Goal: Task Accomplishment & Management: Manage account settings

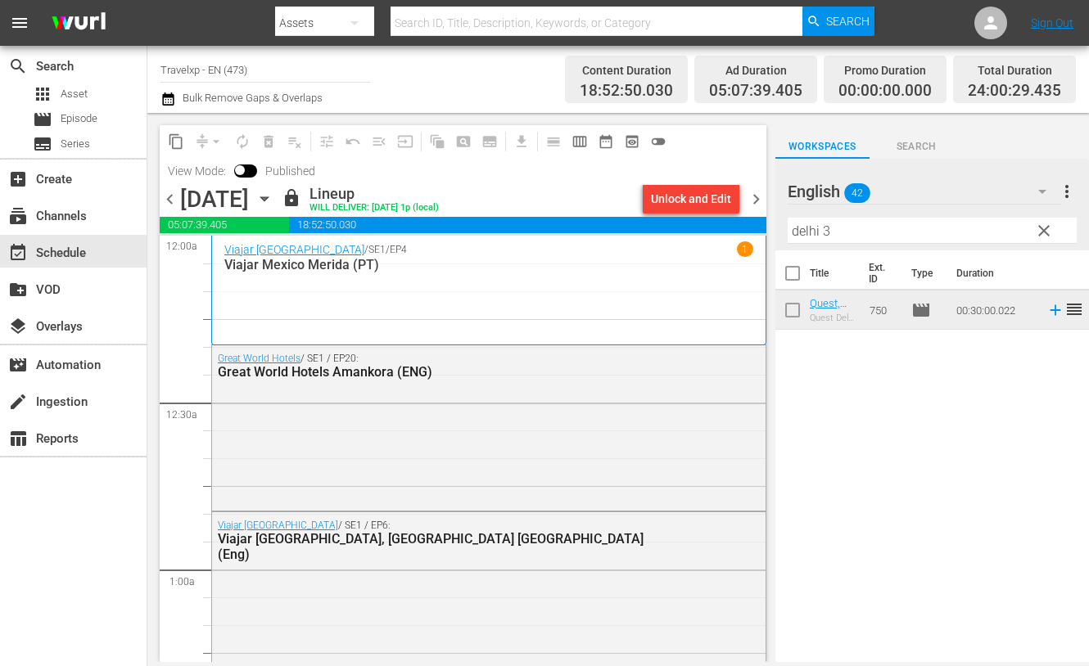
scroll to position [6949, 0]
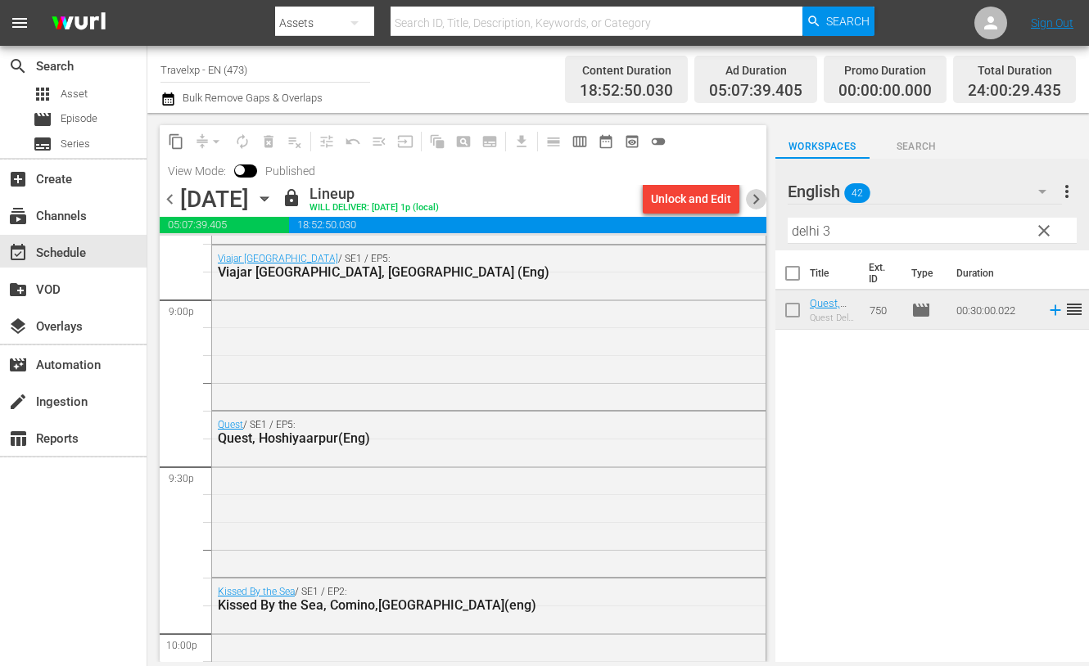
click at [757, 194] on span "chevron_right" at bounding box center [756, 199] width 20 height 20
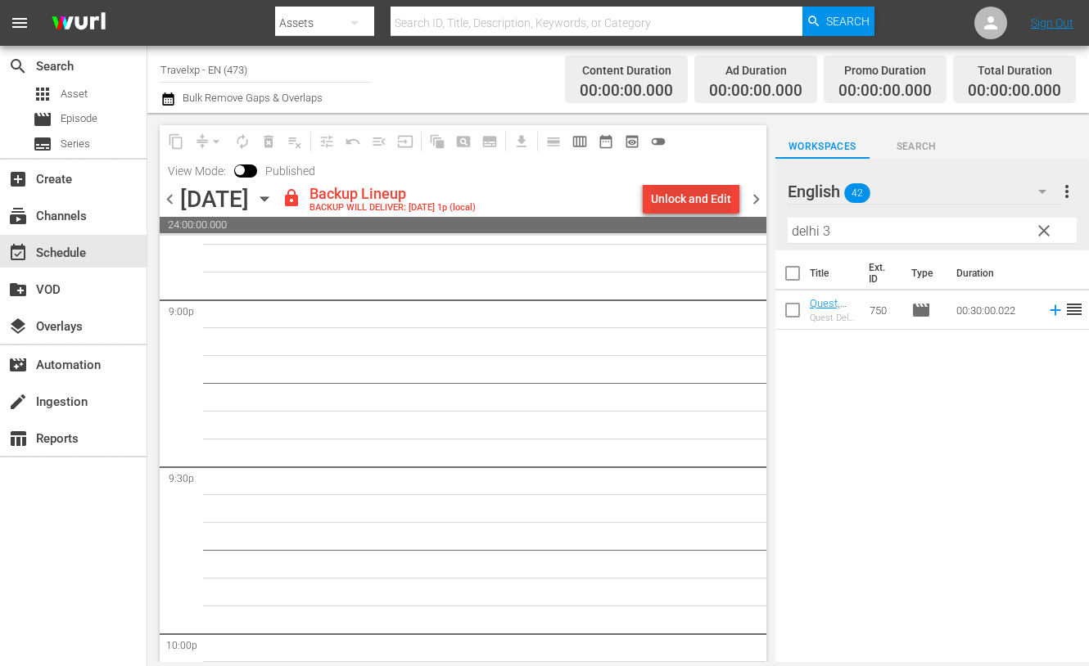
click at [721, 194] on div "Unlock and Edit" at bounding box center [691, 198] width 80 height 29
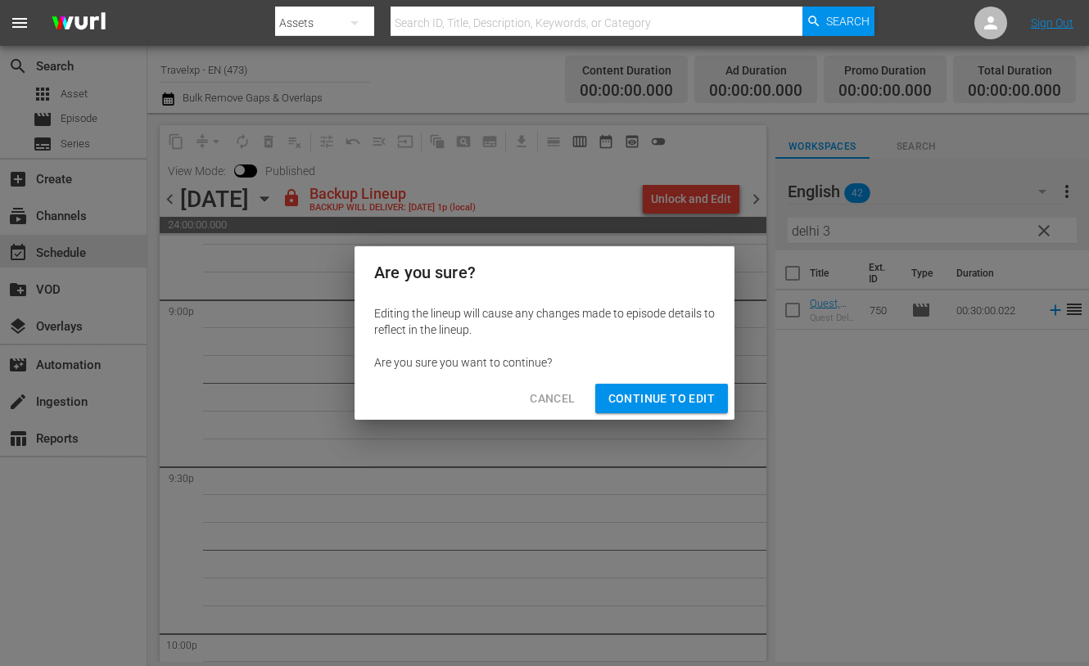
click at [679, 406] on span "Continue to Edit" at bounding box center [661, 399] width 106 height 20
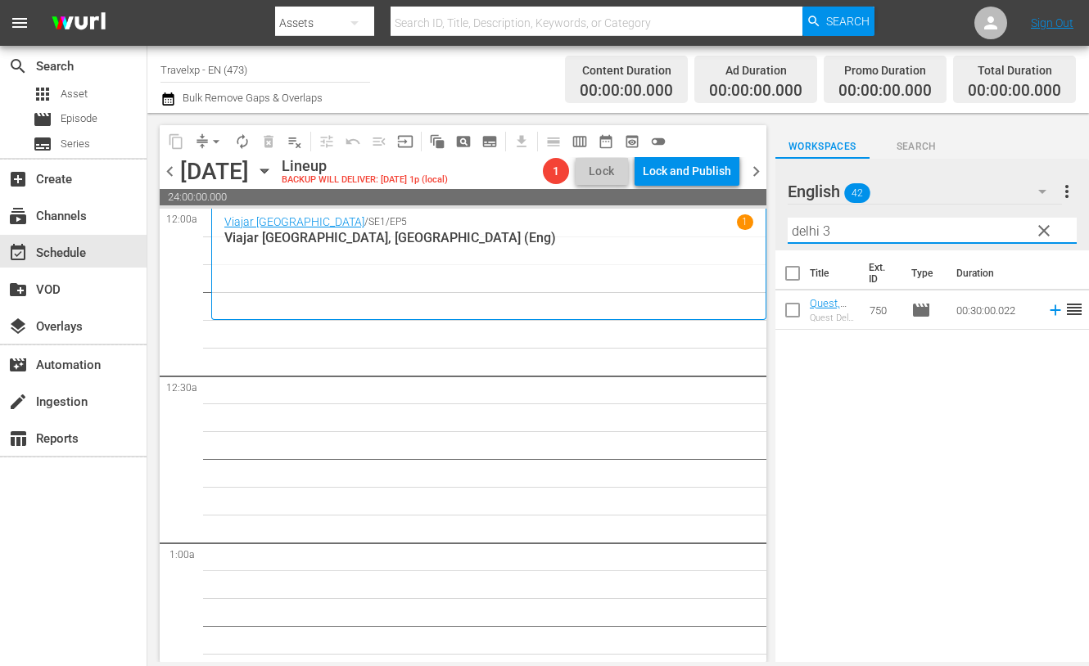
drag, startPoint x: 859, startPoint y: 232, endPoint x: 777, endPoint y: 232, distance: 82.7
click at [777, 232] on div "English 42 English more_vert clear Filter by Title delhi 3" at bounding box center [931, 205] width 313 height 92
click at [1049, 312] on icon at bounding box center [1054, 310] width 11 height 11
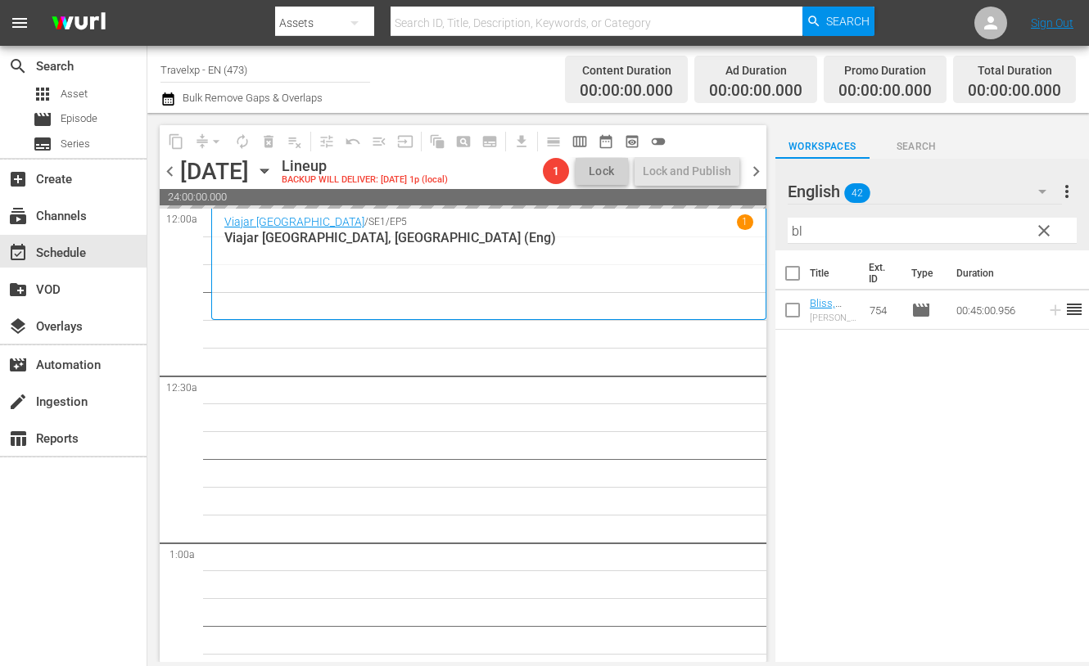
click at [797, 232] on input "bl" at bounding box center [931, 231] width 289 height 26
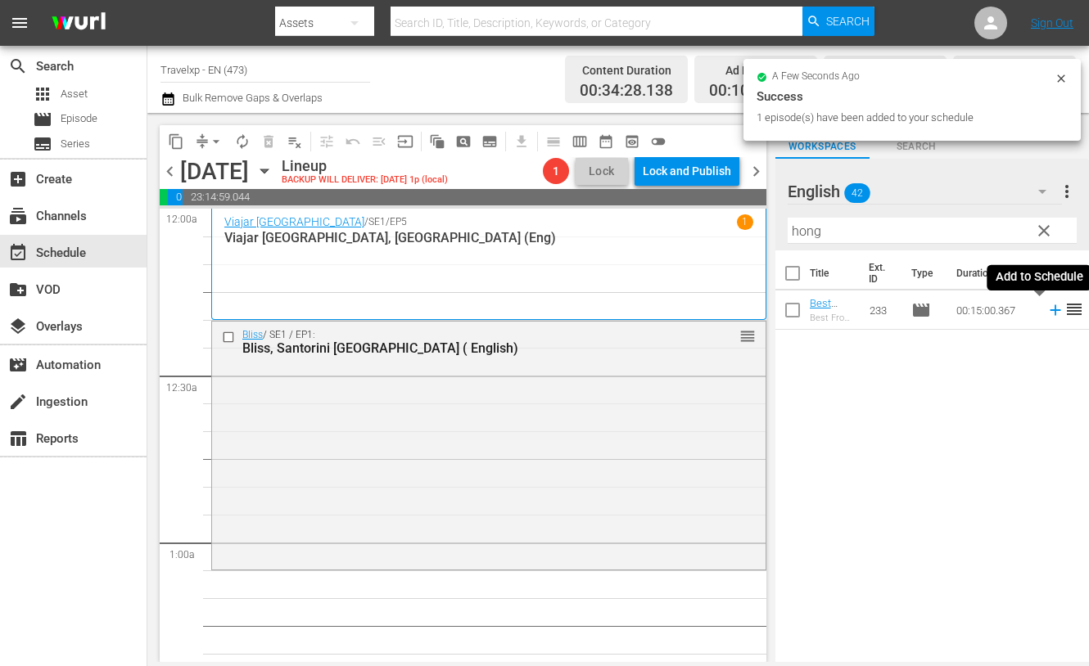
click at [1049, 313] on icon at bounding box center [1054, 310] width 11 height 11
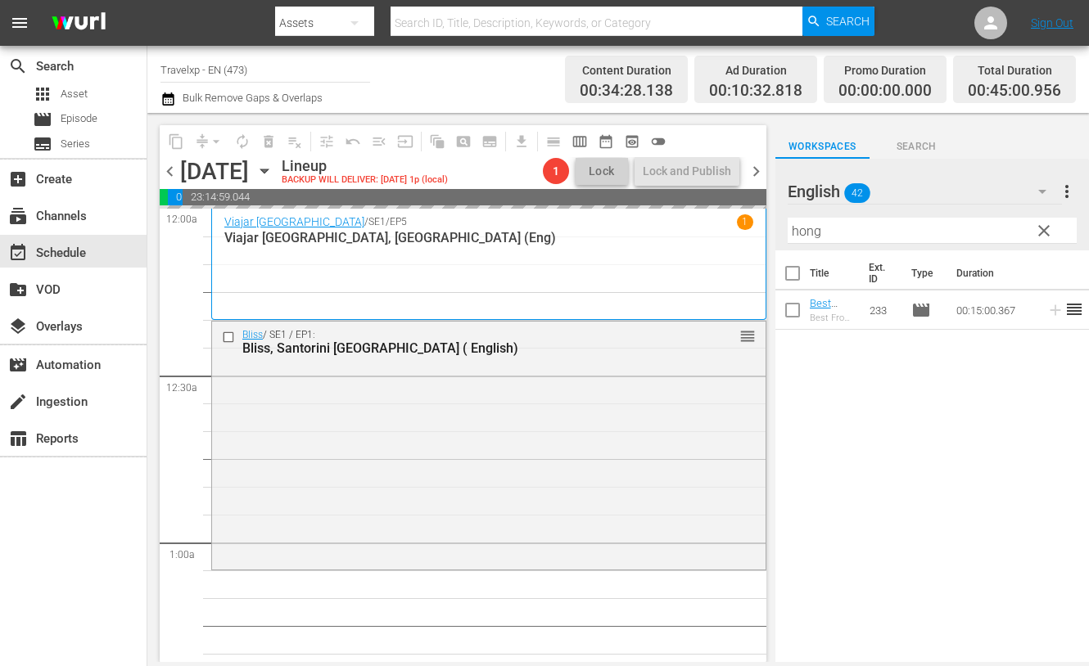
click at [812, 232] on input "hong" at bounding box center [931, 231] width 289 height 26
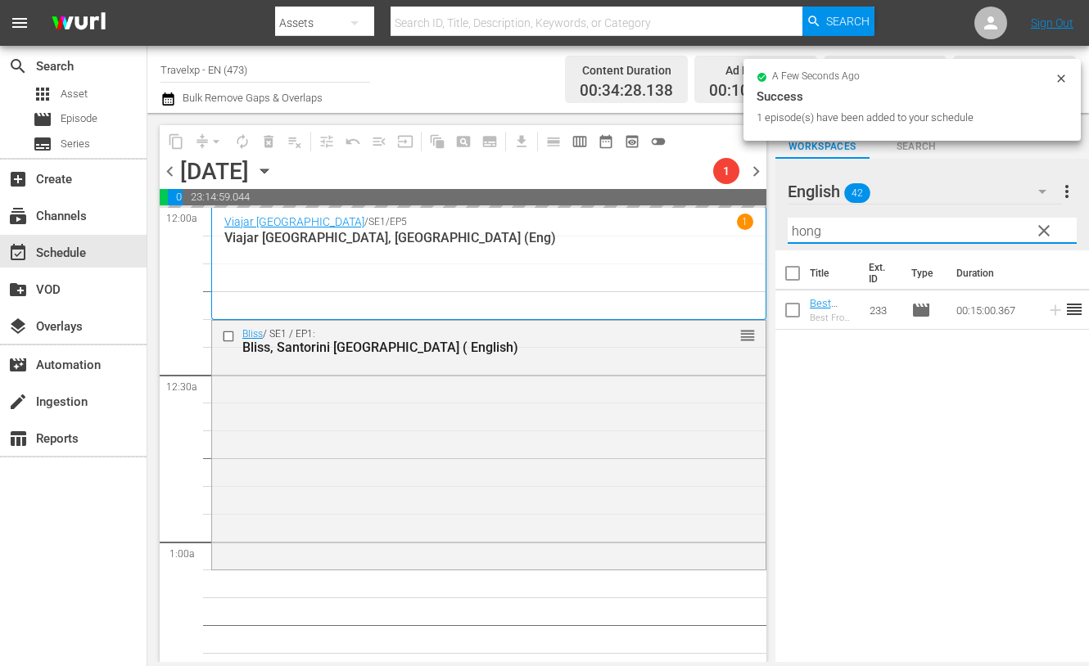
click at [812, 232] on input "hong" at bounding box center [931, 231] width 289 height 26
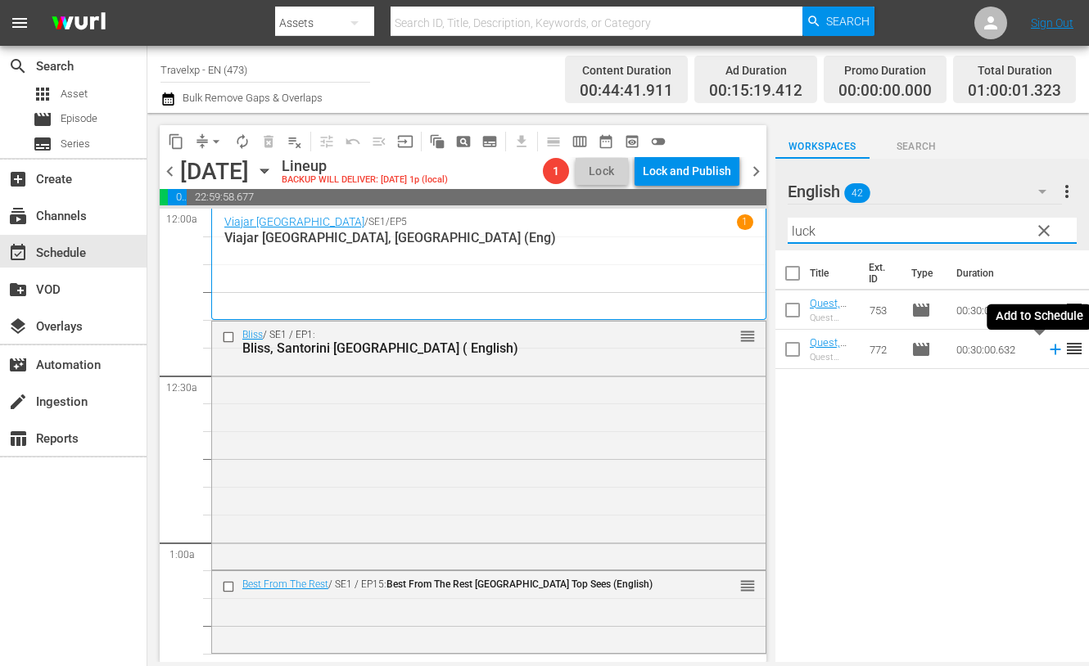
click at [1049, 351] on icon at bounding box center [1054, 350] width 11 height 11
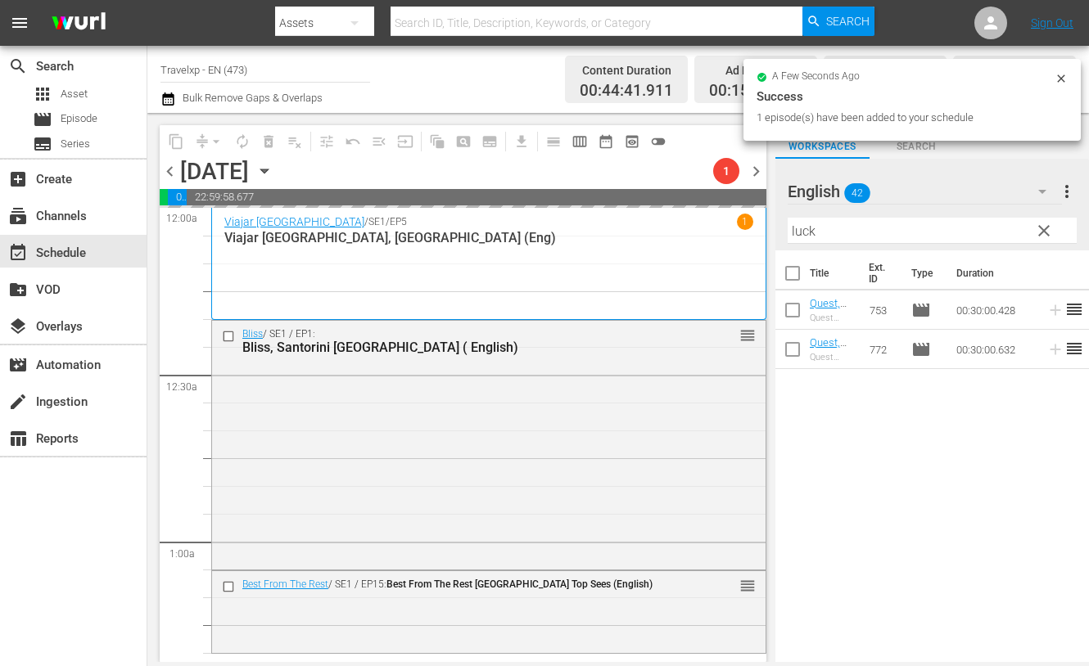
click at [808, 223] on input "luck" at bounding box center [931, 231] width 289 height 26
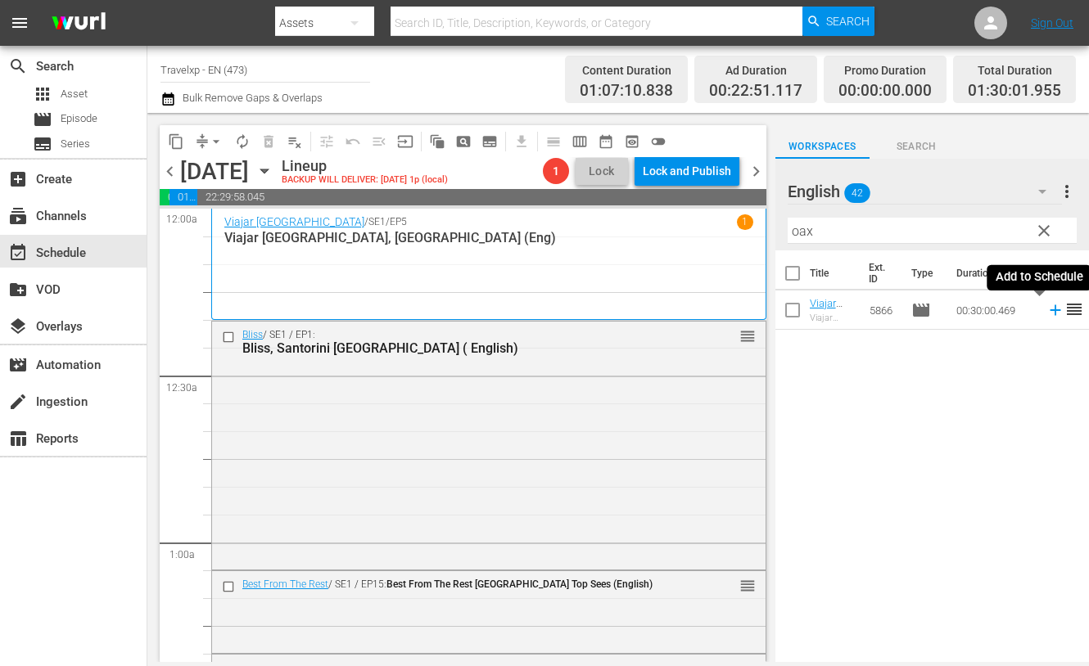
click at [1049, 310] on icon at bounding box center [1054, 310] width 11 height 11
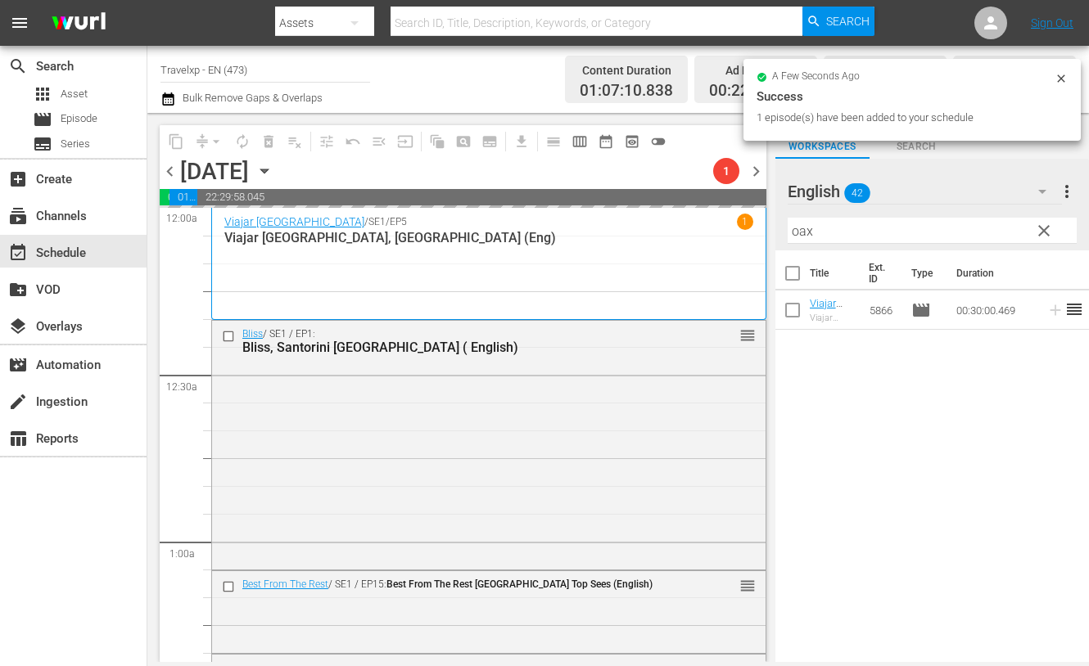
click at [803, 227] on input "oax" at bounding box center [931, 231] width 289 height 26
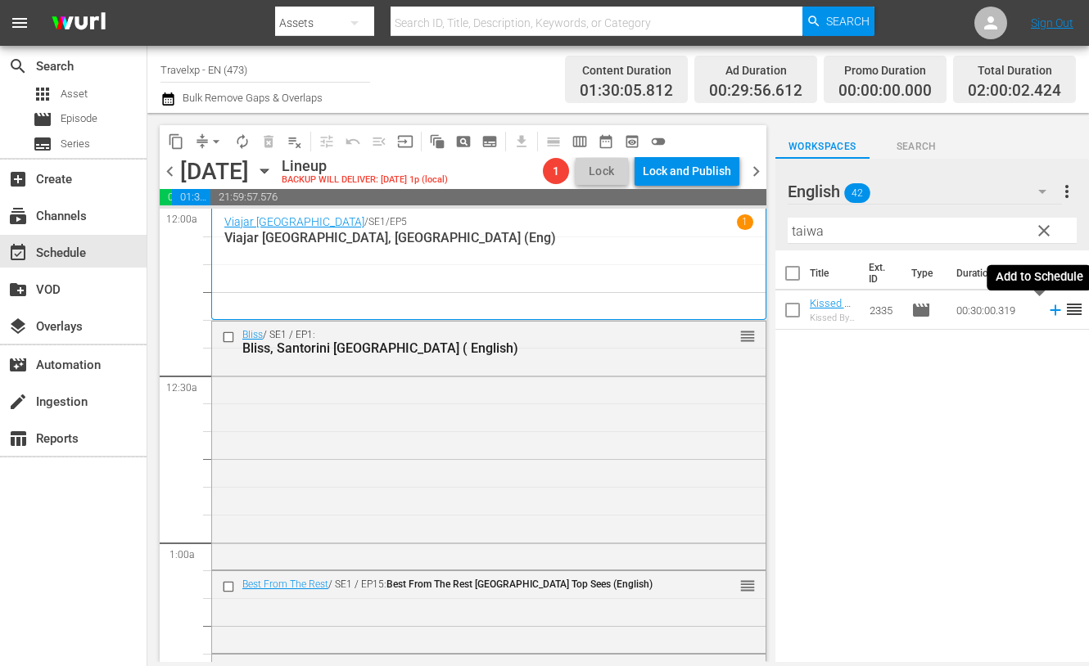
click at [1049, 309] on icon at bounding box center [1054, 310] width 11 height 11
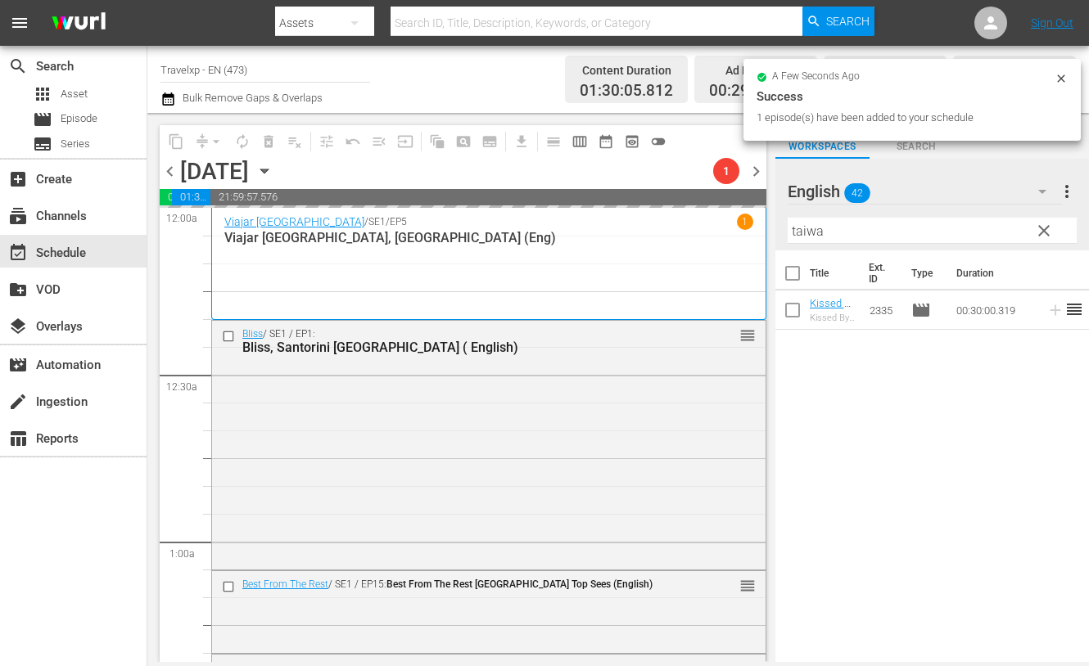
click at [815, 225] on input "taiwa" at bounding box center [931, 231] width 289 height 26
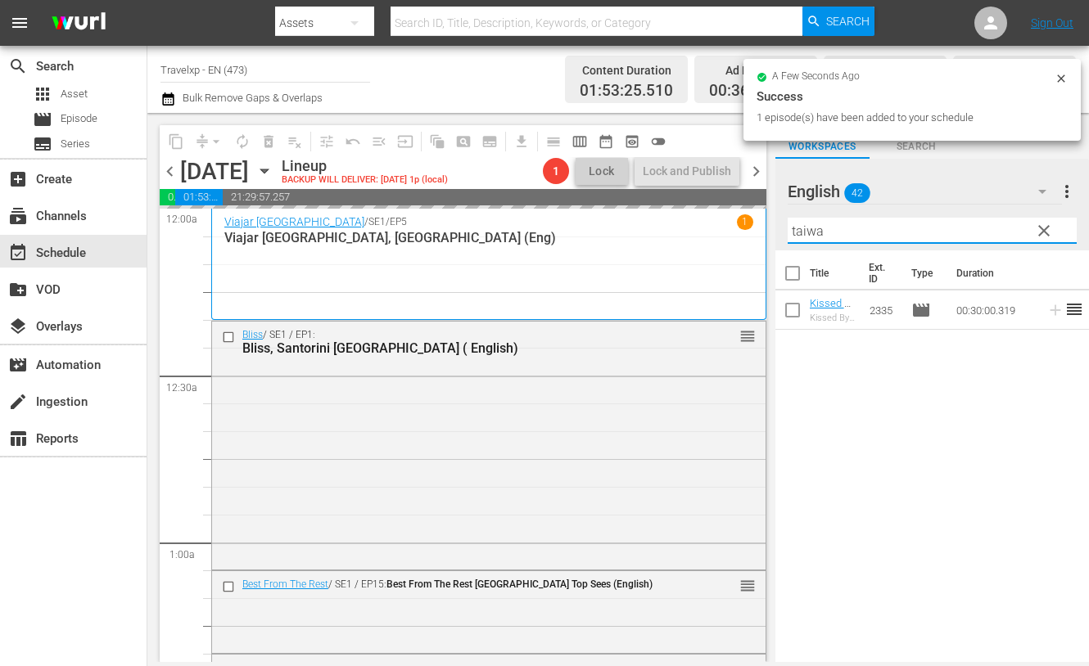
click at [815, 225] on input "taiwa" at bounding box center [931, 231] width 289 height 26
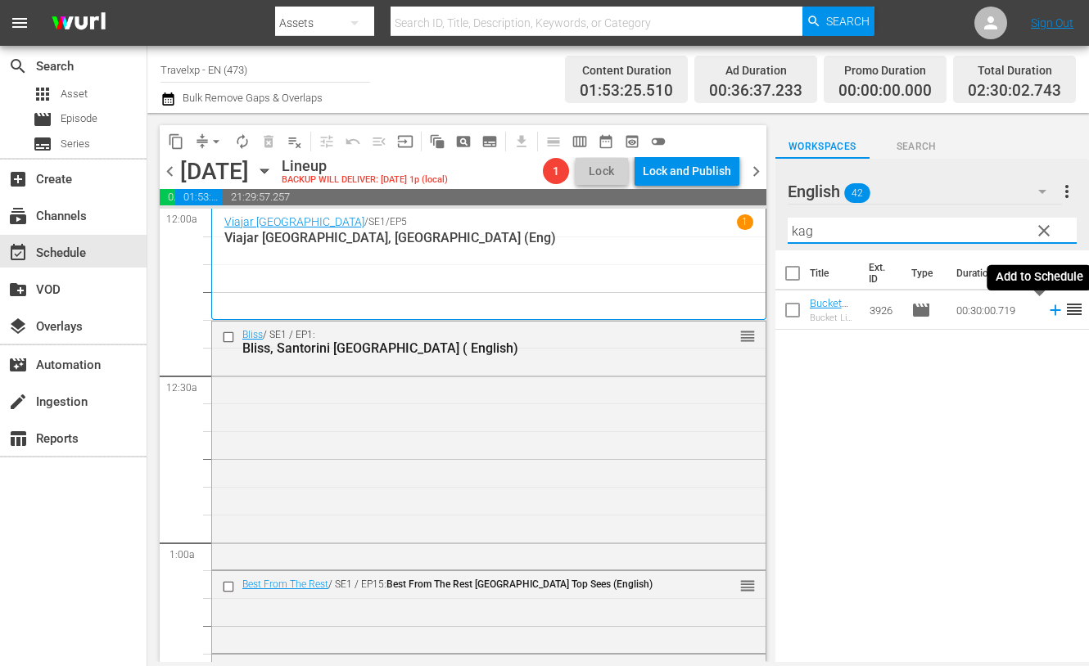
click at [1049, 310] on icon at bounding box center [1054, 310] width 11 height 11
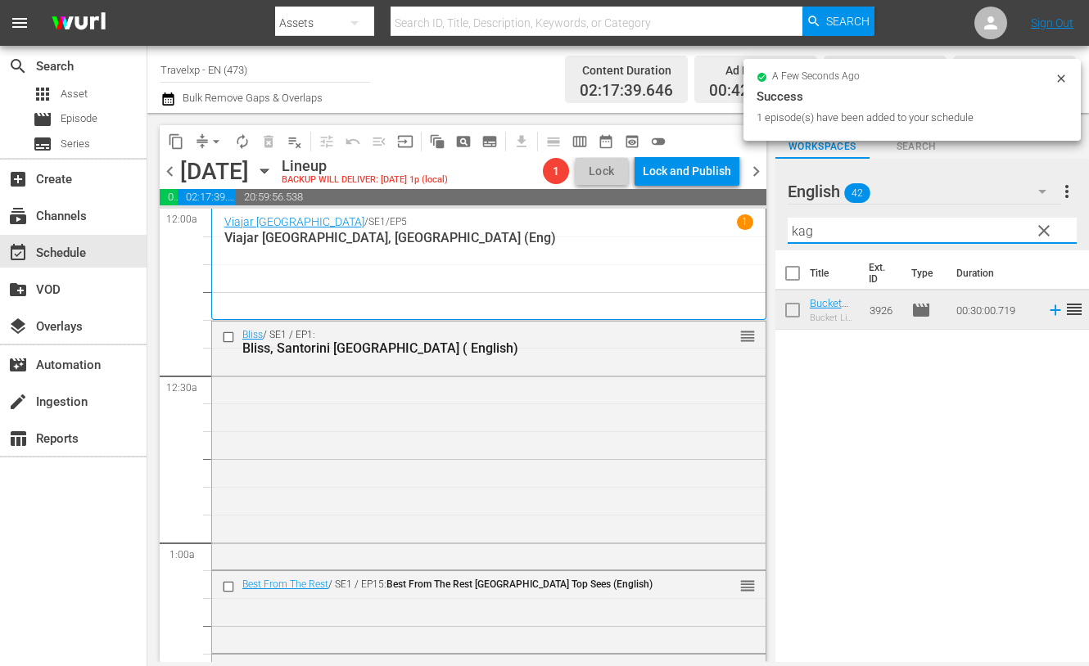
click at [805, 234] on input "kag" at bounding box center [931, 231] width 289 height 26
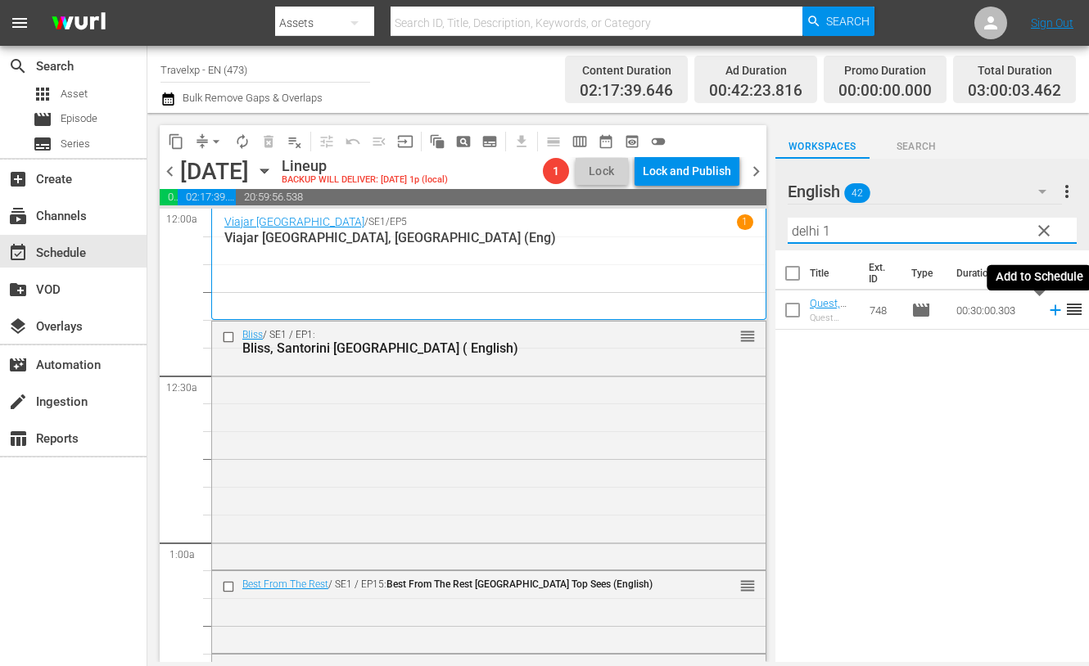
click at [1046, 306] on icon at bounding box center [1055, 310] width 18 height 18
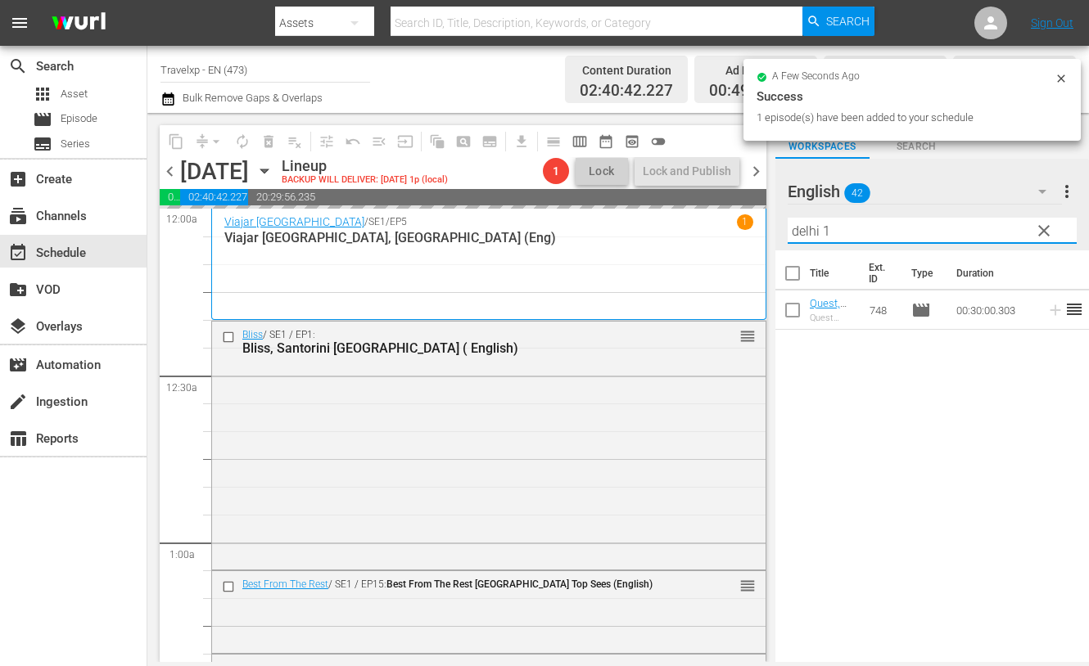
drag, startPoint x: 847, startPoint y: 227, endPoint x: 796, endPoint y: 229, distance: 50.8
click at [796, 229] on input "delhi 1" at bounding box center [931, 231] width 289 height 26
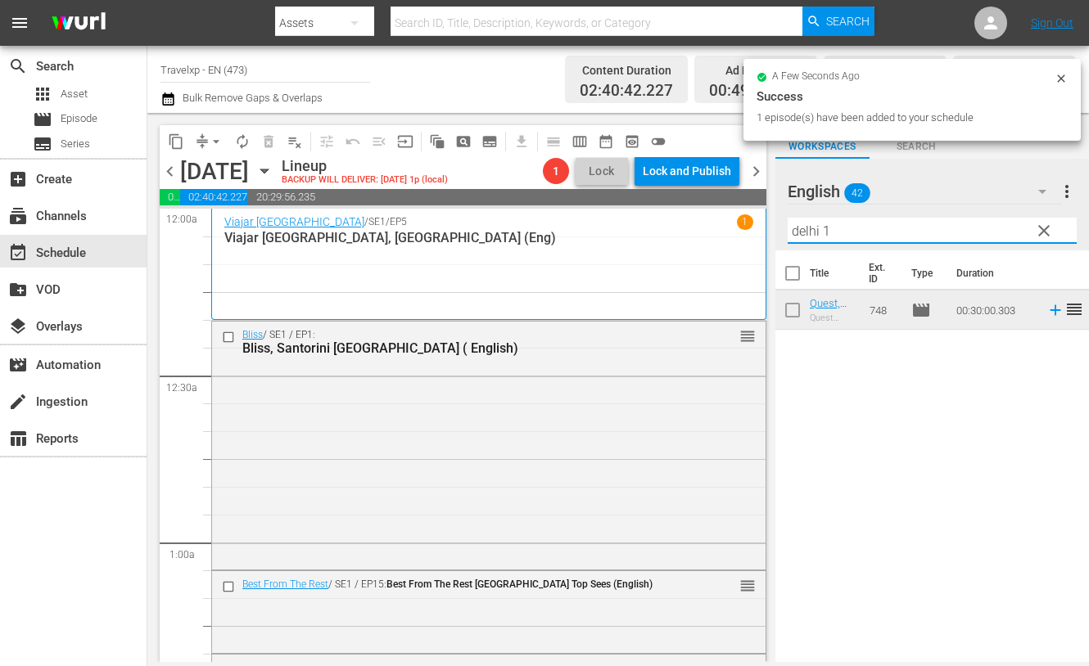
type input "d"
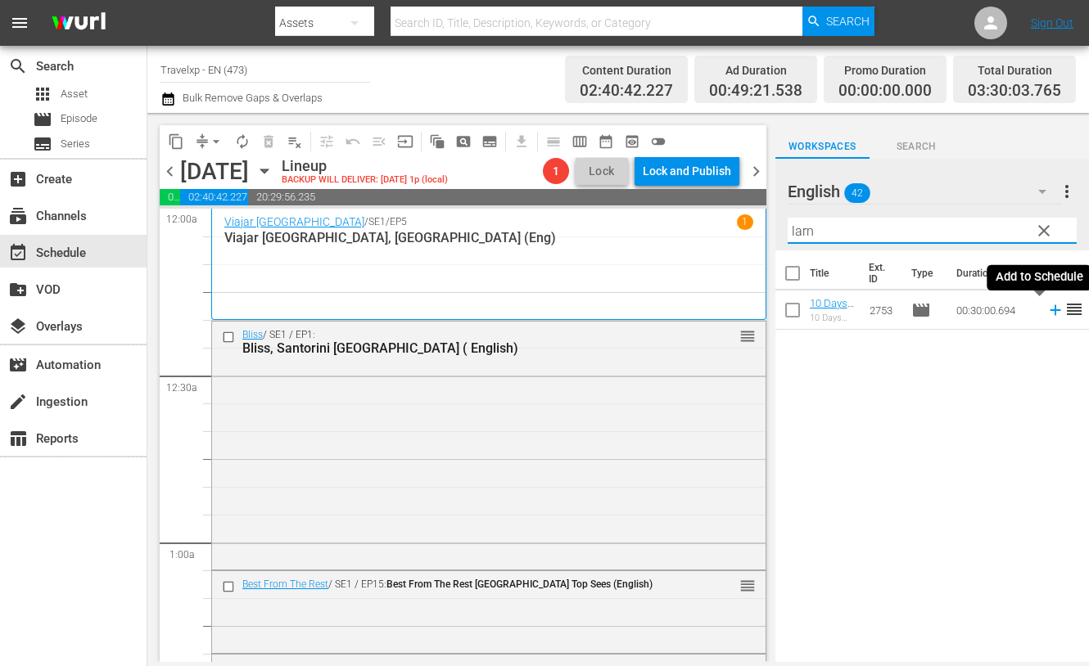
click at [1046, 311] on icon at bounding box center [1055, 310] width 18 height 18
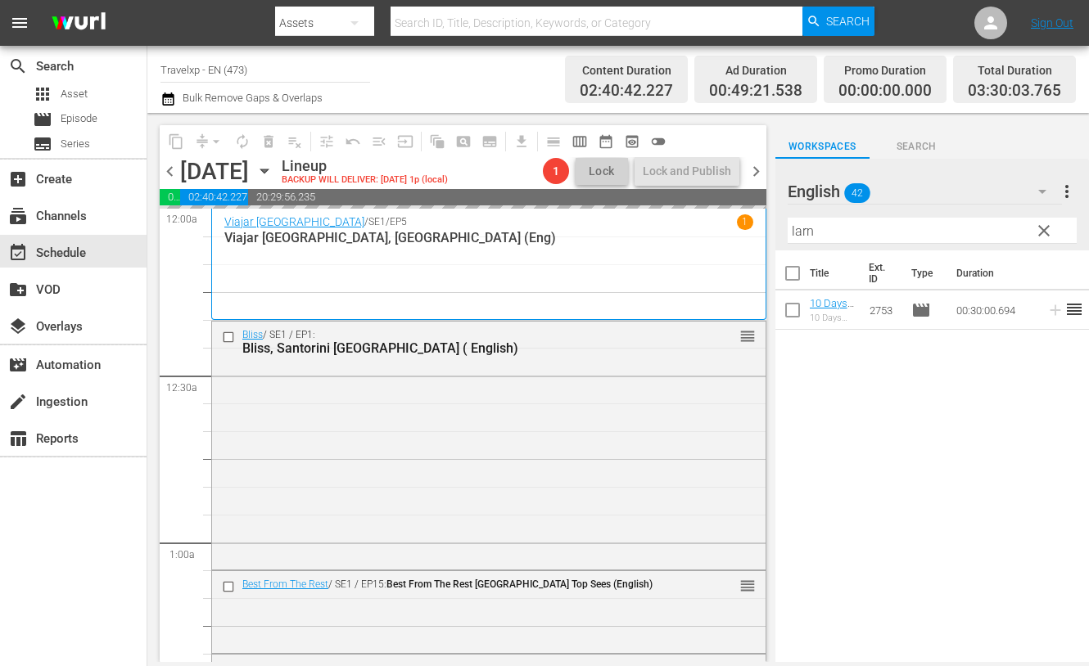
click at [801, 229] on input "larn" at bounding box center [931, 231] width 289 height 26
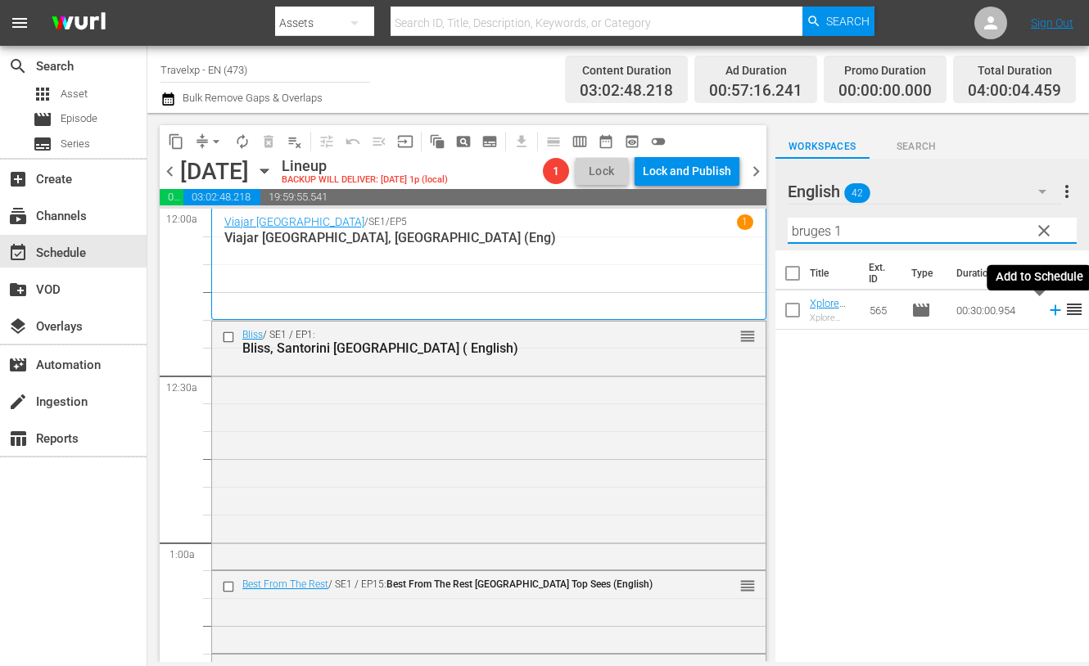
click at [1046, 313] on icon at bounding box center [1055, 310] width 18 height 18
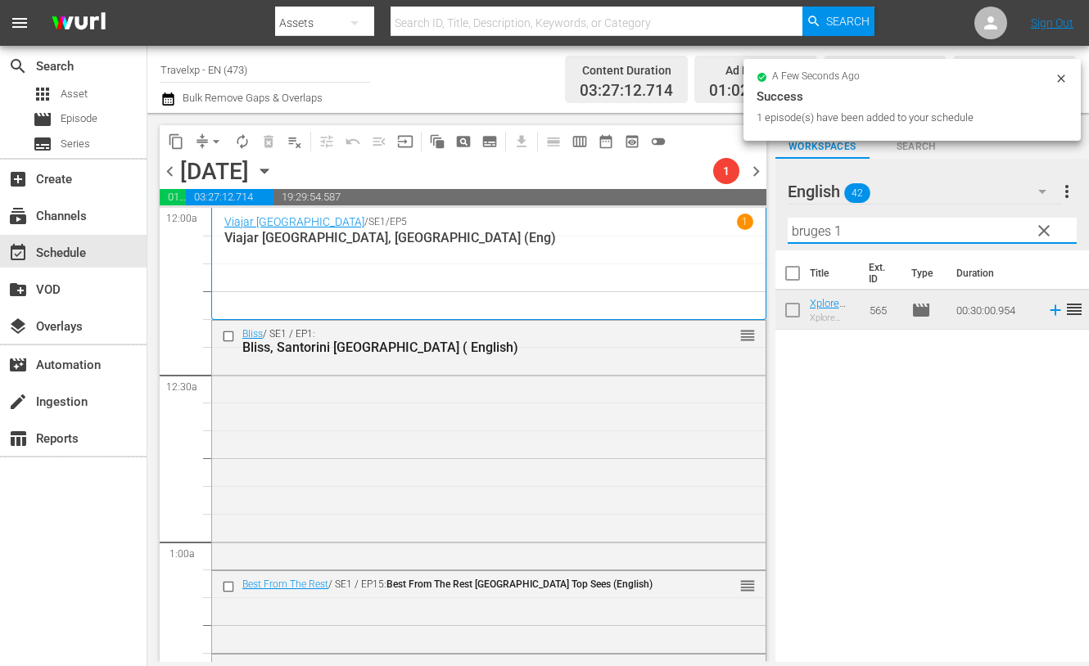
drag, startPoint x: 853, startPoint y: 232, endPoint x: 792, endPoint y: 231, distance: 61.4
click at [792, 231] on input "bruges 1" at bounding box center [931, 231] width 289 height 26
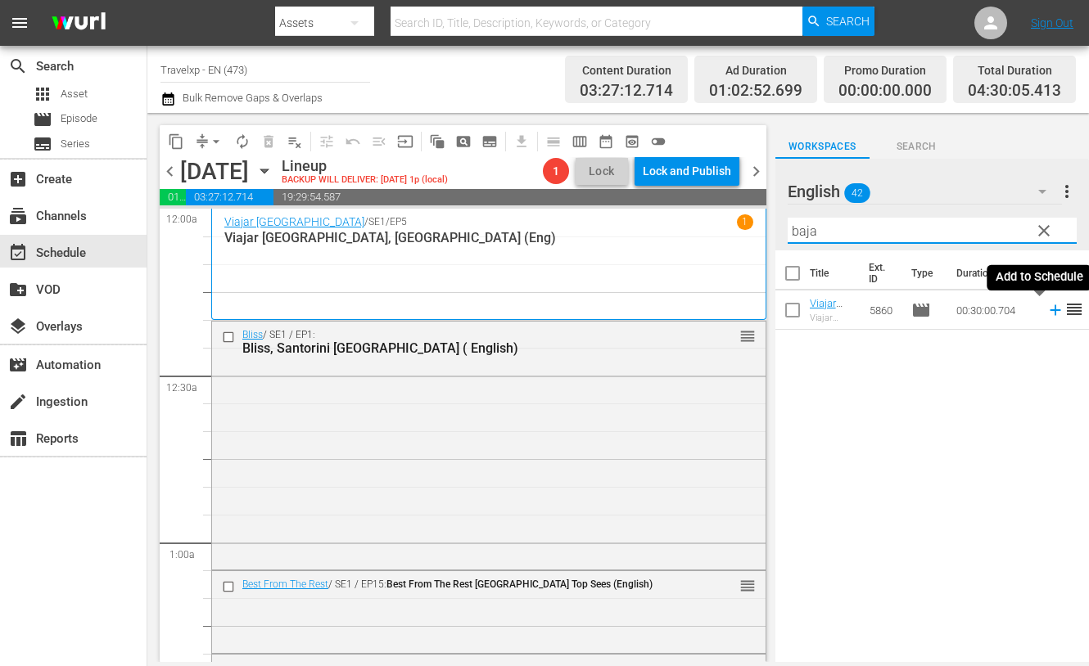
click at [1046, 307] on icon at bounding box center [1055, 310] width 18 height 18
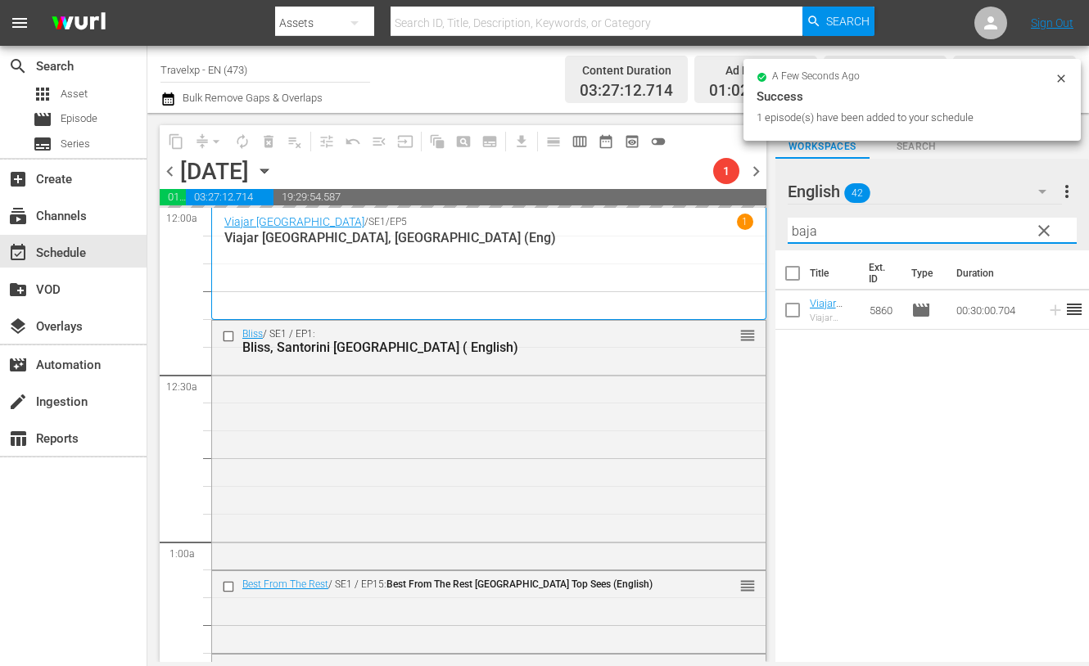
click at [798, 228] on input "baja" at bounding box center [931, 231] width 289 height 26
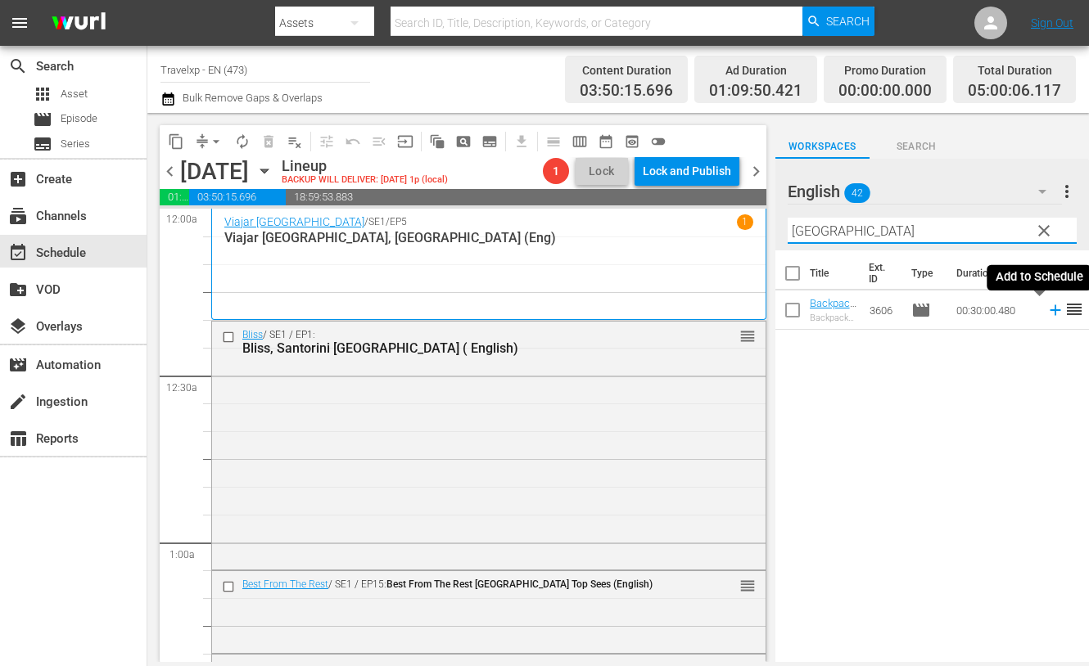
click at [1049, 311] on icon at bounding box center [1054, 310] width 11 height 11
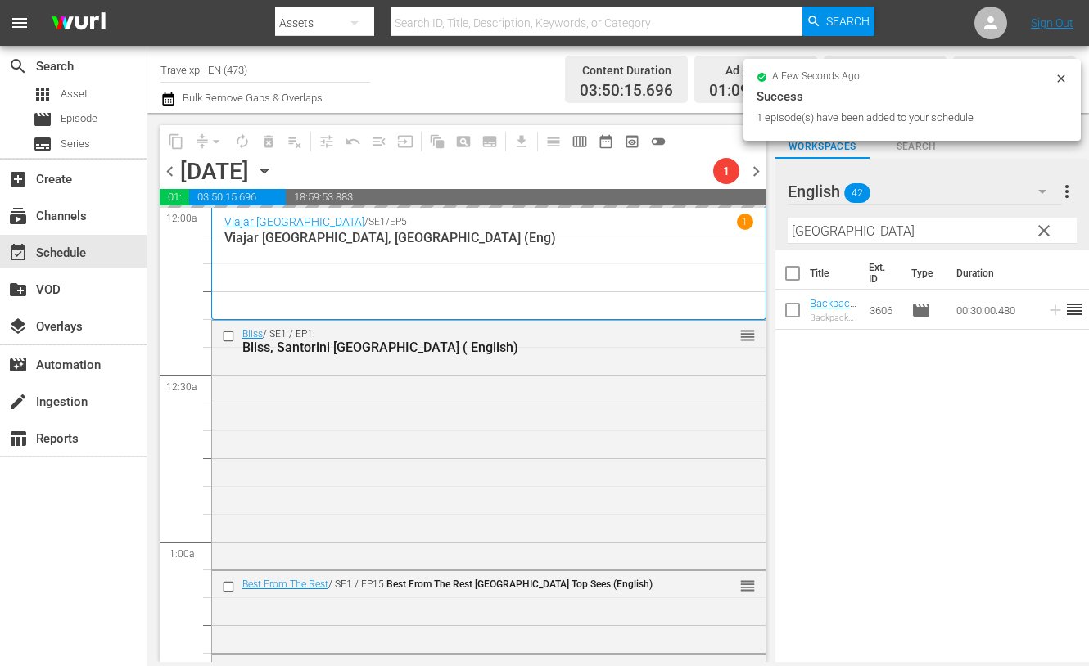
click at [811, 231] on input "[GEOGRAPHIC_DATA]" at bounding box center [931, 231] width 289 height 26
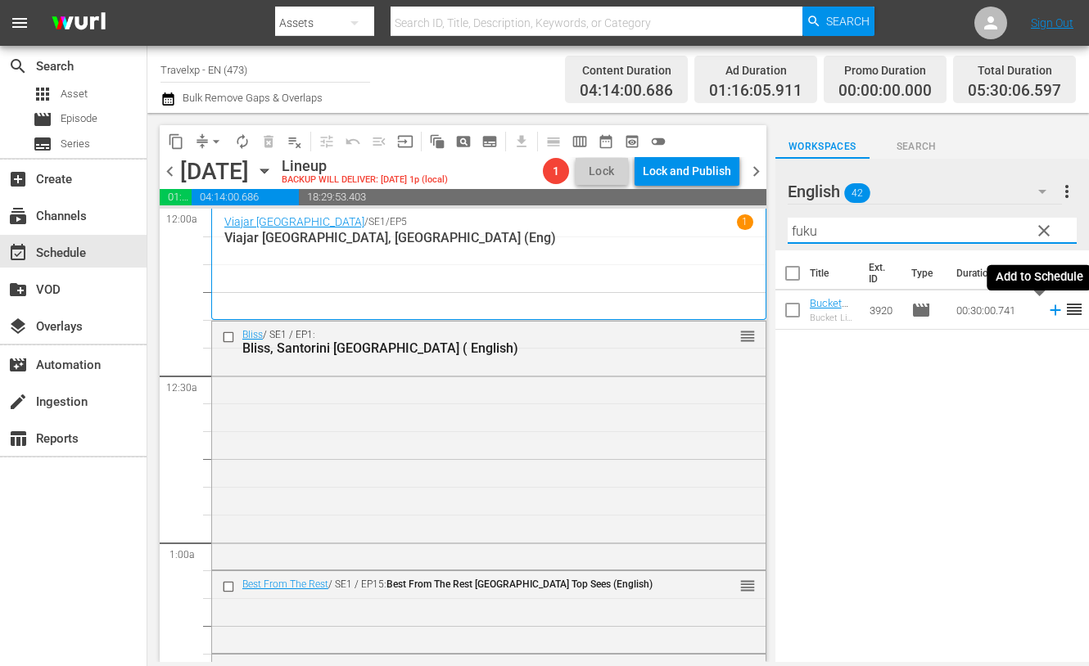
click at [1046, 315] on icon at bounding box center [1055, 310] width 18 height 18
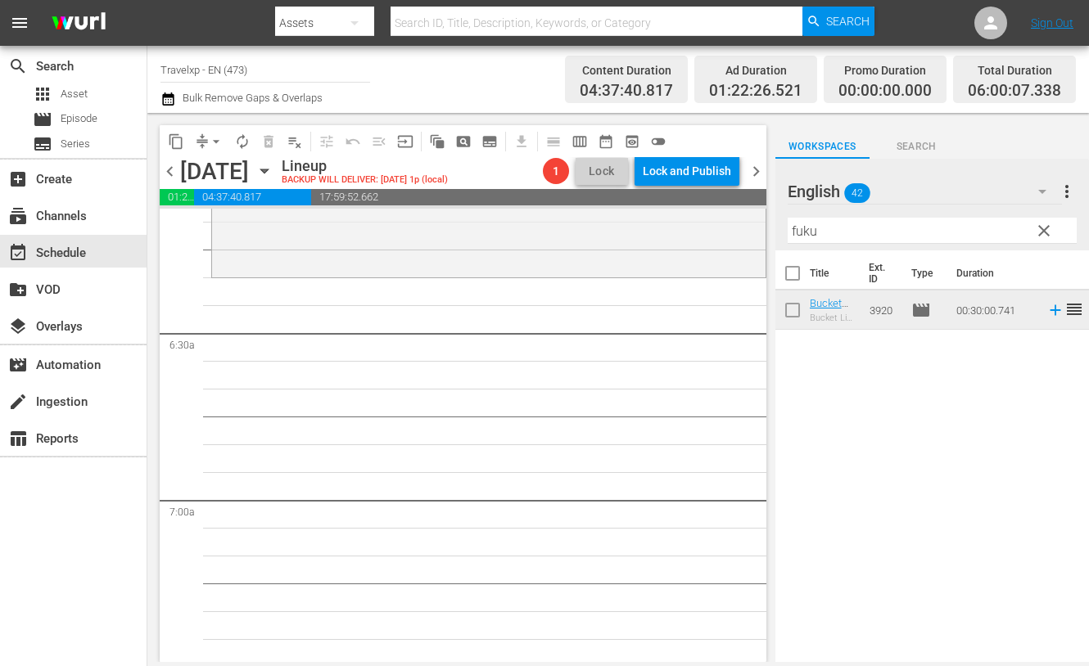
scroll to position [1944, 0]
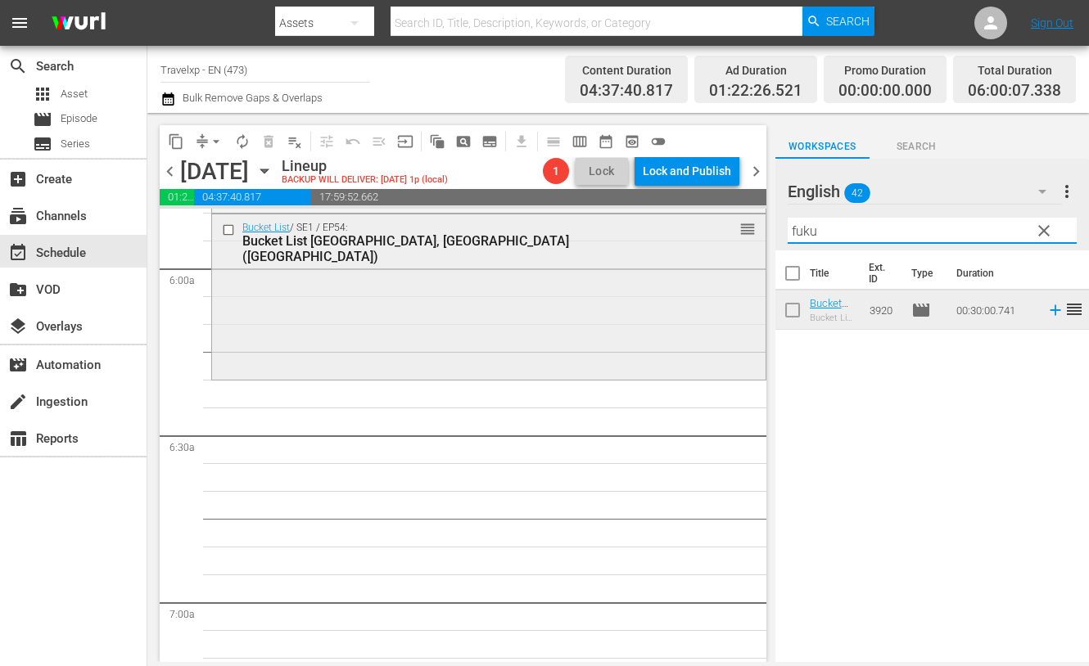
drag, startPoint x: 832, startPoint y: 231, endPoint x: 667, endPoint y: 229, distance: 165.4
click at [667, 229] on div "content_copy compress arrow_drop_down autorenew_outlined delete_forever_outline…" at bounding box center [617, 387] width 941 height 549
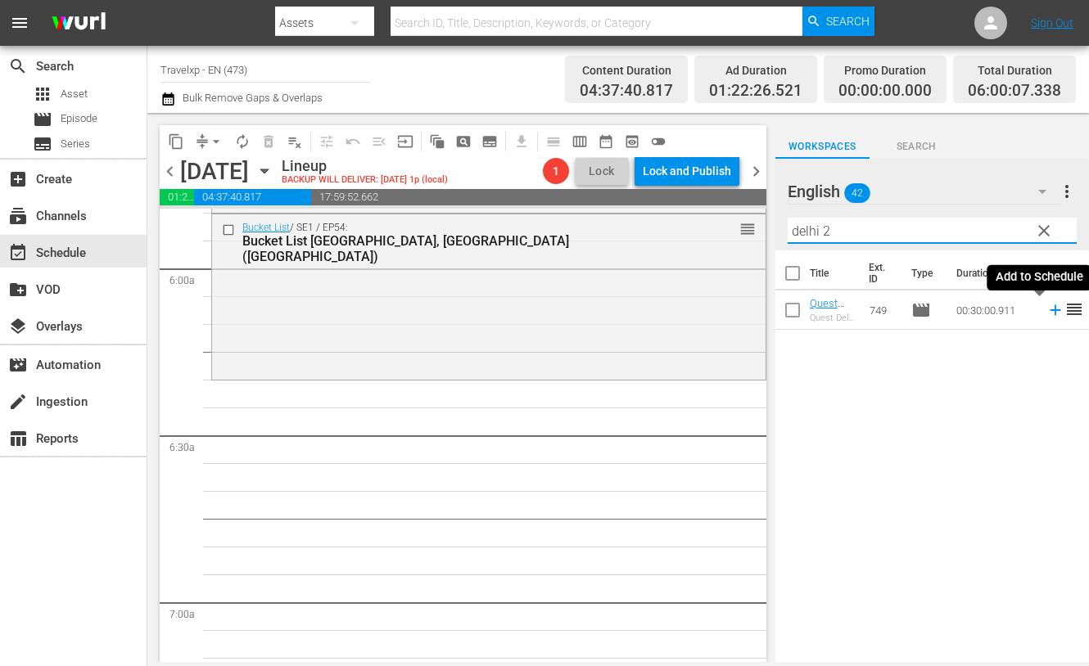
click at [1046, 312] on icon at bounding box center [1055, 310] width 18 height 18
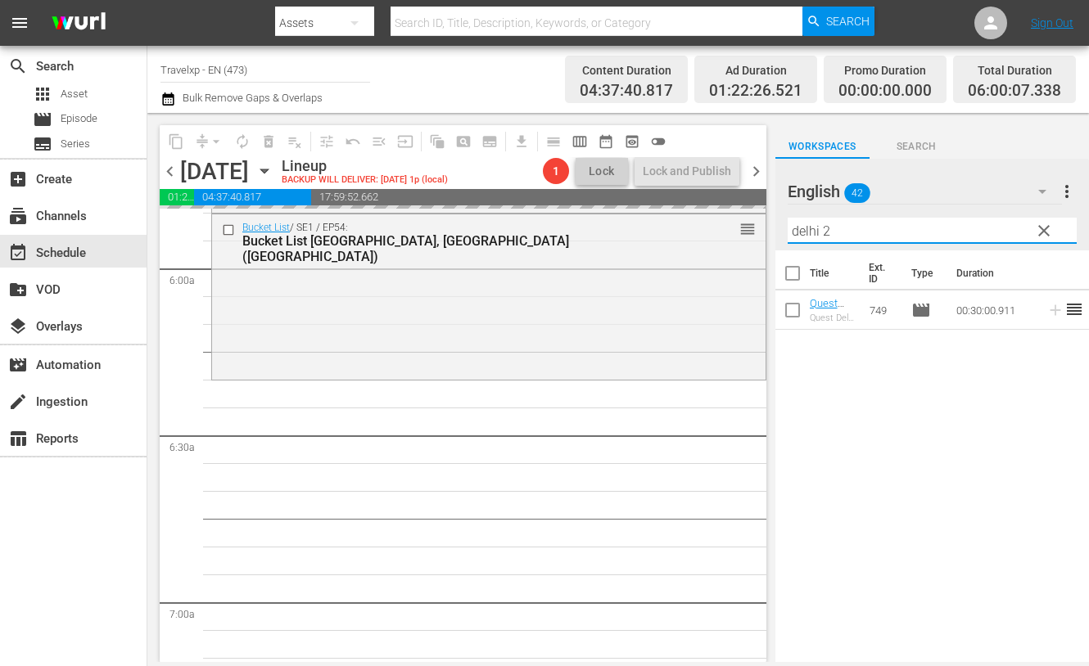
drag, startPoint x: 855, startPoint y: 229, endPoint x: 763, endPoint y: 234, distance: 92.6
click at [763, 234] on div "content_copy compress arrow_drop_down autorenew_outlined delete_forever_outline…" at bounding box center [617, 387] width 941 height 549
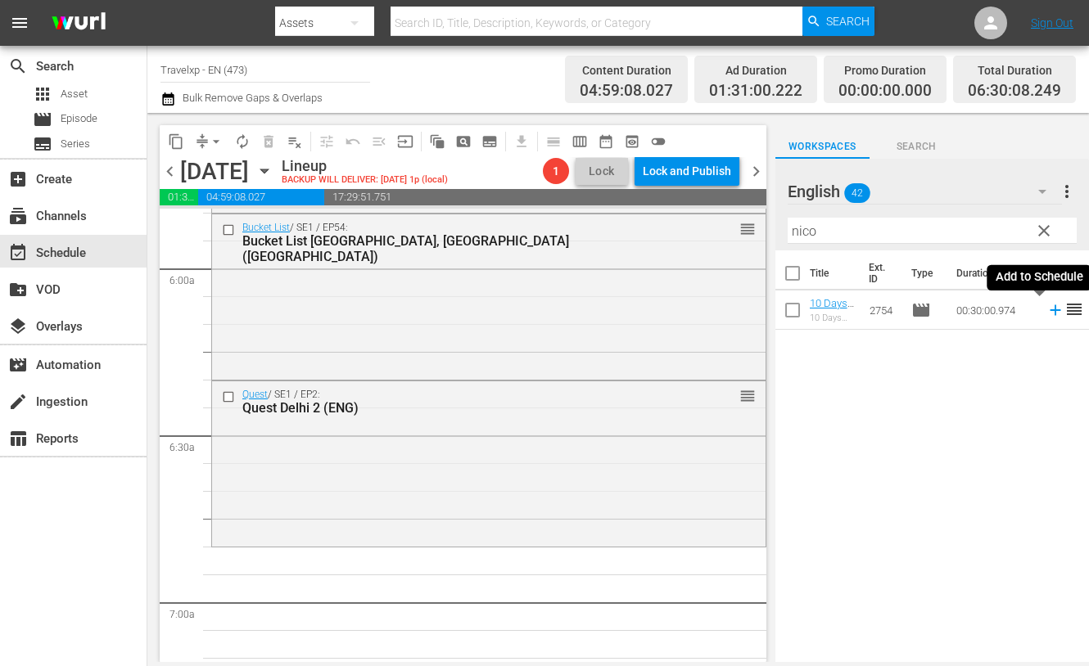
click at [1049, 309] on icon at bounding box center [1054, 310] width 11 height 11
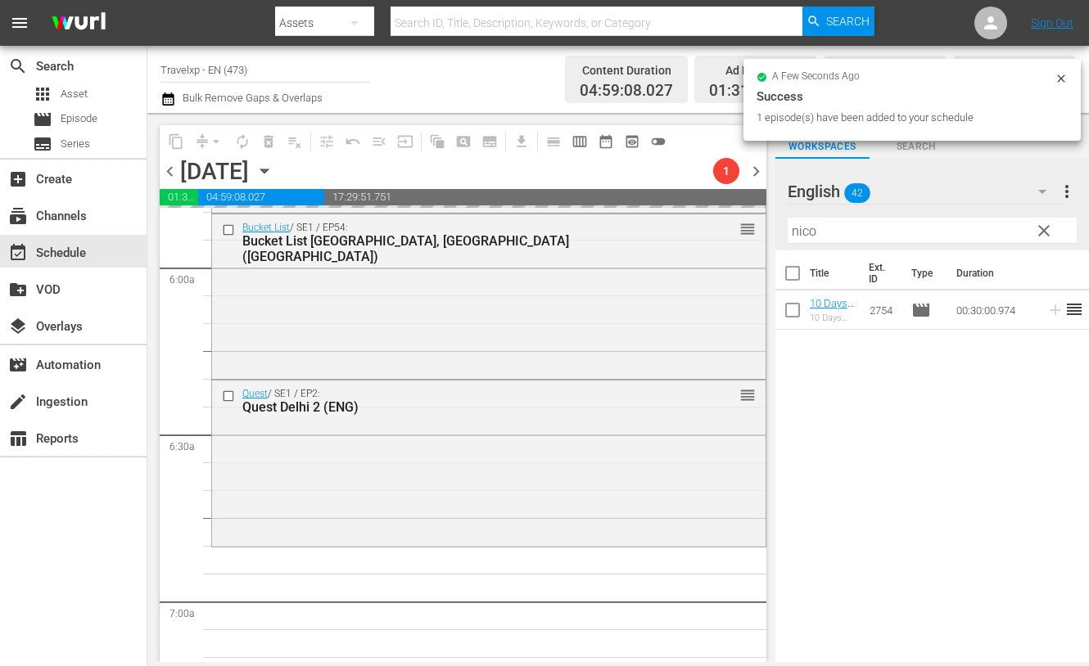
click at [798, 226] on input "nico" at bounding box center [931, 231] width 289 height 26
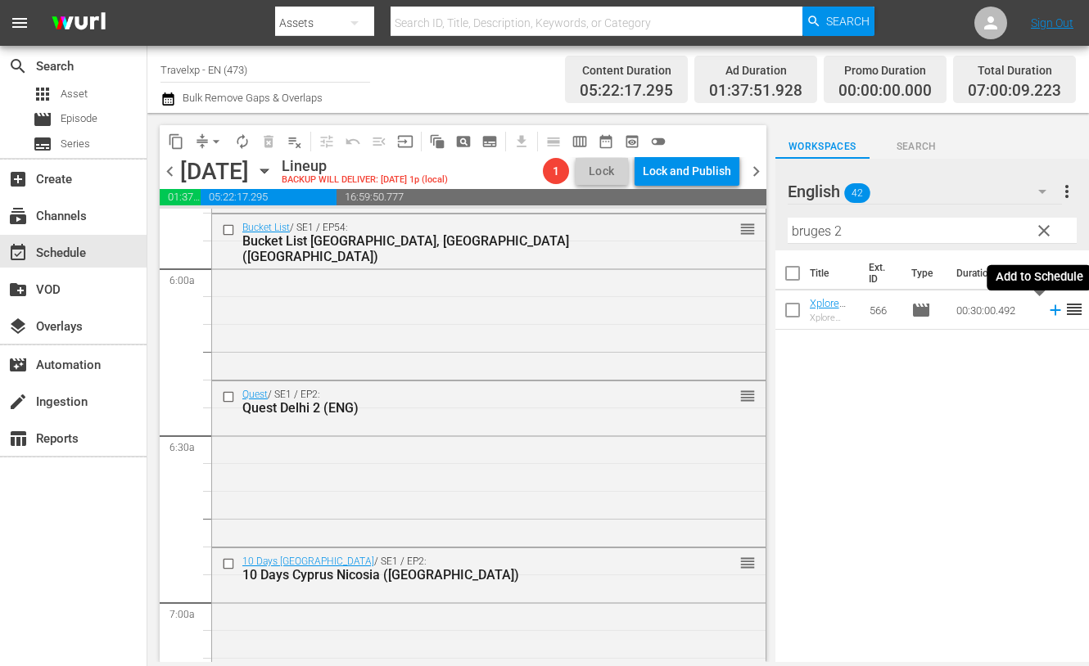
click at [1049, 310] on icon at bounding box center [1054, 310] width 11 height 11
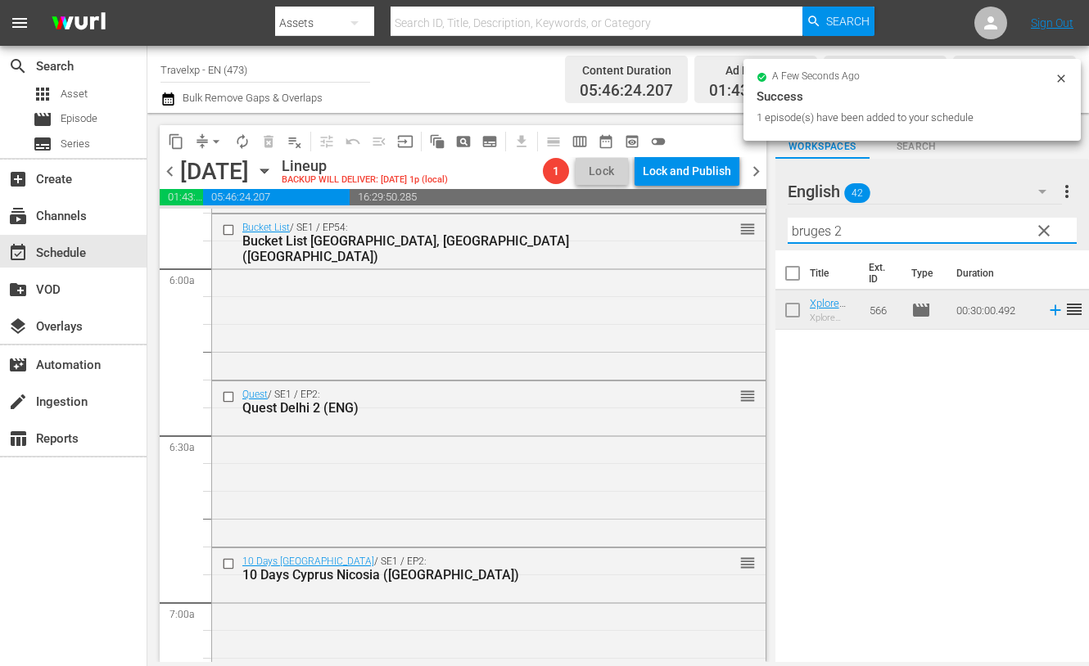
drag, startPoint x: 853, startPoint y: 228, endPoint x: 777, endPoint y: 236, distance: 76.6
click at [777, 236] on div "English 42 English more_vert clear Filter by Title bruges 2" at bounding box center [931, 205] width 313 height 92
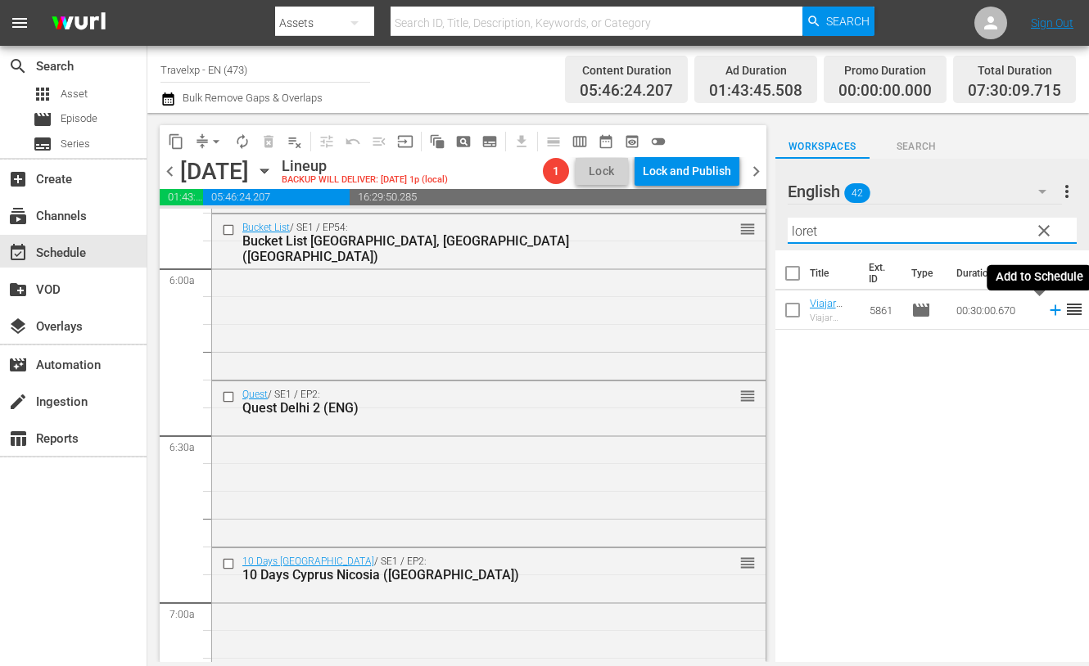
click at [1046, 309] on icon at bounding box center [1055, 310] width 18 height 18
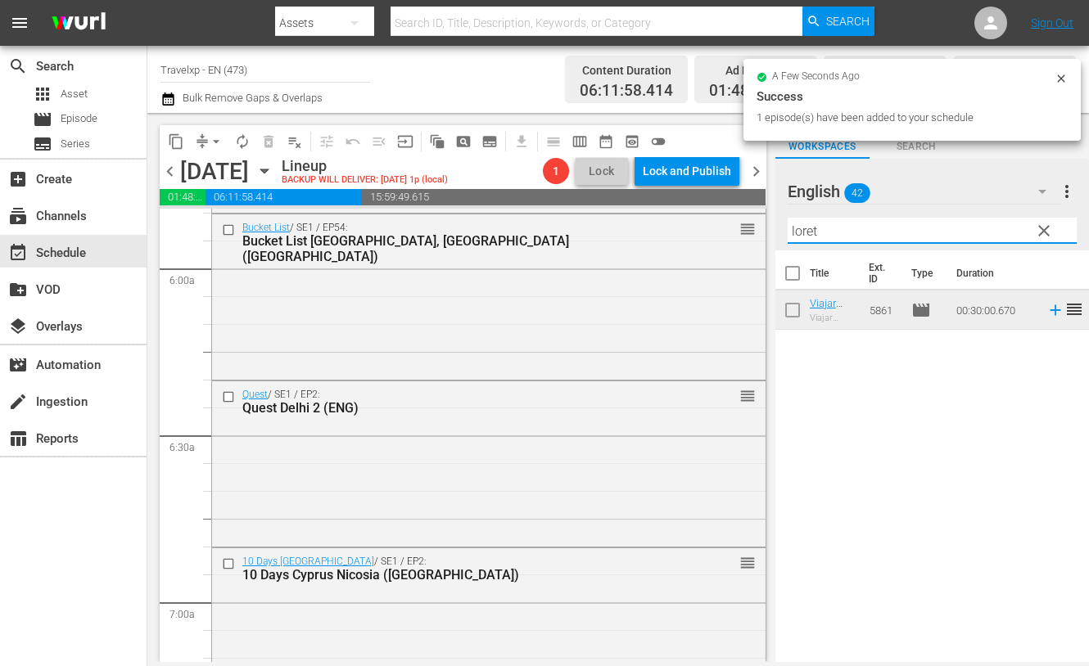
click at [795, 223] on input "loret" at bounding box center [931, 231] width 289 height 26
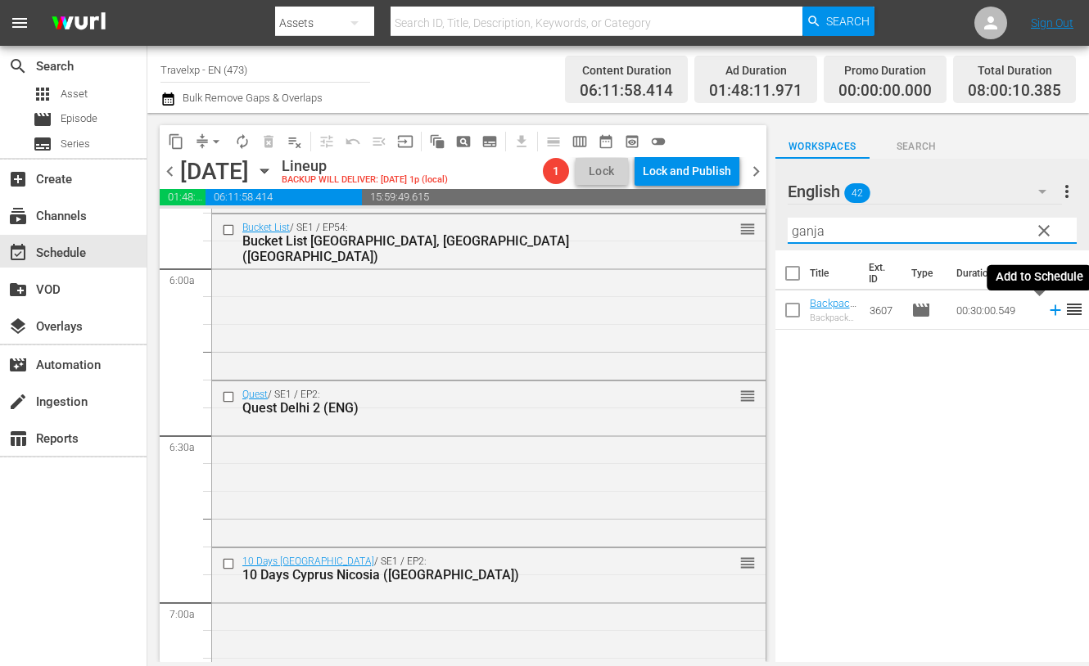
click at [1046, 311] on icon at bounding box center [1055, 310] width 18 height 18
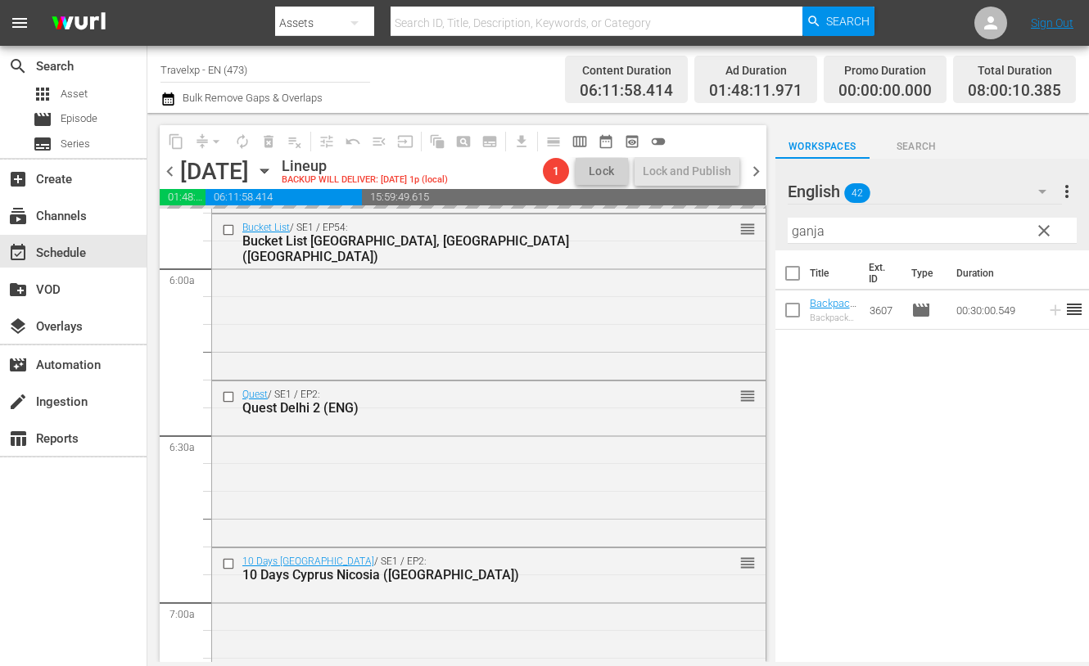
click at [810, 231] on input "ganja" at bounding box center [931, 231] width 289 height 26
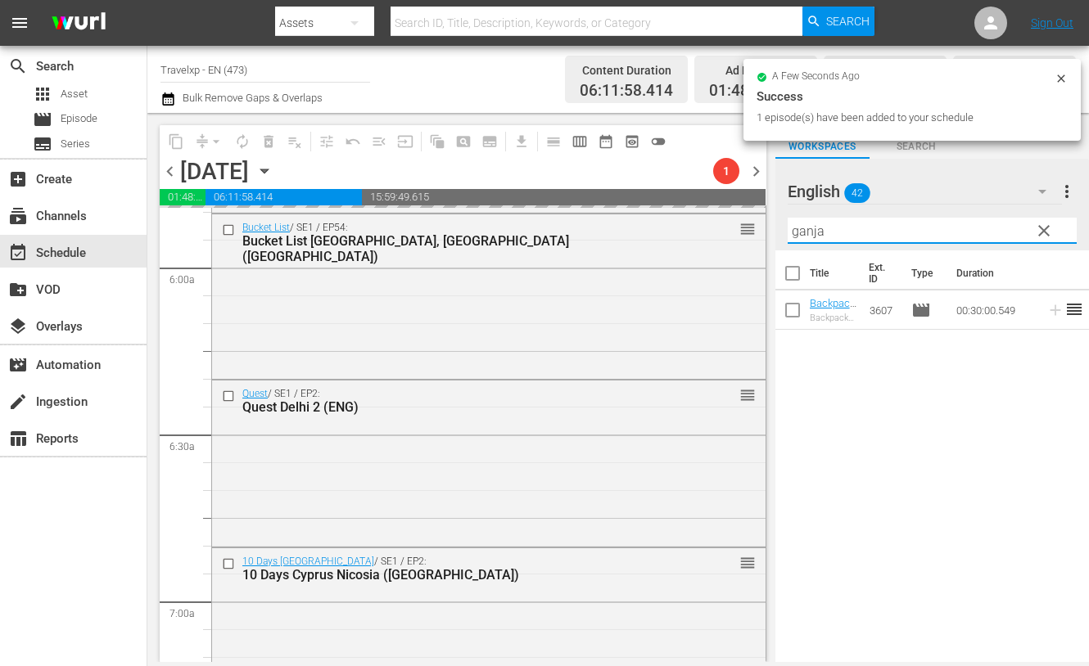
click at [810, 231] on input "ganja" at bounding box center [931, 231] width 289 height 26
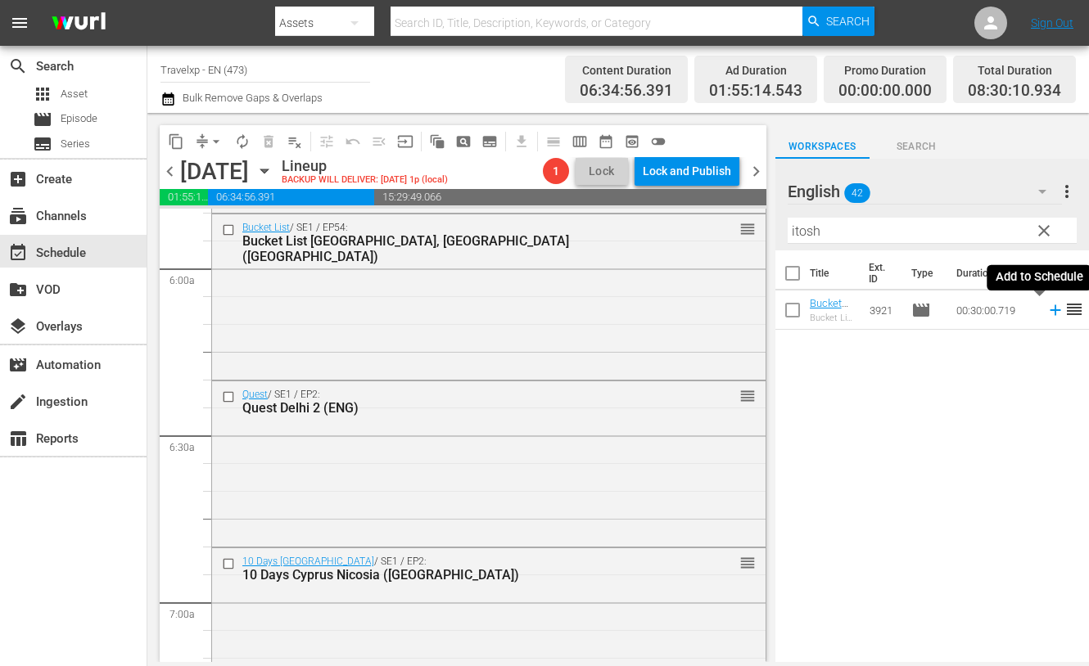
click at [1046, 311] on icon at bounding box center [1055, 310] width 18 height 18
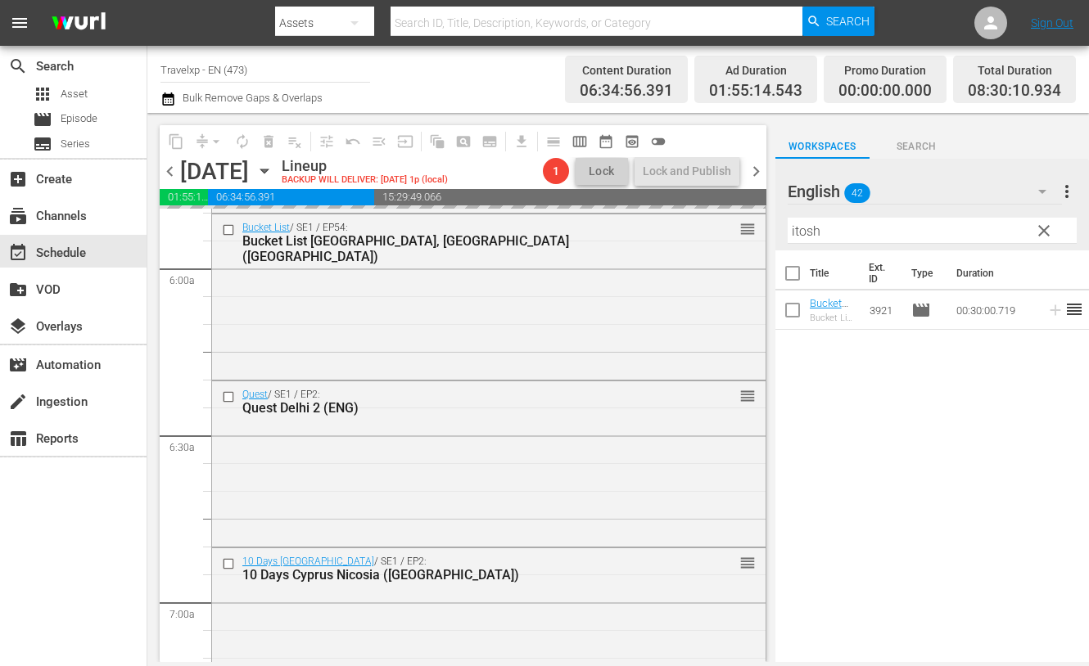
click at [806, 225] on input "itosh" at bounding box center [931, 231] width 289 height 26
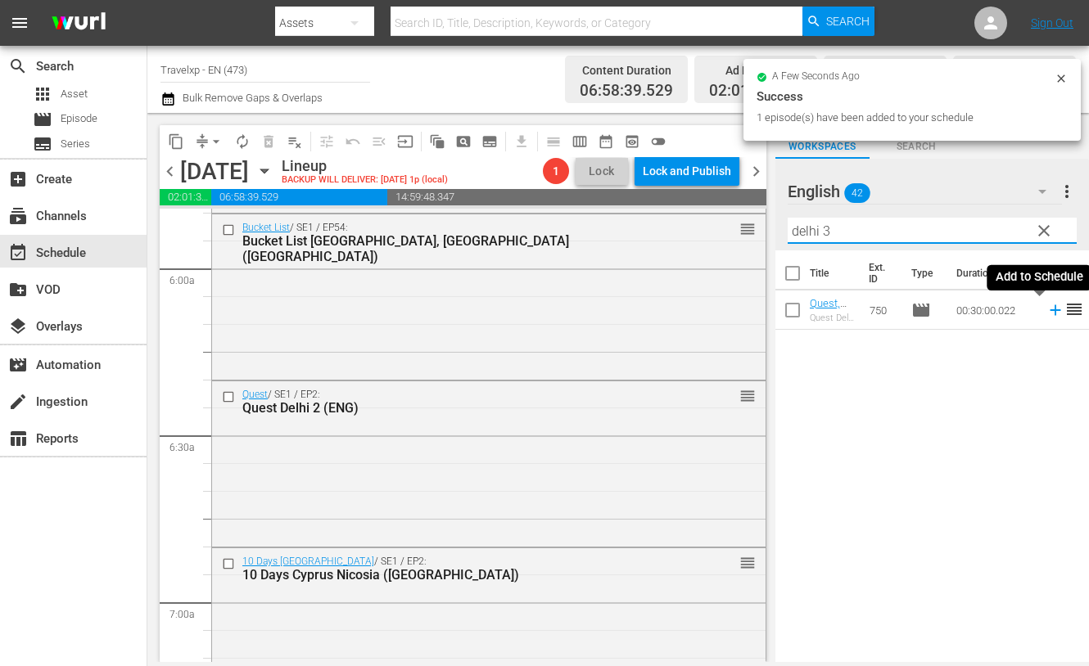
click at [1046, 307] on icon at bounding box center [1055, 310] width 18 height 18
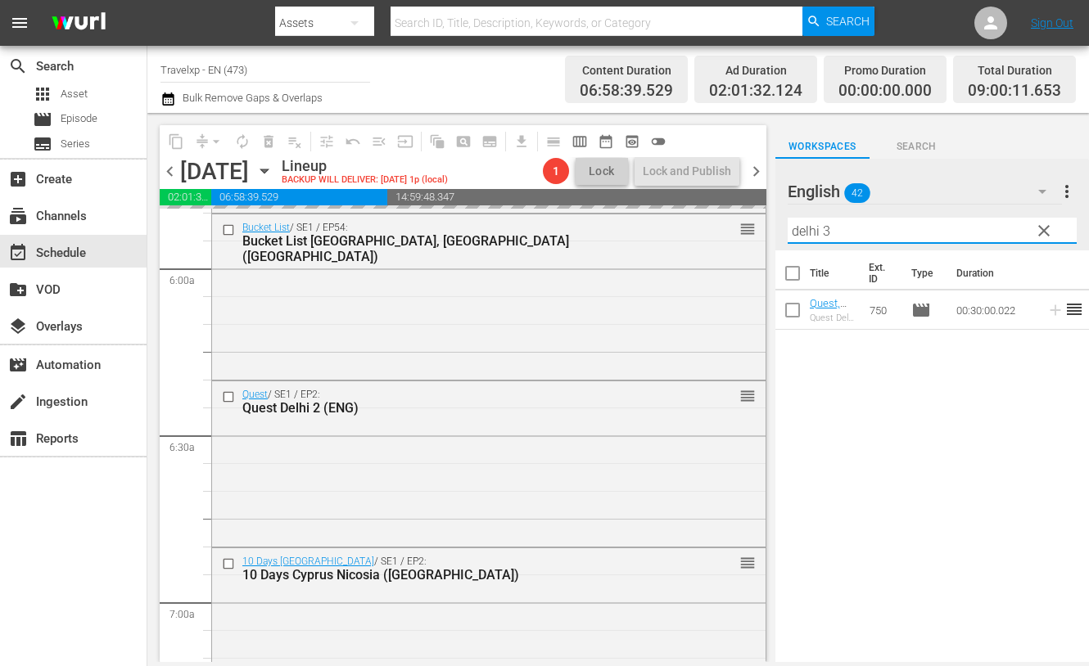
drag, startPoint x: 853, startPoint y: 239, endPoint x: 753, endPoint y: 227, distance: 100.6
click at [753, 227] on div "content_copy compress arrow_drop_down autorenew_outlined delete_forever_outline…" at bounding box center [617, 387] width 941 height 549
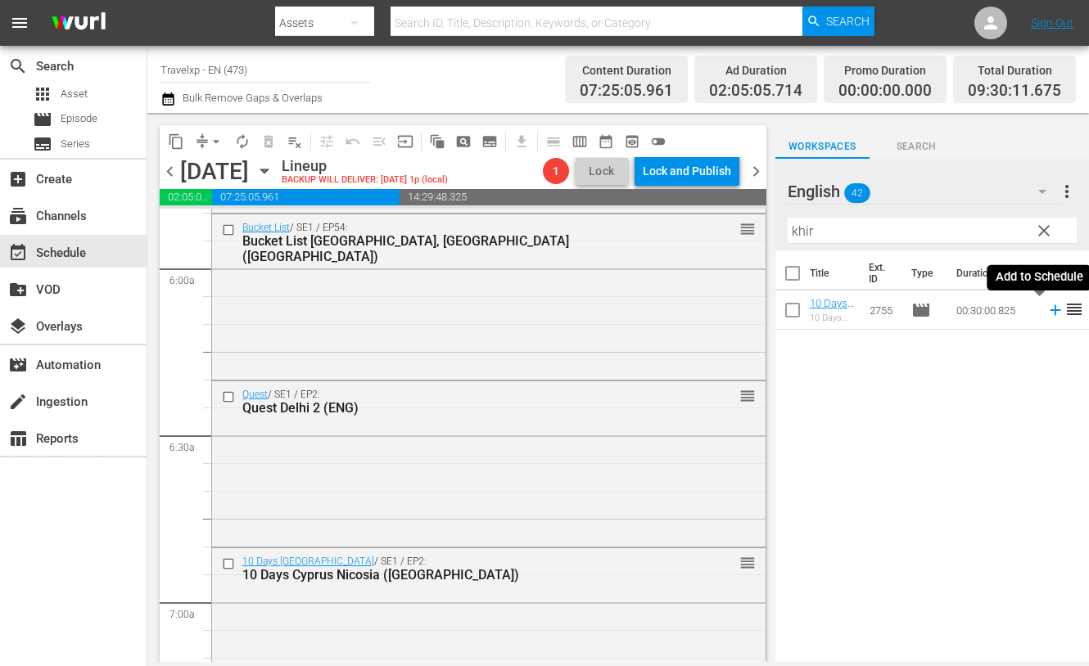
click at [1049, 310] on icon at bounding box center [1054, 310] width 11 height 11
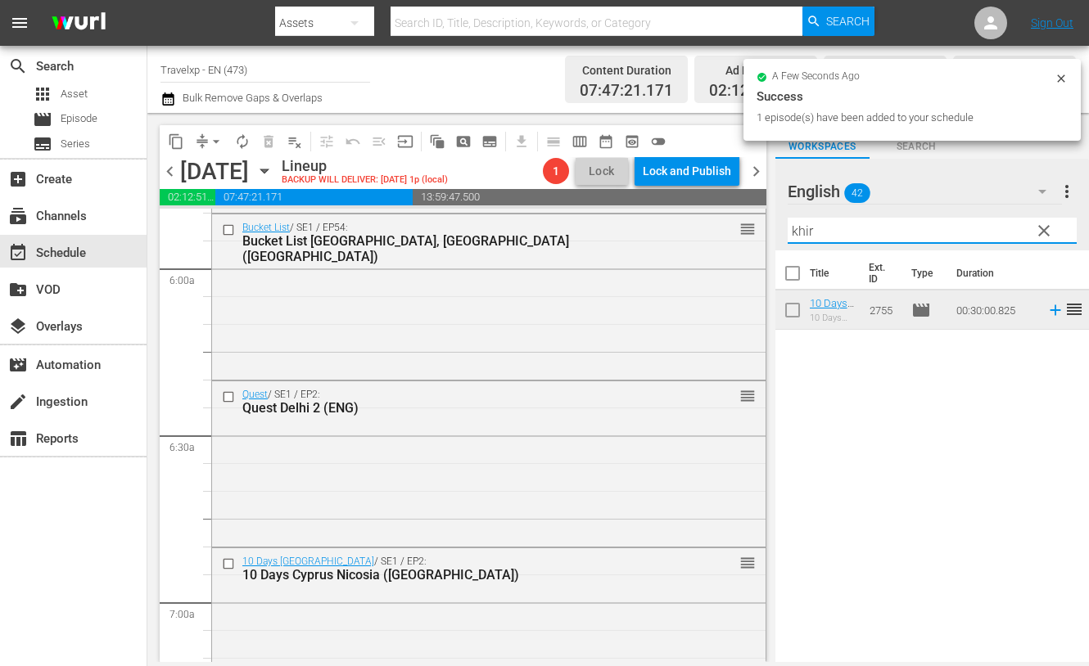
click at [805, 230] on input "khir" at bounding box center [931, 231] width 289 height 26
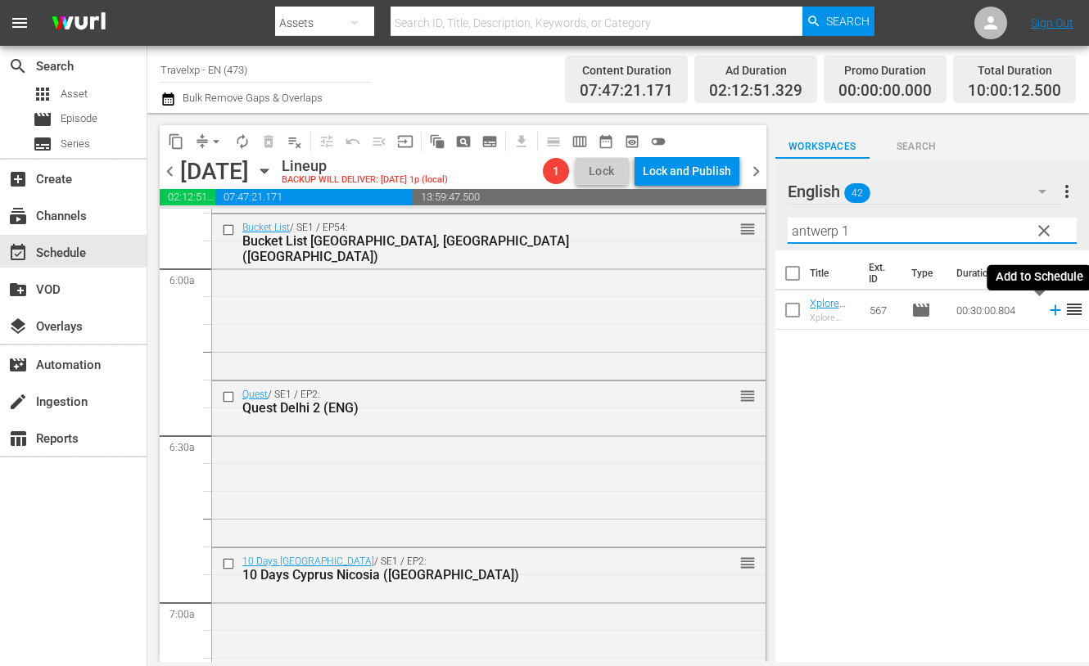
click at [1046, 311] on icon at bounding box center [1055, 310] width 18 height 18
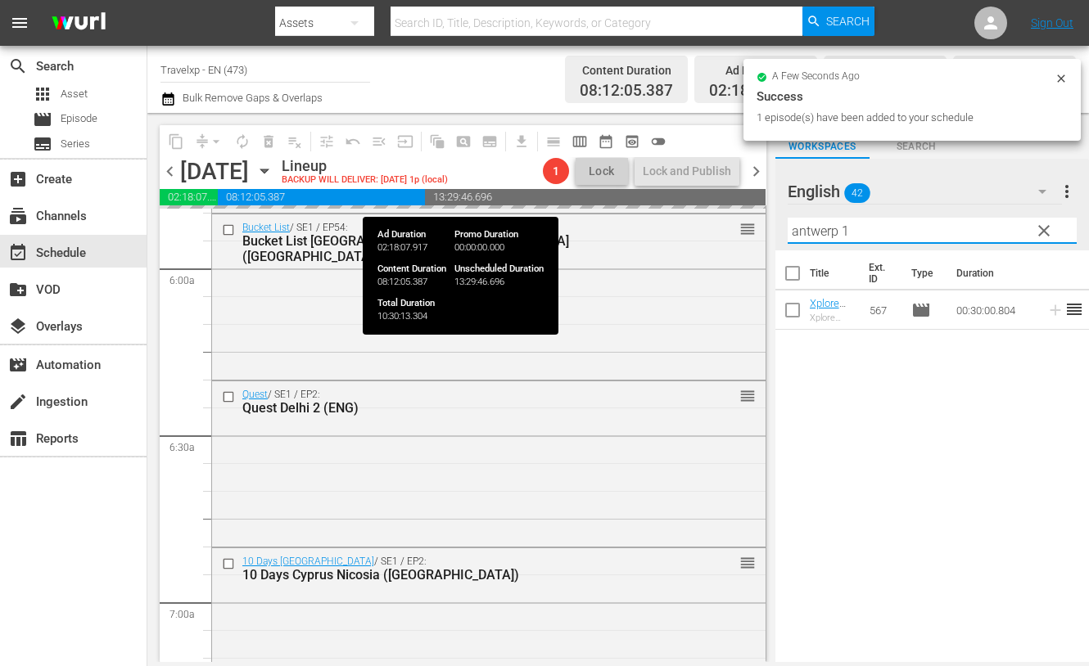
drag, startPoint x: 870, startPoint y: 228, endPoint x: 693, endPoint y: 200, distance: 179.0
click at [693, 200] on div "content_copy compress arrow_drop_down autorenew_outlined delete_forever_outline…" at bounding box center [617, 387] width 941 height 549
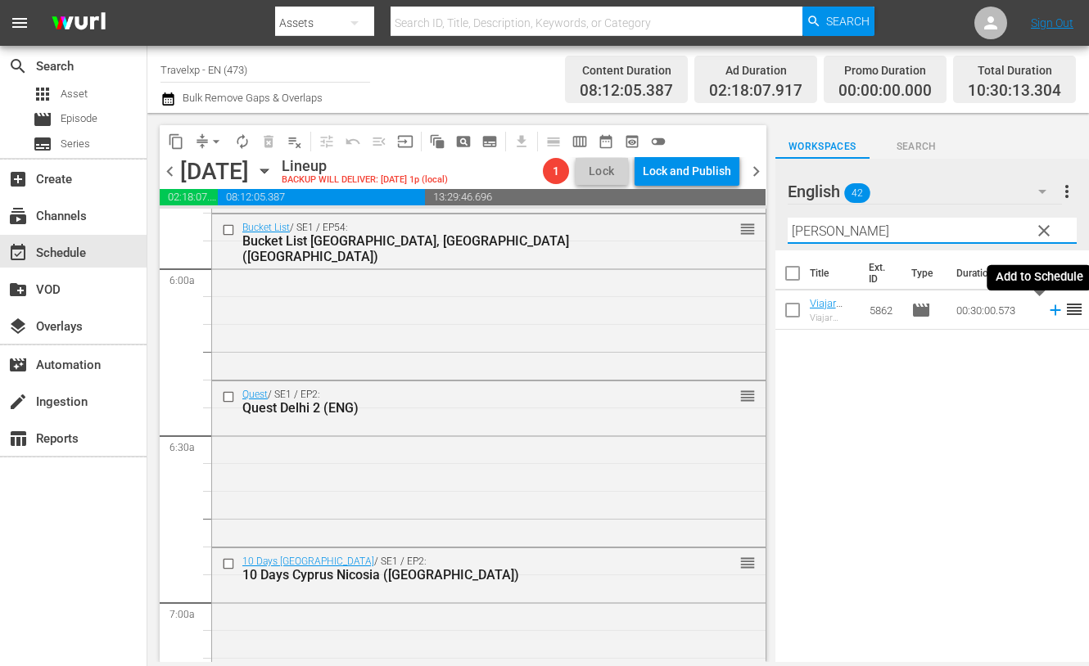
click at [1046, 307] on icon at bounding box center [1055, 310] width 18 height 18
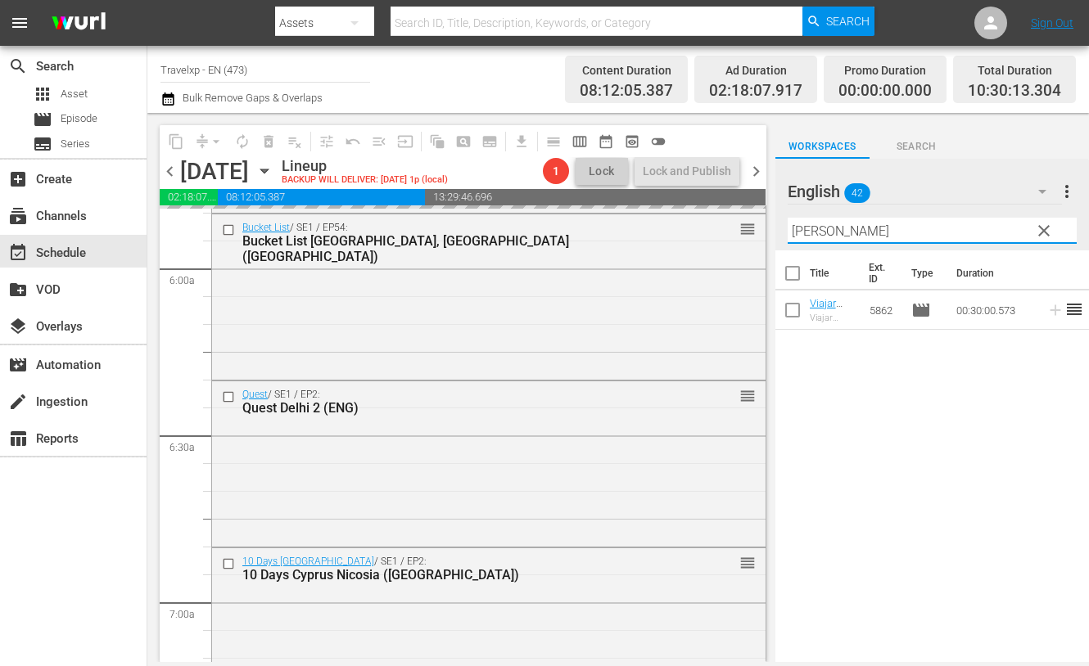
click at [819, 230] on input "[PERSON_NAME]" at bounding box center [931, 231] width 289 height 26
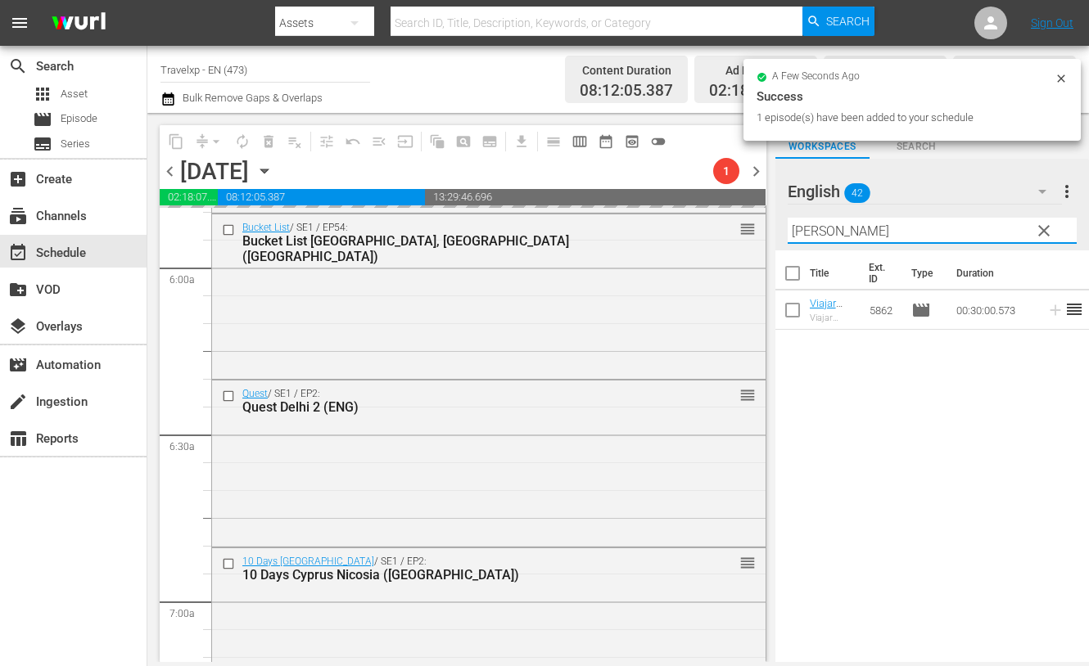
click at [819, 230] on input "[PERSON_NAME]" at bounding box center [931, 231] width 289 height 26
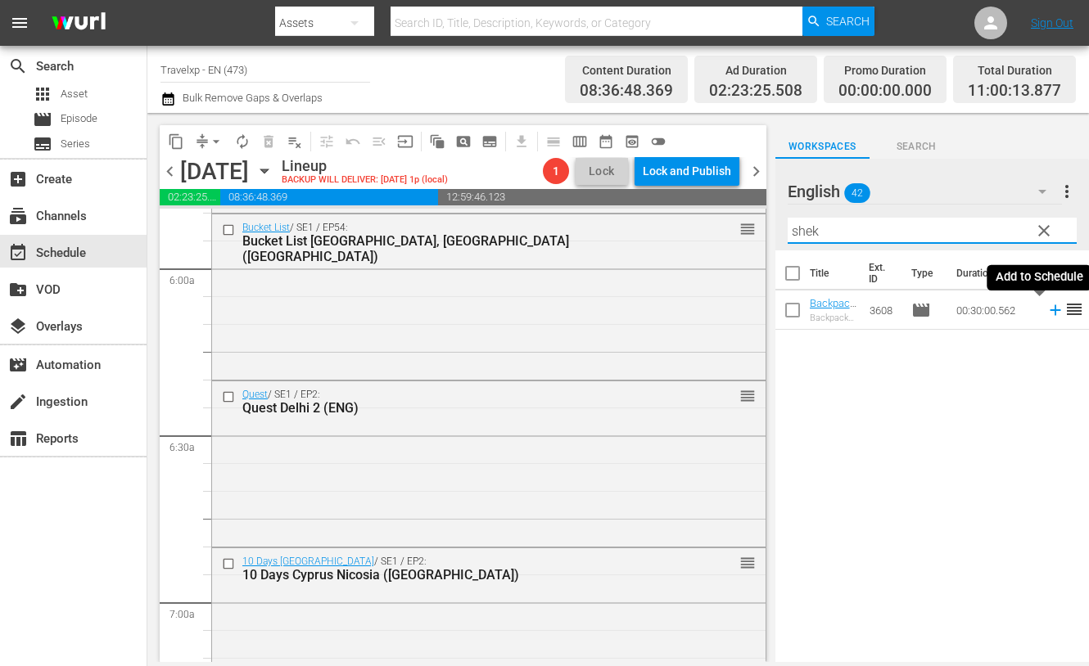
click at [1046, 313] on icon at bounding box center [1055, 310] width 18 height 18
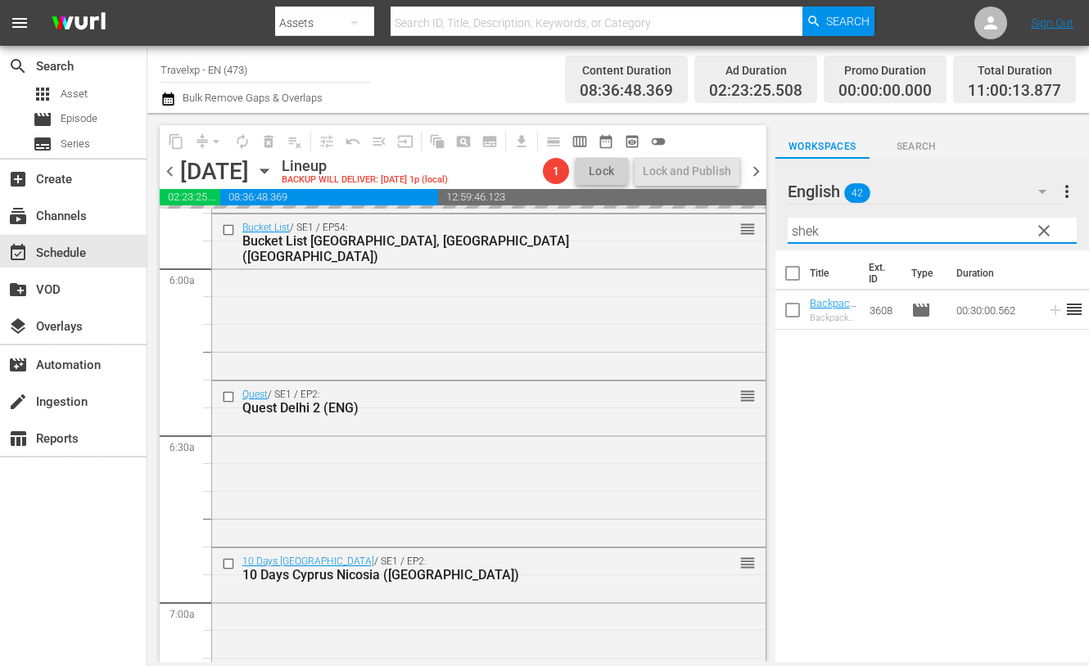
click at [804, 233] on input "shek" at bounding box center [931, 231] width 289 height 26
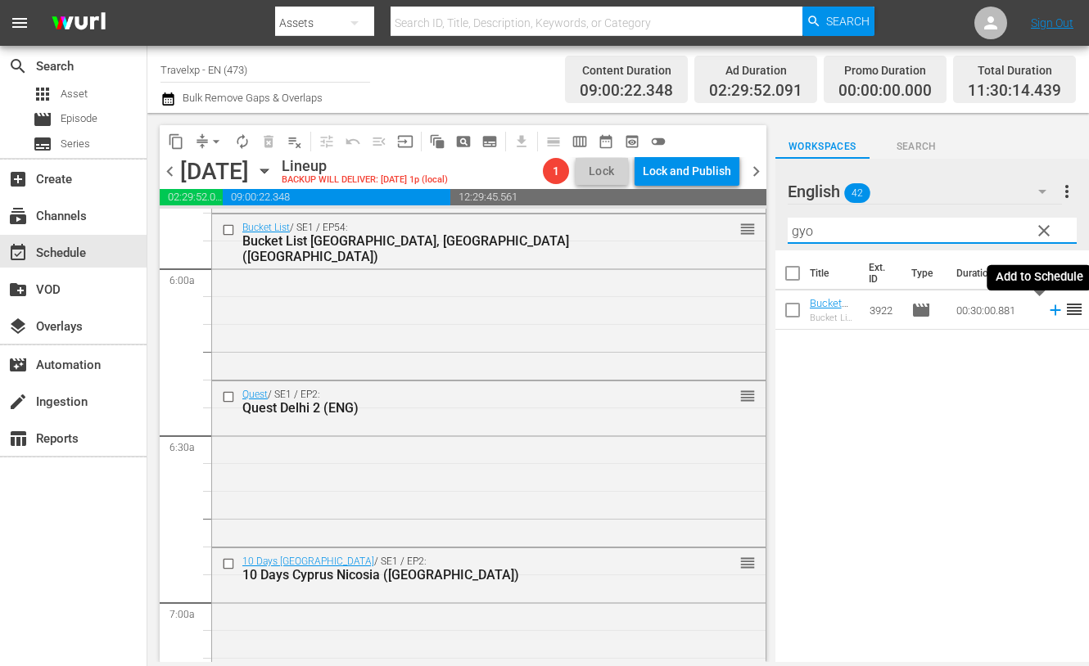
click at [1046, 311] on icon at bounding box center [1055, 310] width 18 height 18
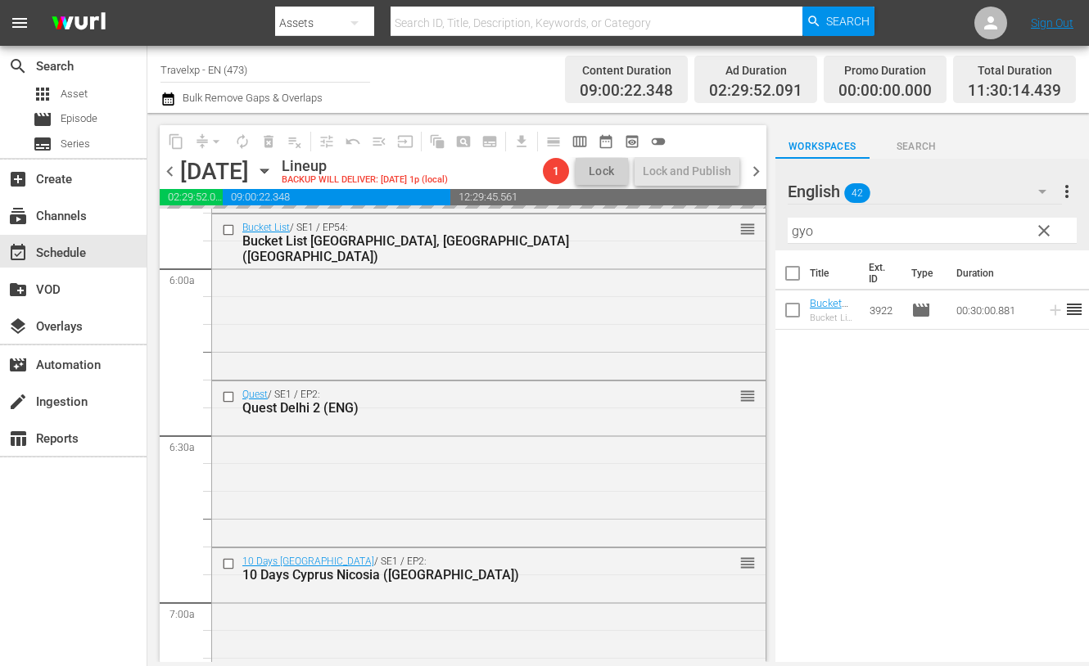
click at [800, 225] on input "gyo" at bounding box center [931, 231] width 289 height 26
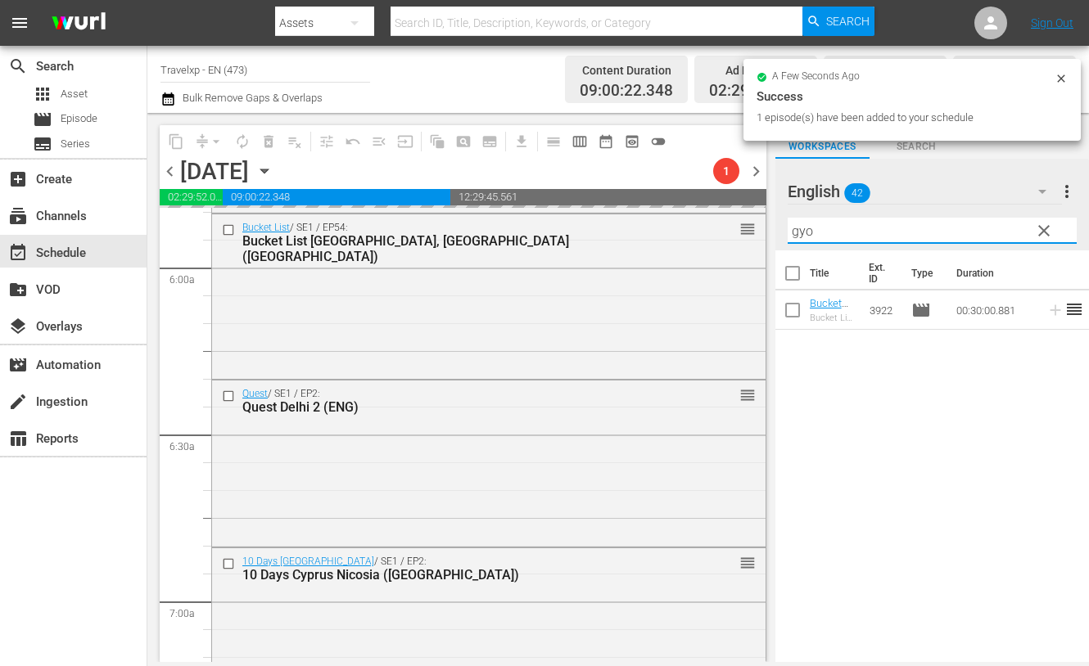
click at [800, 225] on input "gyo" at bounding box center [931, 231] width 289 height 26
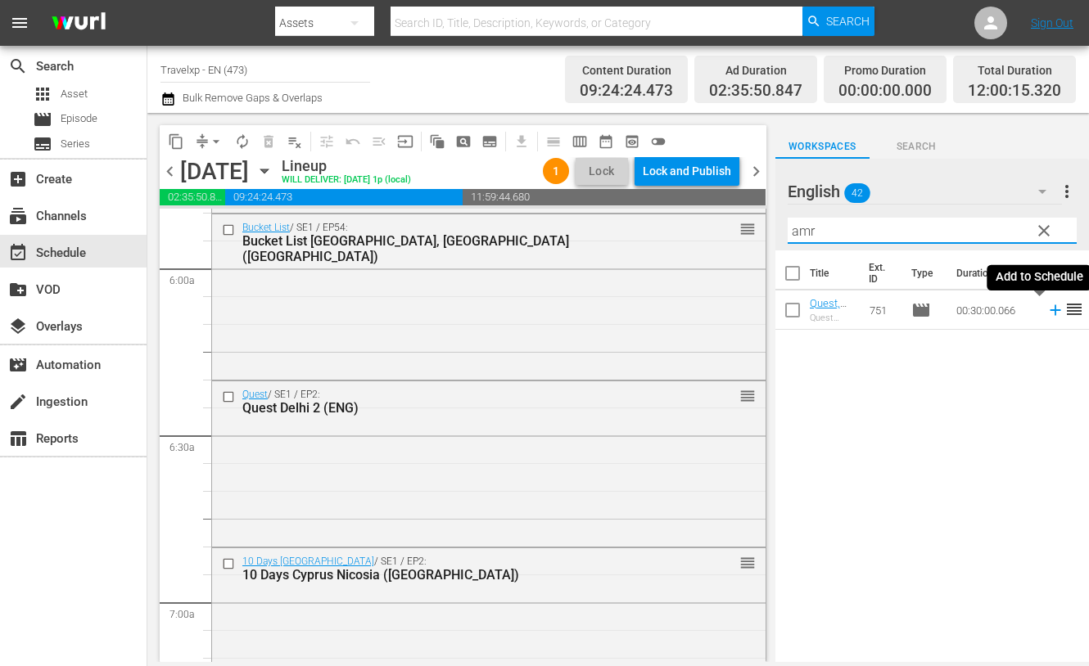
click at [1049, 310] on icon at bounding box center [1054, 310] width 11 height 11
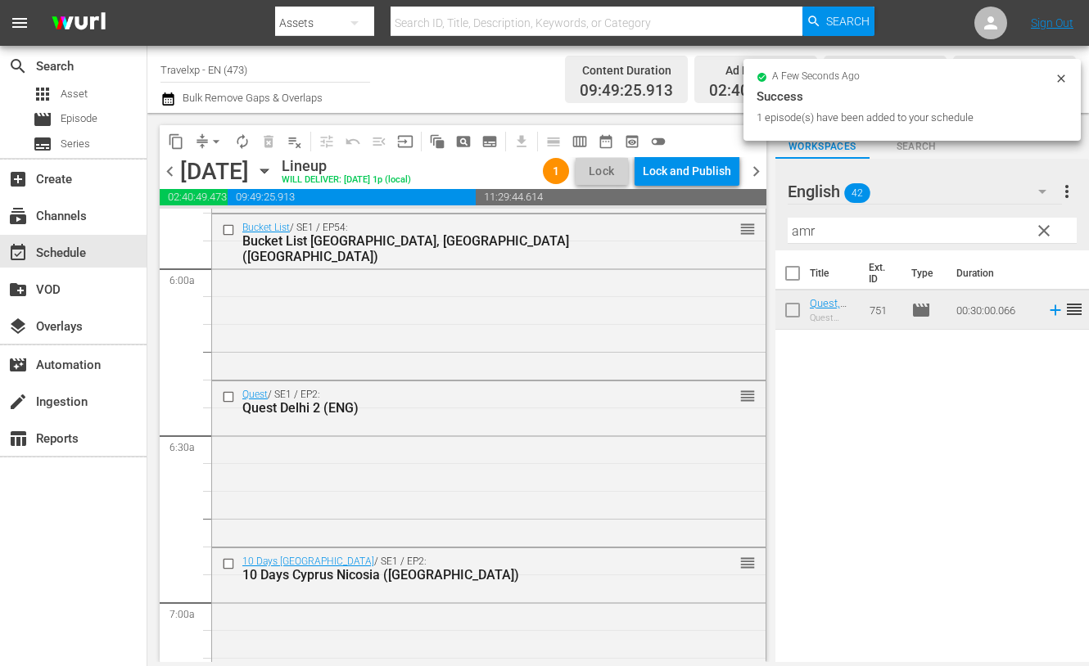
click at [798, 228] on input "amr" at bounding box center [931, 231] width 289 height 26
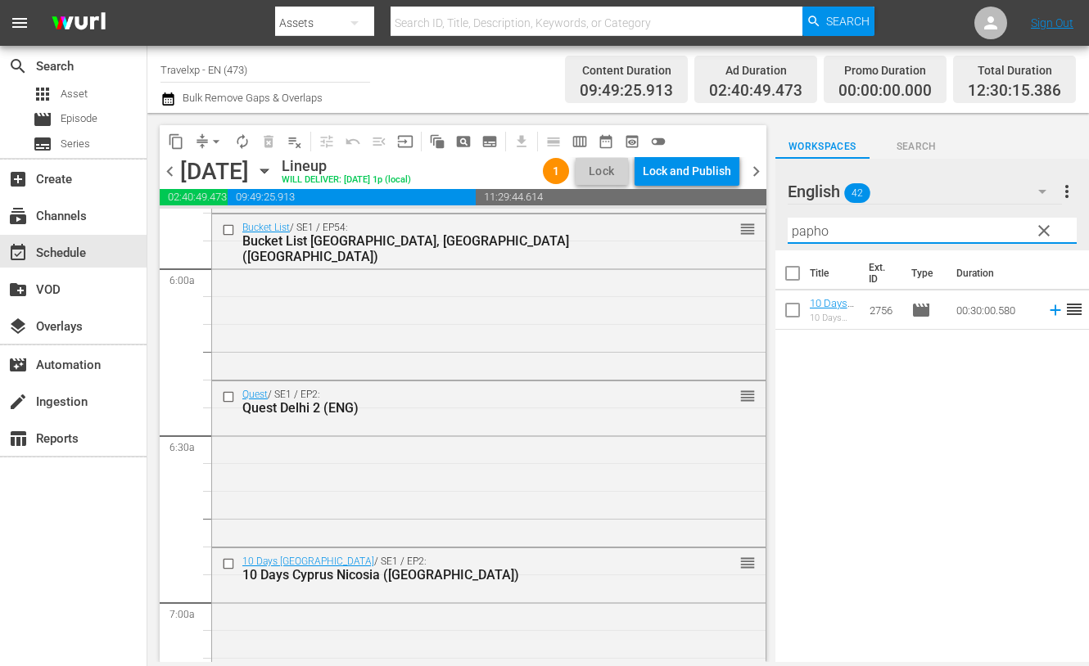
click at [1046, 312] on icon at bounding box center [1055, 310] width 18 height 18
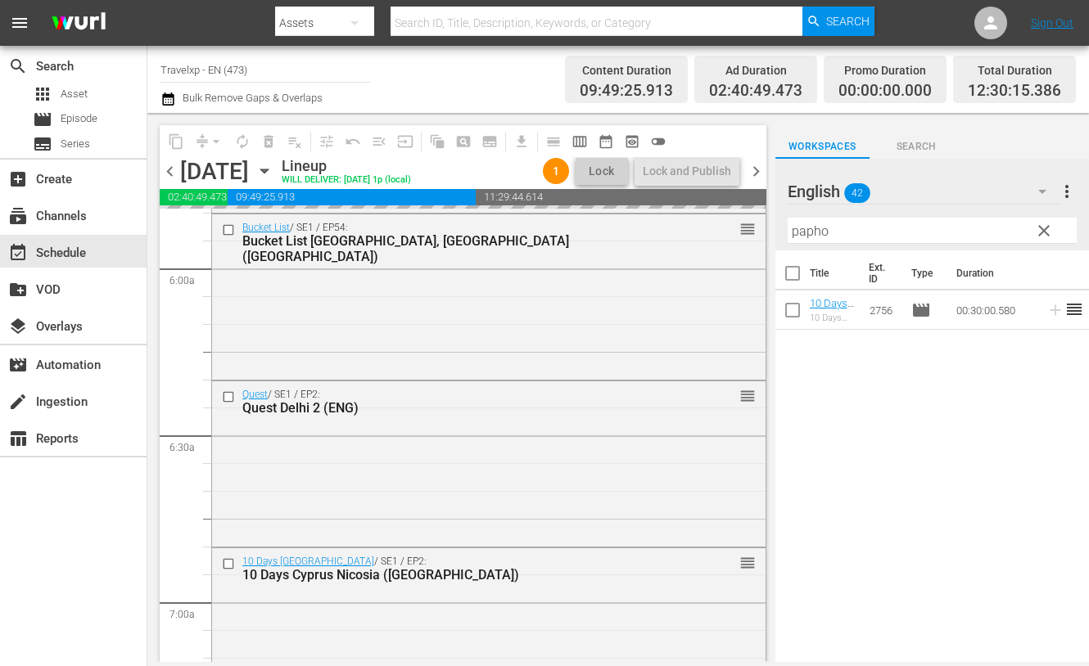
click at [819, 232] on input "papho" at bounding box center [931, 231] width 289 height 26
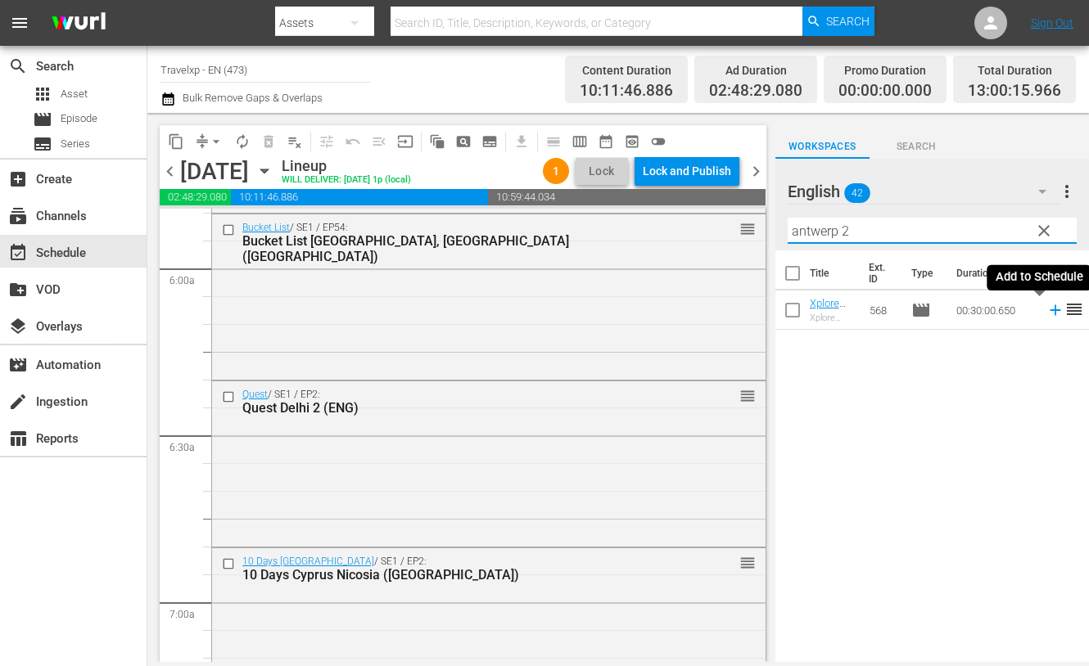
click at [1046, 312] on icon at bounding box center [1055, 310] width 18 height 18
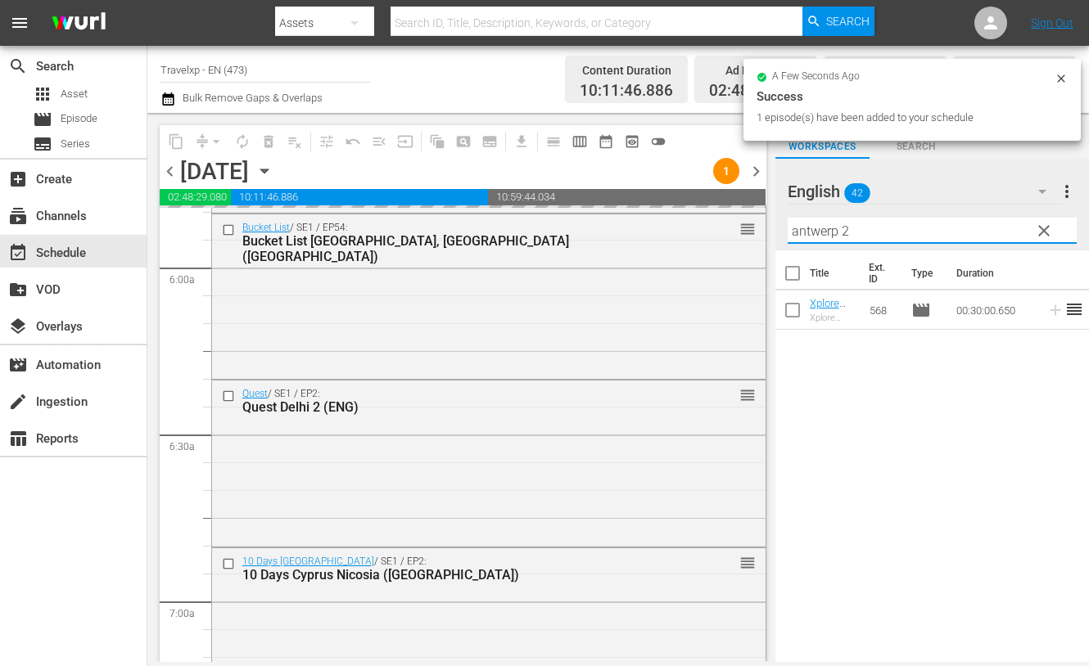
drag, startPoint x: 868, startPoint y: 229, endPoint x: 761, endPoint y: 228, distance: 106.4
click at [761, 228] on div "content_copy compress arrow_drop_down autorenew_outlined delete_forever_outline…" at bounding box center [617, 387] width 941 height 549
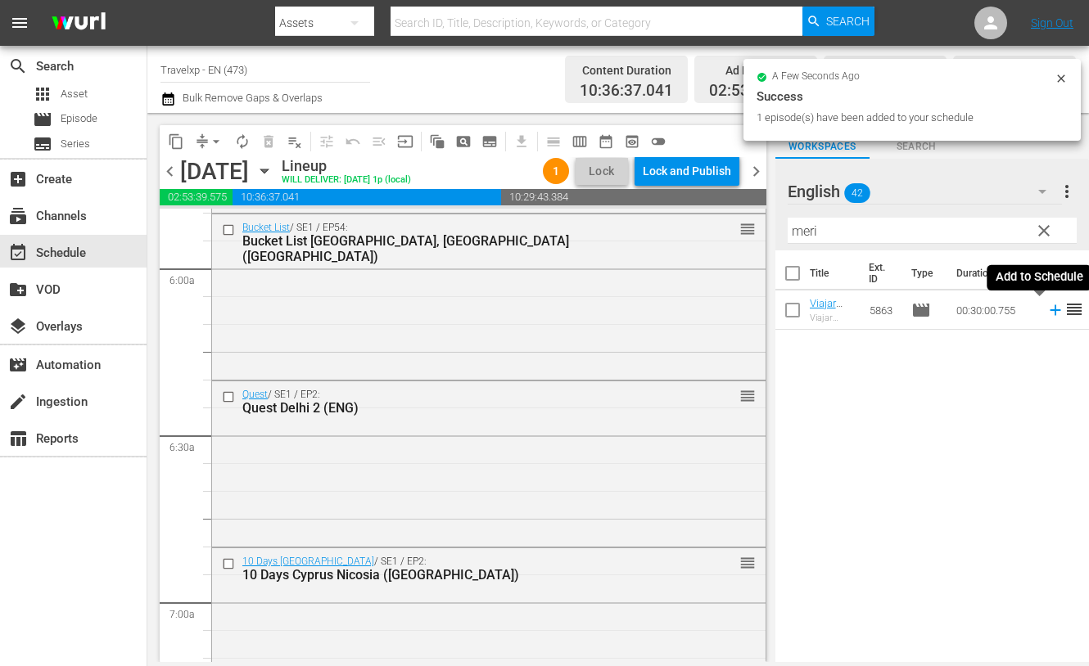
click at [1046, 311] on icon at bounding box center [1055, 310] width 18 height 18
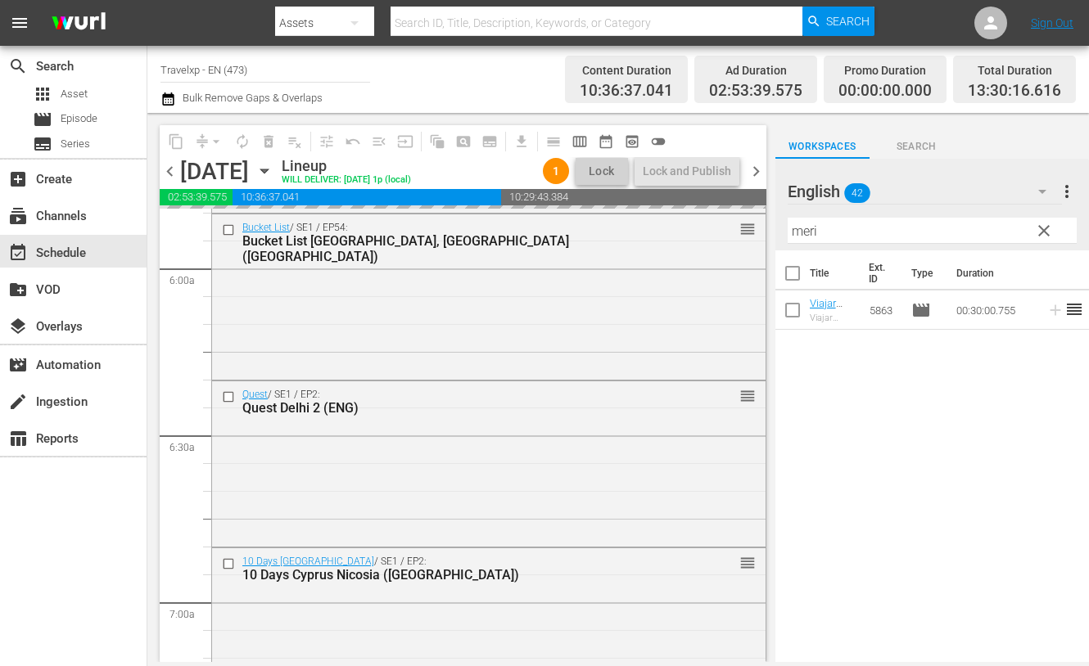
click at [805, 232] on input "meri" at bounding box center [931, 231] width 289 height 26
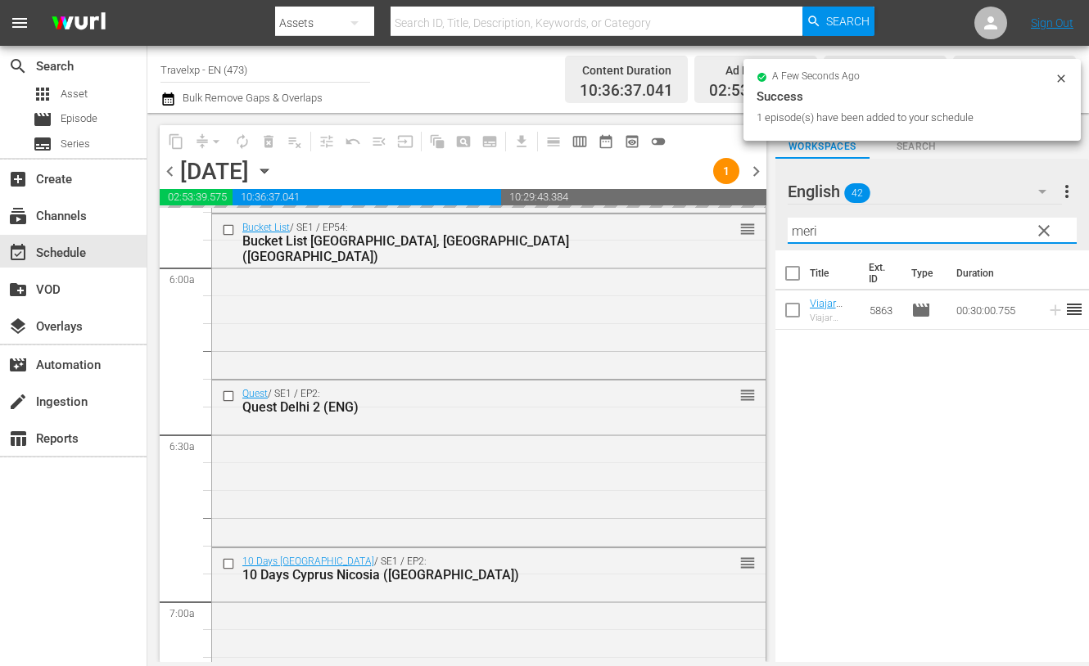
click at [805, 232] on input "meri" at bounding box center [931, 231] width 289 height 26
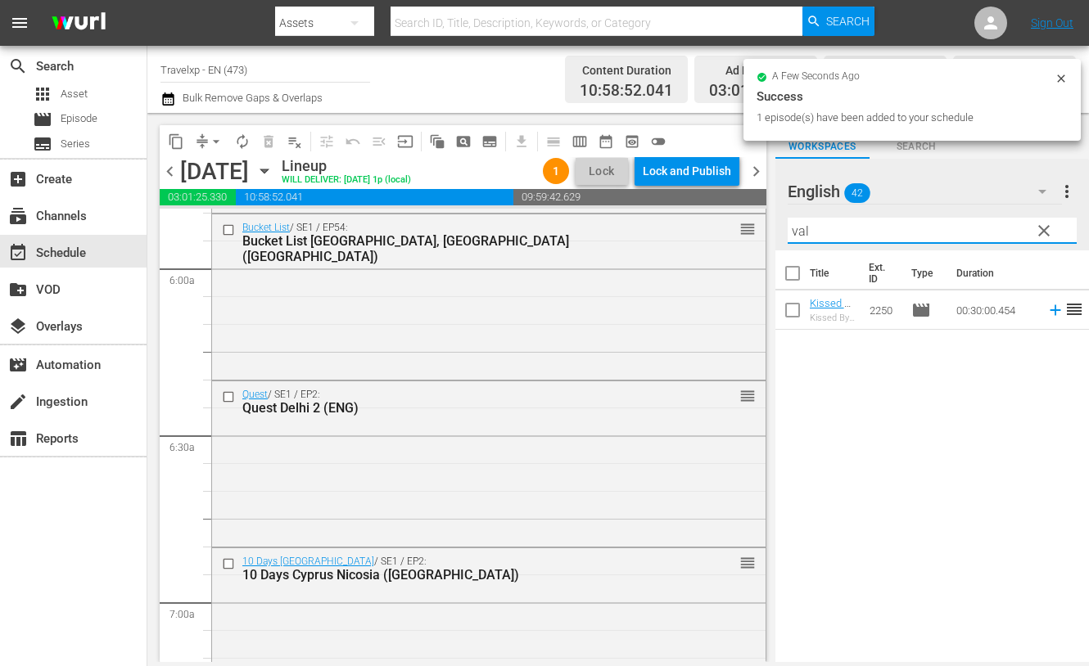
click at [1049, 313] on icon at bounding box center [1054, 310] width 11 height 11
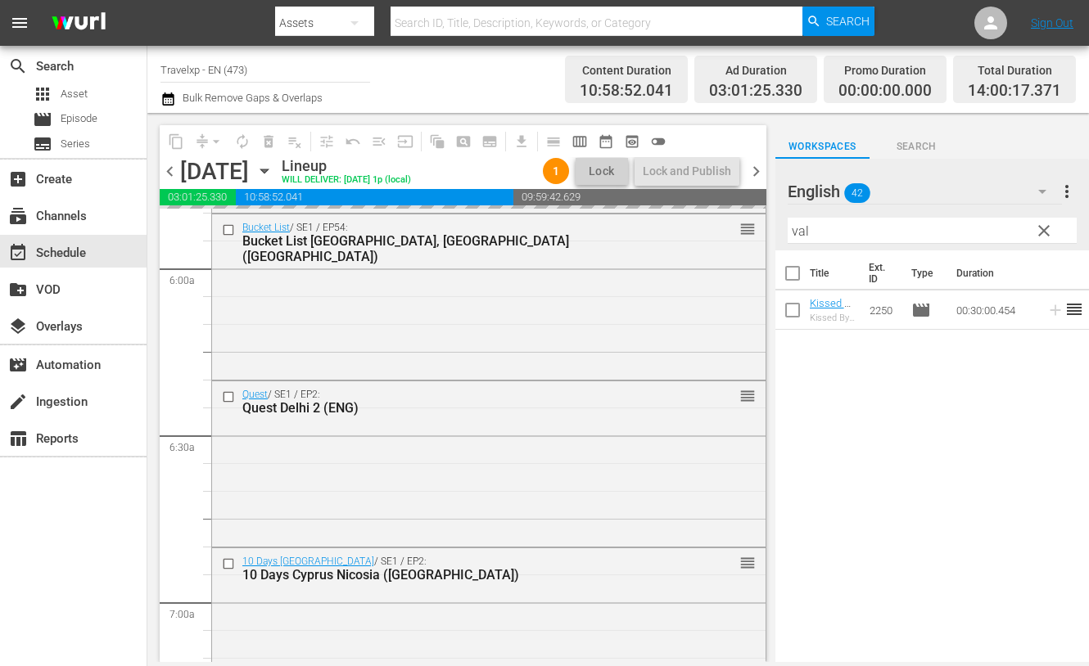
click at [798, 230] on input "val" at bounding box center [931, 231] width 289 height 26
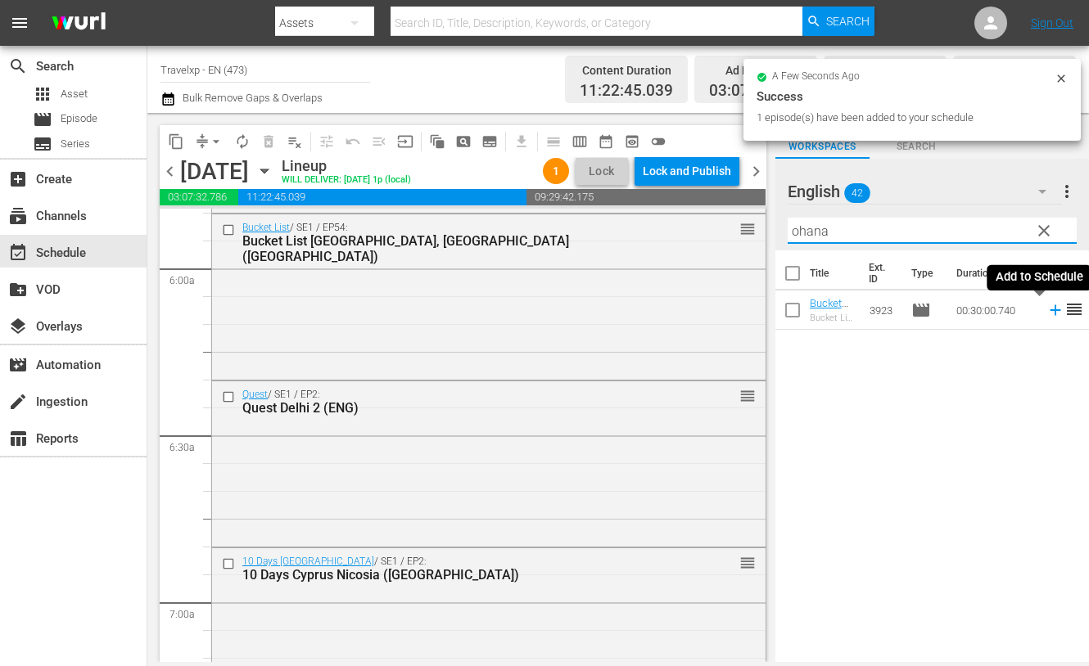
click at [1046, 307] on icon at bounding box center [1055, 310] width 18 height 18
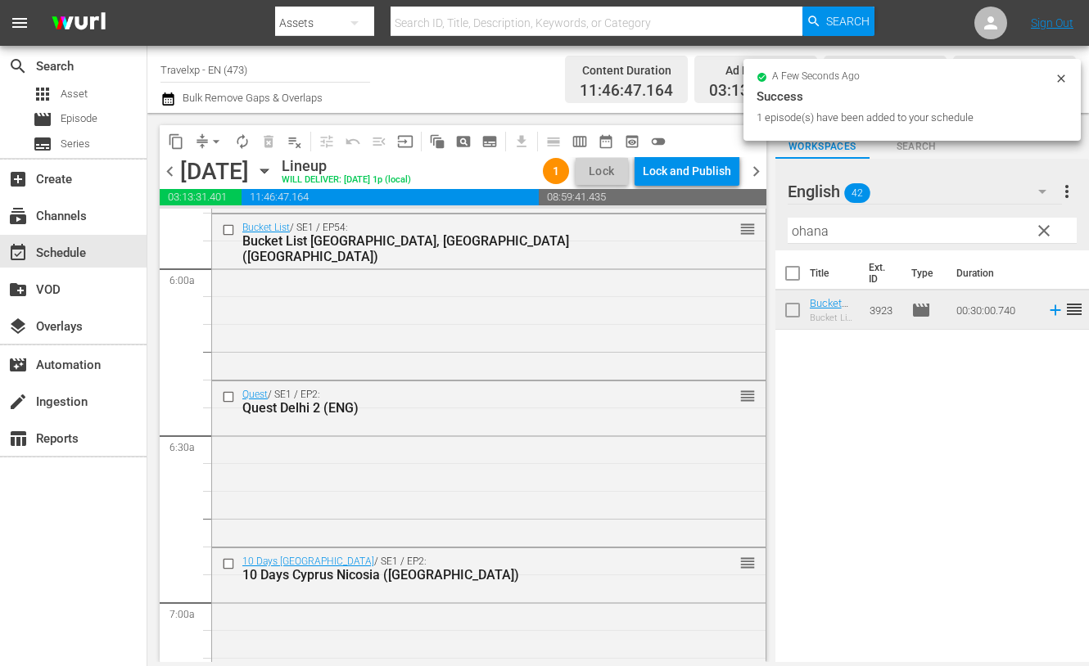
click at [814, 238] on input "ohana" at bounding box center [931, 231] width 289 height 26
type input "s"
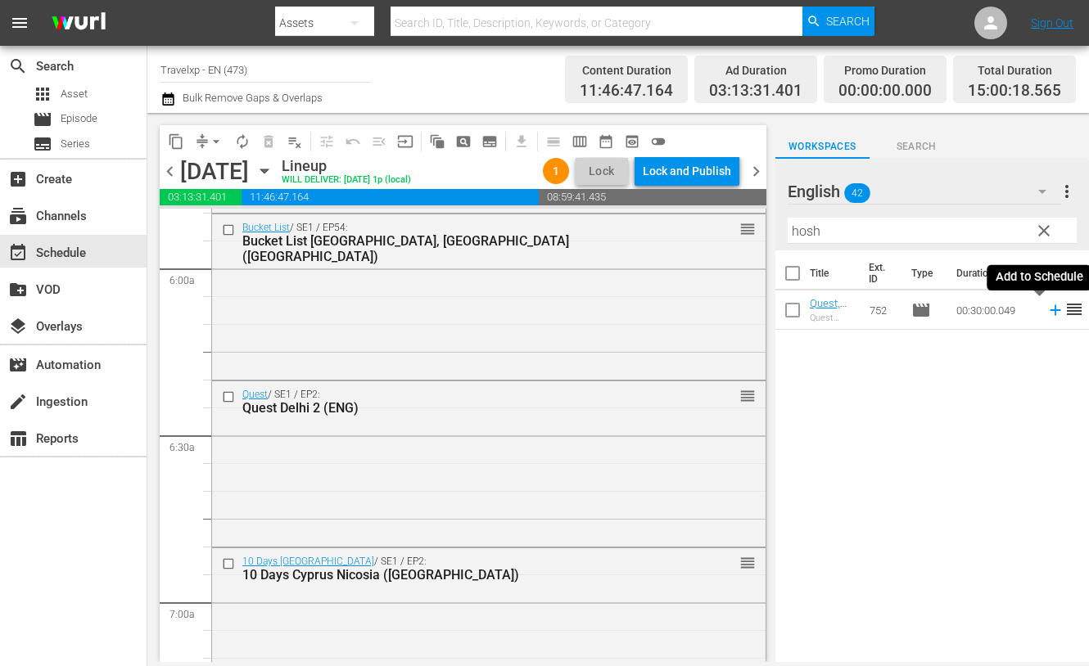
click at [1046, 313] on icon at bounding box center [1055, 310] width 18 height 18
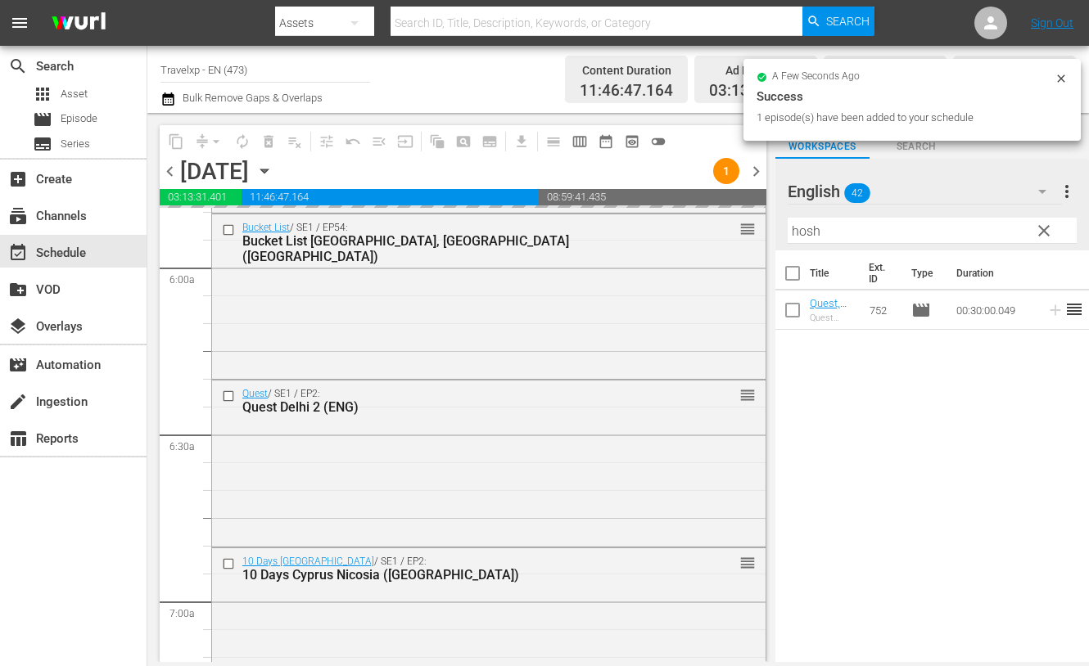
click at [802, 233] on input "hosh" at bounding box center [931, 231] width 289 height 26
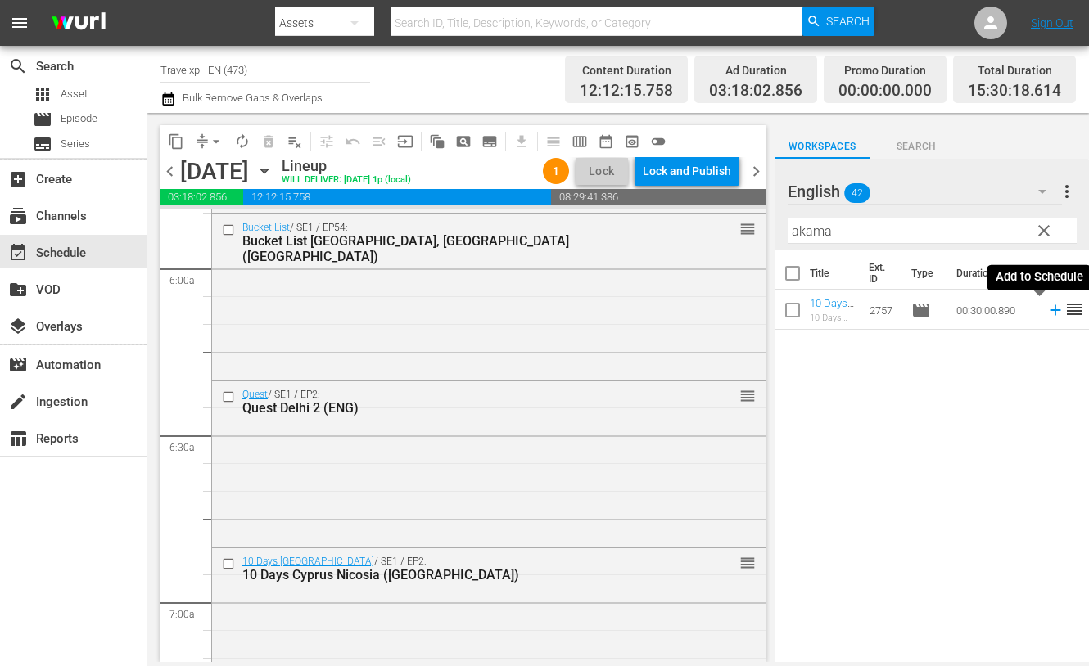
click at [1046, 311] on icon at bounding box center [1055, 310] width 18 height 18
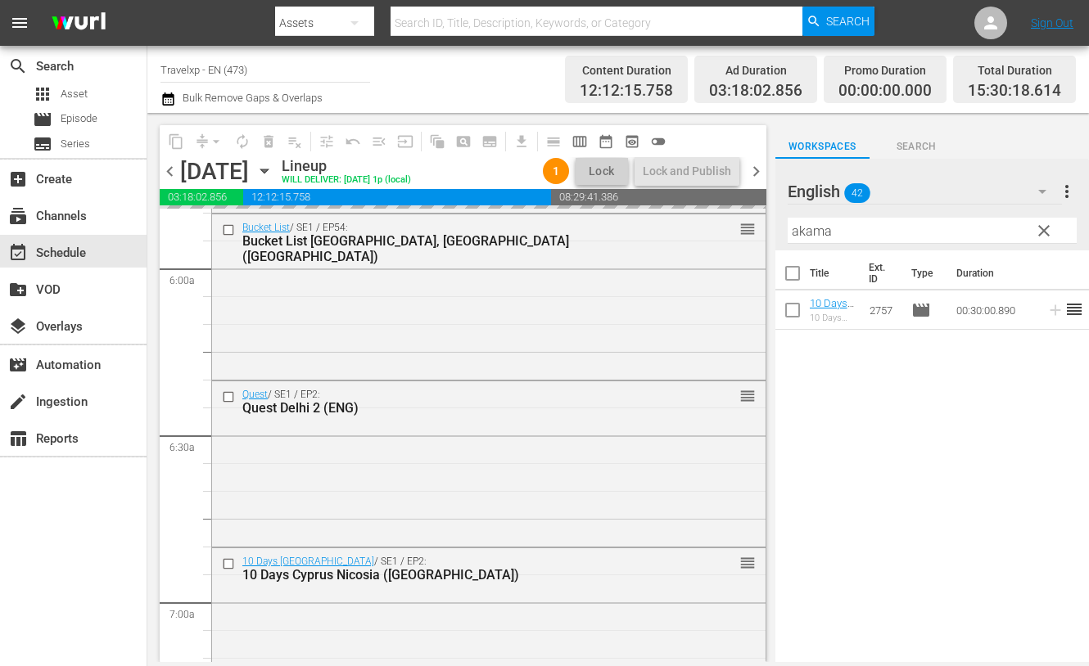
click at [808, 225] on input "akama" at bounding box center [931, 231] width 289 height 26
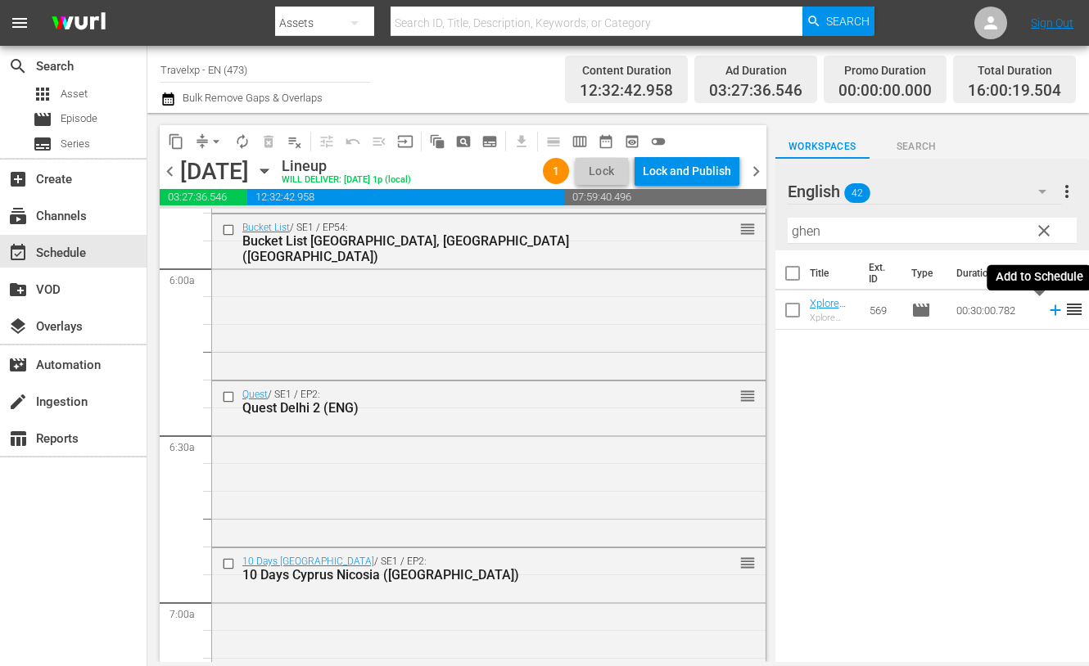
drag, startPoint x: 1040, startPoint y: 314, endPoint x: 872, endPoint y: 234, distance: 186.0
click at [1049, 313] on icon at bounding box center [1054, 310] width 11 height 11
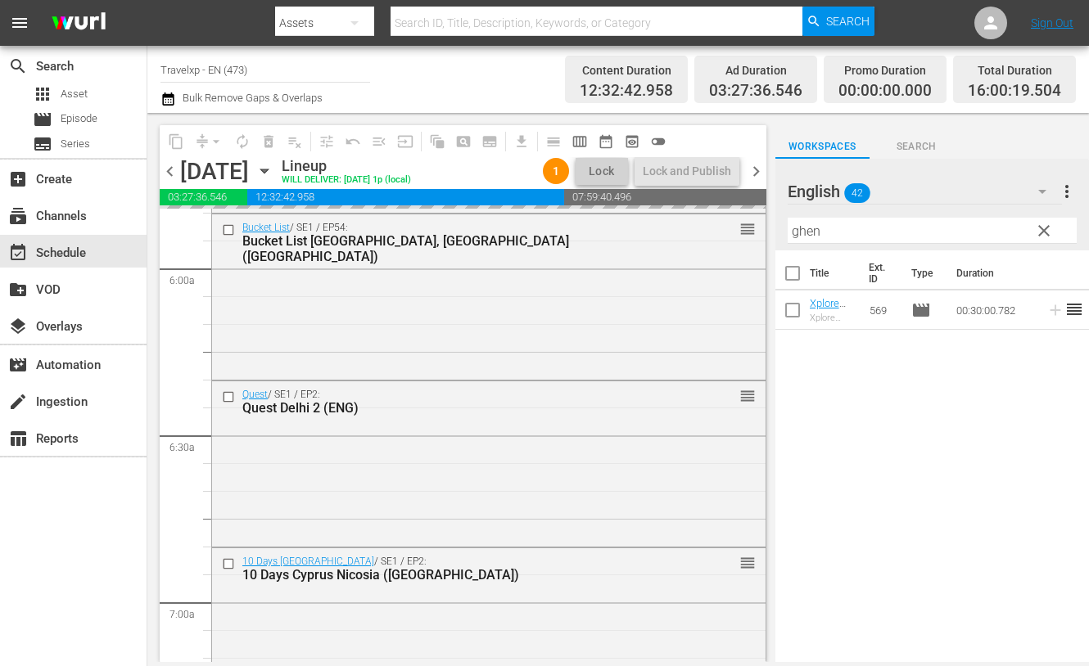
click at [796, 231] on input "ghen" at bounding box center [931, 231] width 289 height 26
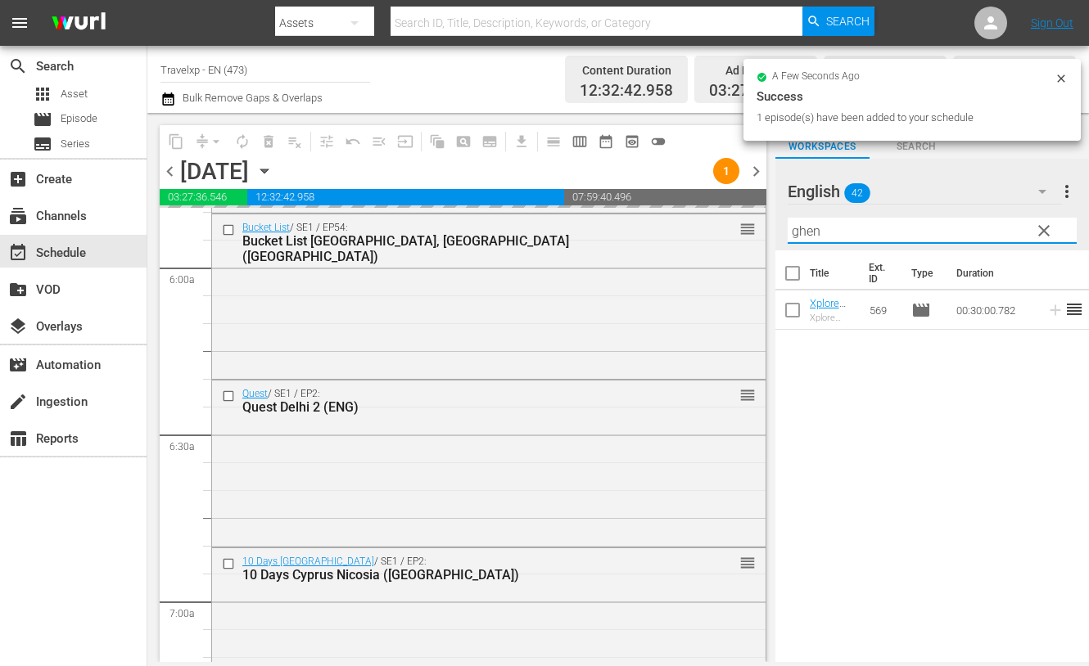
click at [796, 231] on input "ghen" at bounding box center [931, 231] width 289 height 26
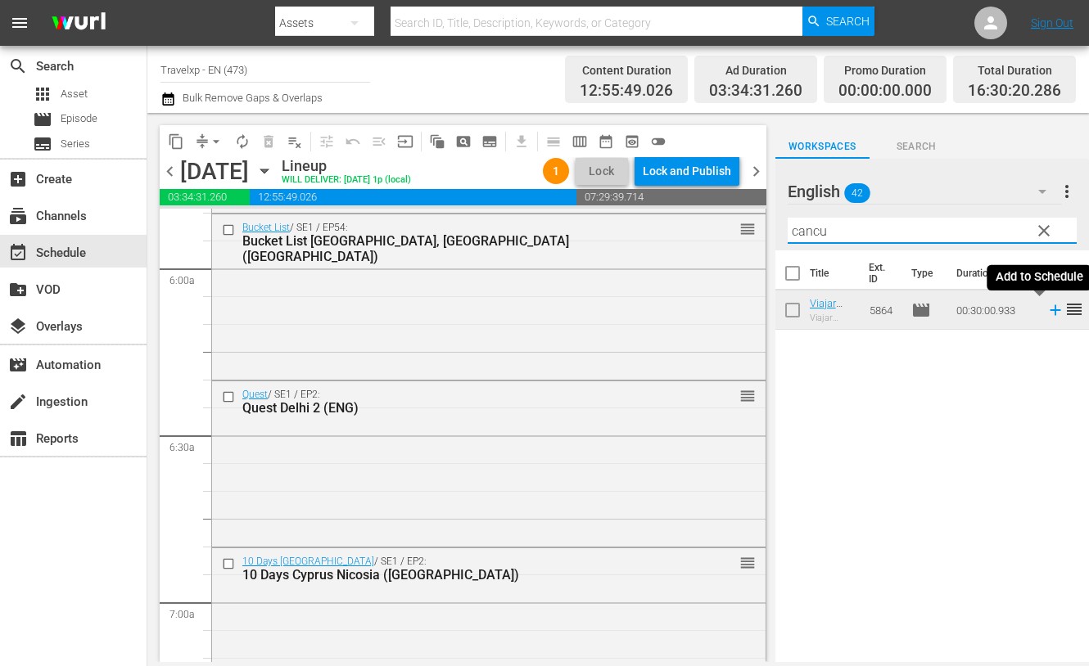
click at [1049, 312] on icon at bounding box center [1054, 310] width 11 height 11
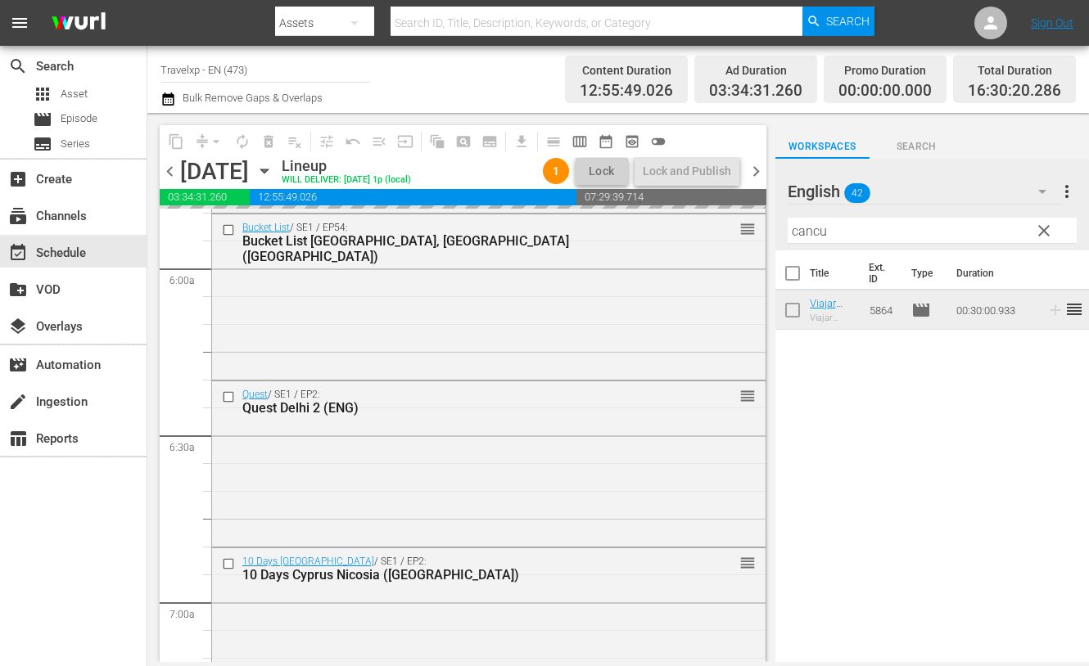
click at [814, 229] on input "cancu" at bounding box center [931, 231] width 289 height 26
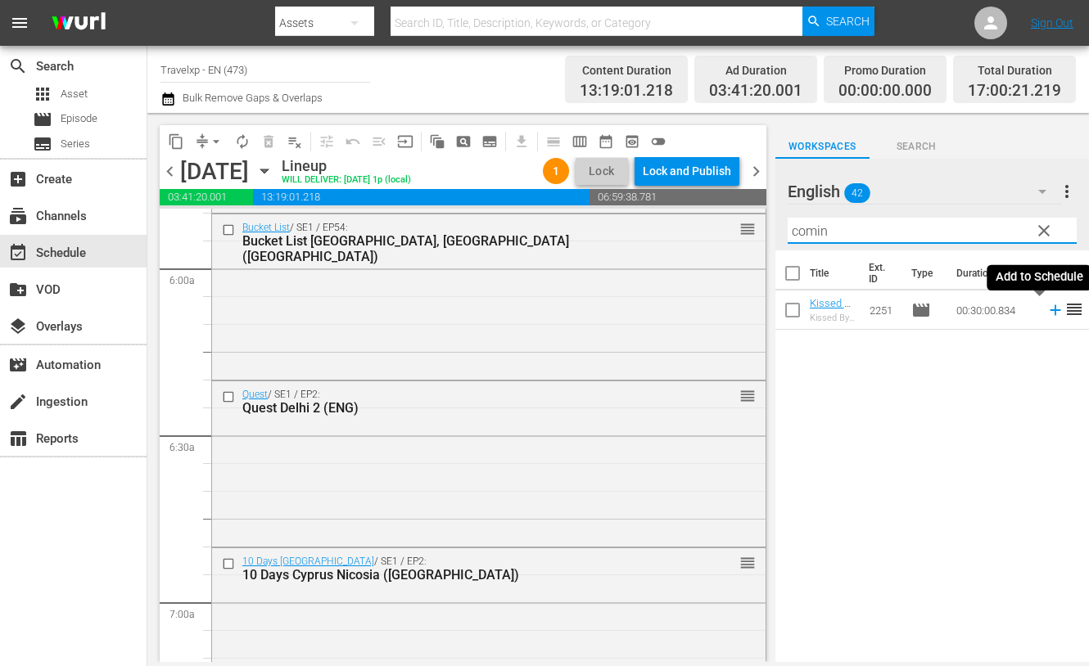
click at [1049, 310] on icon at bounding box center [1054, 310] width 11 height 11
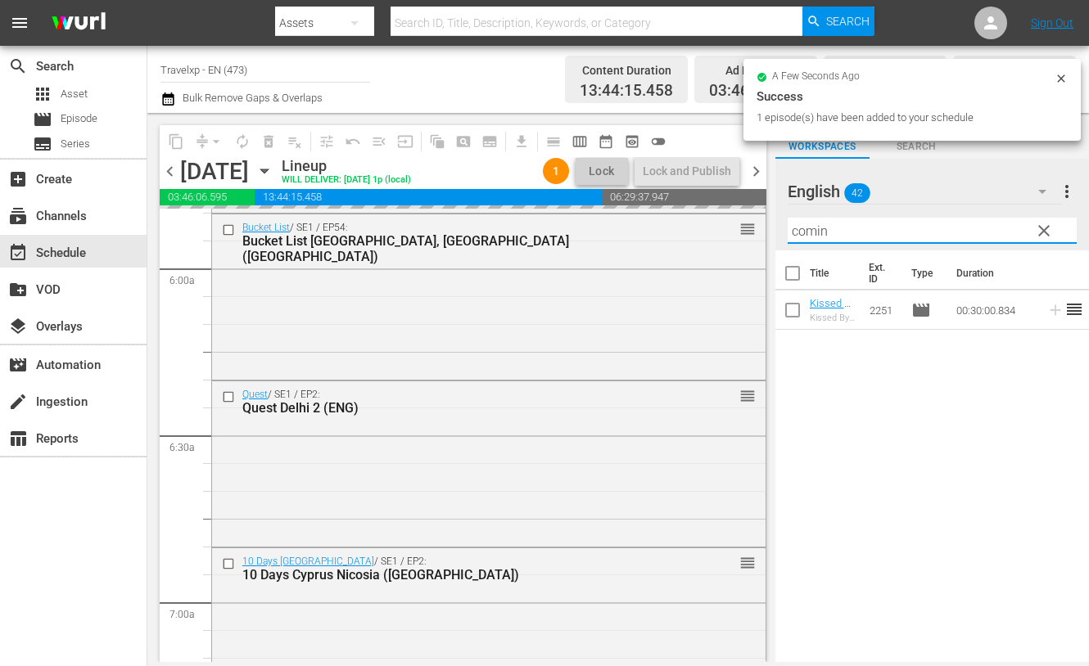
click at [819, 231] on input "comin" at bounding box center [931, 231] width 289 height 26
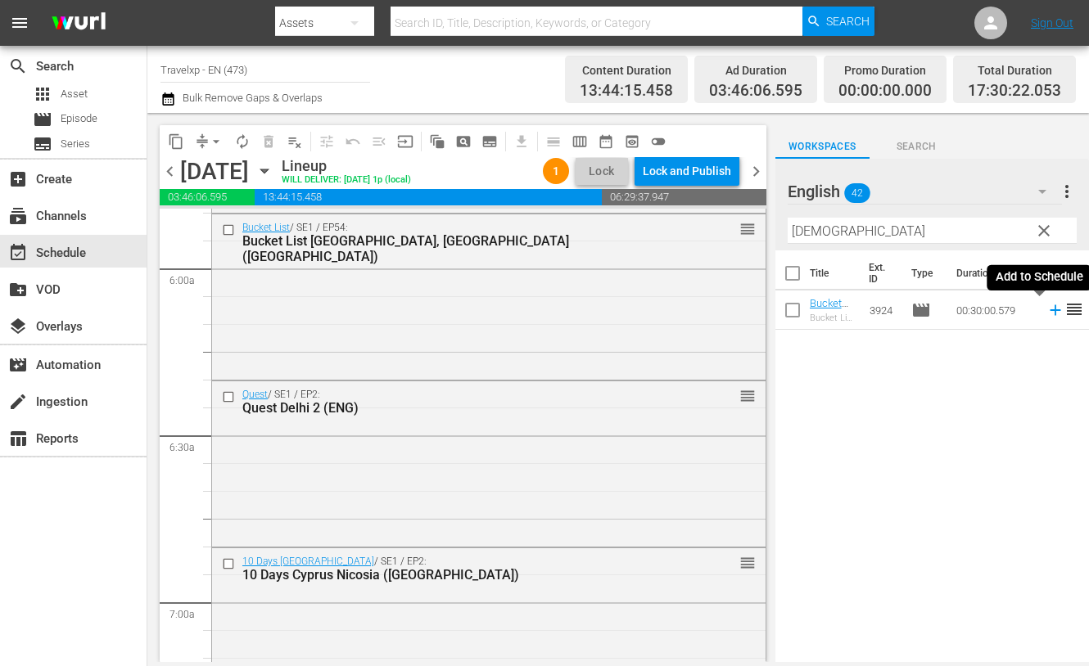
click at [1049, 311] on icon at bounding box center [1054, 310] width 11 height 11
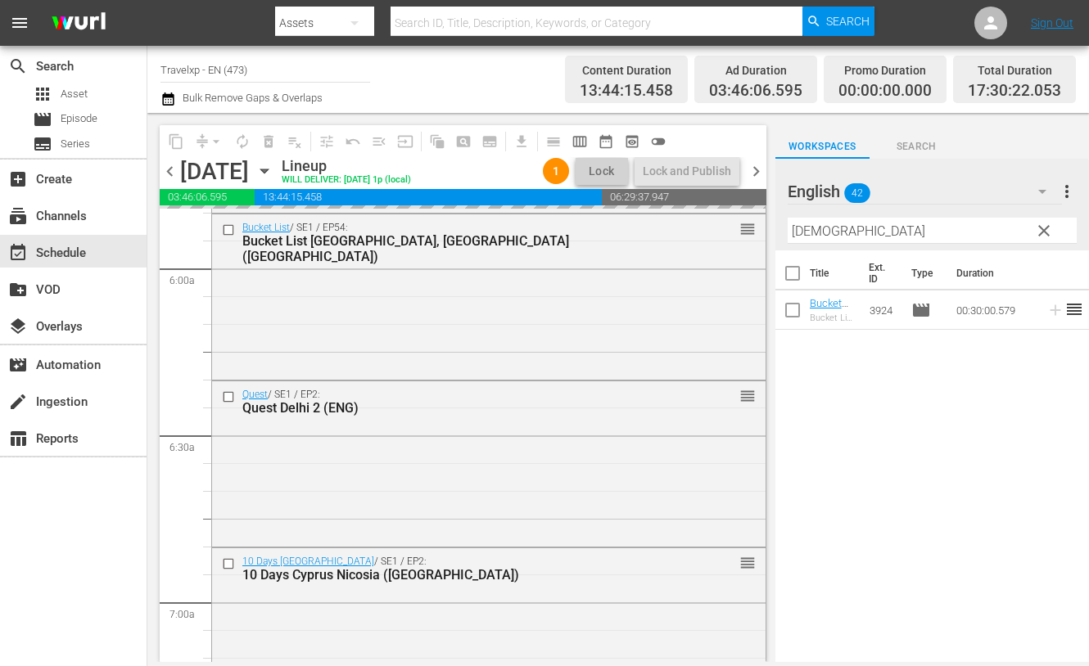
click at [810, 228] on input "[DEMOGRAPHIC_DATA]" at bounding box center [931, 231] width 289 height 26
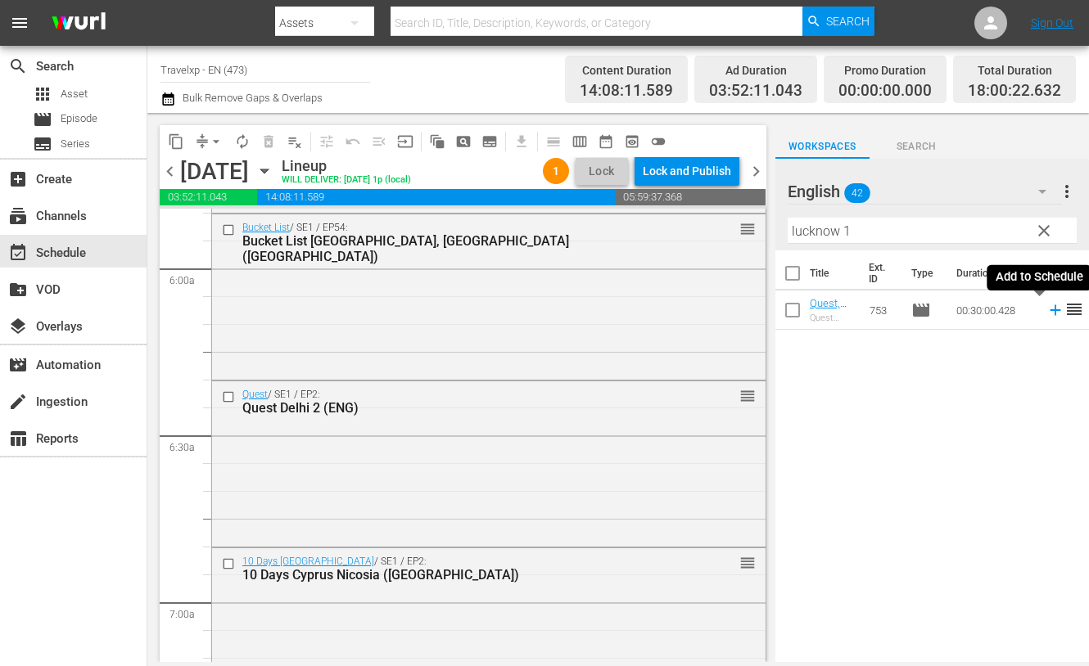
click at [1046, 309] on icon at bounding box center [1055, 310] width 18 height 18
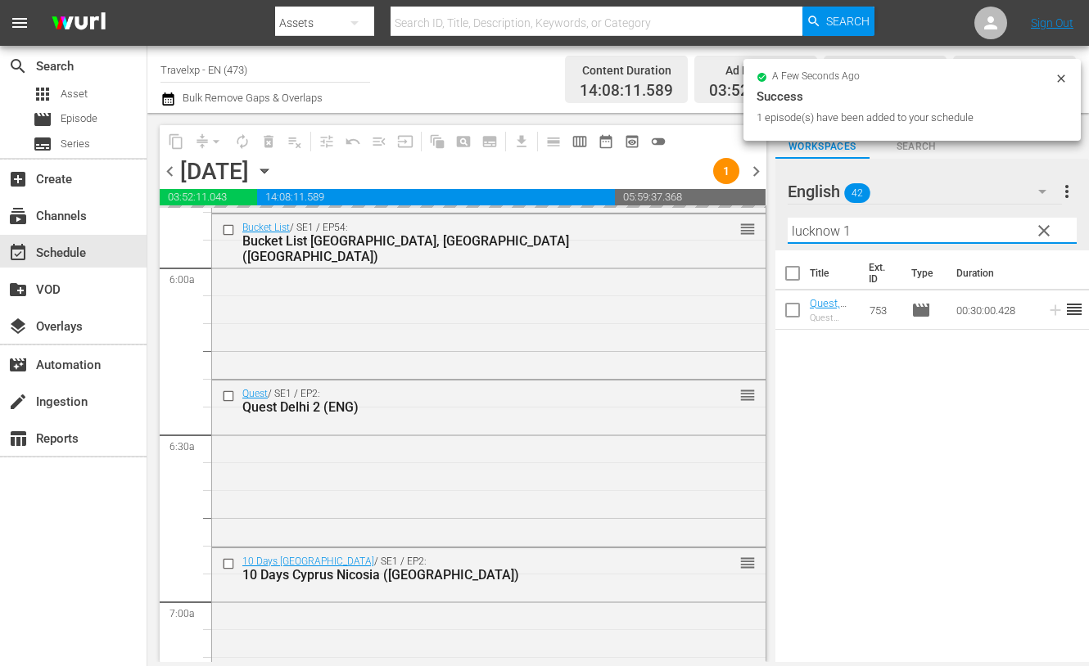
drag, startPoint x: 858, startPoint y: 235, endPoint x: 772, endPoint y: 235, distance: 85.9
click at [772, 235] on div "content_copy compress arrow_drop_down autorenew_outlined delete_forever_outline…" at bounding box center [617, 387] width 941 height 549
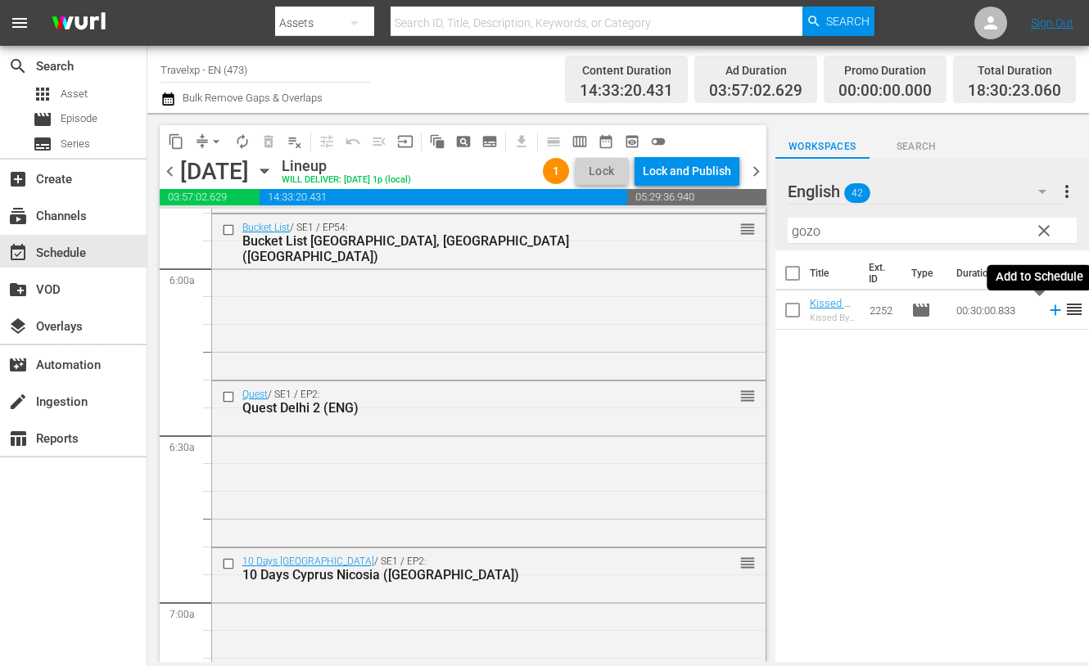
click at [1049, 311] on icon at bounding box center [1054, 310] width 11 height 11
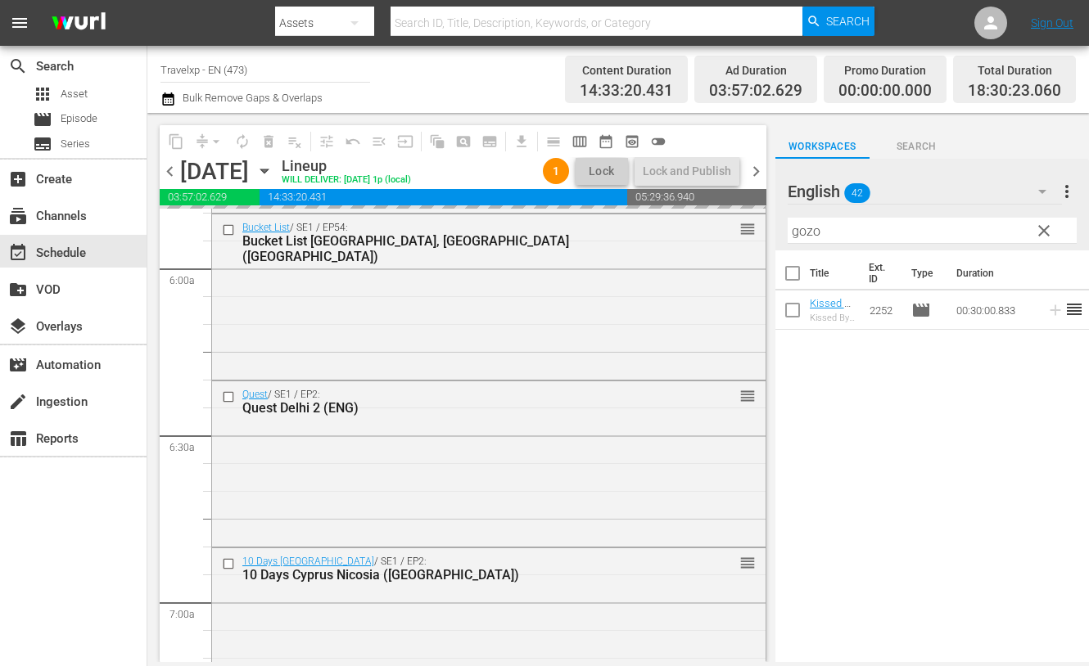
click at [810, 231] on input "gozo" at bounding box center [931, 231] width 289 height 26
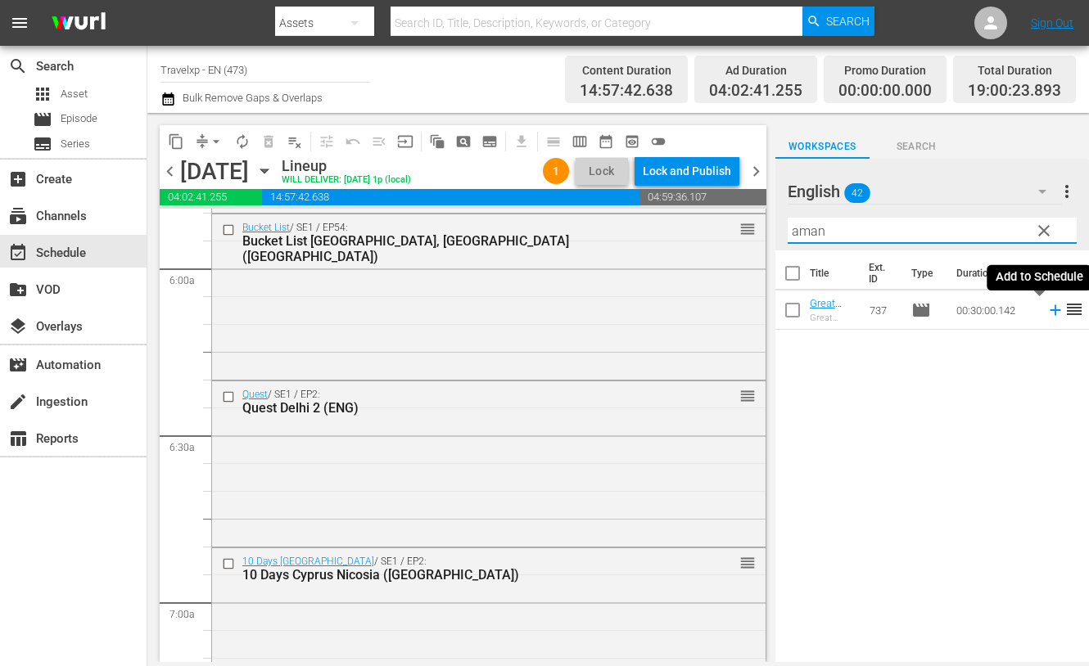
click at [1046, 309] on icon at bounding box center [1055, 310] width 18 height 18
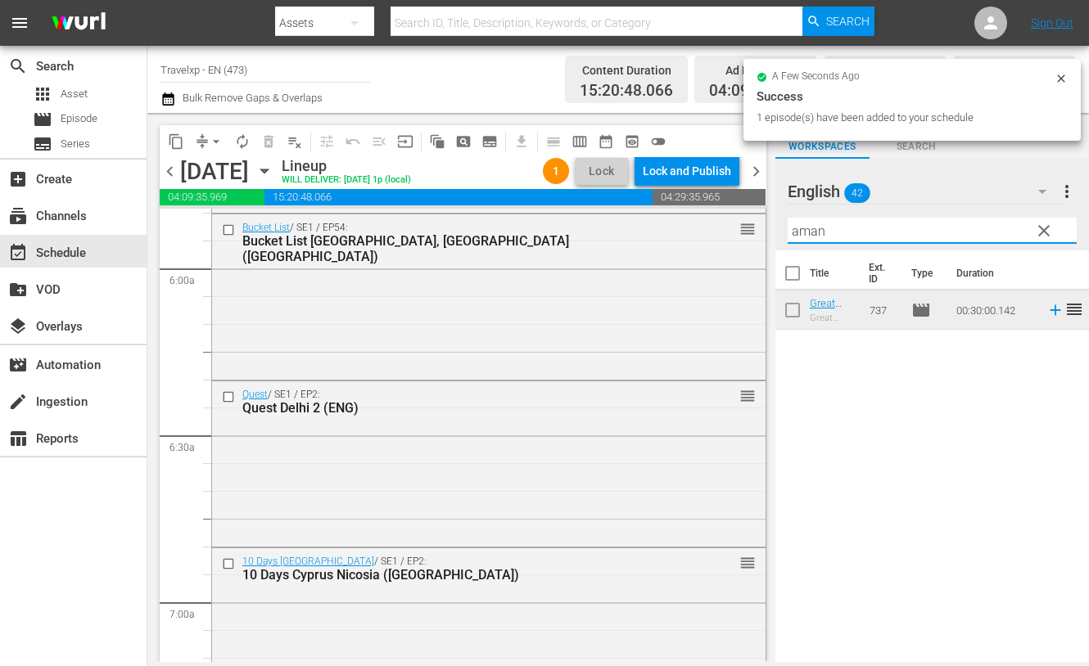
click at [819, 233] on input "aman" at bounding box center [931, 231] width 289 height 26
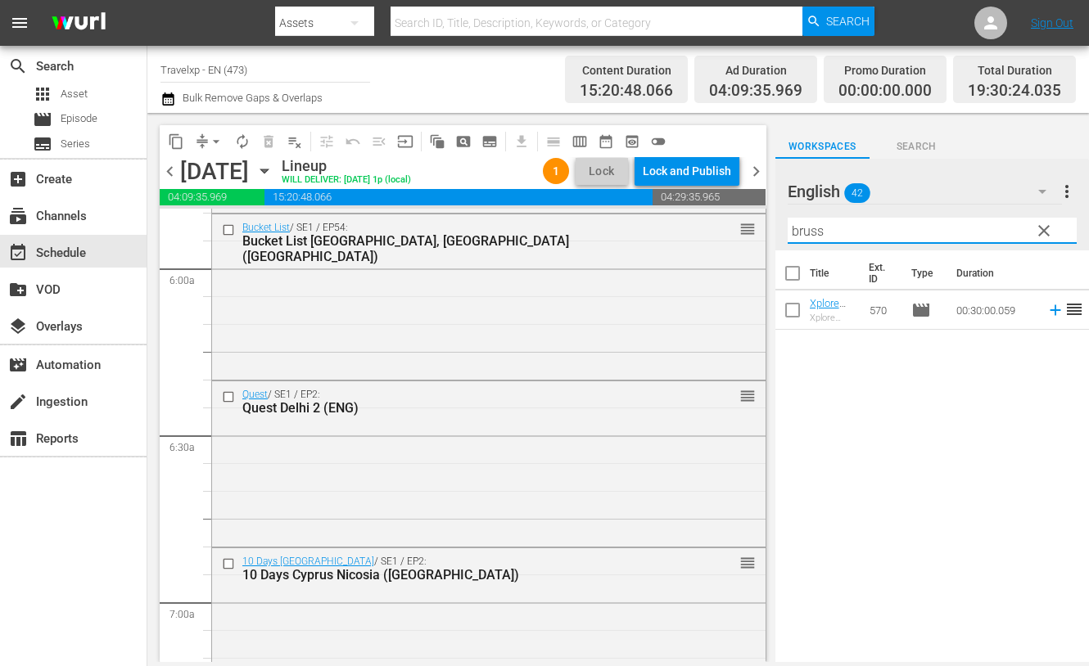
click at [1046, 309] on icon at bounding box center [1055, 310] width 18 height 18
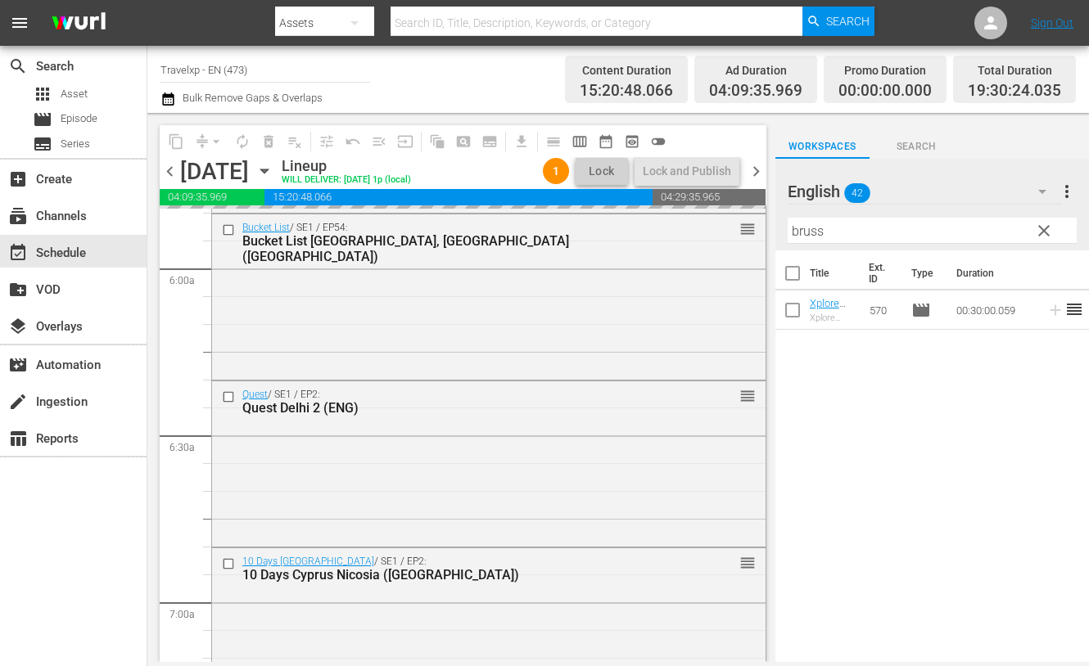
click at [810, 234] on input "bruss" at bounding box center [931, 231] width 289 height 26
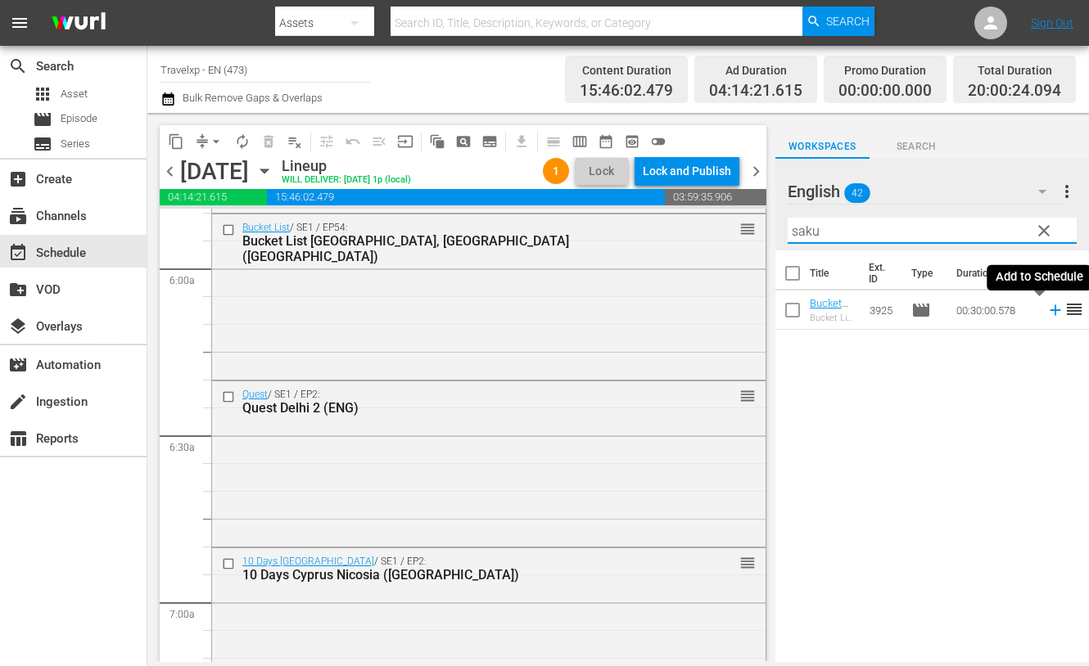
click at [1046, 311] on icon at bounding box center [1055, 310] width 18 height 18
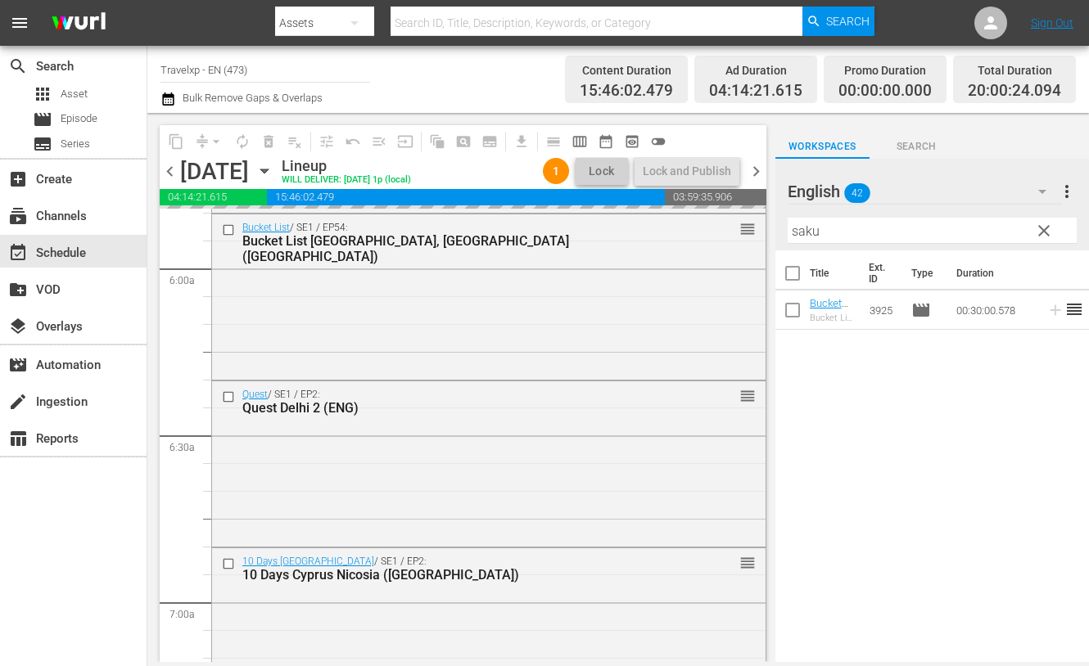
click at [799, 223] on input "saku" at bounding box center [931, 231] width 289 height 26
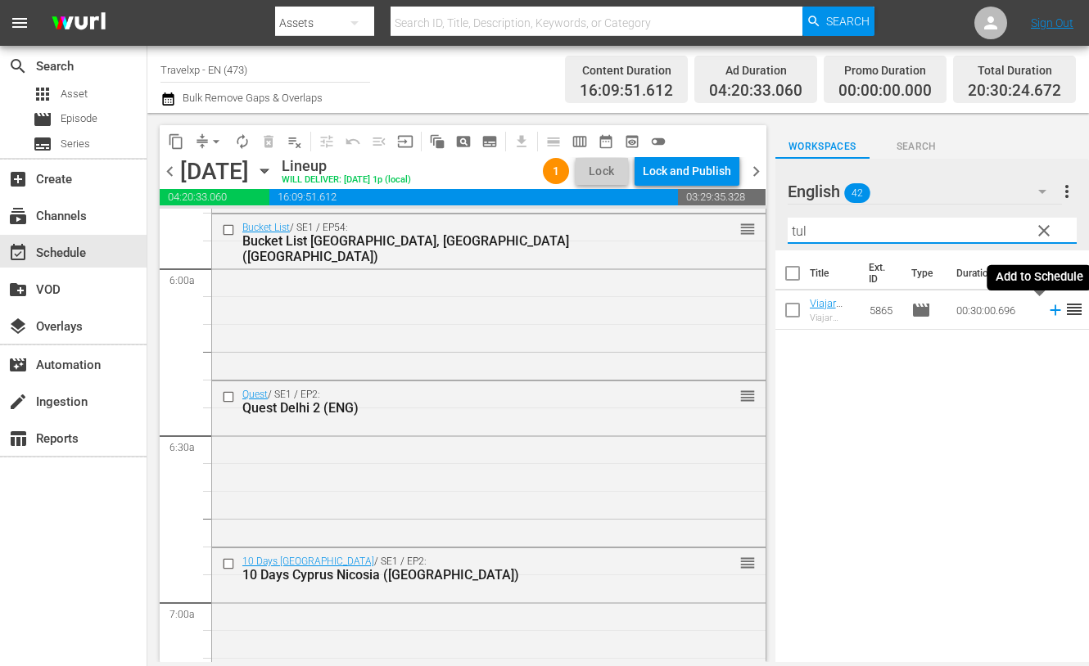
type input "tul"
click at [1046, 309] on icon at bounding box center [1055, 310] width 18 height 18
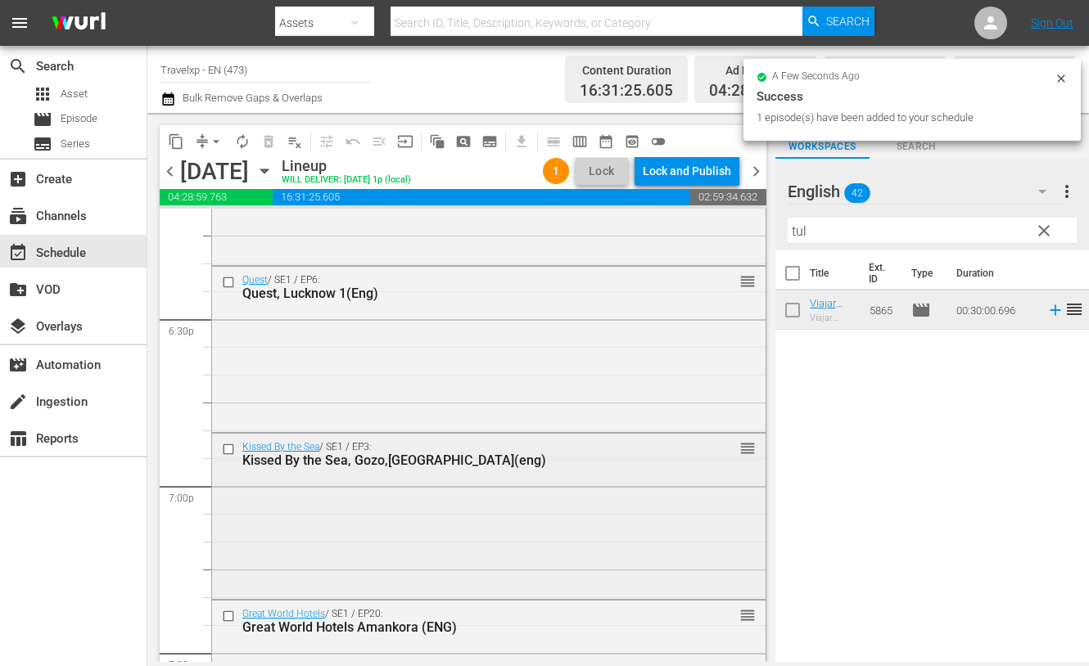
scroll to position [6036, 0]
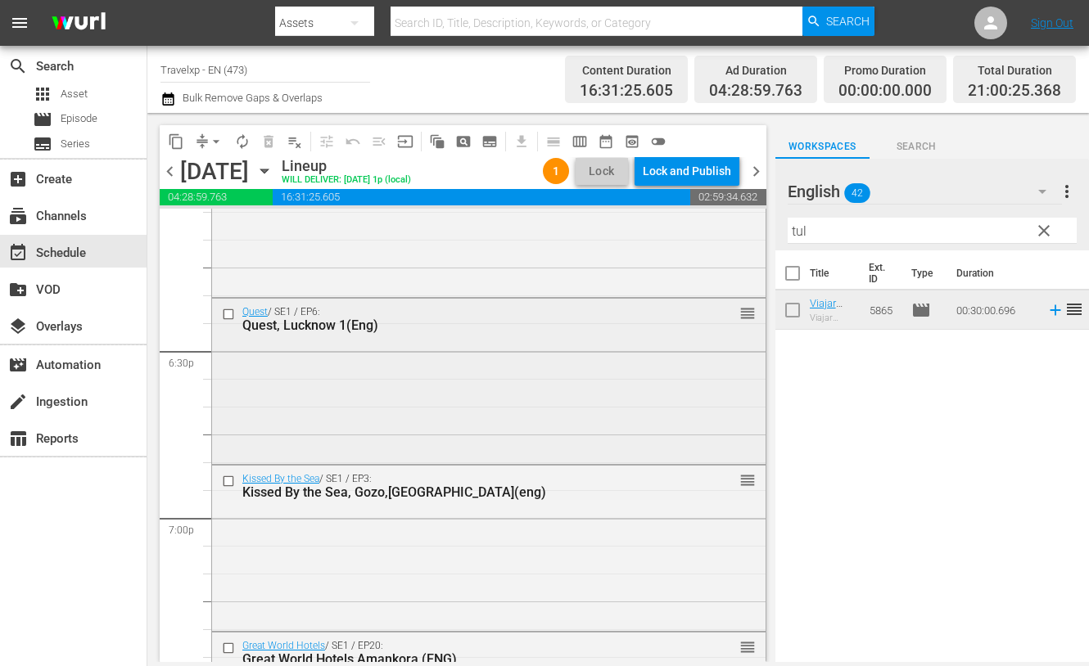
click at [229, 313] on input "checkbox" at bounding box center [230, 314] width 17 height 14
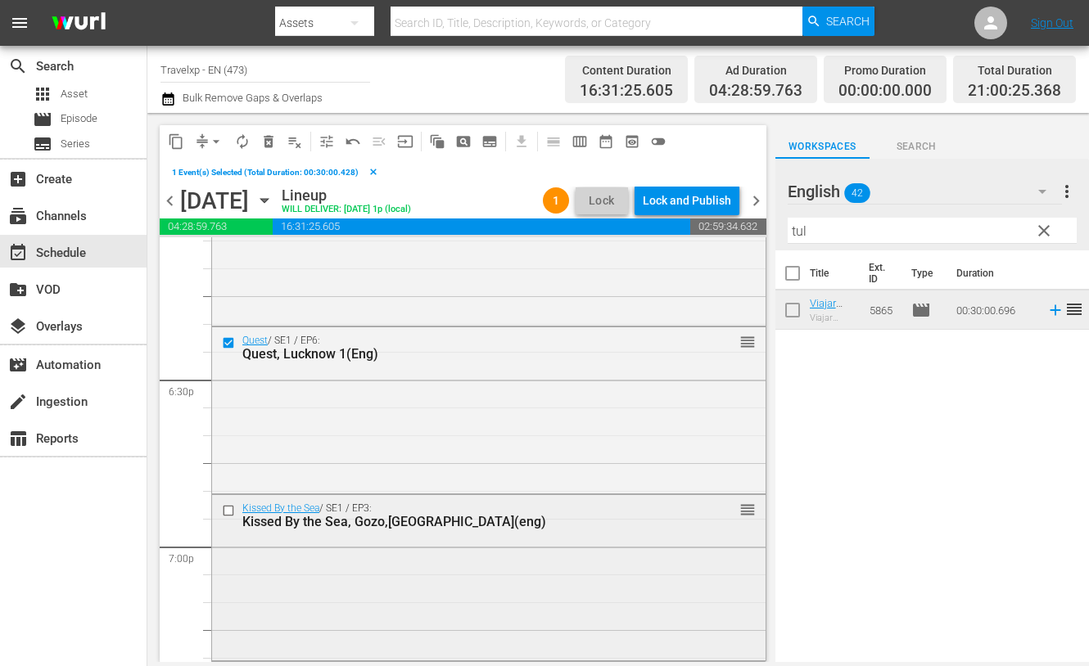
click at [229, 509] on input "checkbox" at bounding box center [230, 511] width 17 height 14
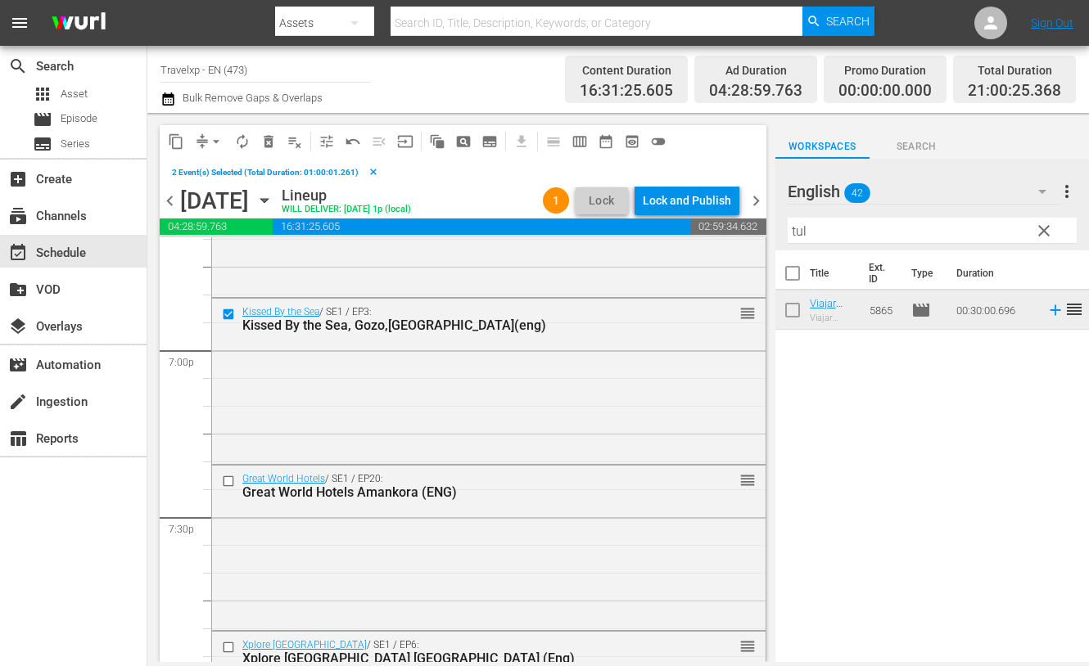
scroll to position [6240, 0]
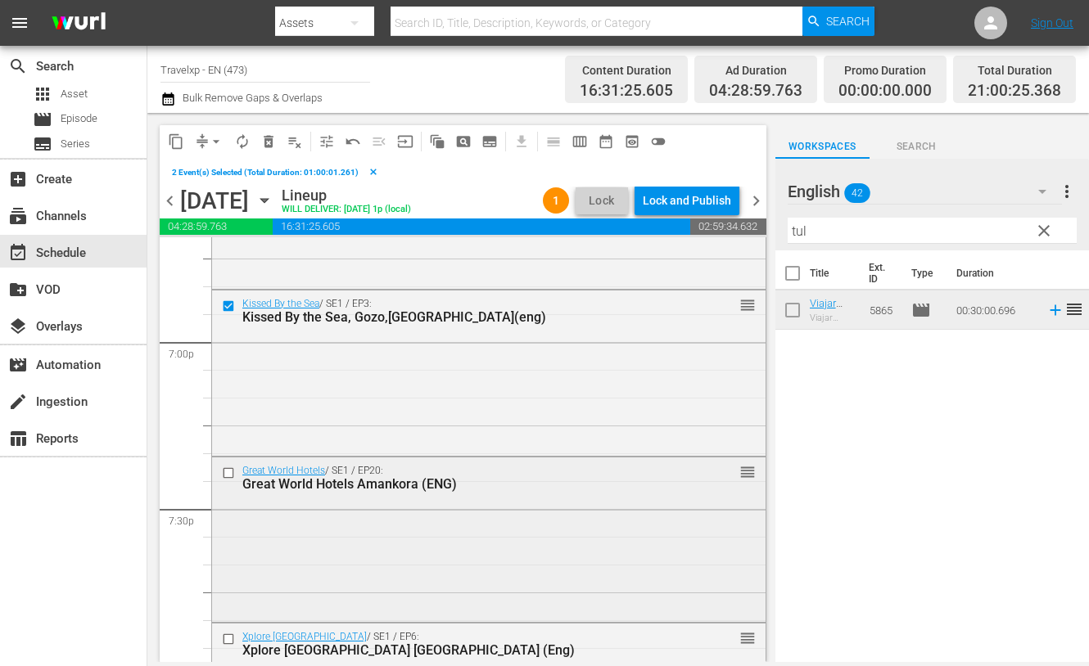
click at [231, 473] on input "checkbox" at bounding box center [230, 473] width 17 height 14
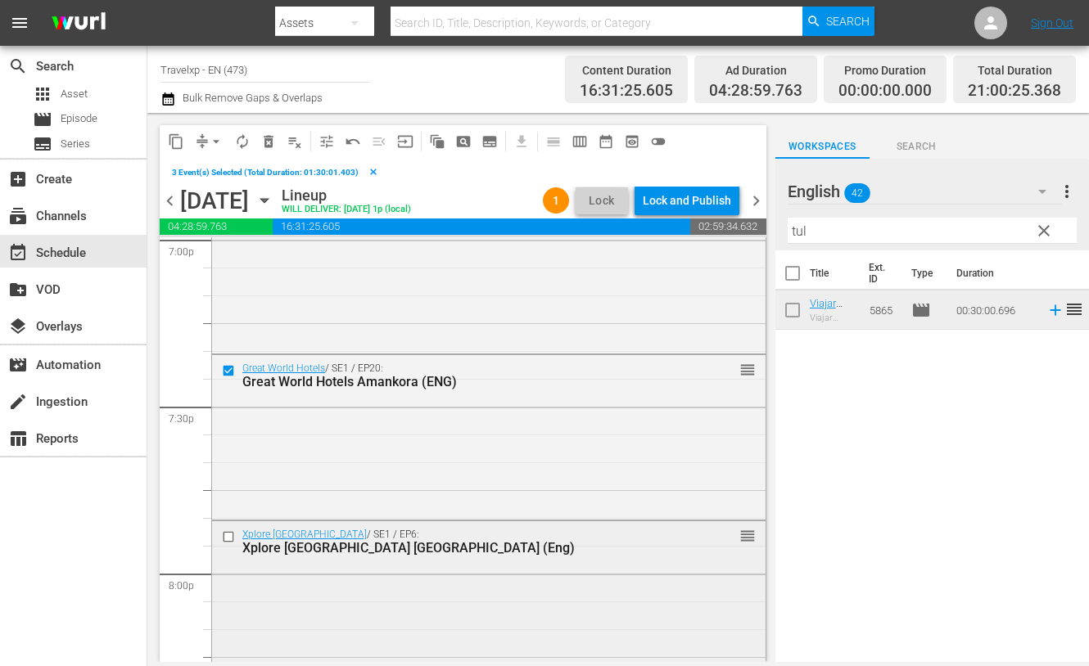
click at [229, 535] on input "checkbox" at bounding box center [230, 537] width 17 height 14
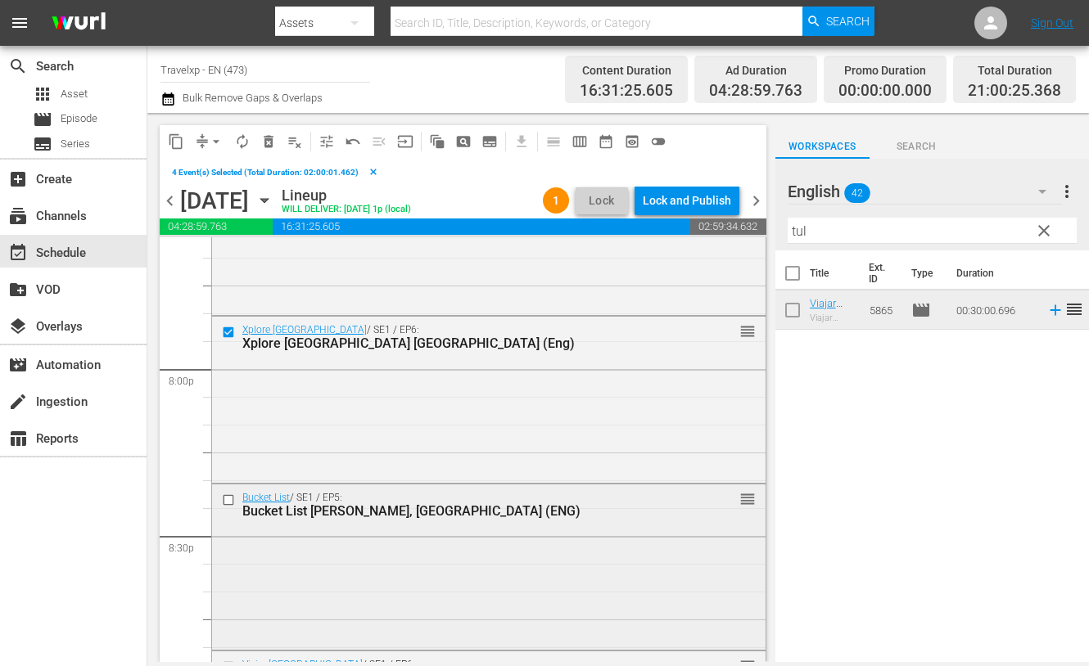
click at [228, 499] on input "checkbox" at bounding box center [230, 501] width 17 height 14
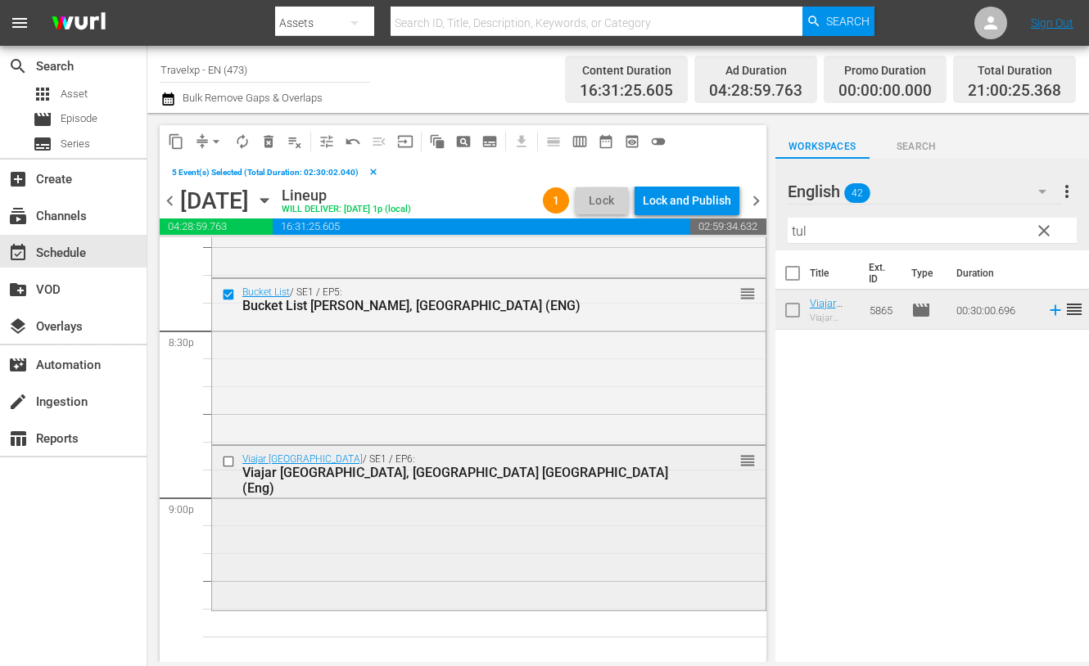
click at [229, 460] on input "checkbox" at bounding box center [230, 461] width 17 height 14
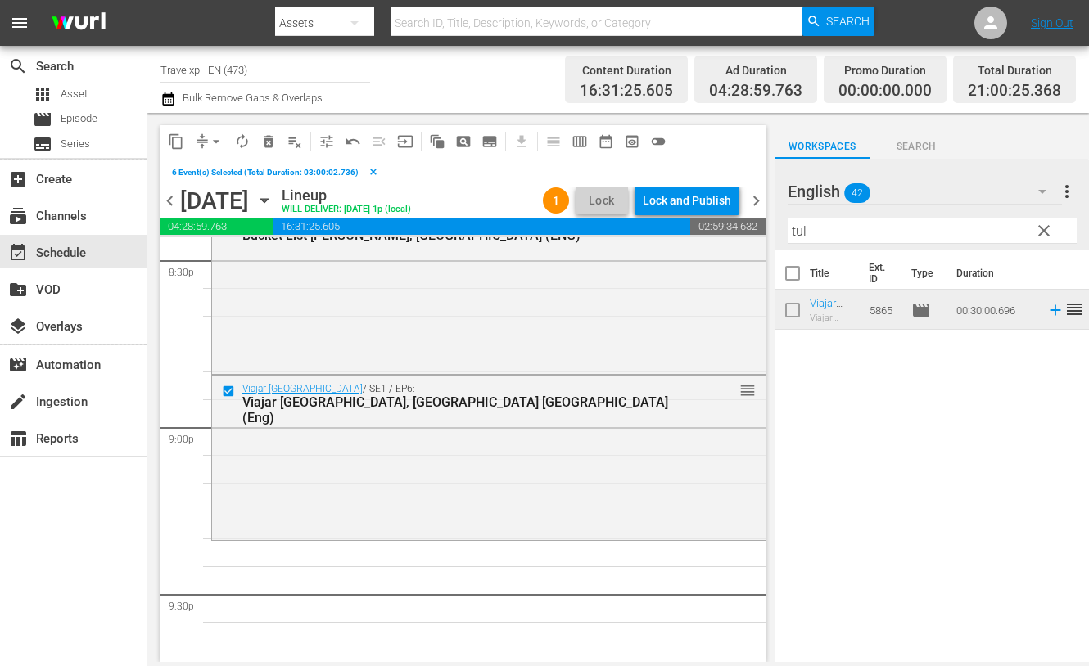
scroll to position [6855, 0]
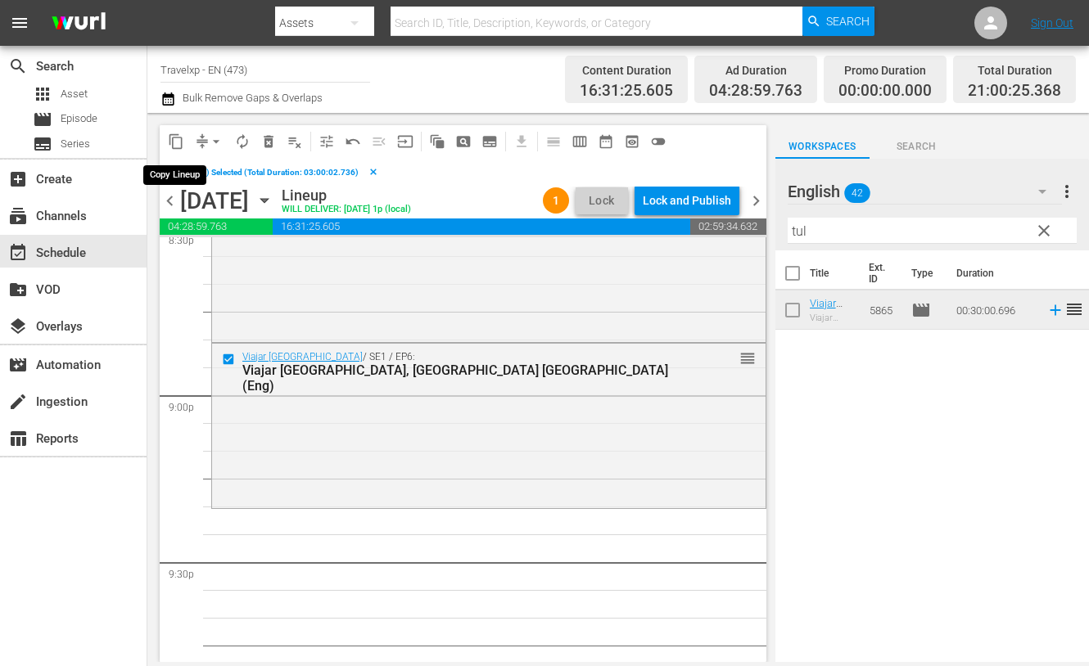
click at [178, 138] on span "content_copy" at bounding box center [176, 141] width 16 height 16
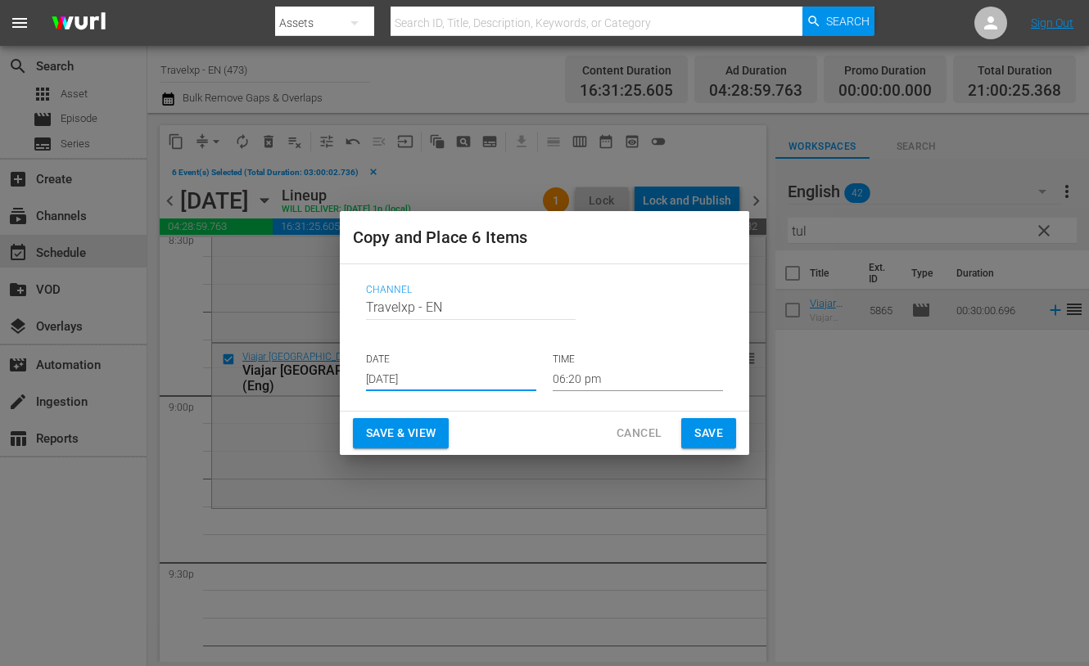
click at [399, 385] on input "[DATE]" at bounding box center [451, 379] width 170 height 25
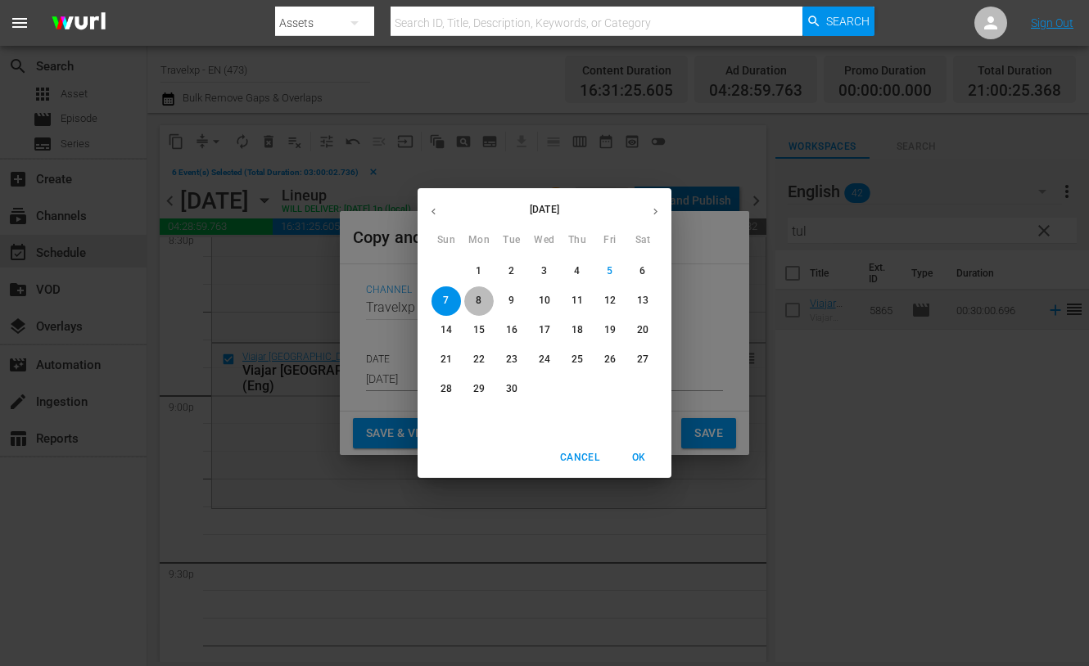
click at [479, 304] on p "8" at bounding box center [479, 301] width 6 height 14
type input "[DATE]"
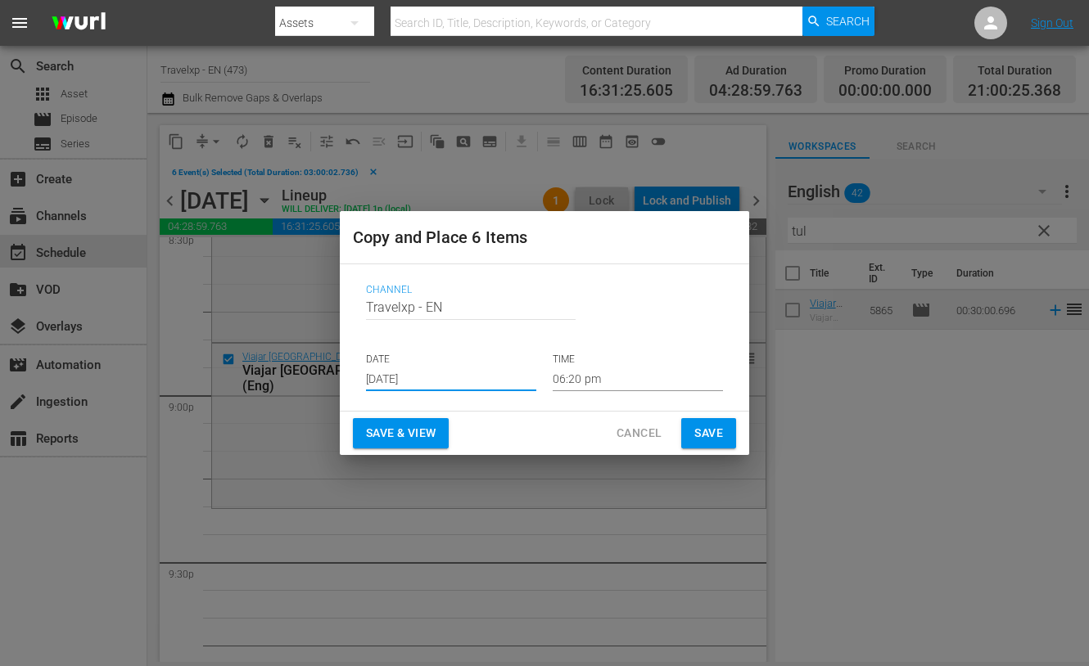
click at [587, 379] on input "06:20 pm" at bounding box center [638, 379] width 170 height 25
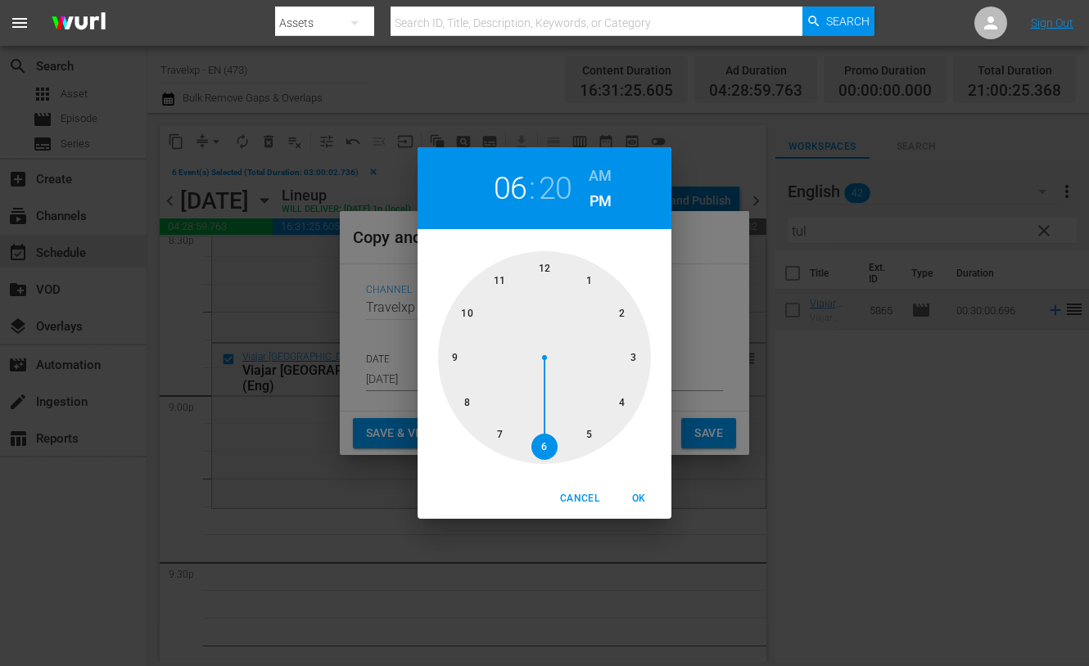
click at [458, 362] on div at bounding box center [544, 357] width 213 height 213
click at [637, 493] on span "OK" at bounding box center [638, 498] width 39 height 17
type input "09:20 pm"
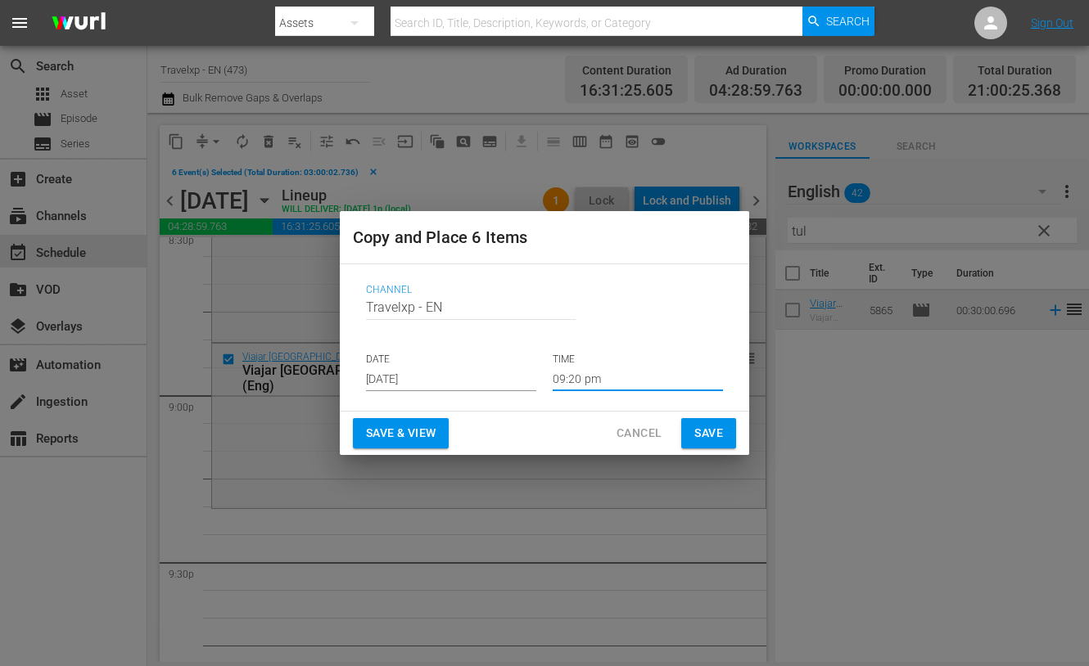
click at [435, 435] on span "Save & View" at bounding box center [401, 433] width 70 height 20
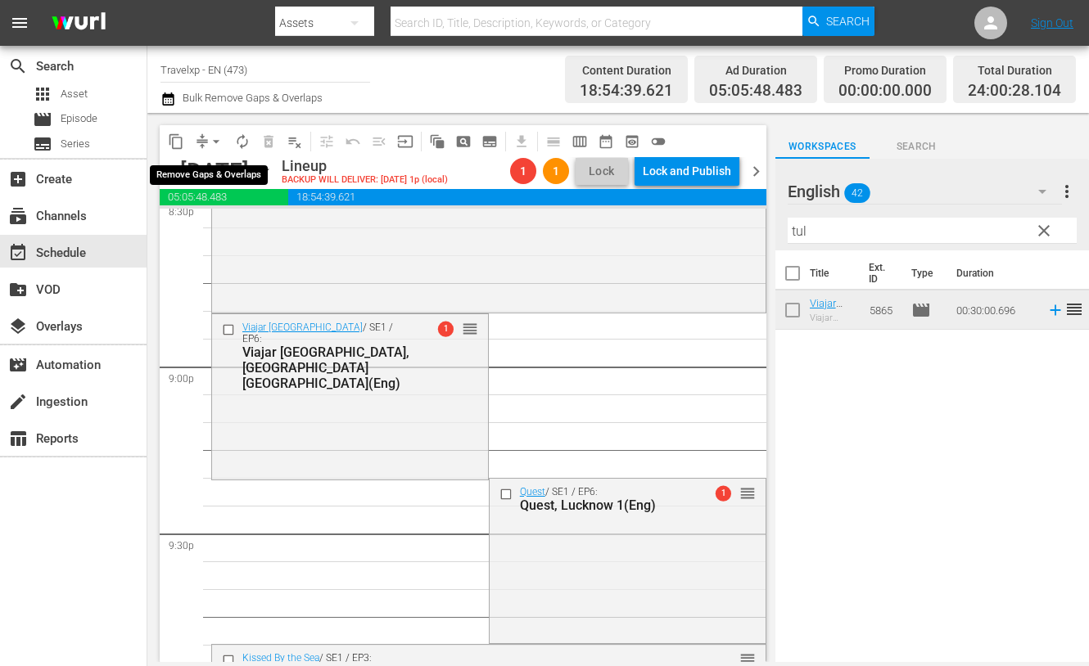
click at [217, 137] on span "arrow_drop_down" at bounding box center [216, 141] width 16 height 16
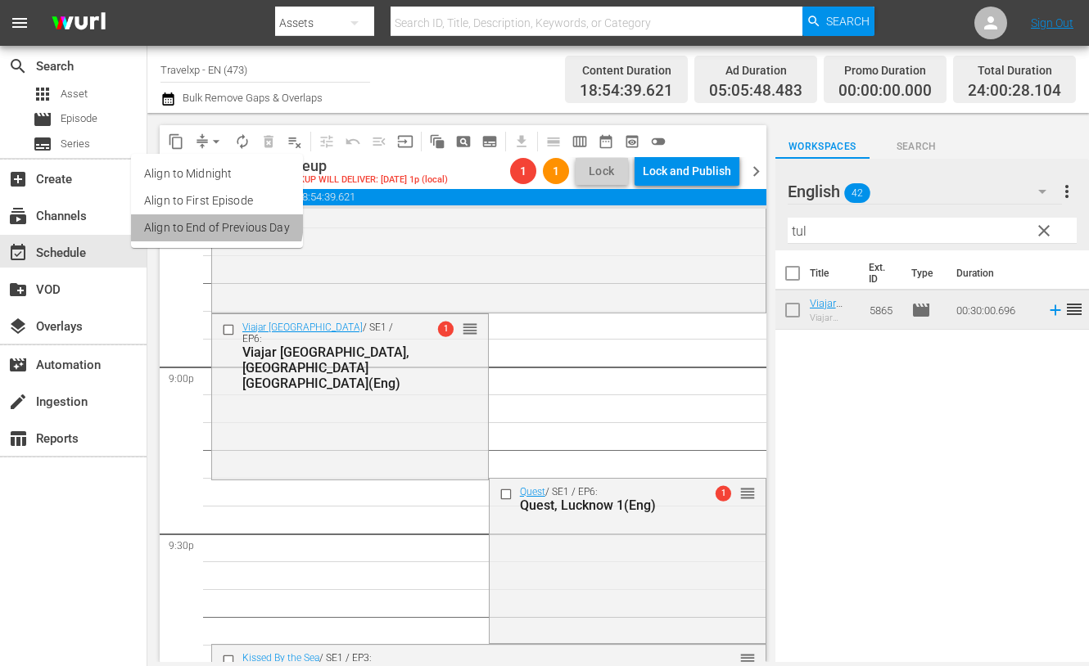
click at [213, 221] on li "Align to End of Previous Day" at bounding box center [217, 227] width 172 height 27
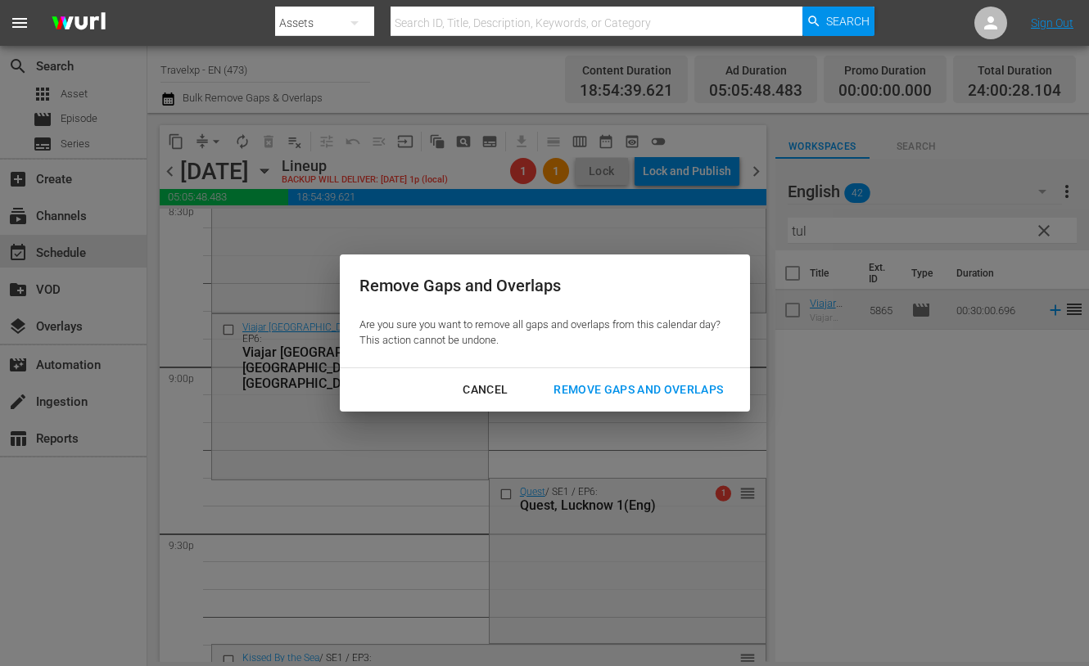
click at [618, 390] on div "Remove Gaps and Overlaps" at bounding box center [638, 390] width 196 height 20
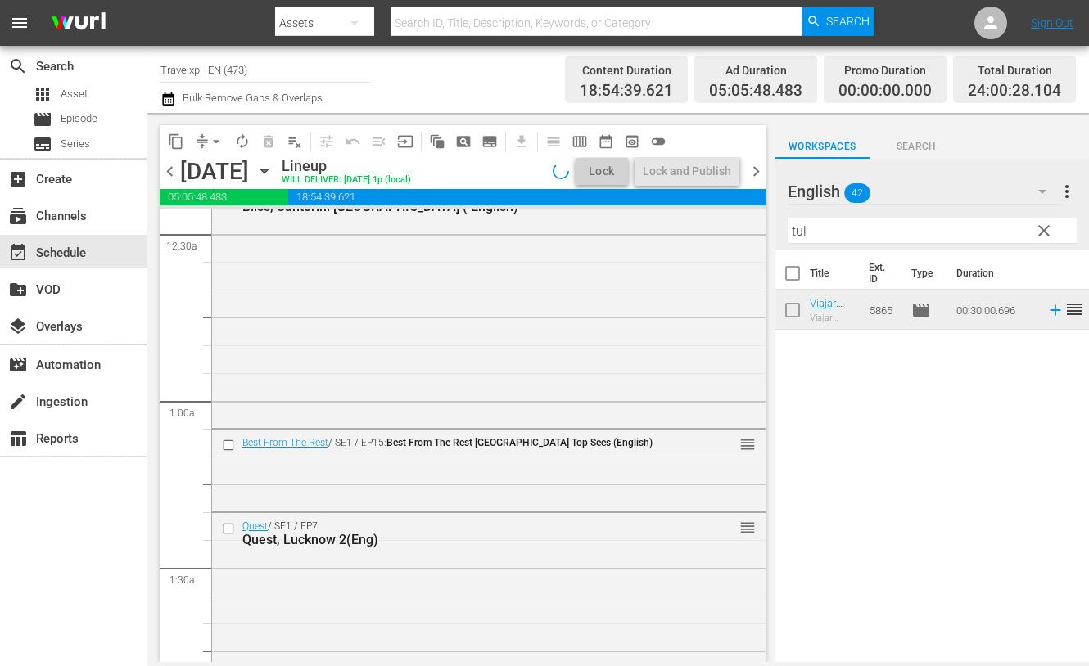
scroll to position [0, 0]
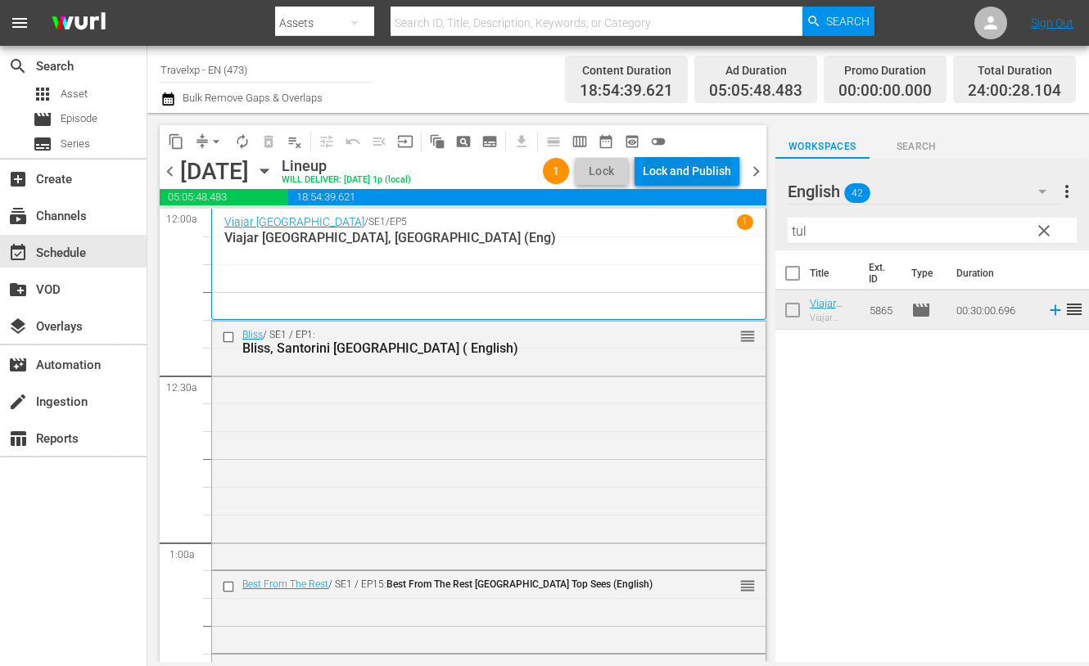
click at [671, 169] on div "Lock and Publish" at bounding box center [687, 170] width 88 height 29
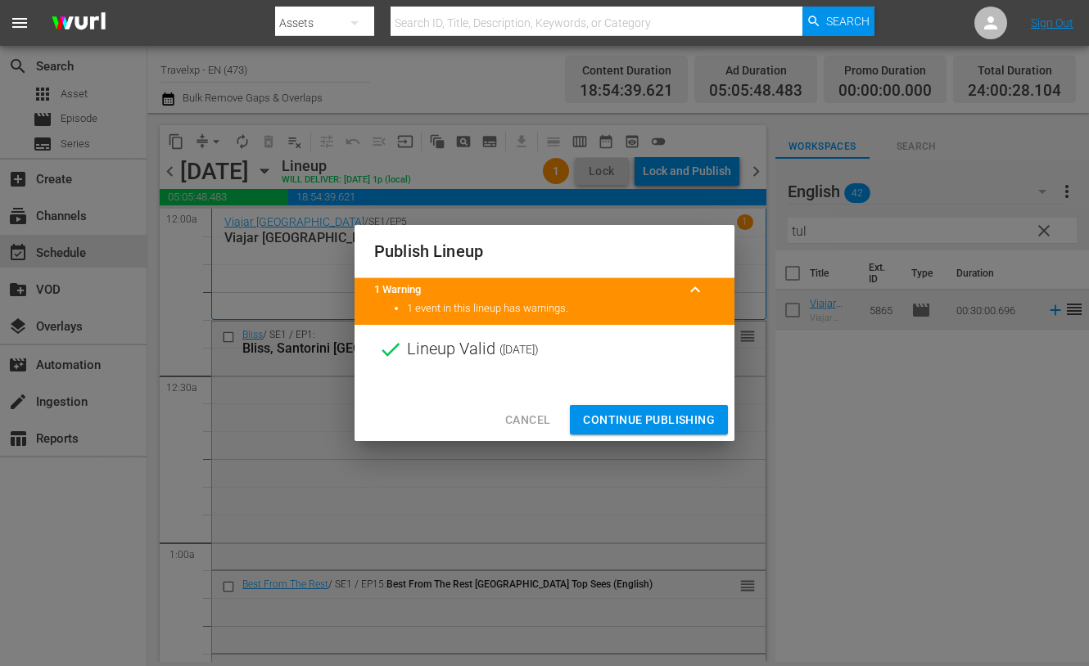
click at [655, 419] on span "Continue Publishing" at bounding box center [649, 420] width 132 height 20
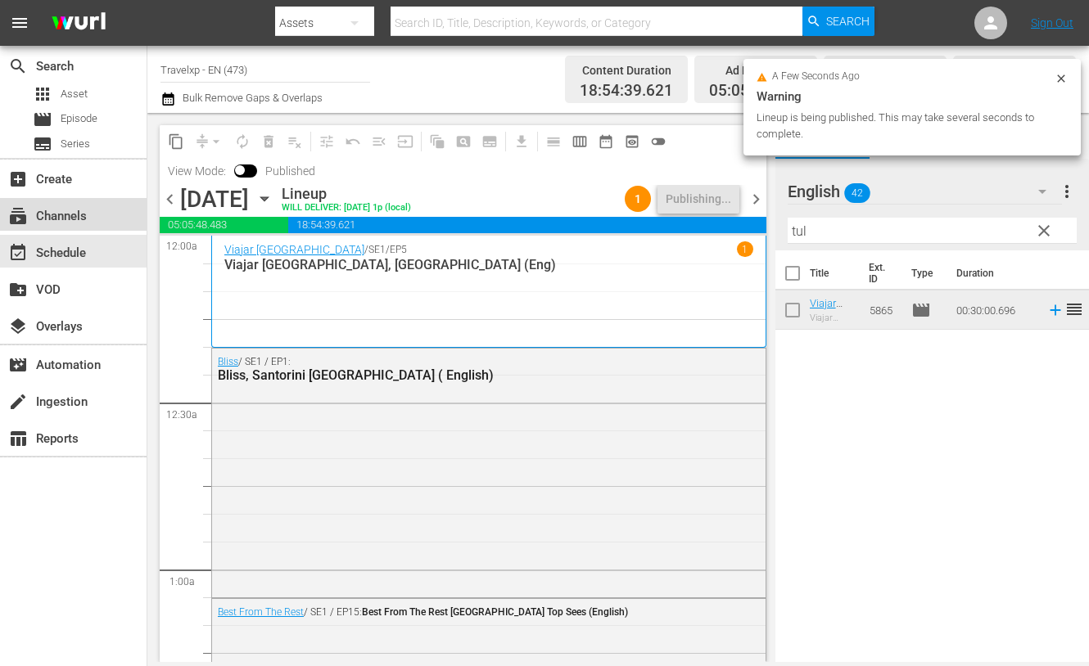
click at [93, 214] on div "subscriptions Channels" at bounding box center [73, 214] width 147 height 33
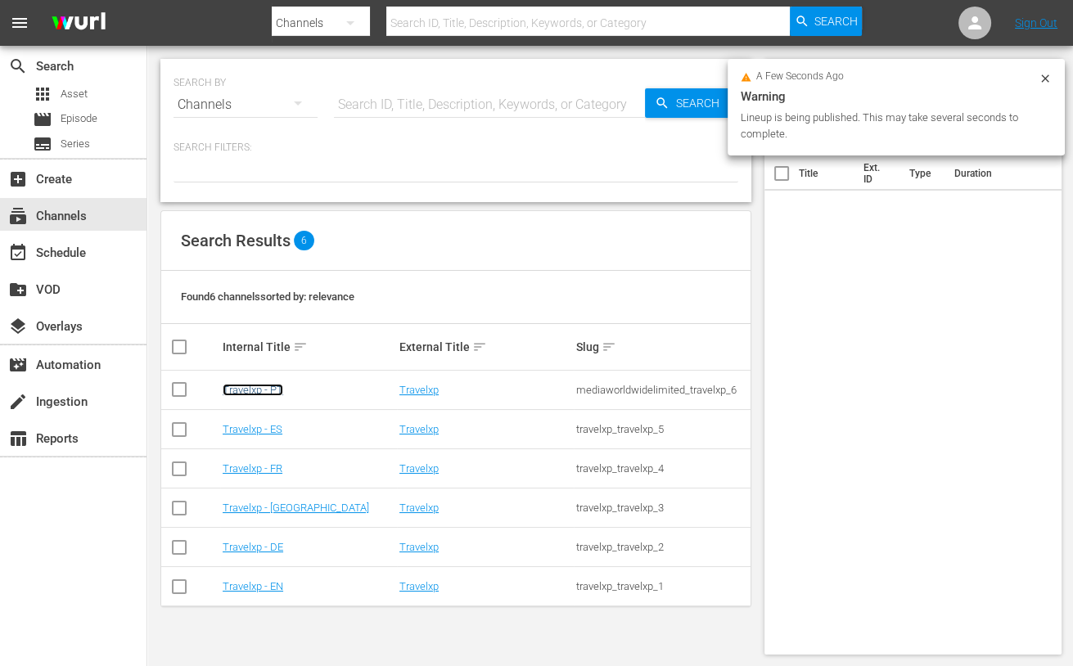
click at [266, 390] on link "Travelxp - PT" at bounding box center [253, 390] width 61 height 12
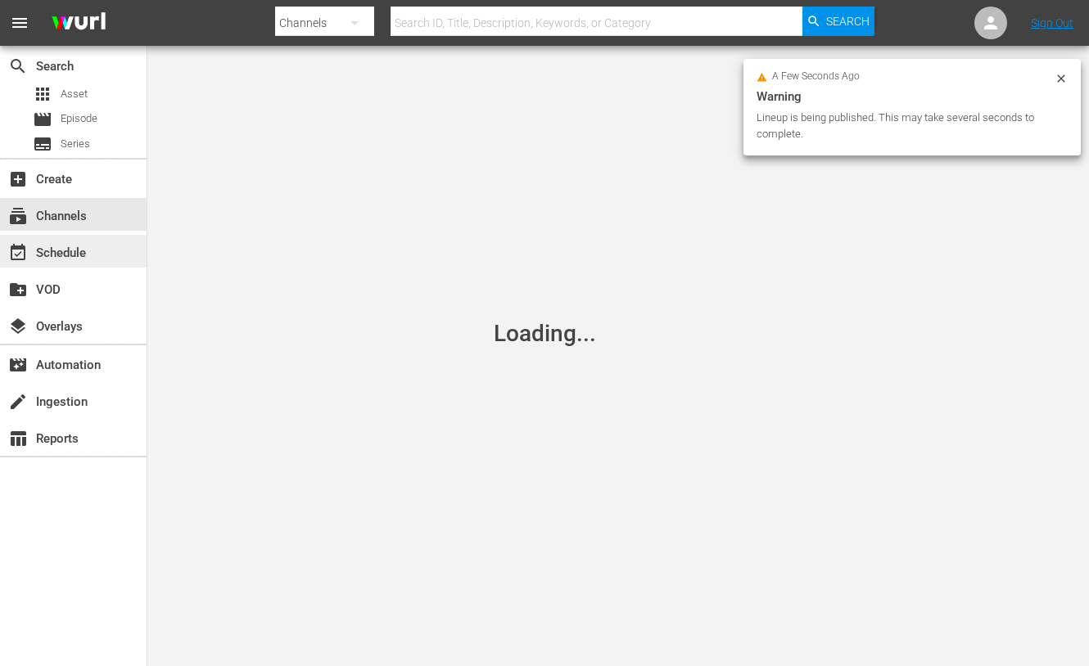
click at [97, 236] on div "event_available Schedule" at bounding box center [73, 251] width 147 height 33
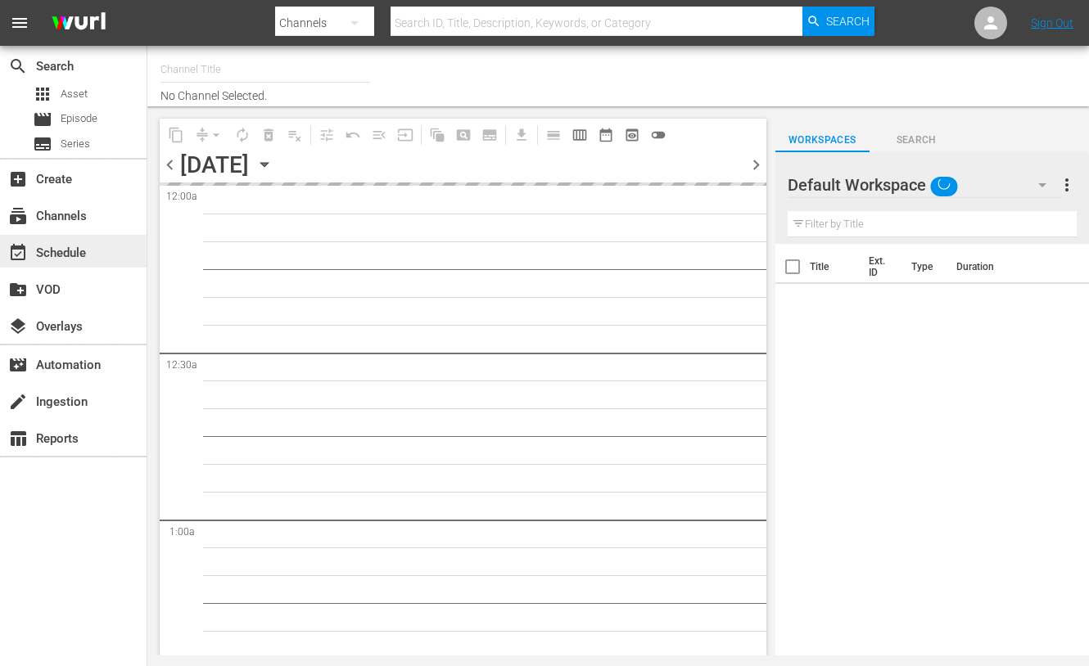
type input "Travelxp - PT (1639)"
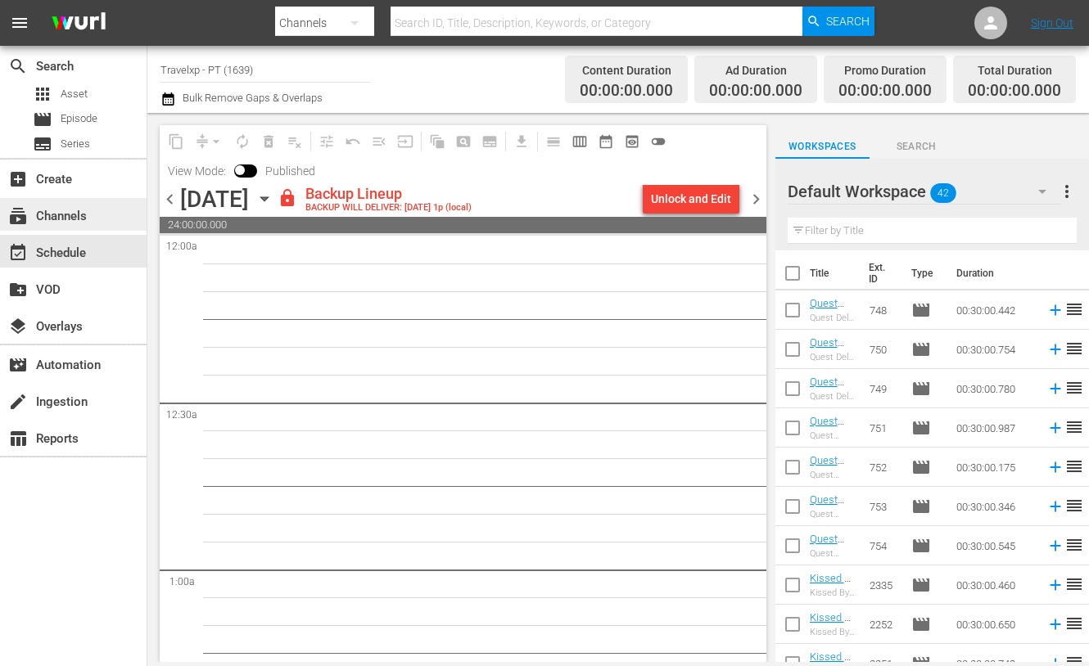
click at [52, 210] on div "subscriptions Channels" at bounding box center [46, 213] width 92 height 15
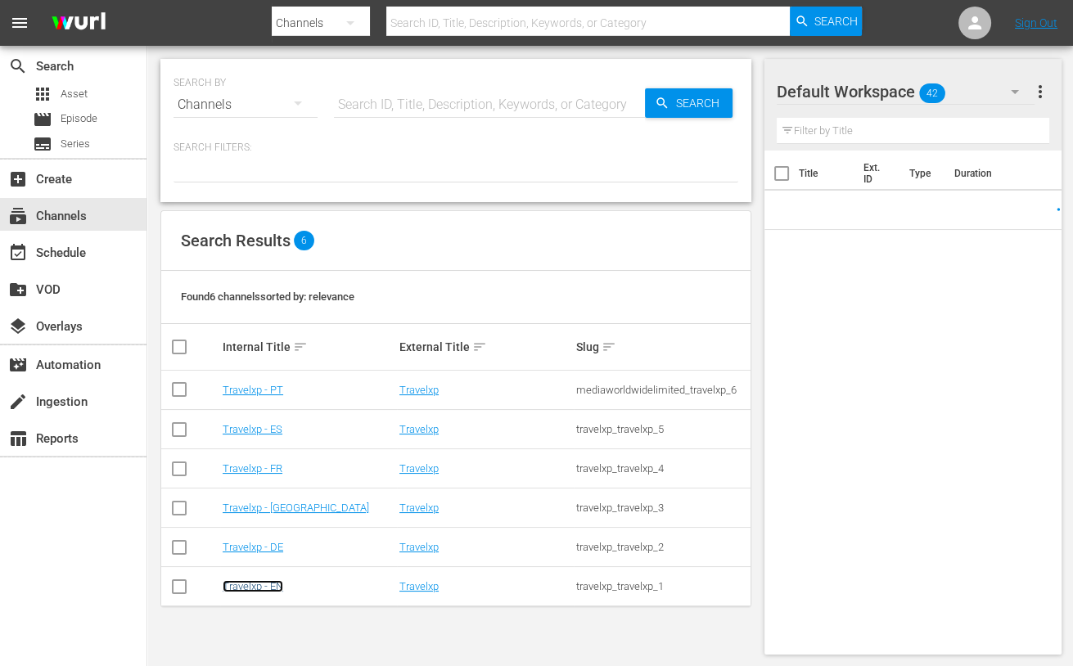
click at [258, 589] on link "Travelxp - EN" at bounding box center [253, 586] width 61 height 12
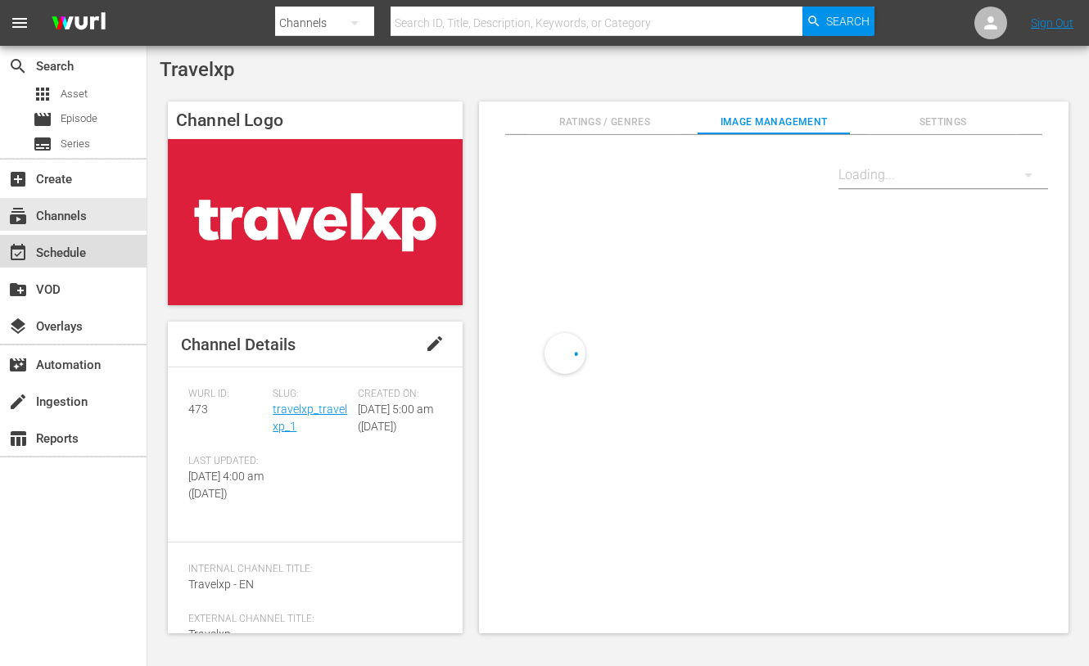
click at [100, 259] on div "event_available Schedule" at bounding box center [73, 251] width 147 height 33
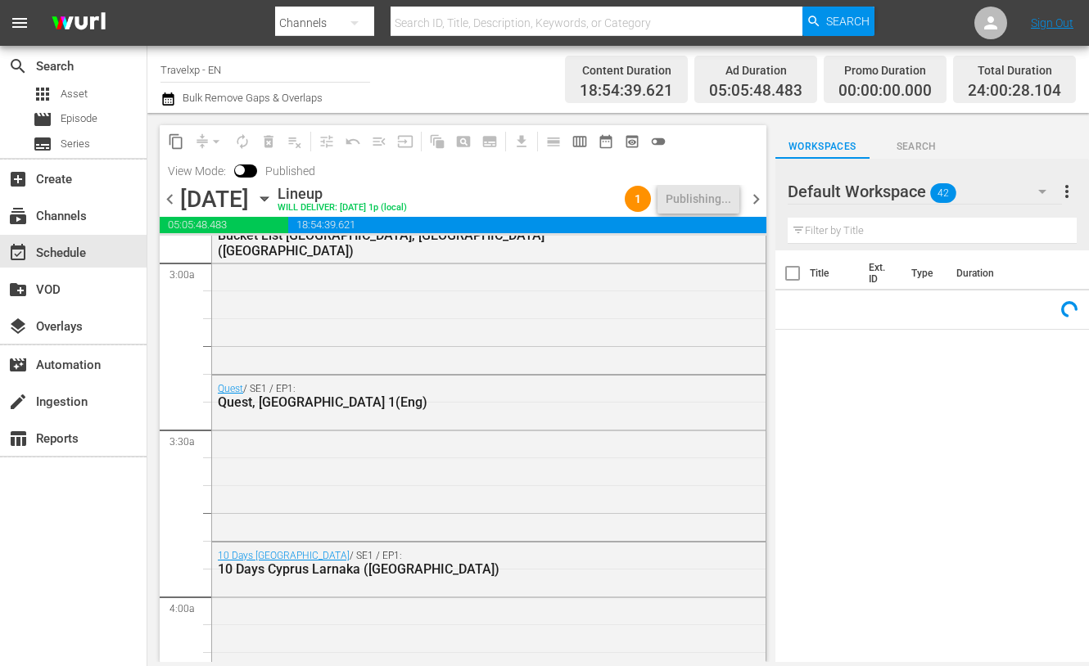
scroll to position [7702, 0]
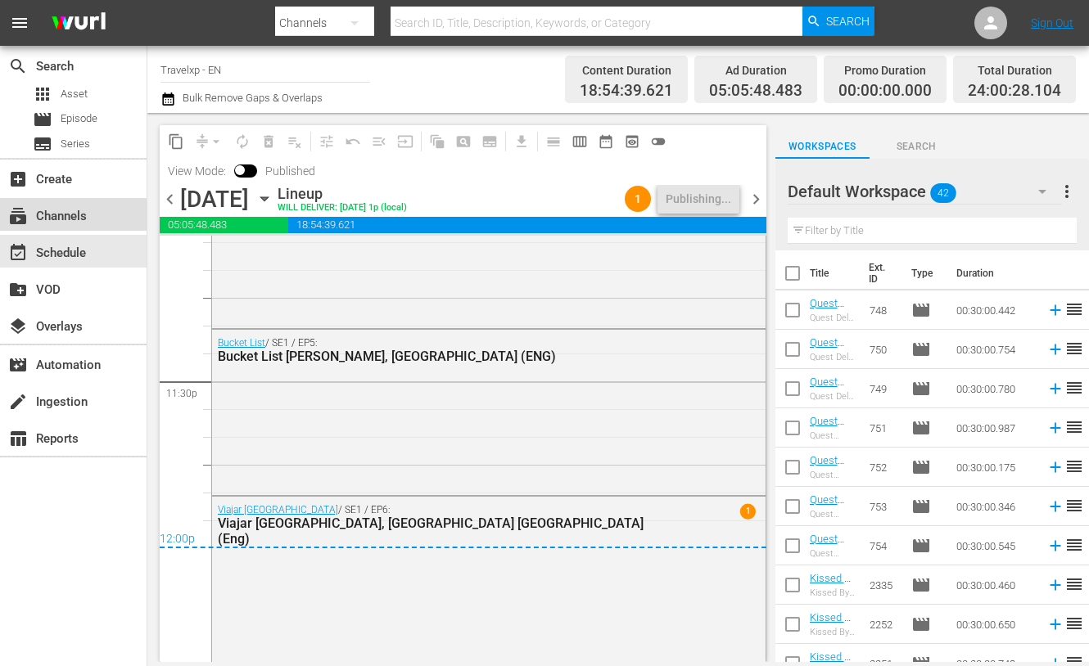
click at [92, 214] on div "subscriptions Channels" at bounding box center [73, 214] width 147 height 33
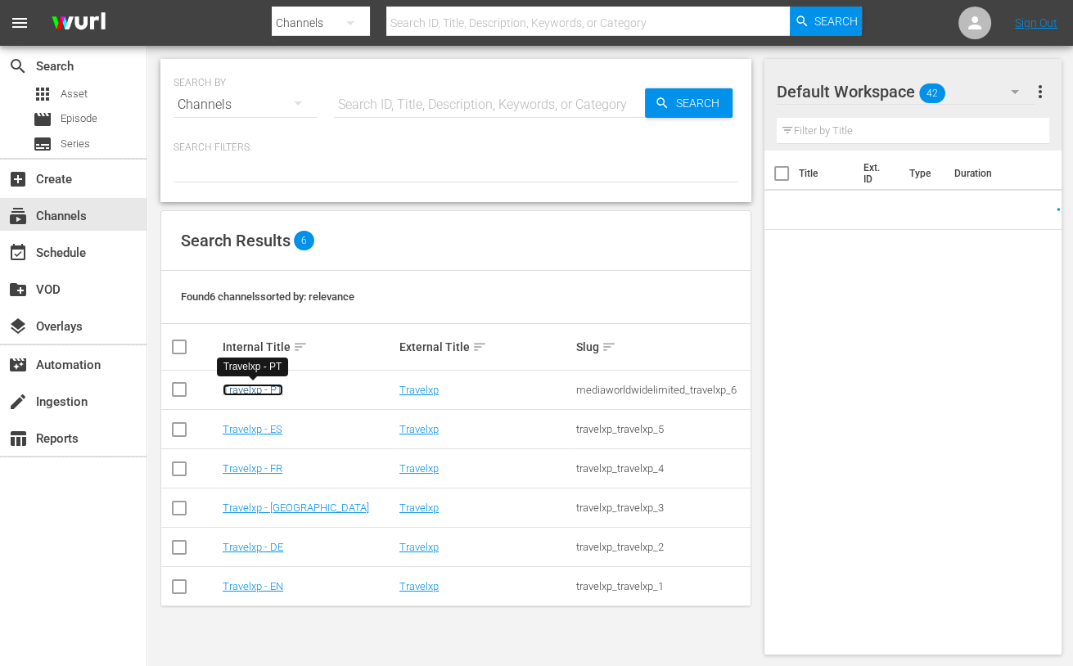
click at [259, 390] on link "Travelxp - PT" at bounding box center [253, 390] width 61 height 12
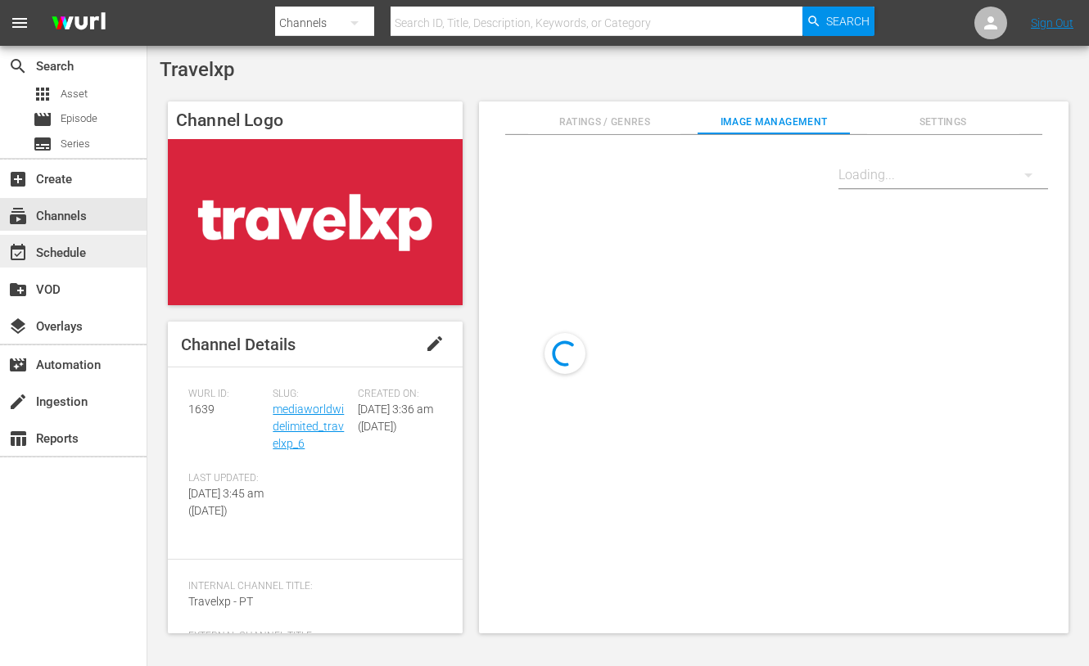
click at [106, 248] on div "event_available Schedule" at bounding box center [73, 251] width 147 height 33
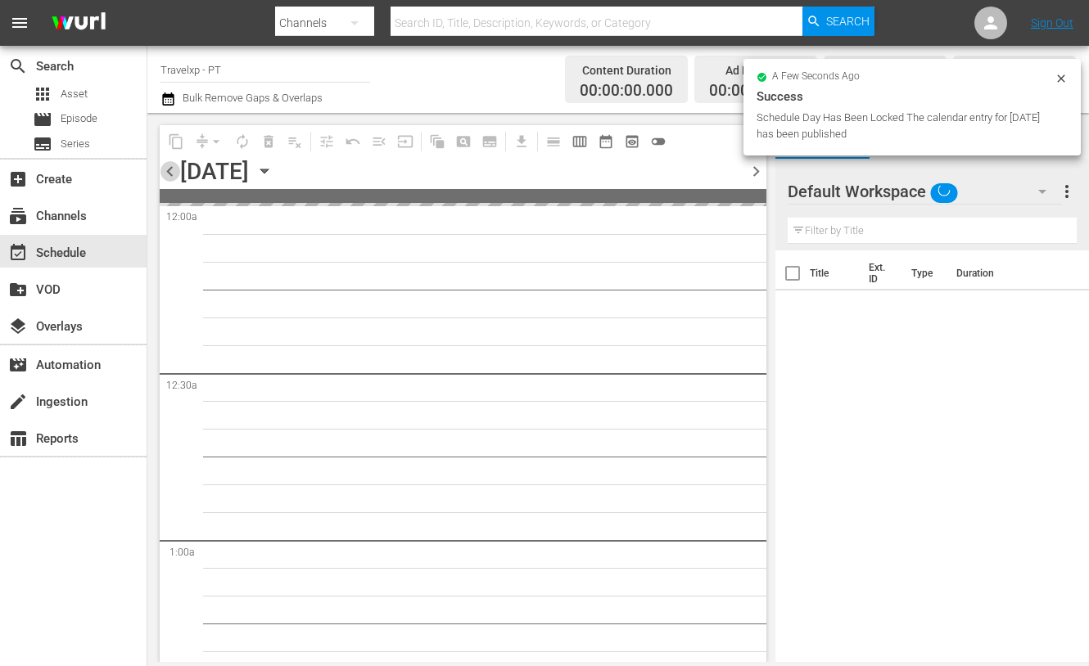
click at [167, 173] on span "chevron_left" at bounding box center [170, 171] width 20 height 20
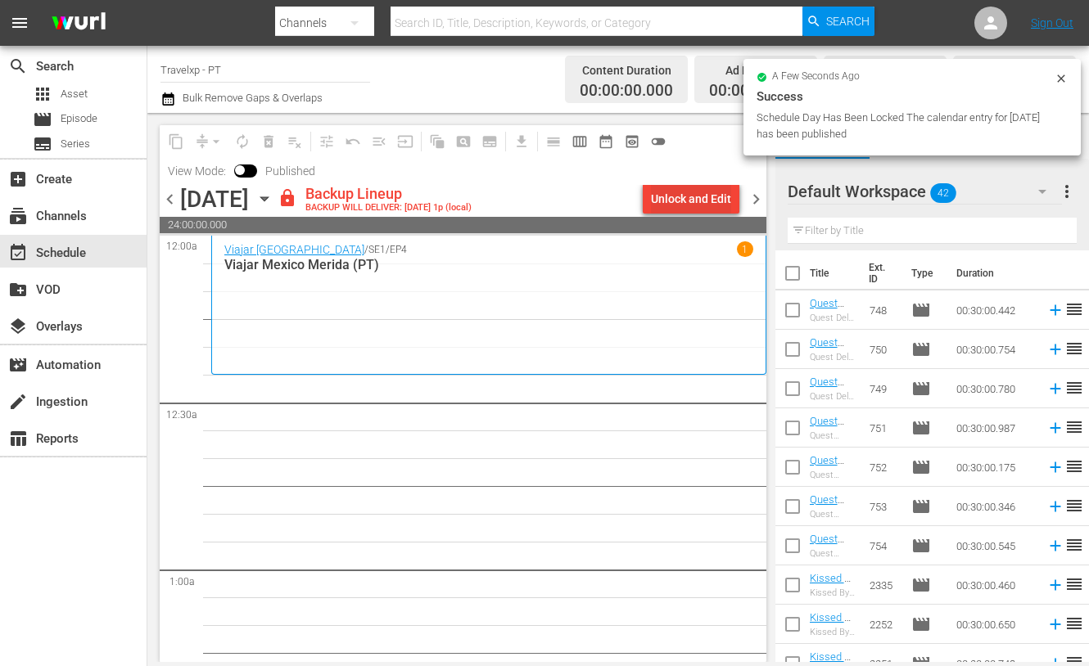
click at [730, 194] on div "Unlock and Edit" at bounding box center [691, 198] width 80 height 29
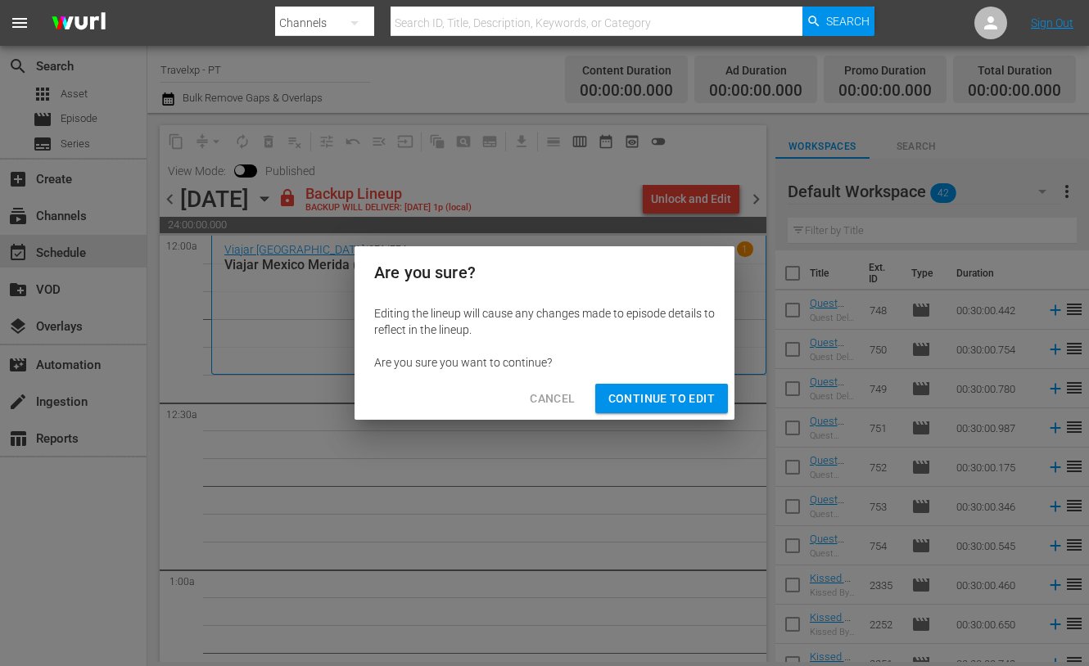
click at [636, 396] on span "Continue to Edit" at bounding box center [661, 399] width 106 height 20
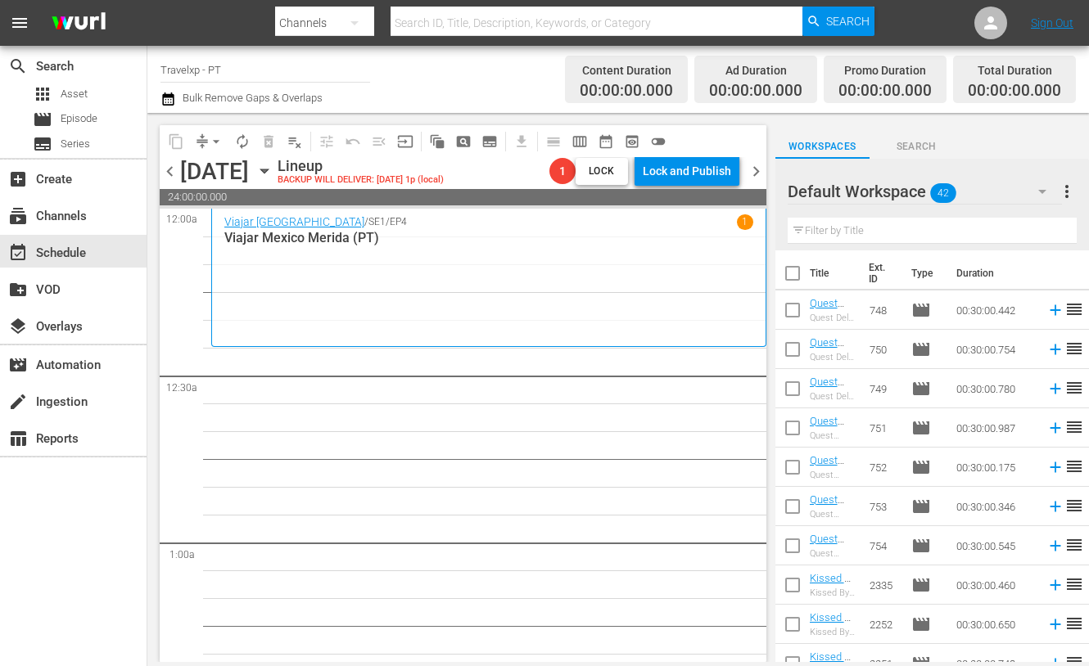
click at [823, 237] on input "text" at bounding box center [931, 231] width 289 height 26
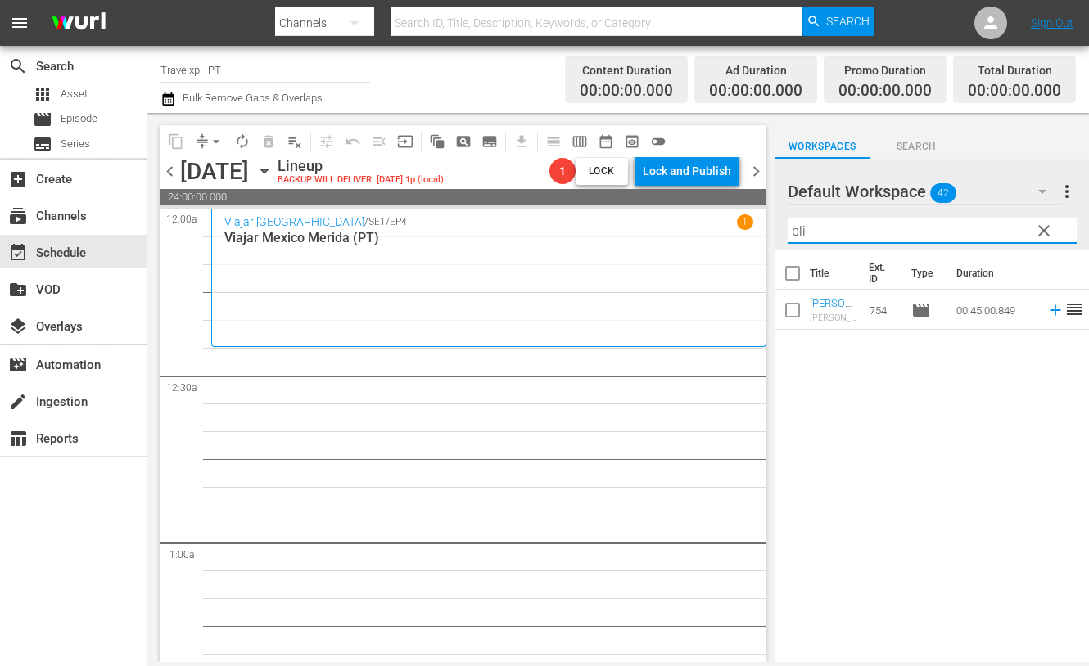
click at [1049, 309] on icon at bounding box center [1054, 310] width 11 height 11
click at [798, 233] on input "bli" at bounding box center [931, 231] width 289 height 26
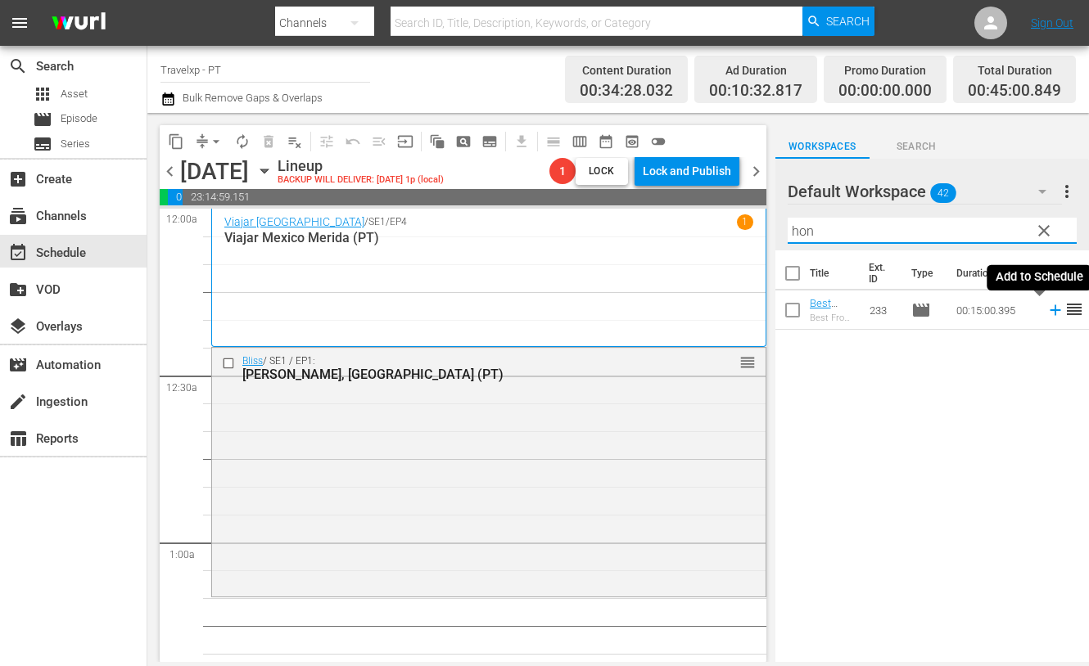
click at [1046, 313] on icon at bounding box center [1055, 310] width 18 height 18
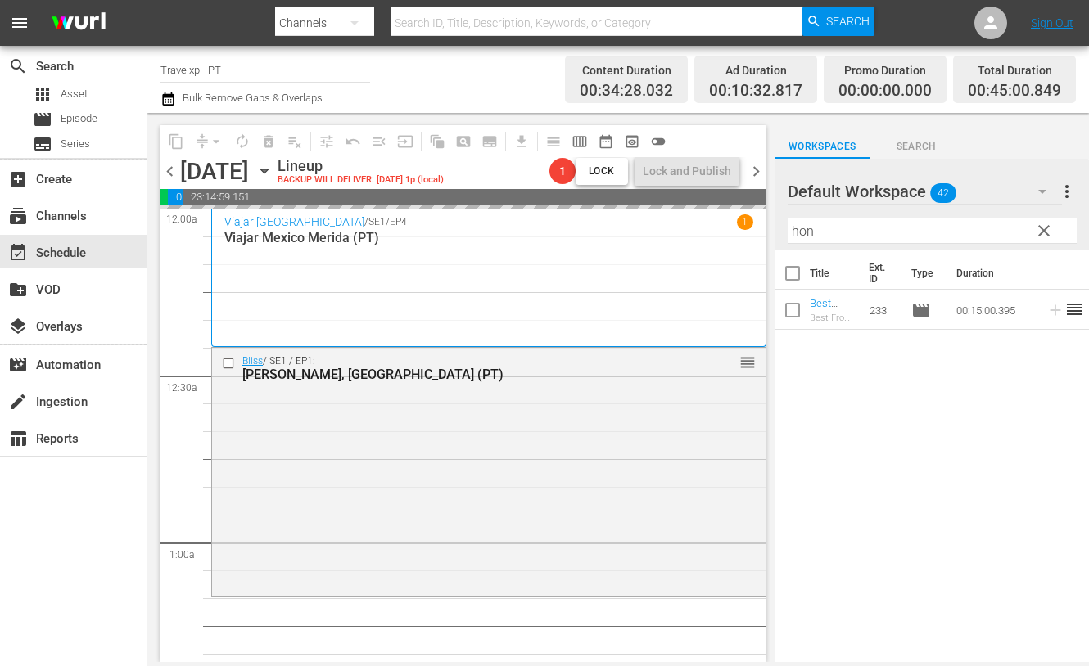
click at [806, 227] on input "hon" at bounding box center [931, 231] width 289 height 26
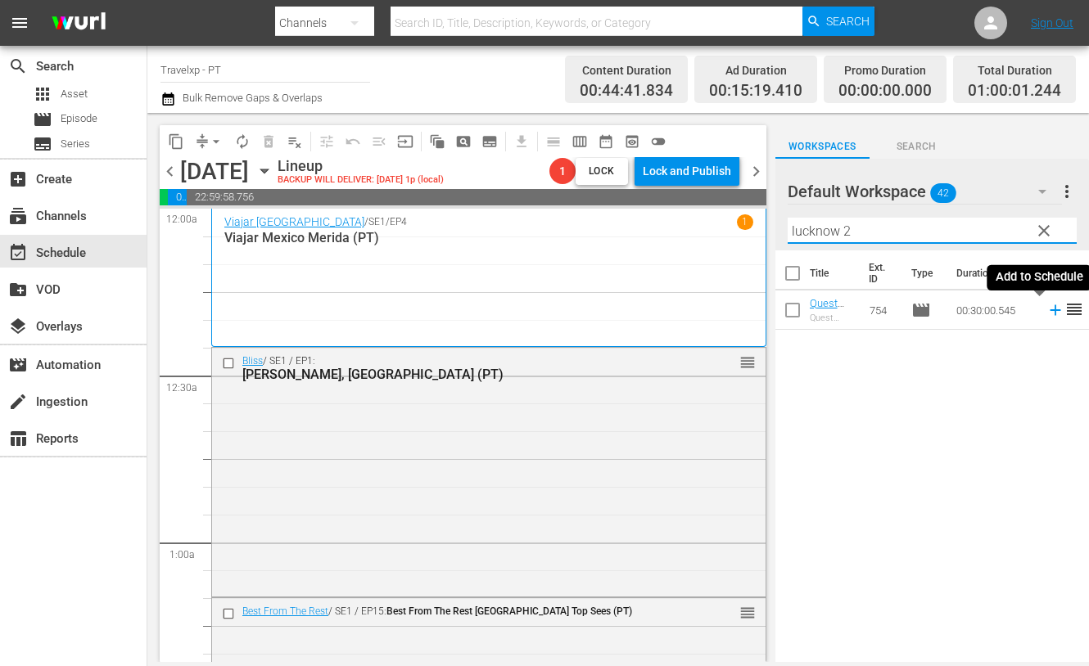
click at [1046, 312] on icon at bounding box center [1055, 310] width 18 height 18
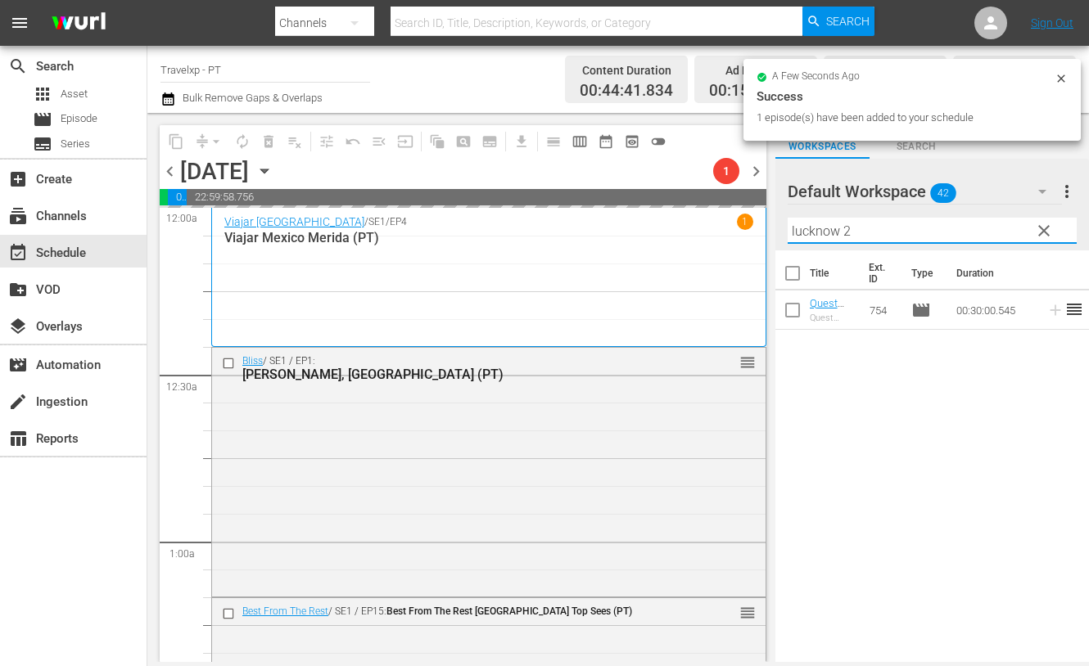
drag, startPoint x: 863, startPoint y: 231, endPoint x: 791, endPoint y: 230, distance: 72.0
click at [791, 230] on input "lucknow 2" at bounding box center [931, 231] width 289 height 26
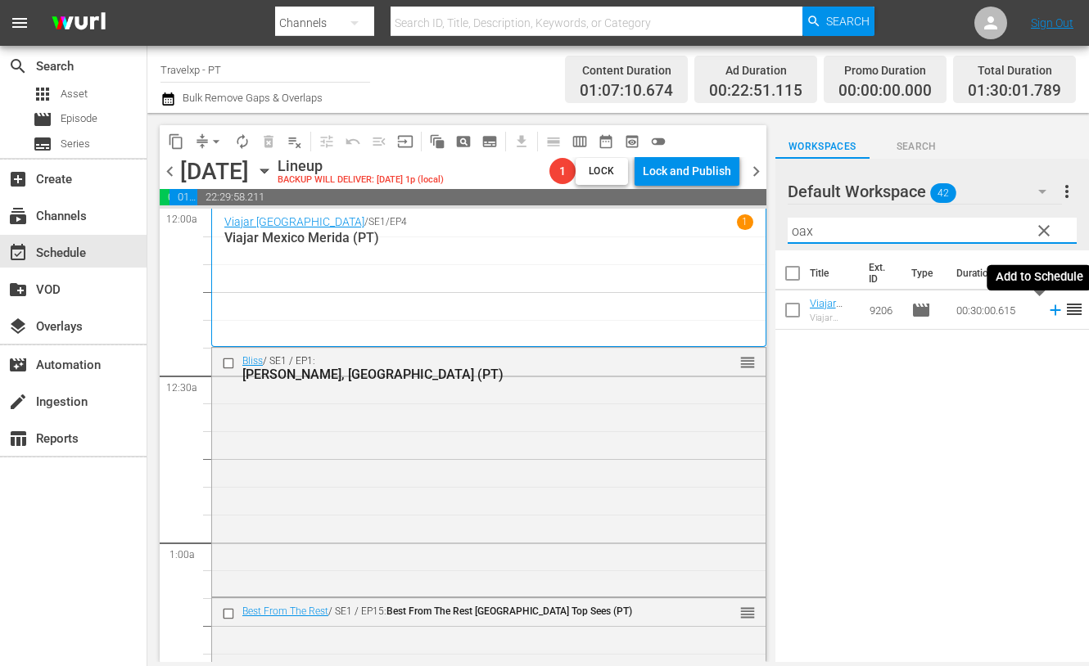
click at [1049, 313] on icon at bounding box center [1054, 310] width 11 height 11
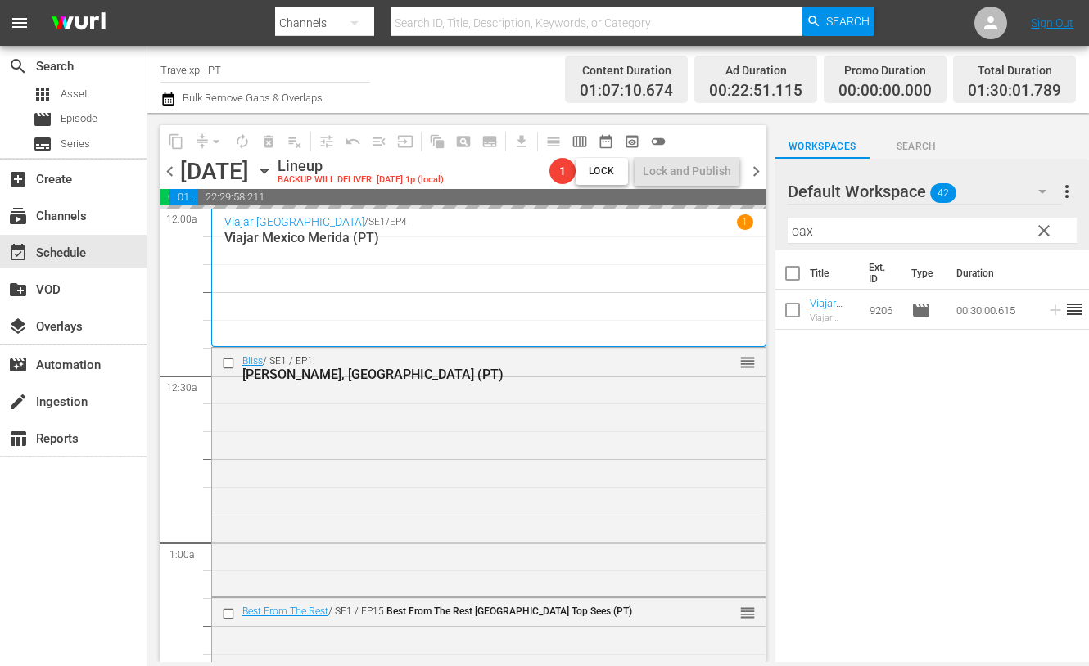
click at [806, 232] on input "oax" at bounding box center [931, 231] width 289 height 26
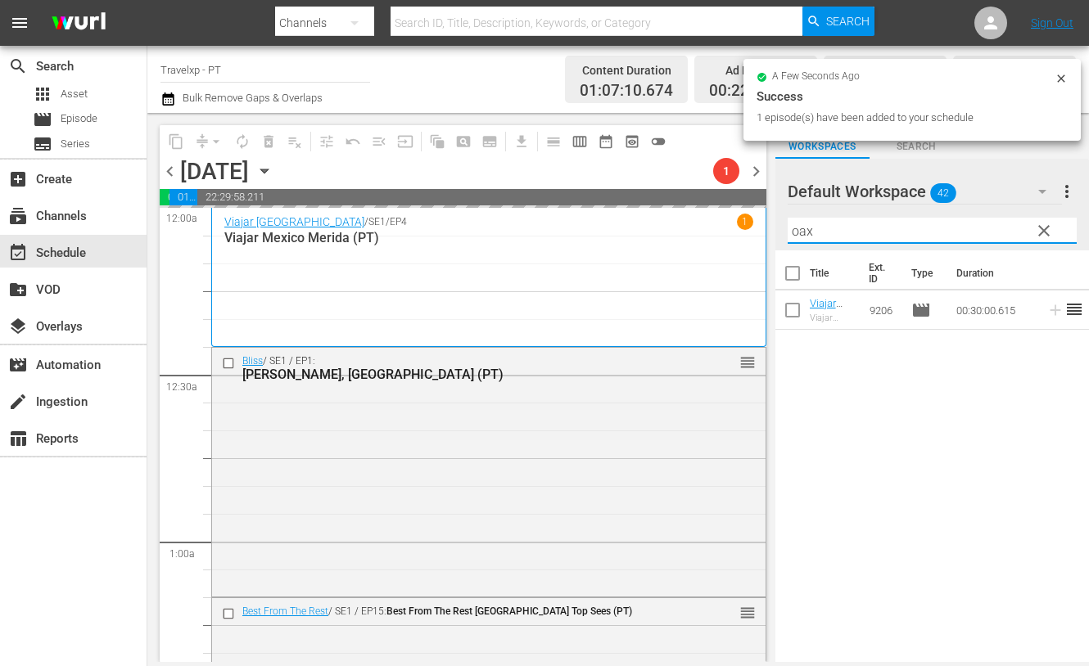
click at [806, 232] on input "oax" at bounding box center [931, 231] width 289 height 26
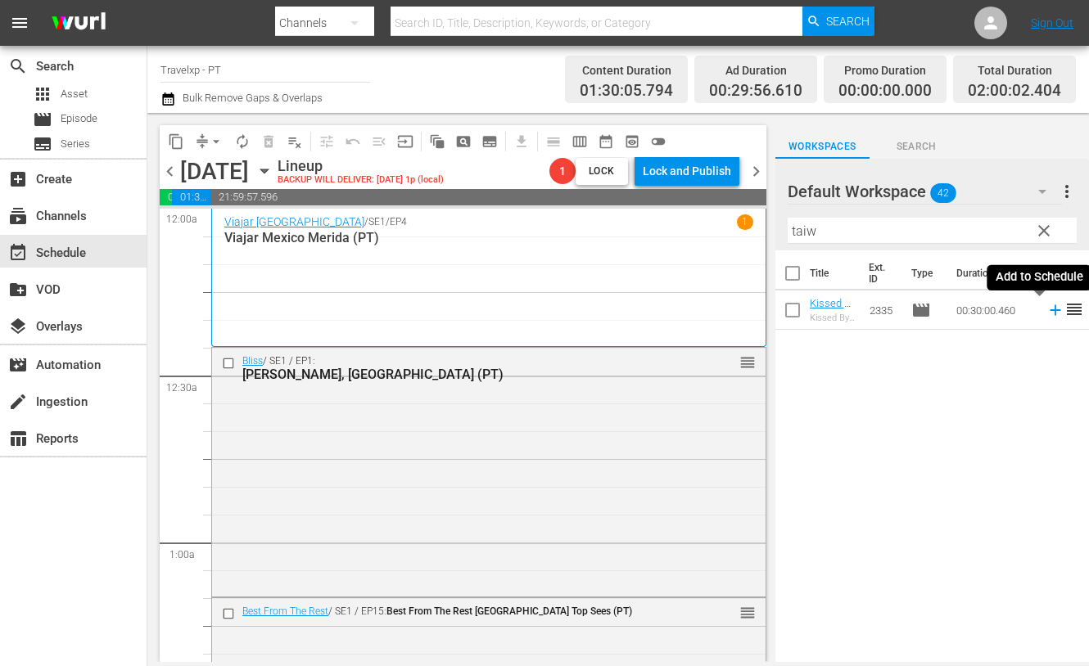
click at [1049, 312] on icon at bounding box center [1054, 310] width 11 height 11
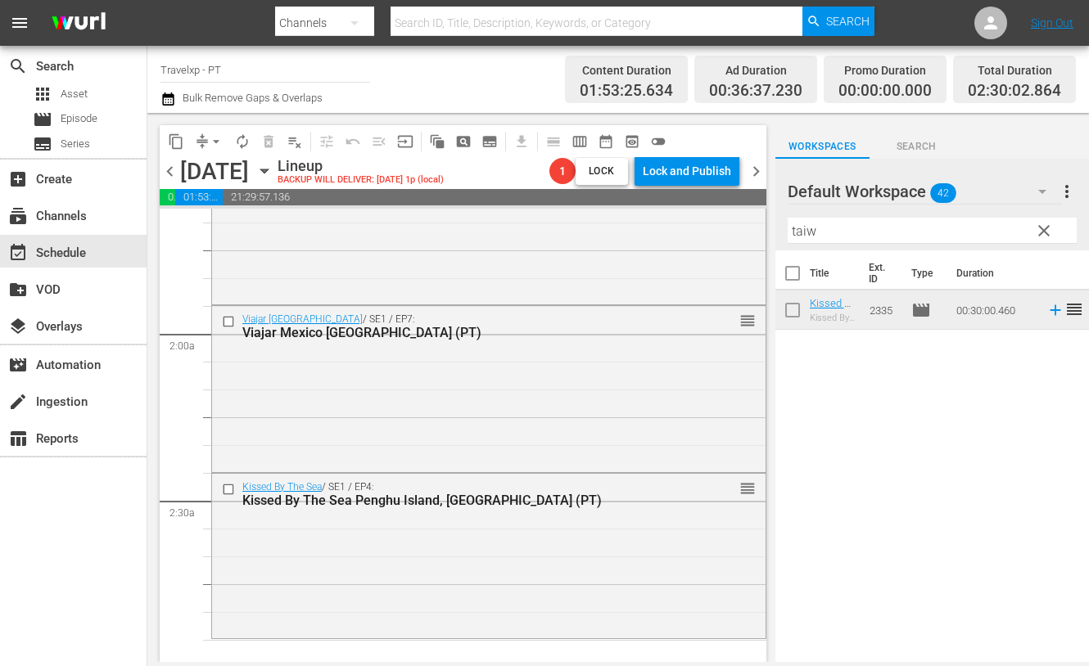
scroll to position [715, 0]
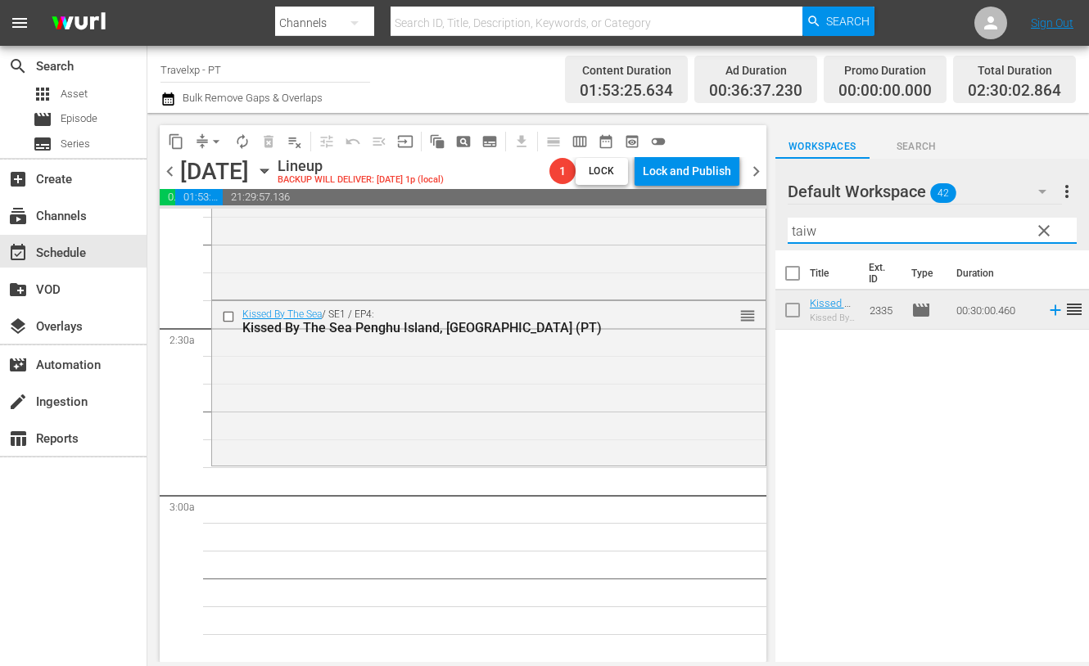
click at [794, 233] on input "taiw" at bounding box center [931, 231] width 289 height 26
click at [1046, 311] on icon at bounding box center [1055, 310] width 18 height 18
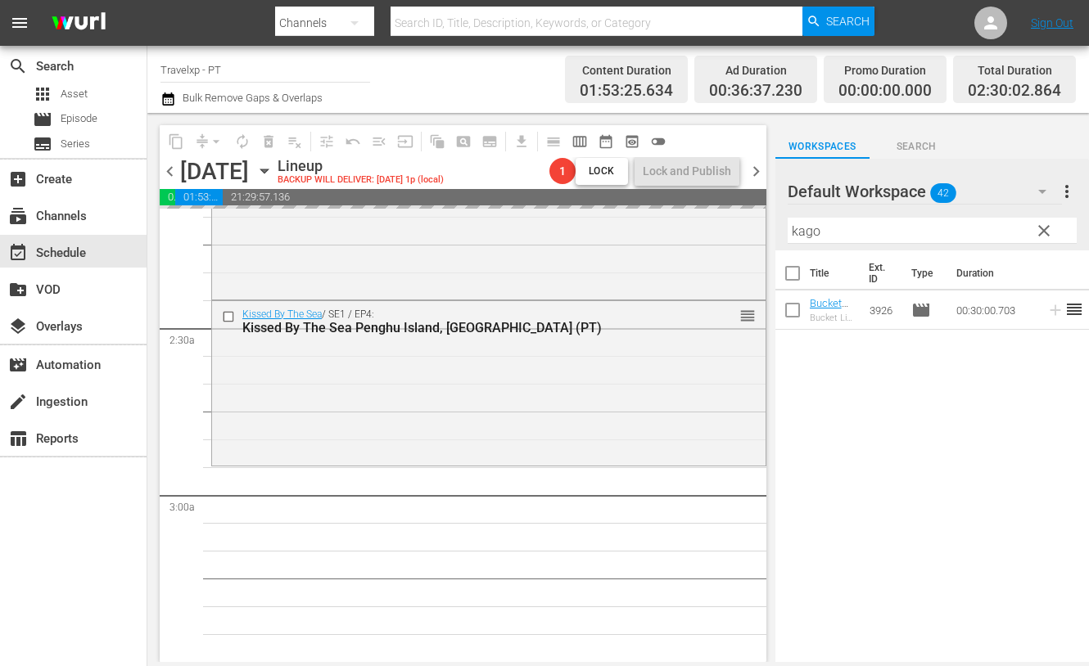
click at [794, 235] on input "kago" at bounding box center [931, 231] width 289 height 26
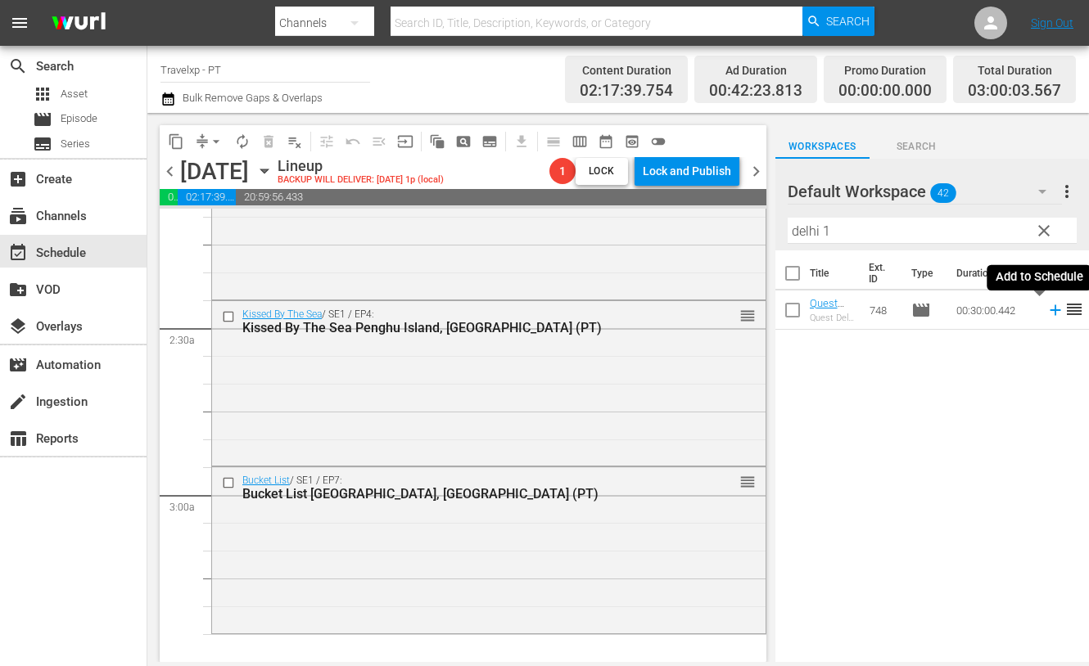
click at [1049, 313] on icon at bounding box center [1054, 310] width 11 height 11
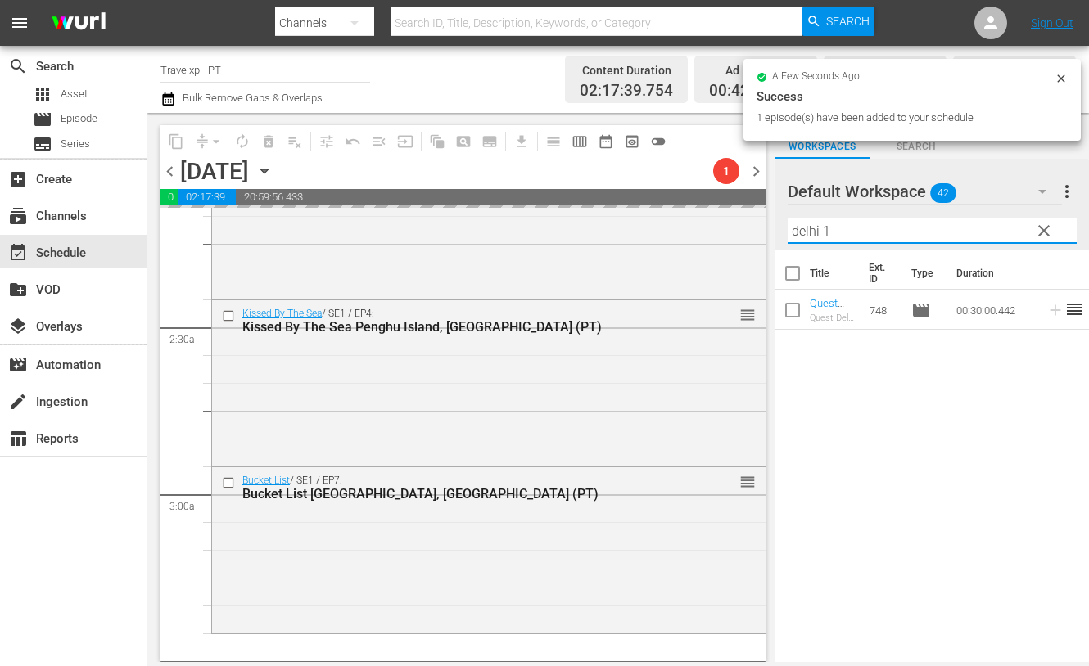
drag, startPoint x: 855, startPoint y: 231, endPoint x: 773, endPoint y: 228, distance: 82.7
click at [773, 228] on div "content_copy compress arrow_drop_down autorenew_outlined delete_forever_outline…" at bounding box center [617, 387] width 941 height 549
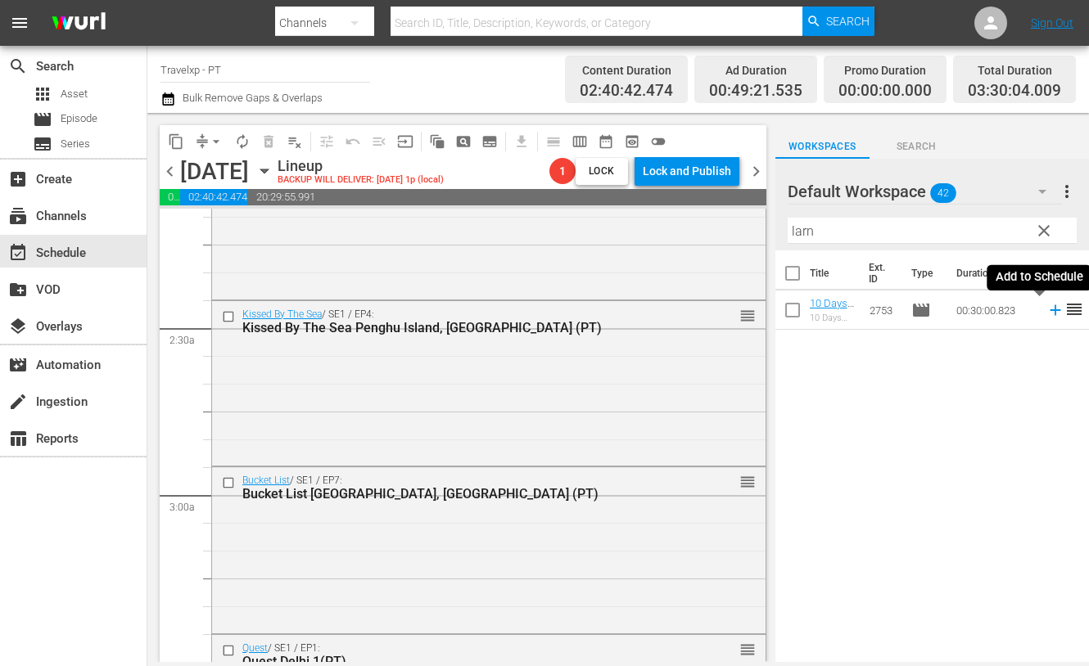
click at [1049, 309] on icon at bounding box center [1054, 310] width 11 height 11
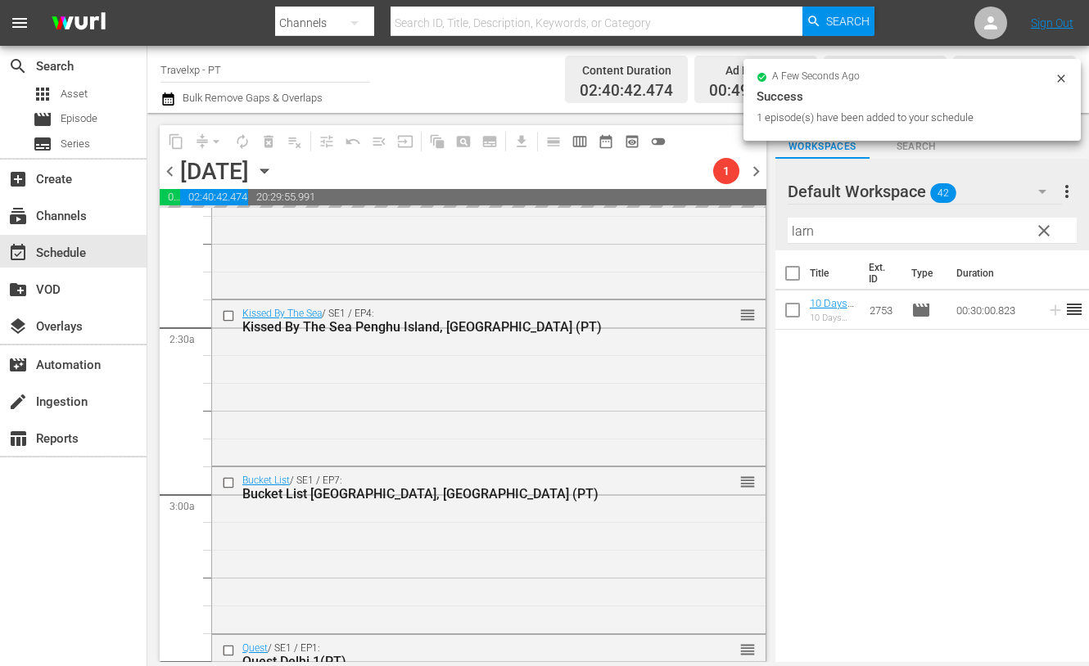
click at [801, 229] on input "larn" at bounding box center [931, 231] width 289 height 26
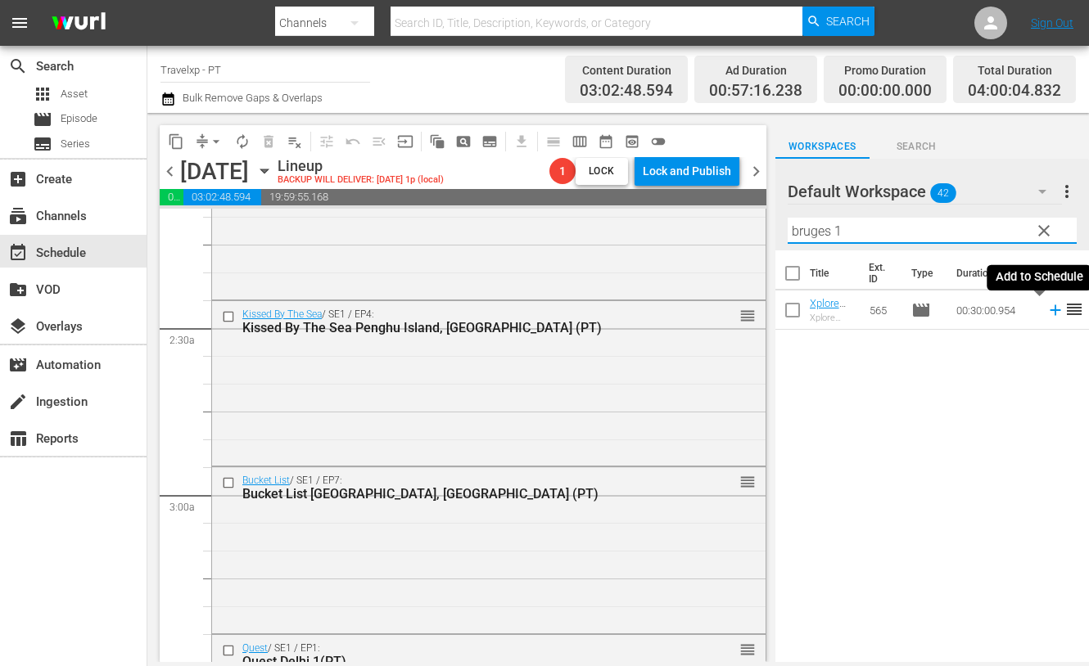
click at [1046, 312] on icon at bounding box center [1055, 310] width 18 height 18
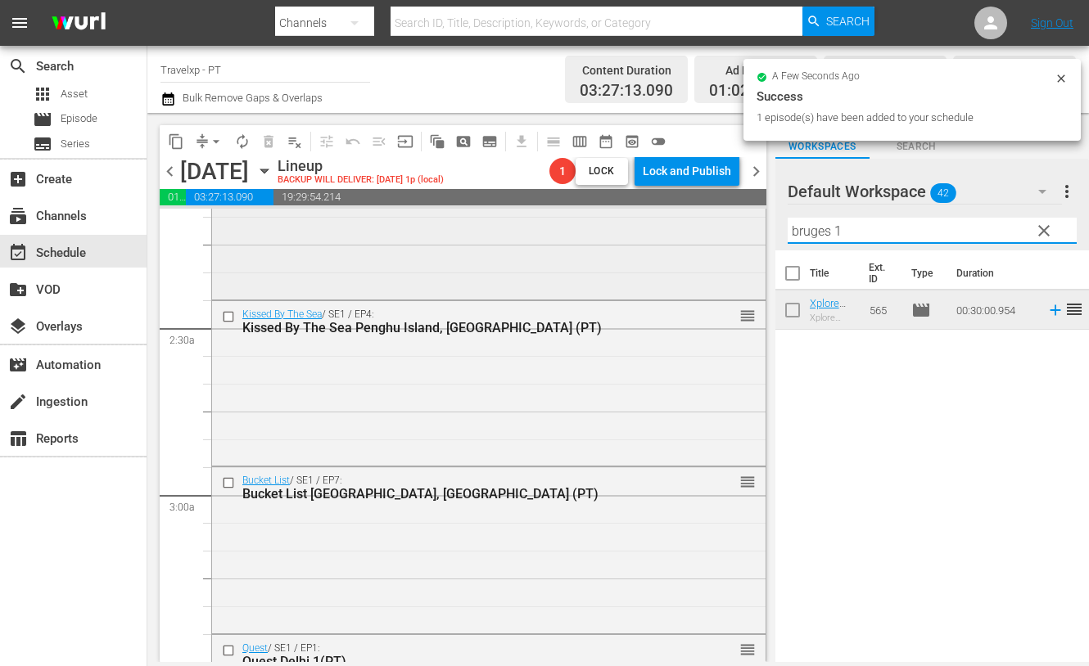
drag, startPoint x: 864, startPoint y: 228, endPoint x: 727, endPoint y: 227, distance: 136.7
click at [727, 227] on div "content_copy compress arrow_drop_down autorenew_outlined delete_forever_outline…" at bounding box center [617, 387] width 941 height 549
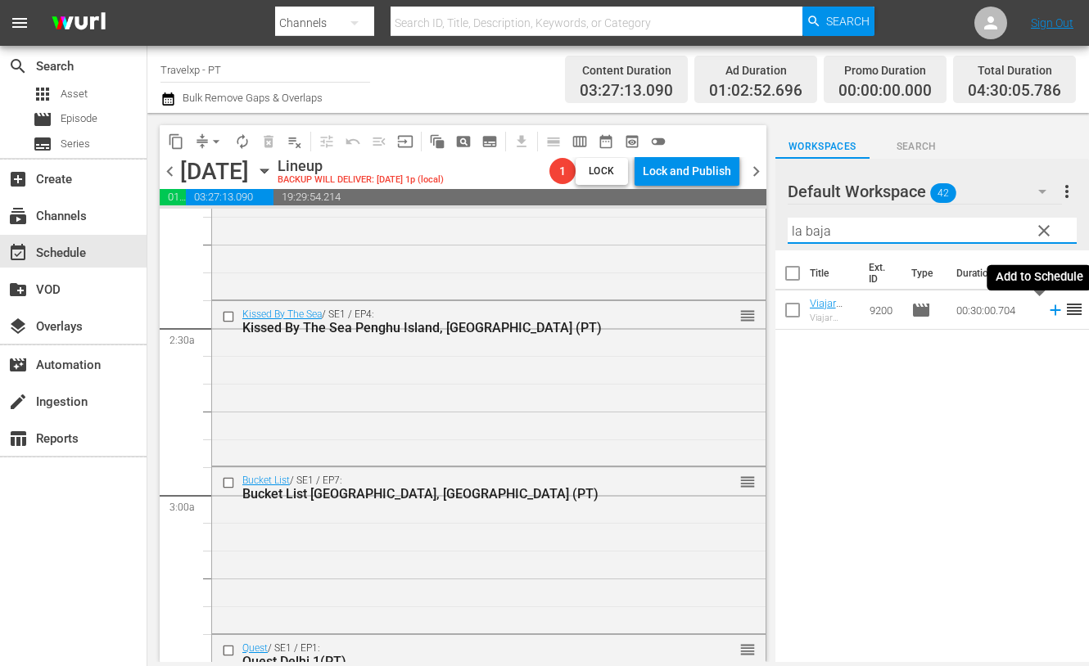
drag, startPoint x: 1037, startPoint y: 311, endPoint x: 978, endPoint y: 289, distance: 62.9
click at [1046, 310] on icon at bounding box center [1055, 310] width 18 height 18
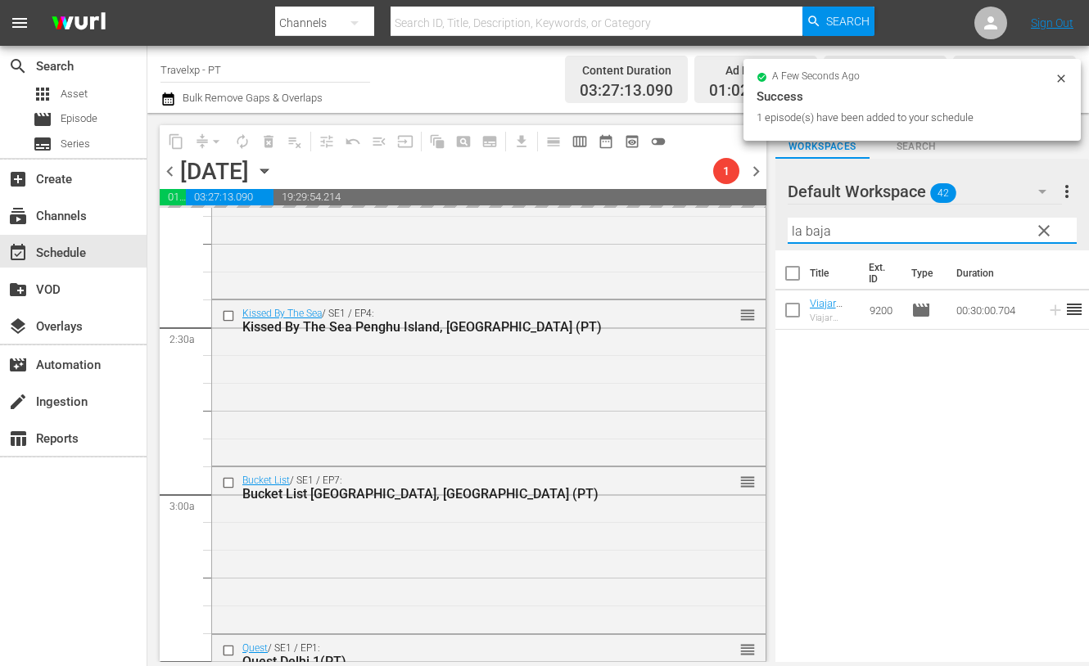
drag, startPoint x: 837, startPoint y: 225, endPoint x: 754, endPoint y: 223, distance: 82.7
click at [754, 223] on div "content_copy compress arrow_drop_down autorenew_outlined delete_forever_outline…" at bounding box center [617, 387] width 941 height 549
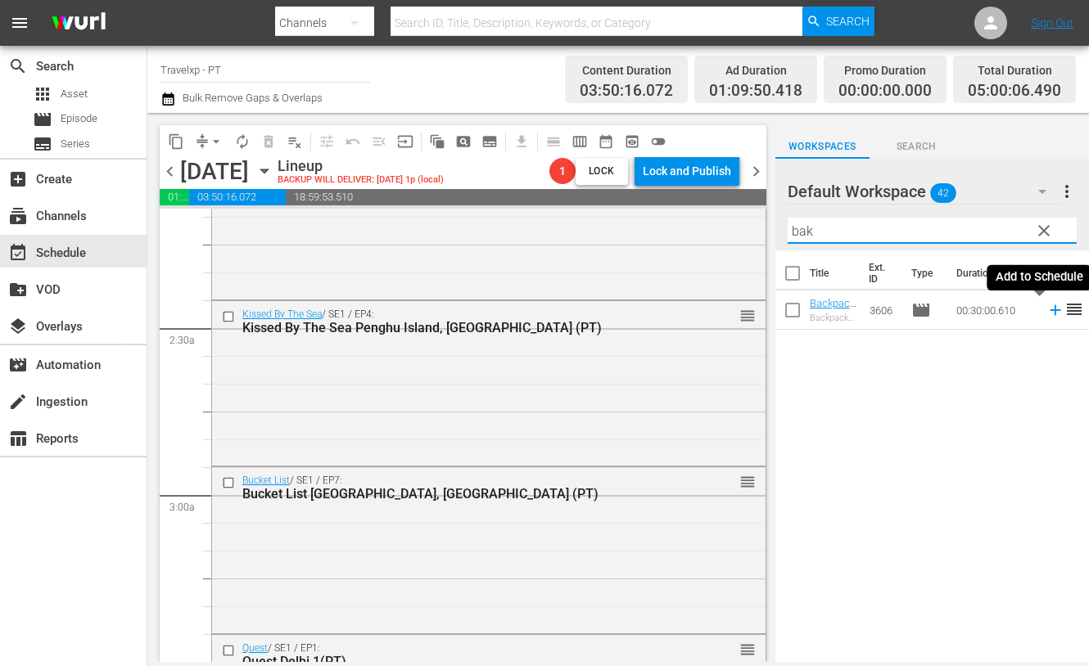
click at [1049, 309] on icon at bounding box center [1054, 310] width 11 height 11
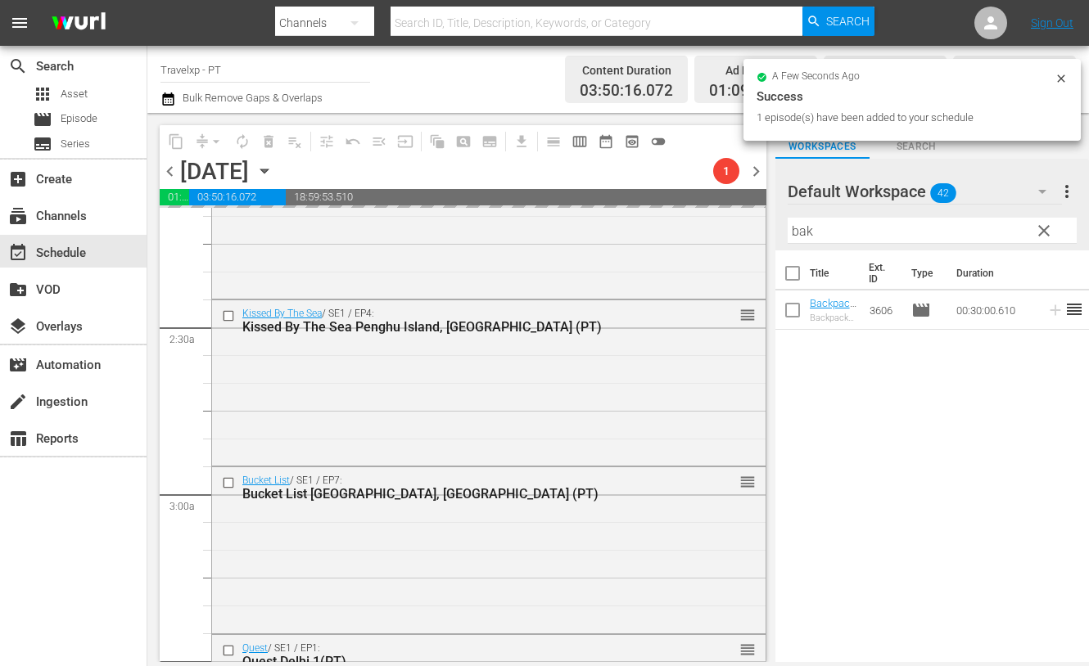
click at [802, 229] on input "bak" at bounding box center [931, 231] width 289 height 26
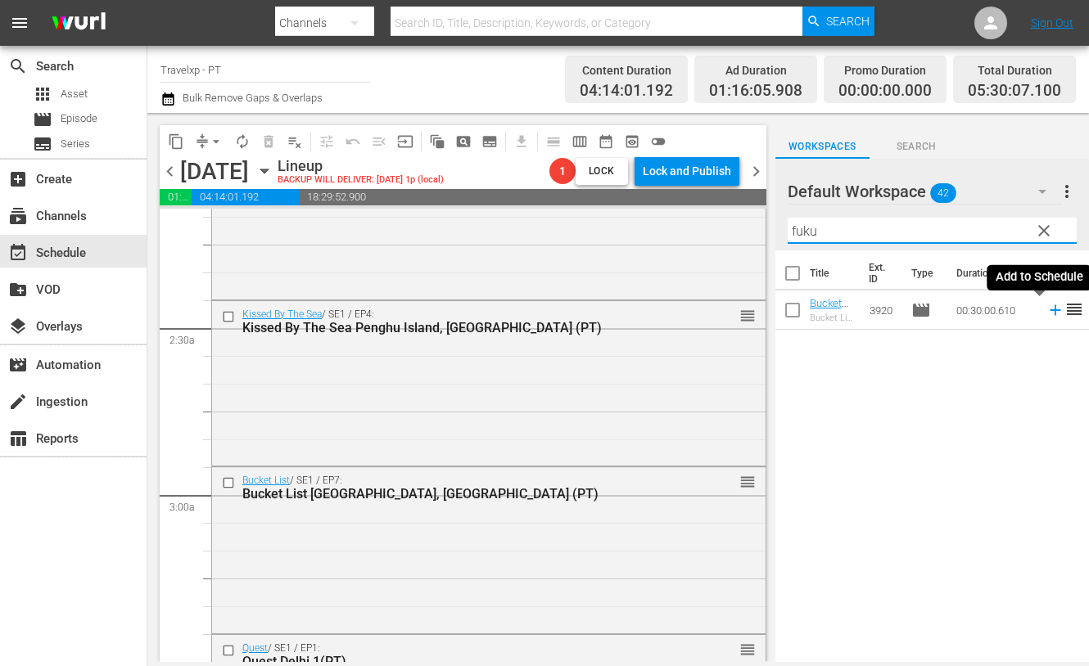
click at [1046, 308] on icon at bounding box center [1055, 310] width 18 height 18
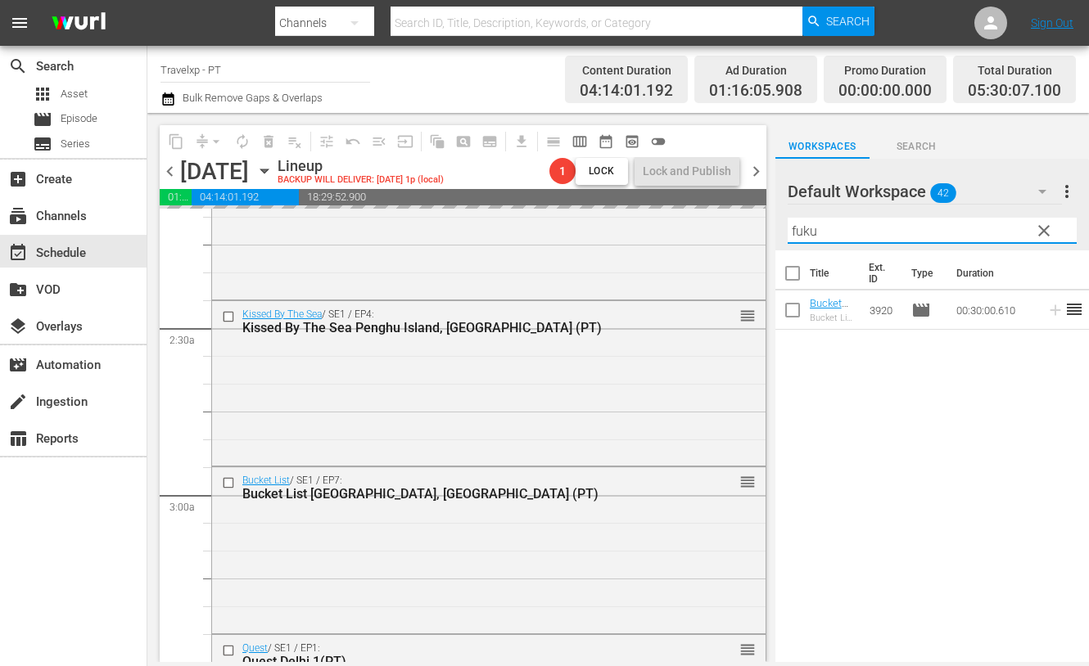
click at [801, 225] on input "fuku" at bounding box center [931, 231] width 289 height 26
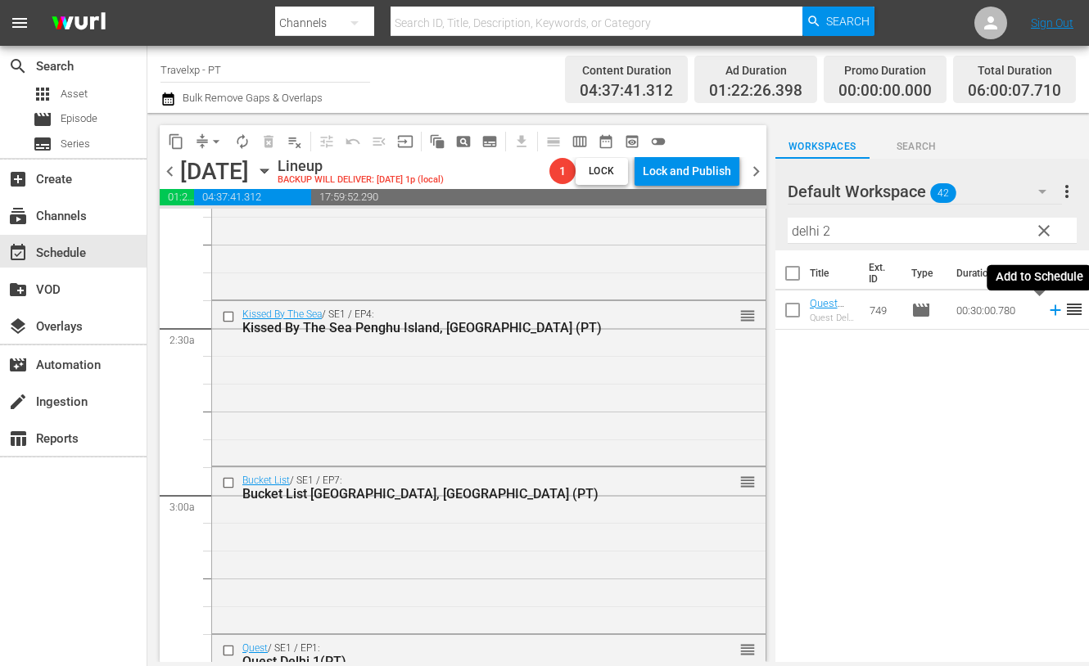
click at [1046, 313] on icon at bounding box center [1055, 310] width 18 height 18
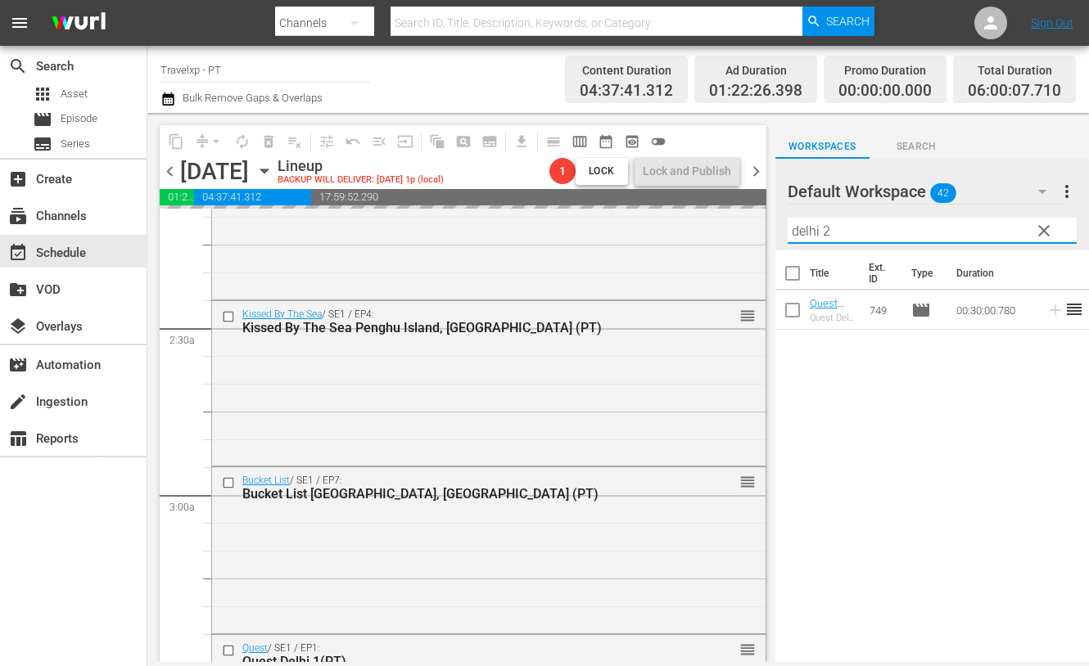
drag, startPoint x: 794, startPoint y: 229, endPoint x: 782, endPoint y: 229, distance: 12.3
click at [782, 229] on div "Default Workspace 42 Default more_vert clear Filter by Title delhi 2" at bounding box center [931, 205] width 313 height 92
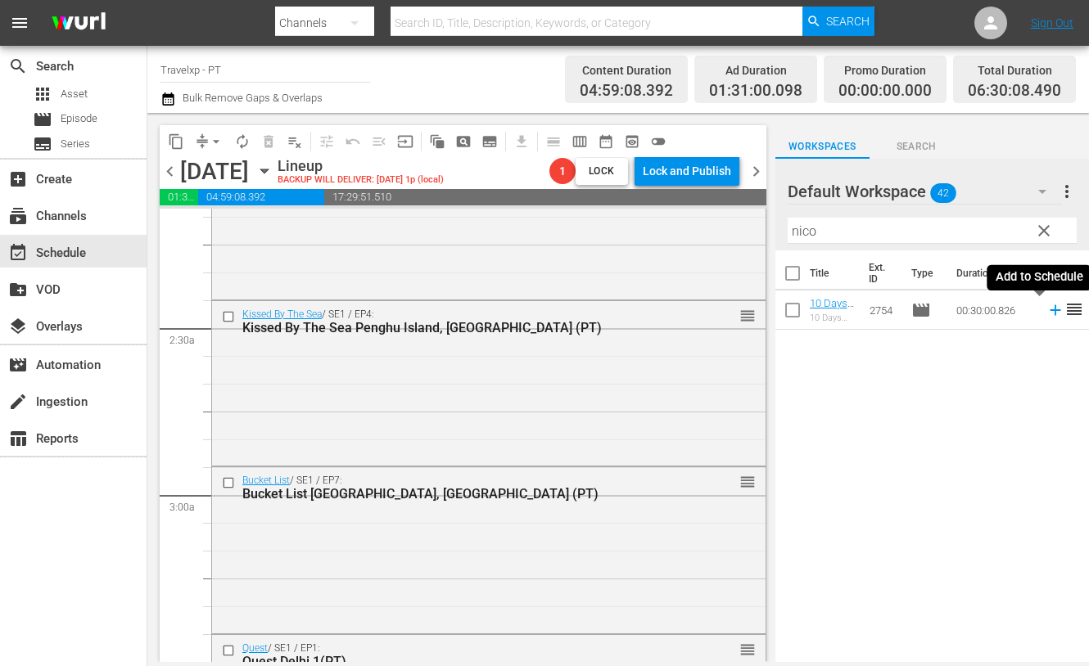
click at [1046, 309] on icon at bounding box center [1055, 310] width 18 height 18
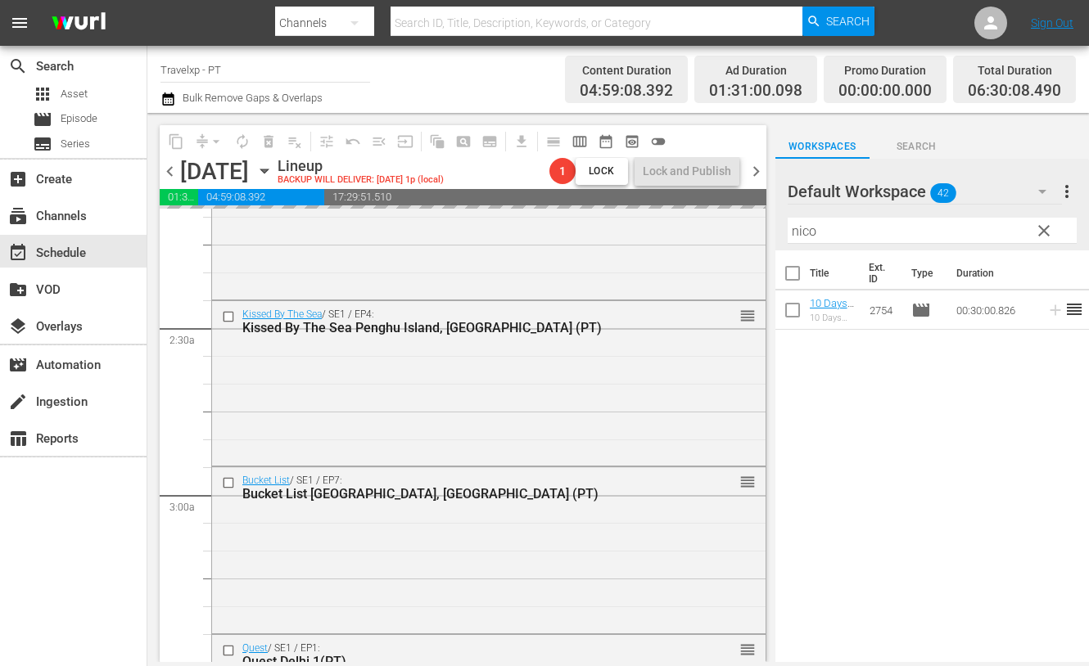
click at [801, 235] on input "nico" at bounding box center [931, 231] width 289 height 26
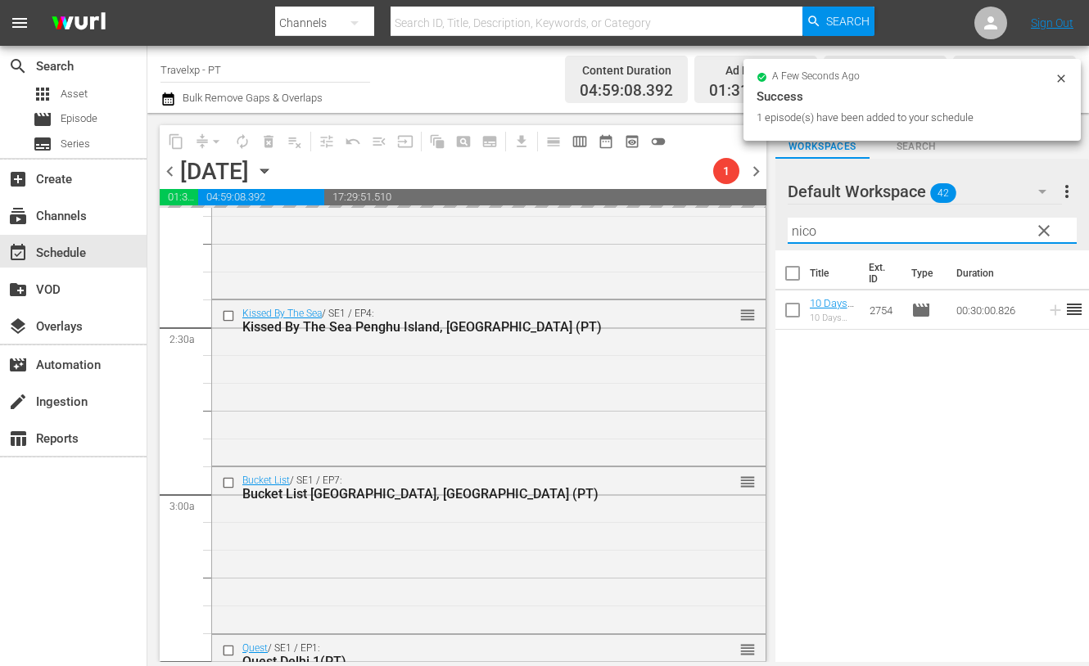
click at [801, 235] on input "nico" at bounding box center [931, 231] width 289 height 26
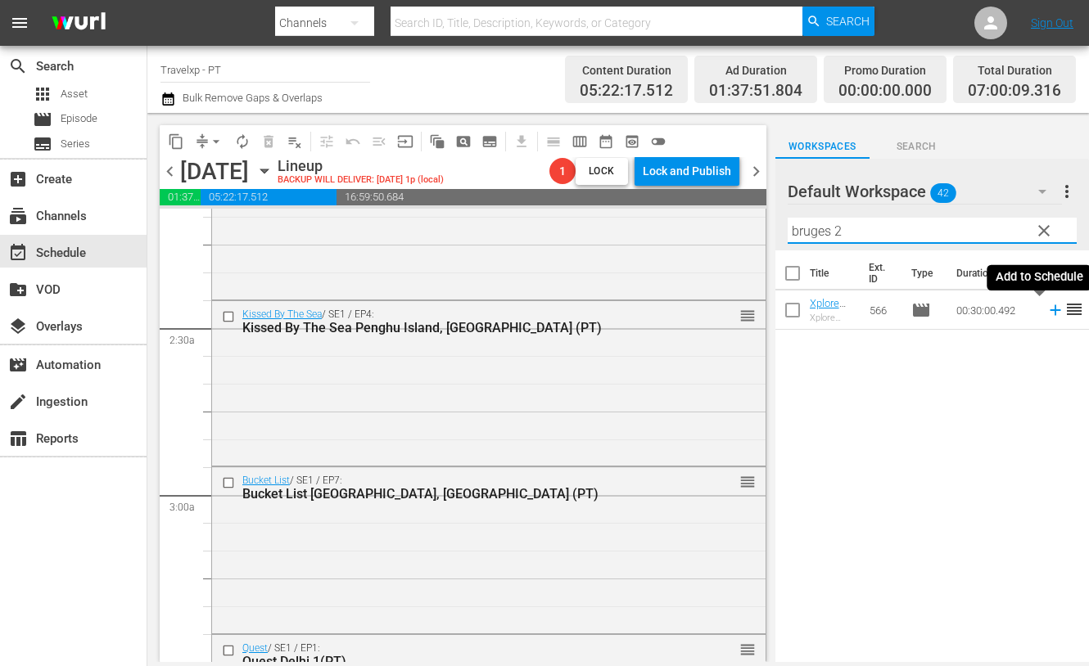
click at [1049, 313] on icon at bounding box center [1054, 310] width 11 height 11
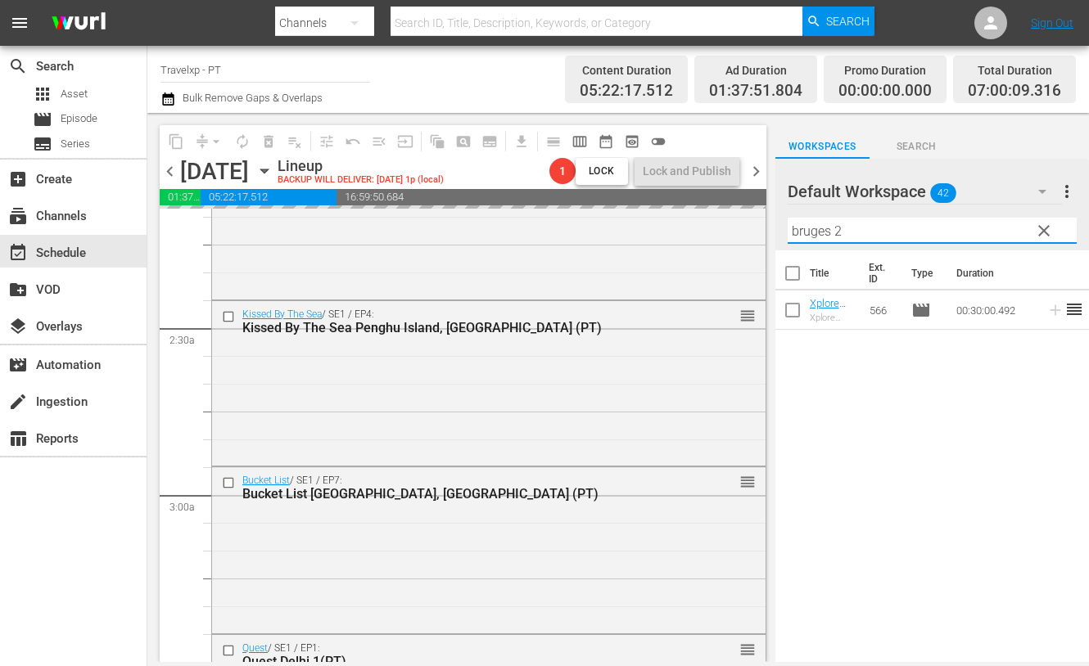
drag, startPoint x: 850, startPoint y: 228, endPoint x: 766, endPoint y: 212, distance: 85.9
click at [766, 212] on div "content_copy compress arrow_drop_down autorenew_outlined delete_forever_outline…" at bounding box center [617, 387] width 941 height 549
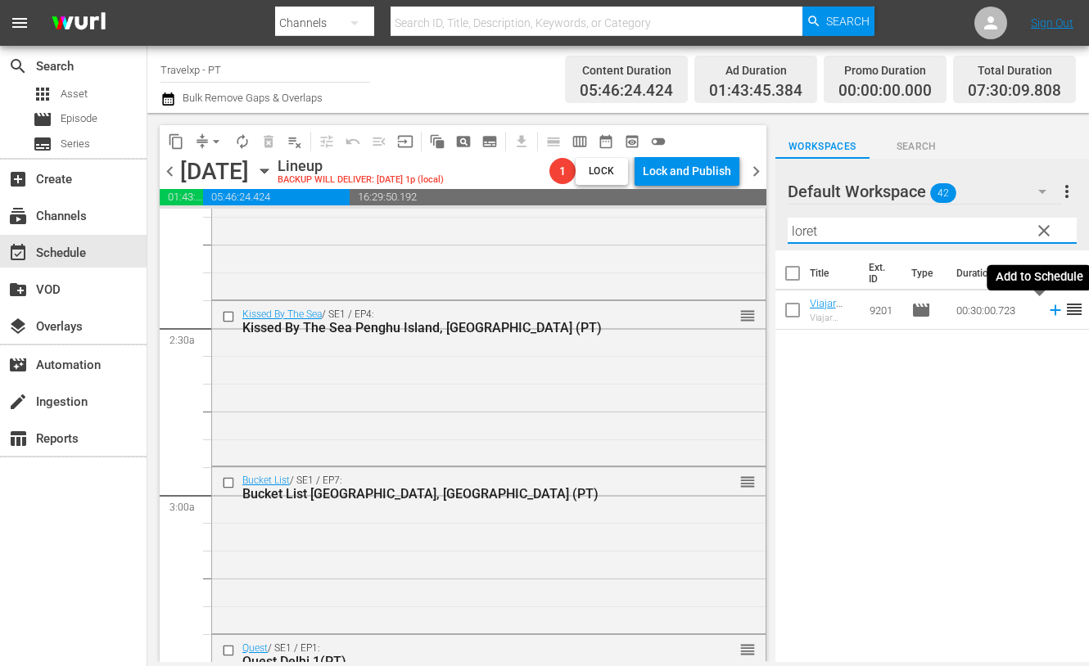
click at [1046, 312] on icon at bounding box center [1055, 310] width 18 height 18
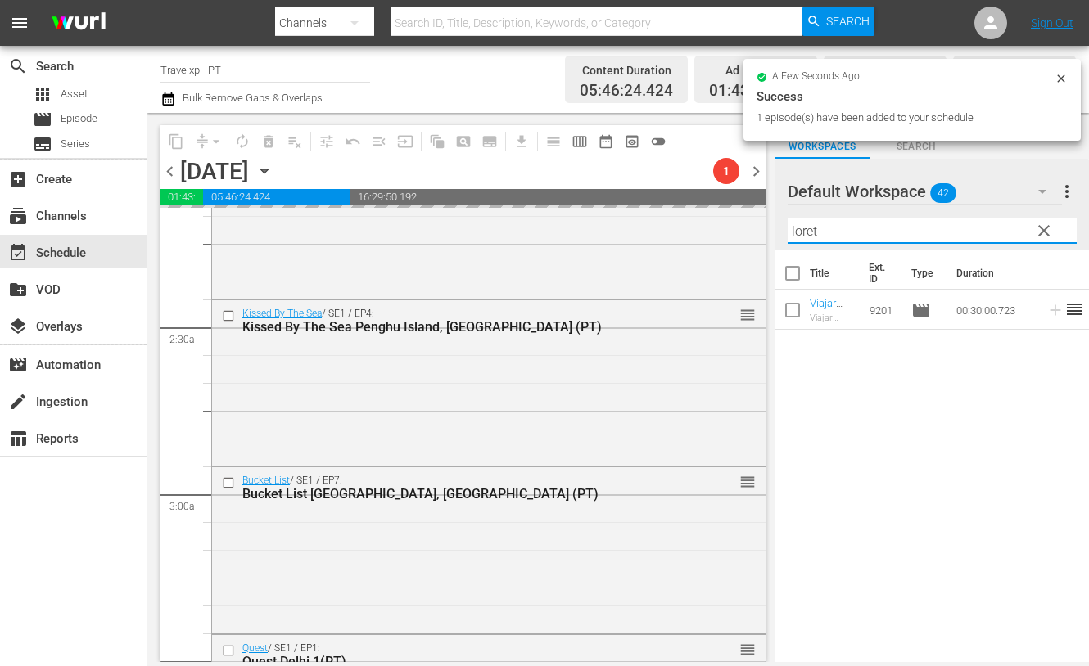
click at [807, 226] on input "loret" at bounding box center [931, 231] width 289 height 26
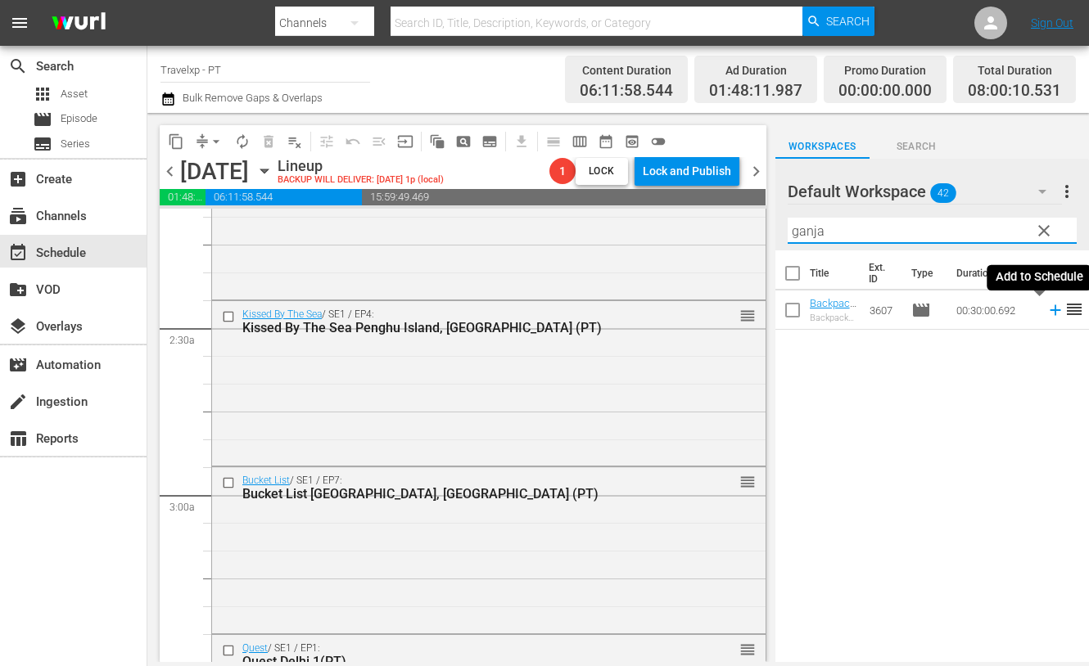
click at [1046, 312] on icon at bounding box center [1055, 310] width 18 height 18
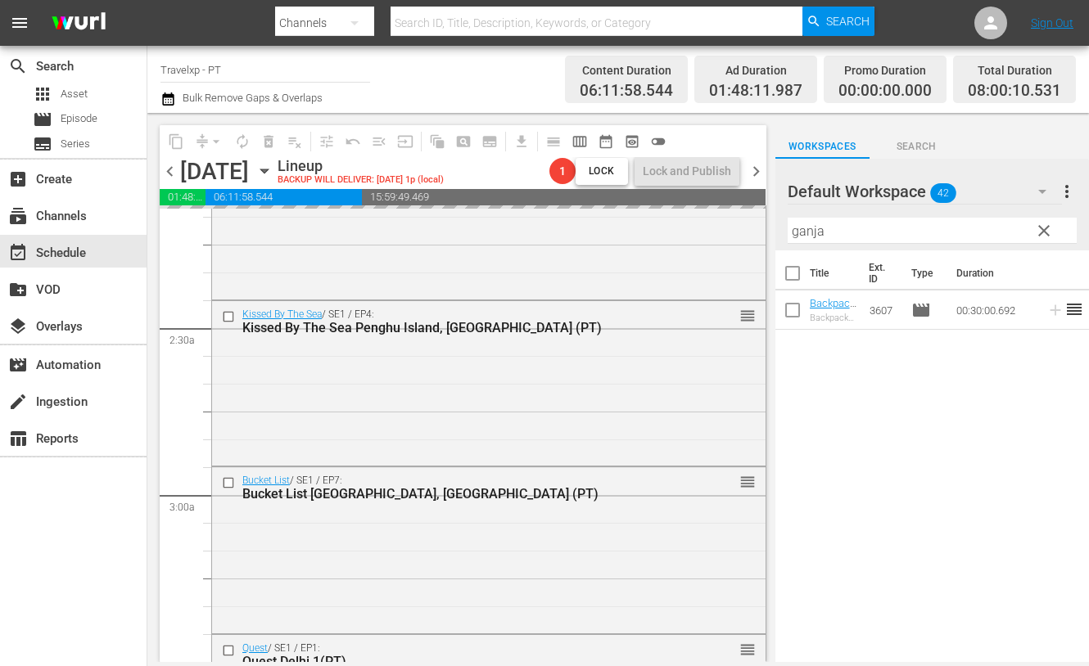
click at [804, 227] on input "ganja" at bounding box center [931, 231] width 289 height 26
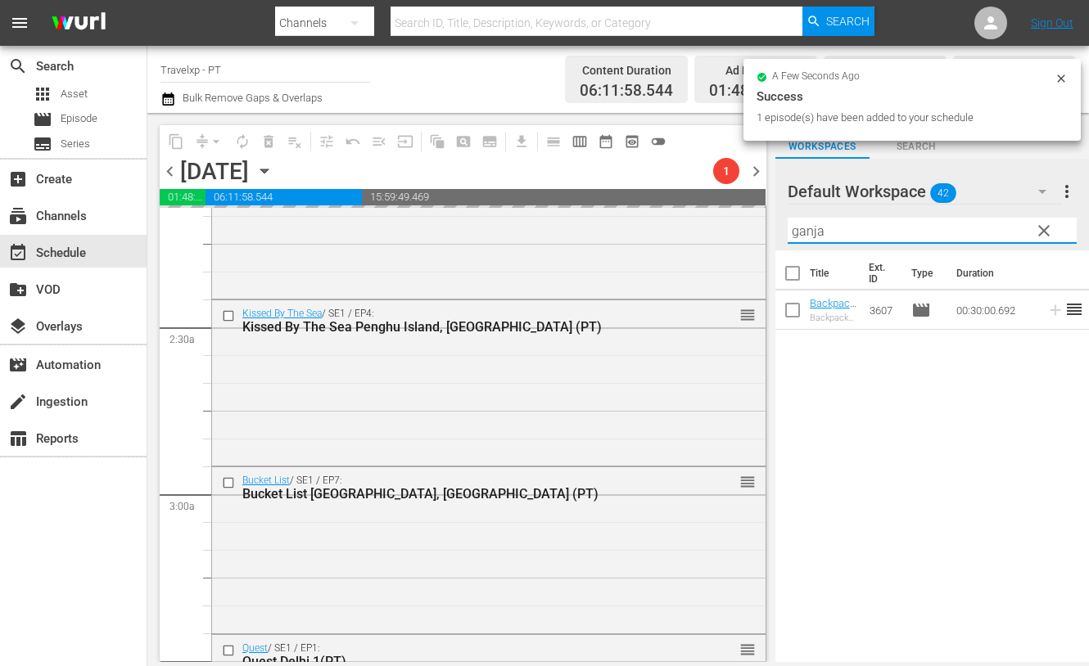
click at [804, 227] on input "ganja" at bounding box center [931, 231] width 289 height 26
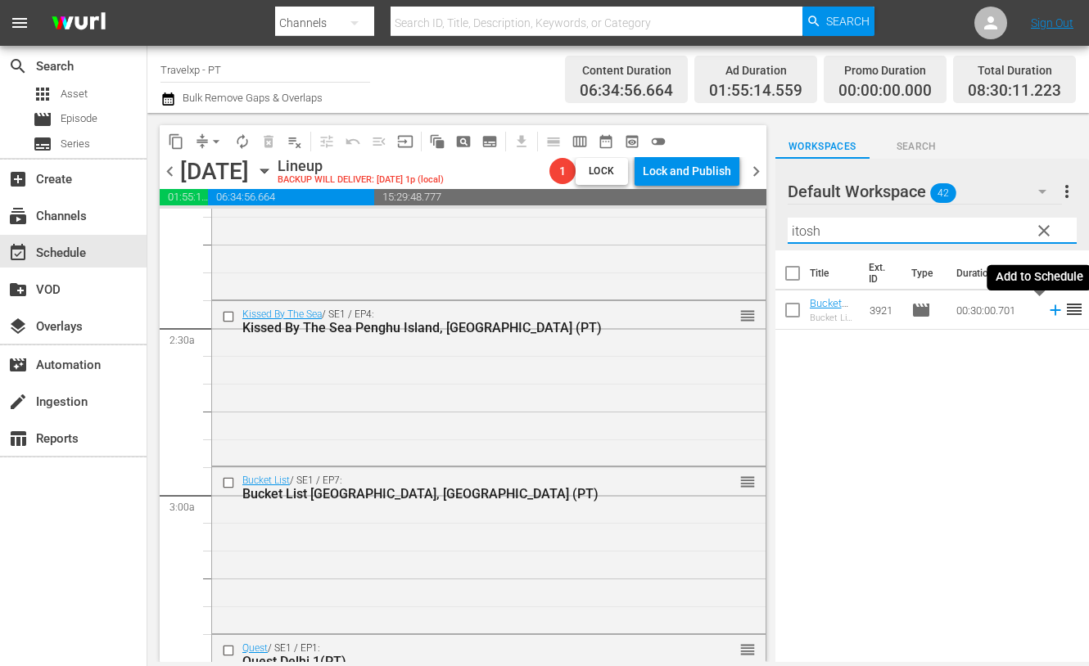
click at [1046, 311] on icon at bounding box center [1055, 310] width 18 height 18
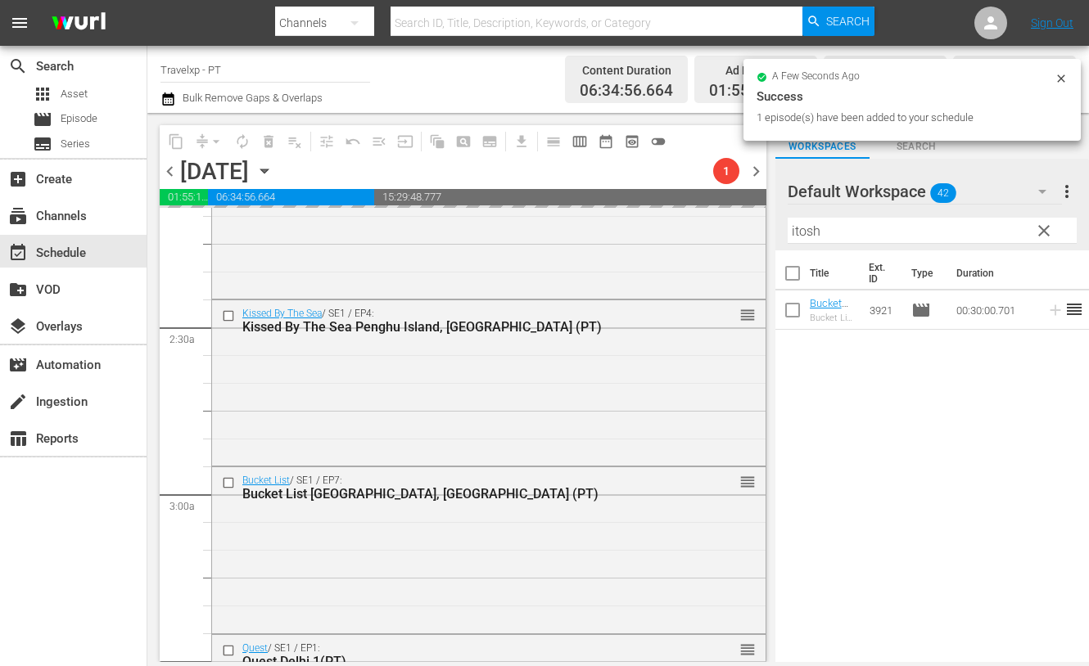
click at [801, 231] on input "itosh" at bounding box center [931, 231] width 289 height 26
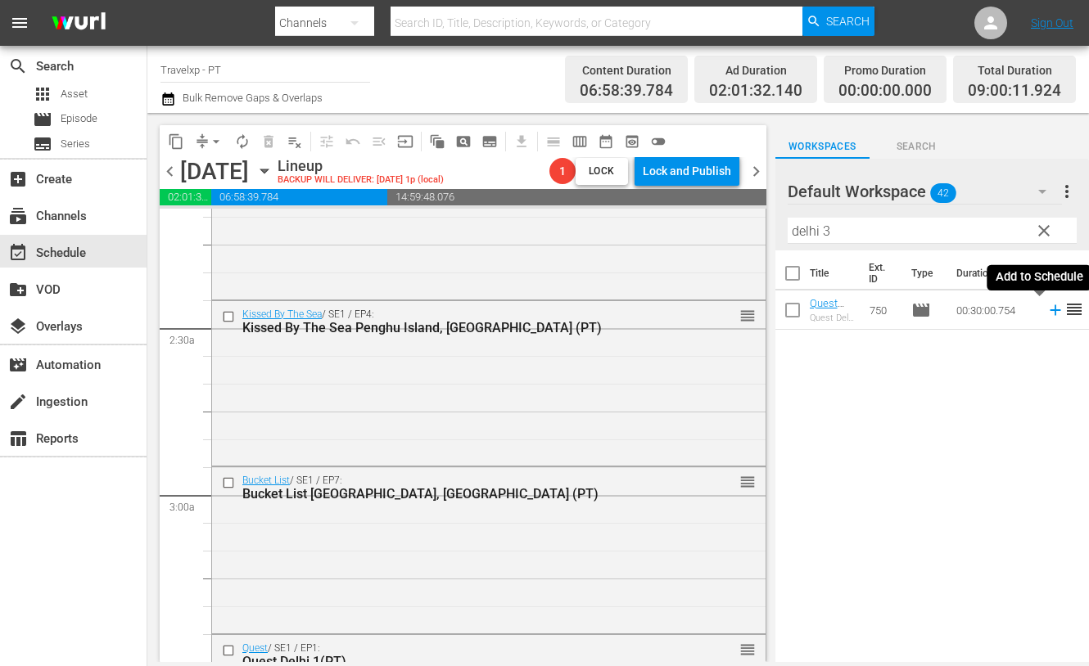
click at [1046, 311] on icon at bounding box center [1055, 310] width 18 height 18
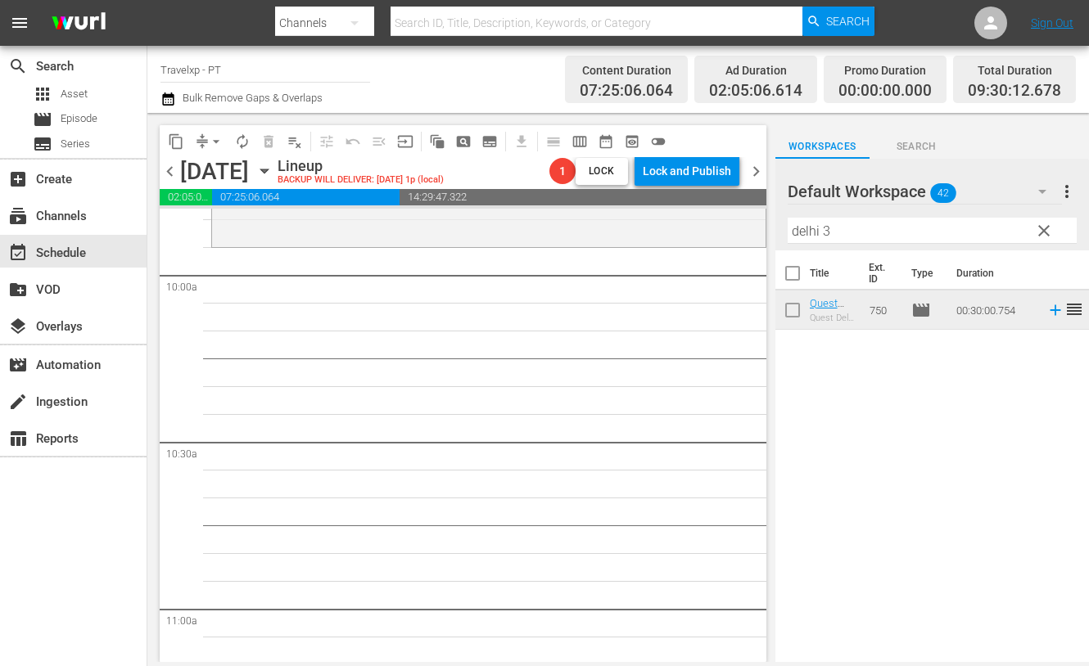
scroll to position [3171, 0]
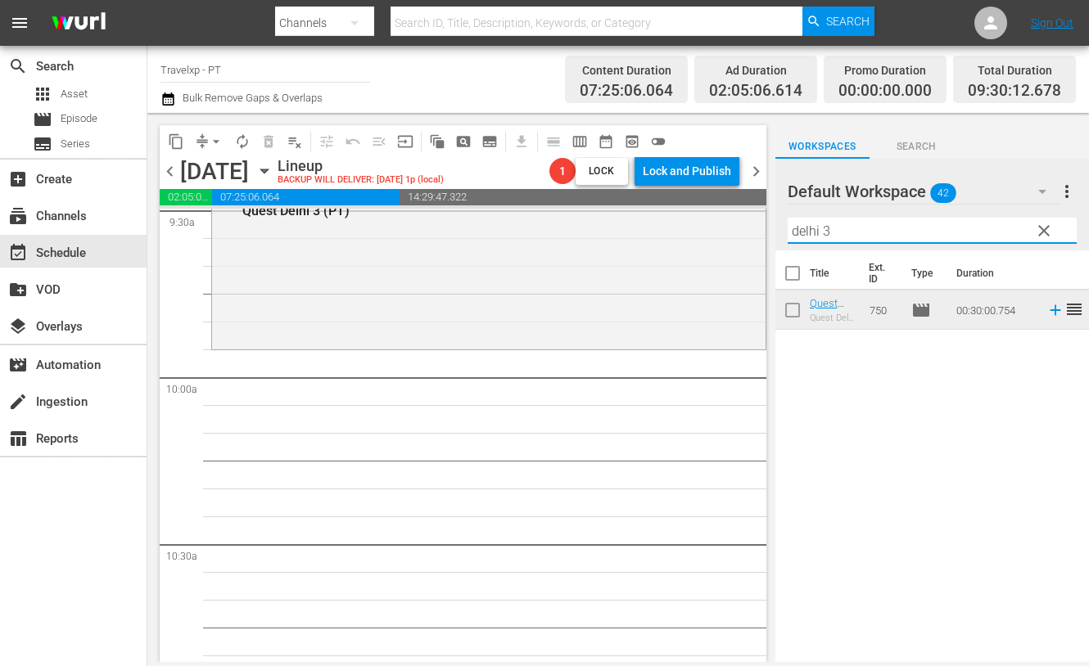
drag, startPoint x: 831, startPoint y: 231, endPoint x: 757, endPoint y: 226, distance: 73.8
click at [757, 226] on div "content_copy compress arrow_drop_down autorenew_outlined delete_forever_outline…" at bounding box center [617, 387] width 941 height 549
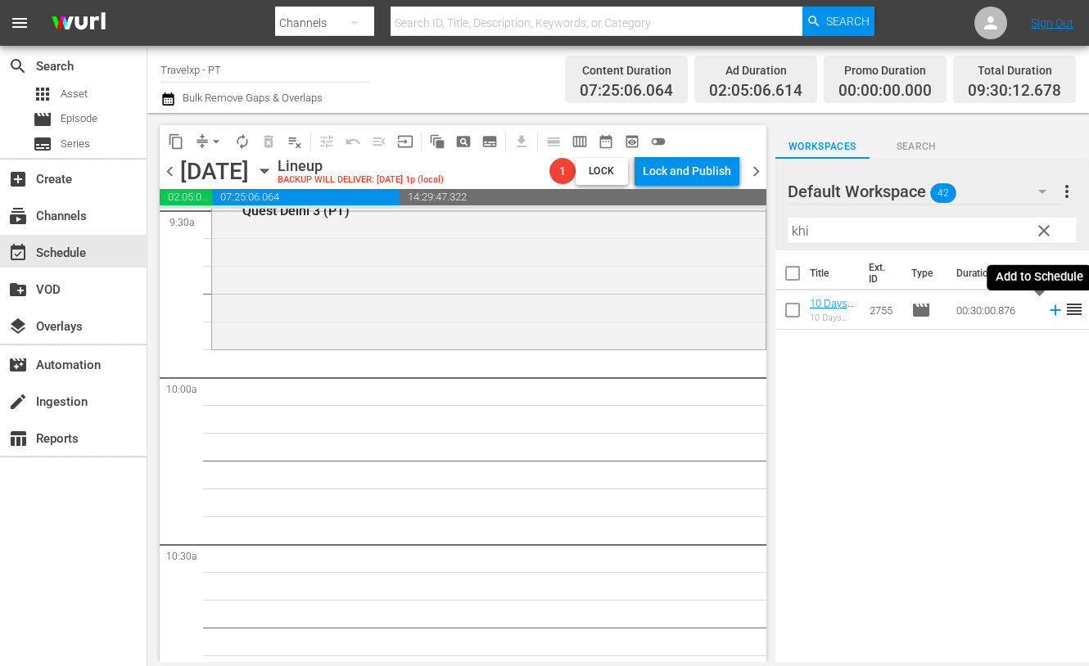
click at [1046, 313] on icon at bounding box center [1055, 310] width 18 height 18
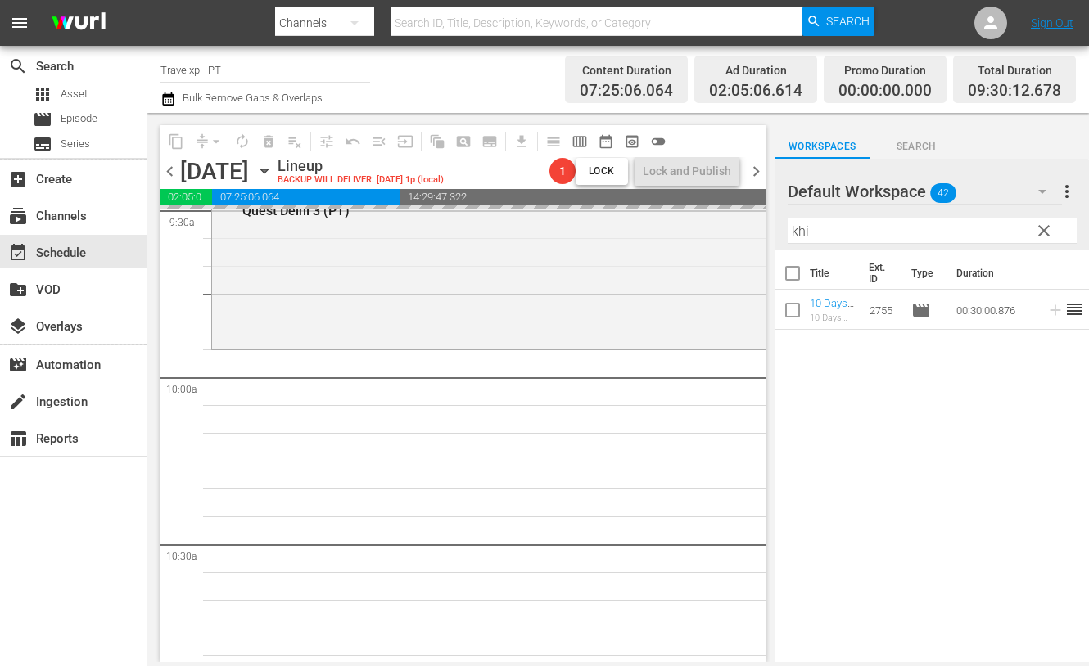
click at [803, 228] on input "khi" at bounding box center [931, 231] width 289 height 26
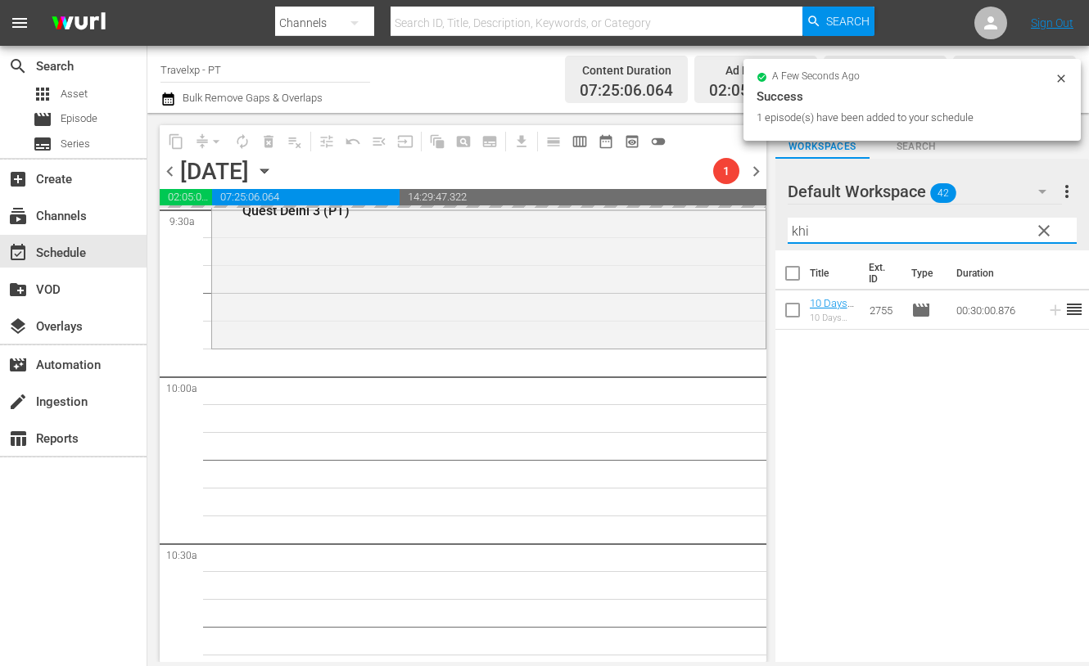
click at [803, 228] on input "khi" at bounding box center [931, 231] width 289 height 26
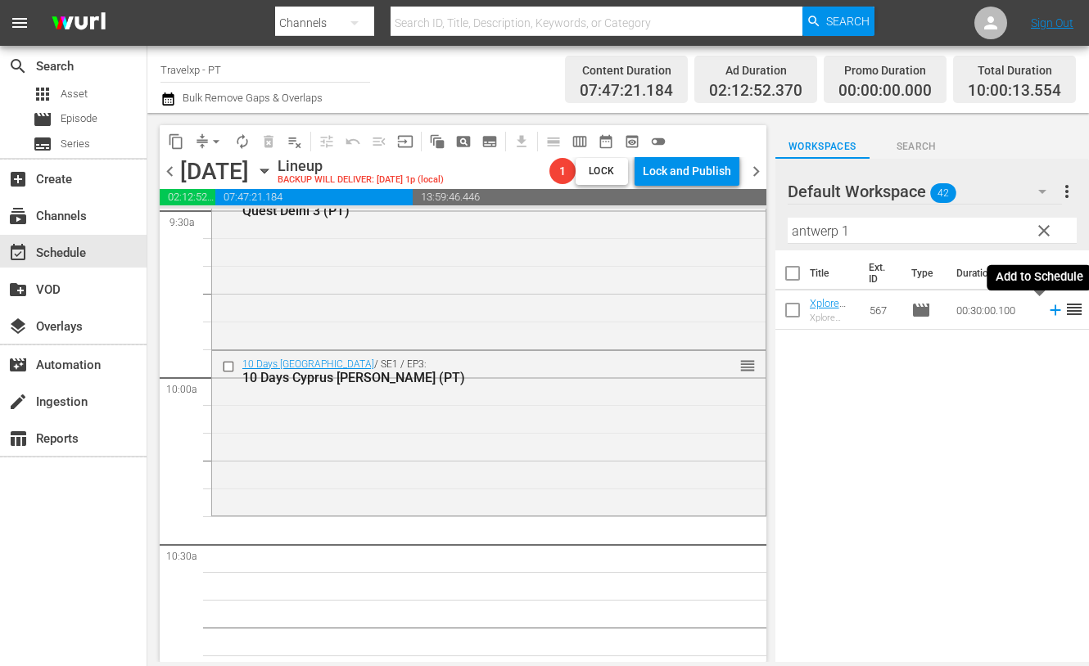
click at [1046, 311] on icon at bounding box center [1055, 310] width 18 height 18
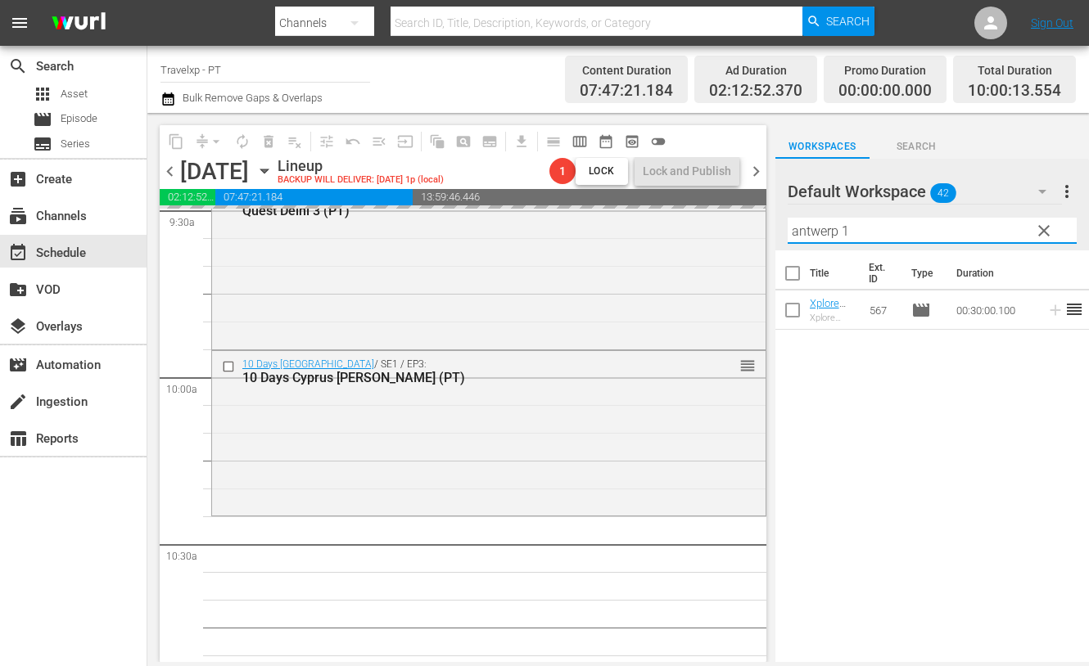
drag, startPoint x: 873, startPoint y: 223, endPoint x: 759, endPoint y: 219, distance: 114.7
click at [759, 219] on div "content_copy compress arrow_drop_down autorenew_outlined delete_forever_outline…" at bounding box center [617, 387] width 941 height 549
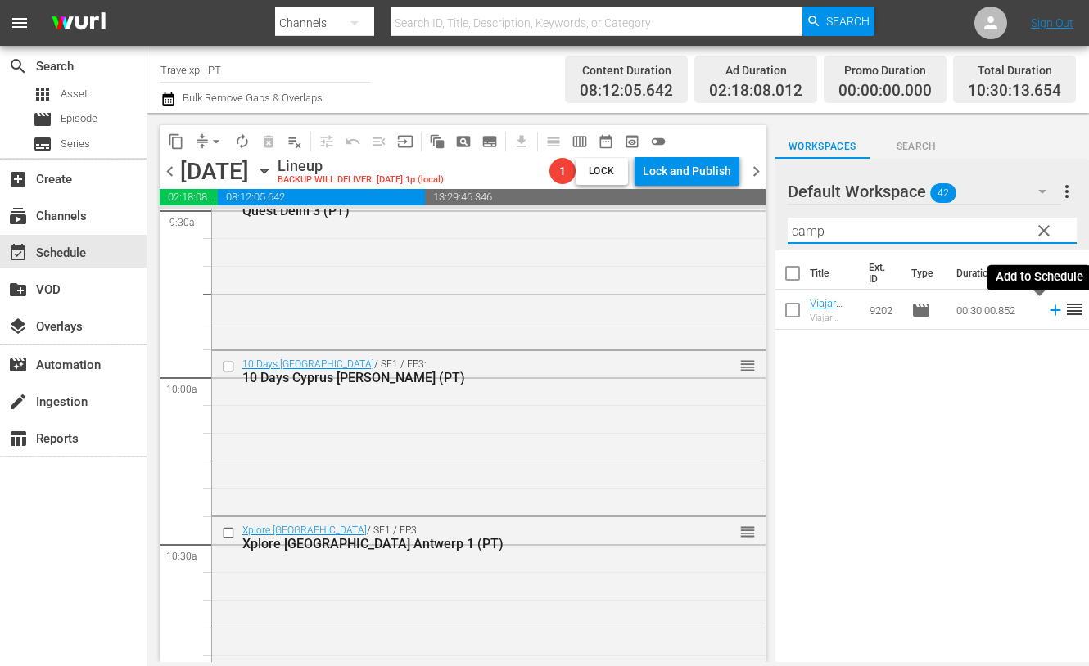
click at [1046, 309] on icon at bounding box center [1055, 310] width 18 height 18
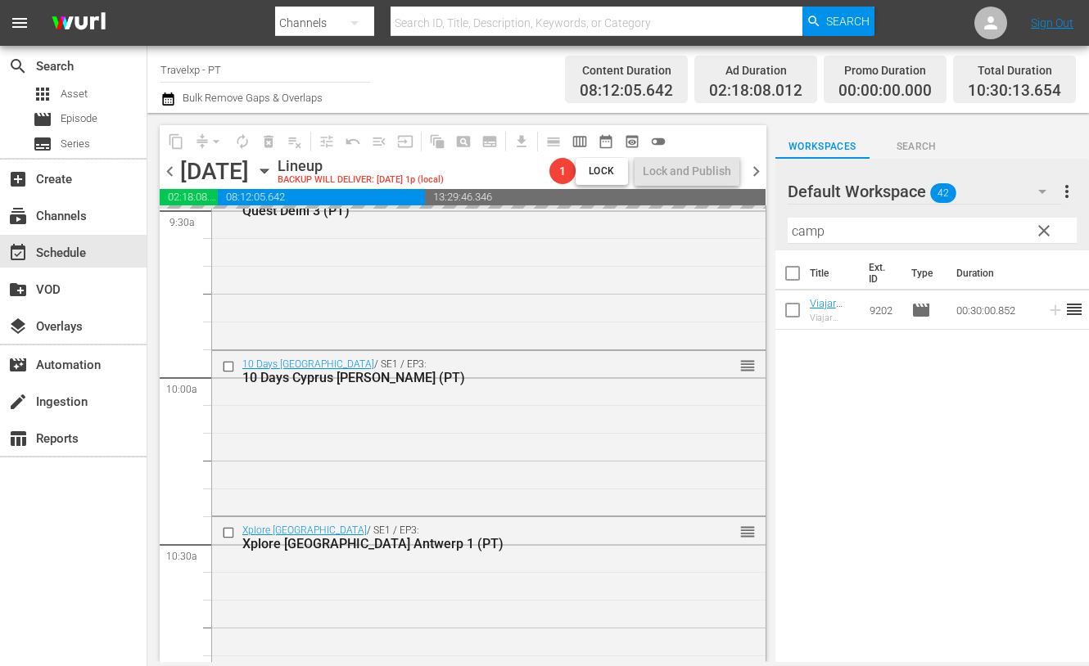
click at [810, 232] on input "camp" at bounding box center [931, 231] width 289 height 26
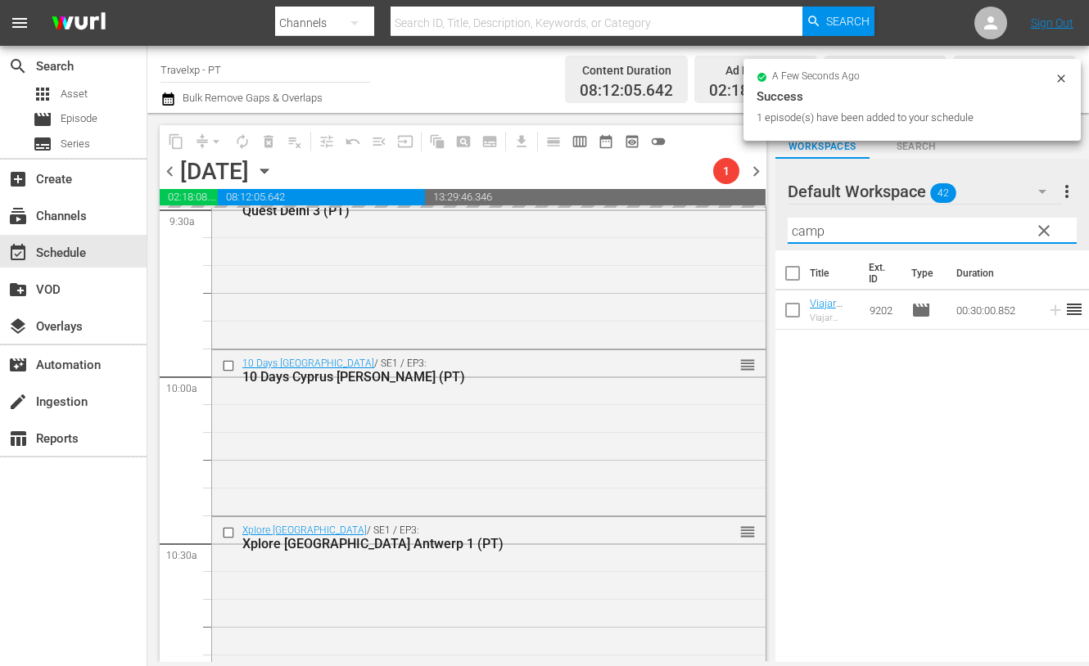
click at [810, 232] on input "camp" at bounding box center [931, 231] width 289 height 26
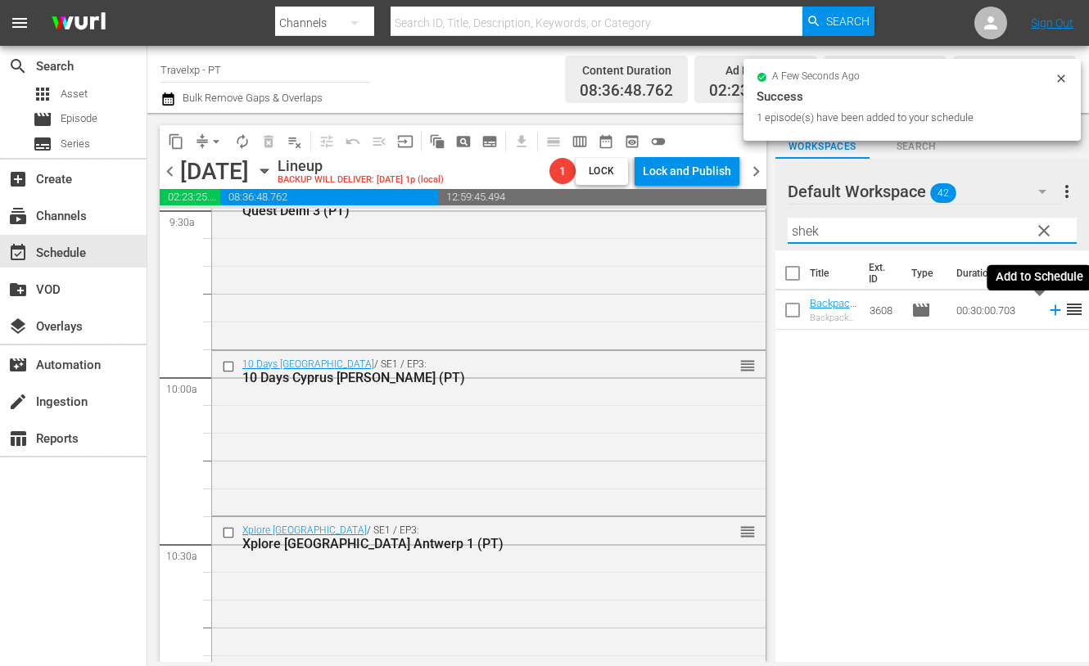
click at [1046, 307] on icon at bounding box center [1055, 310] width 18 height 18
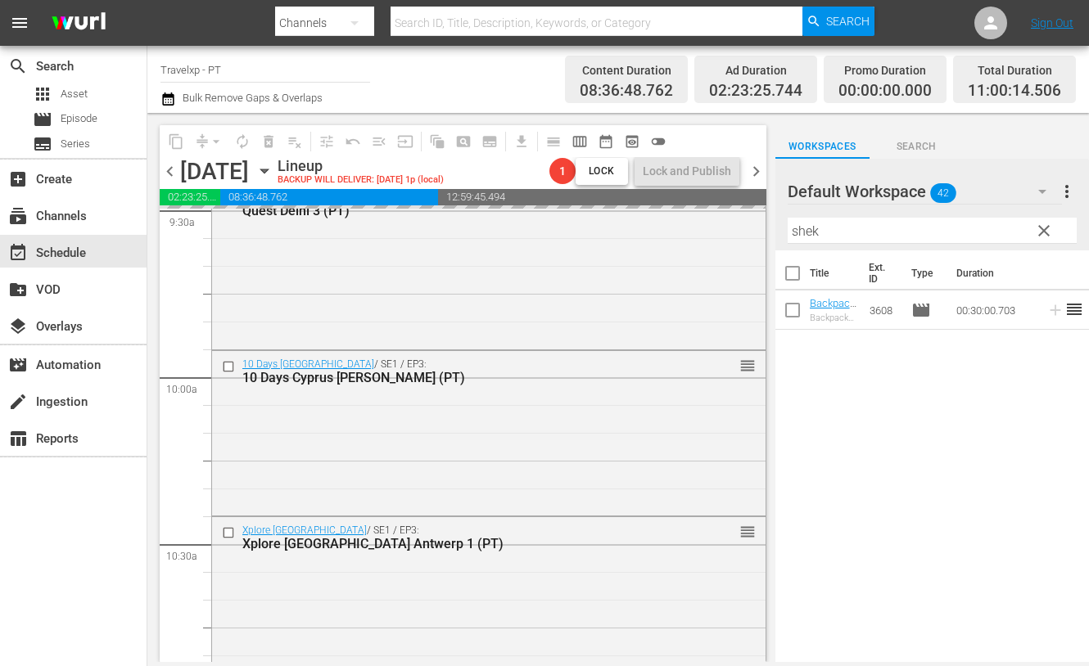
click at [810, 229] on input "shek" at bounding box center [931, 231] width 289 height 26
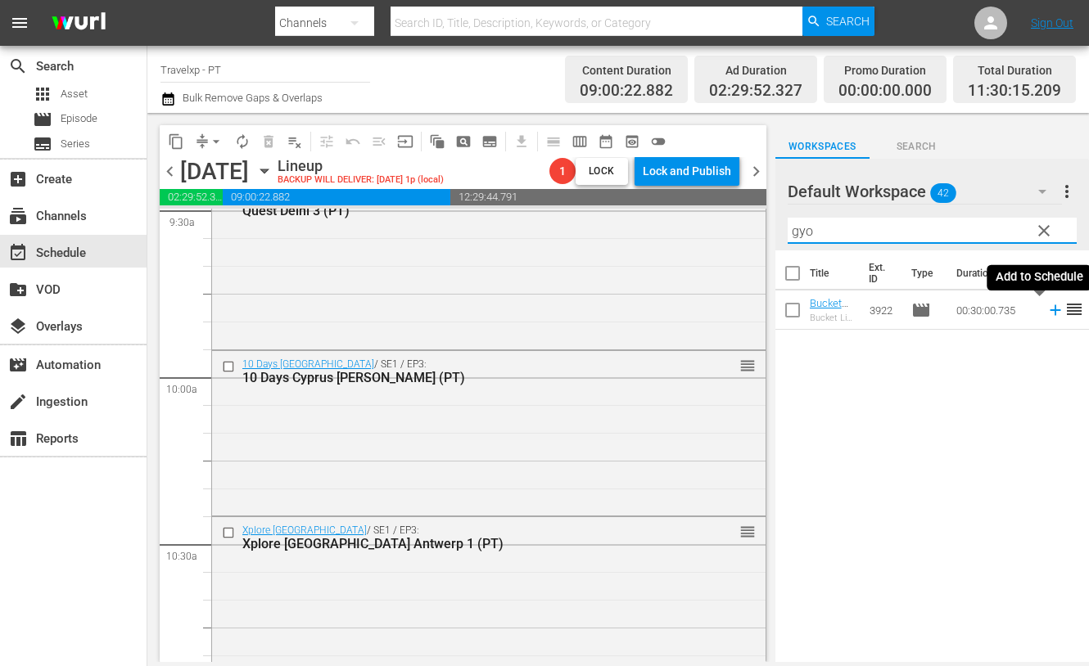
click at [1046, 312] on icon at bounding box center [1055, 310] width 18 height 18
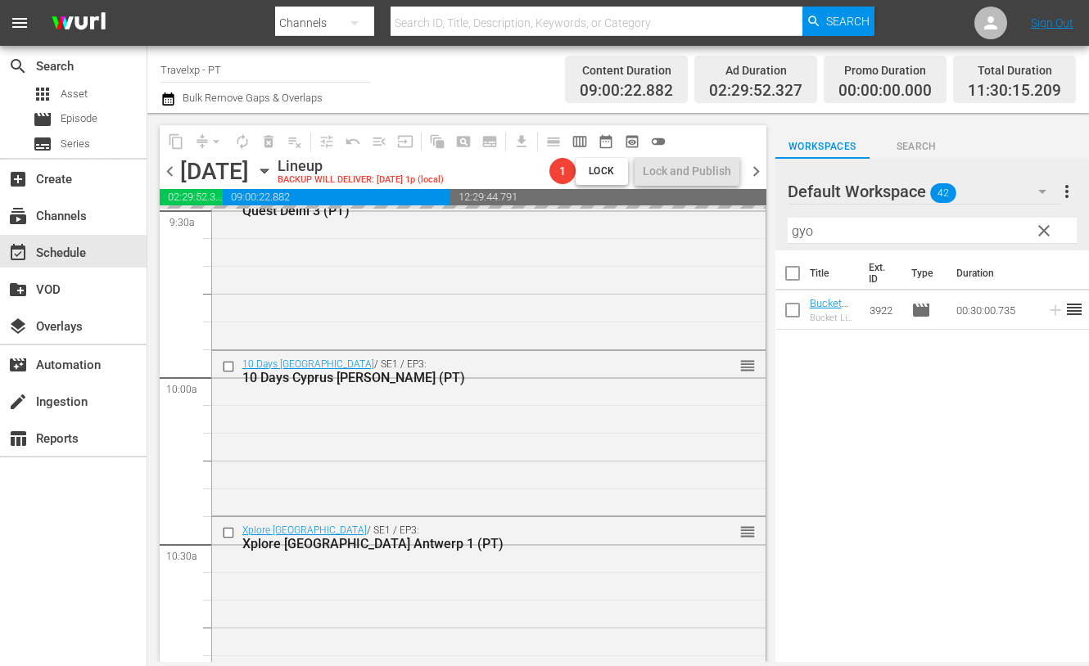
click at [805, 232] on input "gyo" at bounding box center [931, 231] width 289 height 26
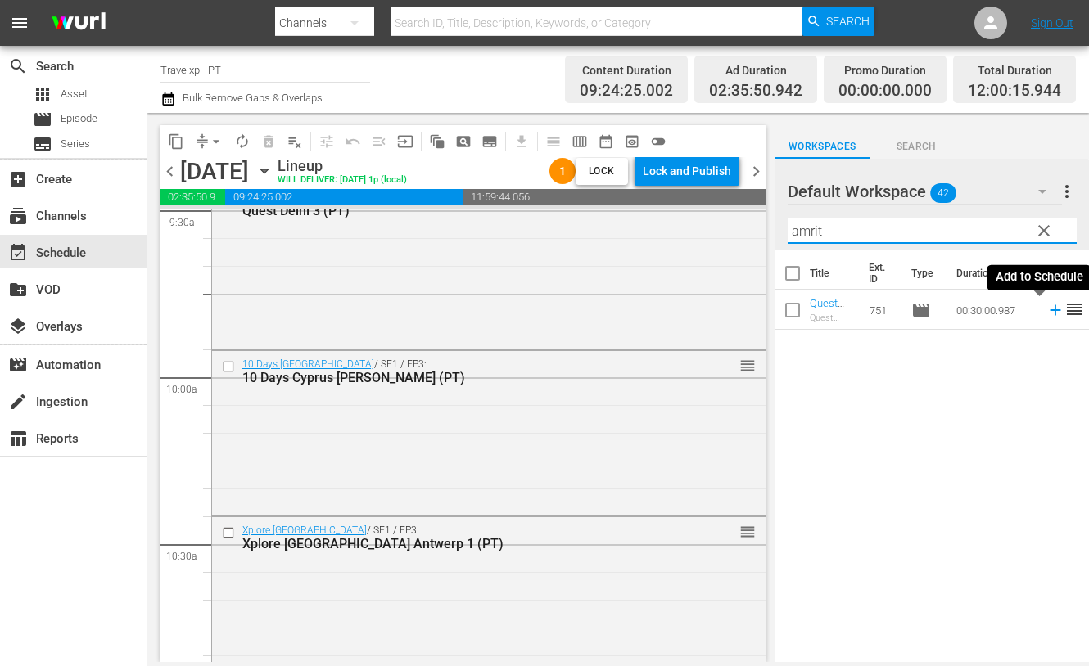
click at [1049, 310] on icon at bounding box center [1054, 310] width 11 height 11
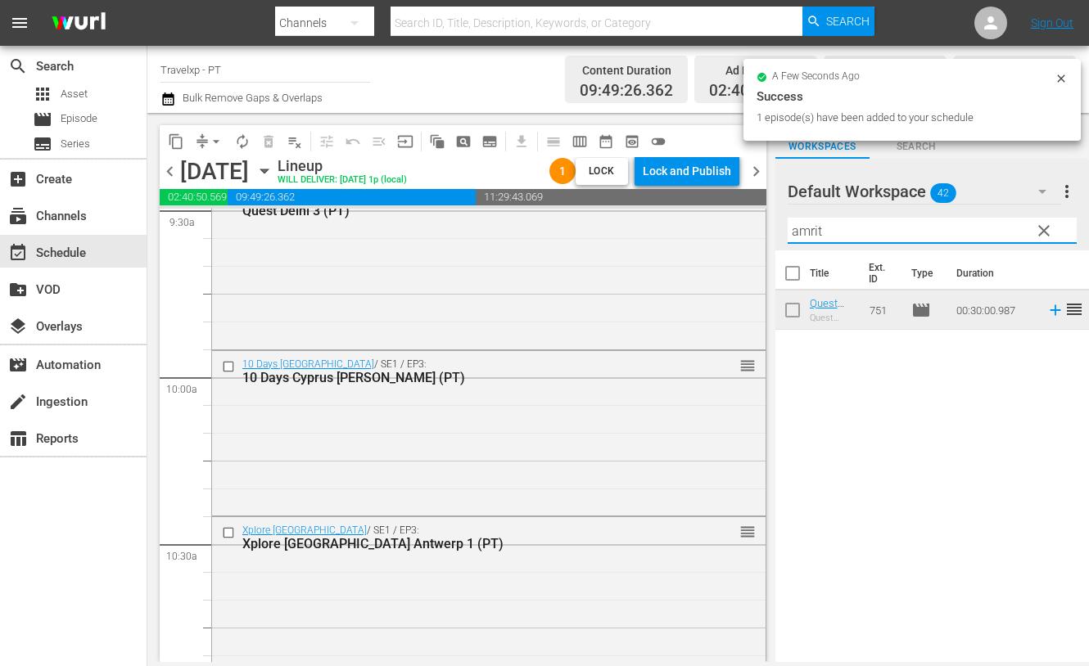
click at [810, 229] on input "amrit" at bounding box center [931, 231] width 289 height 26
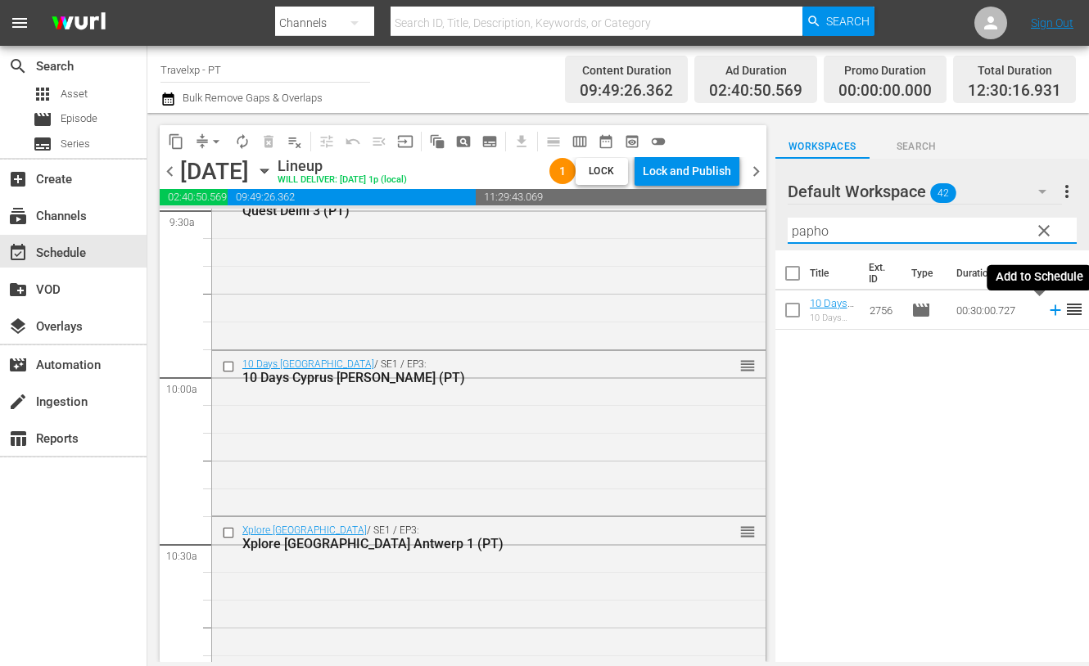
click at [1049, 310] on icon at bounding box center [1054, 310] width 11 height 11
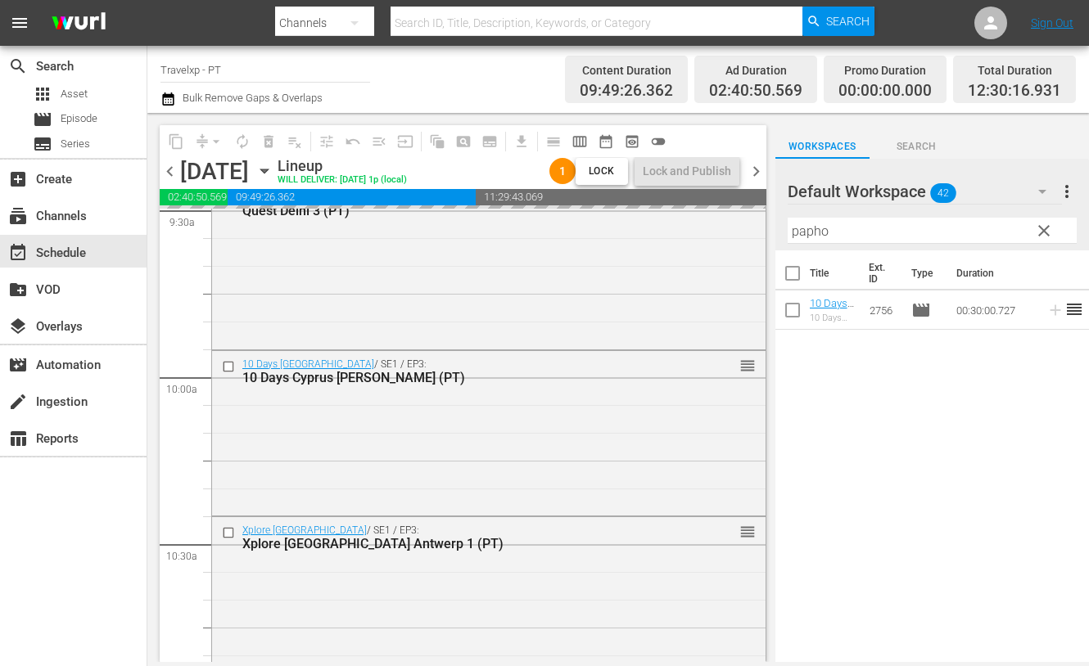
click at [810, 233] on input "papho" at bounding box center [931, 231] width 289 height 26
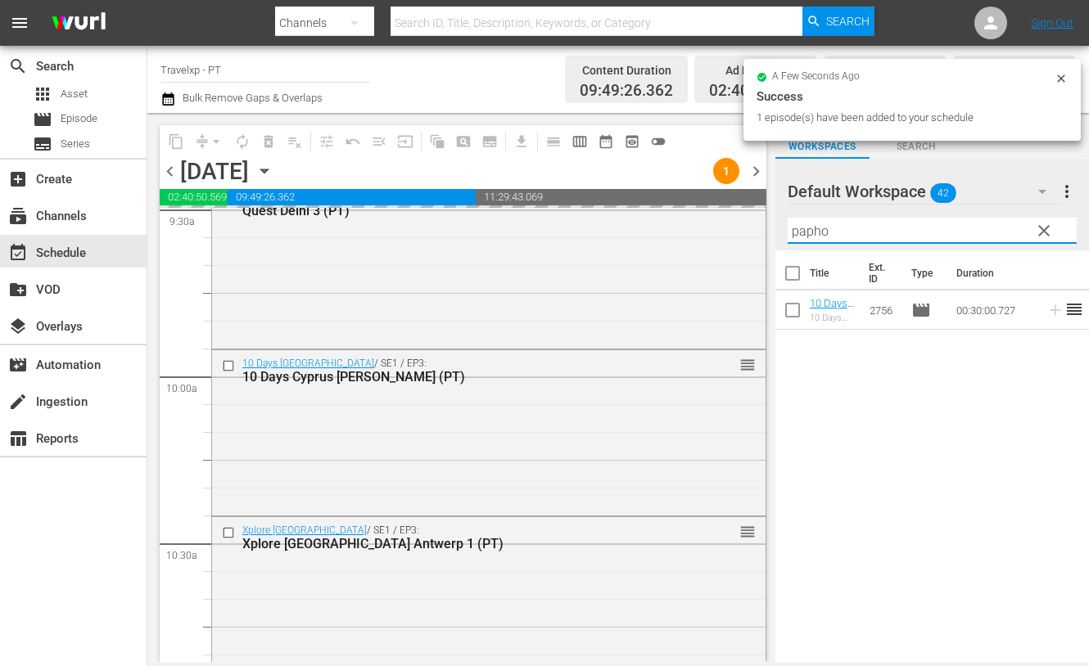
click at [810, 233] on input "papho" at bounding box center [931, 231] width 289 height 26
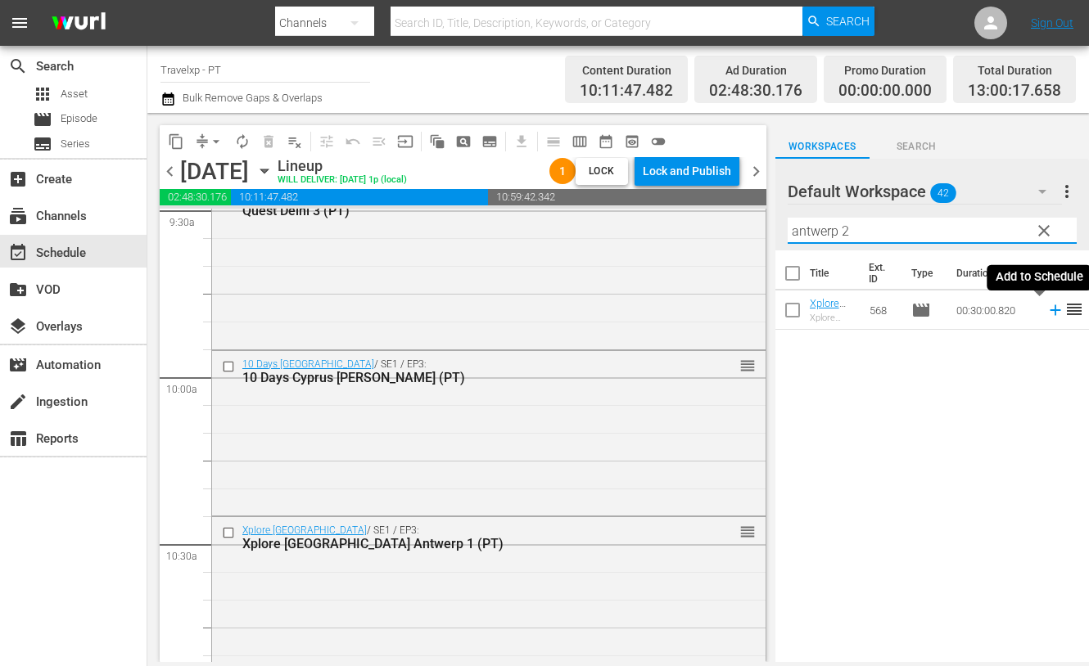
click at [1046, 313] on icon at bounding box center [1055, 310] width 18 height 18
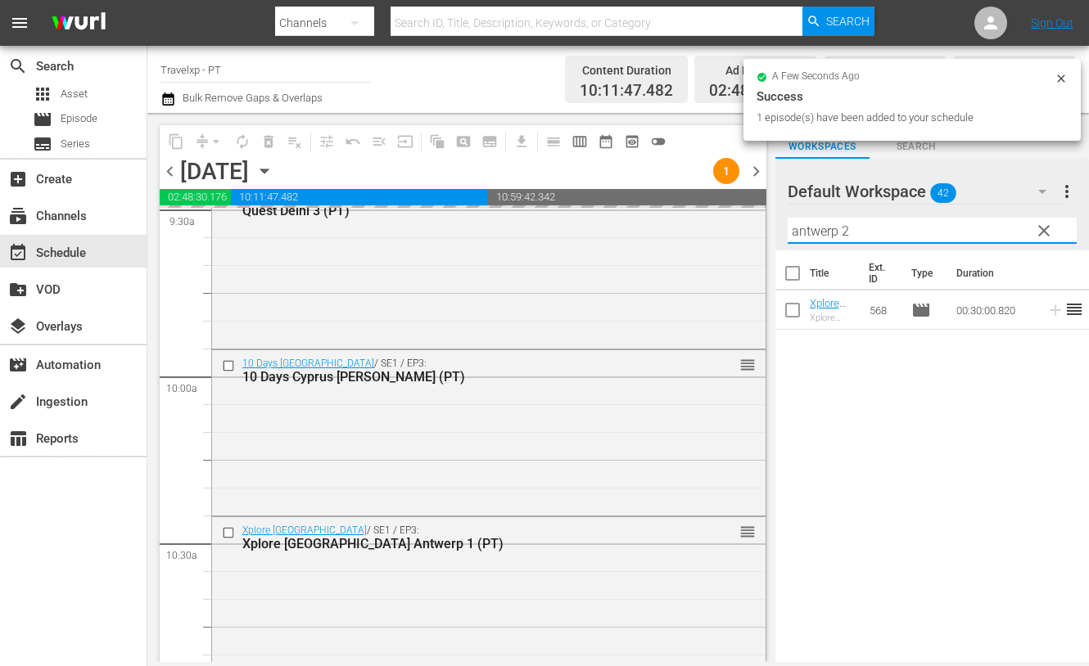
drag, startPoint x: 855, startPoint y: 228, endPoint x: 787, endPoint y: 224, distance: 68.1
click at [787, 224] on input "antwerp 2" at bounding box center [931, 231] width 289 height 26
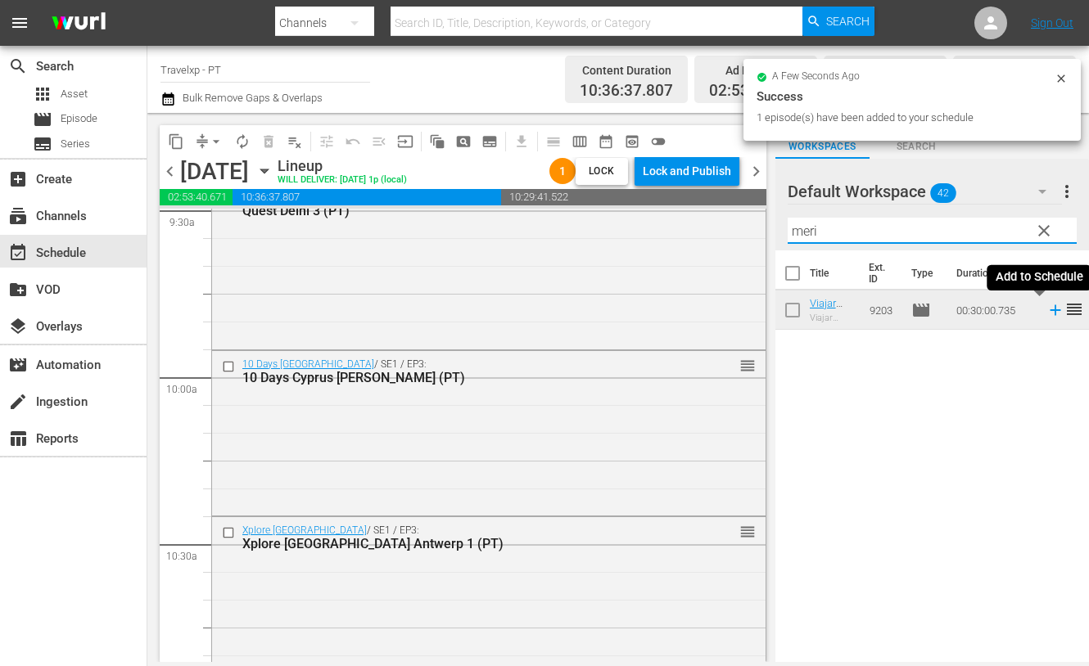
click at [1049, 309] on icon at bounding box center [1054, 310] width 11 height 11
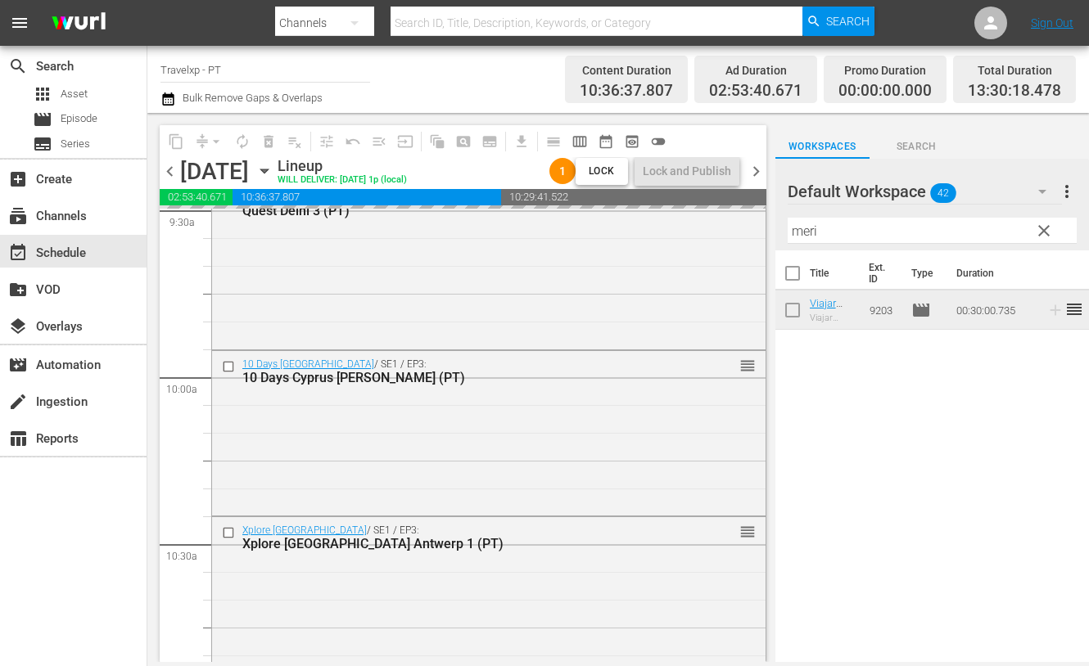
click at [810, 239] on input "meri" at bounding box center [931, 231] width 289 height 26
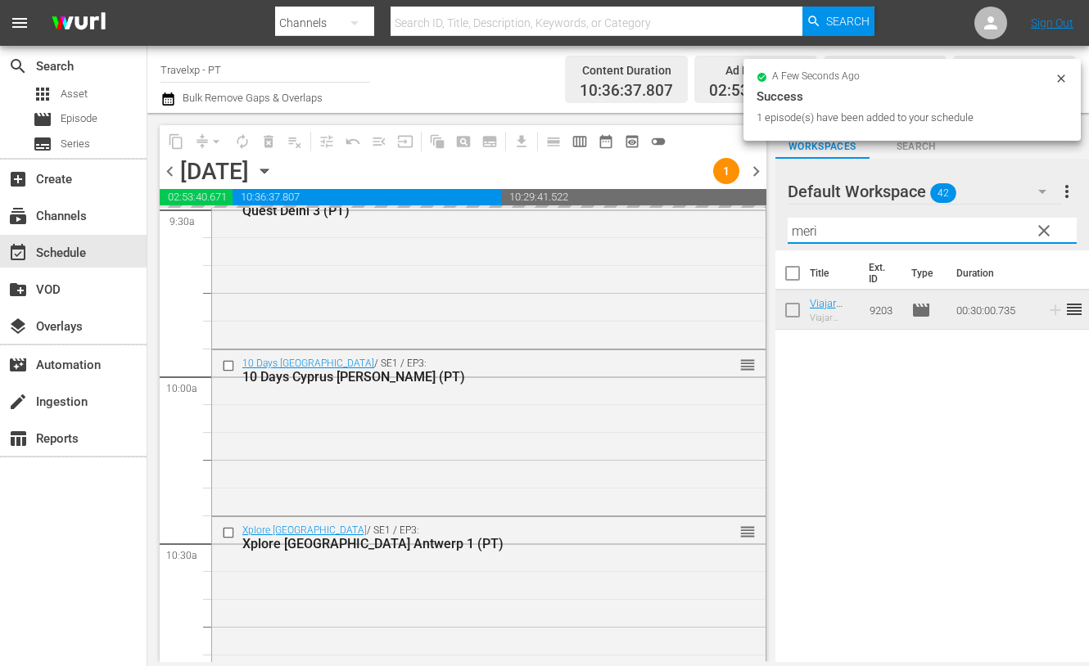
click at [810, 239] on input "meri" at bounding box center [931, 231] width 289 height 26
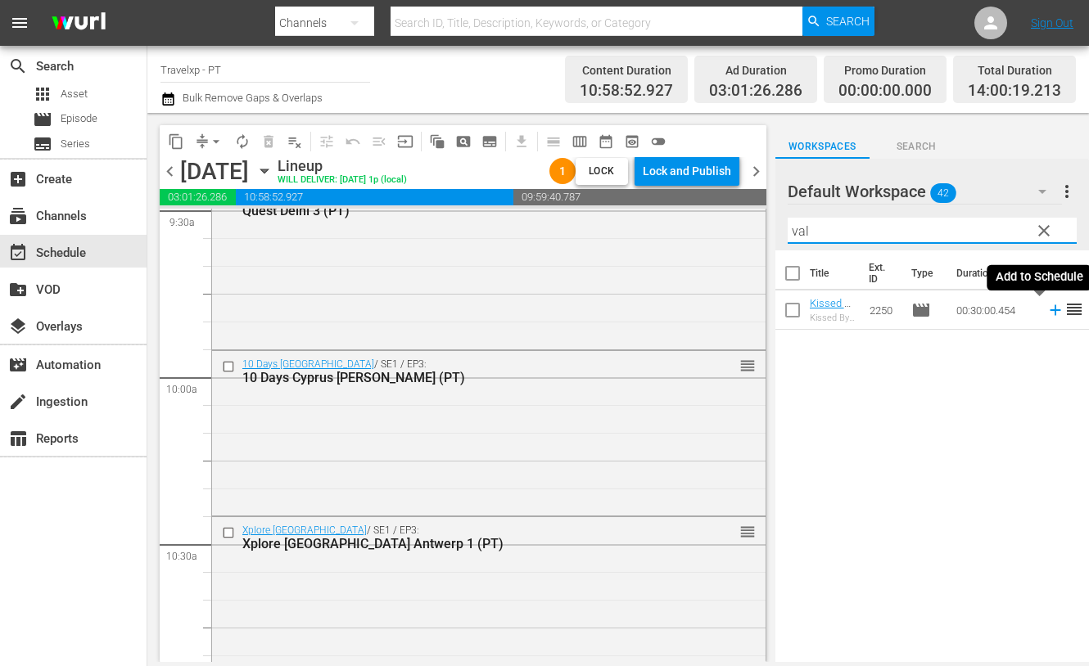
click at [1049, 308] on icon at bounding box center [1054, 310] width 11 height 11
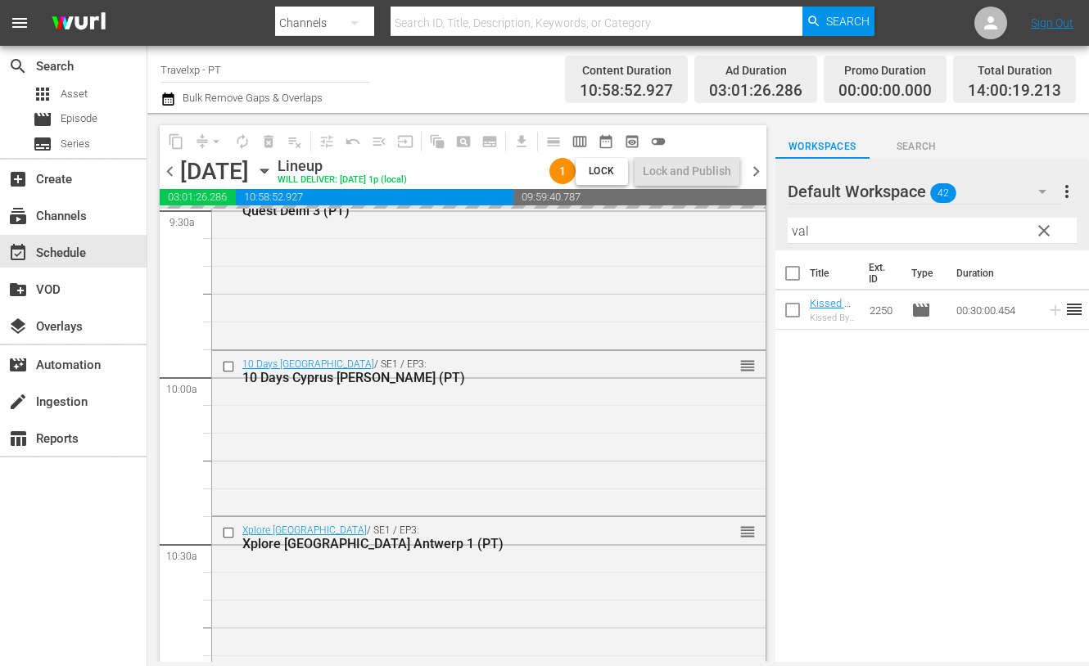
click at [799, 225] on input "val" at bounding box center [931, 231] width 289 height 26
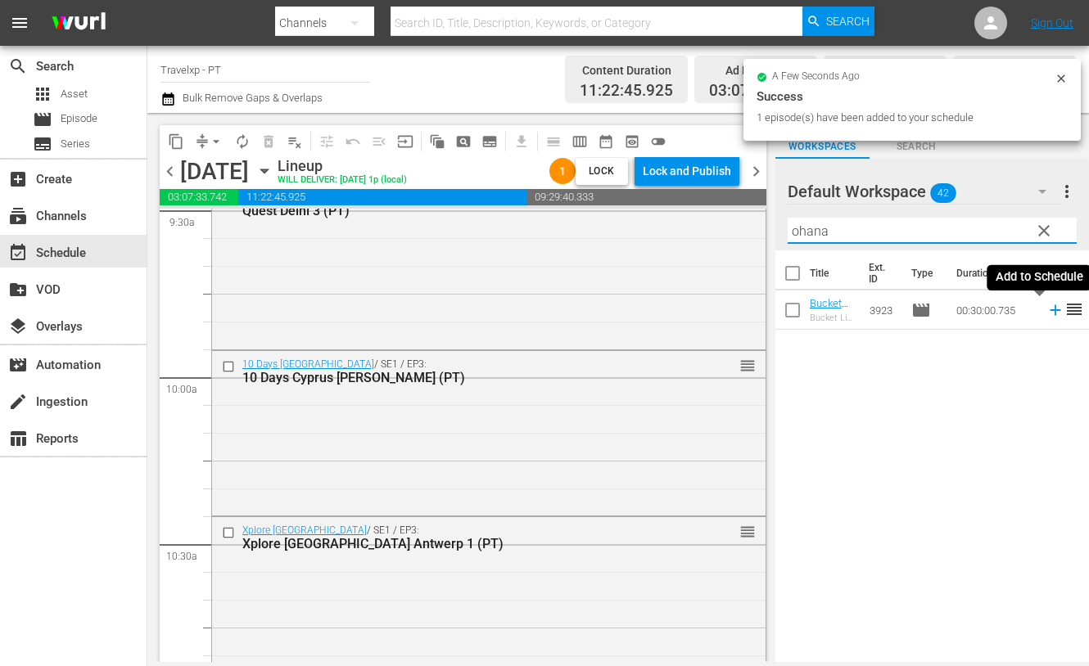
click at [1046, 309] on icon at bounding box center [1055, 310] width 18 height 18
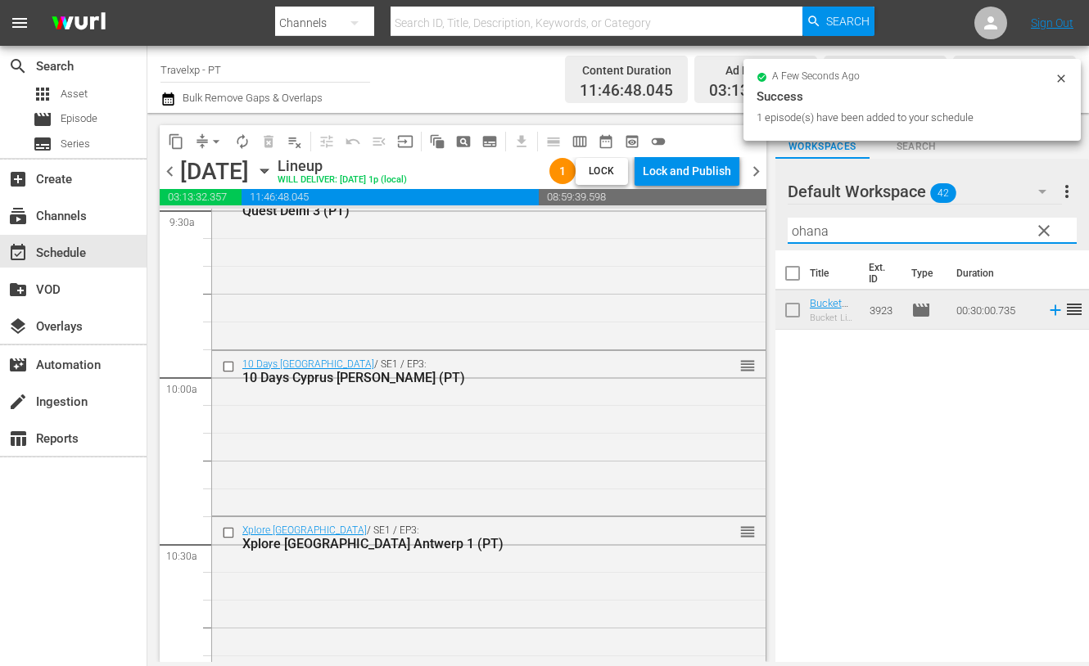
click at [808, 235] on input "ohana" at bounding box center [931, 231] width 289 height 26
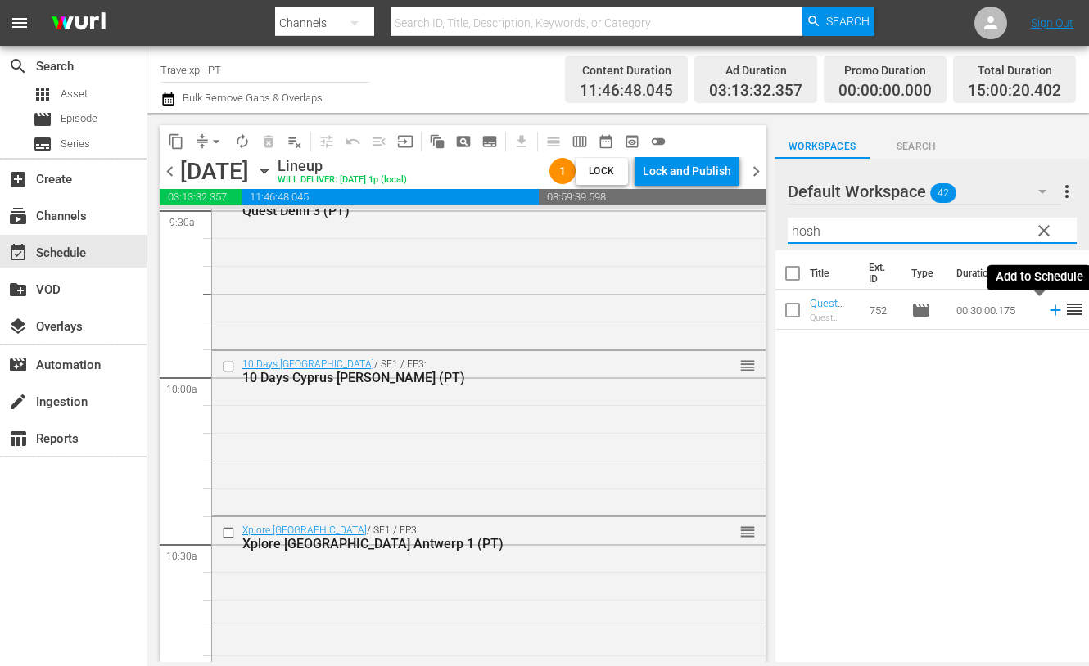
click at [1049, 309] on icon at bounding box center [1054, 310] width 11 height 11
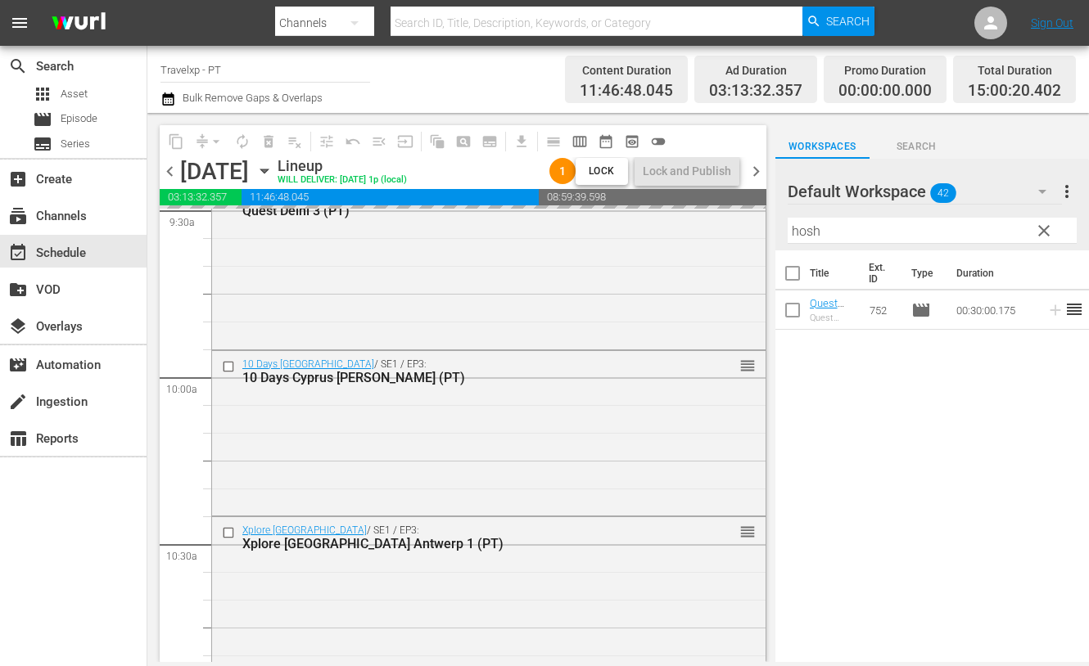
click at [814, 234] on input "hosh" at bounding box center [931, 231] width 289 height 26
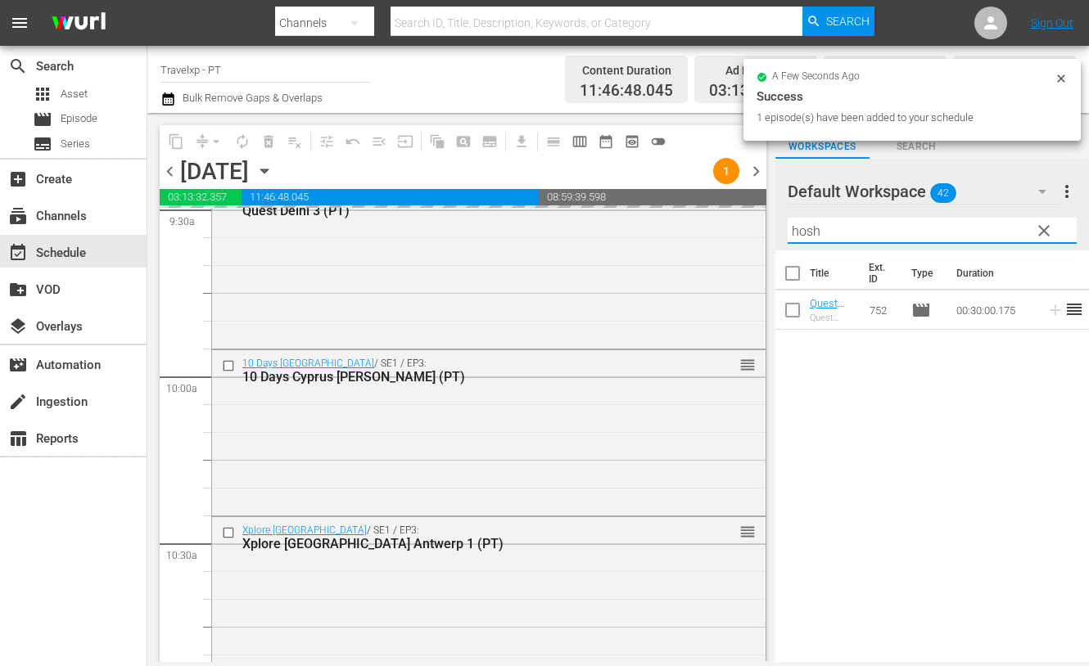
click at [814, 234] on input "hosh" at bounding box center [931, 231] width 289 height 26
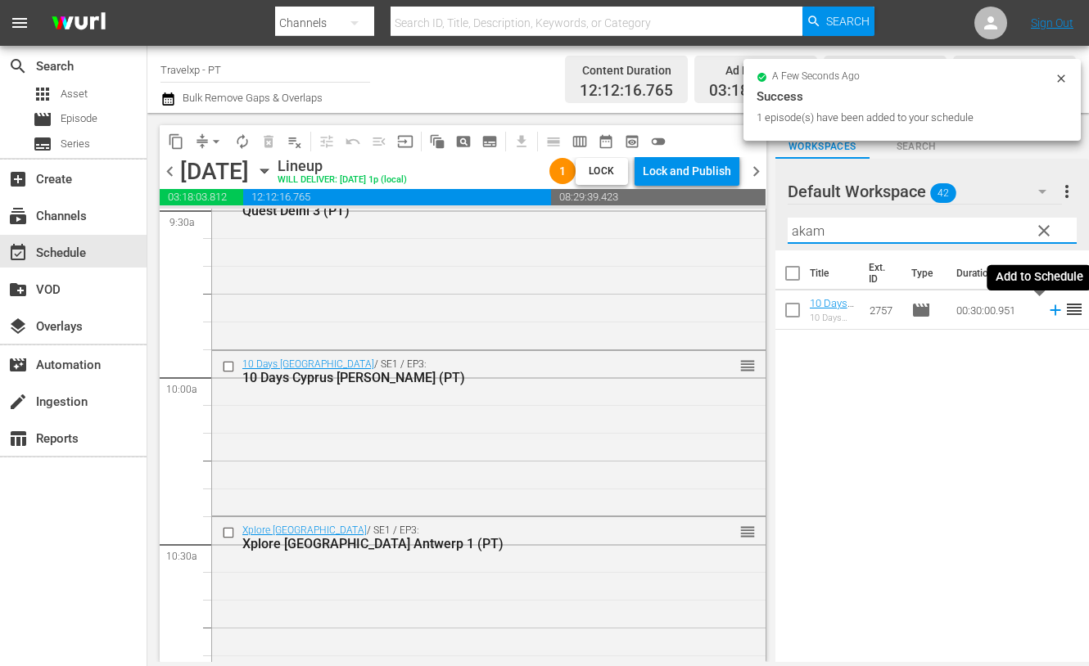
click at [1046, 313] on icon at bounding box center [1055, 310] width 18 height 18
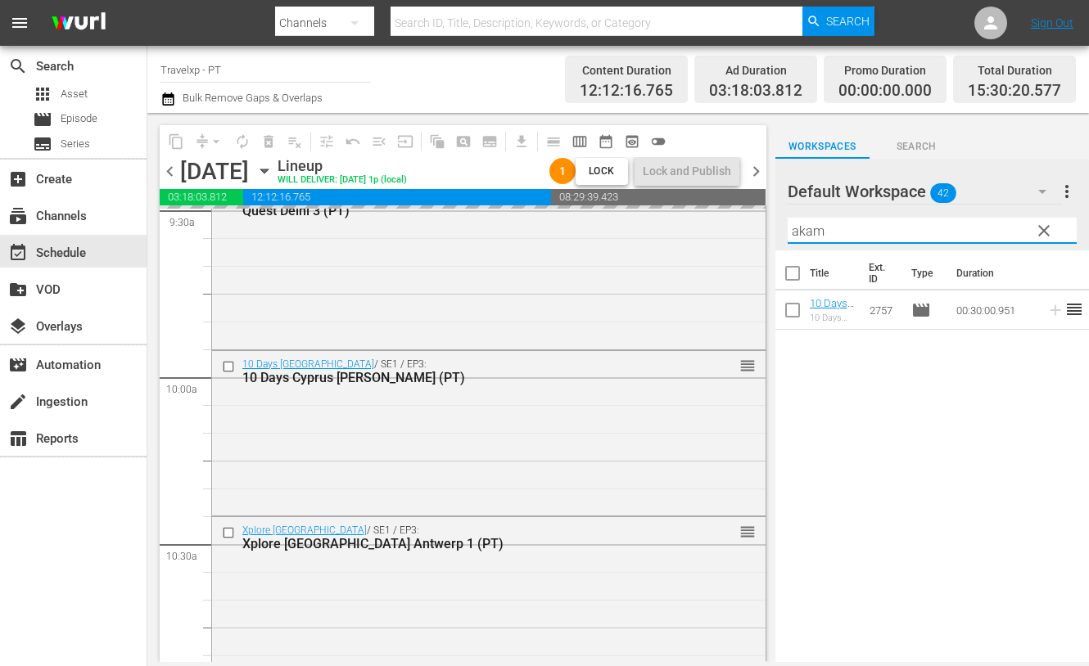
click at [789, 227] on input "akam" at bounding box center [931, 231] width 289 height 26
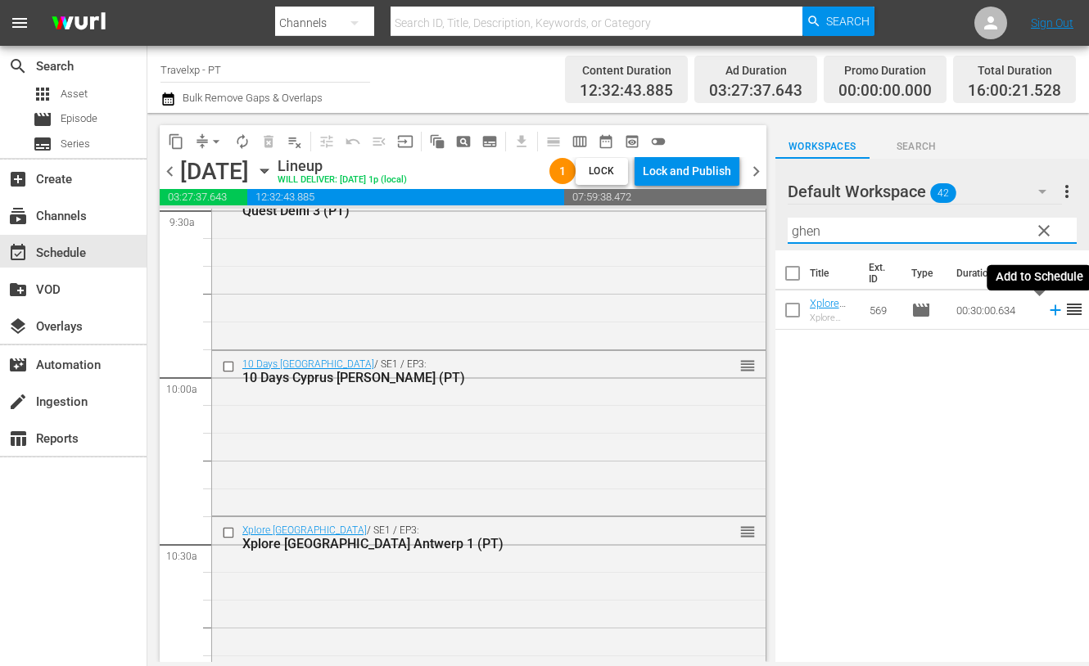
click at [1046, 312] on icon at bounding box center [1055, 310] width 18 height 18
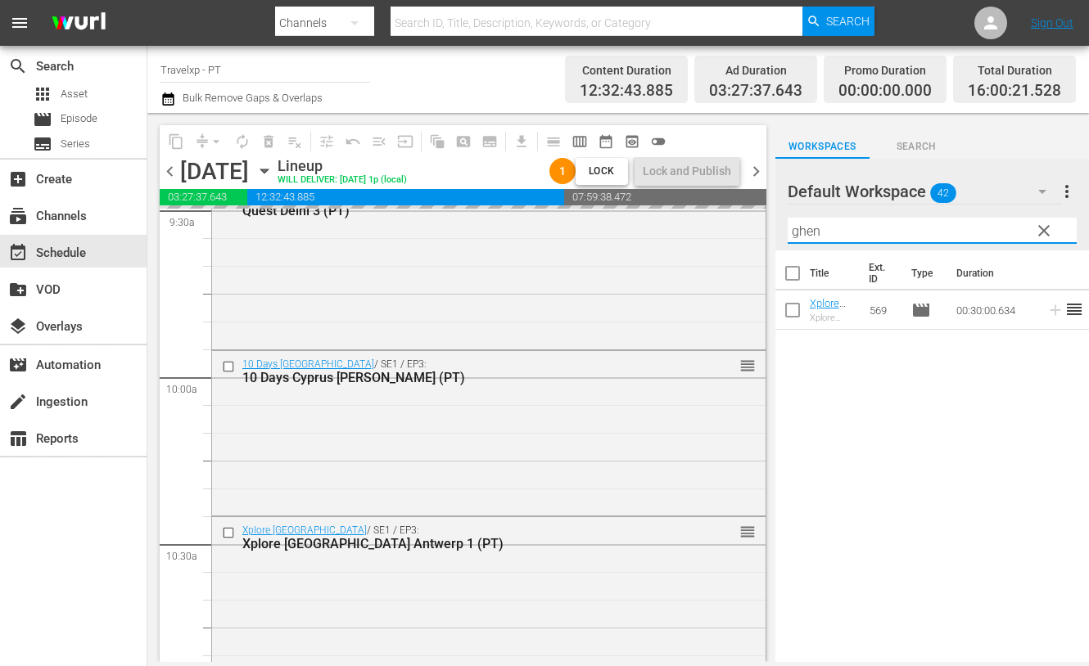
click at [809, 230] on input "ghen" at bounding box center [931, 231] width 289 height 26
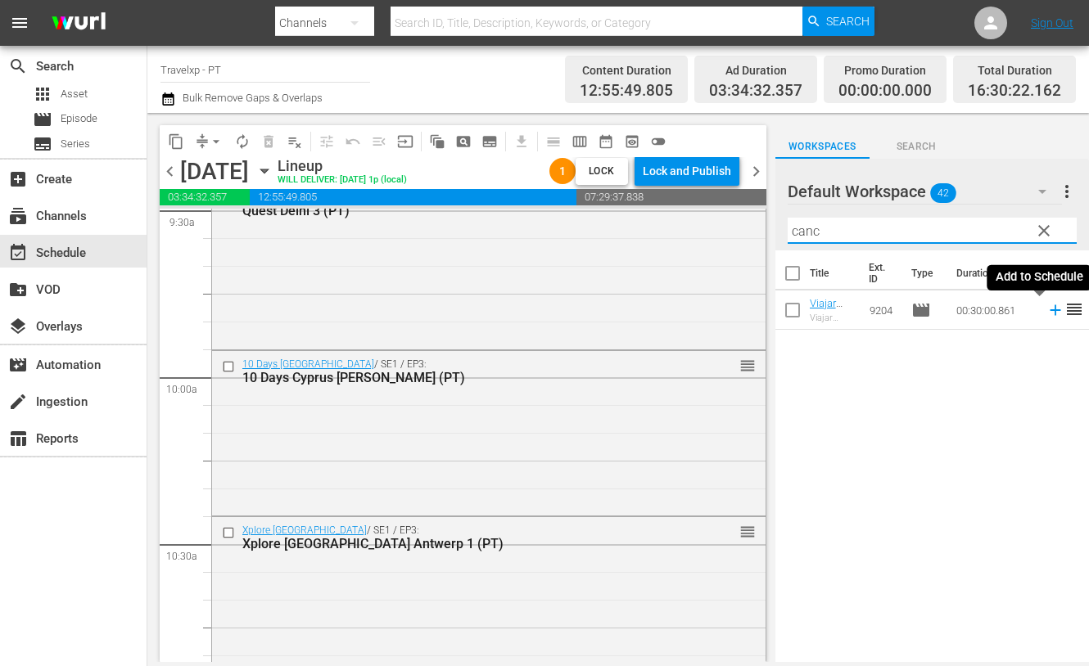
click at [1046, 312] on icon at bounding box center [1055, 310] width 18 height 18
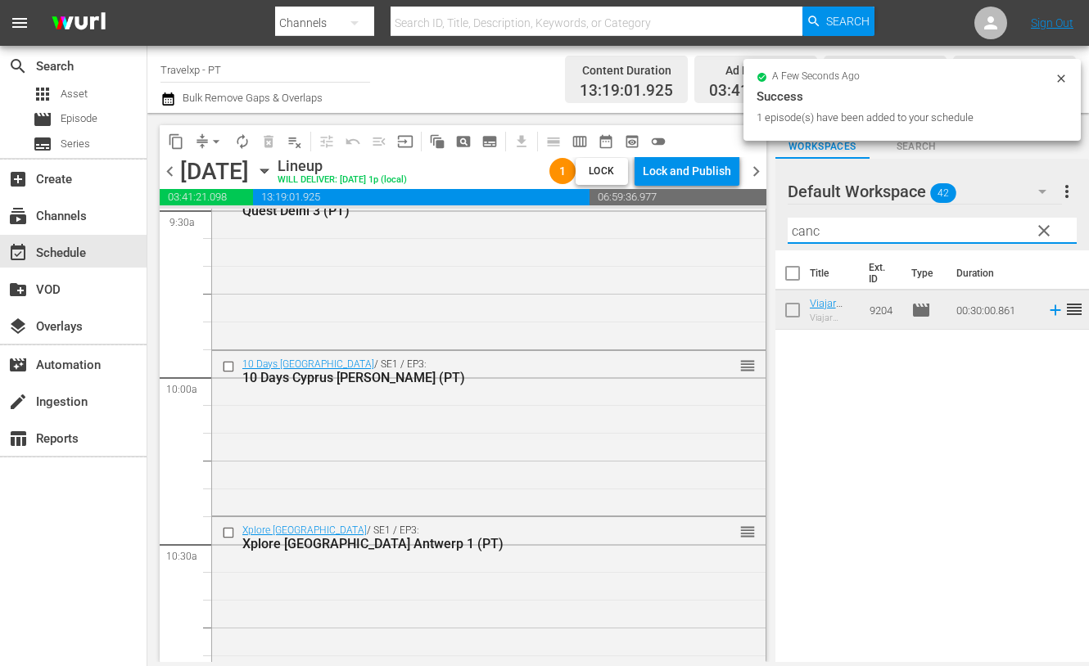
click at [810, 231] on input "canc" at bounding box center [931, 231] width 289 height 26
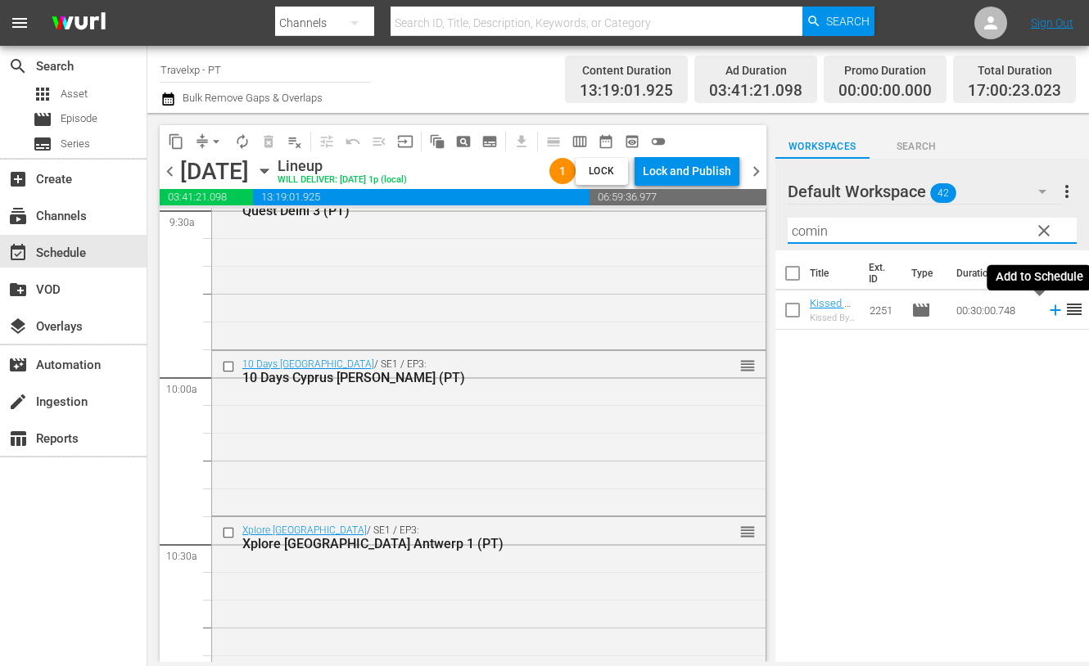
click at [1046, 313] on icon at bounding box center [1055, 310] width 18 height 18
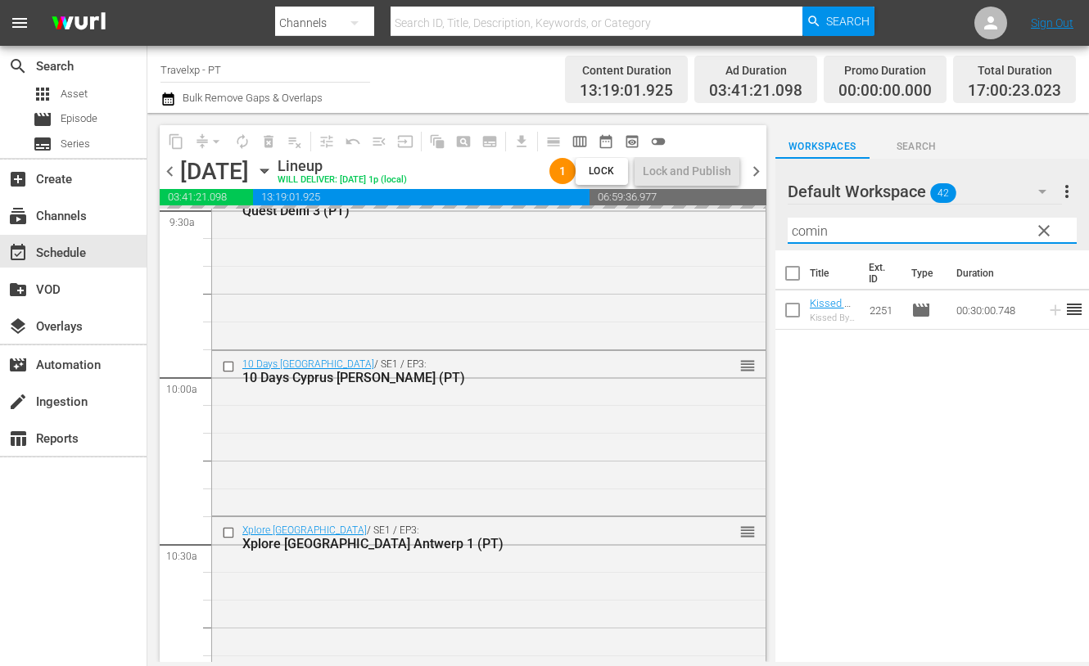
click at [806, 233] on input "comin" at bounding box center [931, 231] width 289 height 26
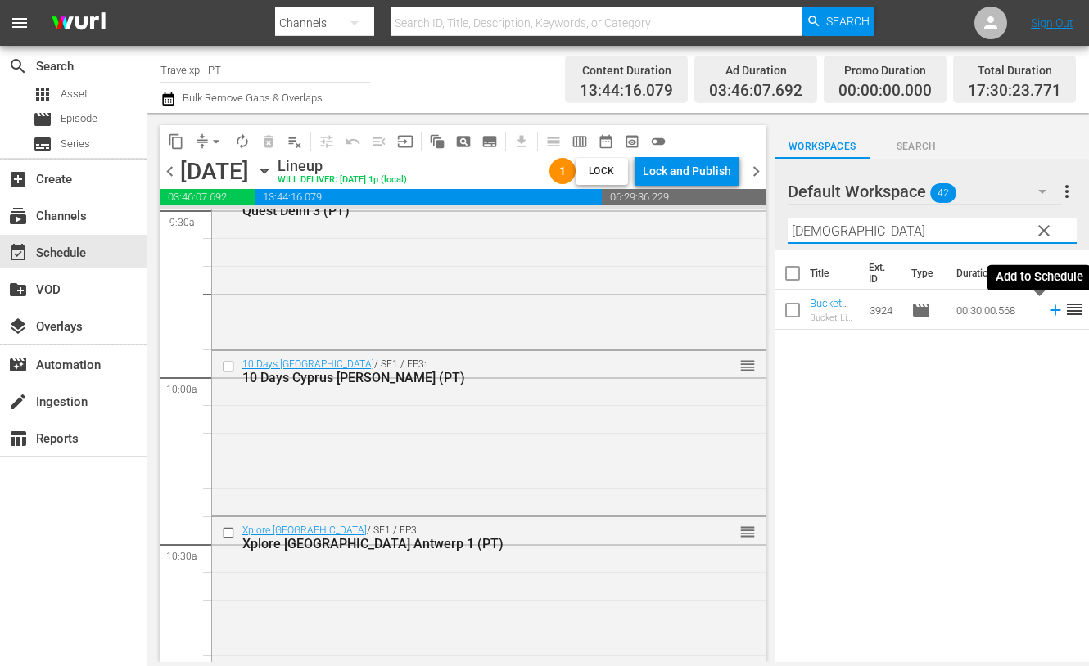
click at [1049, 312] on icon at bounding box center [1054, 310] width 11 height 11
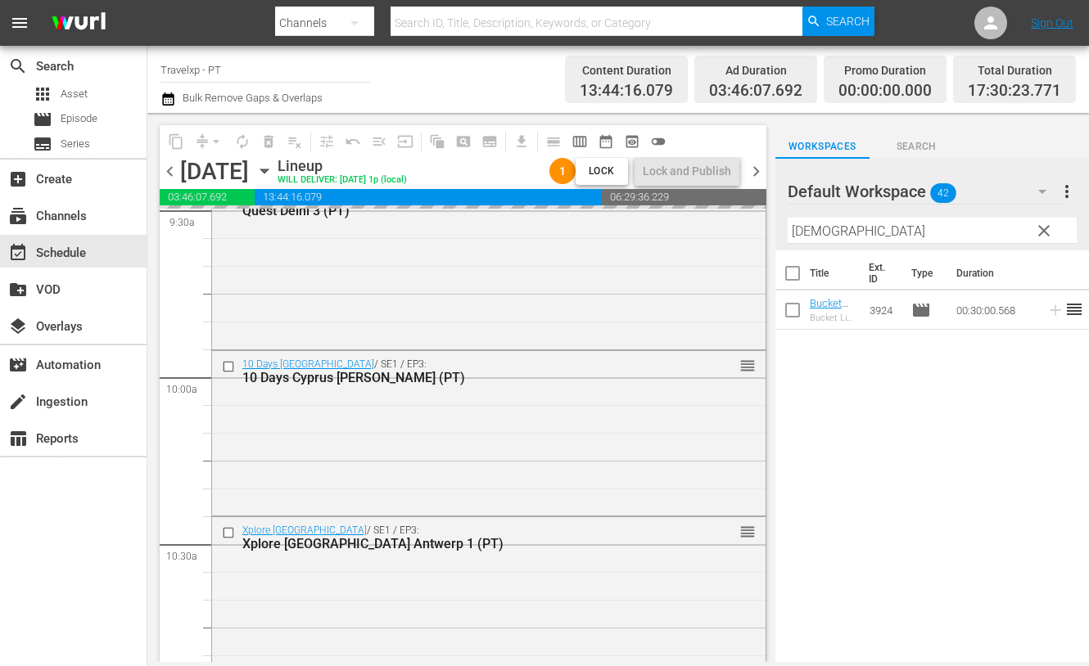
click at [806, 234] on input "[DEMOGRAPHIC_DATA]" at bounding box center [931, 231] width 289 height 26
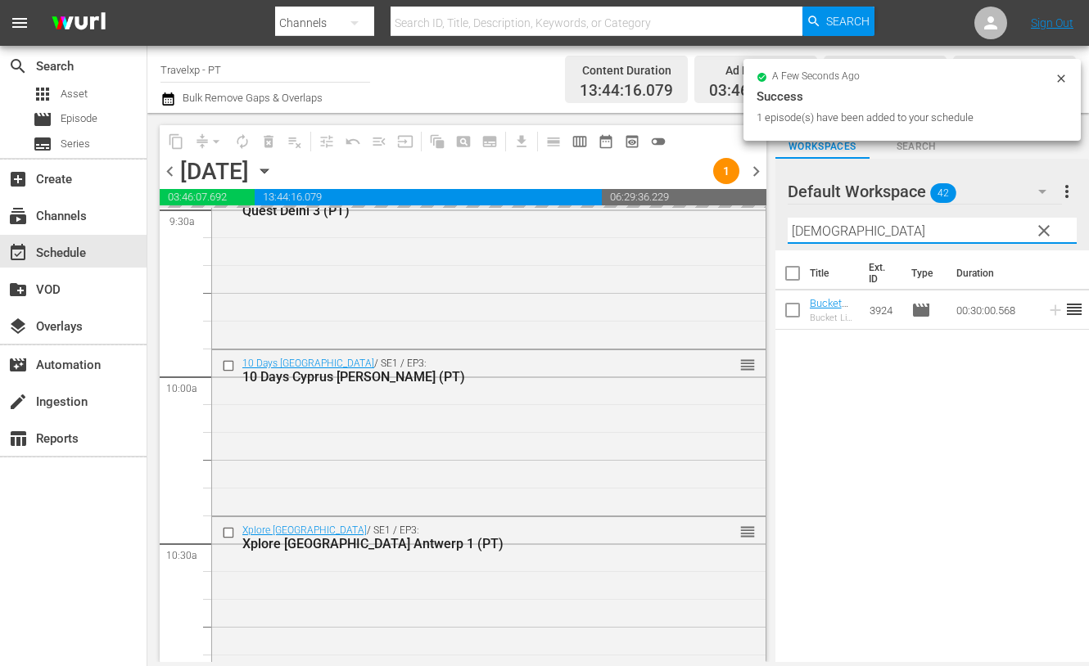
click at [806, 234] on input "[DEMOGRAPHIC_DATA]" at bounding box center [931, 231] width 289 height 26
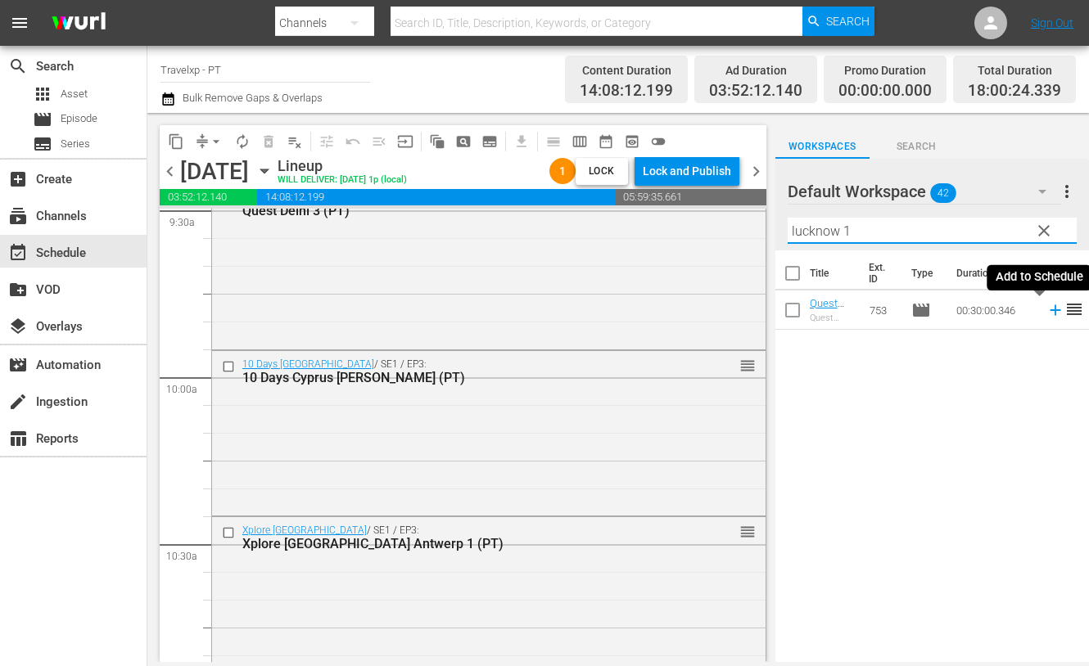
click at [1049, 309] on icon at bounding box center [1054, 310] width 11 height 11
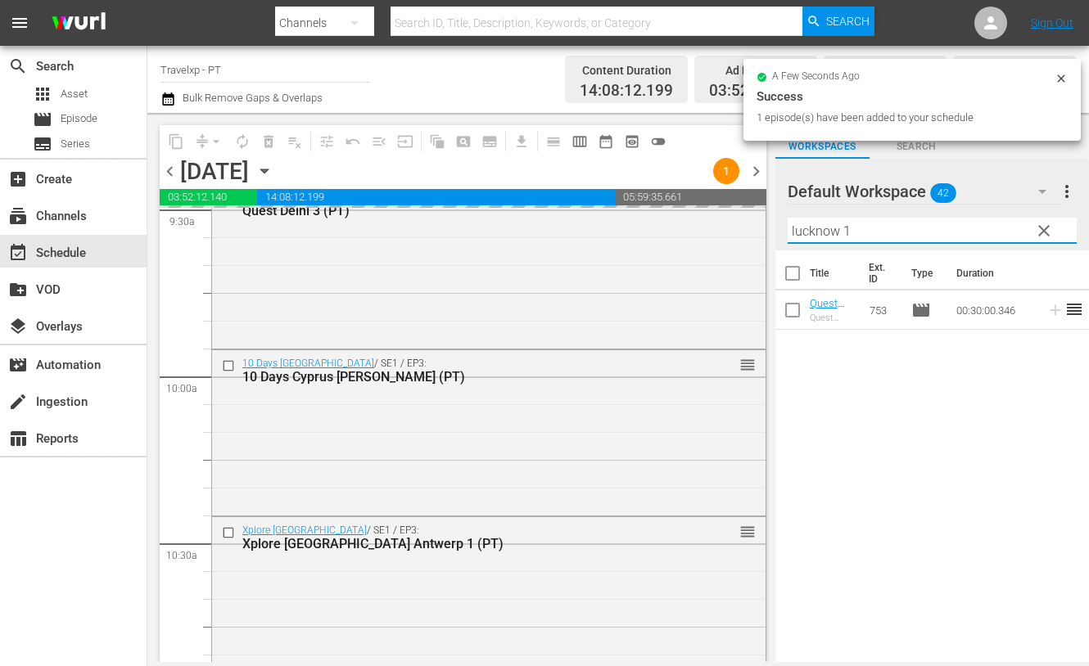
drag, startPoint x: 855, startPoint y: 233, endPoint x: 755, endPoint y: 216, distance: 102.1
click at [755, 216] on div "content_copy compress arrow_drop_down autorenew_outlined delete_forever_outline…" at bounding box center [617, 387] width 941 height 549
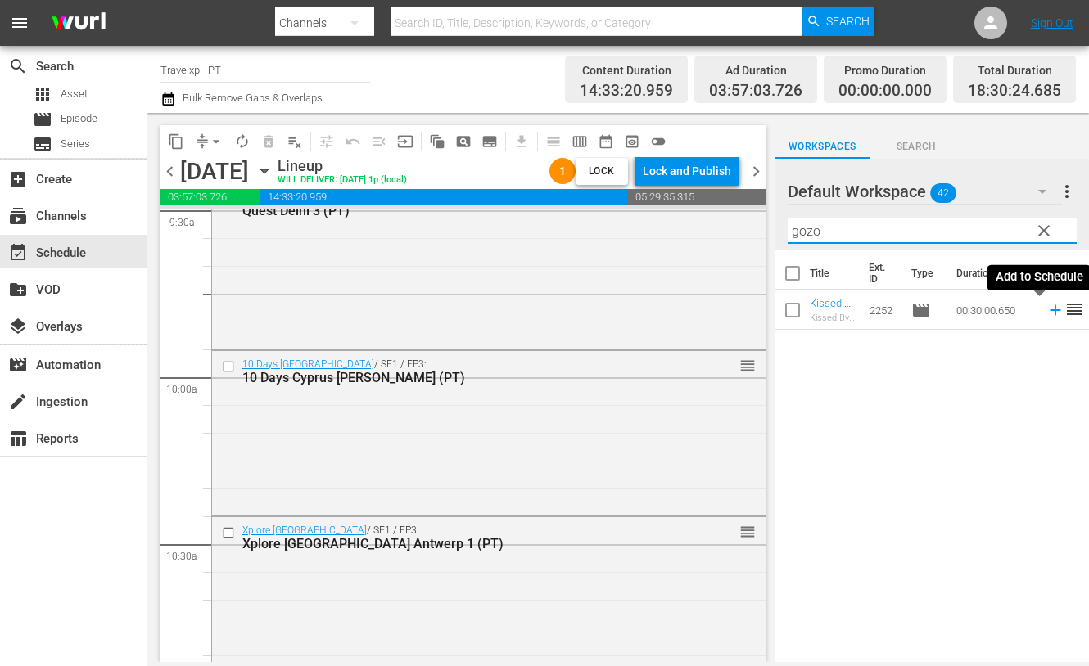
click at [1046, 312] on icon at bounding box center [1055, 310] width 18 height 18
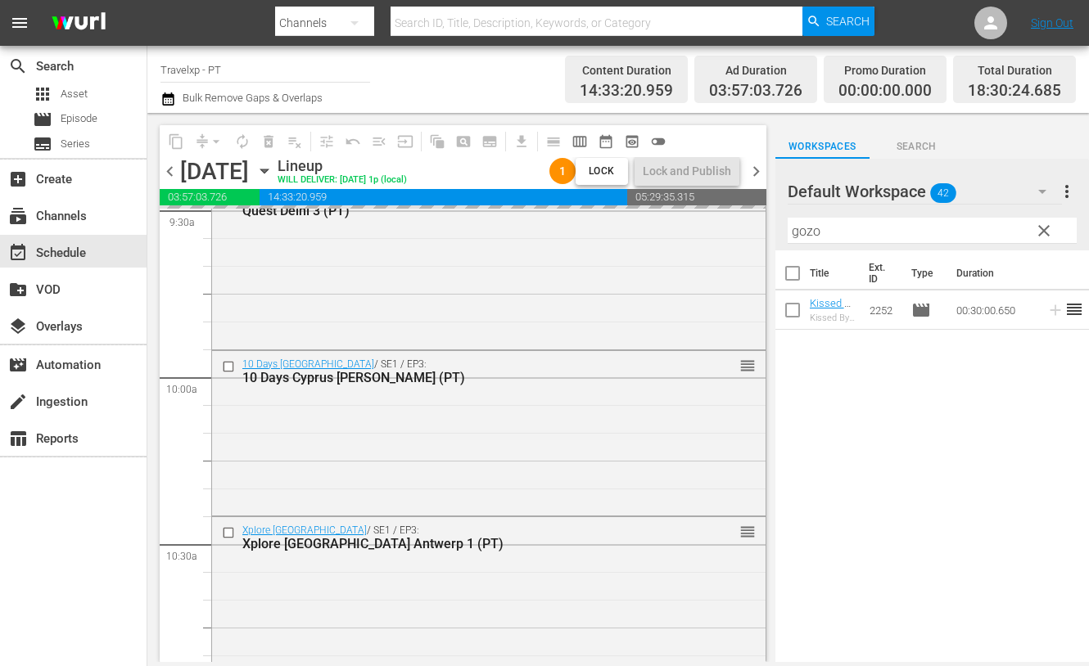
click at [814, 233] on input "gozo" at bounding box center [931, 231] width 289 height 26
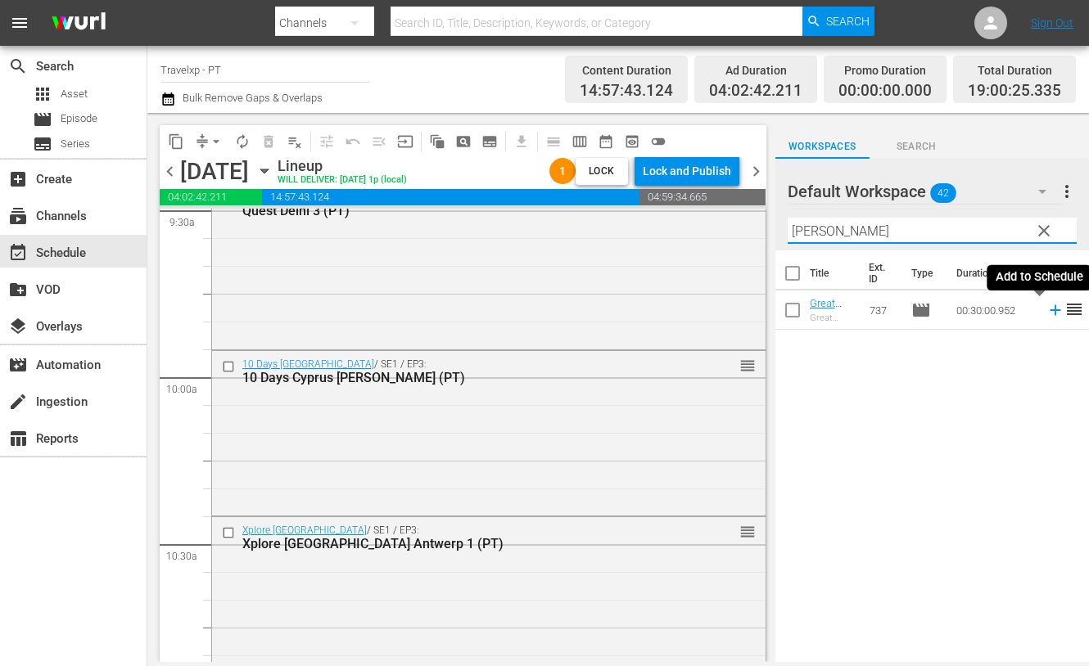
click at [1046, 311] on icon at bounding box center [1055, 310] width 18 height 18
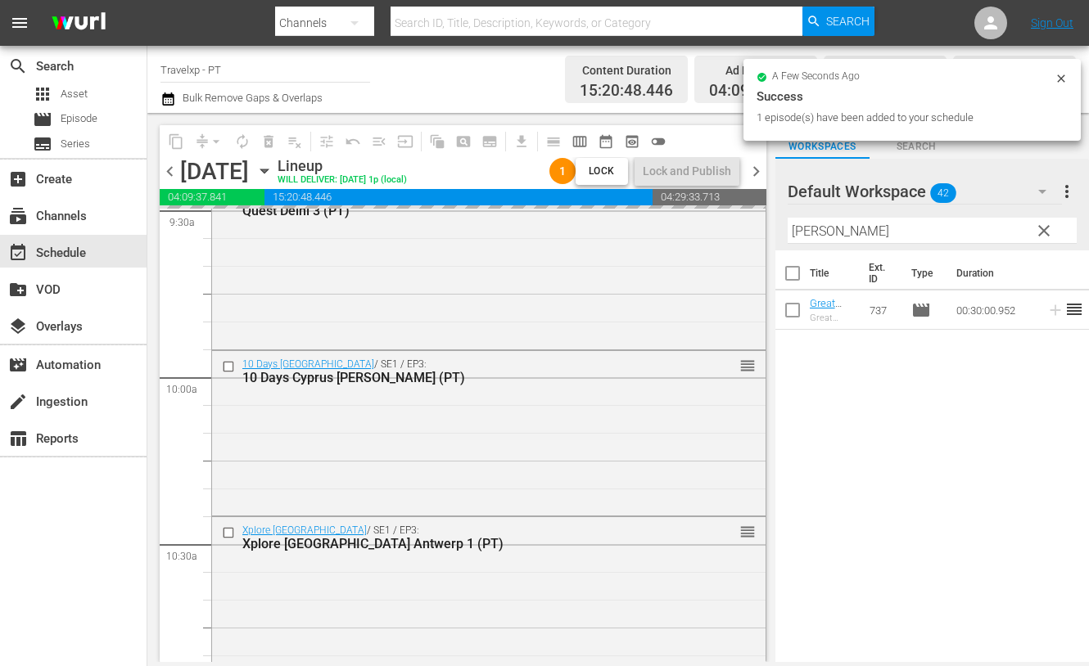
click at [810, 237] on input "[PERSON_NAME]" at bounding box center [931, 231] width 289 height 26
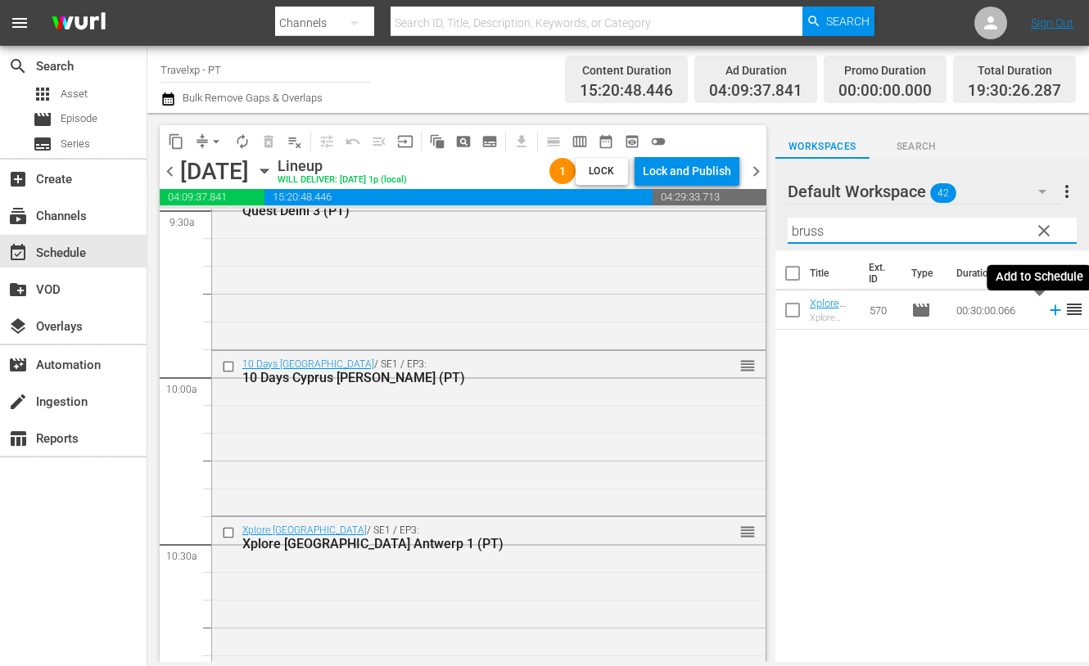
click at [1046, 312] on icon at bounding box center [1055, 310] width 18 height 18
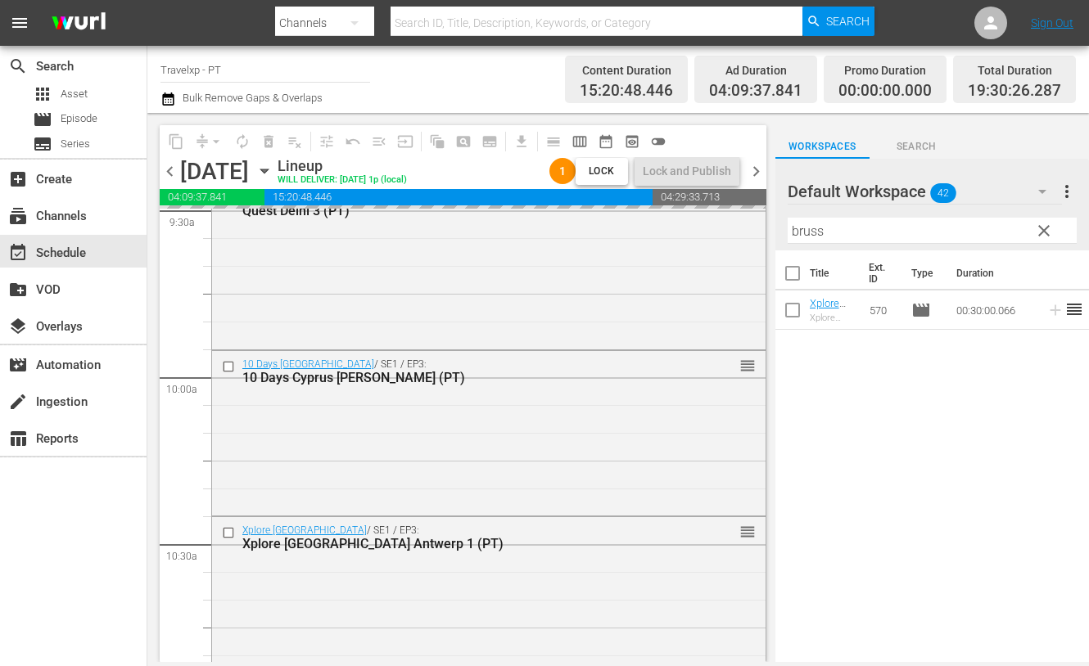
click at [814, 228] on input "bruss" at bounding box center [931, 231] width 289 height 26
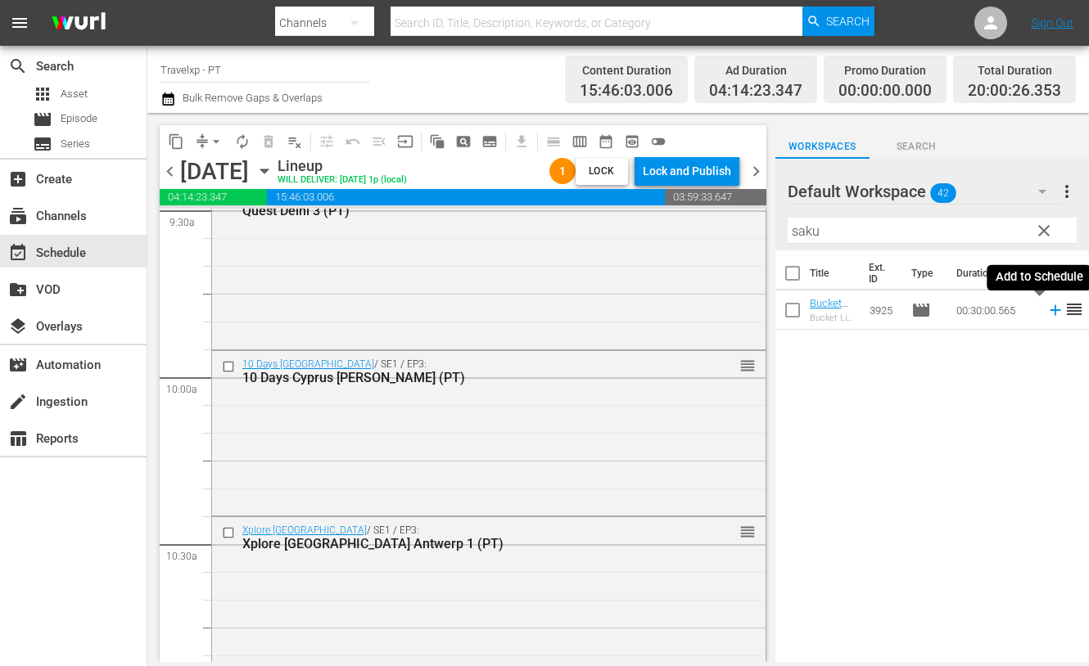
click at [1049, 310] on icon at bounding box center [1054, 310] width 11 height 11
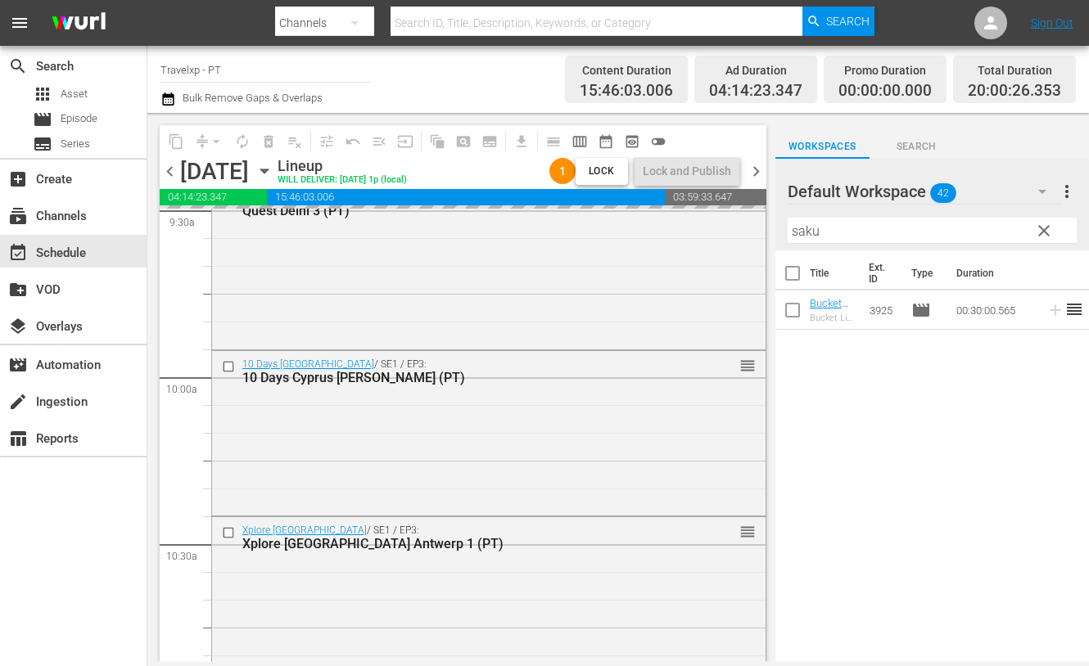
click at [799, 227] on input "saku" at bounding box center [931, 231] width 289 height 26
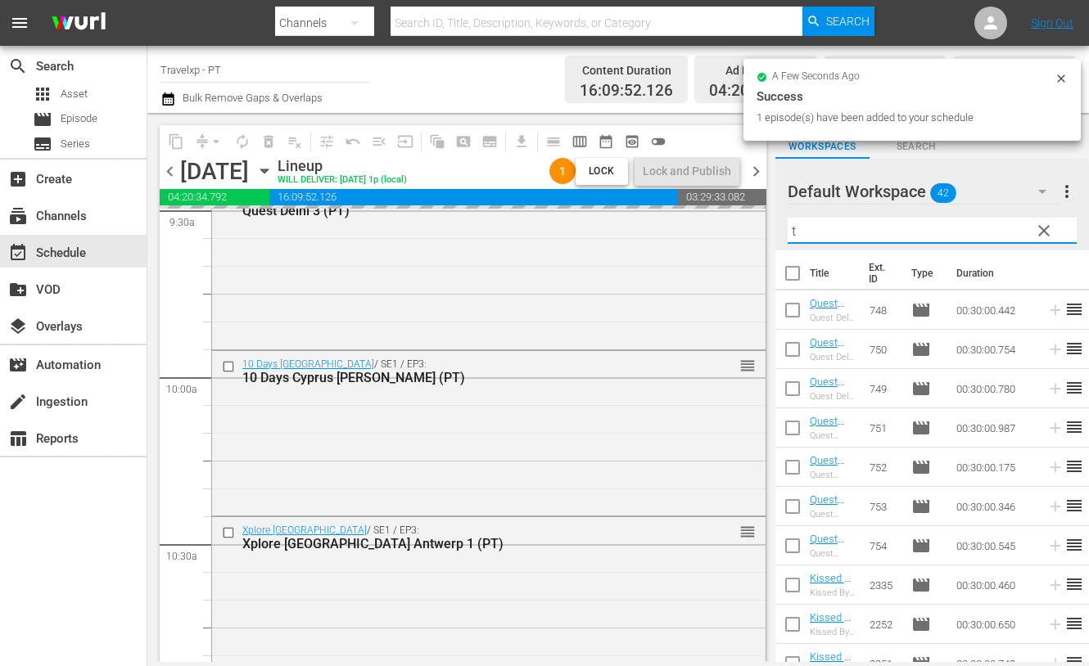
type input "tu"
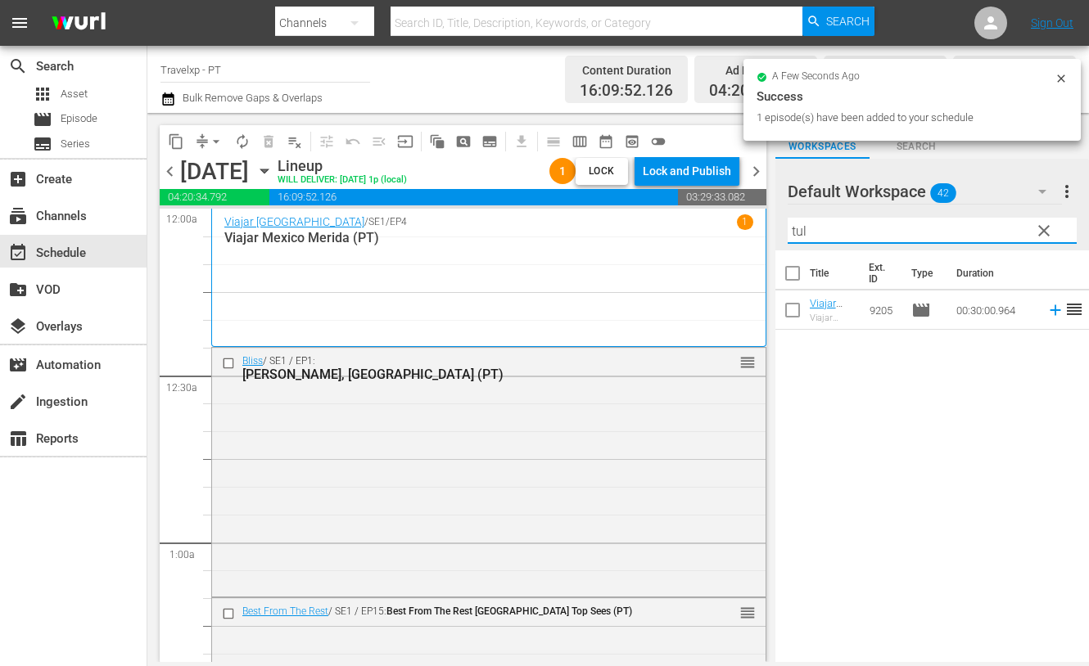
scroll to position [3171, 0]
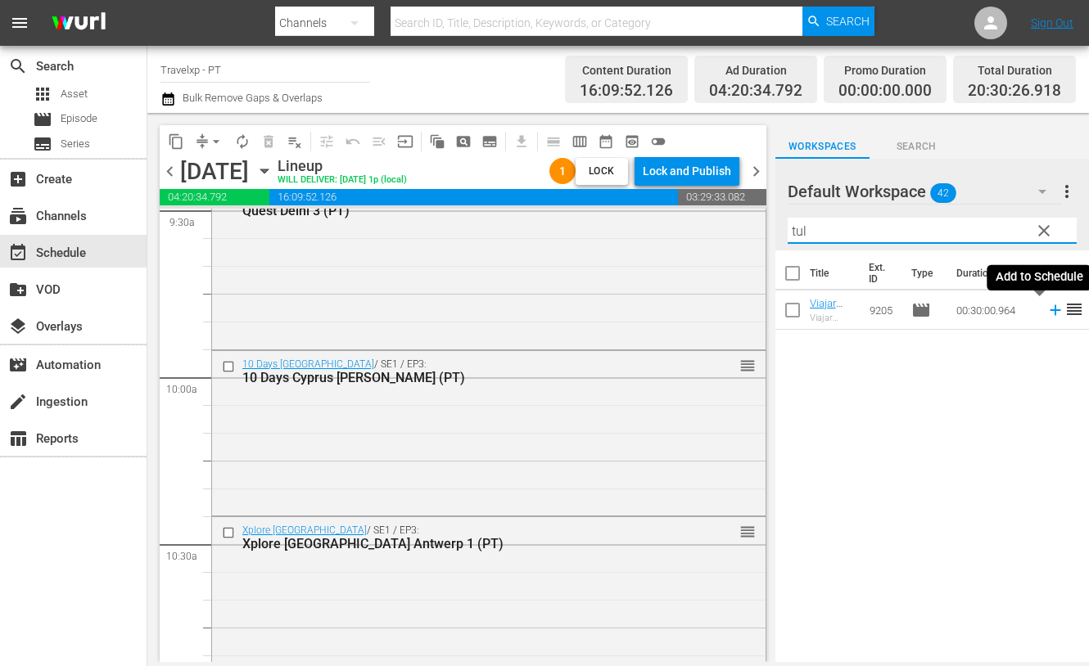
type input "tul"
click at [1046, 309] on icon at bounding box center [1055, 310] width 18 height 18
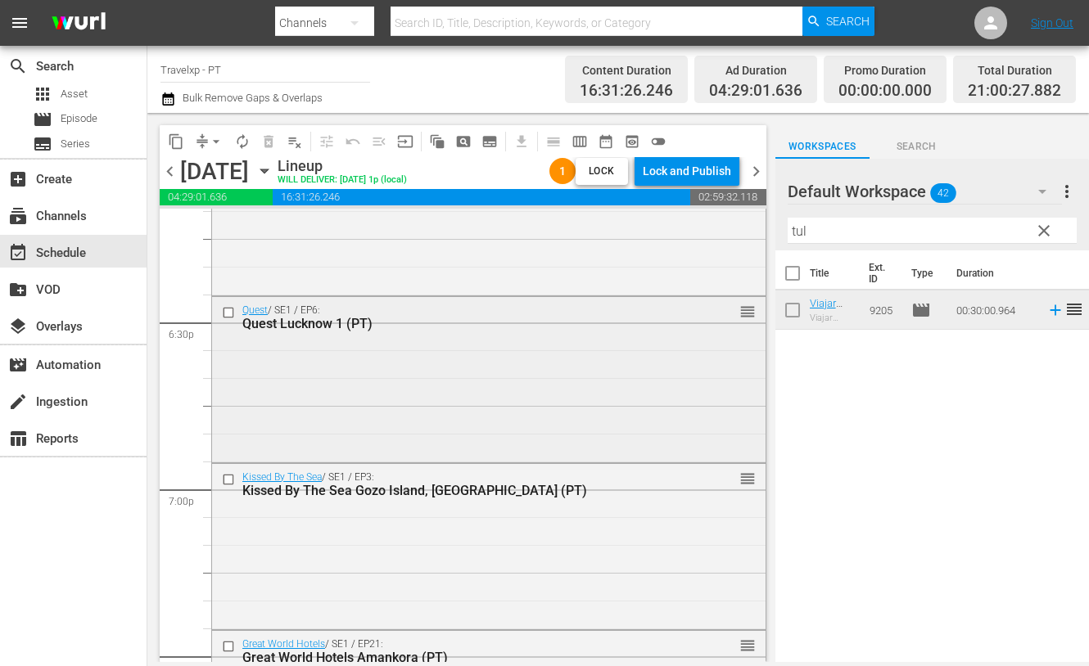
scroll to position [6036, 0]
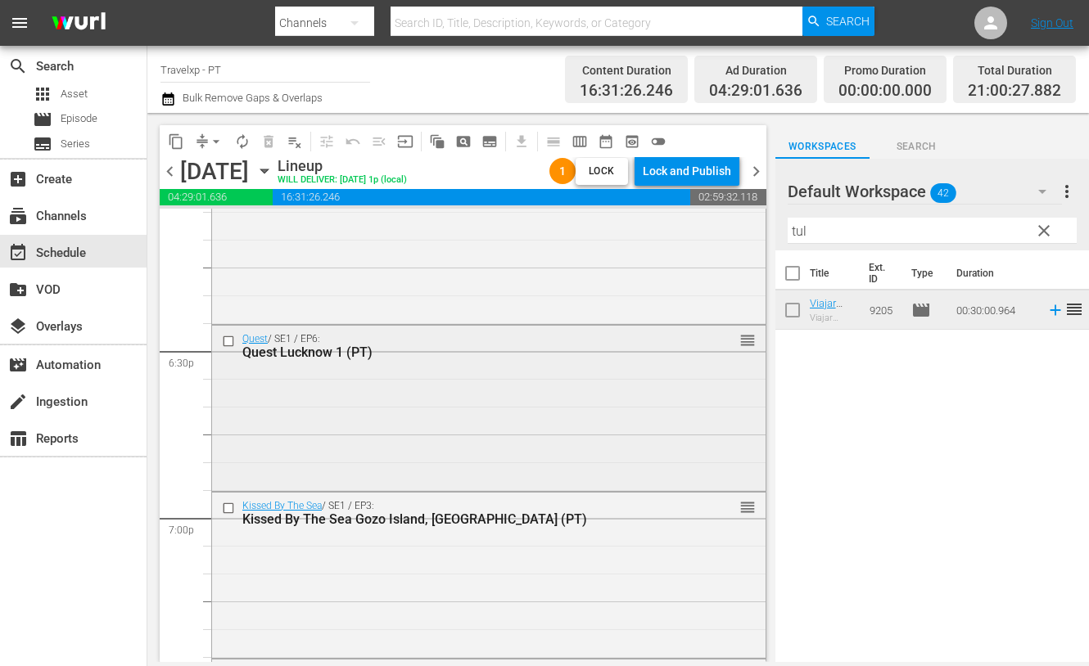
click at [230, 338] on input "checkbox" at bounding box center [230, 341] width 17 height 14
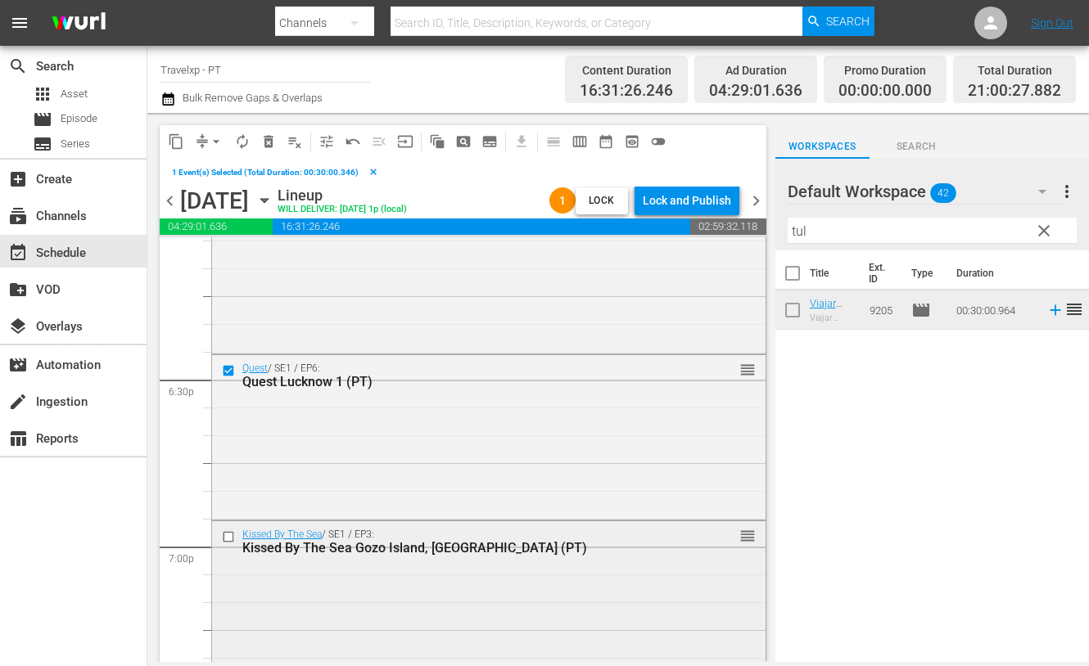
click at [230, 536] on input "checkbox" at bounding box center [230, 537] width 17 height 14
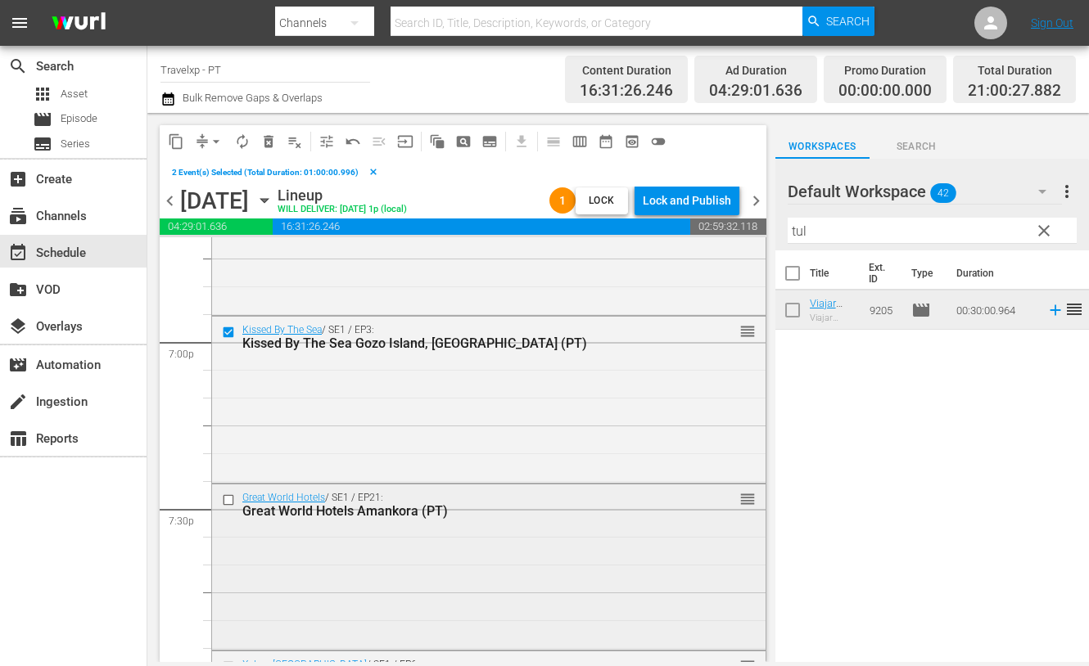
click at [228, 498] on input "checkbox" at bounding box center [230, 501] width 17 height 14
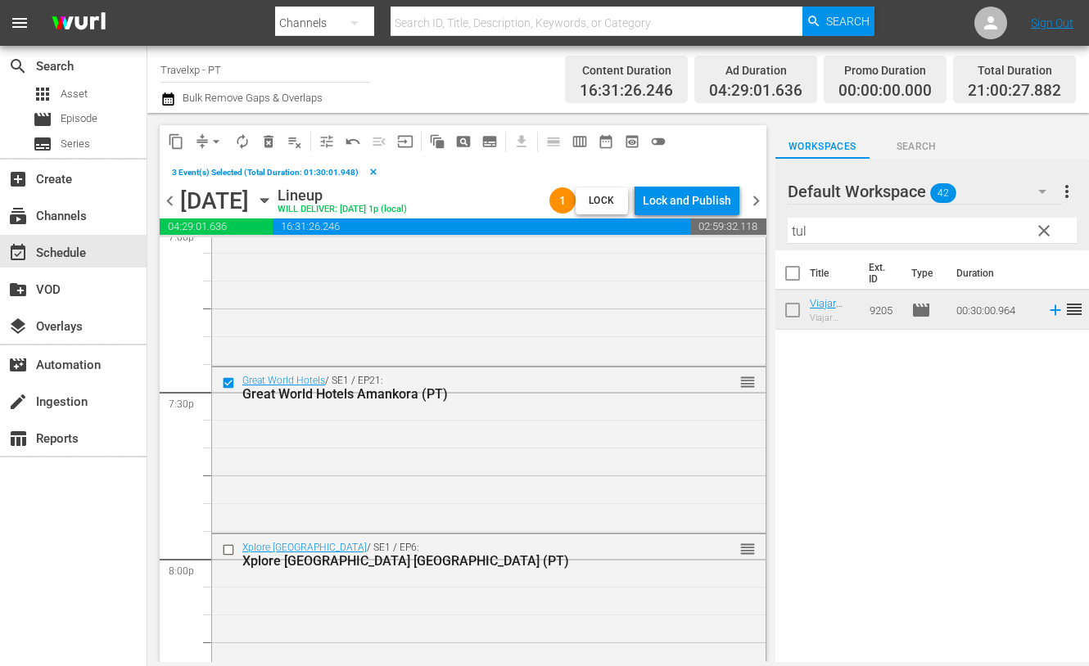
scroll to position [6445, 0]
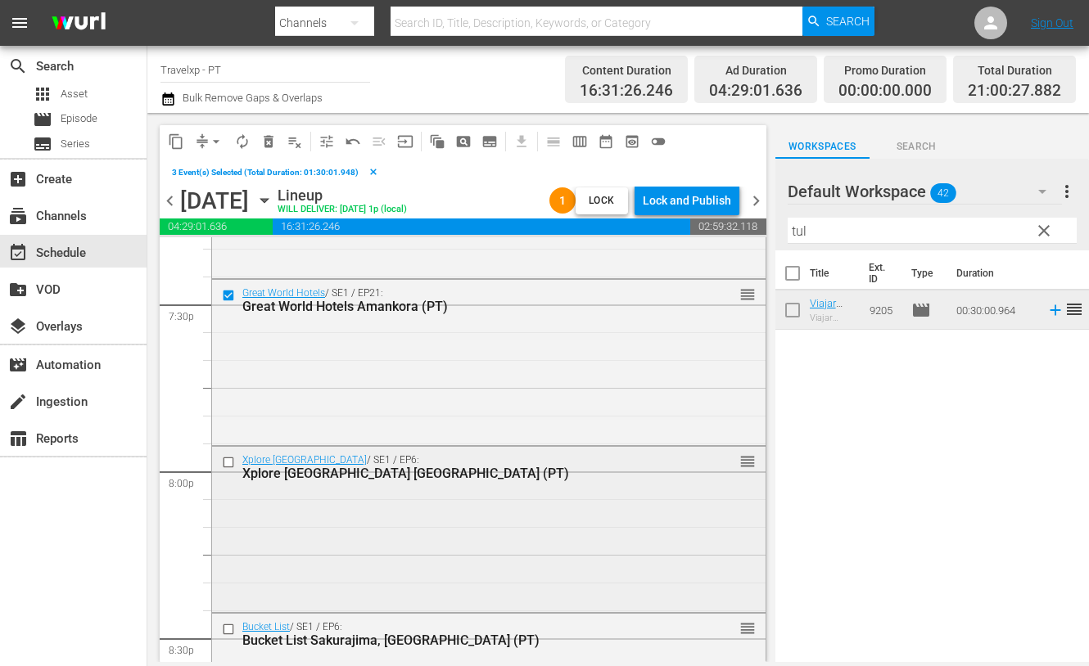
click at [228, 464] on input "checkbox" at bounding box center [230, 462] width 17 height 14
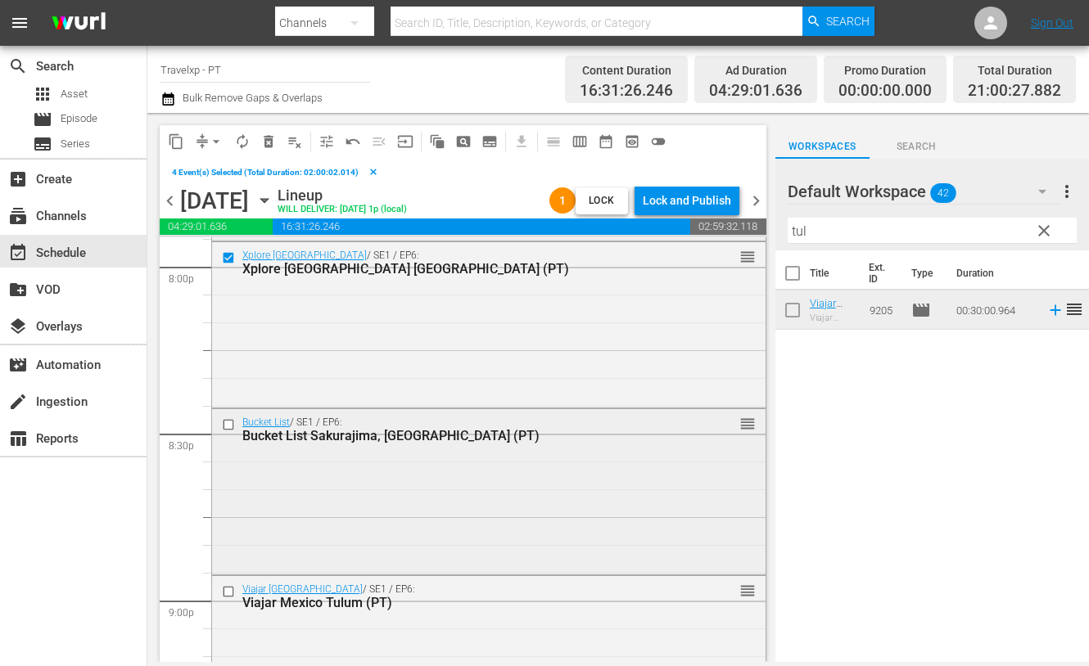
click at [231, 423] on input "checkbox" at bounding box center [230, 425] width 17 height 14
click at [228, 589] on input "checkbox" at bounding box center [230, 592] width 17 height 14
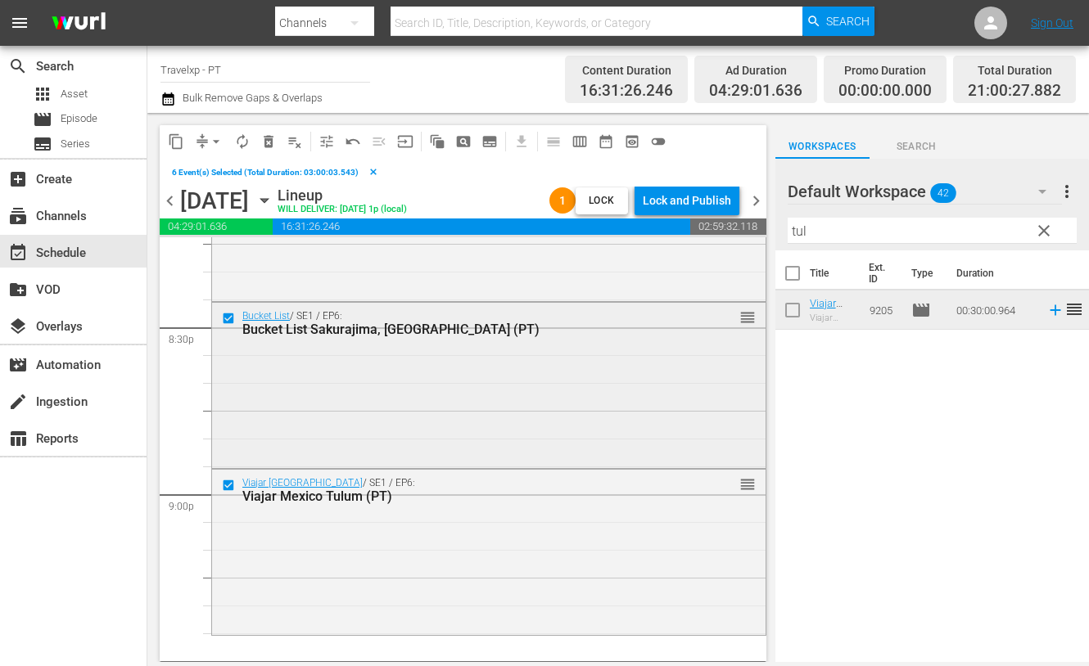
scroll to position [6855, 0]
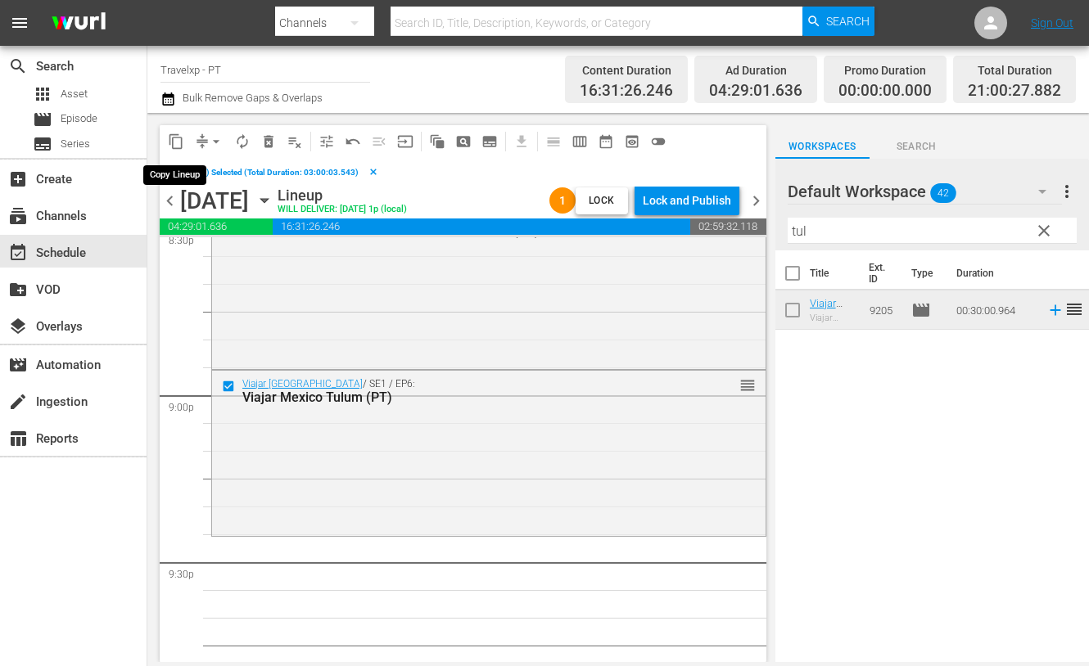
click at [184, 141] on button "content_copy" at bounding box center [176, 142] width 26 height 26
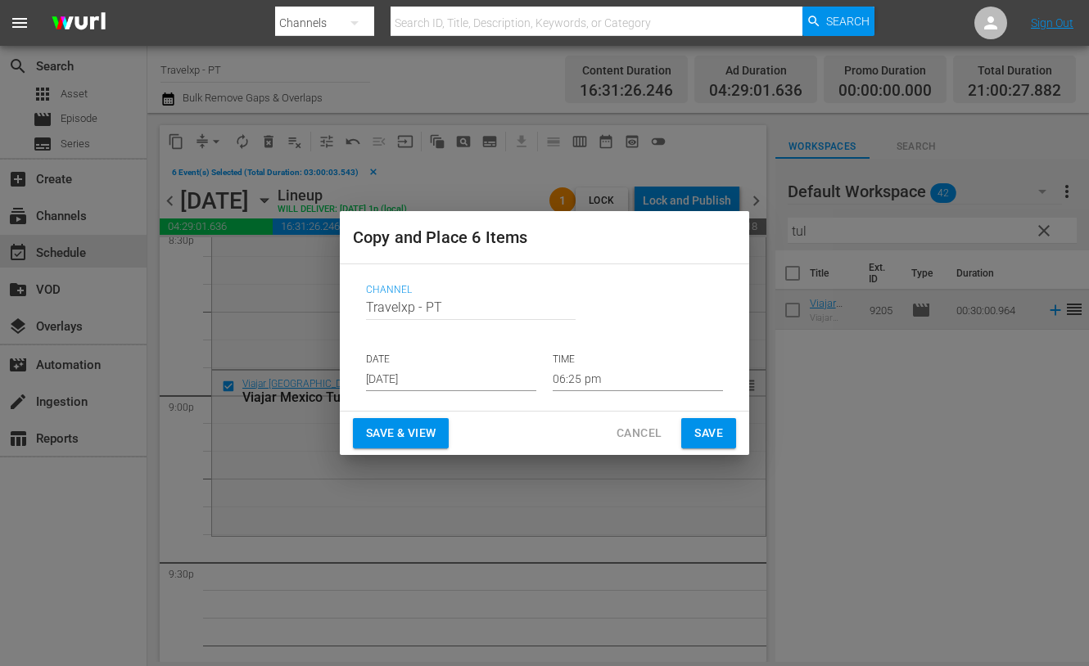
click at [585, 379] on input "06:25 pm" at bounding box center [638, 379] width 170 height 25
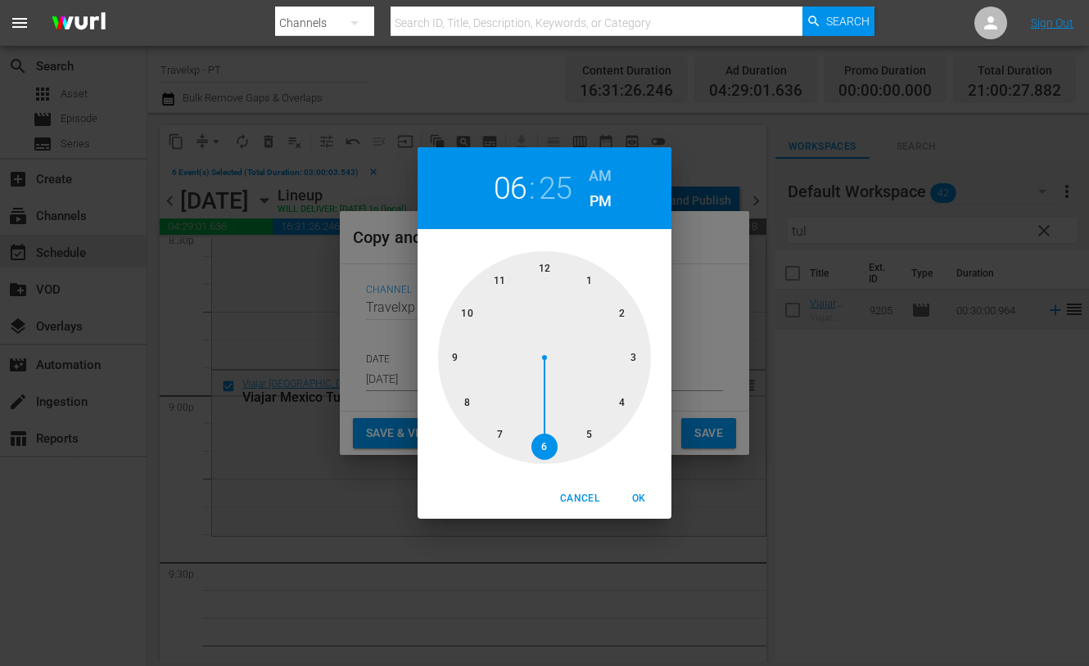
click at [458, 368] on div at bounding box center [544, 357] width 213 height 213
click at [641, 498] on span "OK" at bounding box center [638, 498] width 39 height 17
type input "09:25 pm"
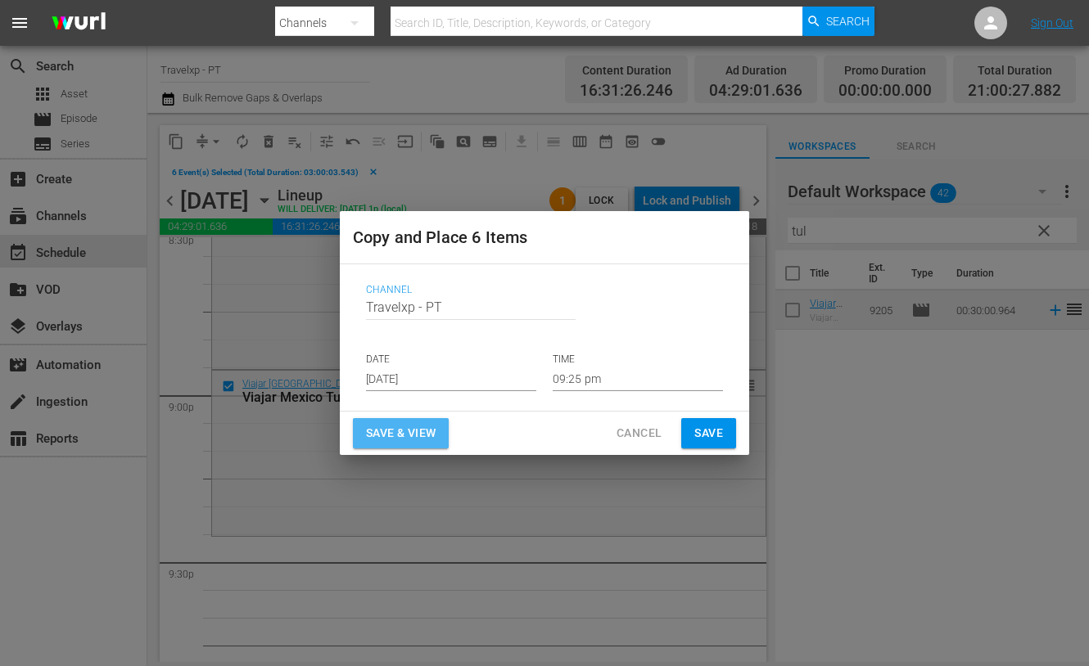
click at [413, 430] on span "Save & View" at bounding box center [401, 433] width 70 height 20
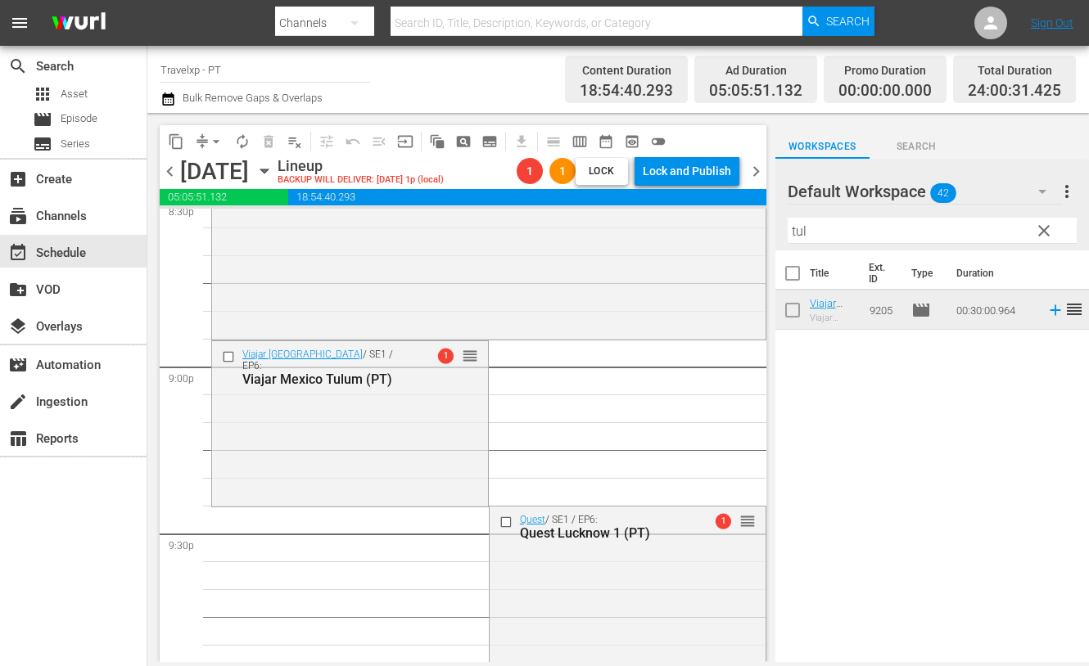
click at [209, 140] on span "arrow_drop_down" at bounding box center [216, 141] width 16 height 16
click at [223, 228] on li "Align to End of Previous Day" at bounding box center [217, 227] width 172 height 27
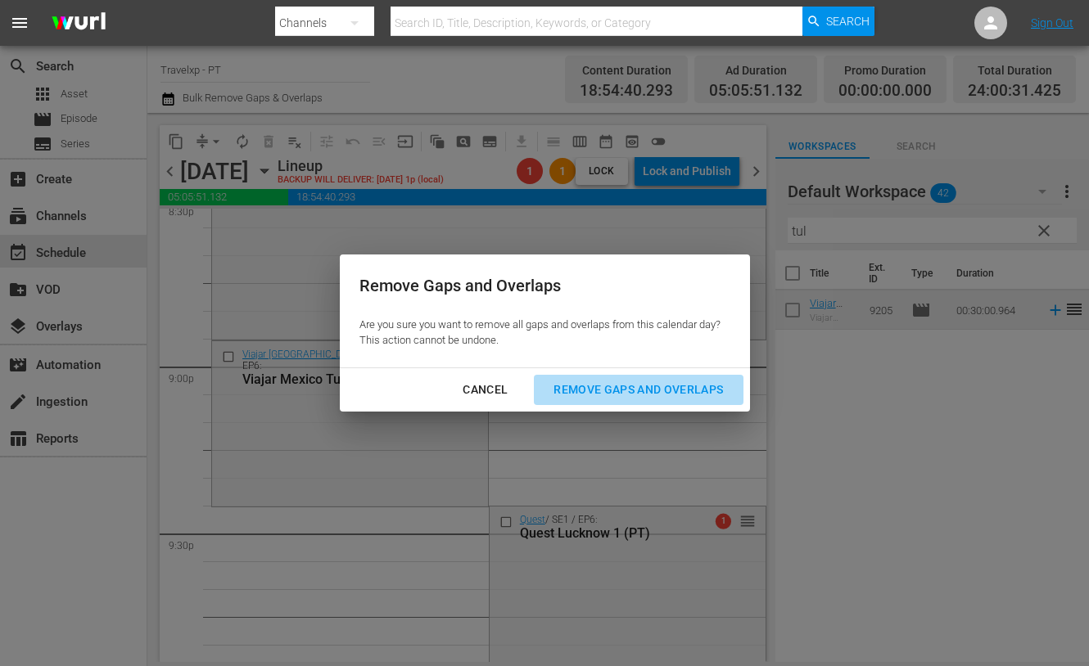
click at [663, 382] on div "Remove Gaps and Overlaps" at bounding box center [638, 390] width 196 height 20
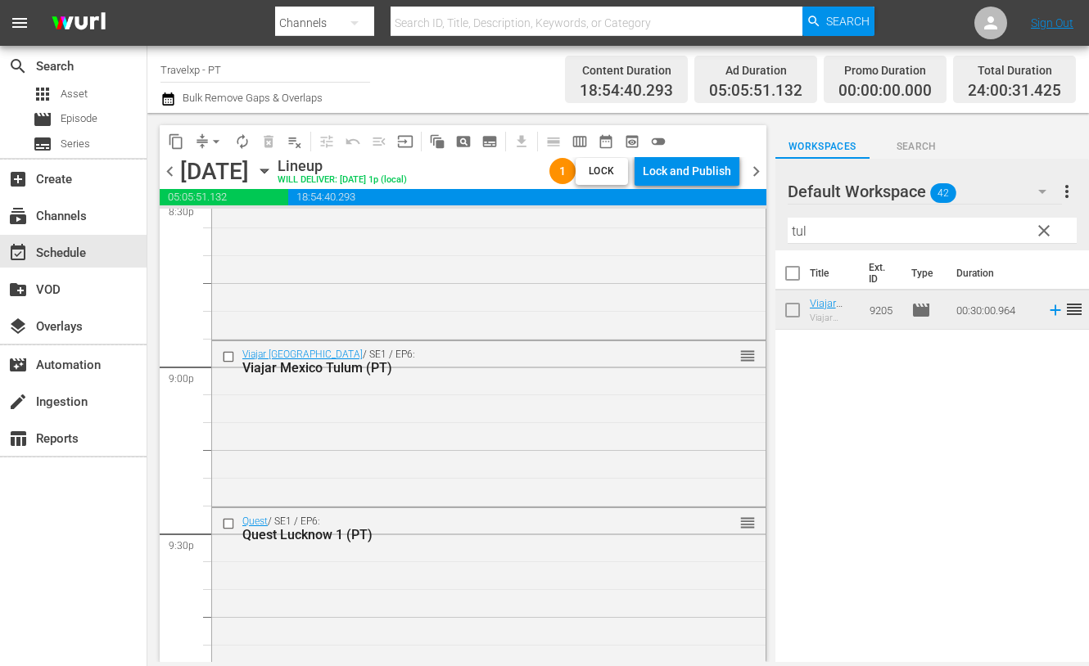
scroll to position [7702, 0]
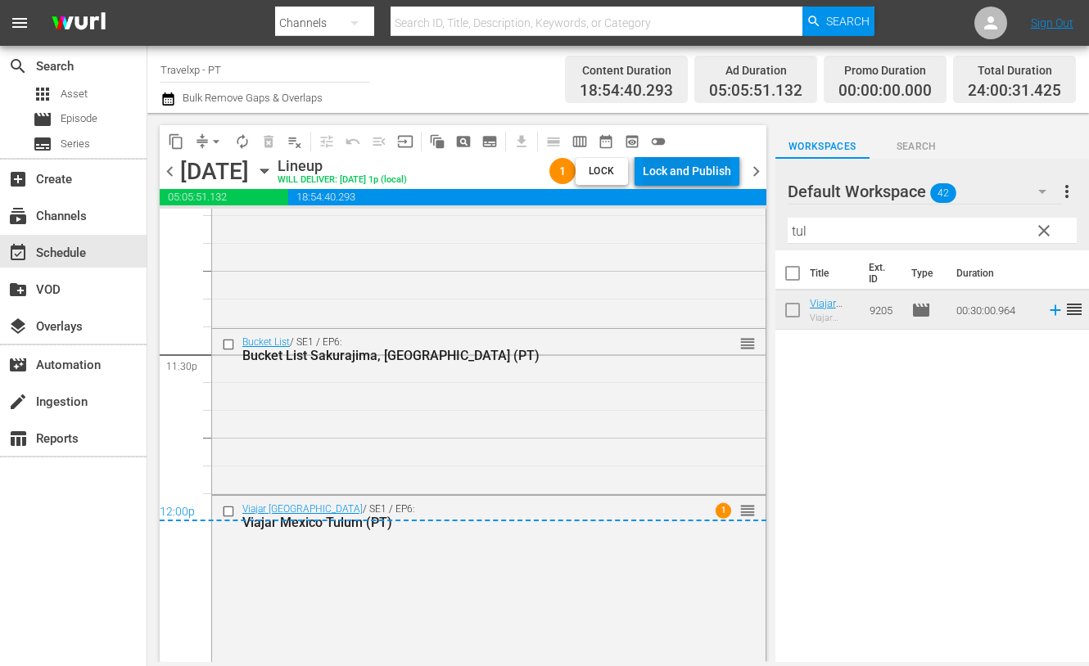
click at [668, 163] on div "Lock and Publish" at bounding box center [687, 170] width 88 height 29
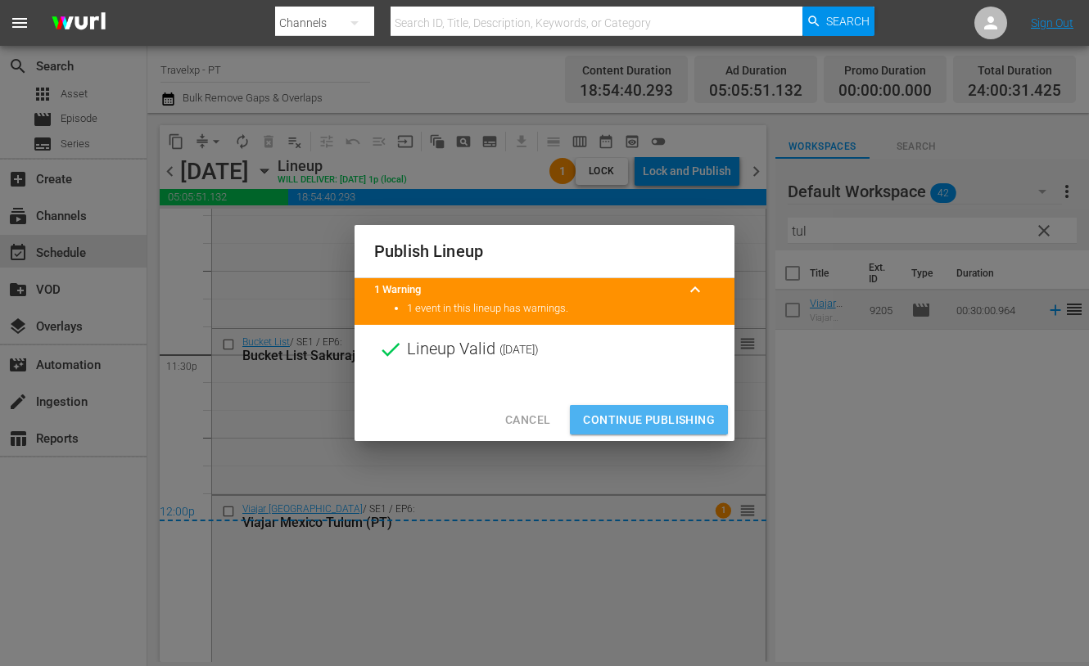
click at [648, 421] on span "Continue Publishing" at bounding box center [649, 420] width 132 height 20
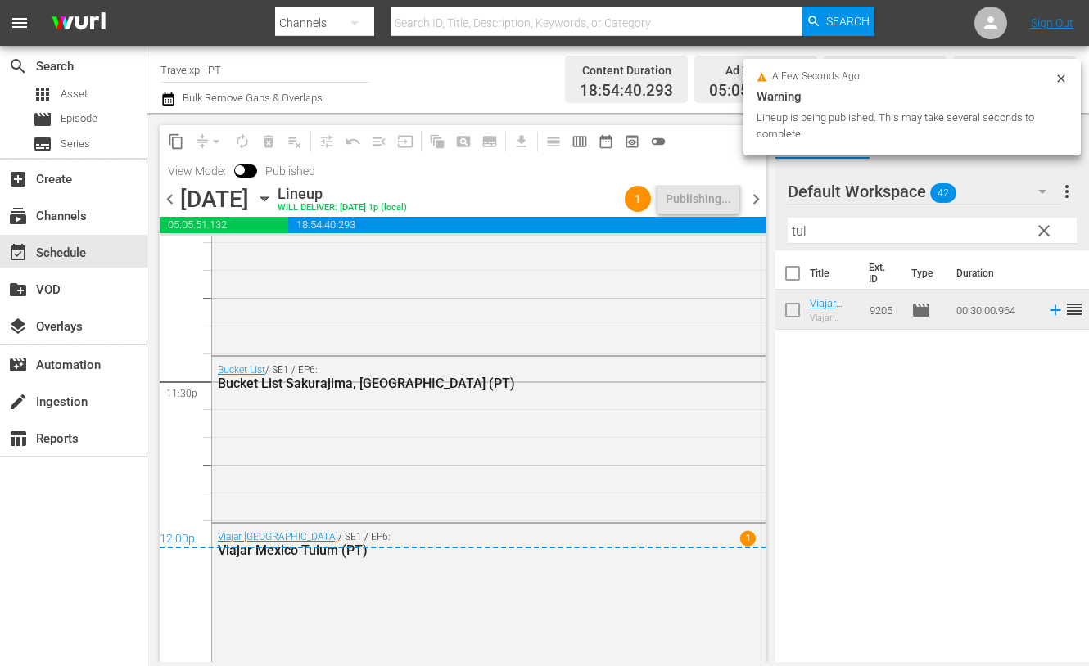
click at [755, 202] on span "chevron_right" at bounding box center [756, 199] width 20 height 20
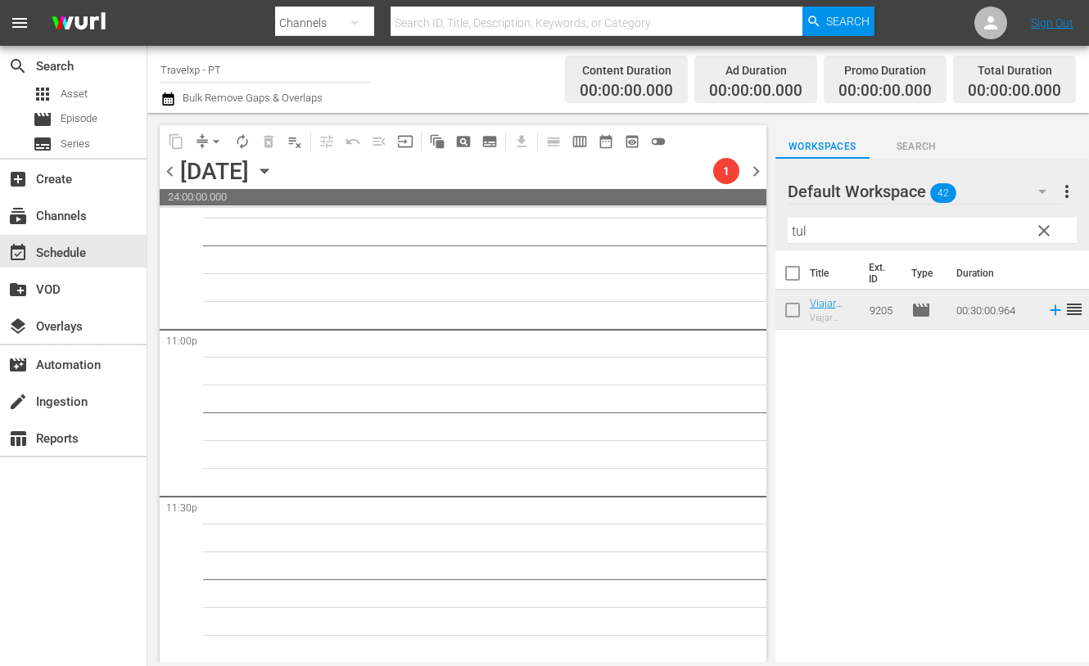
scroll to position [7588, 0]
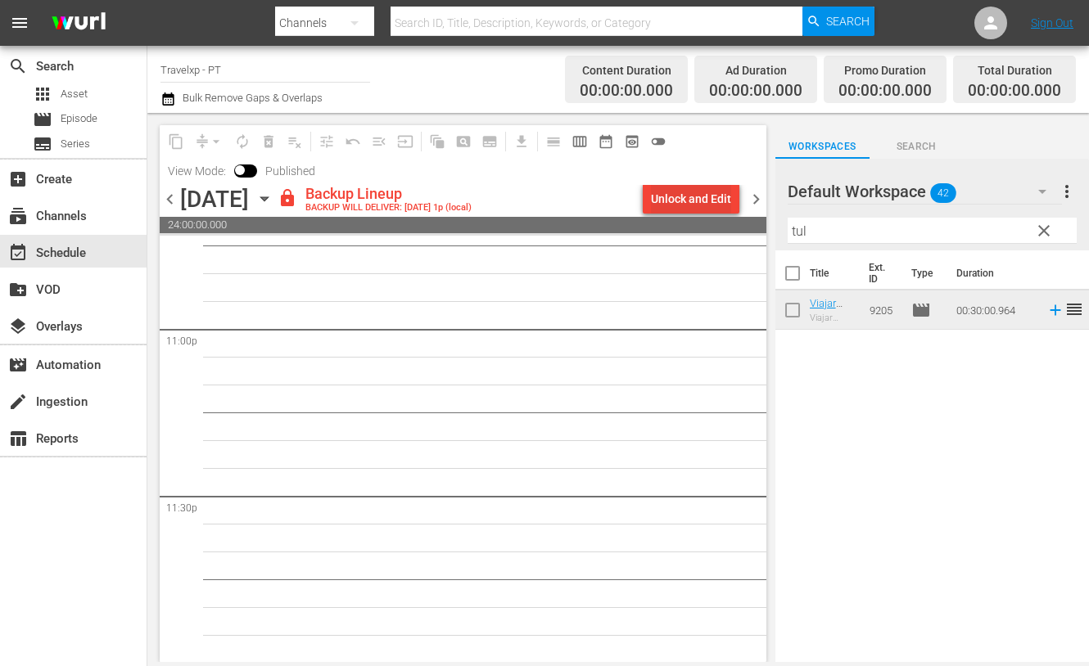
click at [711, 194] on div "Unlock and Edit" at bounding box center [691, 198] width 80 height 29
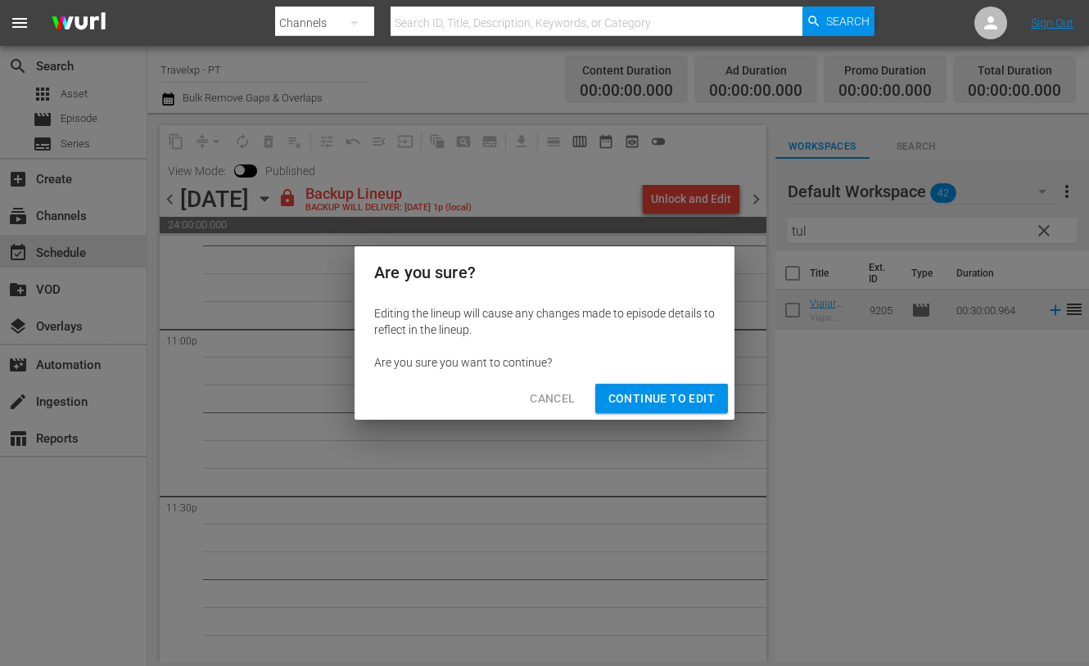
click at [672, 407] on span "Continue to Edit" at bounding box center [661, 399] width 106 height 20
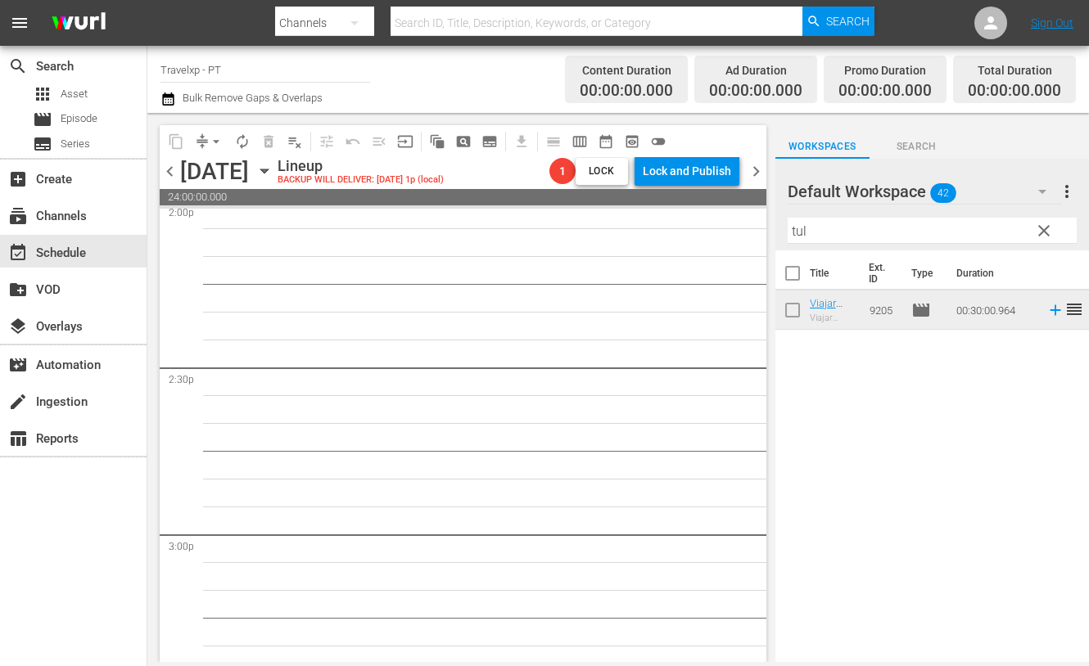
scroll to position [0, 0]
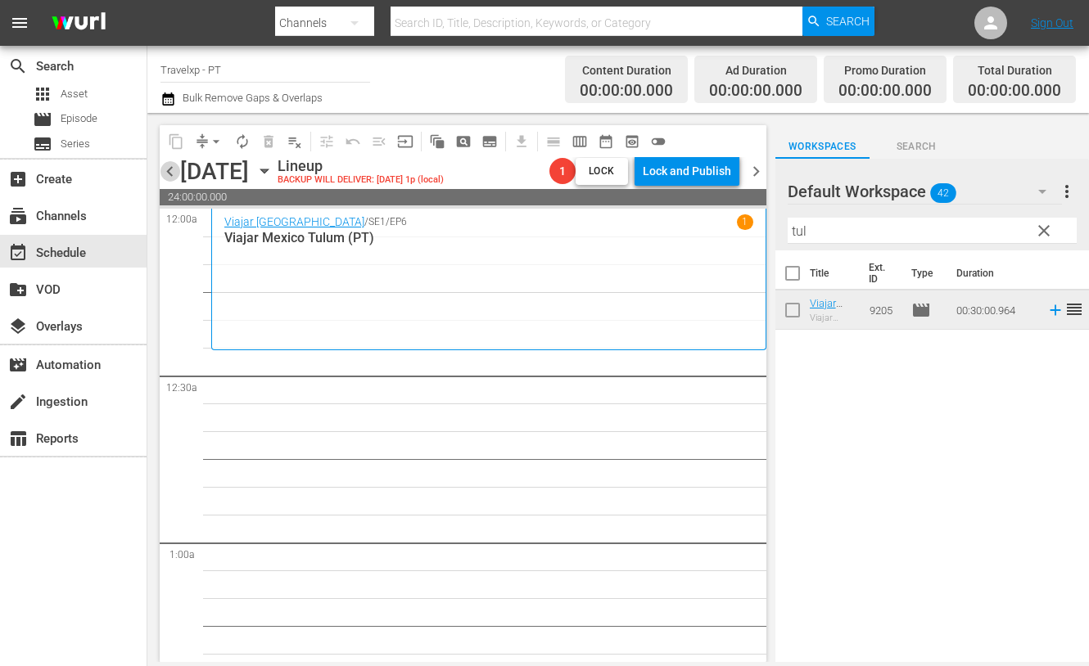
click at [169, 165] on span "chevron_left" at bounding box center [170, 171] width 20 height 20
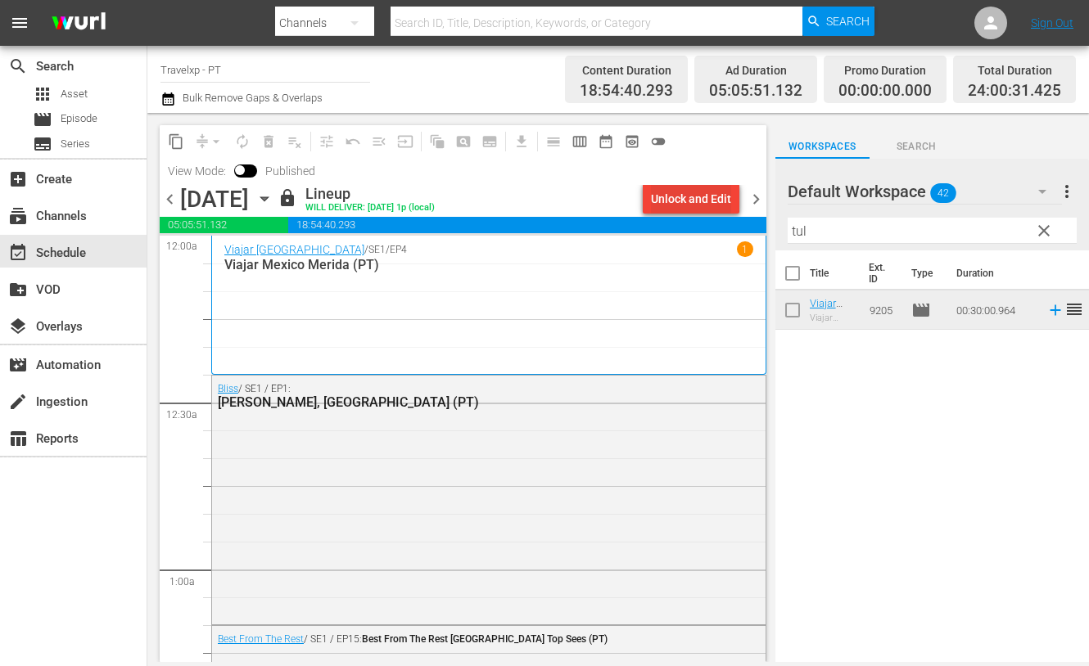
click at [676, 197] on div "Unlock and Edit" at bounding box center [691, 198] width 80 height 29
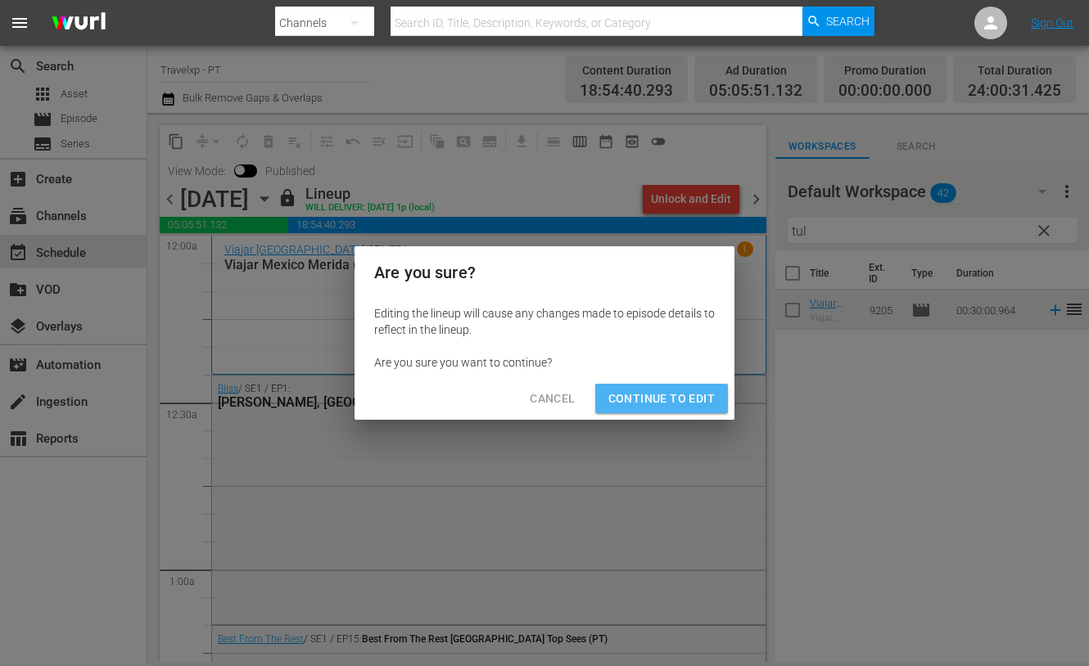
click at [671, 399] on span "Continue to Edit" at bounding box center [661, 399] width 106 height 20
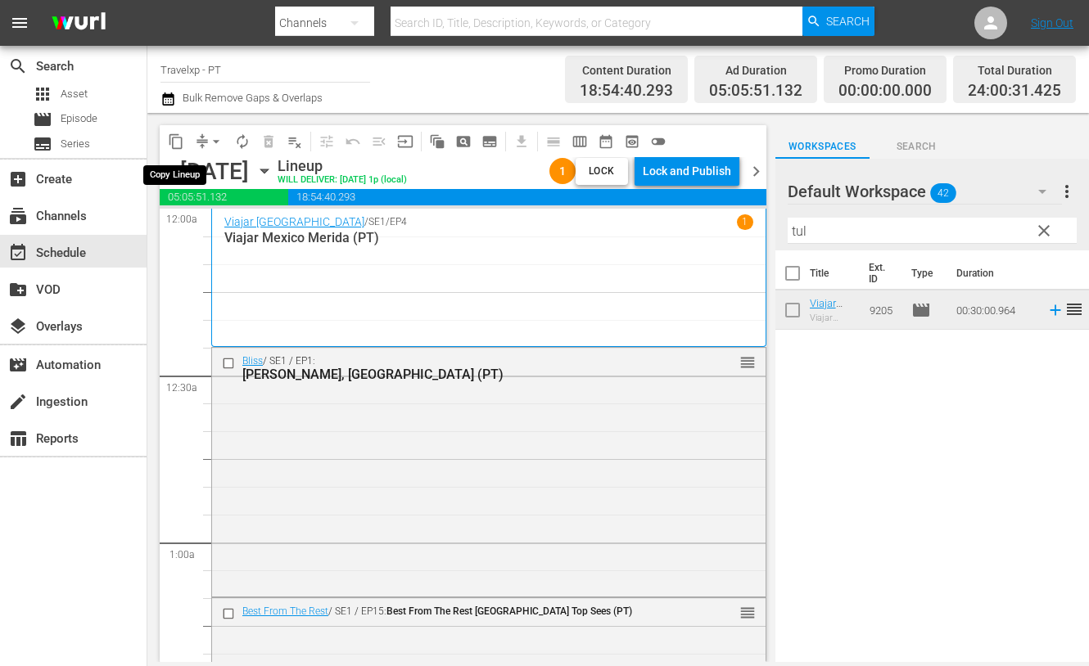
click at [178, 138] on span "content_copy" at bounding box center [176, 141] width 16 height 16
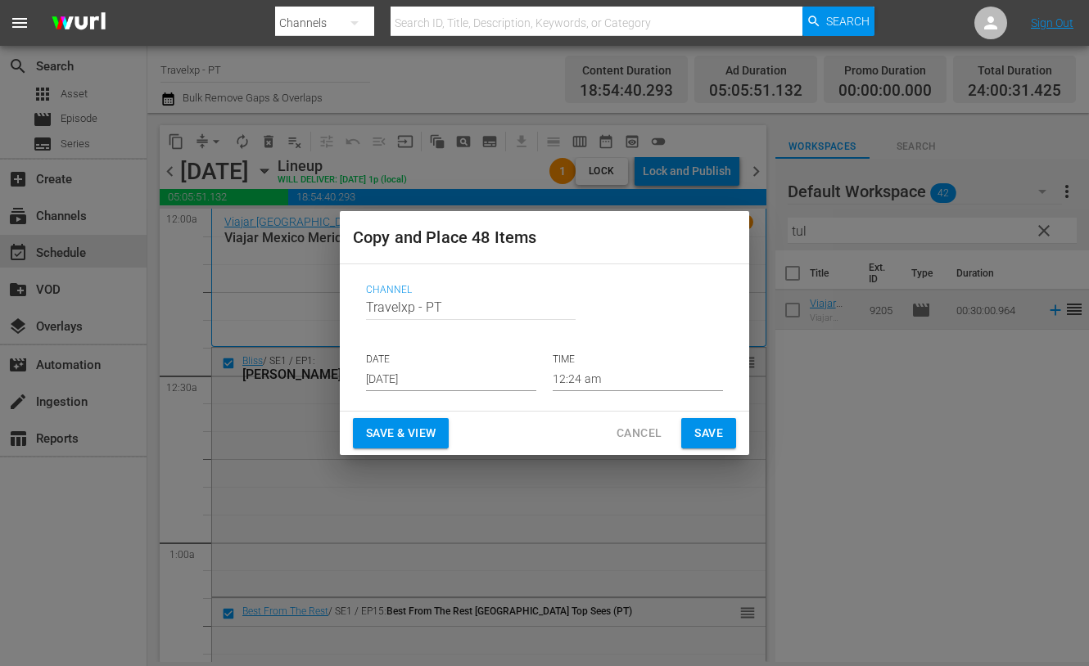
click at [452, 381] on input "[DATE]" at bounding box center [451, 379] width 170 height 25
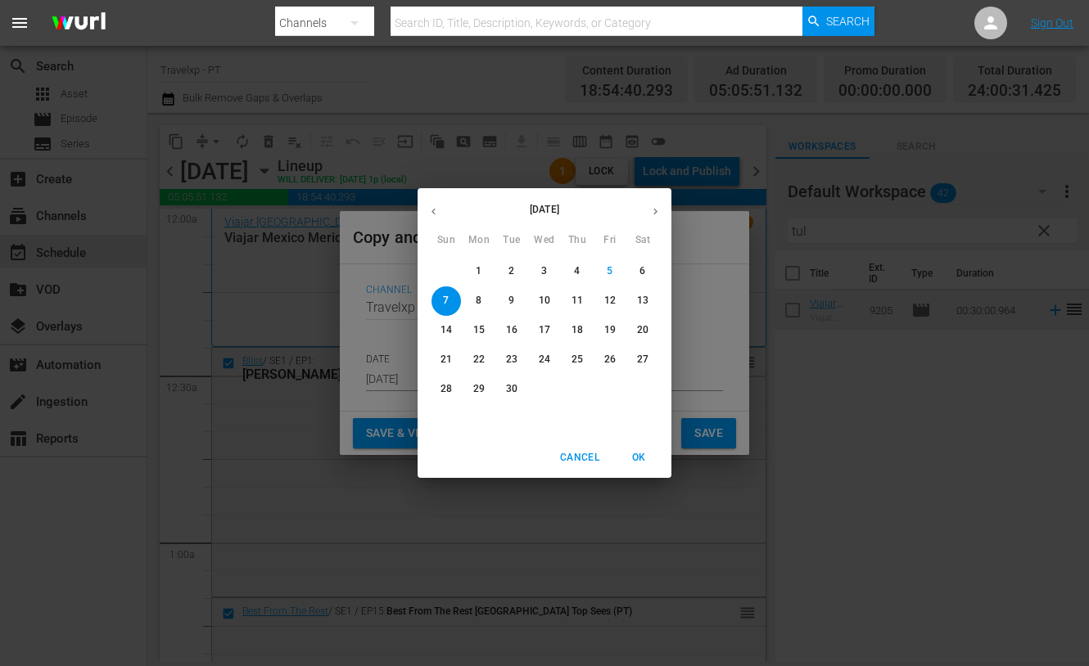
click at [483, 304] on span "8" at bounding box center [478, 301] width 29 height 14
type input "[DATE]"
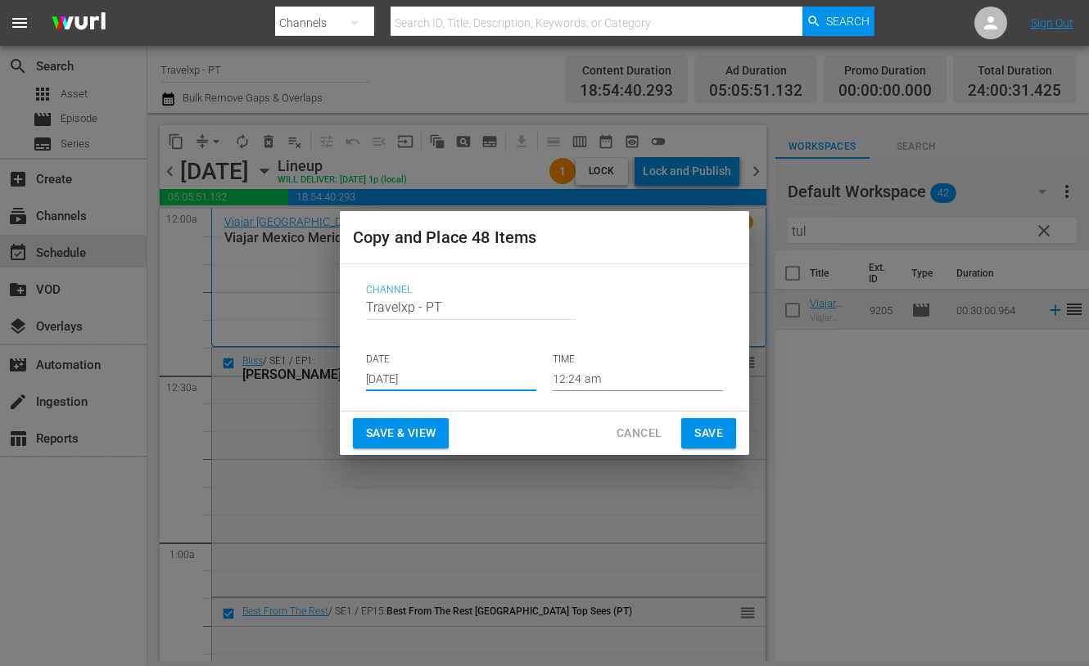
click at [416, 436] on span "Save & View" at bounding box center [401, 433] width 70 height 20
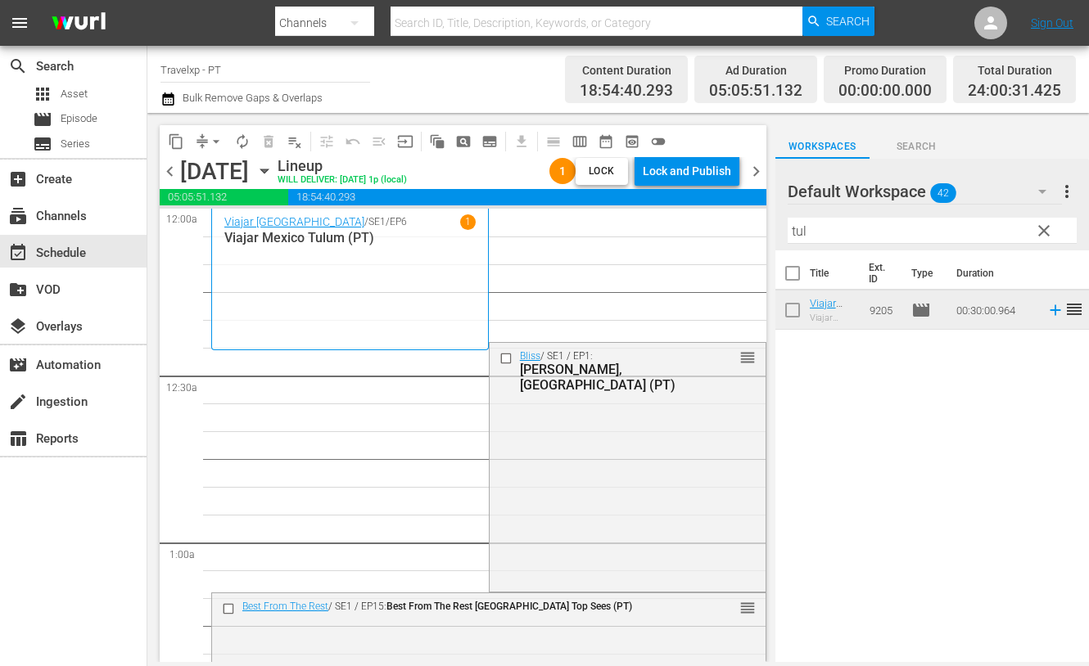
click at [172, 172] on span "chevron_left" at bounding box center [170, 171] width 20 height 20
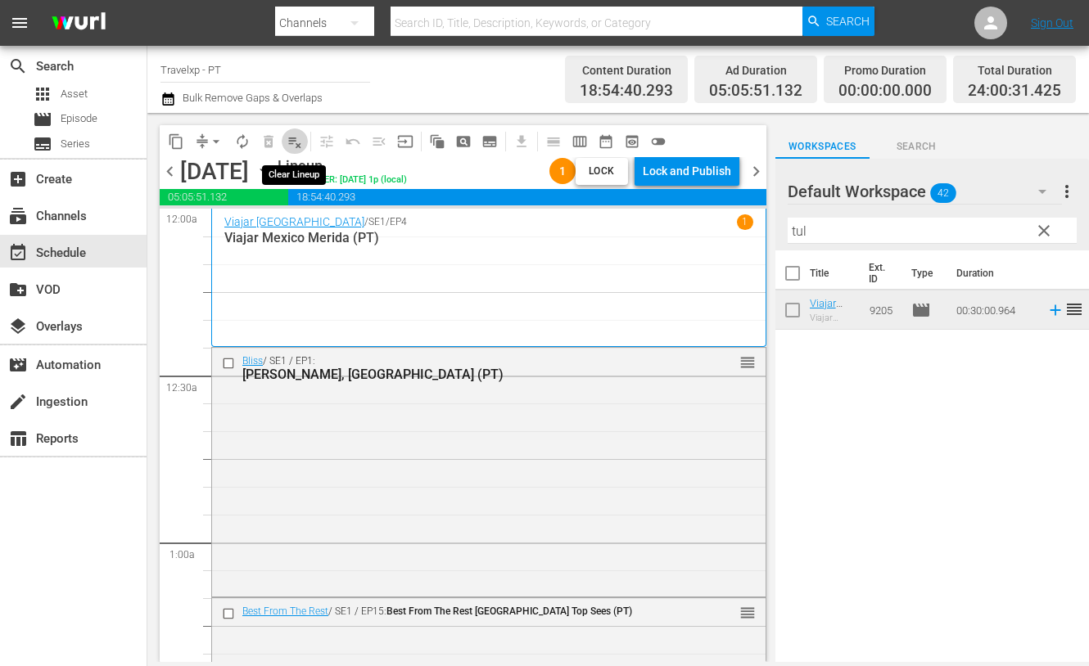
click at [294, 141] on span "playlist_remove_outlined" at bounding box center [294, 141] width 16 height 16
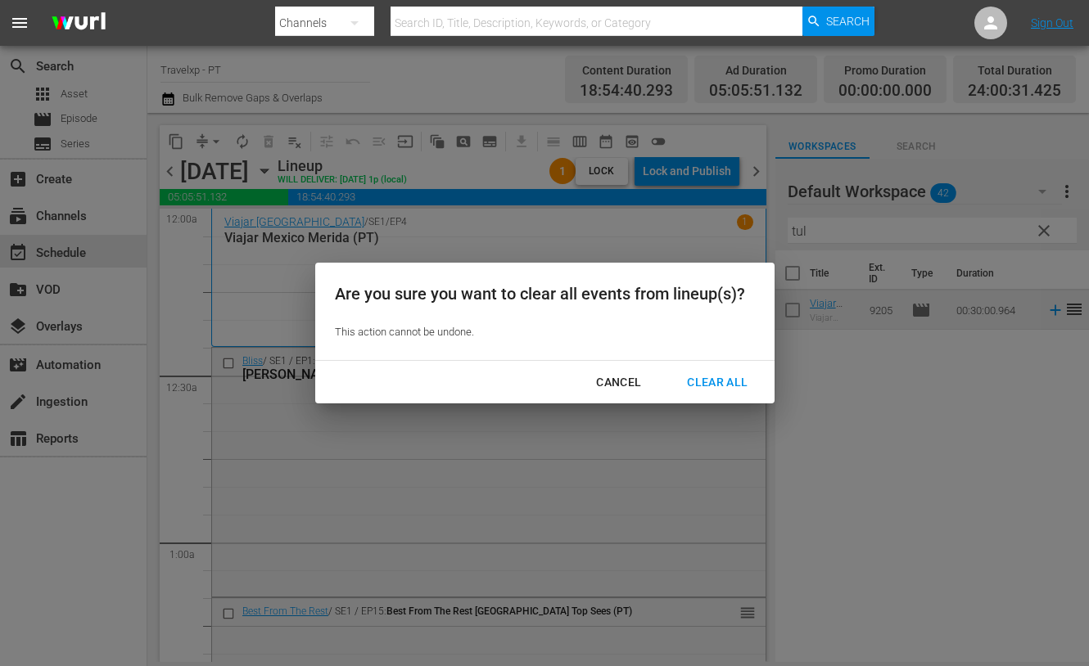
click at [715, 382] on div "Clear All" at bounding box center [717, 382] width 87 height 20
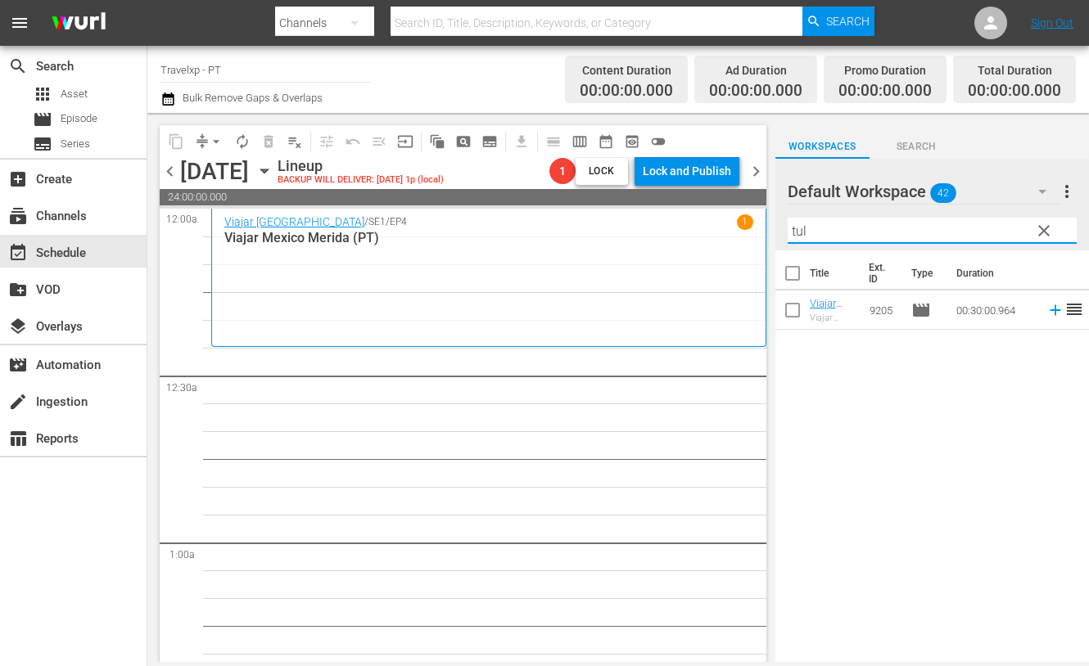
drag, startPoint x: 851, startPoint y: 231, endPoint x: 774, endPoint y: 235, distance: 77.9
click at [775, 235] on div "Default Workspace 42 Default more_vert clear Filter by Title tul" at bounding box center [931, 205] width 313 height 92
click at [1046, 309] on icon at bounding box center [1055, 310] width 18 height 18
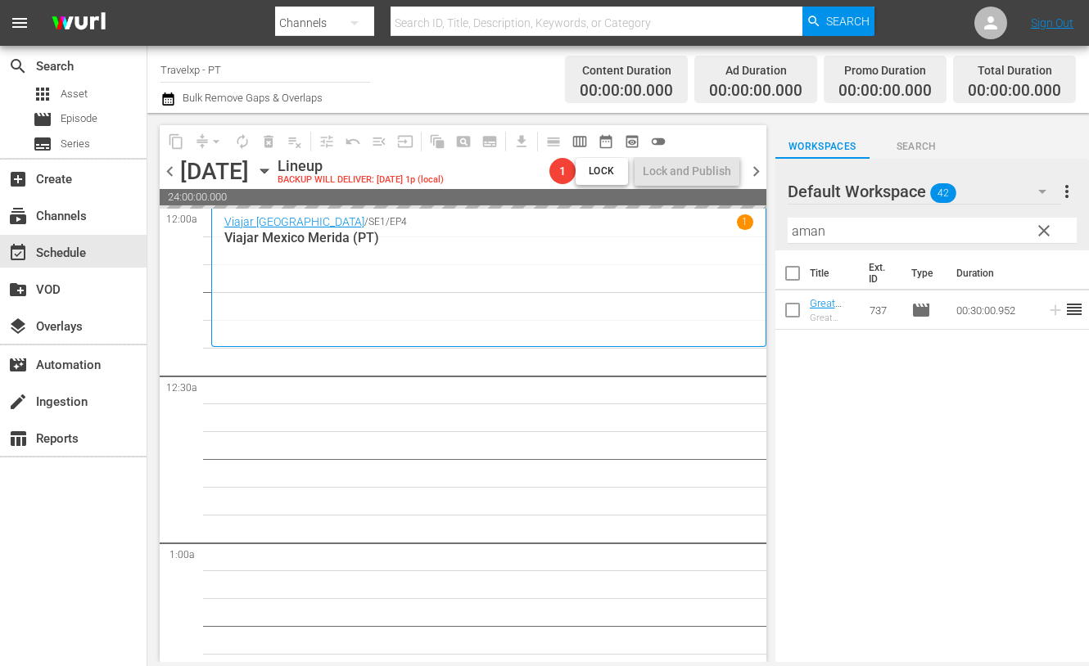
click at [806, 238] on input "aman" at bounding box center [931, 231] width 289 height 26
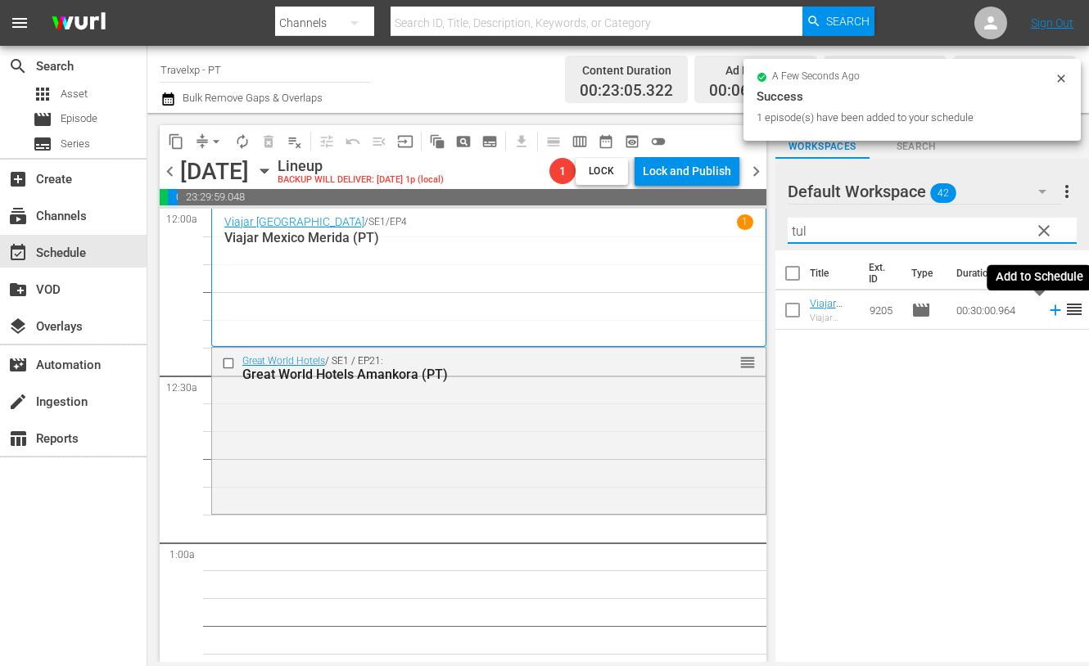
click at [1046, 317] on icon at bounding box center [1055, 310] width 18 height 18
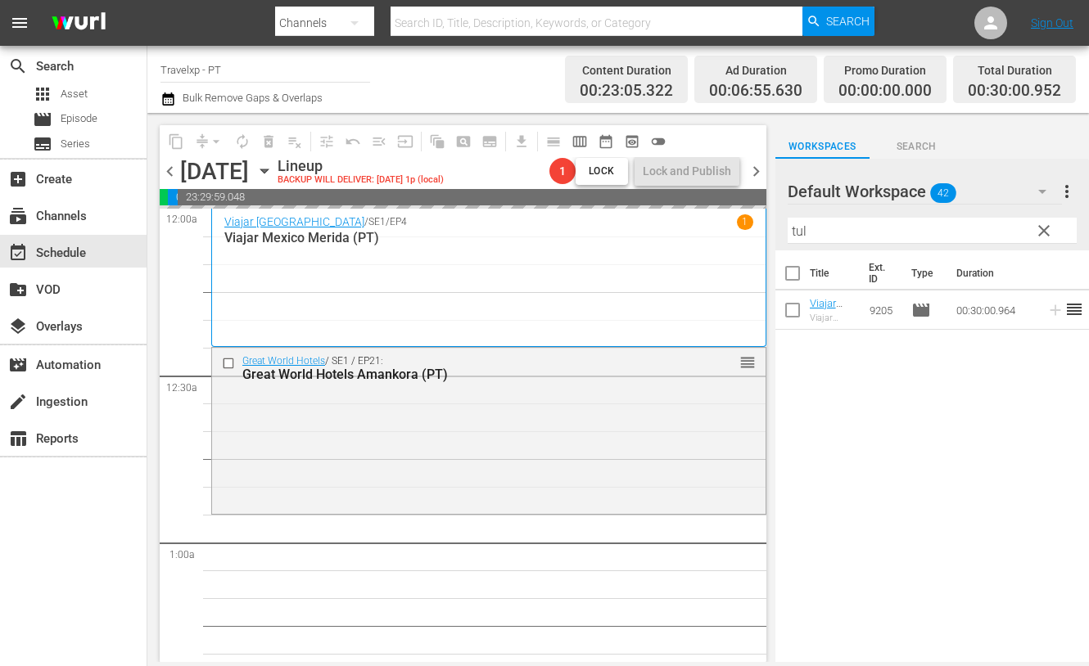
click at [798, 229] on input "tul" at bounding box center [931, 231] width 289 height 26
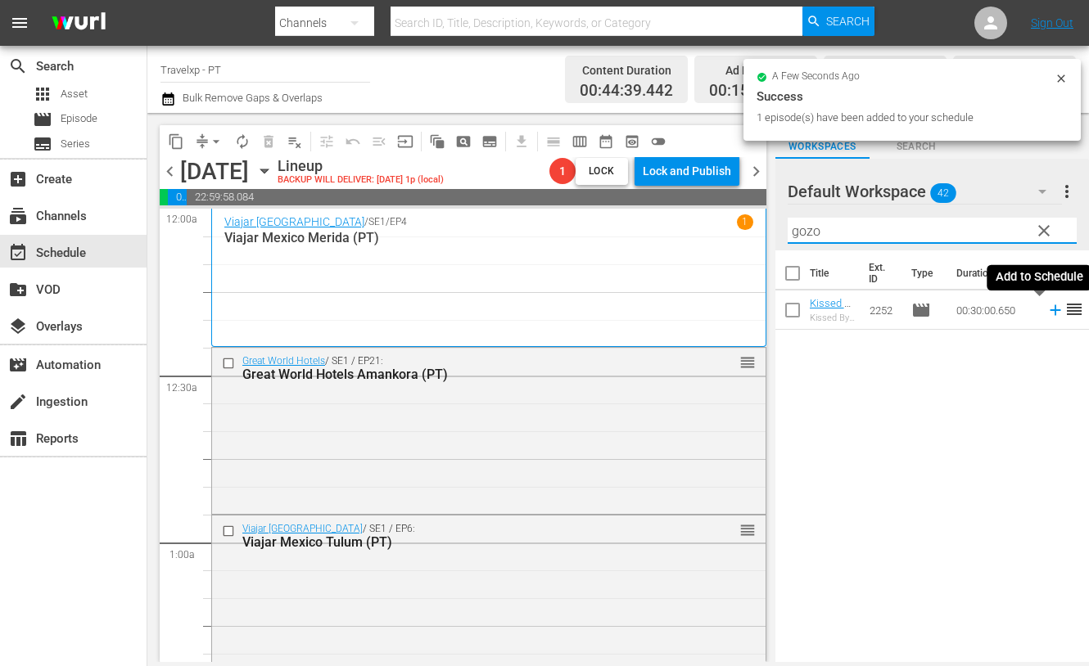
click at [1046, 309] on icon at bounding box center [1055, 310] width 18 height 18
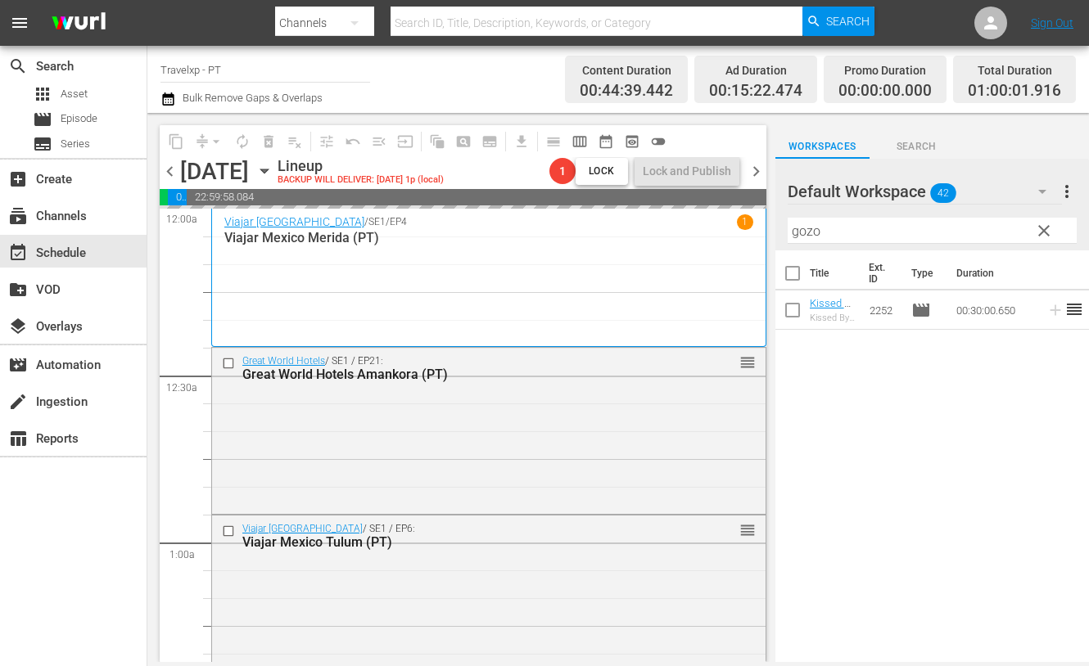
click at [802, 232] on input "gozo" at bounding box center [931, 231] width 289 height 26
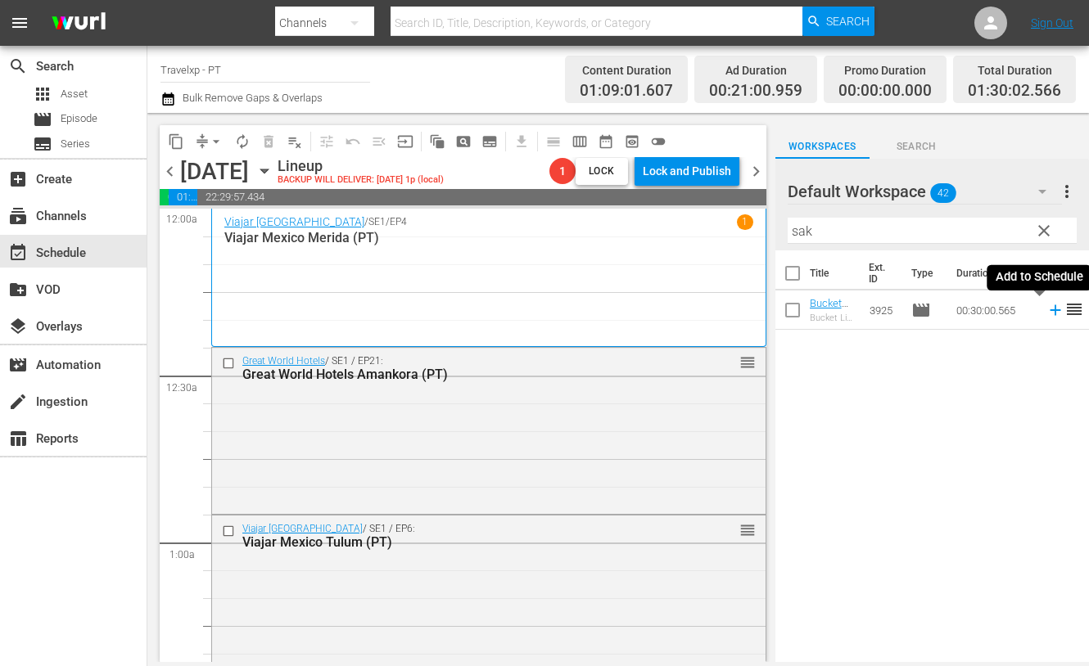
click at [1046, 312] on icon at bounding box center [1055, 310] width 18 height 18
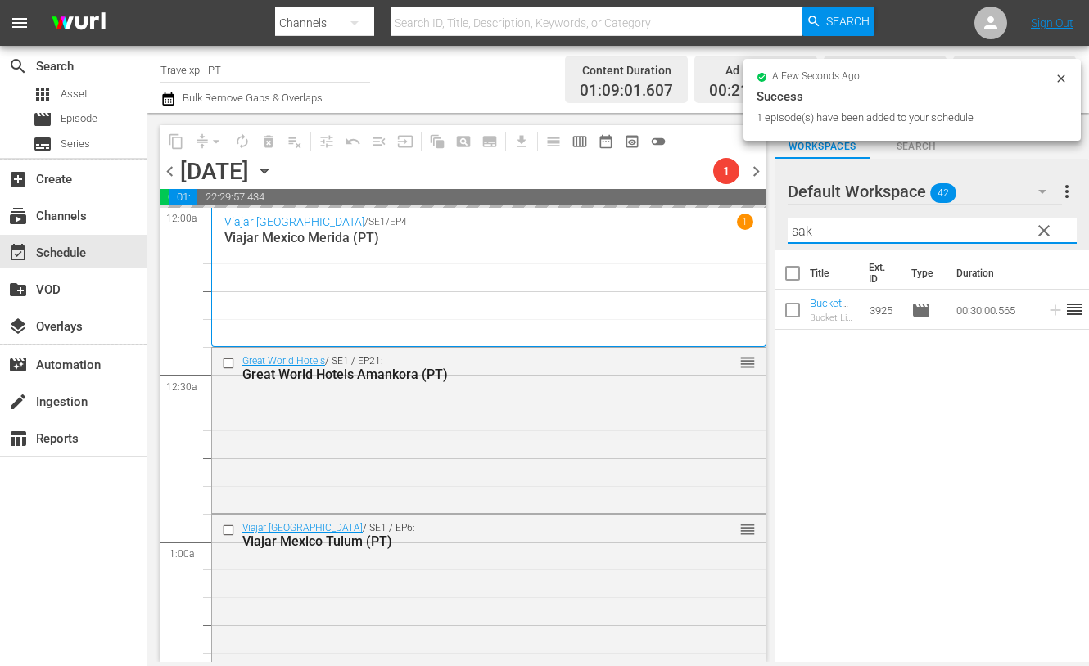
click at [805, 232] on input "sak" at bounding box center [931, 231] width 289 height 26
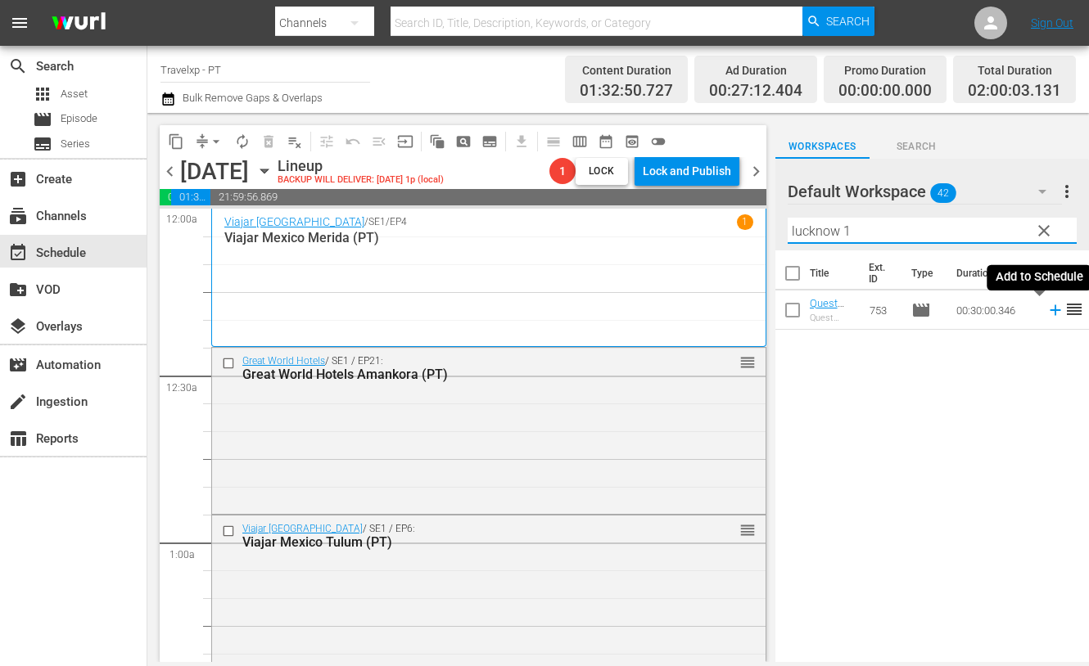
click at [1049, 309] on icon at bounding box center [1054, 310] width 11 height 11
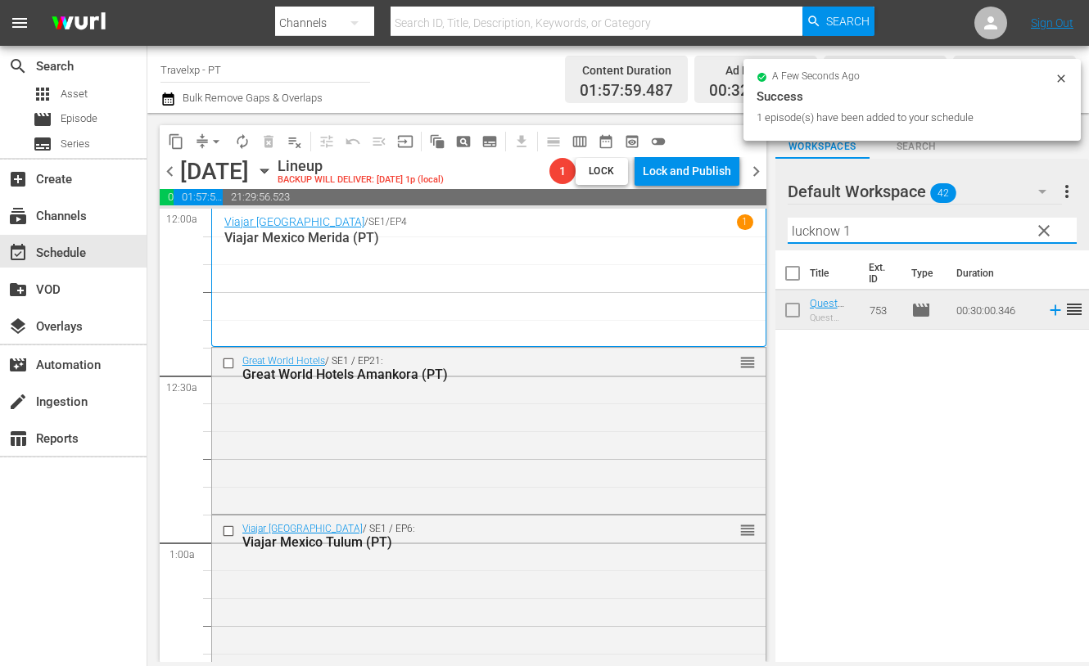
drag, startPoint x: 851, startPoint y: 225, endPoint x: 749, endPoint y: 216, distance: 102.7
click at [749, 216] on div "content_copy compress arrow_drop_down autorenew_outlined delete_forever_outline…" at bounding box center [617, 387] width 941 height 549
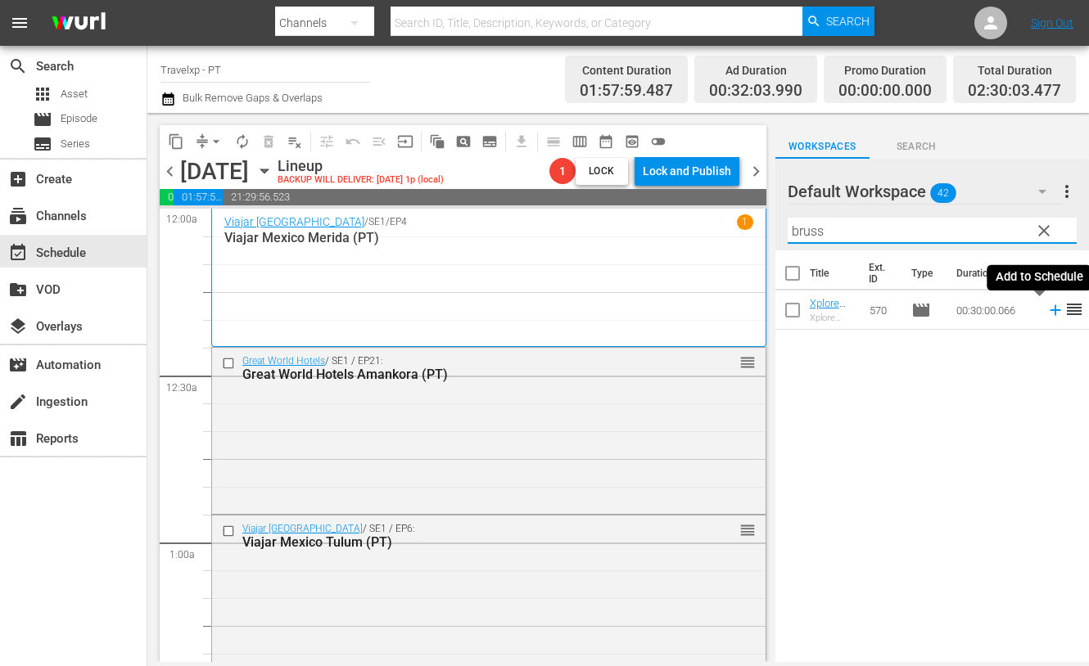
click at [1049, 309] on icon at bounding box center [1054, 310] width 11 height 11
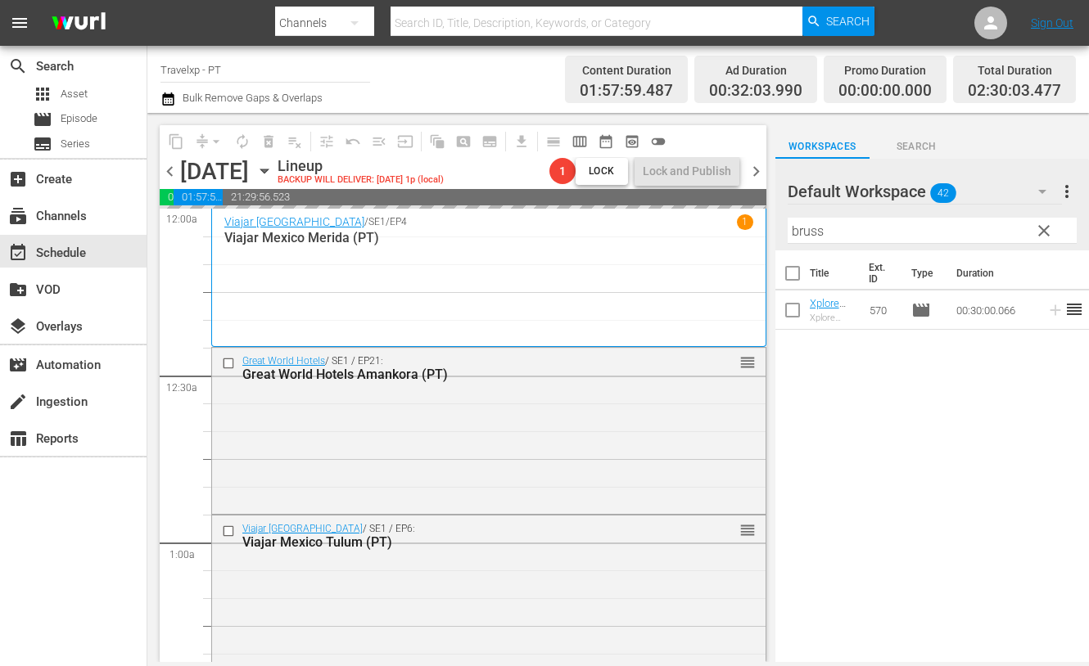
click at [802, 227] on input "bruss" at bounding box center [931, 231] width 289 height 26
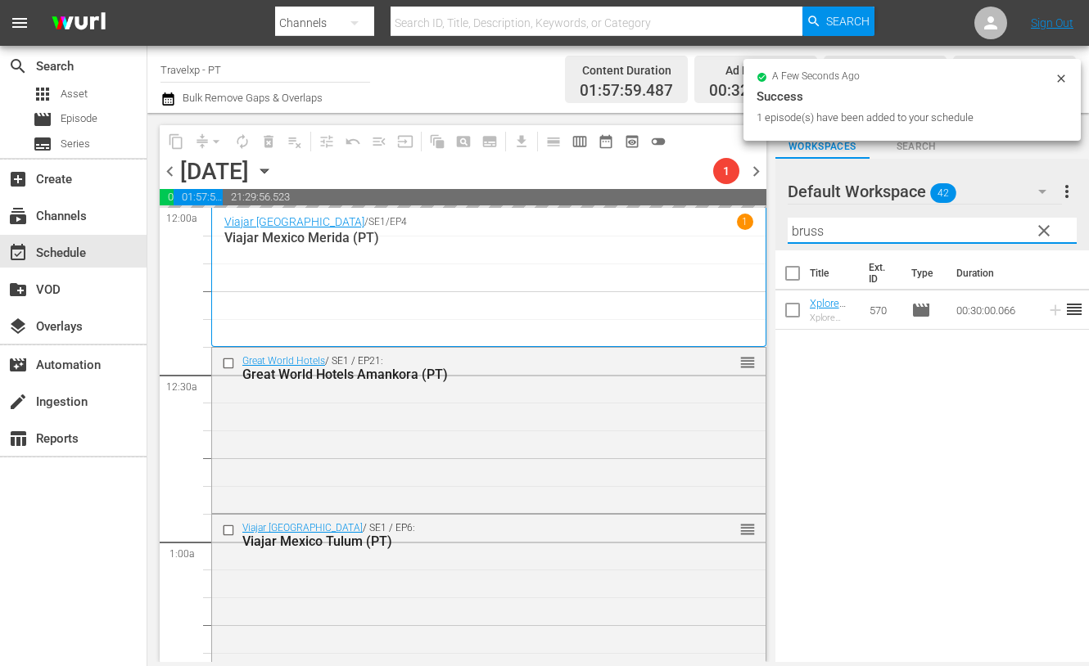
click at [802, 227] on input "bruss" at bounding box center [931, 231] width 289 height 26
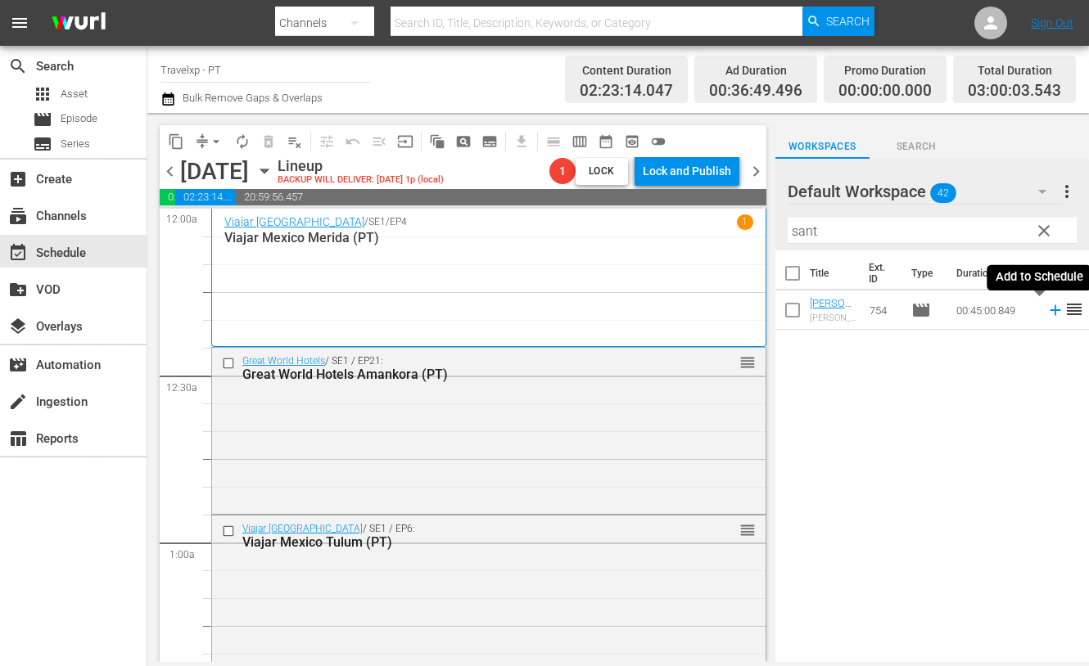
click at [1046, 312] on icon at bounding box center [1055, 310] width 18 height 18
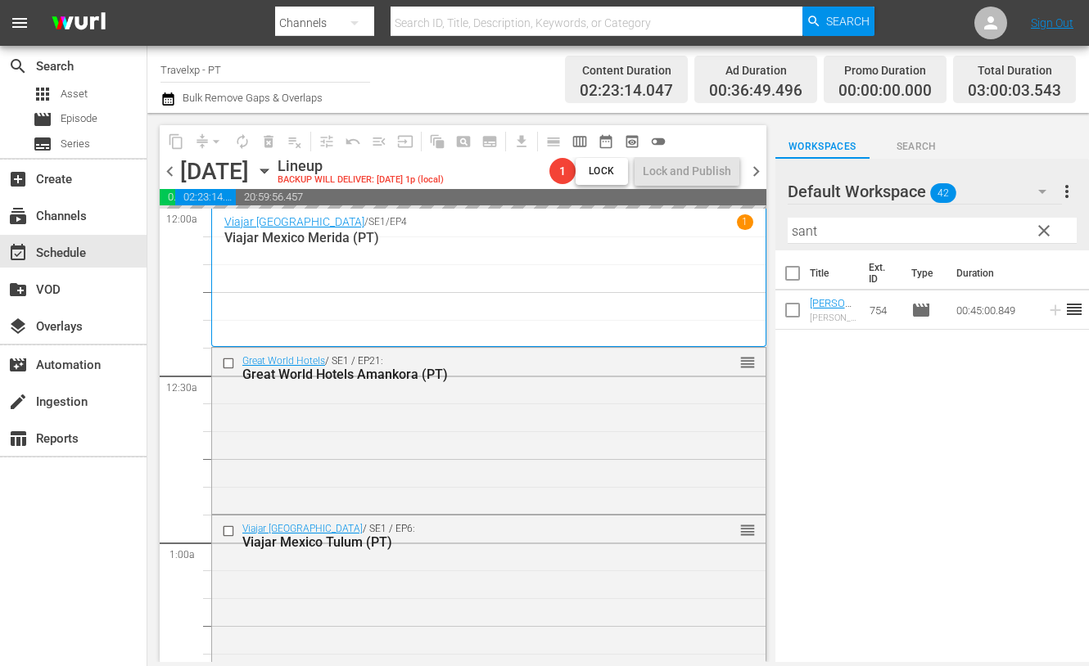
click at [810, 232] on input "sant" at bounding box center [931, 231] width 289 height 26
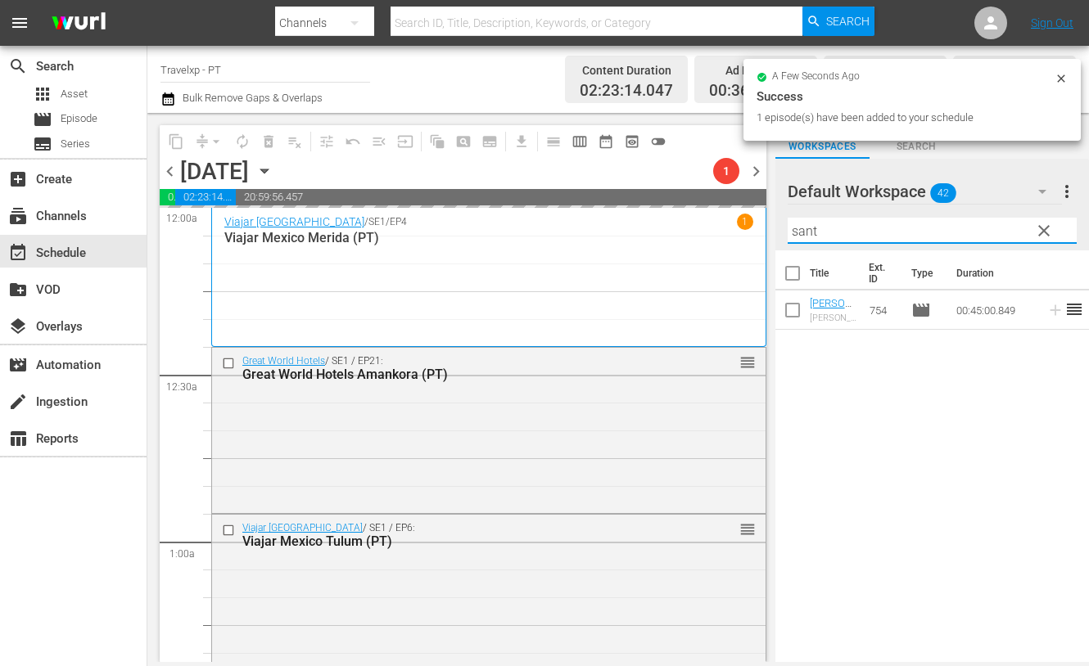
click at [810, 232] on input "sant" at bounding box center [931, 231] width 289 height 26
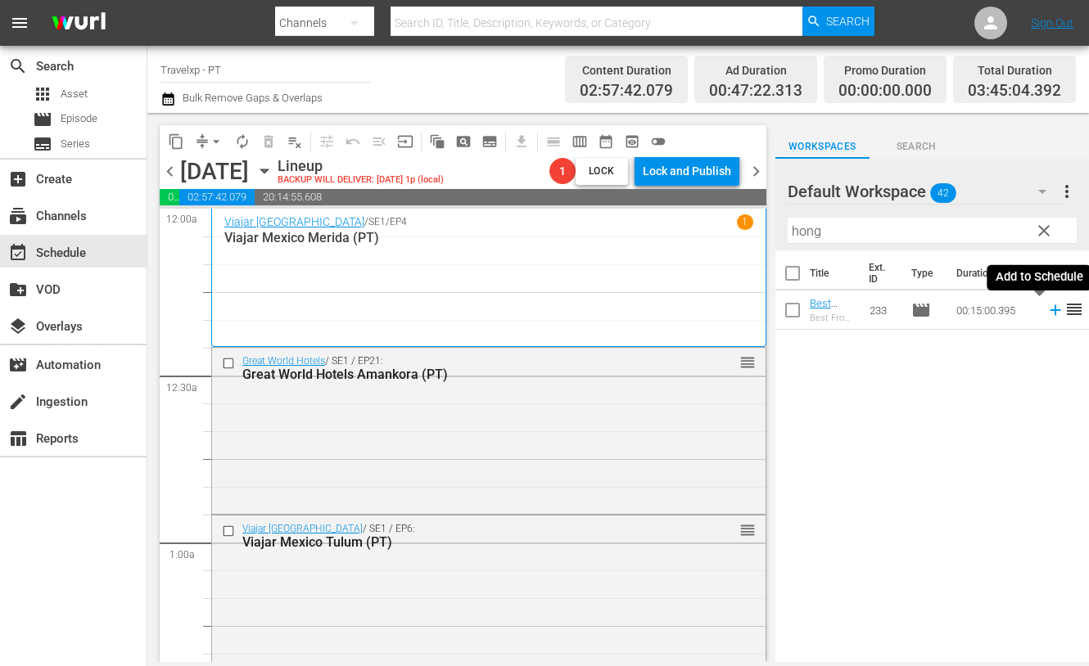
click at [1046, 309] on icon at bounding box center [1055, 310] width 18 height 18
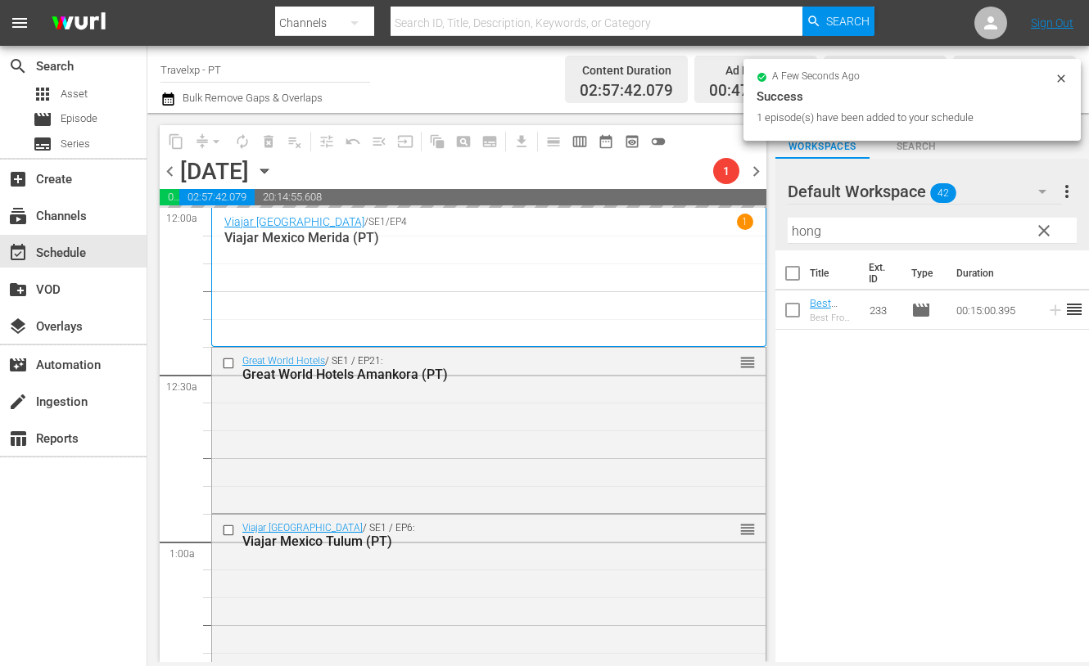
click at [802, 231] on input "hong" at bounding box center [931, 231] width 289 height 26
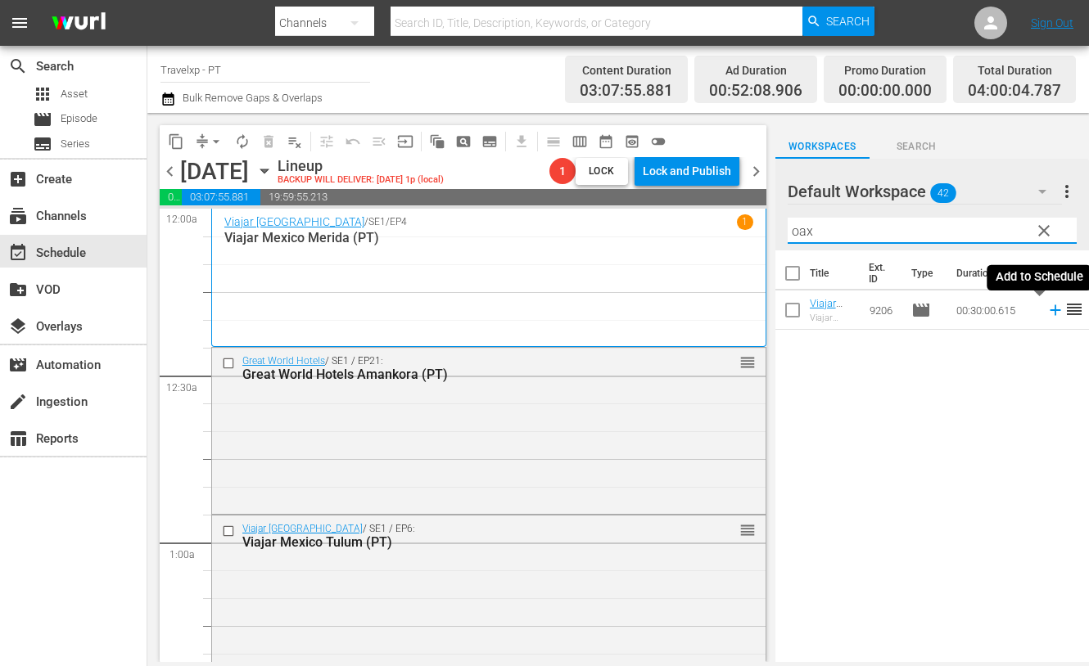
click at [1049, 310] on icon at bounding box center [1054, 310] width 11 height 11
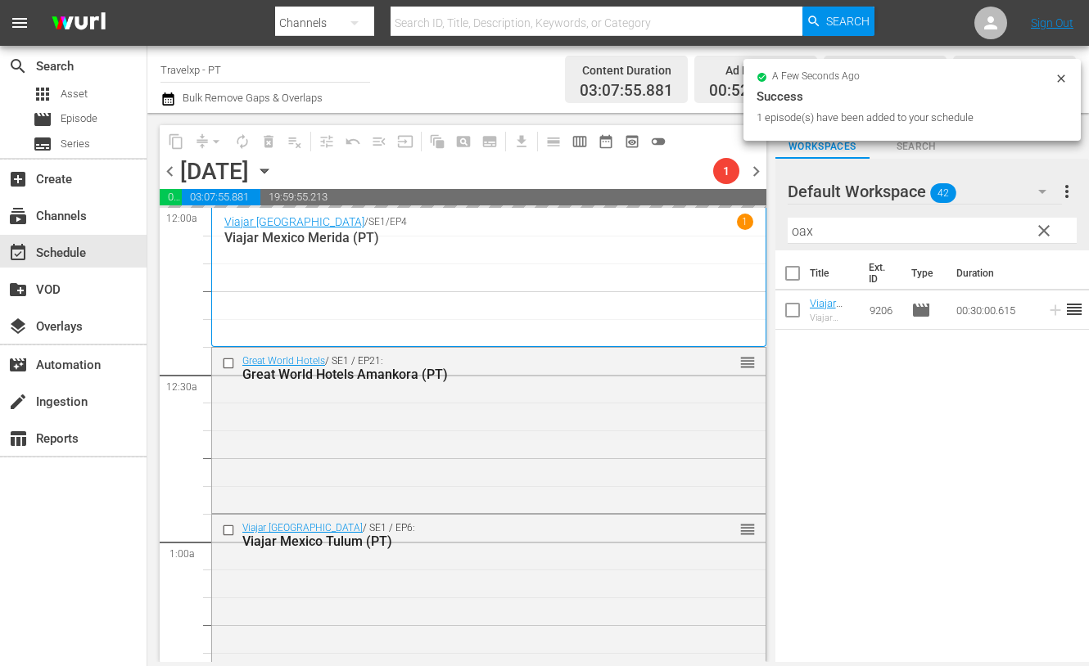
click at [805, 227] on input "oax" at bounding box center [931, 231] width 289 height 26
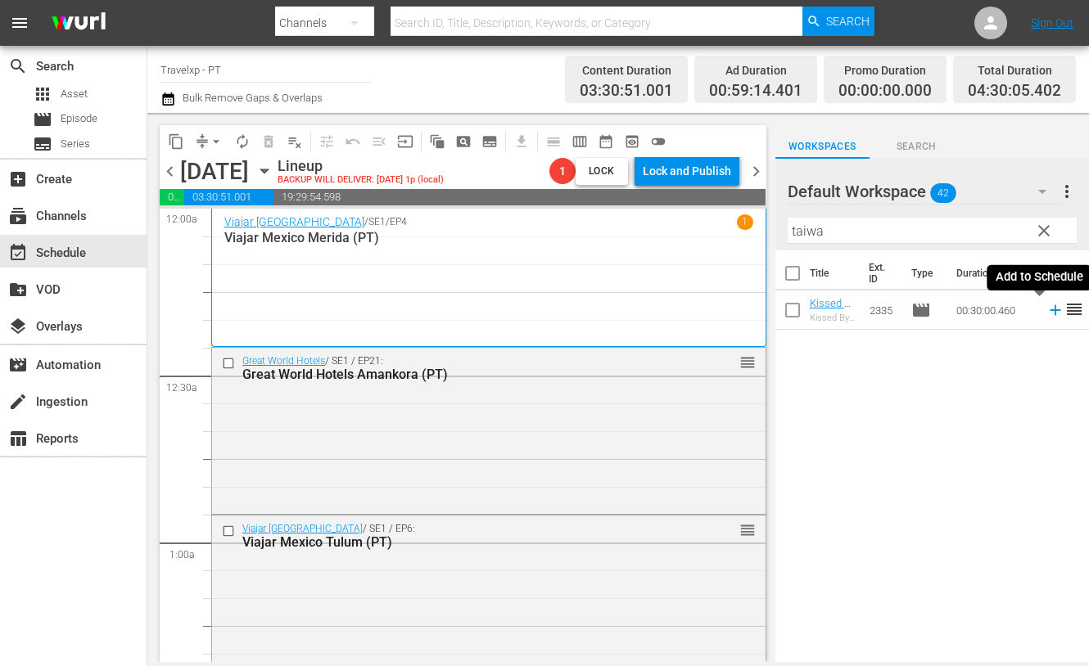
click at [1046, 313] on icon at bounding box center [1055, 310] width 18 height 18
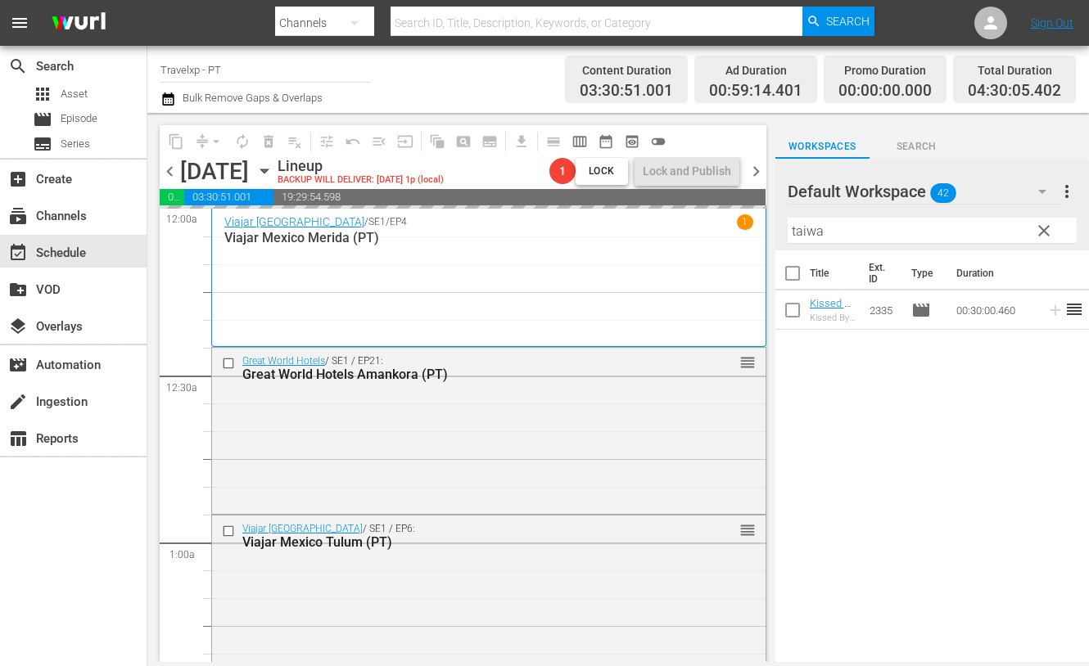
click at [814, 232] on input "taiwa" at bounding box center [931, 231] width 289 height 26
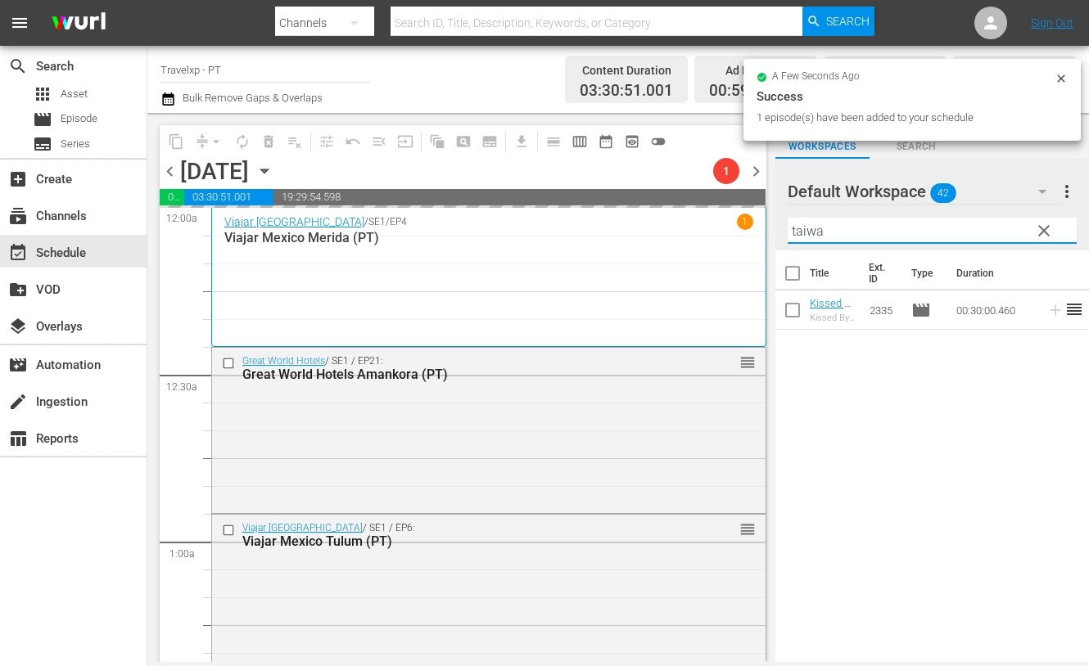
click at [814, 232] on input "taiwa" at bounding box center [931, 231] width 289 height 26
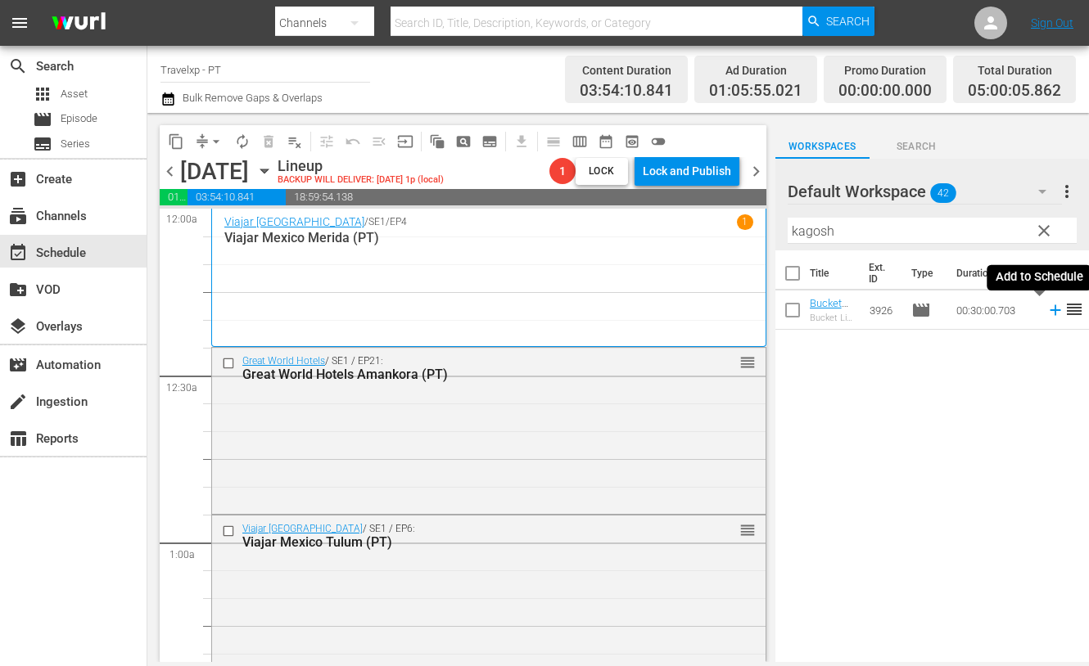
click at [1049, 311] on icon at bounding box center [1054, 310] width 11 height 11
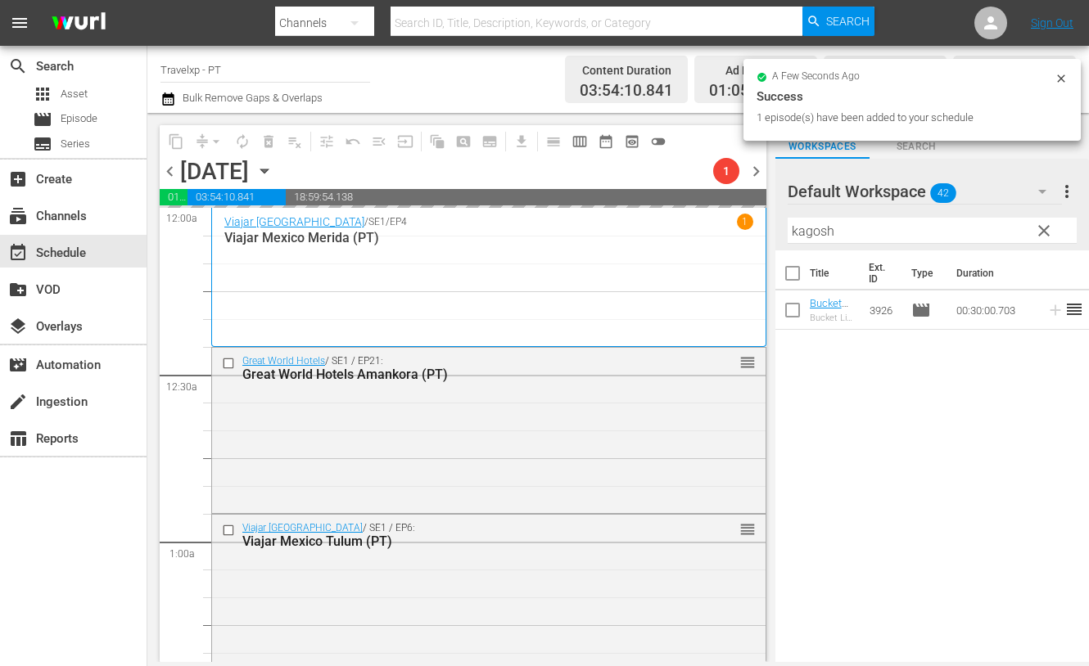
click at [807, 237] on input "kagosh" at bounding box center [931, 231] width 289 height 26
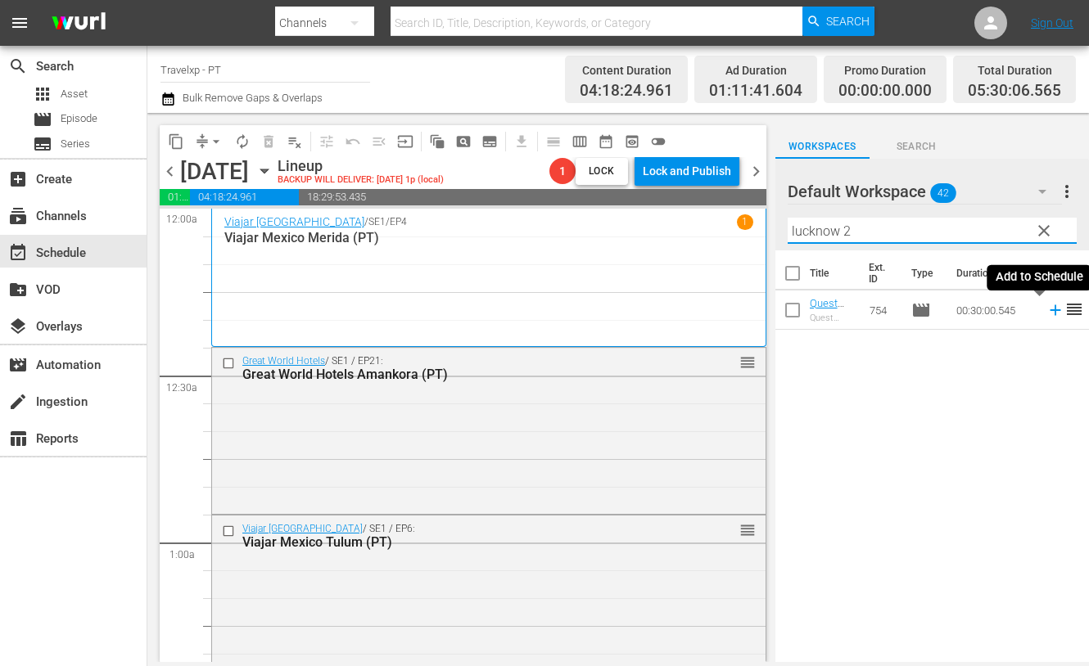
click at [1049, 313] on icon at bounding box center [1054, 310] width 11 height 11
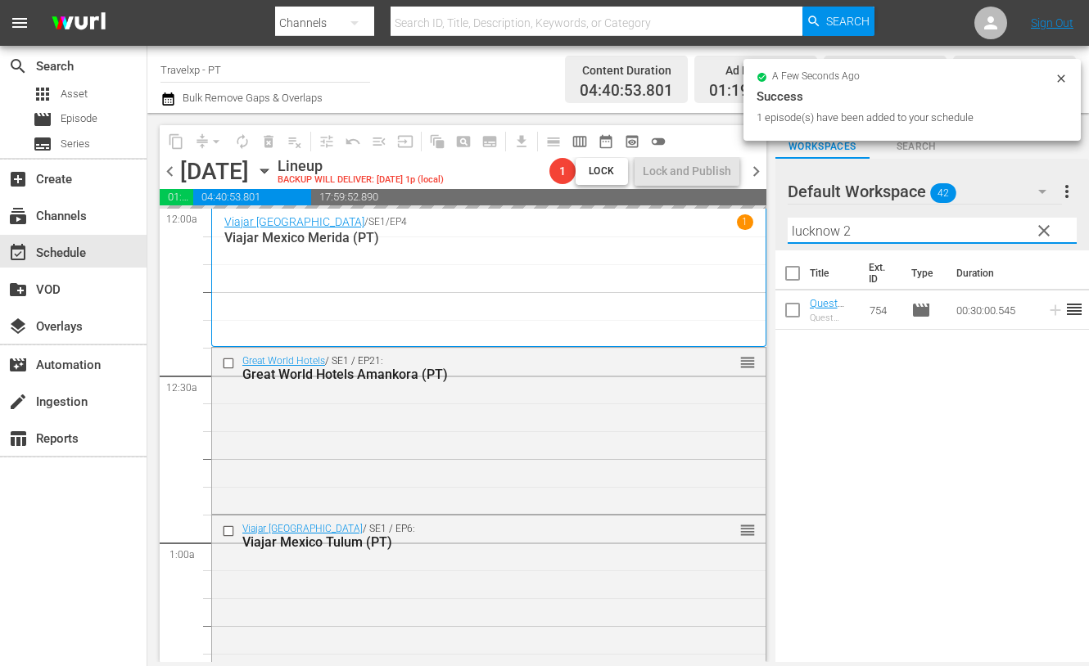
drag, startPoint x: 865, startPoint y: 234, endPoint x: 772, endPoint y: 226, distance: 93.7
click at [772, 226] on div "content_copy compress arrow_drop_down autorenew_outlined delete_forever_outline…" at bounding box center [617, 387] width 941 height 549
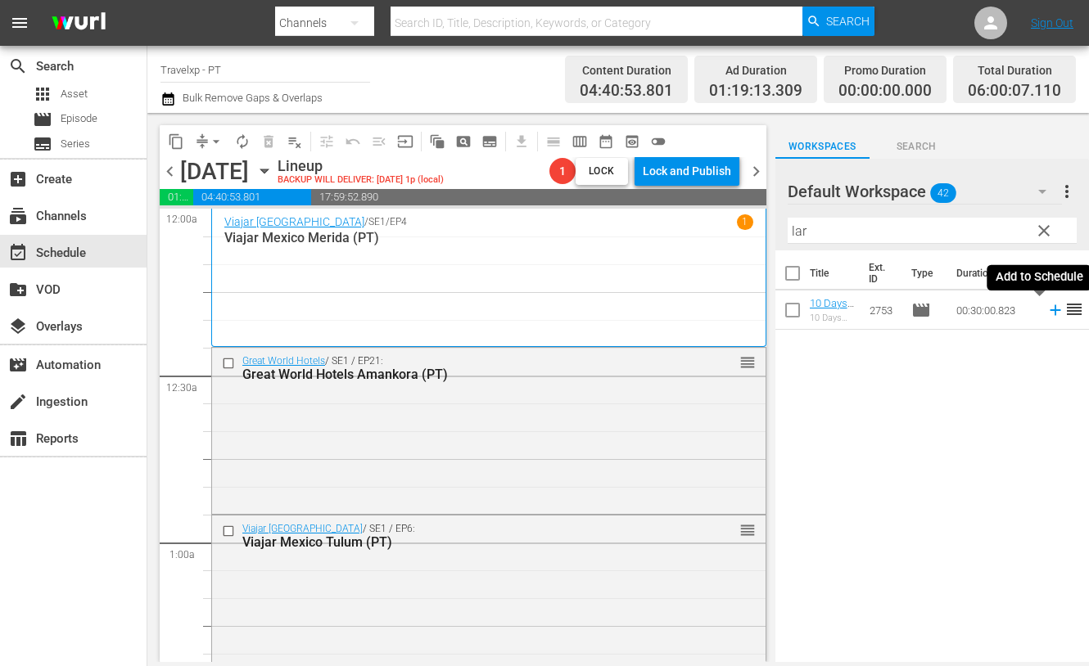
click at [1049, 313] on icon at bounding box center [1054, 310] width 11 height 11
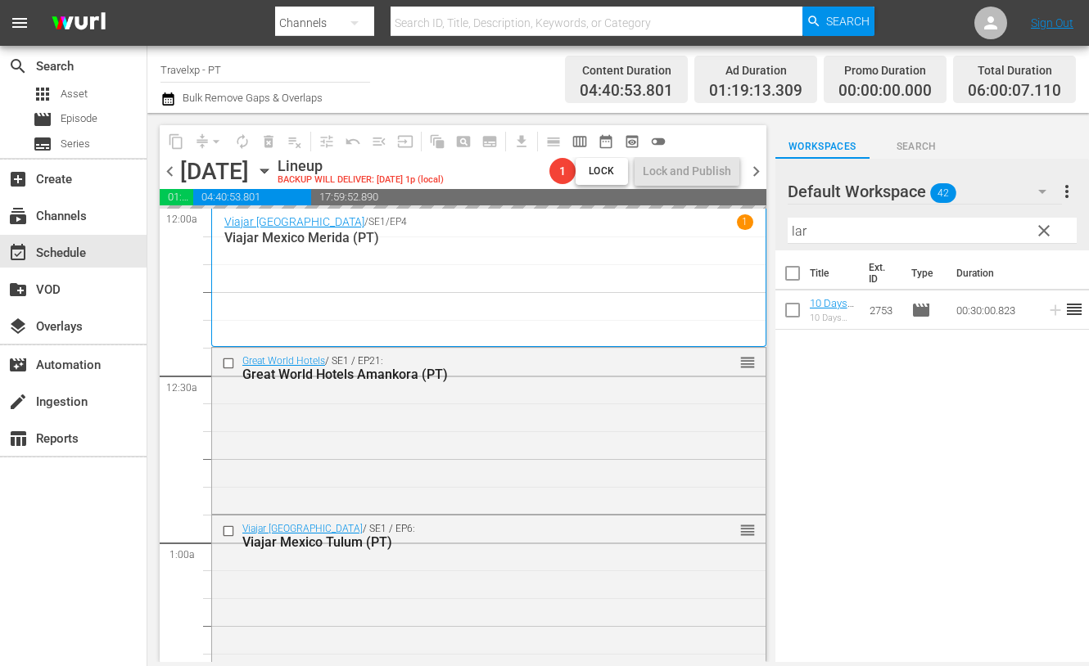
click at [798, 232] on input "lar" at bounding box center [931, 231] width 289 height 26
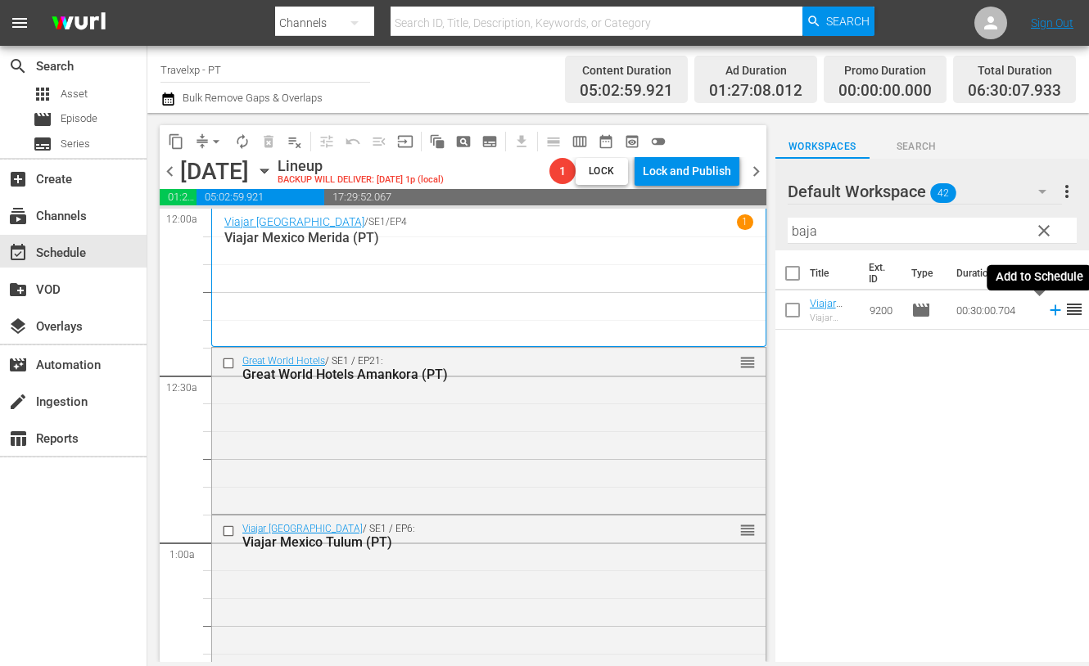
click at [1049, 308] on icon at bounding box center [1054, 310] width 11 height 11
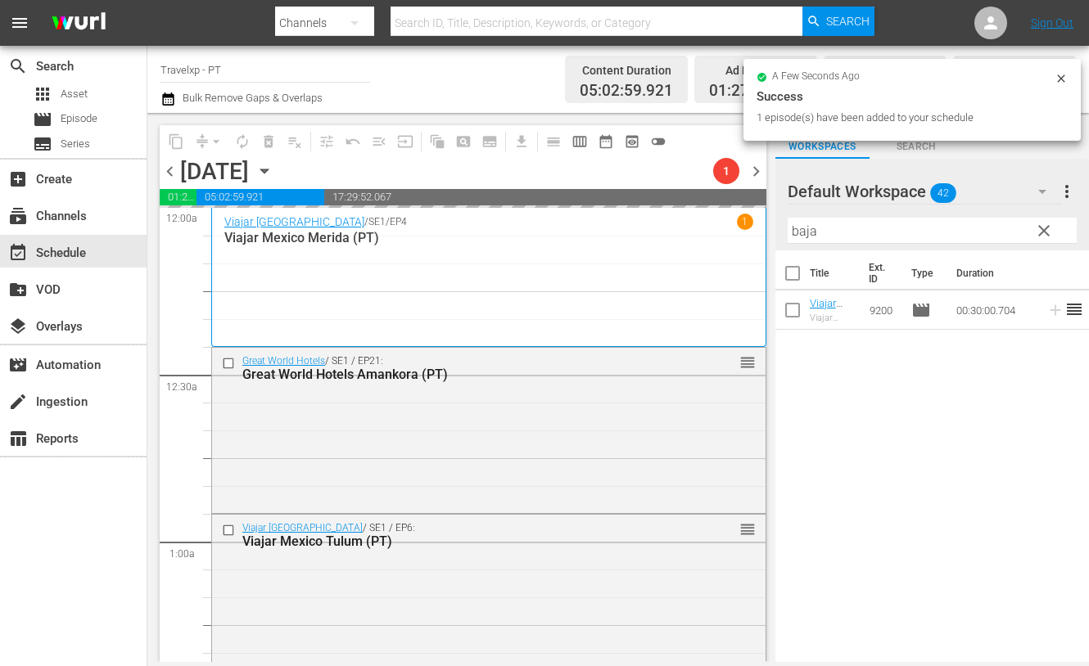
click at [810, 233] on input "baja" at bounding box center [931, 231] width 289 height 26
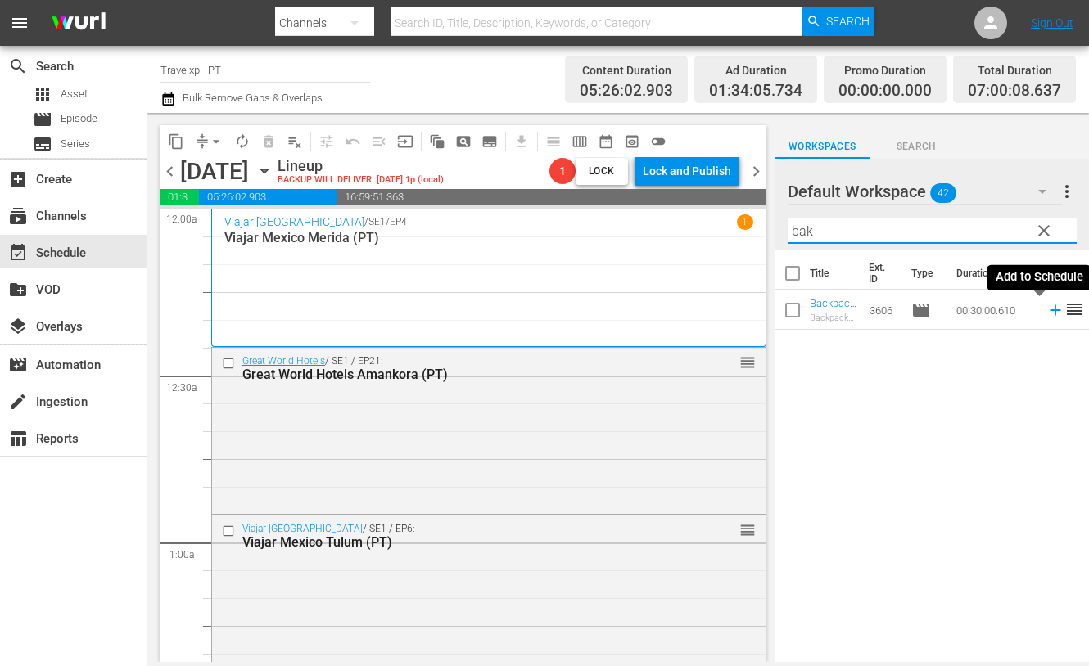
click at [1049, 313] on icon at bounding box center [1054, 310] width 11 height 11
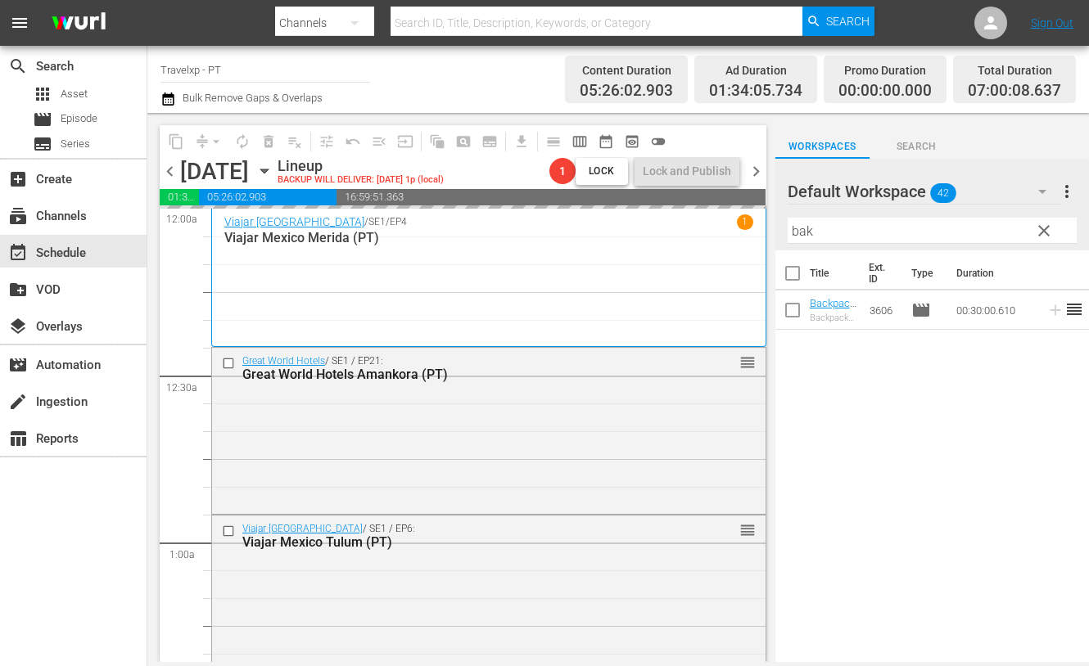
click at [802, 233] on input "bak" at bounding box center [931, 231] width 289 height 26
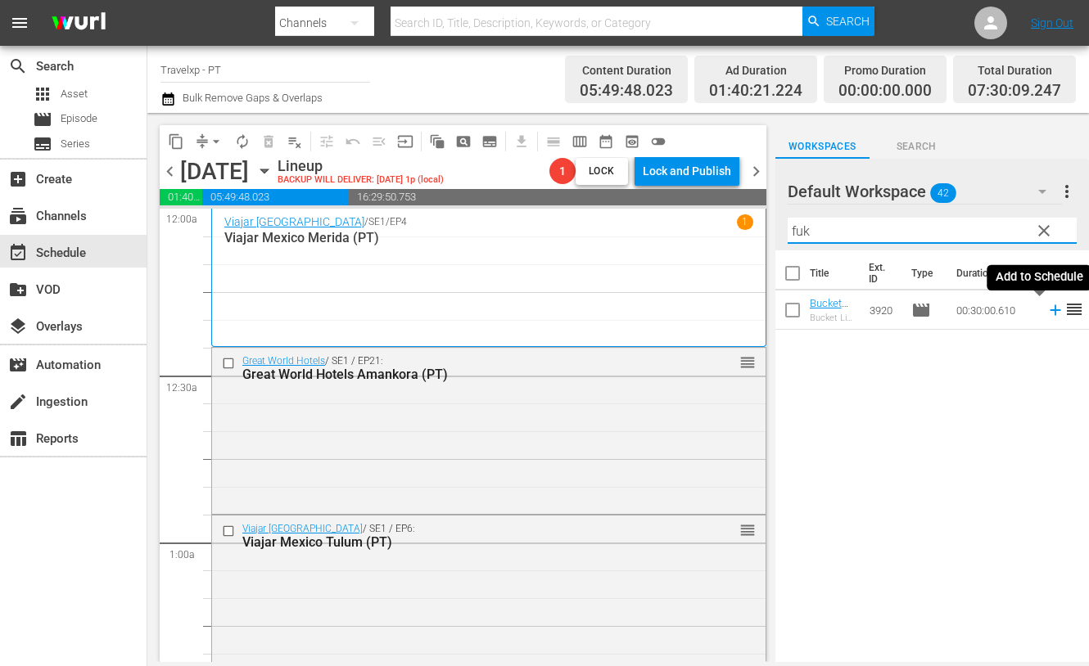
click at [1046, 312] on icon at bounding box center [1055, 310] width 18 height 18
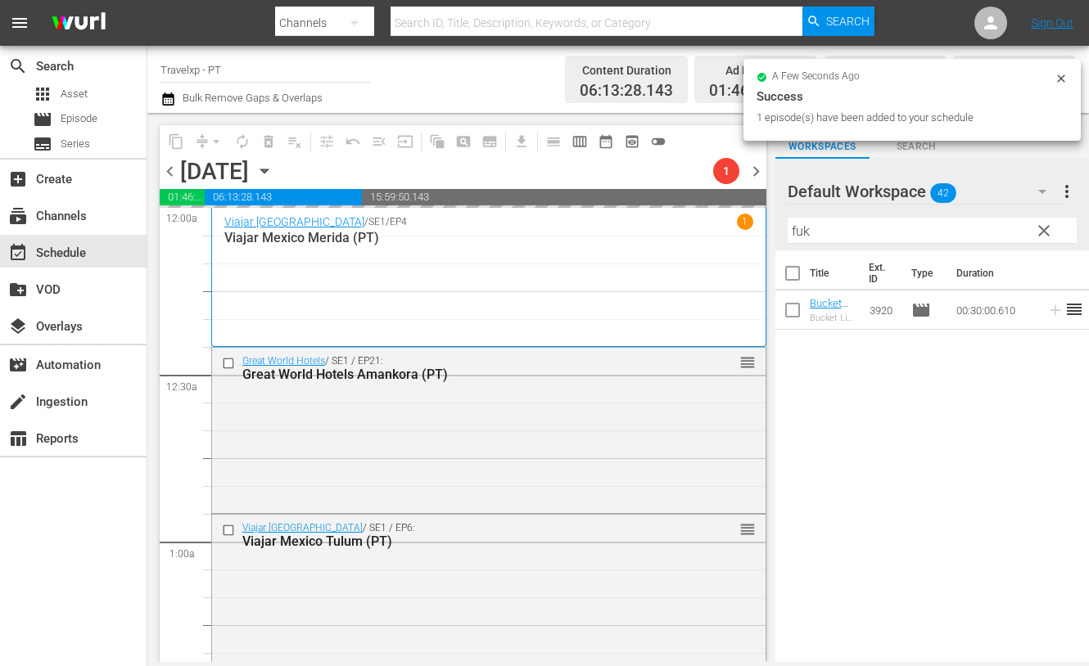
click at [802, 226] on input "fuk" at bounding box center [931, 231] width 289 height 26
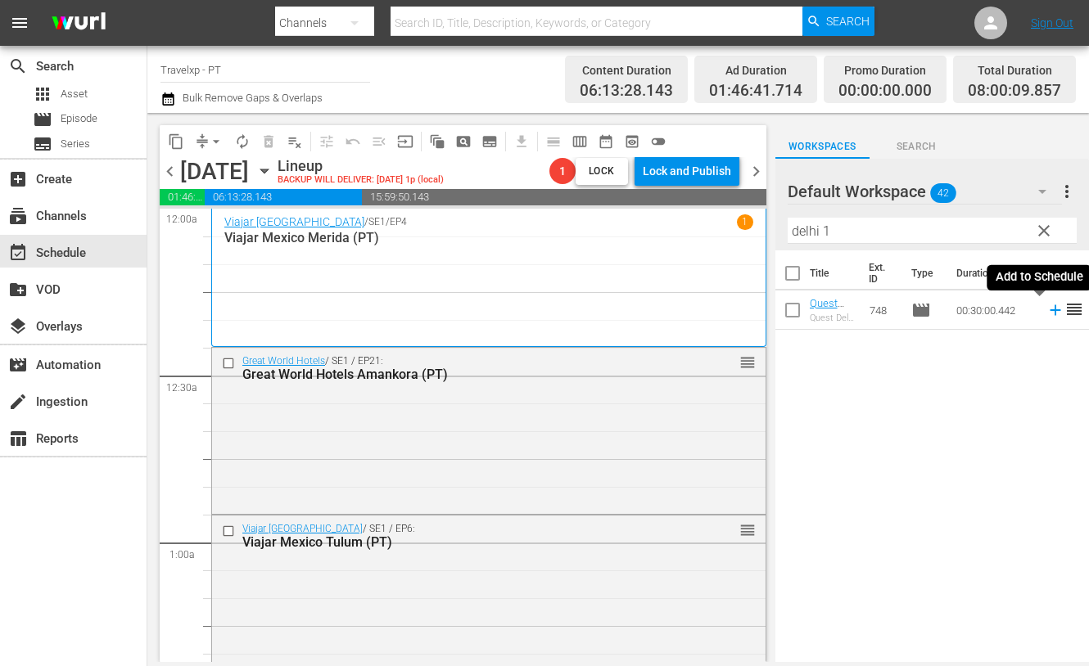
click at [1049, 311] on icon at bounding box center [1054, 310] width 11 height 11
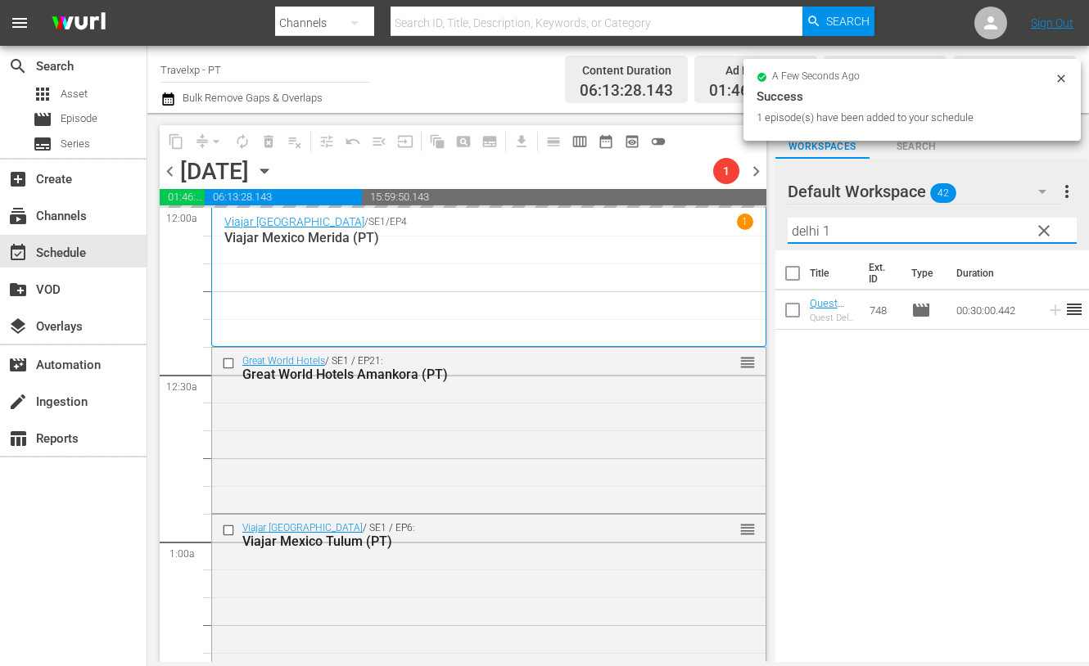
drag, startPoint x: 845, startPoint y: 224, endPoint x: 780, endPoint y: 223, distance: 64.7
click at [780, 223] on div "Default Workspace 42 Default more_vert clear Filter by Title delhi 1" at bounding box center [931, 205] width 313 height 92
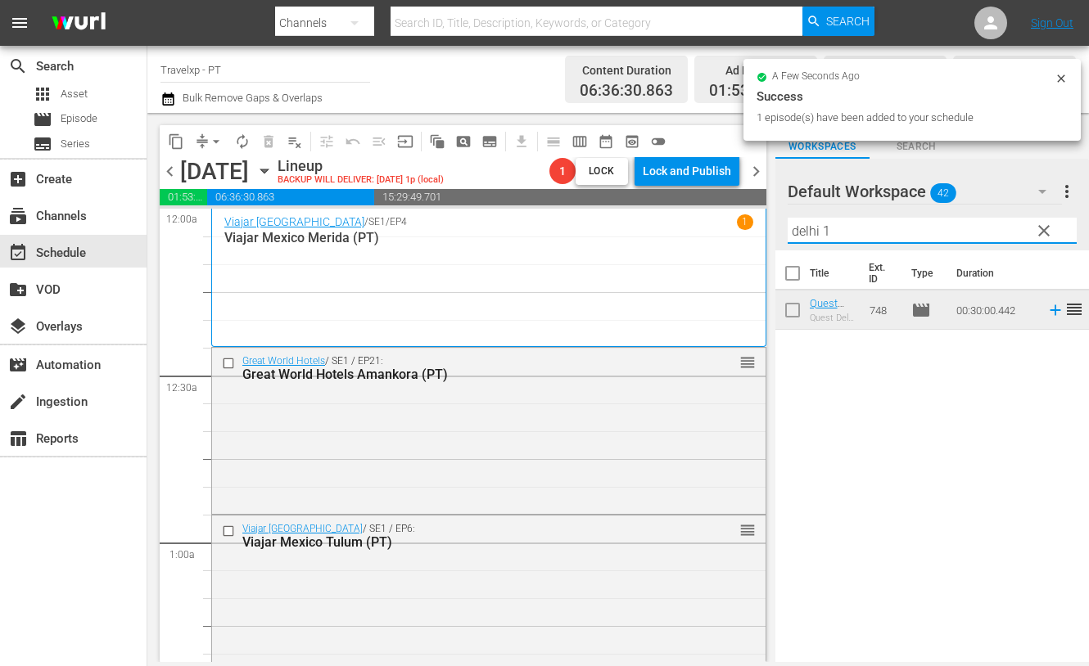
click at [805, 231] on input "delhi 1" at bounding box center [931, 231] width 289 height 26
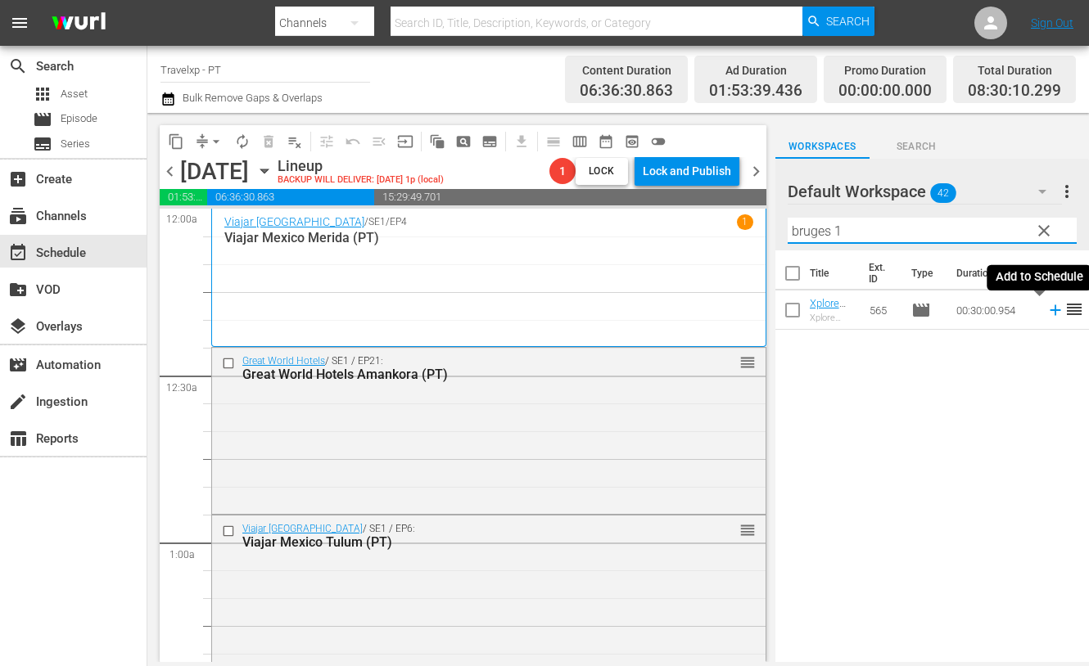
click at [1049, 309] on icon at bounding box center [1054, 310] width 11 height 11
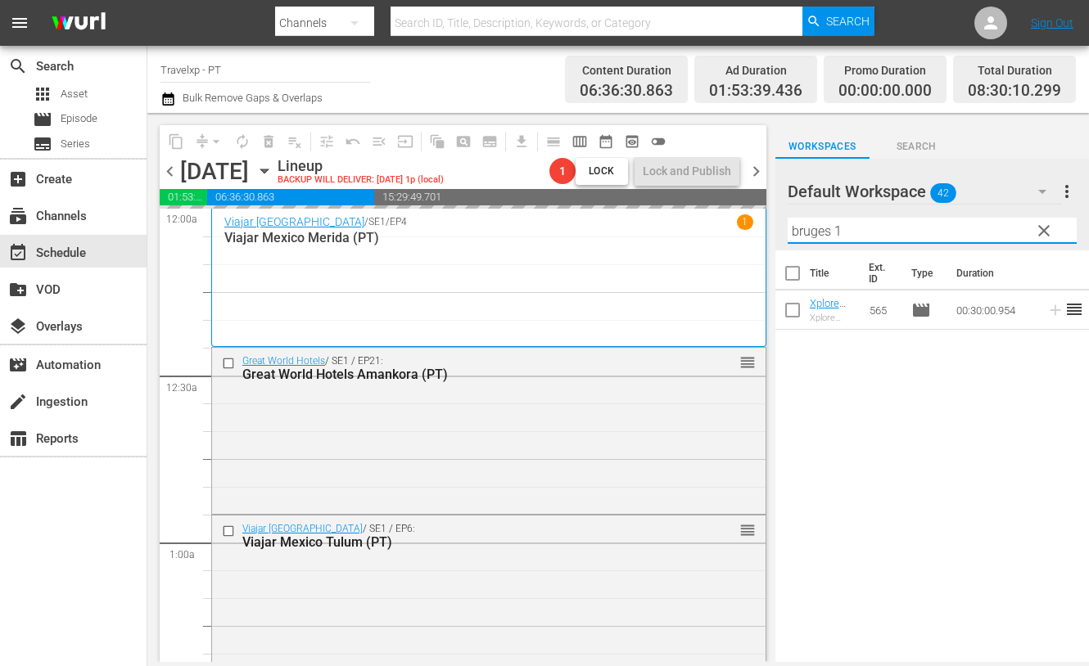
drag, startPoint x: 862, startPoint y: 231, endPoint x: 734, endPoint y: 213, distance: 129.0
click at [734, 213] on div "content_copy compress arrow_drop_down autorenew_outlined delete_forever_outline…" at bounding box center [617, 387] width 941 height 549
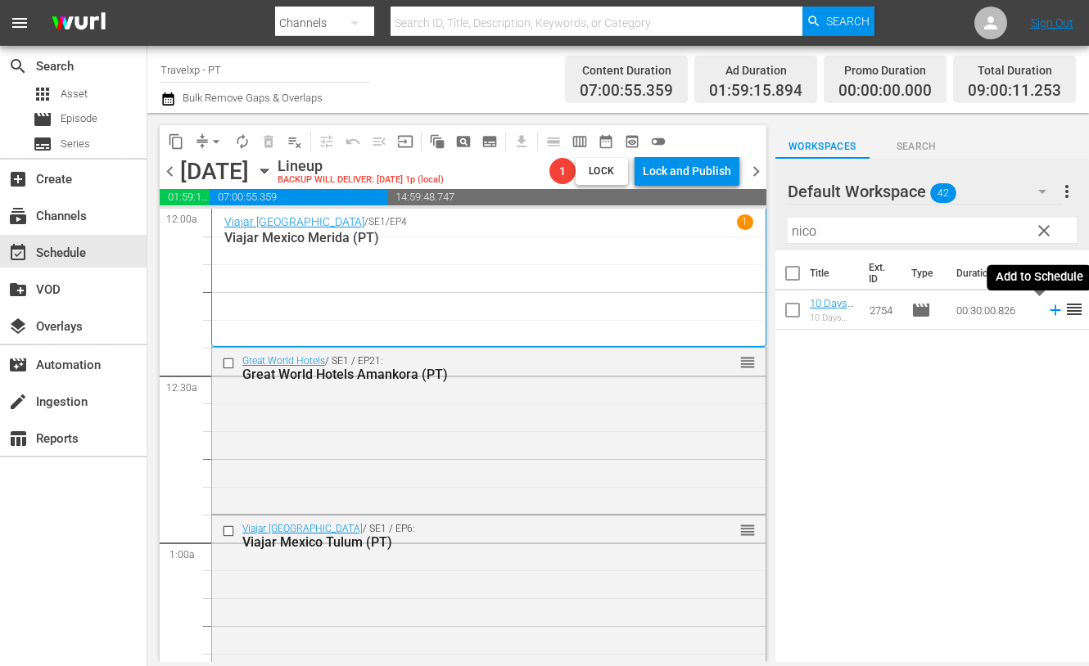
click at [1049, 307] on icon at bounding box center [1054, 310] width 11 height 11
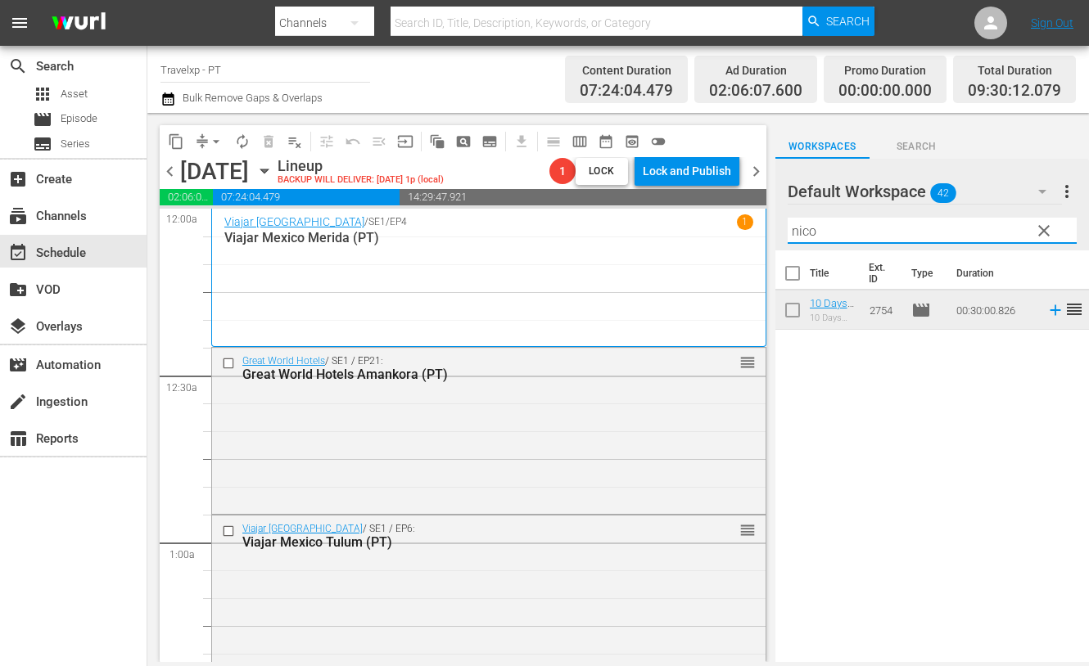
click at [794, 237] on input "nico" at bounding box center [931, 231] width 289 height 26
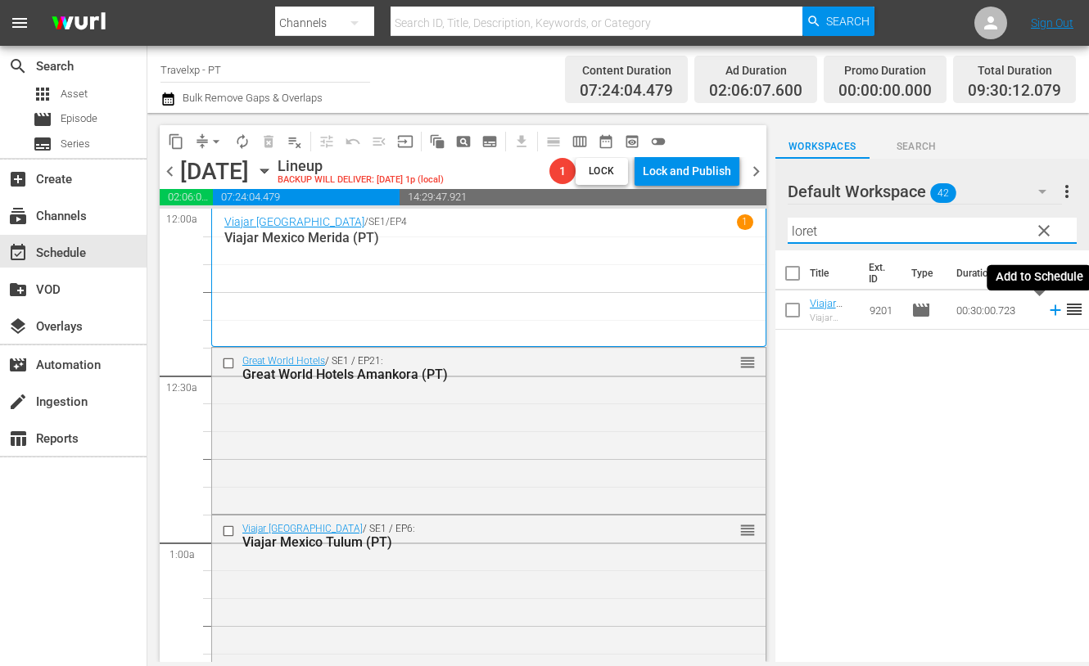
click at [1046, 309] on icon at bounding box center [1055, 310] width 18 height 18
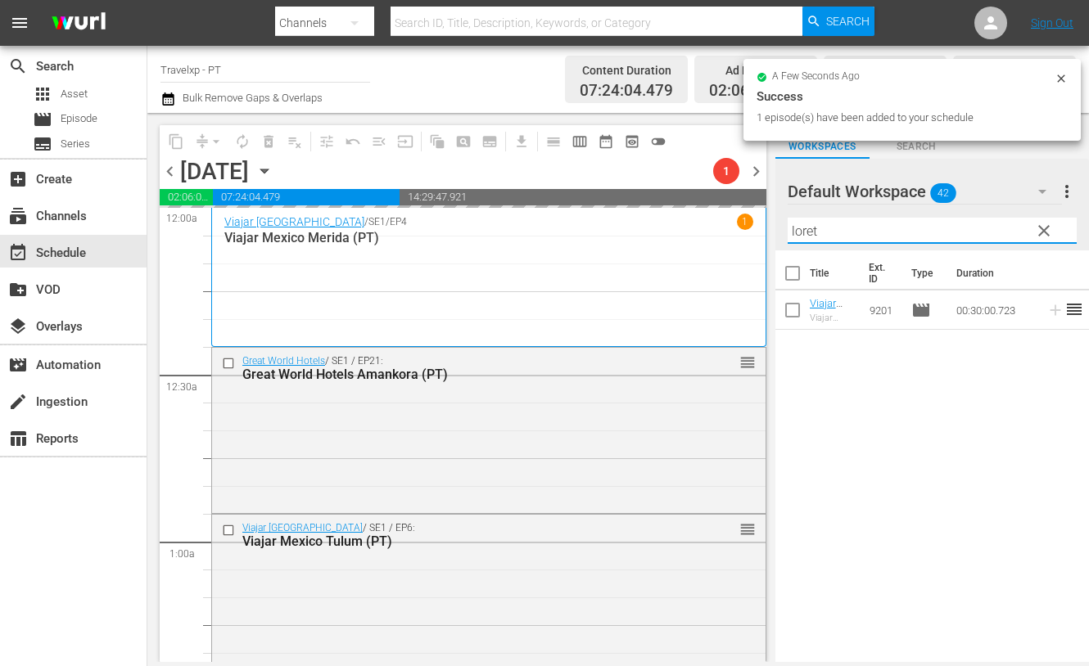
click at [806, 231] on input "loret" at bounding box center [931, 231] width 289 height 26
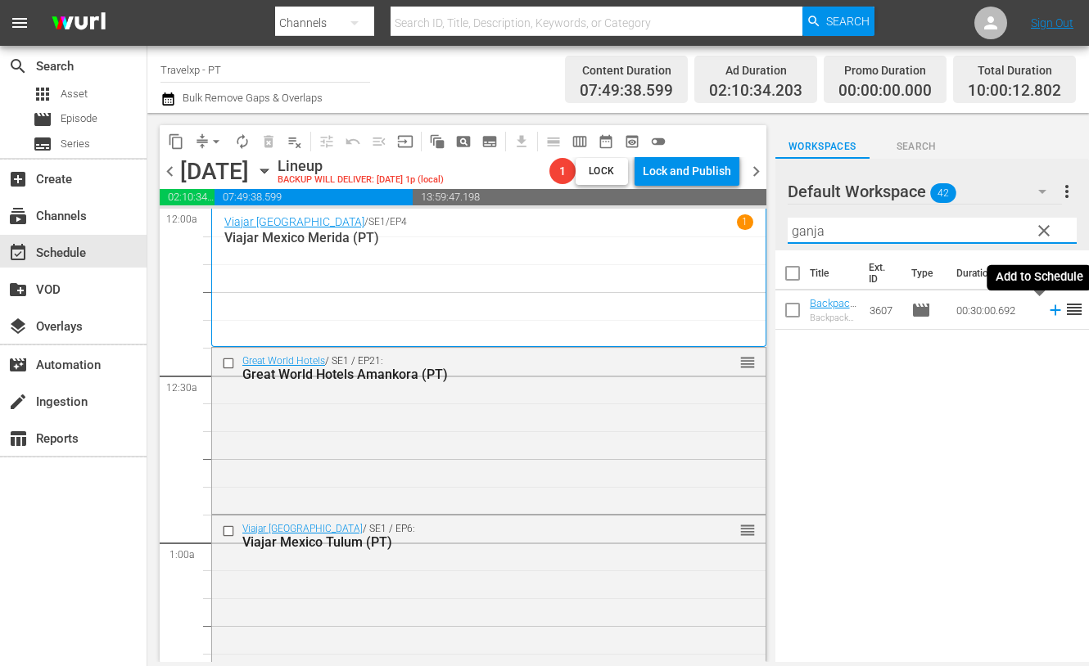
click at [1046, 312] on icon at bounding box center [1055, 310] width 18 height 18
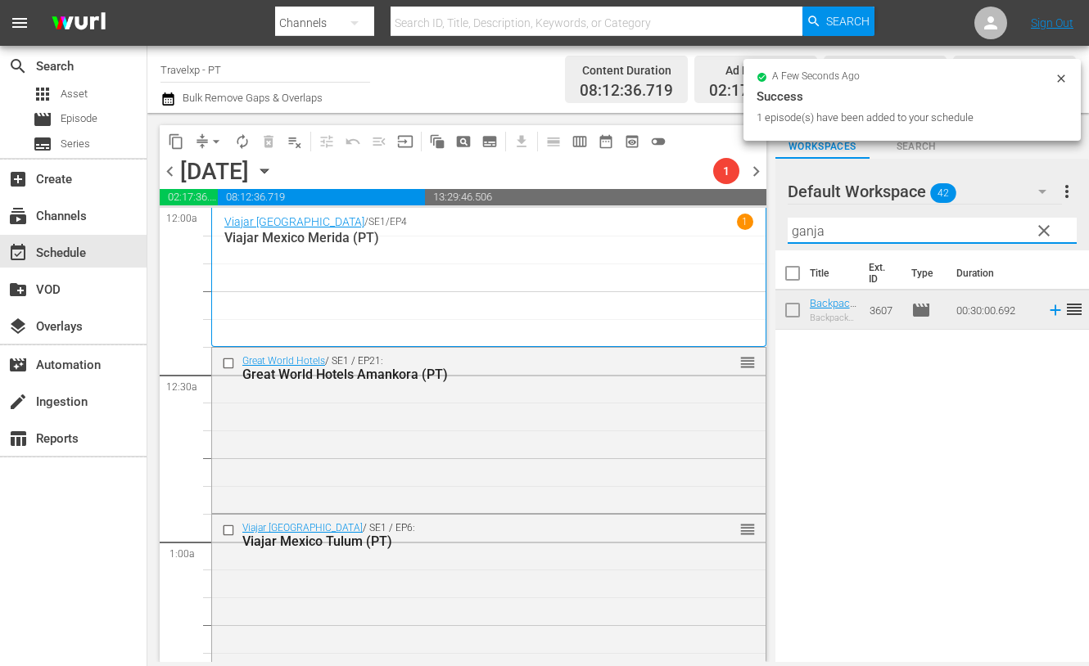
click at [795, 239] on input "ganja" at bounding box center [931, 231] width 289 height 26
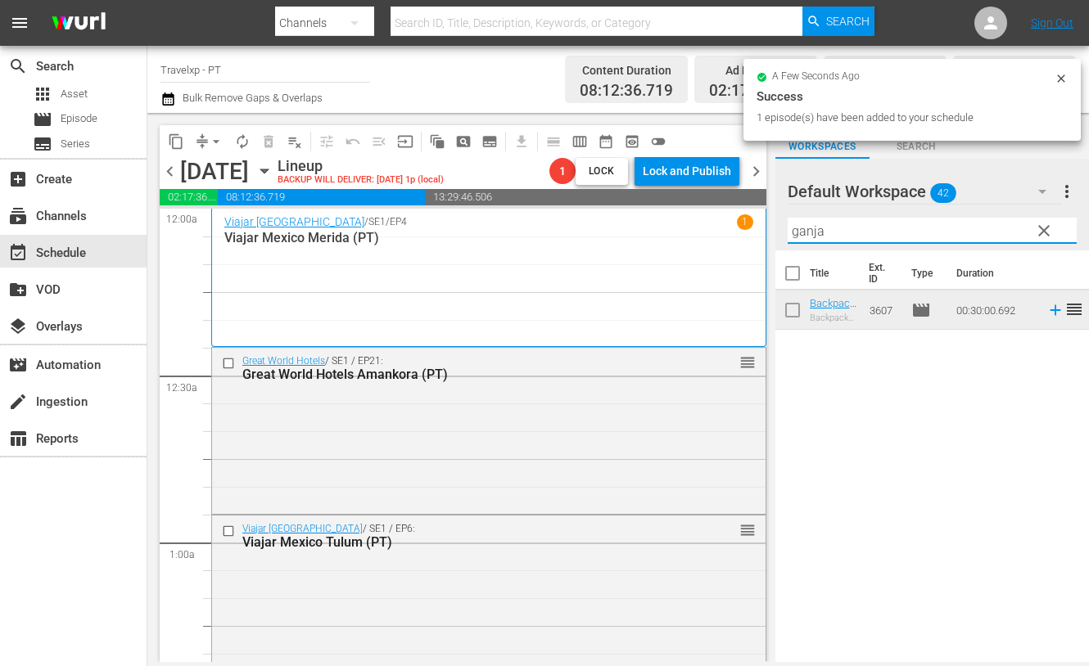
click at [795, 239] on input "ganja" at bounding box center [931, 231] width 289 height 26
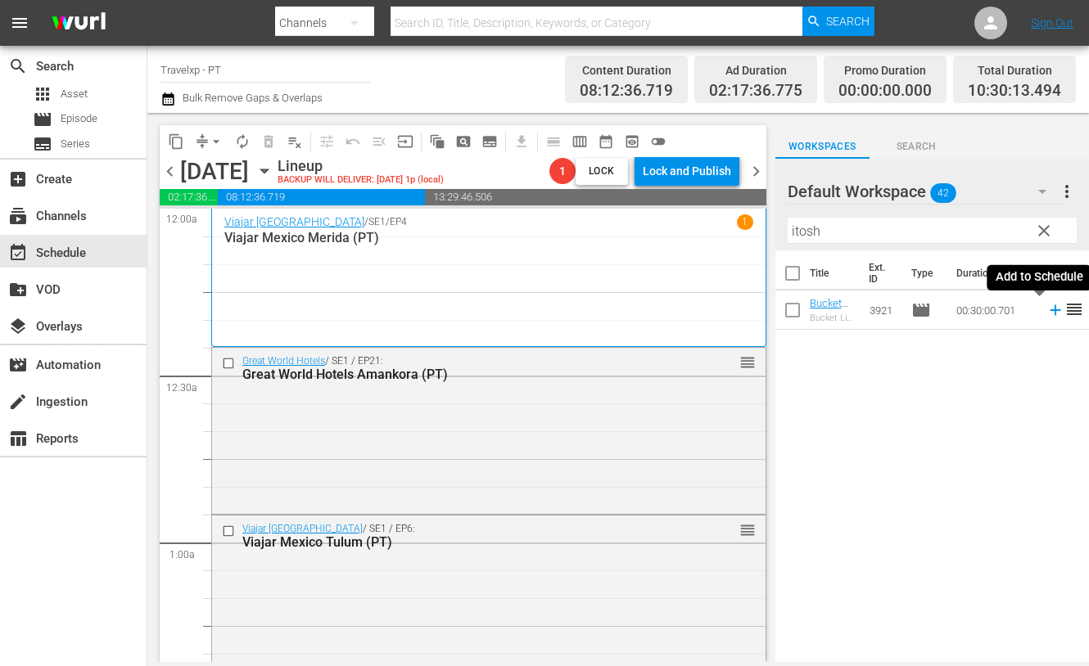
click at [1046, 313] on icon at bounding box center [1055, 310] width 18 height 18
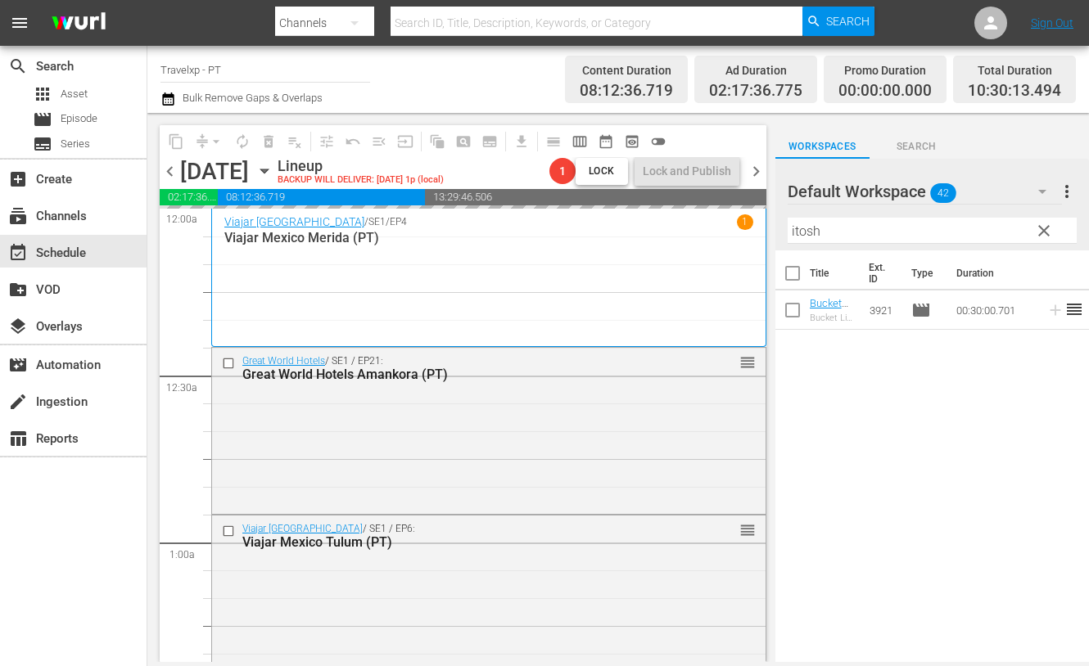
click at [807, 231] on input "itosh" at bounding box center [931, 231] width 289 height 26
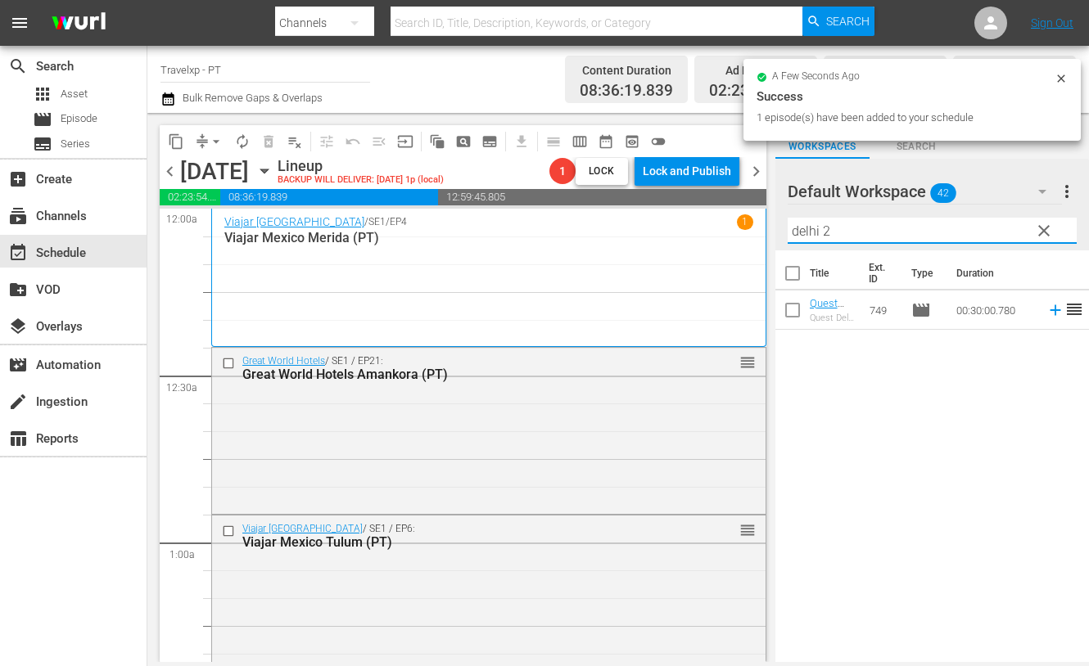
click at [1049, 313] on icon at bounding box center [1054, 310] width 11 height 11
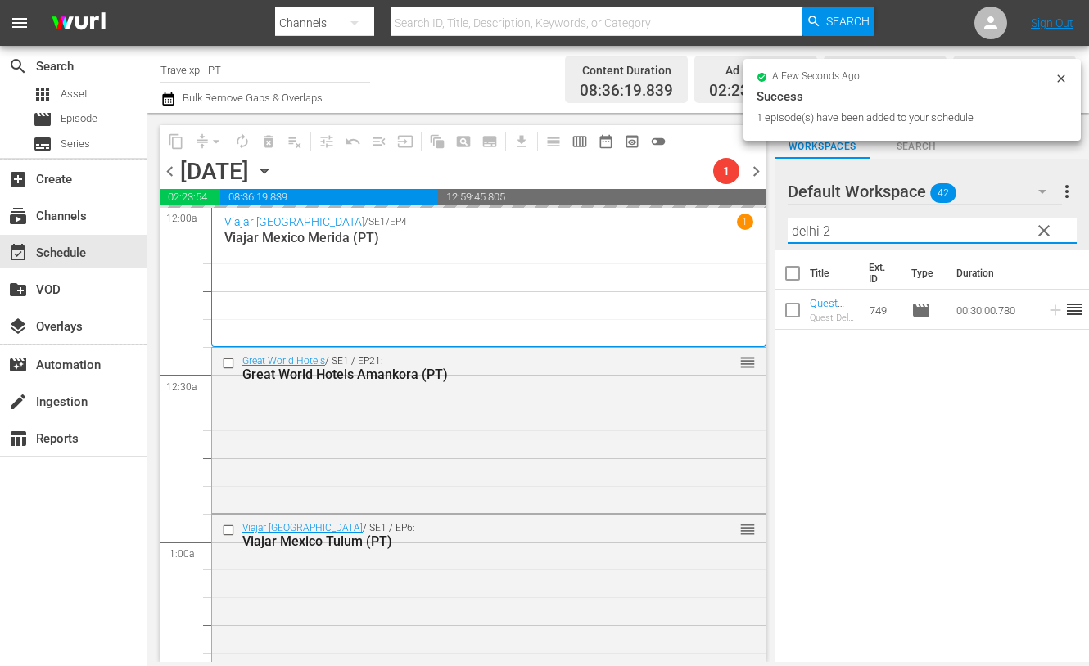
drag, startPoint x: 849, startPoint y: 235, endPoint x: 790, endPoint y: 236, distance: 58.9
click at [790, 236] on input "delhi 2" at bounding box center [931, 231] width 289 height 26
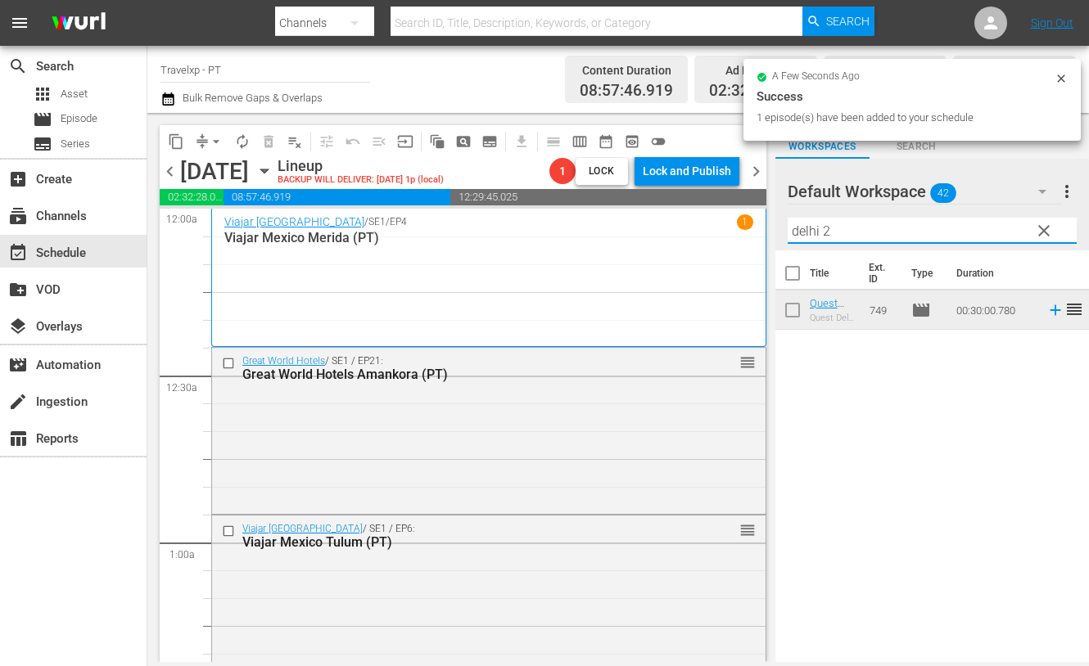
click at [805, 231] on input "delhi 2" at bounding box center [931, 231] width 289 height 26
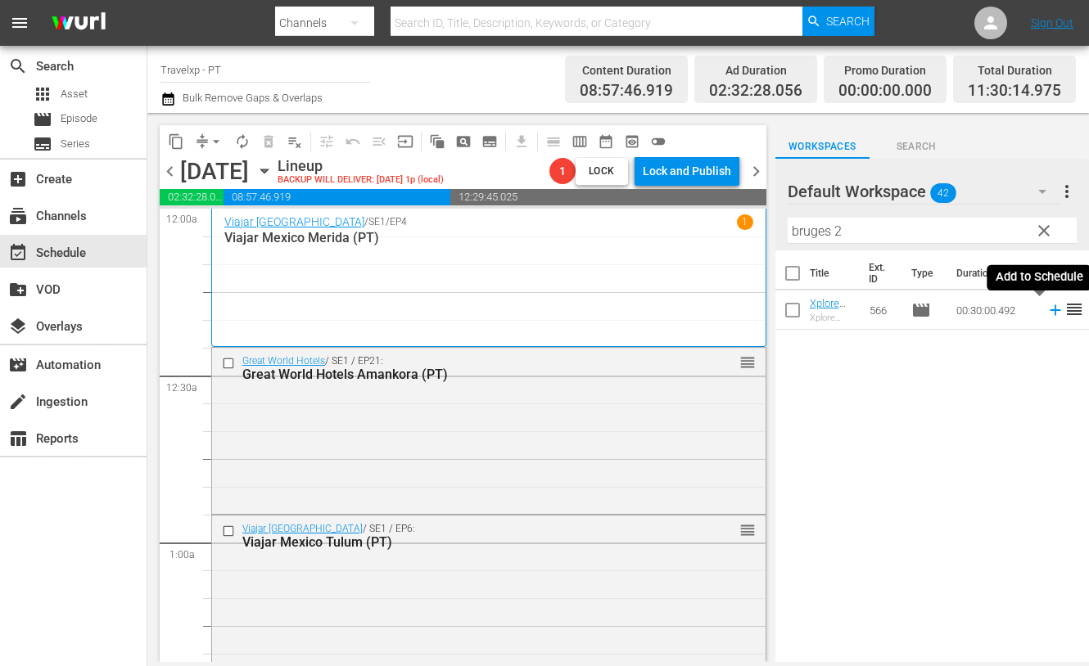
click at [1046, 311] on icon at bounding box center [1055, 310] width 18 height 18
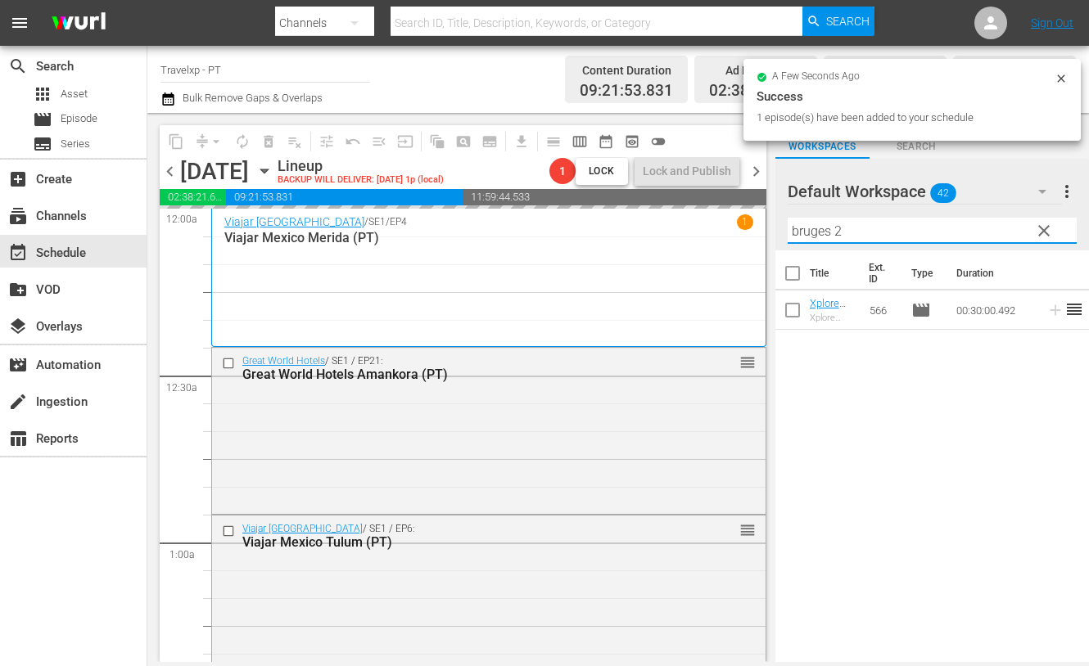
drag, startPoint x: 858, startPoint y: 223, endPoint x: 778, endPoint y: 221, distance: 80.3
click at [778, 221] on div "Default Workspace 42 Default more_vert clear Filter by Title bruges 2" at bounding box center [931, 205] width 313 height 92
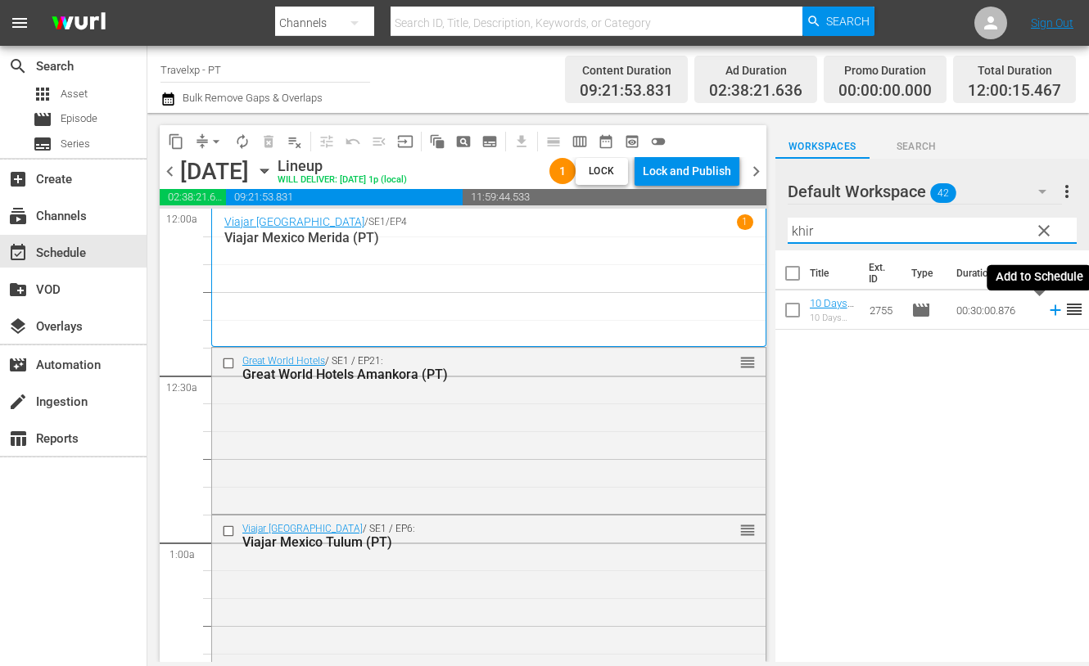
click at [1046, 311] on icon at bounding box center [1055, 310] width 18 height 18
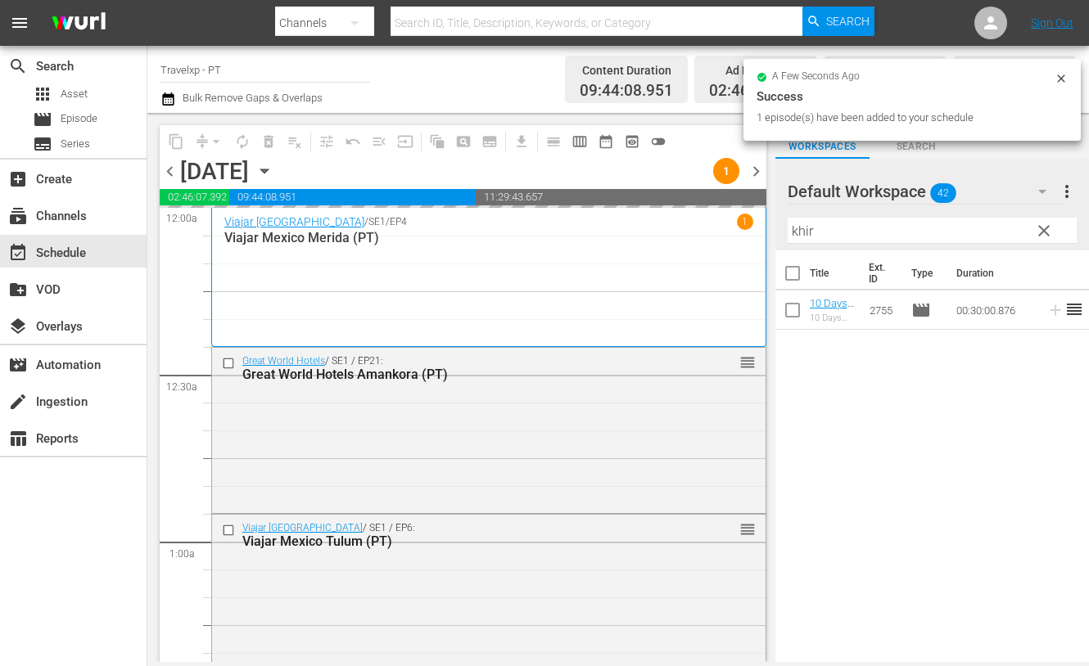
click at [805, 228] on input "khir" at bounding box center [931, 231] width 289 height 26
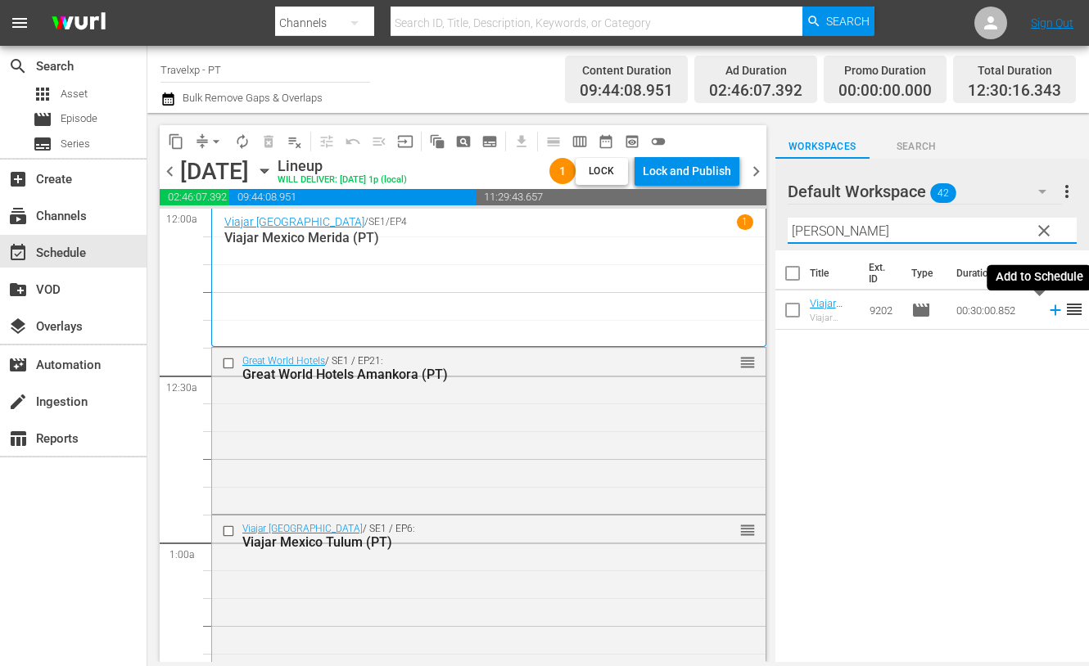
click at [1046, 313] on icon at bounding box center [1055, 310] width 18 height 18
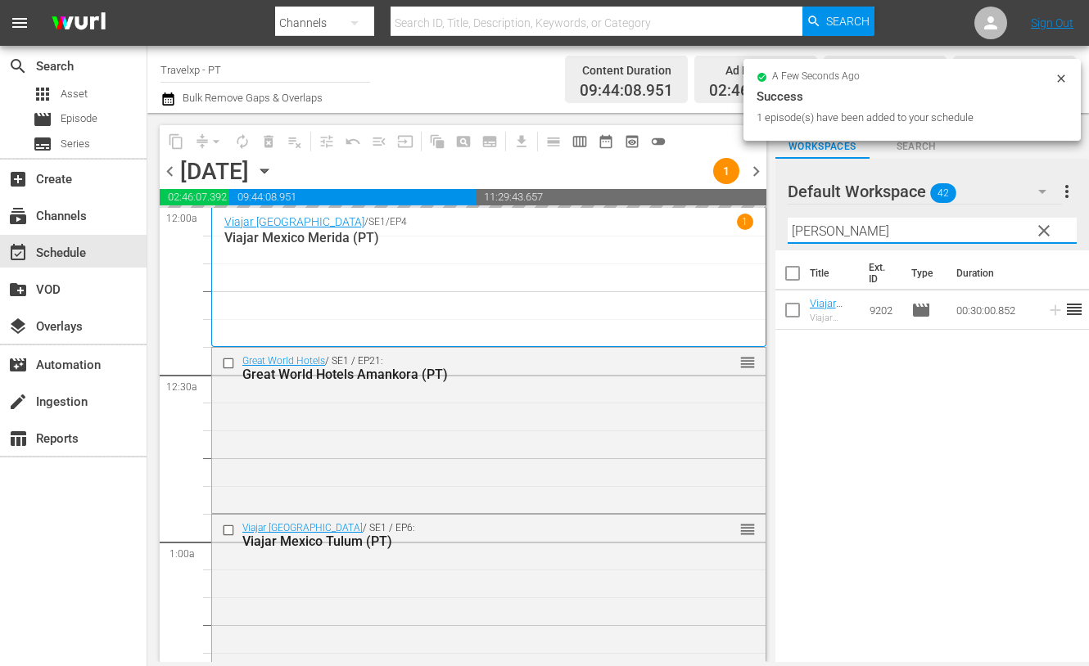
click at [822, 230] on input "[PERSON_NAME]" at bounding box center [931, 231] width 289 height 26
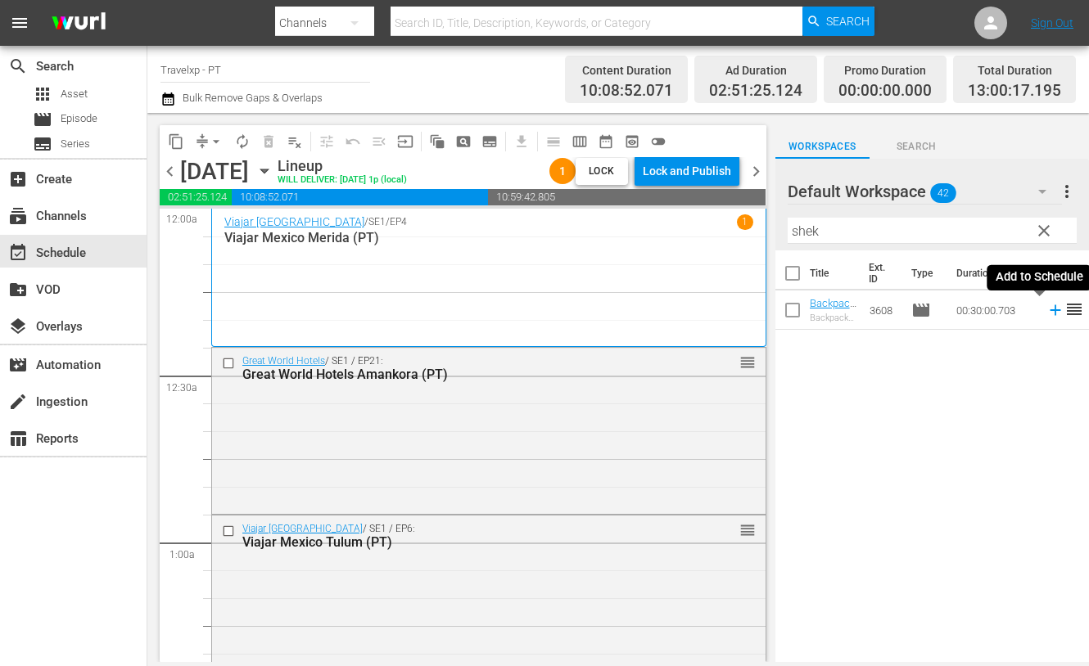
click at [1046, 304] on icon at bounding box center [1055, 310] width 18 height 18
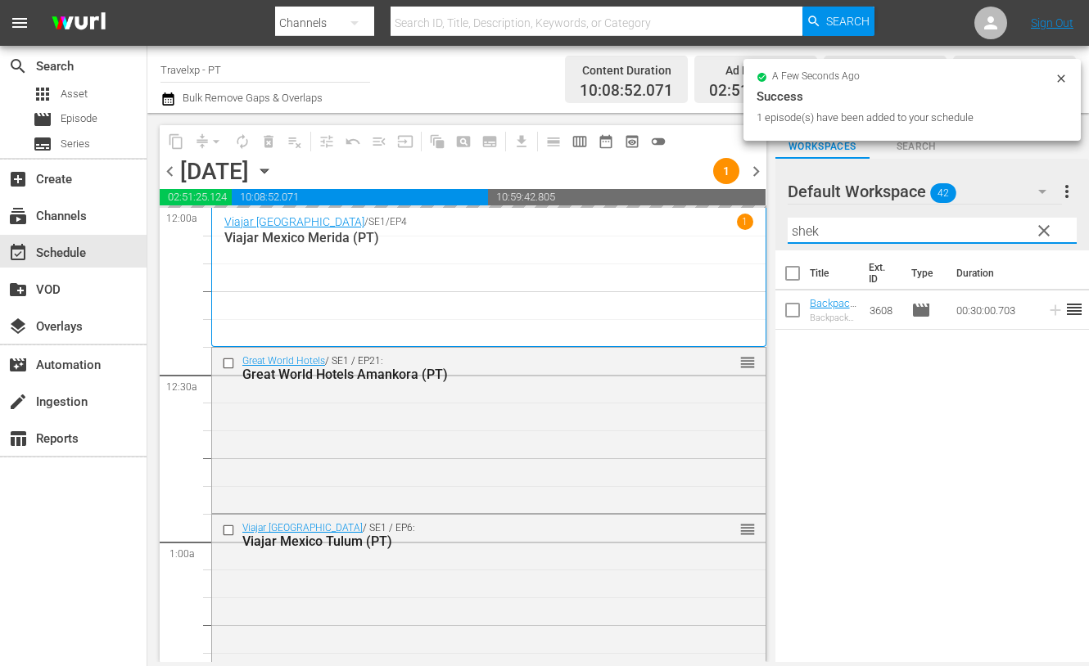
click at [807, 232] on input "shek" at bounding box center [931, 231] width 289 height 26
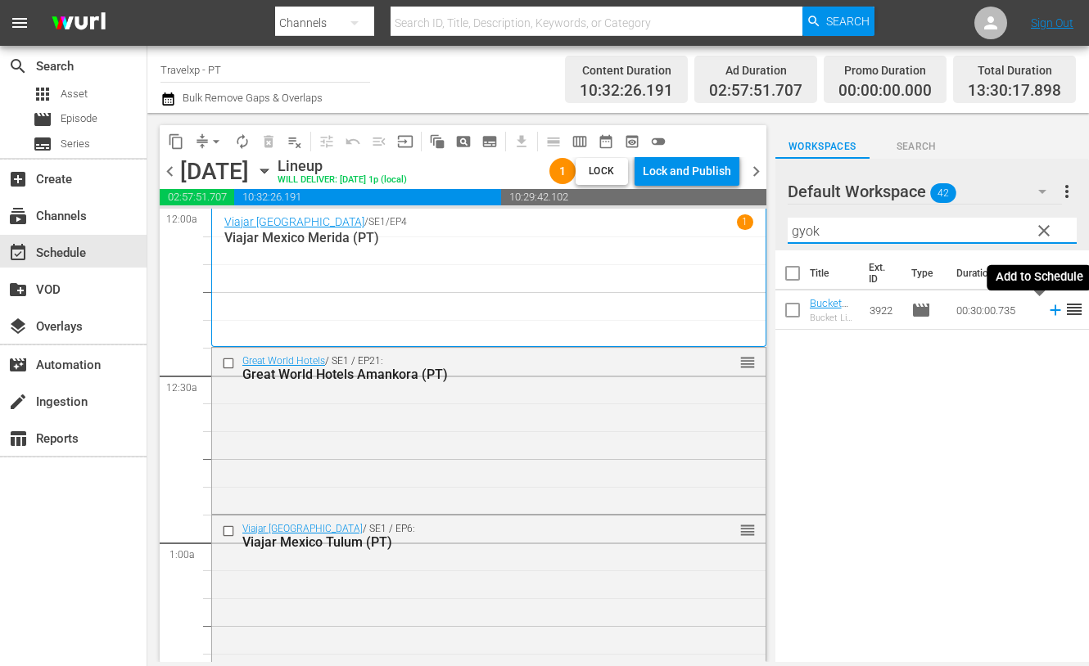
click at [1046, 312] on icon at bounding box center [1055, 310] width 18 height 18
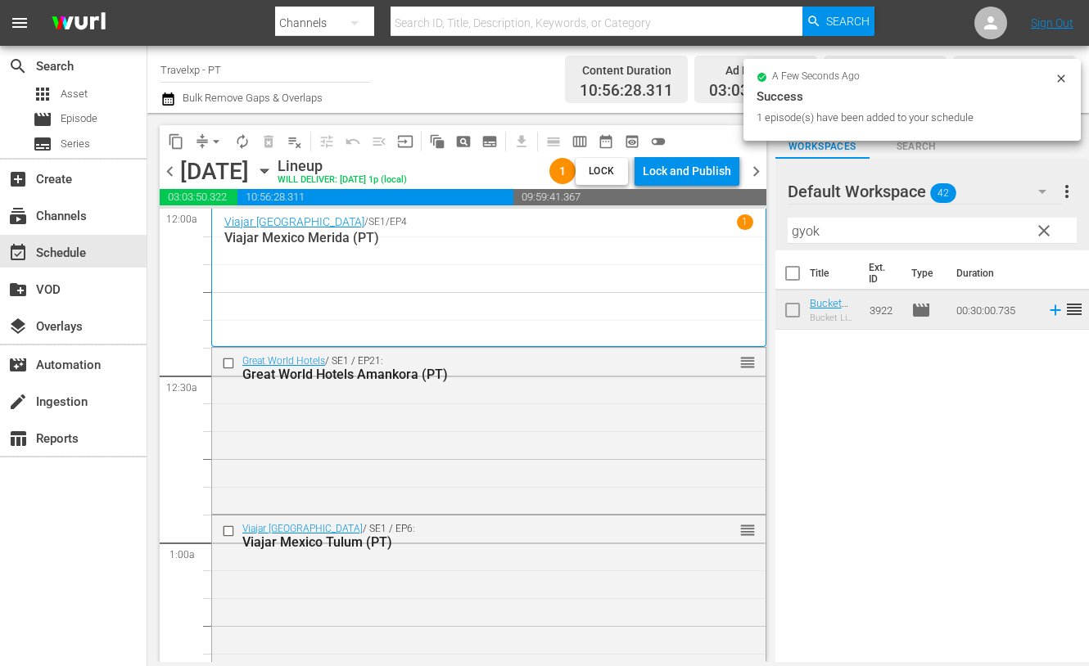
click at [805, 237] on input "gyok" at bounding box center [931, 231] width 289 height 26
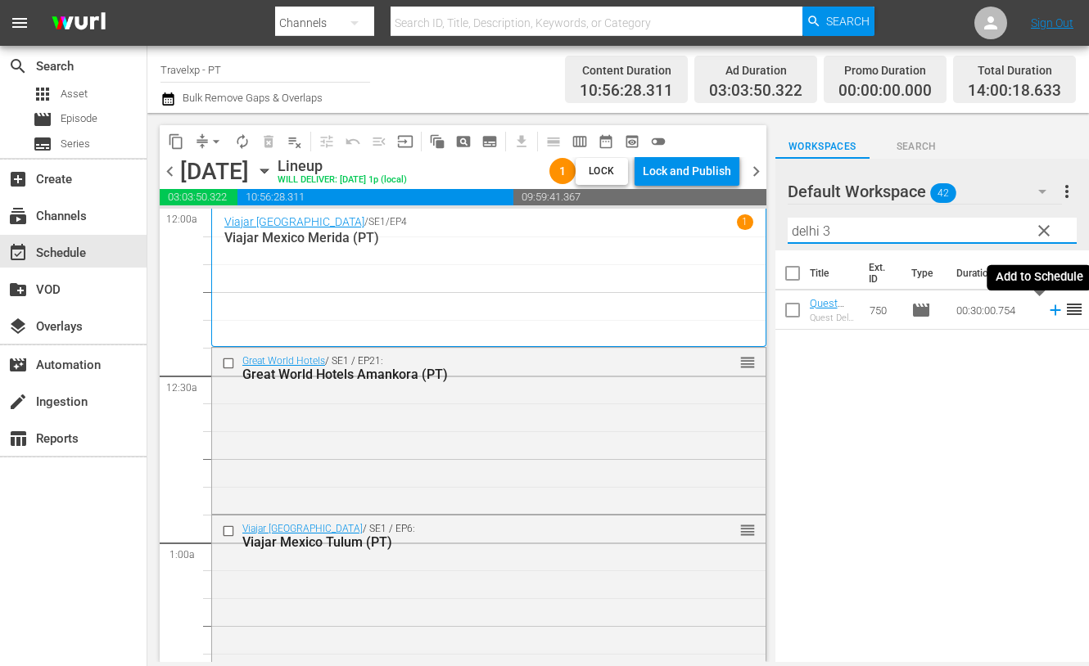
click at [1046, 311] on icon at bounding box center [1055, 310] width 18 height 18
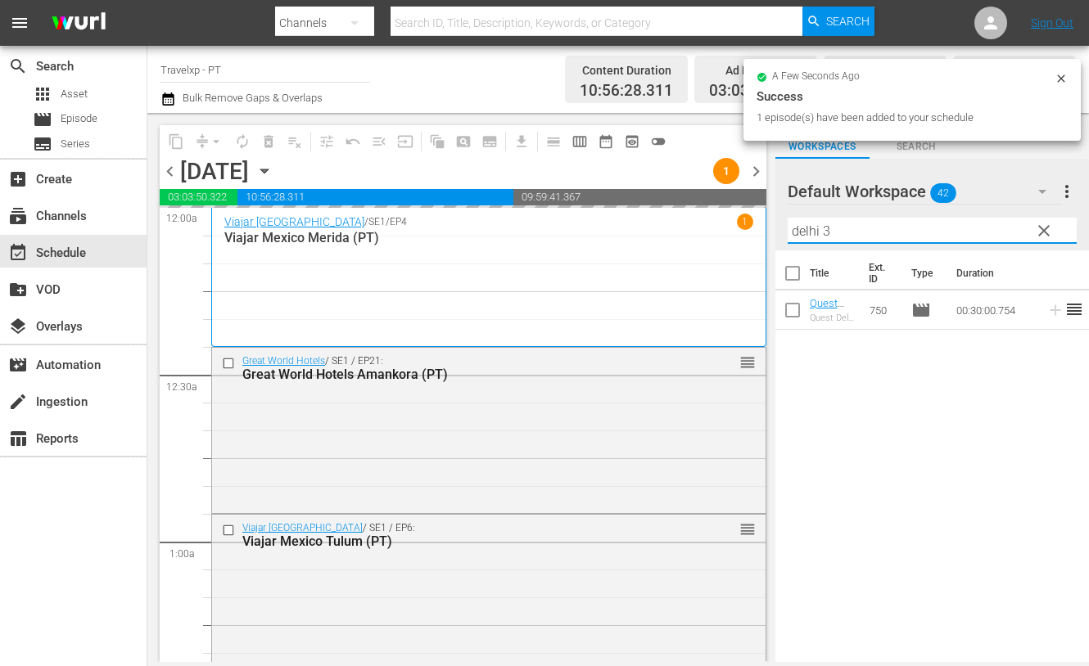
drag, startPoint x: 850, startPoint y: 229, endPoint x: 781, endPoint y: 229, distance: 68.8
click at [781, 229] on div "Default Workspace 42 Default more_vert clear Filter by Title delhi 3" at bounding box center [931, 205] width 313 height 92
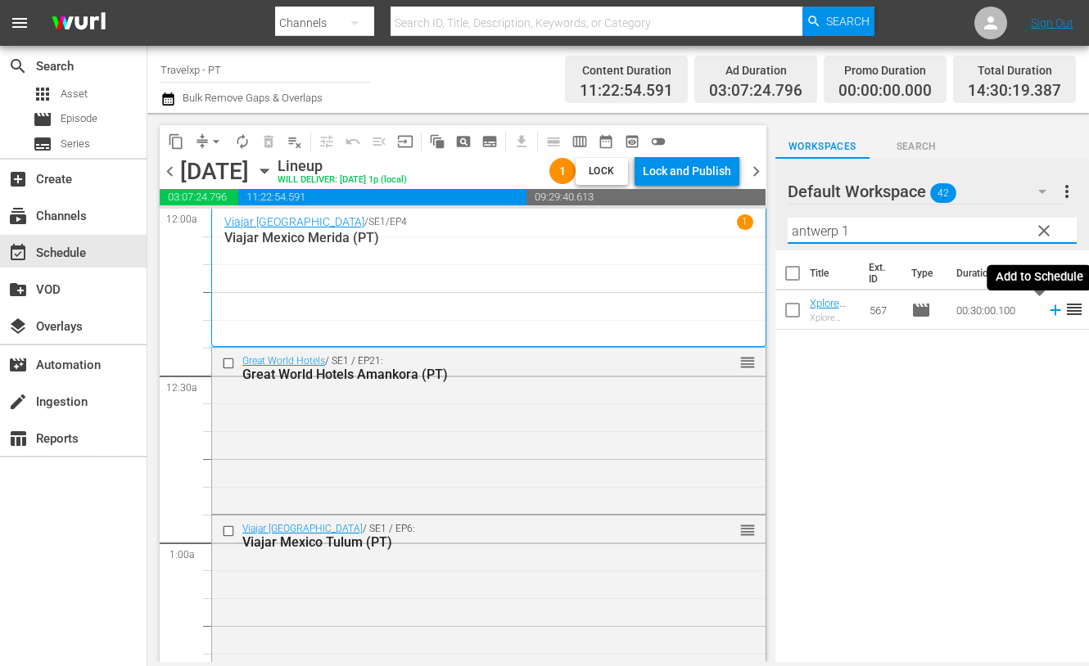
click at [1046, 313] on icon at bounding box center [1055, 310] width 18 height 18
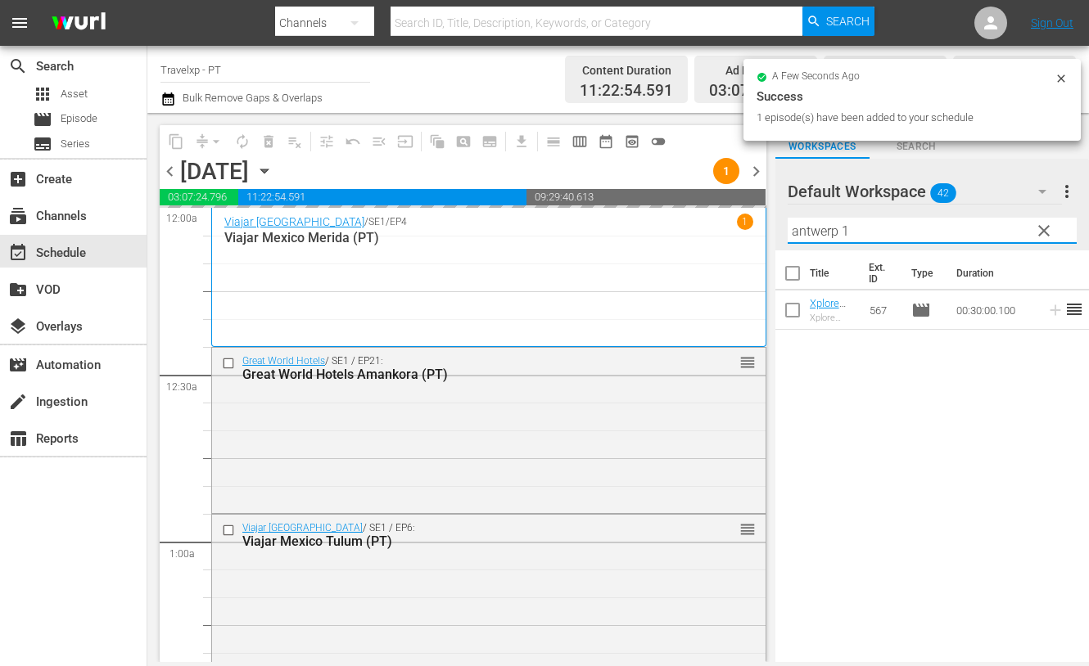
drag, startPoint x: 860, startPoint y: 229, endPoint x: 787, endPoint y: 222, distance: 73.2
click at [787, 222] on input "antwerp 1" at bounding box center [931, 231] width 289 height 26
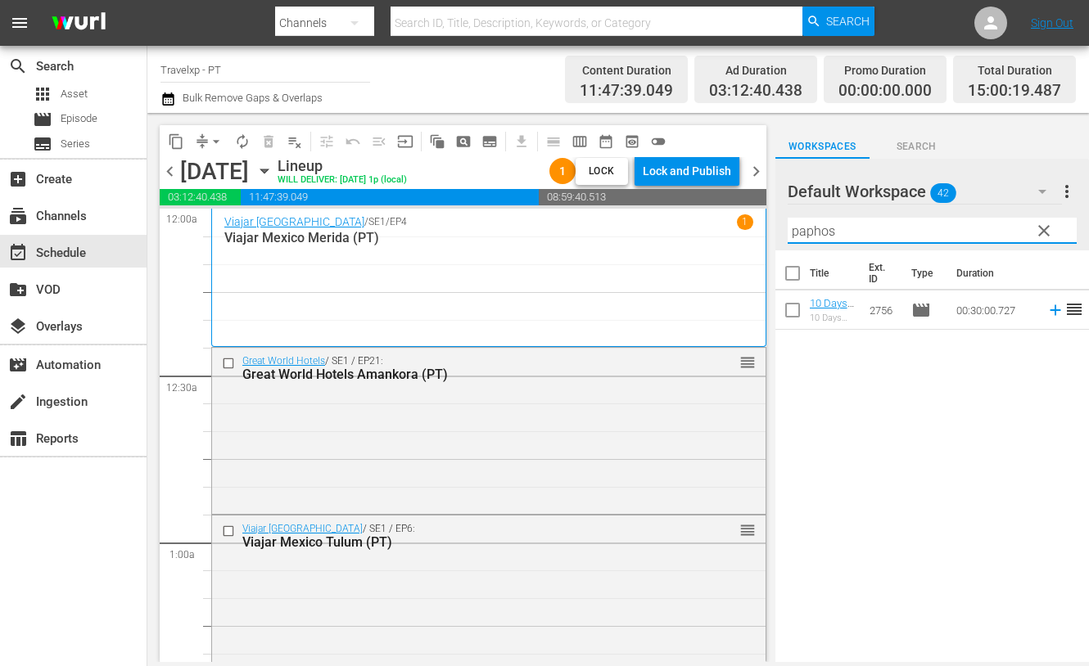
click at [1049, 310] on icon at bounding box center [1054, 310] width 11 height 11
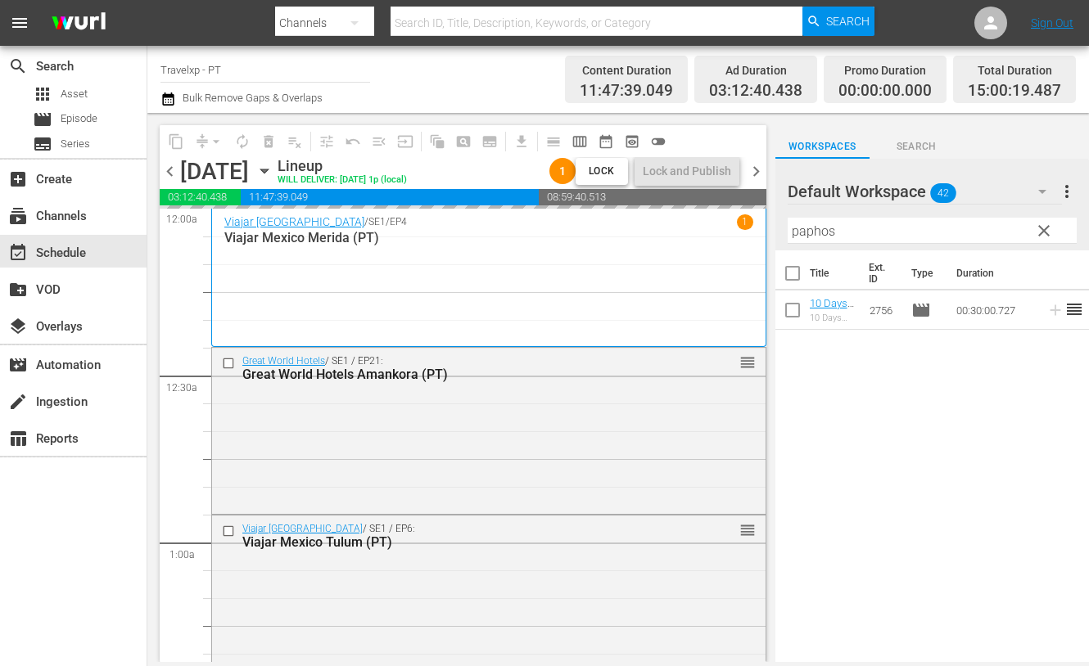
click at [810, 230] on input "paphos" at bounding box center [931, 231] width 289 height 26
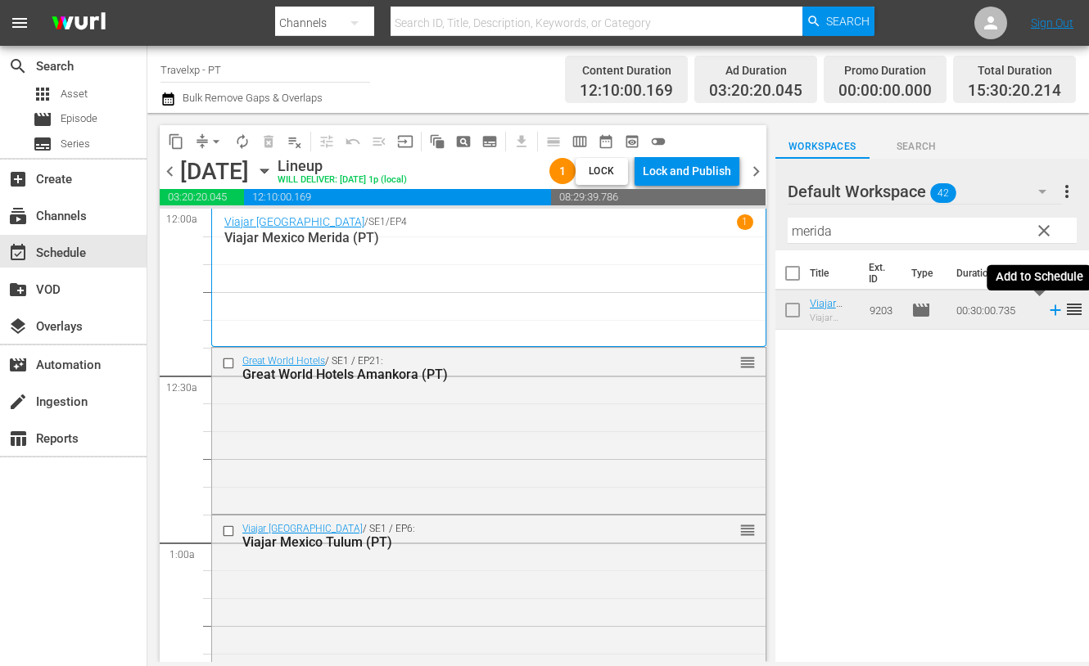
click at [1046, 313] on icon at bounding box center [1055, 310] width 18 height 18
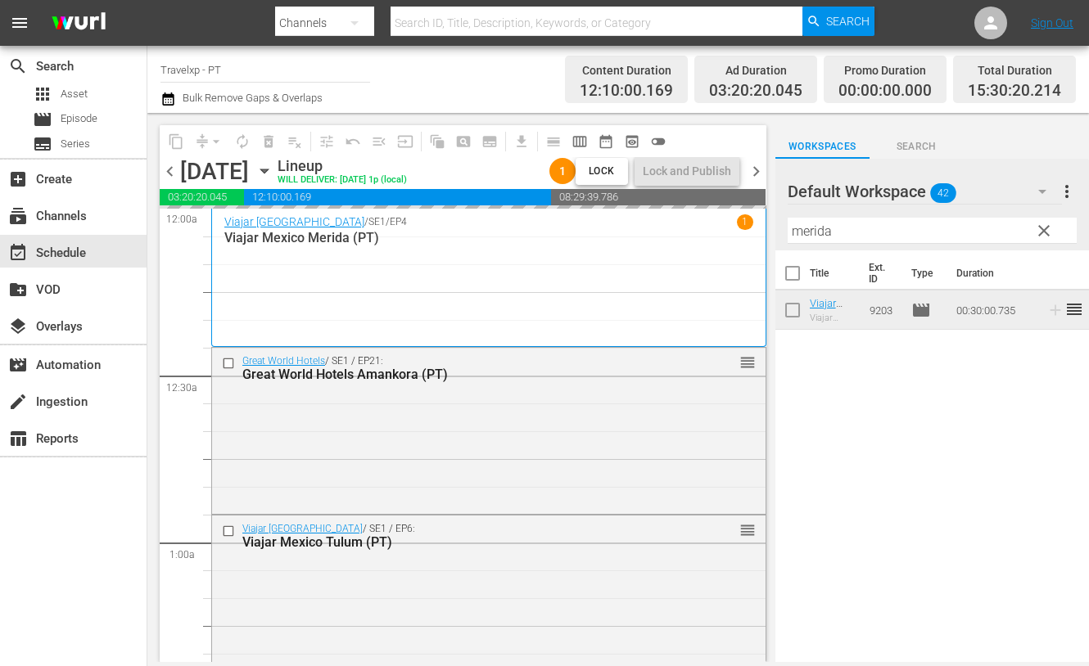
click at [814, 231] on input "merida" at bounding box center [931, 231] width 289 height 26
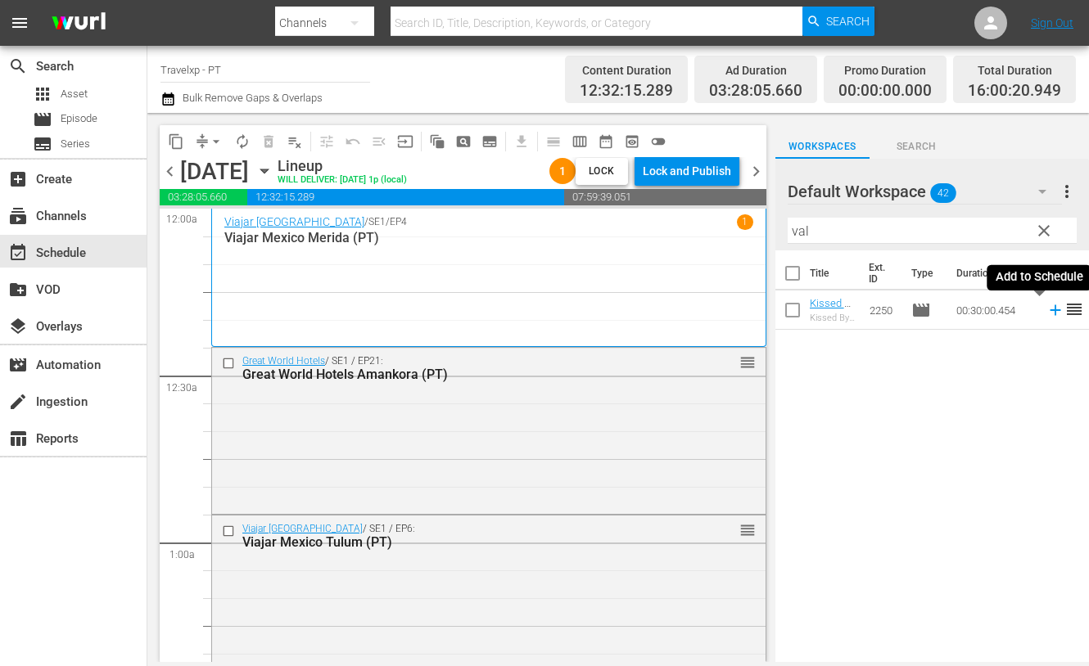
click at [1049, 310] on icon at bounding box center [1054, 310] width 11 height 11
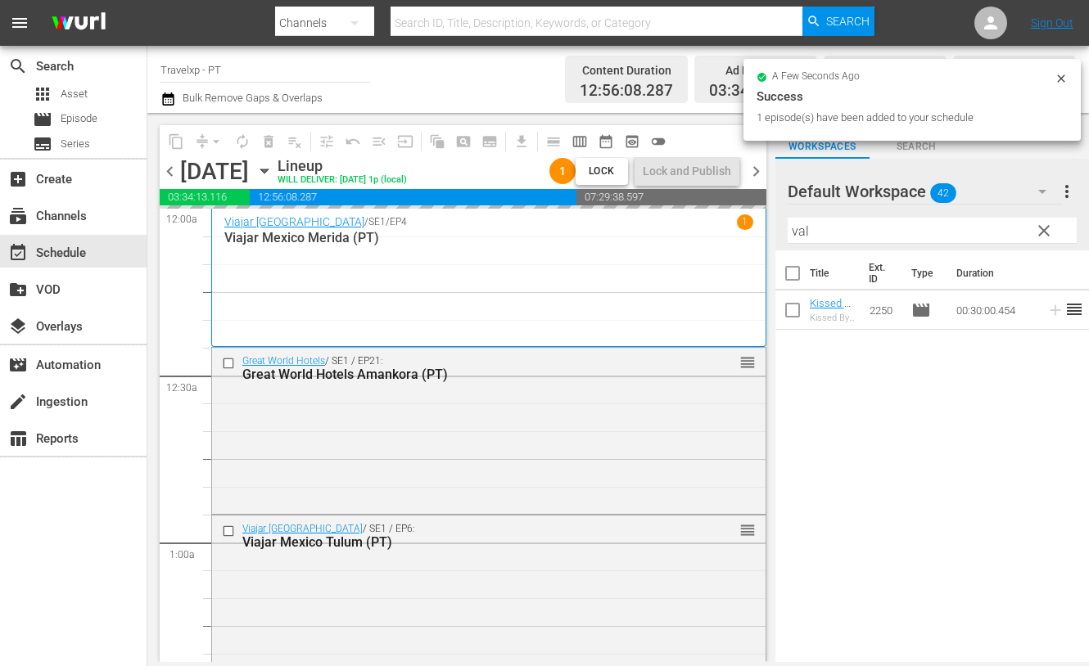
click at [794, 235] on input "val" at bounding box center [931, 231] width 289 height 26
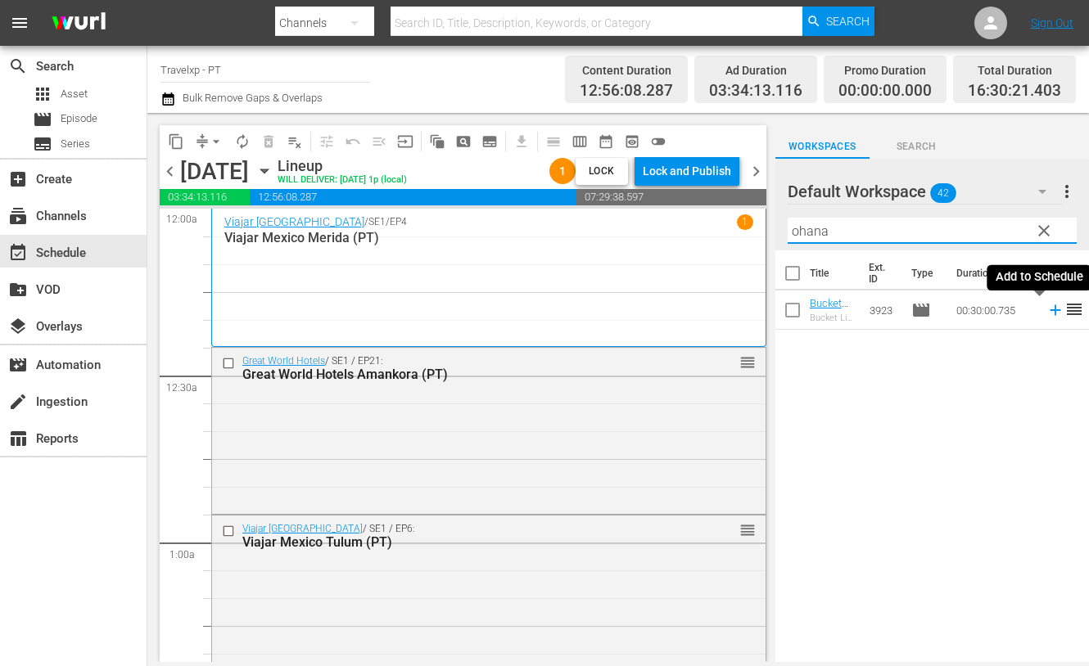
click at [1049, 312] on icon at bounding box center [1054, 310] width 11 height 11
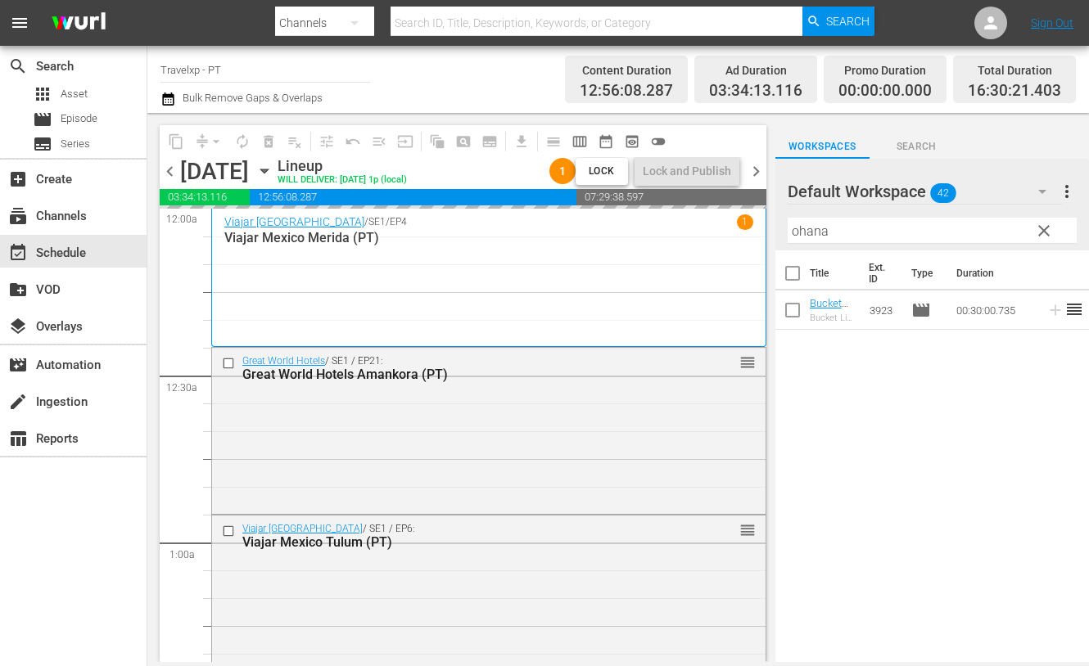
click at [812, 228] on input "ohana" at bounding box center [931, 231] width 289 height 26
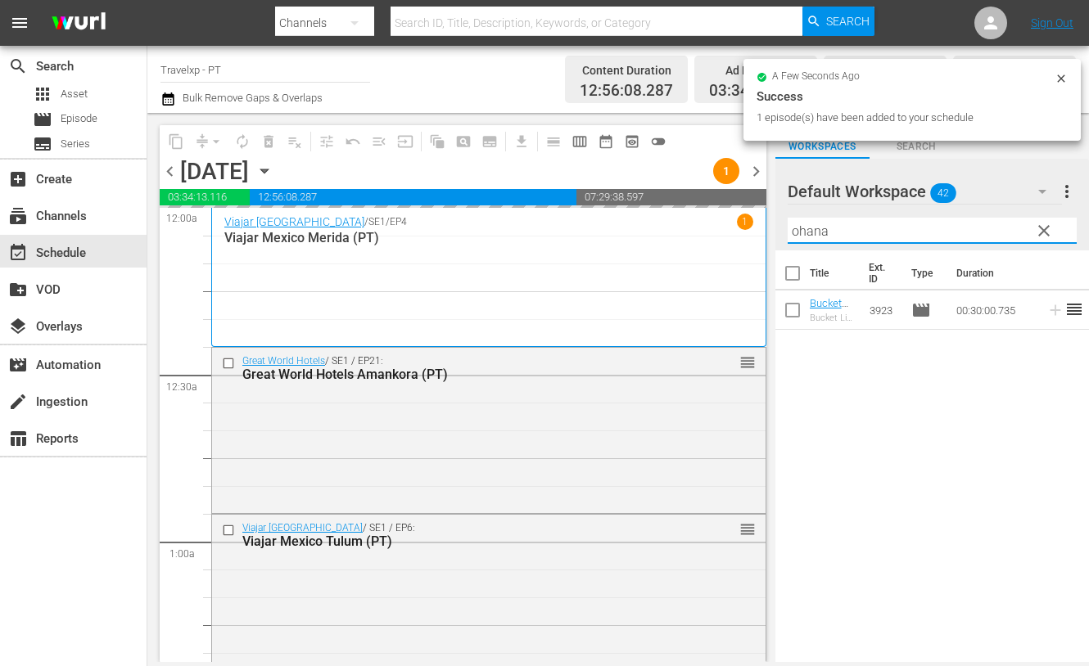
click at [812, 228] on input "ohana" at bounding box center [931, 231] width 289 height 26
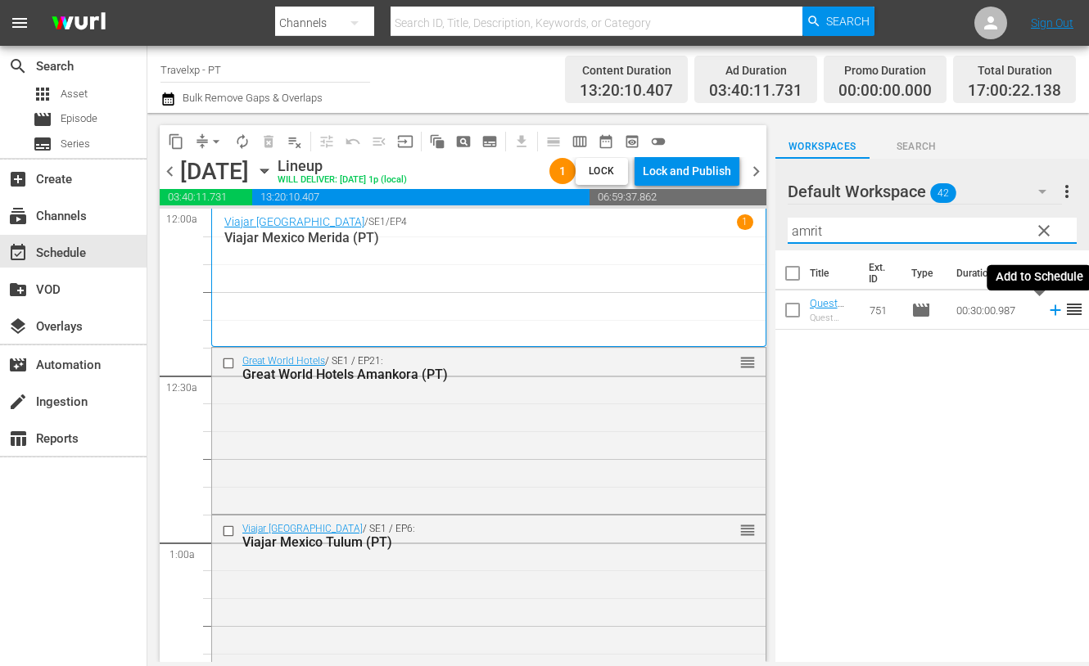
click at [1046, 308] on icon at bounding box center [1055, 310] width 18 height 18
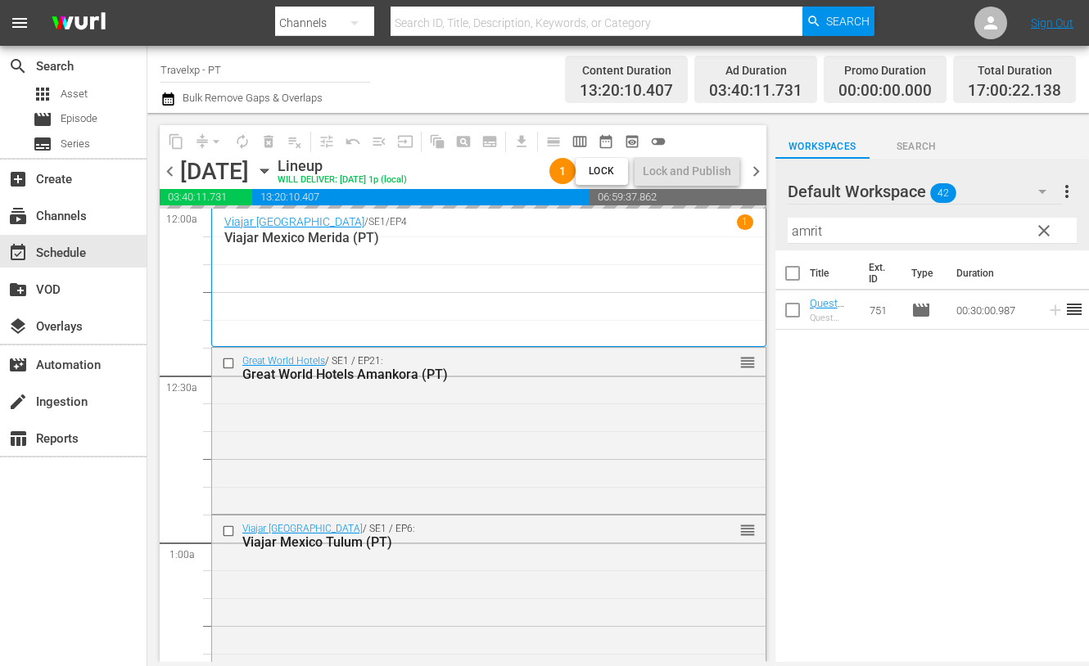
click at [811, 232] on input "amrit" at bounding box center [931, 231] width 289 height 26
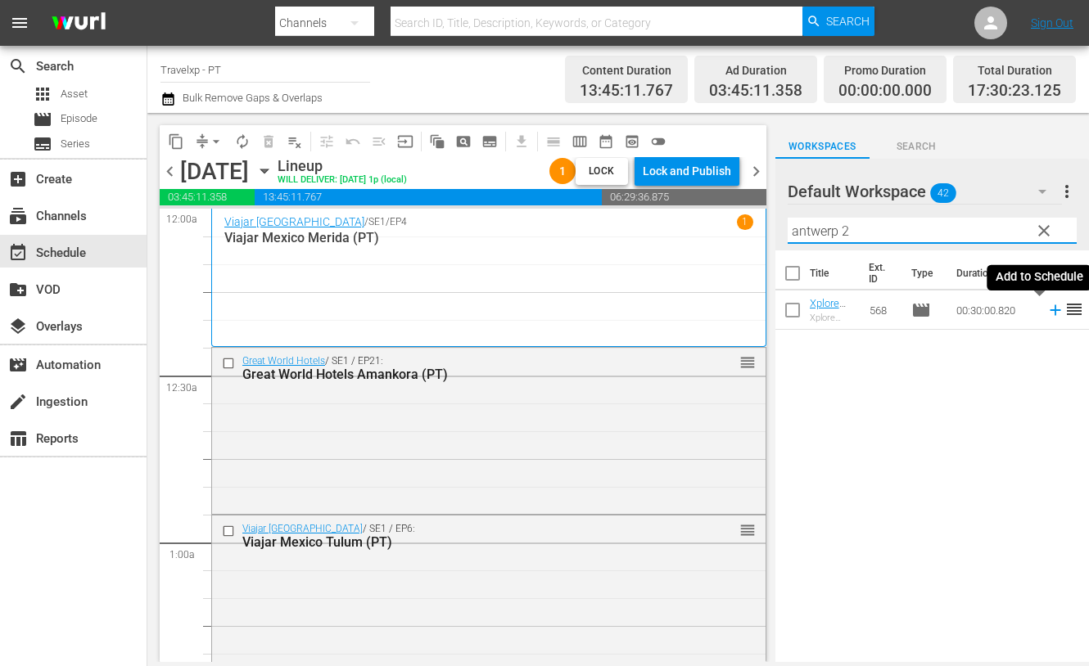
click at [1049, 313] on icon at bounding box center [1054, 310] width 11 height 11
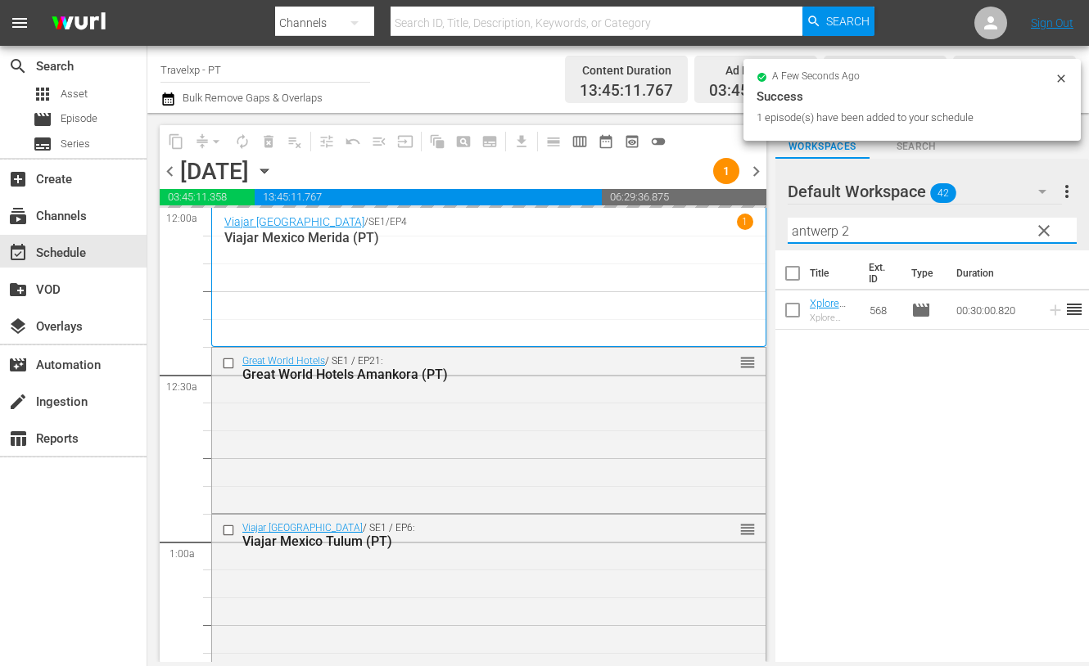
drag, startPoint x: 855, startPoint y: 228, endPoint x: 759, endPoint y: 217, distance: 97.3
click at [759, 217] on div "content_copy compress arrow_drop_down autorenew_outlined delete_forever_outline…" at bounding box center [617, 387] width 941 height 549
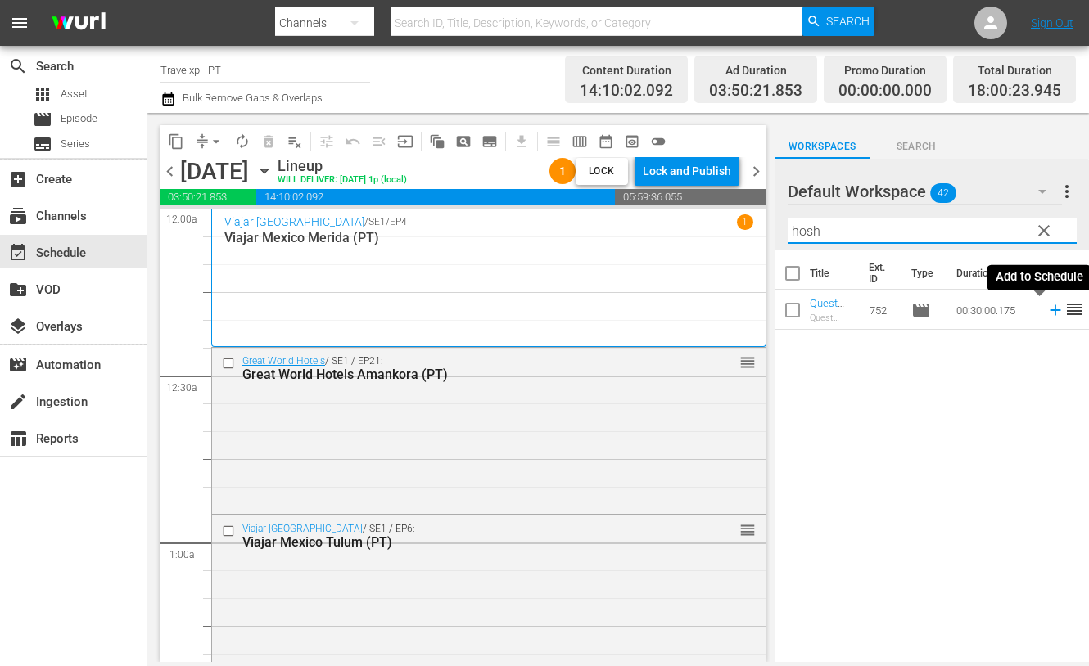
click at [1049, 310] on icon at bounding box center [1054, 310] width 11 height 11
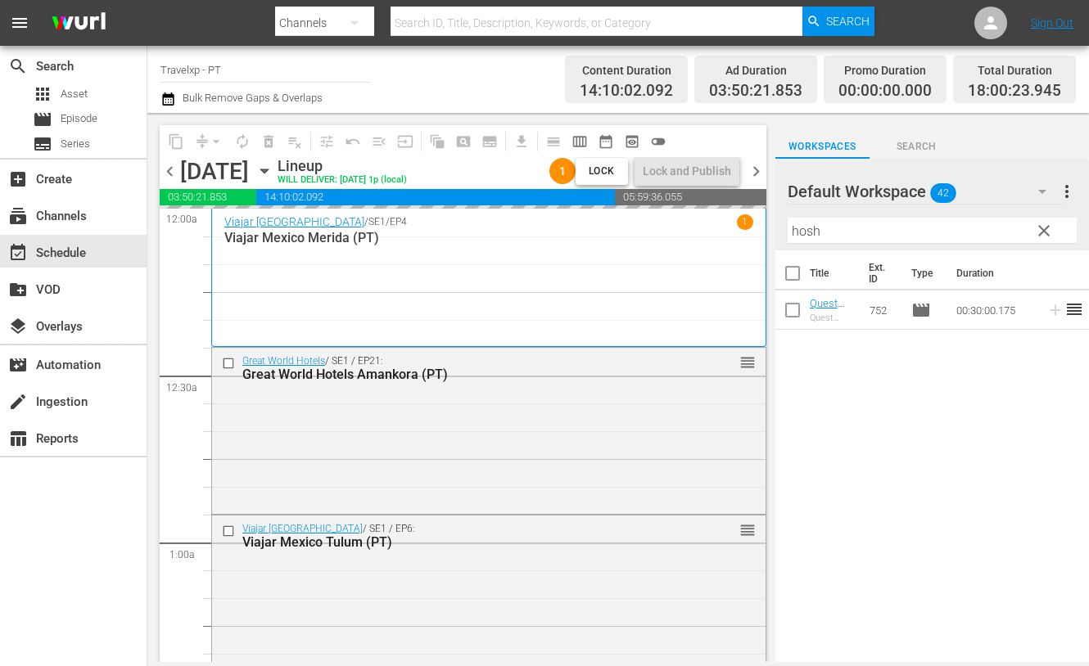
click at [810, 231] on input "hosh" at bounding box center [931, 231] width 289 height 26
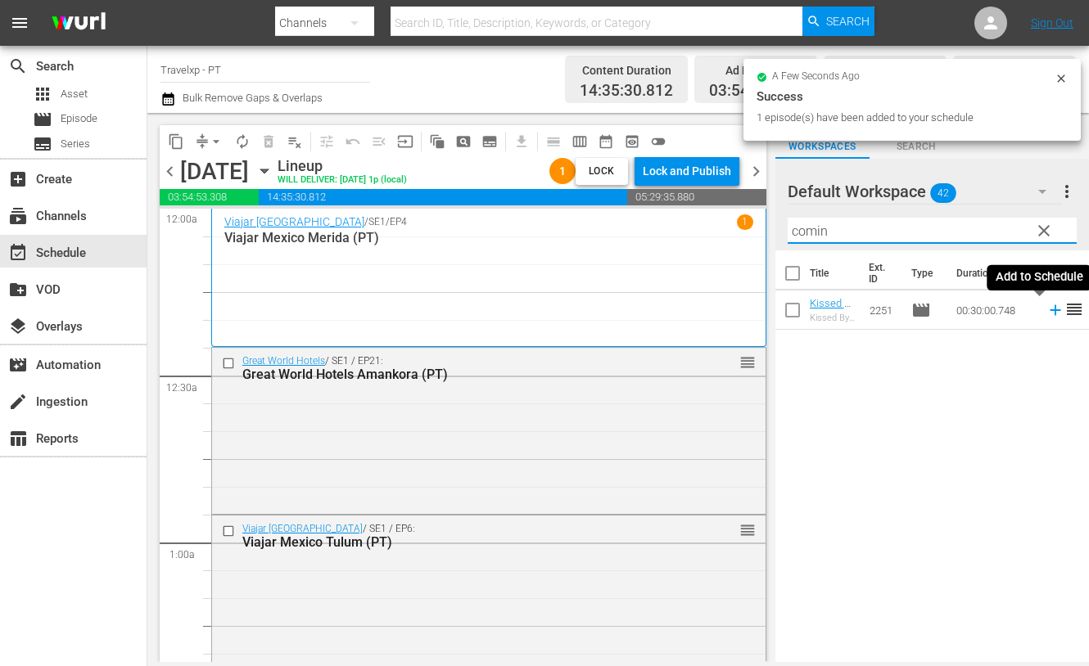
click at [1046, 312] on icon at bounding box center [1055, 310] width 18 height 18
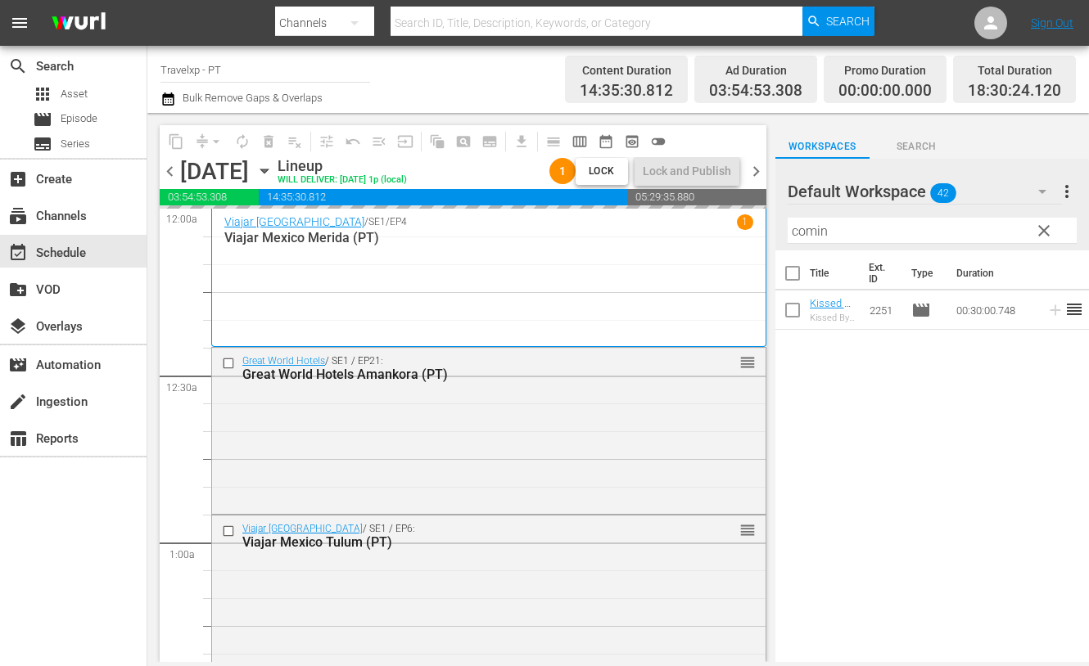
click at [818, 232] on input "comin" at bounding box center [931, 231] width 289 height 26
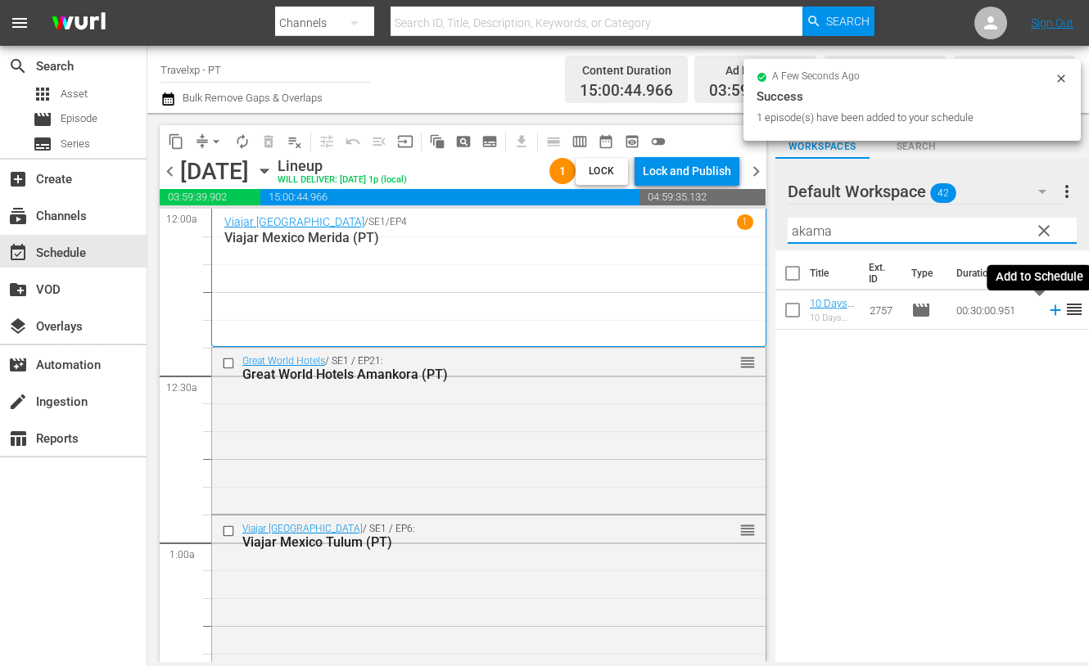
click at [1049, 311] on icon at bounding box center [1054, 310] width 11 height 11
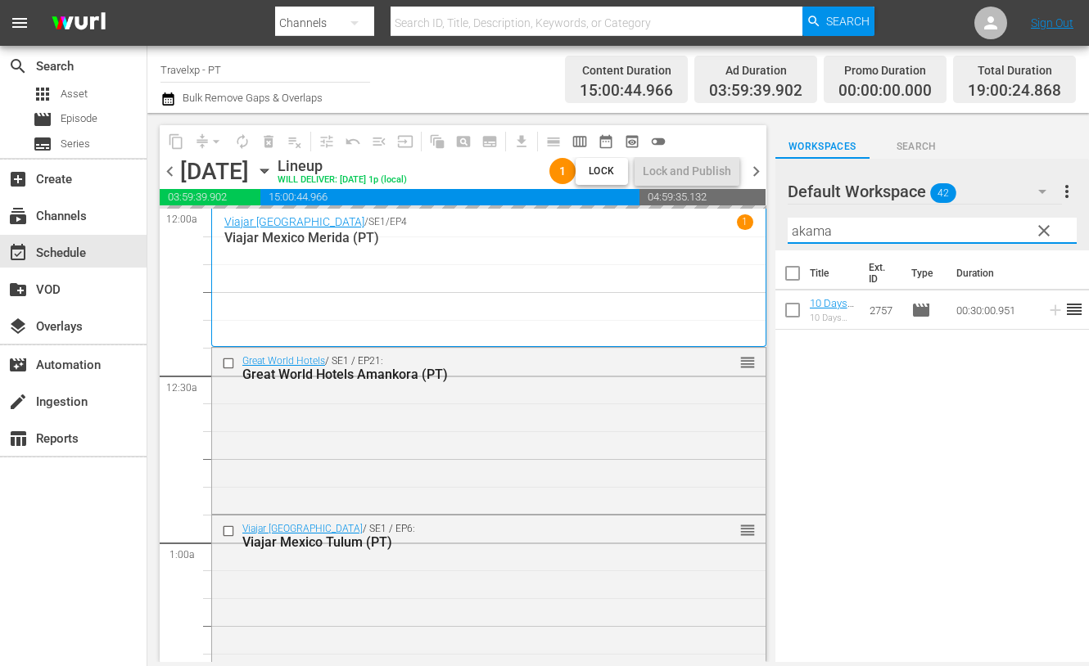
click at [823, 232] on input "akama" at bounding box center [931, 231] width 289 height 26
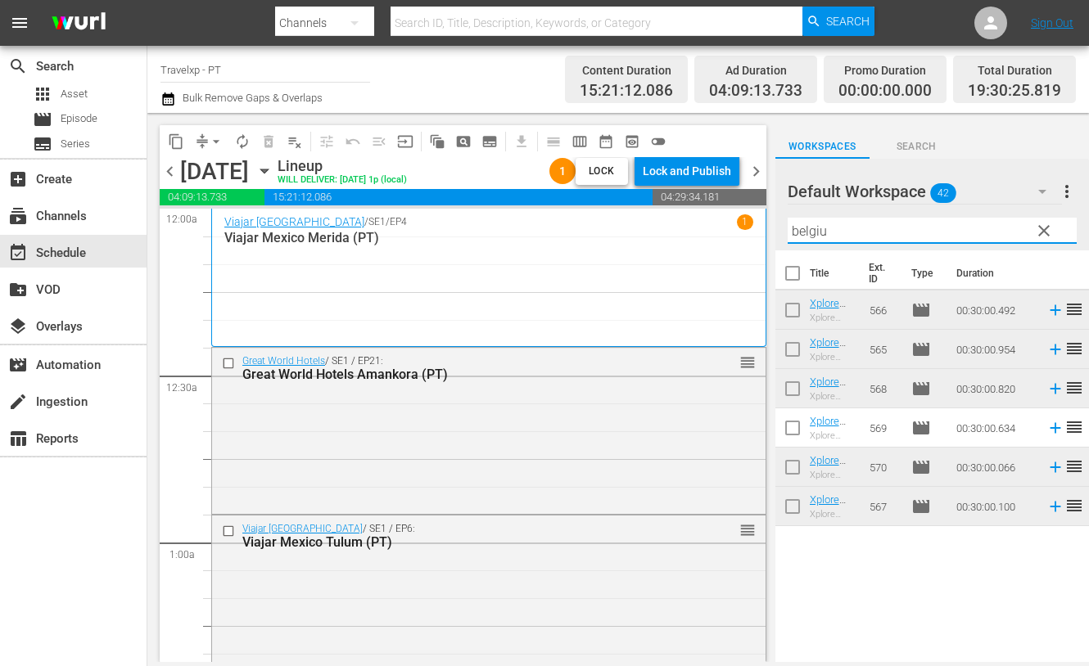
click at [805, 232] on input "belgiu" at bounding box center [931, 231] width 289 height 26
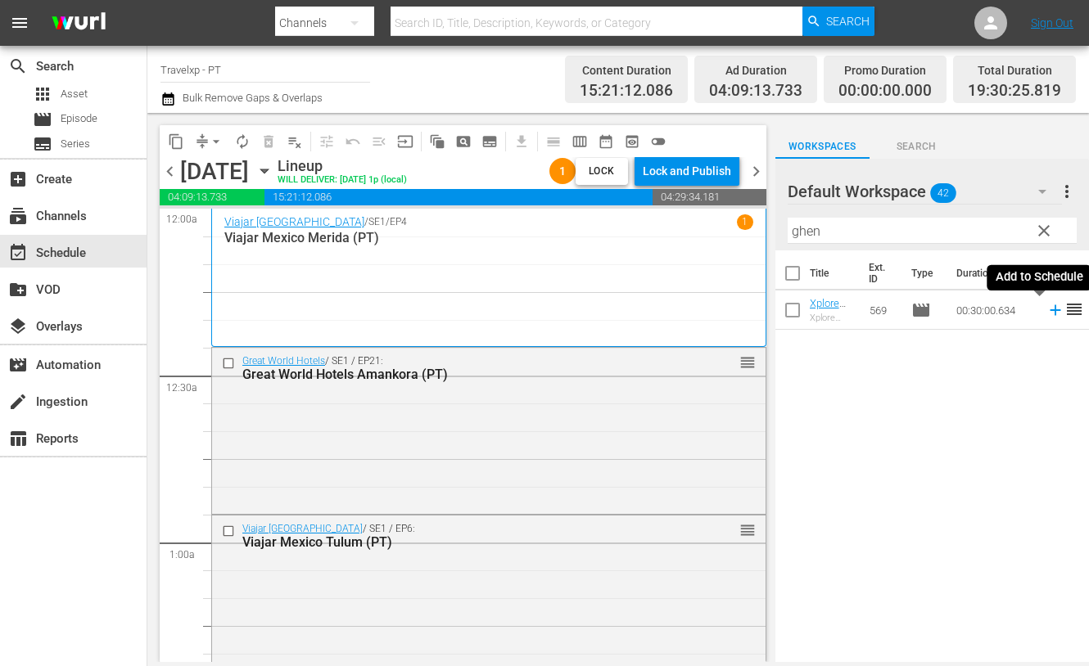
click at [1046, 312] on icon at bounding box center [1055, 310] width 18 height 18
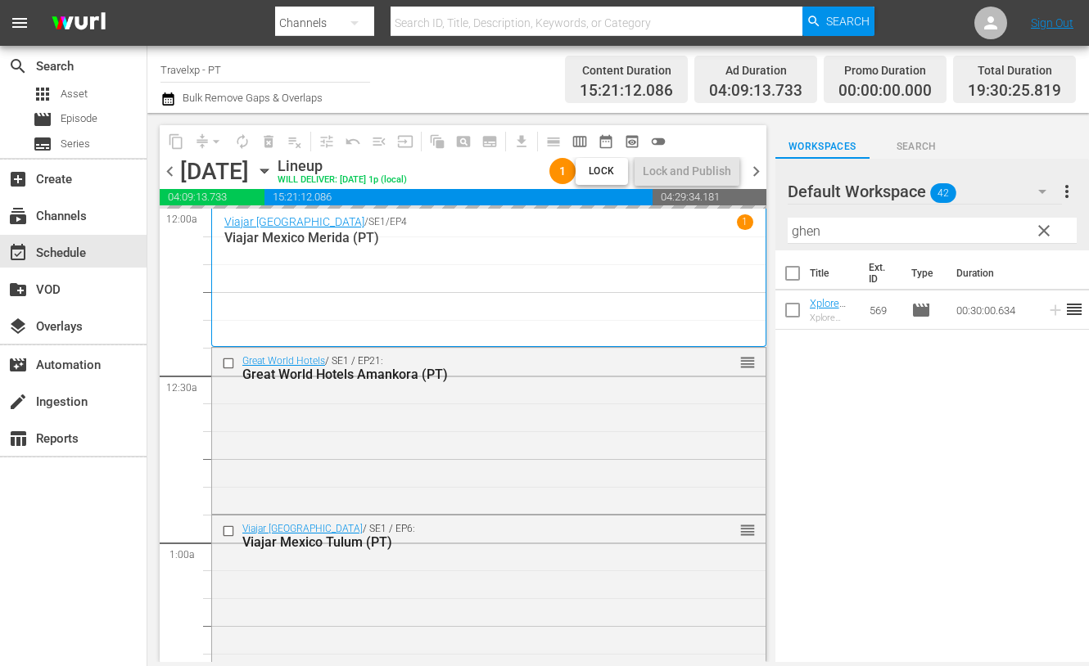
click at [809, 232] on input "ghen" at bounding box center [931, 231] width 289 height 26
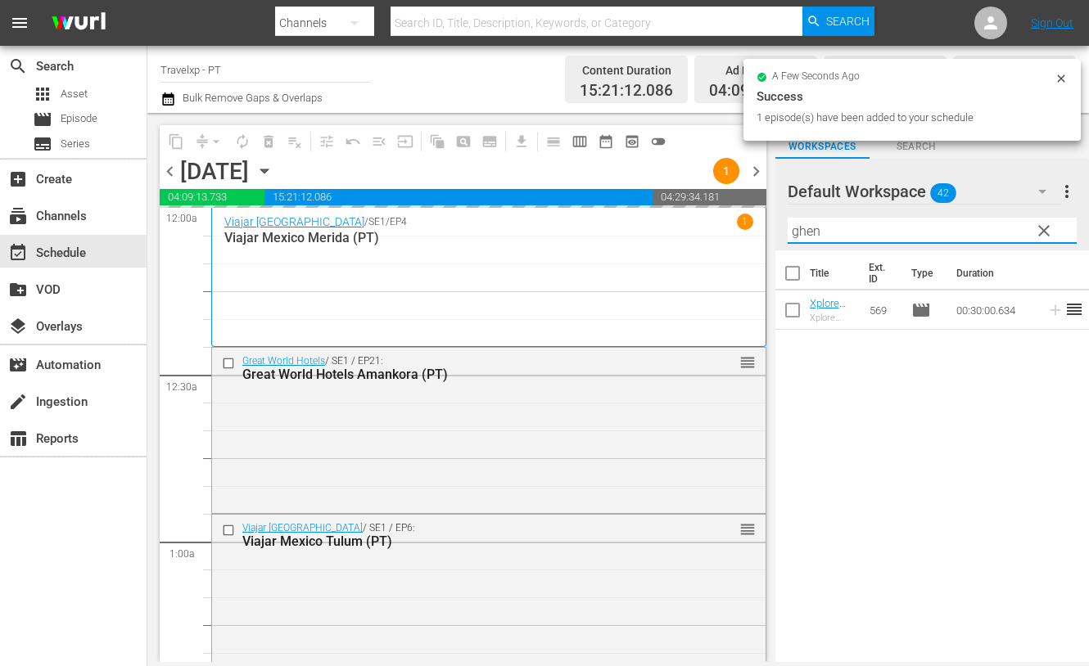
click at [809, 232] on input "ghen" at bounding box center [931, 231] width 289 height 26
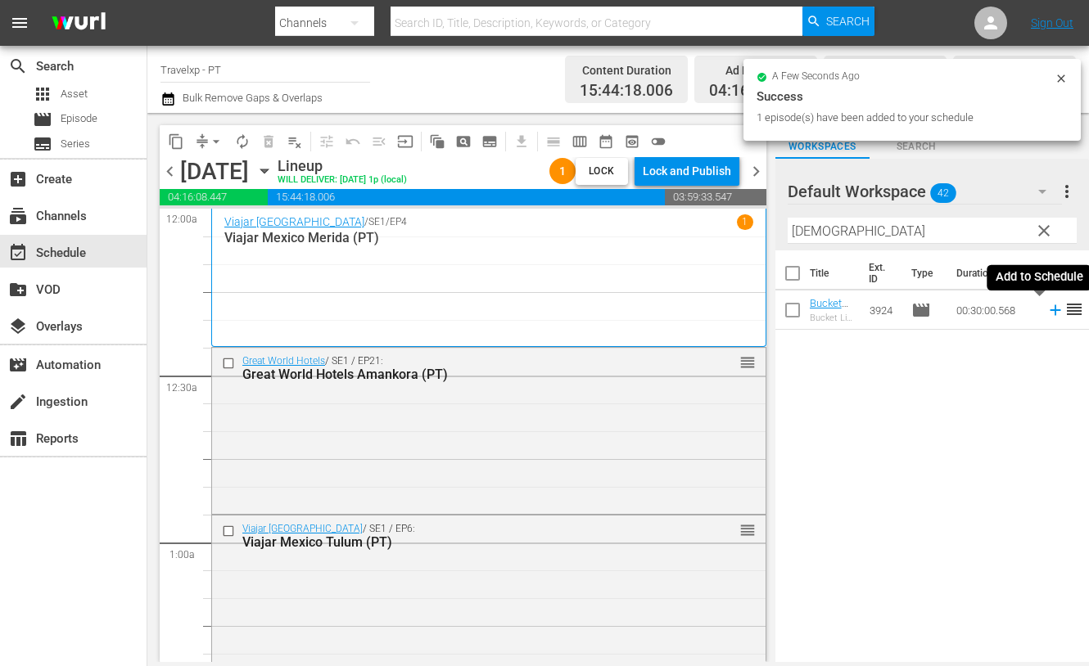
click at [1049, 312] on icon at bounding box center [1054, 310] width 11 height 11
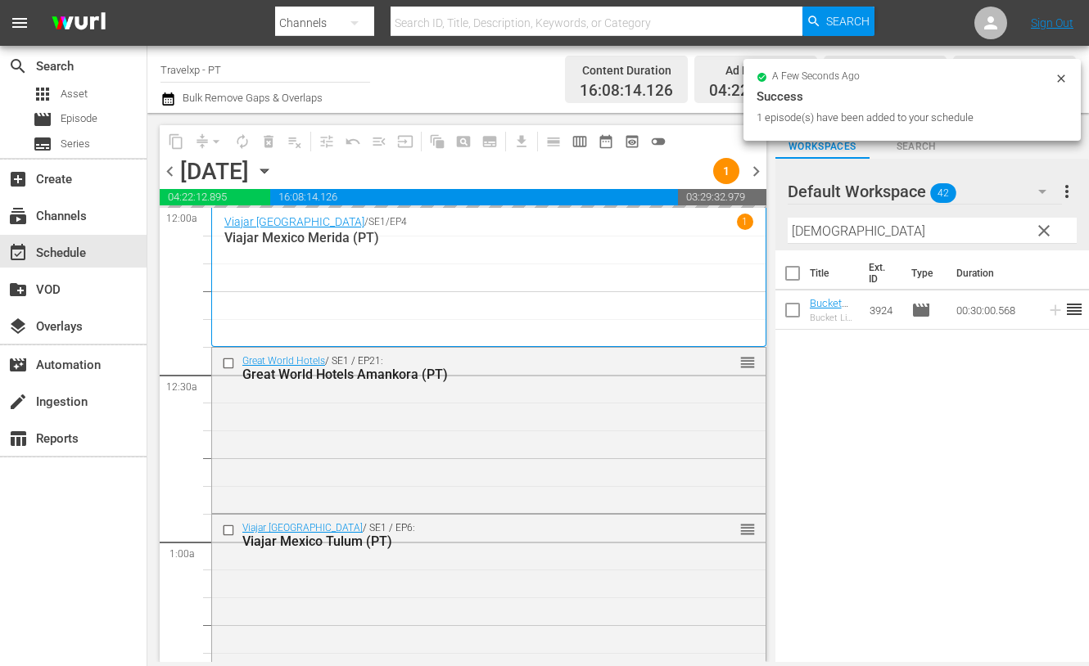
click at [806, 229] on input "[DEMOGRAPHIC_DATA]" at bounding box center [931, 231] width 289 height 26
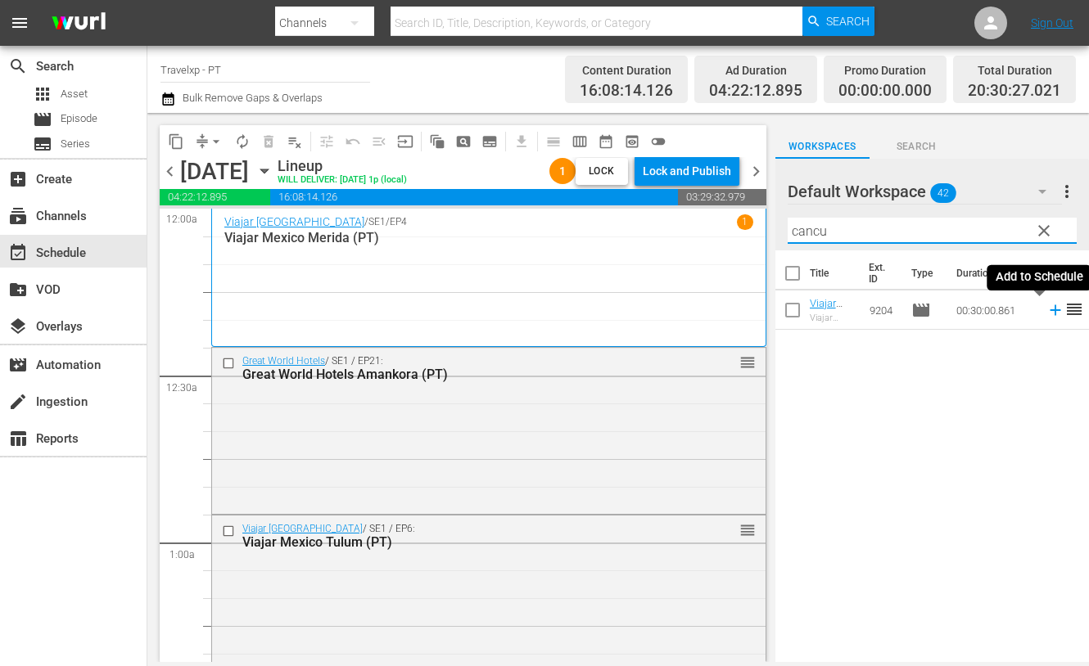
type input "cancu"
click at [1046, 313] on icon at bounding box center [1055, 310] width 18 height 18
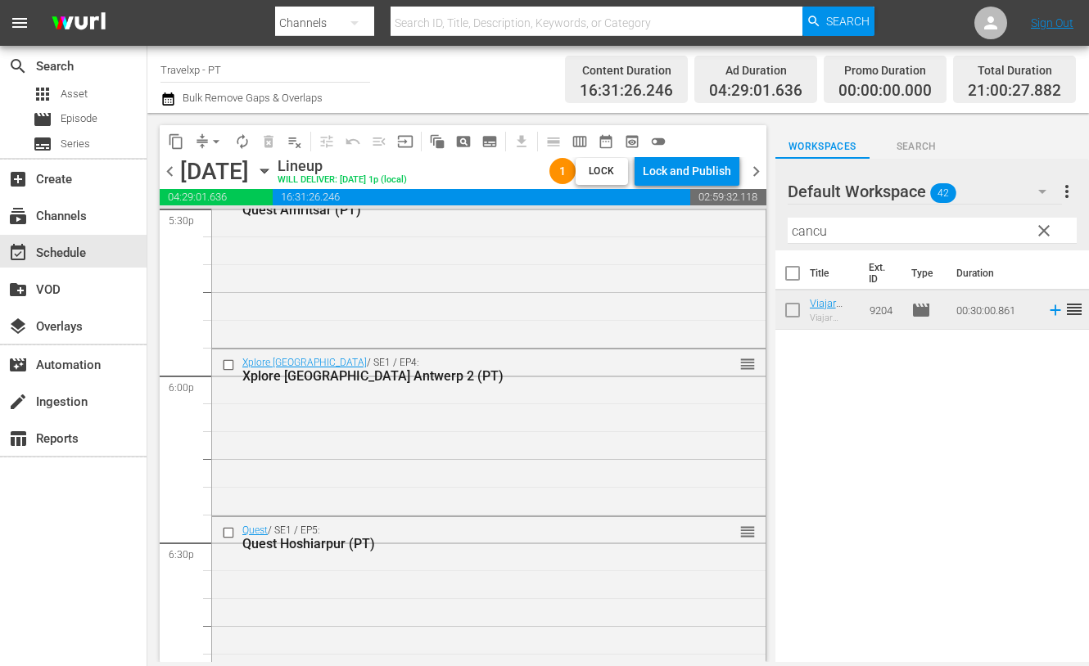
scroll to position [5831, 0]
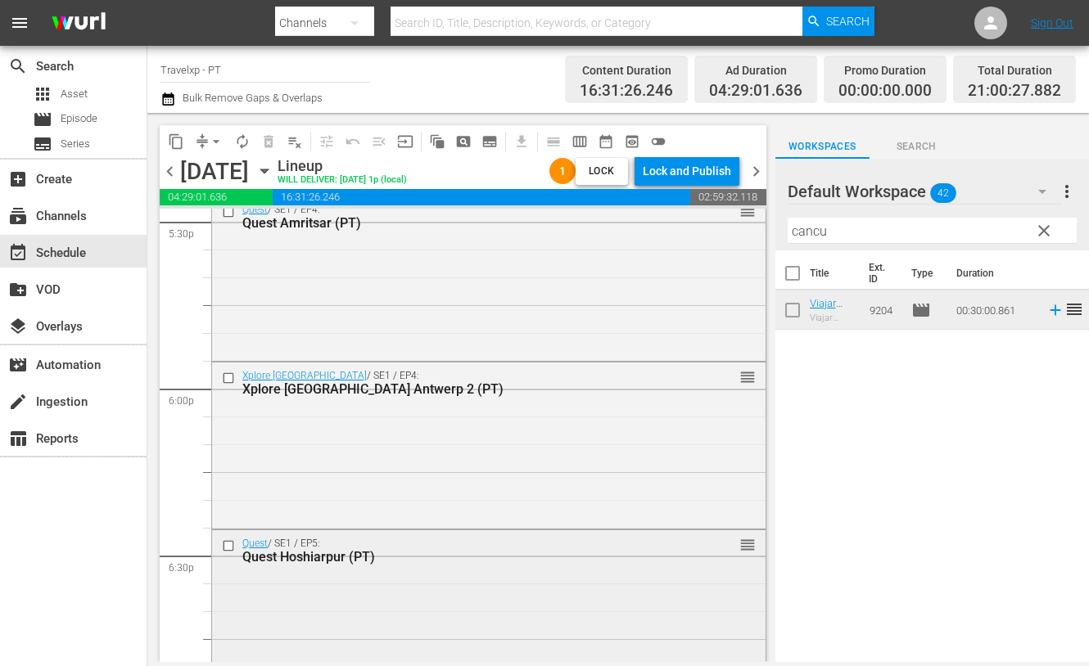
click at [228, 544] on input "checkbox" at bounding box center [230, 546] width 17 height 14
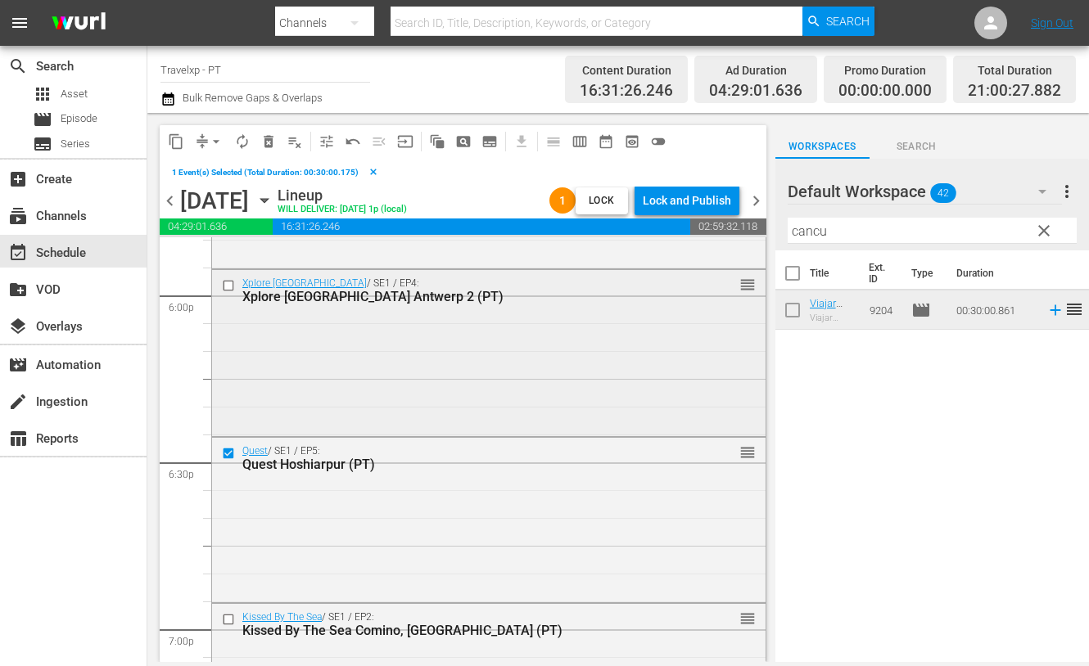
scroll to position [6036, 0]
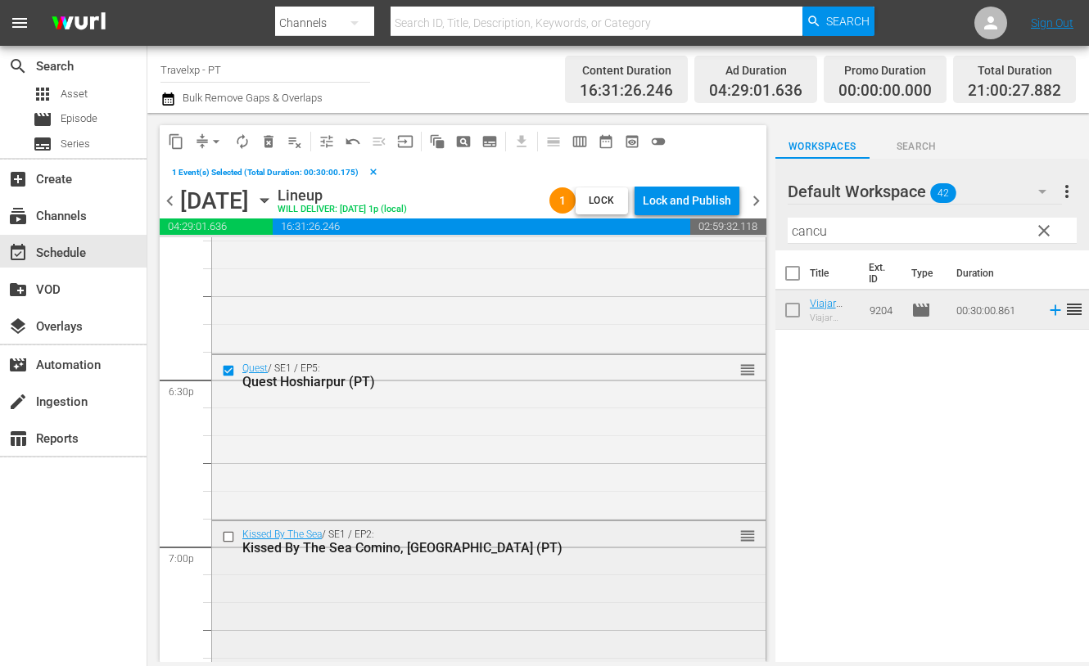
click at [225, 537] on input "checkbox" at bounding box center [230, 537] width 17 height 14
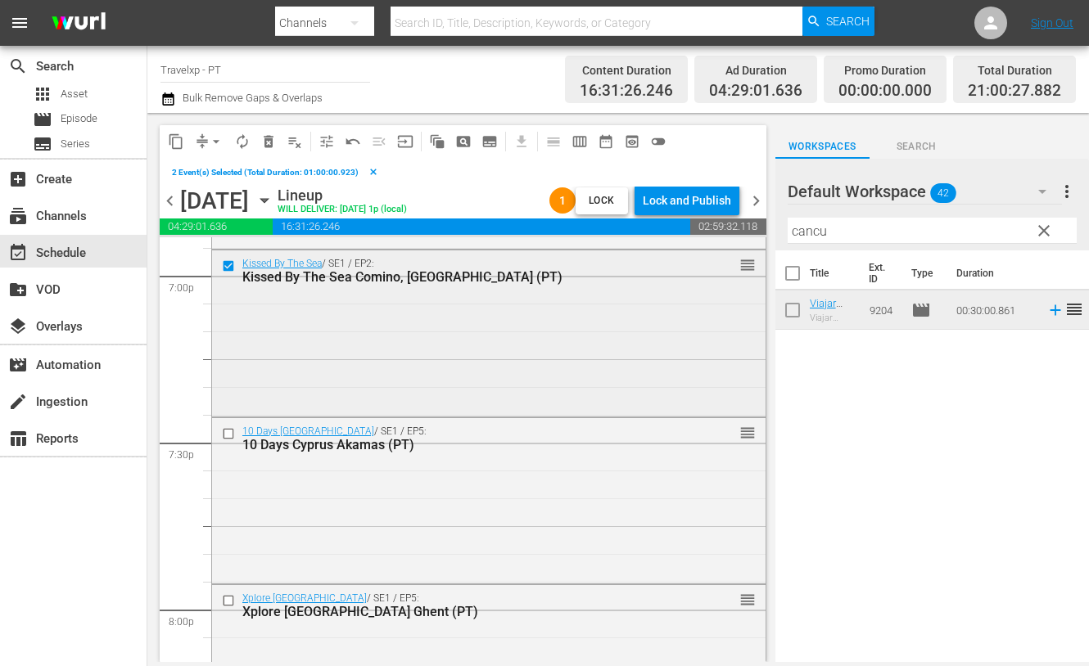
scroll to position [6343, 0]
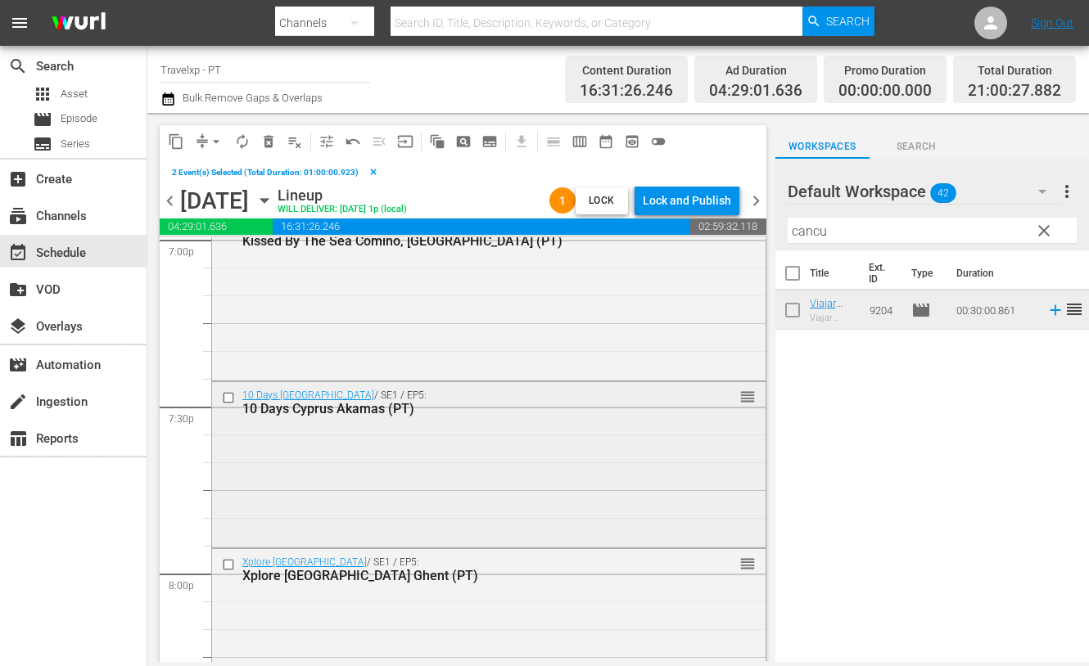
click at [226, 398] on input "checkbox" at bounding box center [230, 398] width 17 height 14
click at [231, 565] on input "checkbox" at bounding box center [230, 564] width 17 height 14
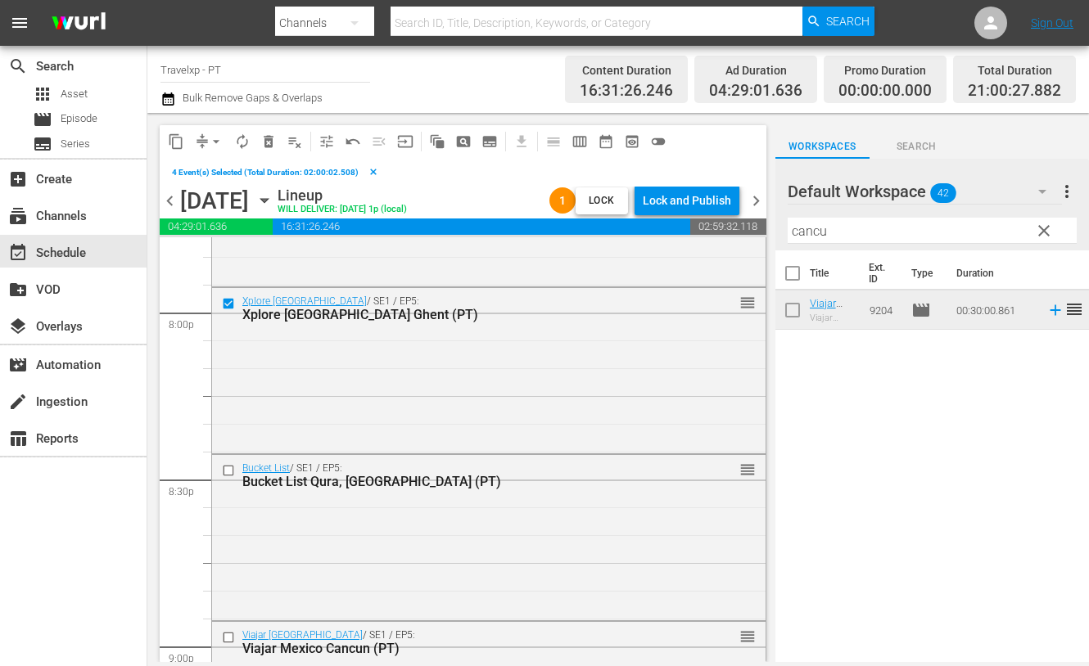
scroll to position [6650, 0]
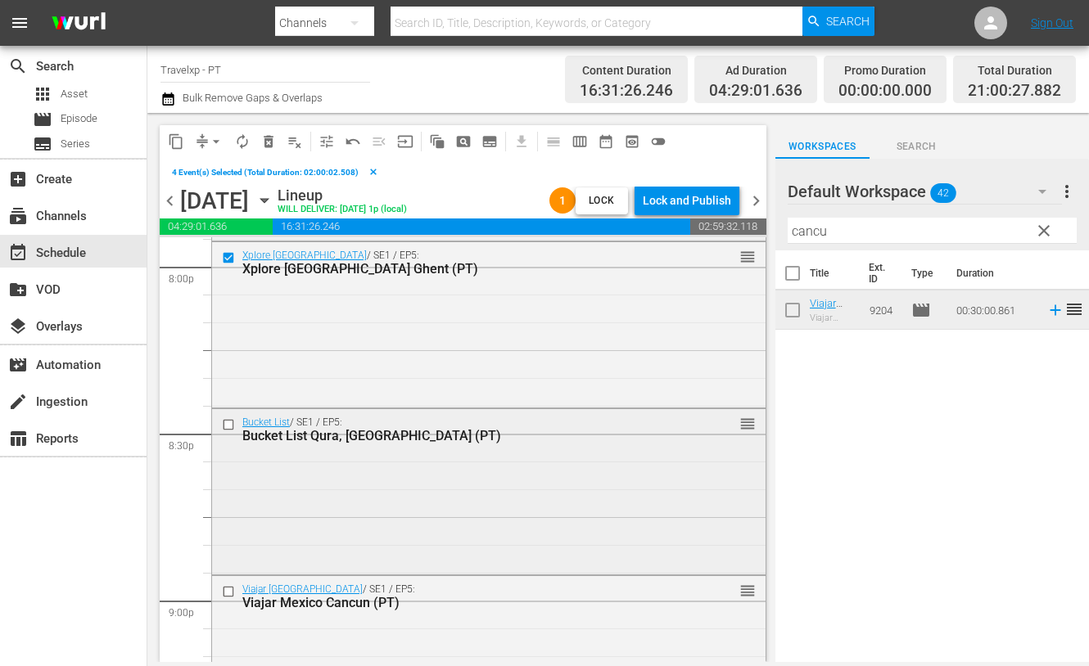
click at [227, 425] on input "checkbox" at bounding box center [230, 425] width 17 height 14
click at [230, 588] on input "checkbox" at bounding box center [230, 592] width 17 height 14
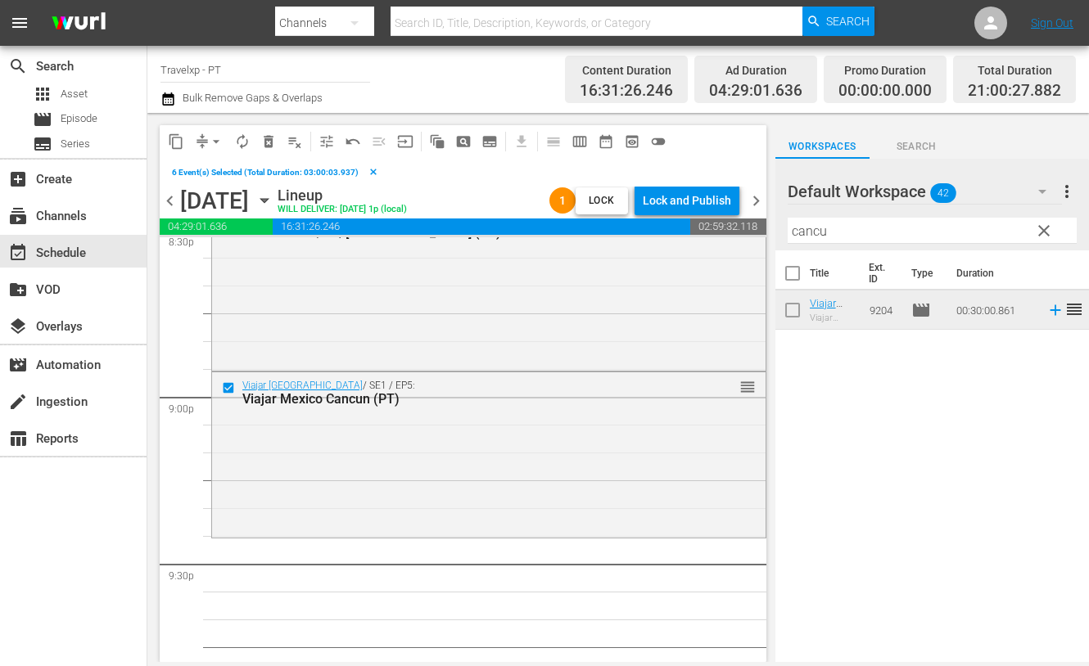
scroll to position [6855, 0]
click at [179, 138] on span "content_copy" at bounding box center [176, 141] width 16 height 16
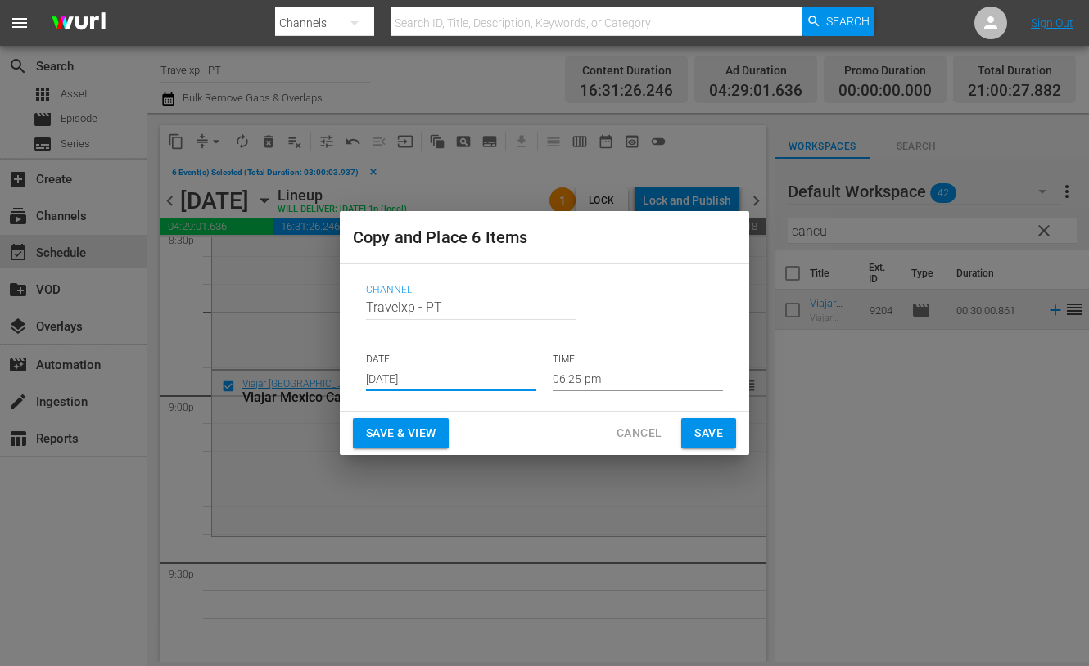
click at [385, 382] on input "[DATE]" at bounding box center [451, 379] width 170 height 25
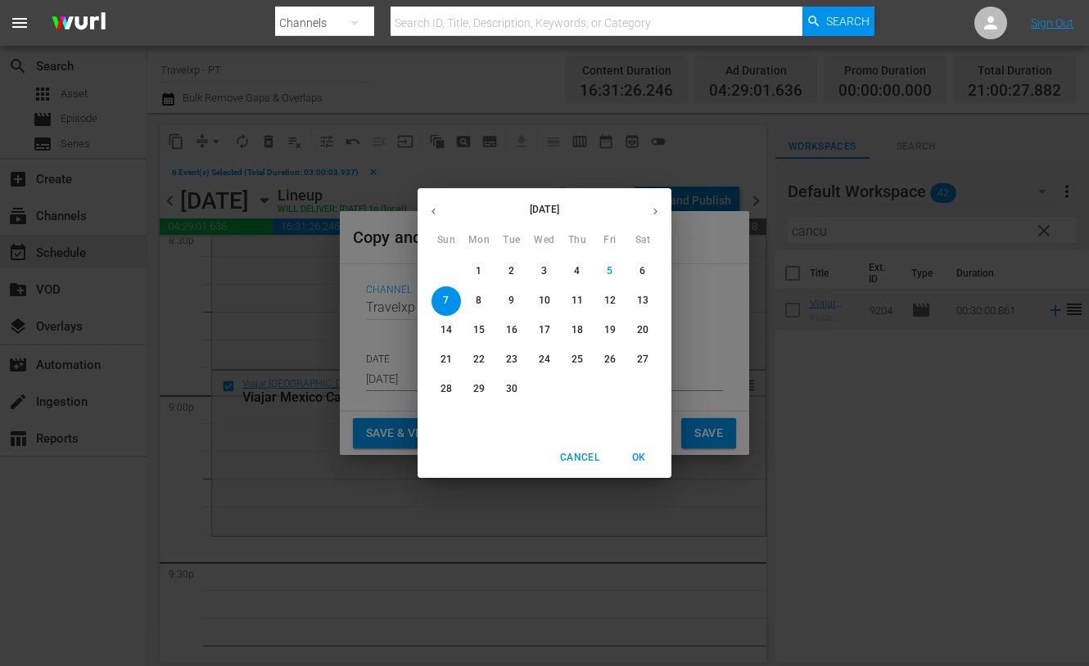
click at [440, 298] on span "7" at bounding box center [445, 301] width 29 height 14
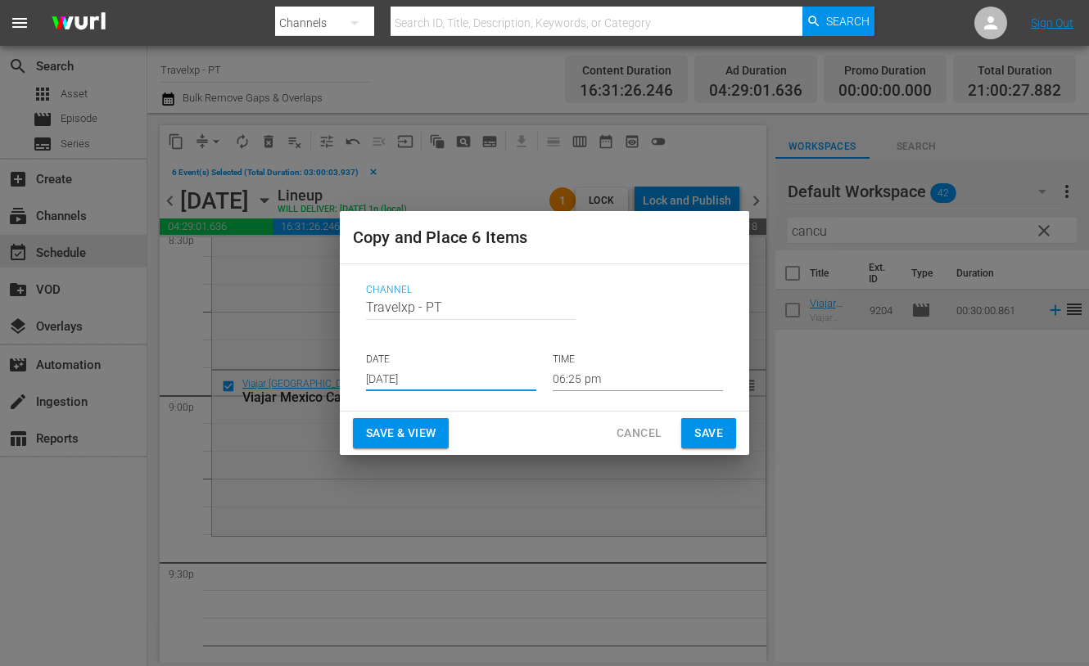
click at [580, 380] on input "06:25 pm" at bounding box center [638, 379] width 170 height 25
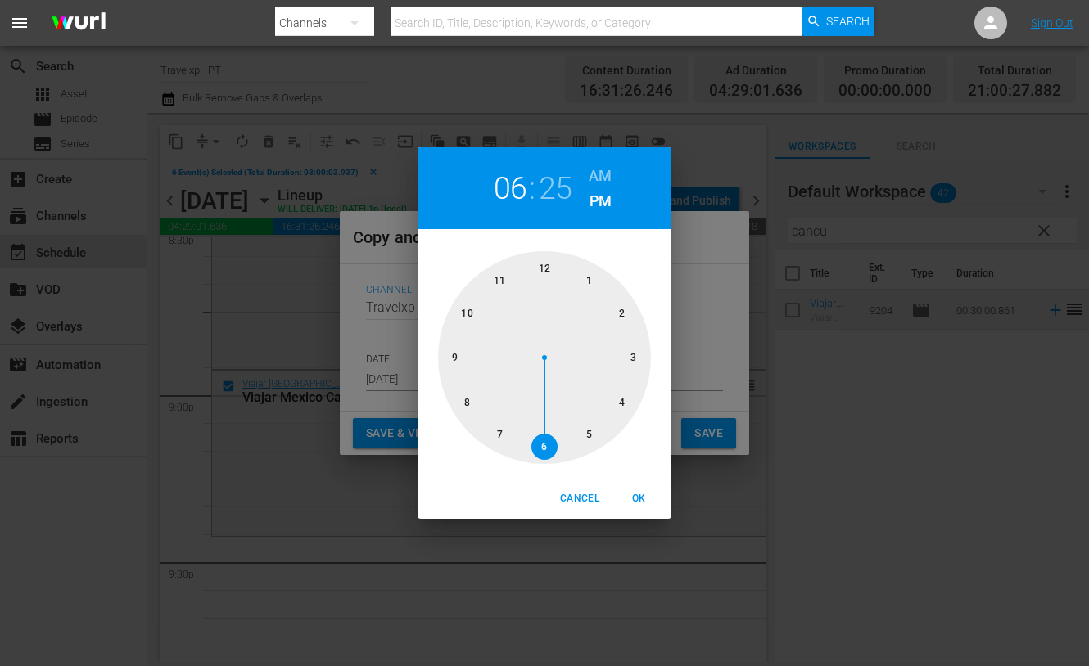
click at [454, 354] on div at bounding box center [544, 357] width 213 height 213
click at [645, 497] on span "OK" at bounding box center [638, 498] width 39 height 17
type input "09:25 pm"
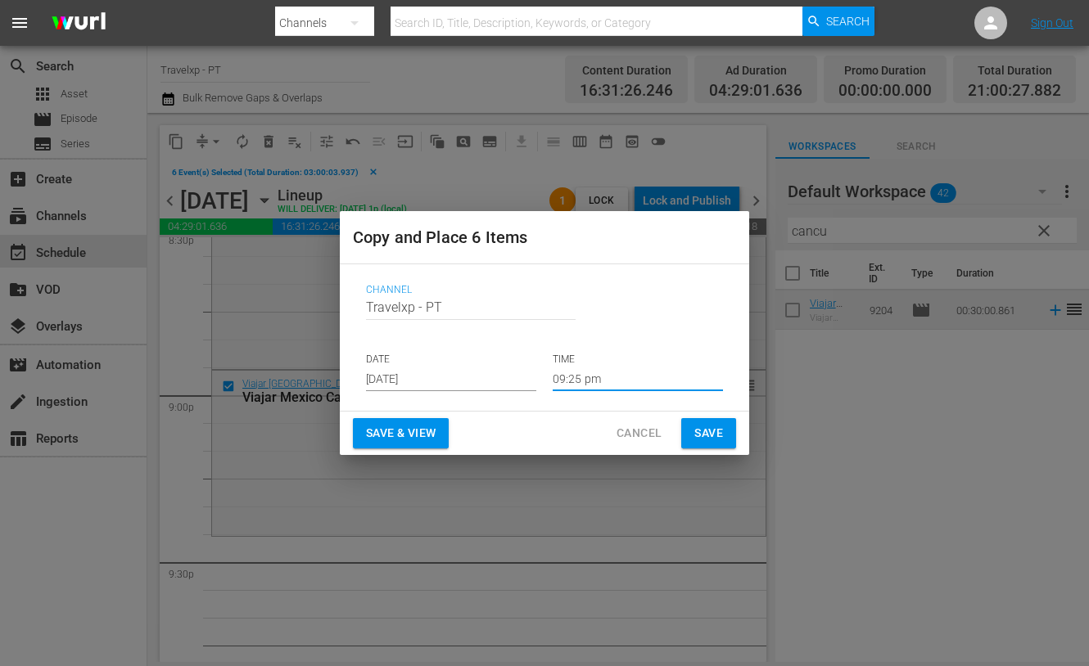
click at [391, 432] on span "Save & View" at bounding box center [401, 433] width 70 height 20
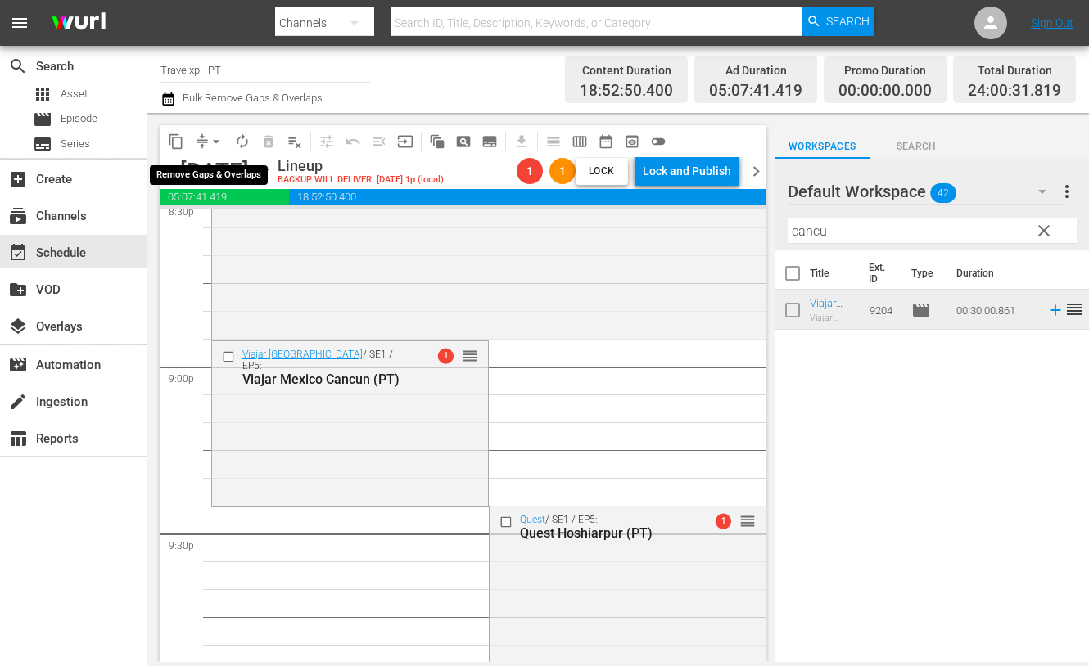
click at [214, 145] on span "arrow_drop_down" at bounding box center [216, 141] width 16 height 16
click at [237, 240] on li "Align to End of Previous Day" at bounding box center [217, 227] width 172 height 27
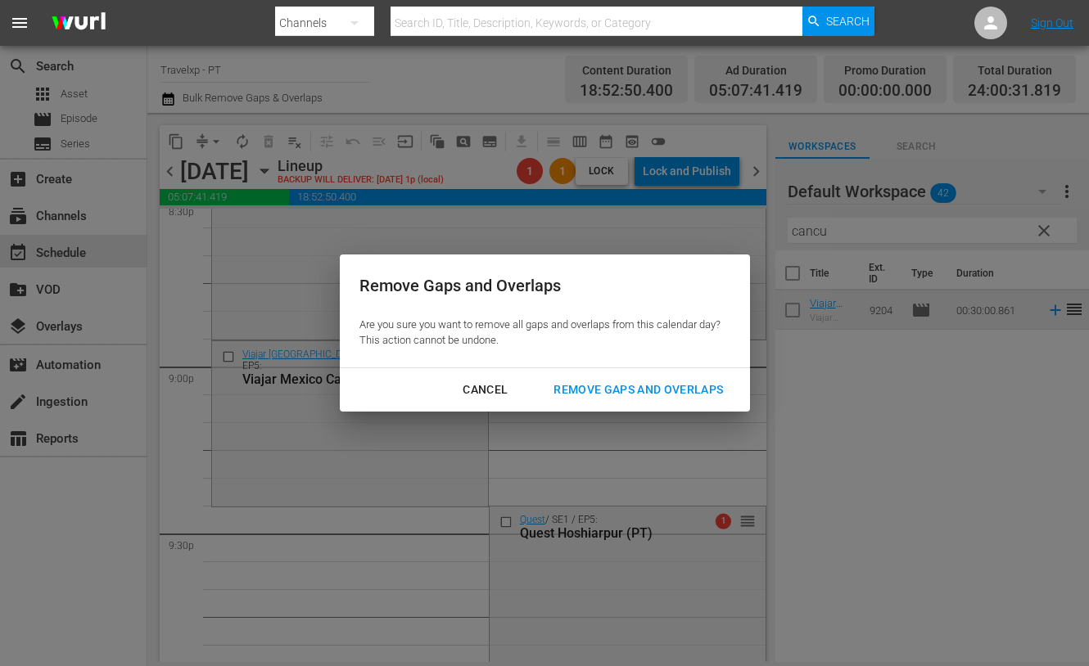
click at [658, 390] on div "Remove Gaps and Overlaps" at bounding box center [638, 390] width 196 height 20
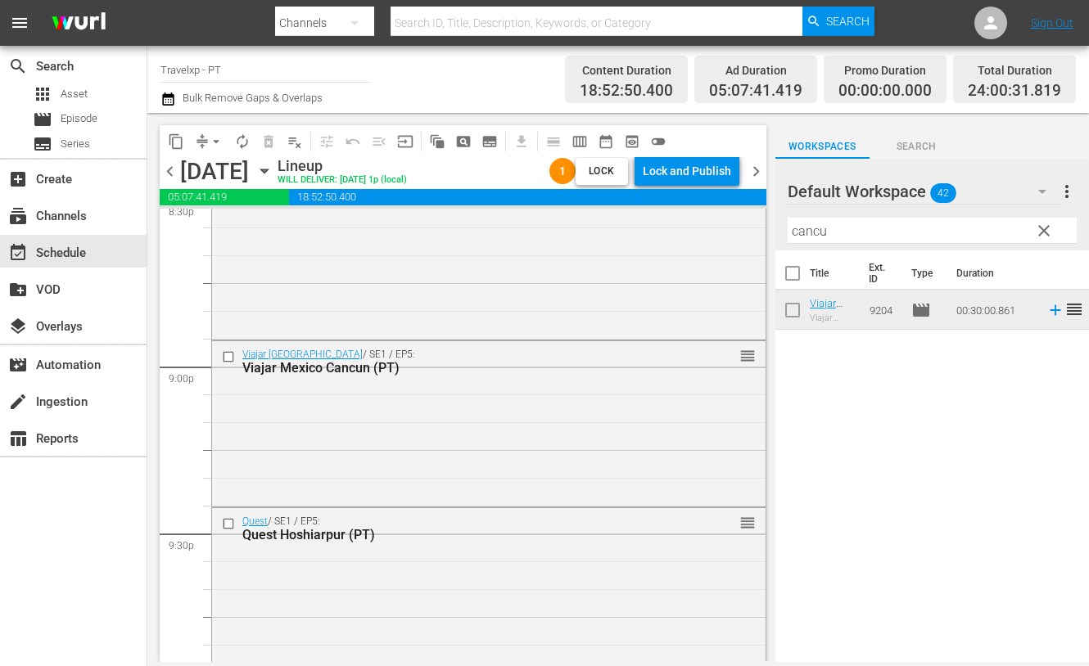
scroll to position [7702, 0]
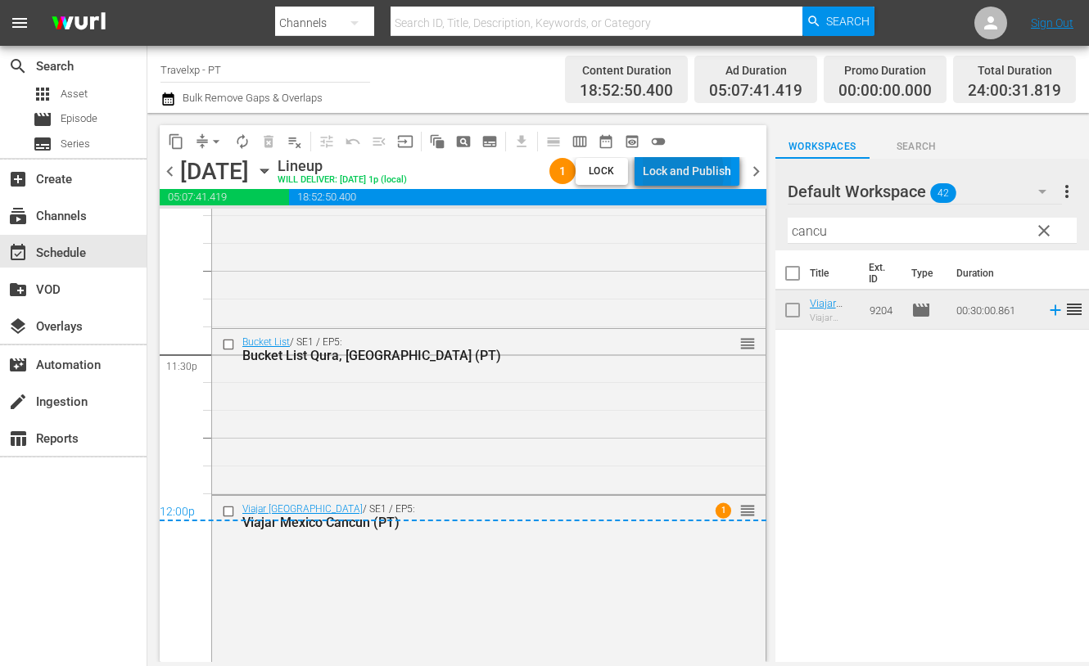
click at [671, 173] on div "Lock and Publish" at bounding box center [687, 170] width 88 height 29
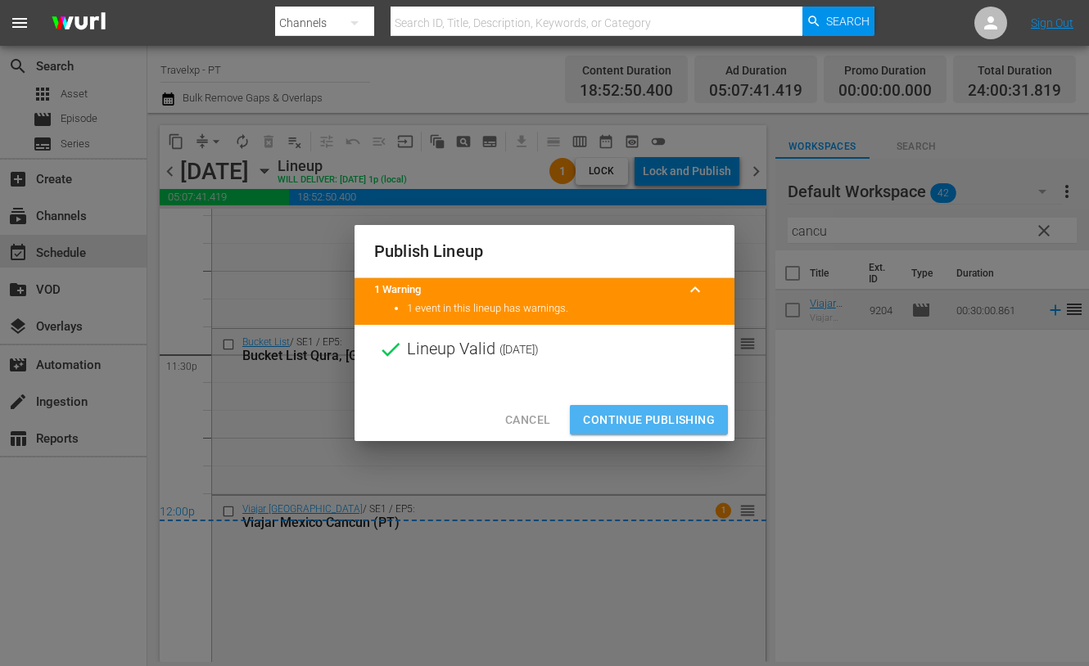
click at [670, 419] on span "Continue Publishing" at bounding box center [649, 420] width 132 height 20
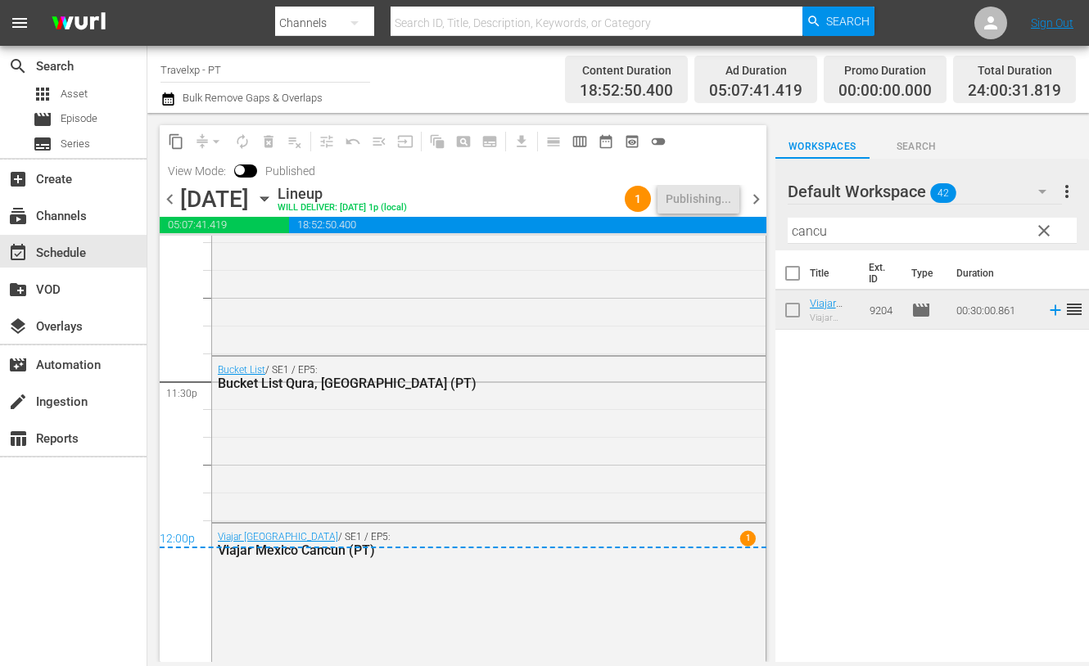
click at [752, 200] on span "chevron_right" at bounding box center [756, 199] width 20 height 20
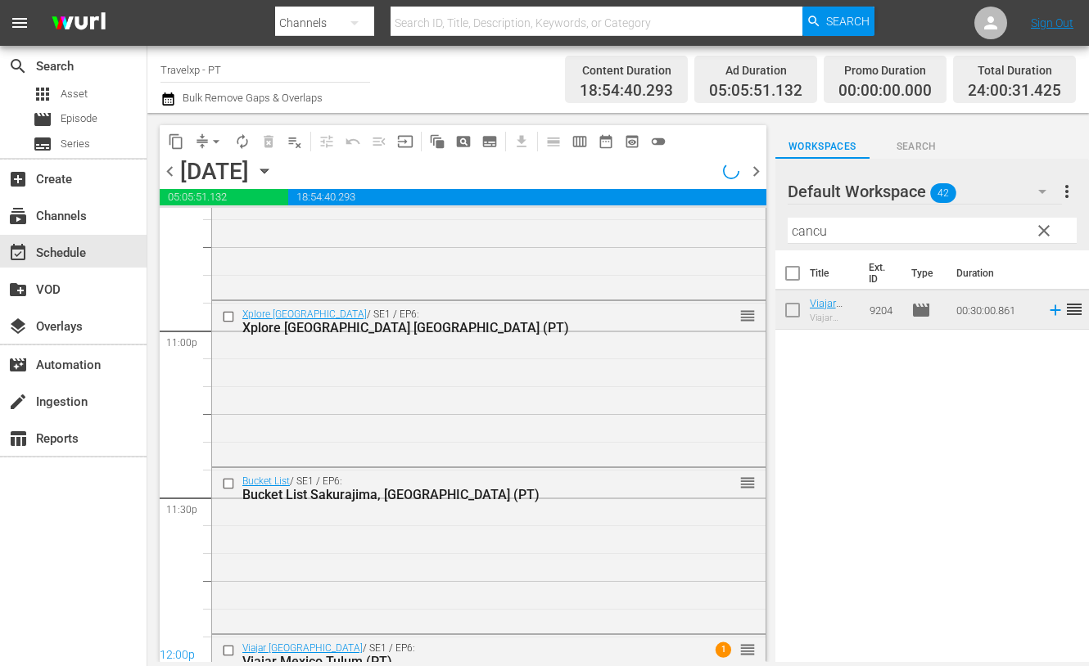
scroll to position [7697, 0]
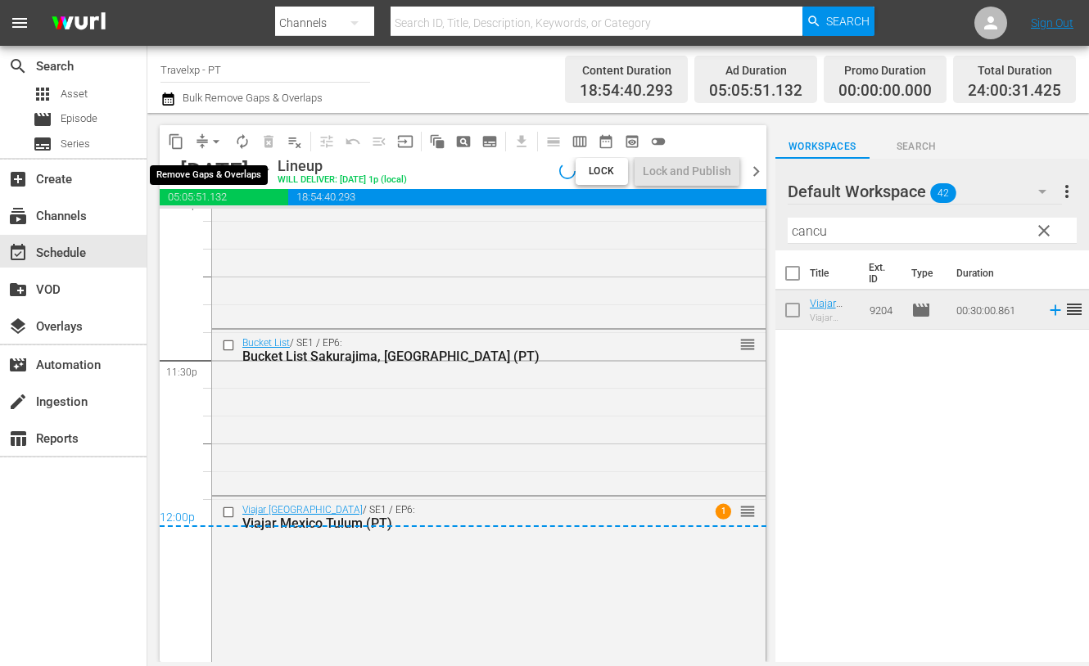
click at [218, 143] on span "arrow_drop_down" at bounding box center [216, 141] width 16 height 16
click at [243, 235] on li "Align to End of Previous Day" at bounding box center [217, 227] width 172 height 27
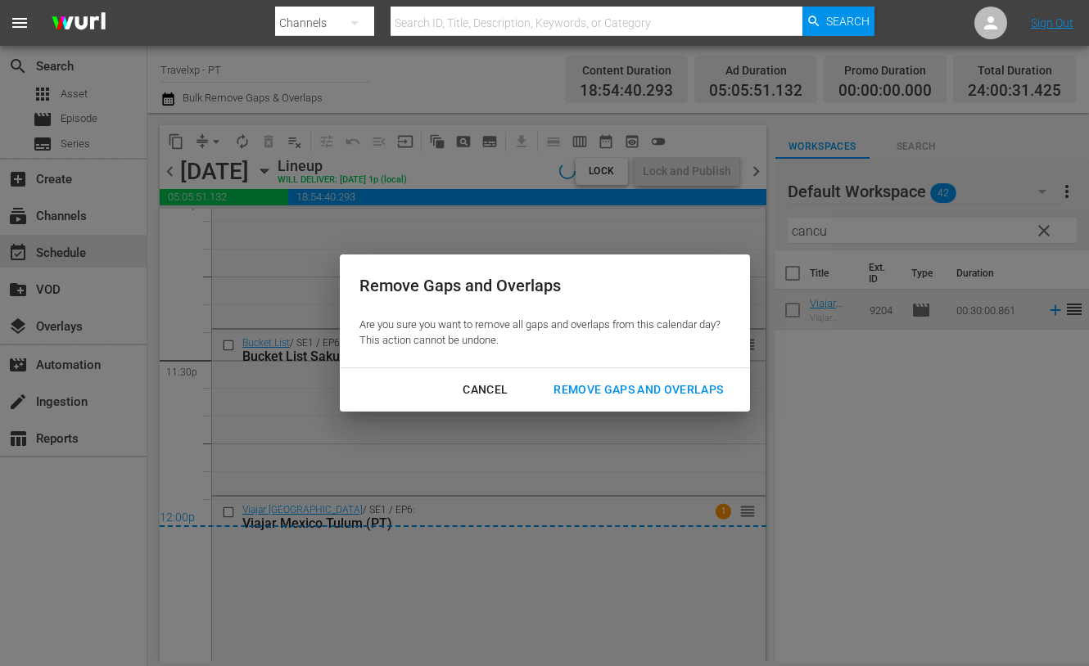
click at [638, 394] on div "Remove Gaps and Overlaps" at bounding box center [638, 390] width 196 height 20
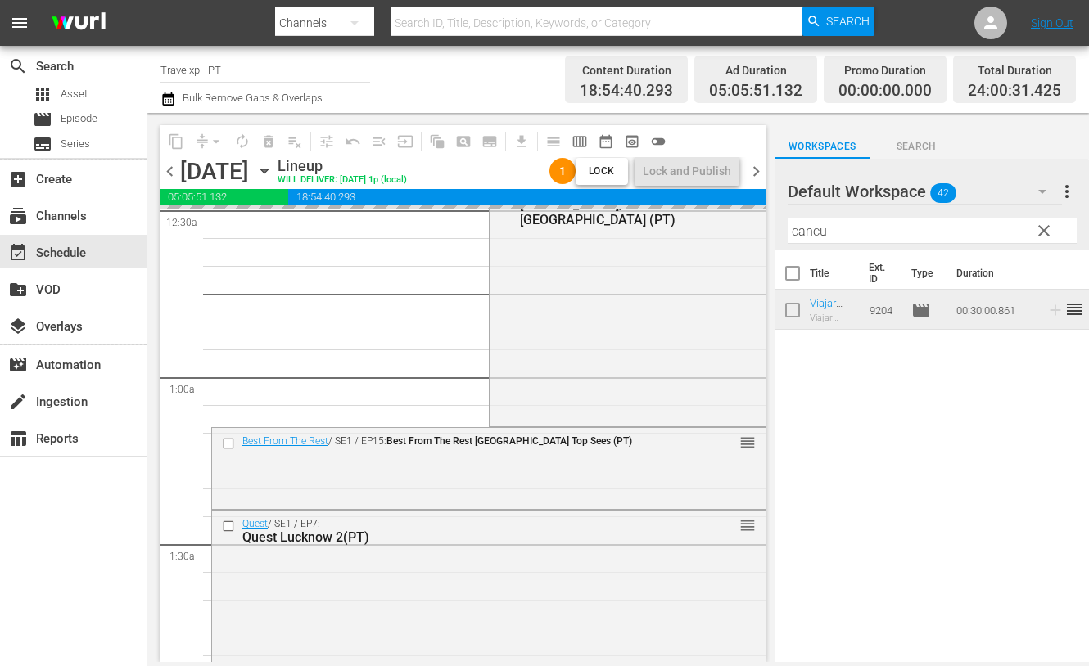
scroll to position [0, 0]
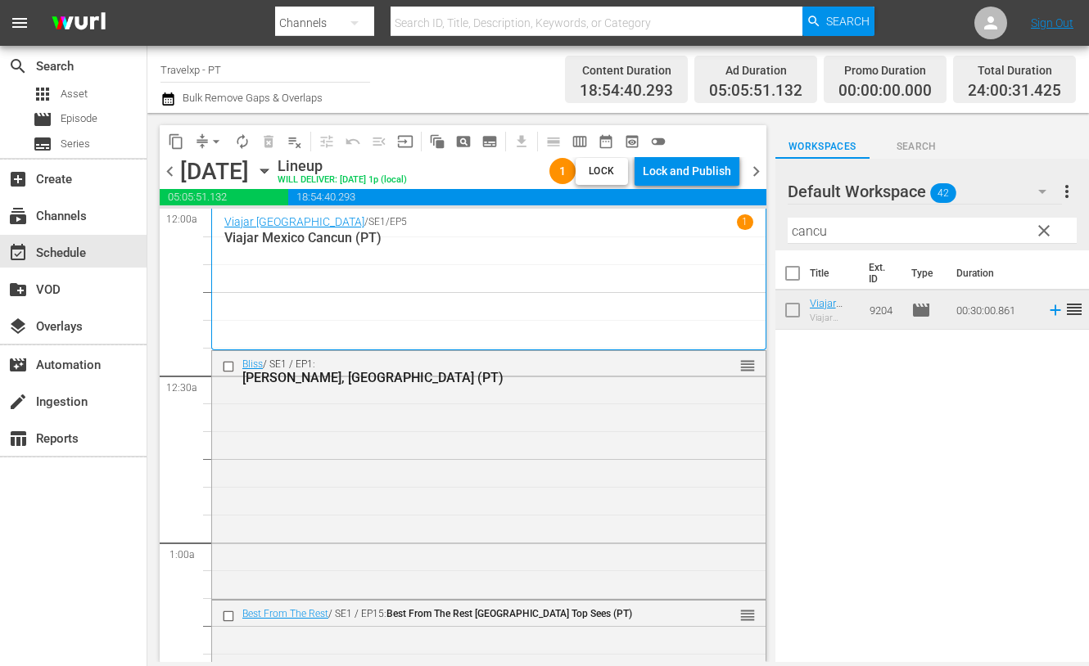
click at [720, 168] on div "Lock and Publish" at bounding box center [687, 170] width 88 height 29
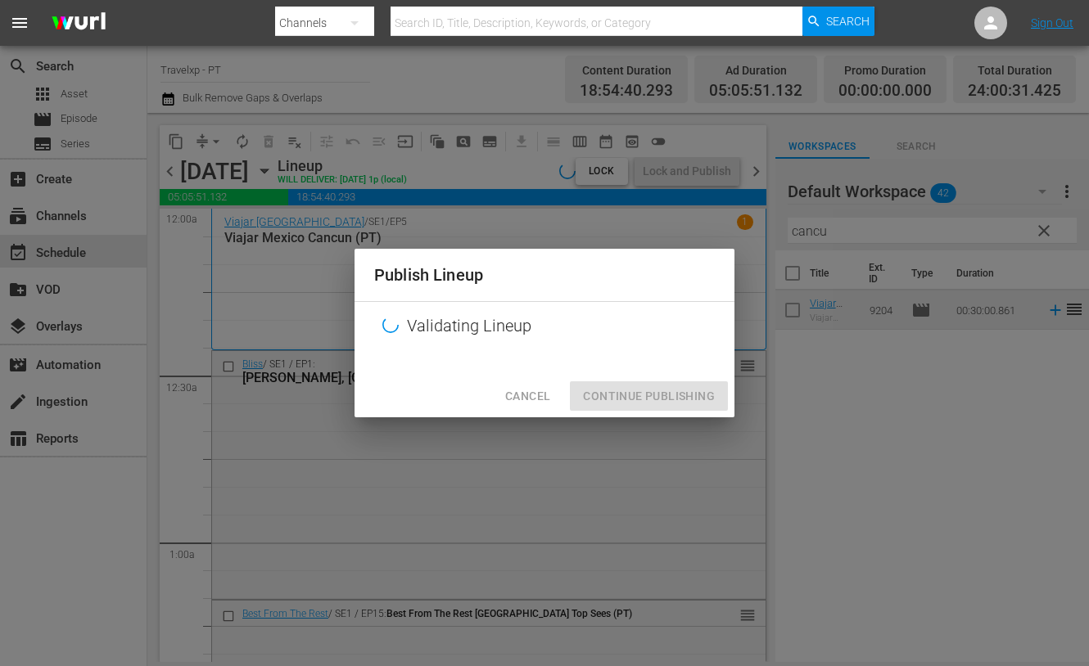
click at [667, 397] on div "Cancel Continue Publishing" at bounding box center [544, 396] width 380 height 43
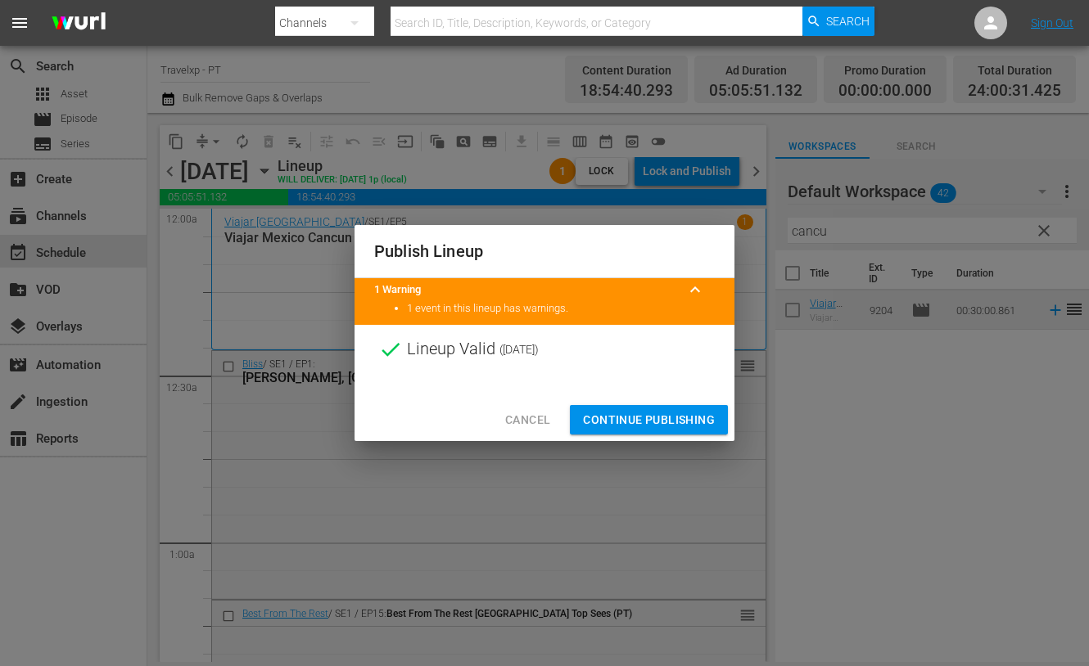
click at [663, 412] on span "Continue Publishing" at bounding box center [649, 420] width 132 height 20
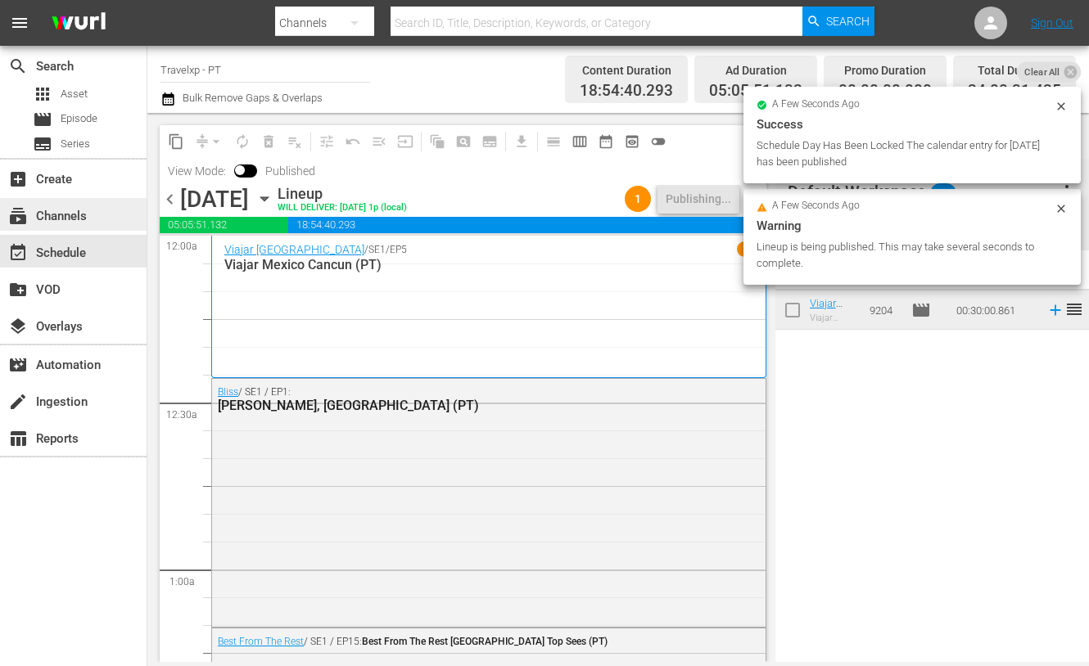
click at [81, 221] on div "subscriptions Channels" at bounding box center [46, 213] width 92 height 15
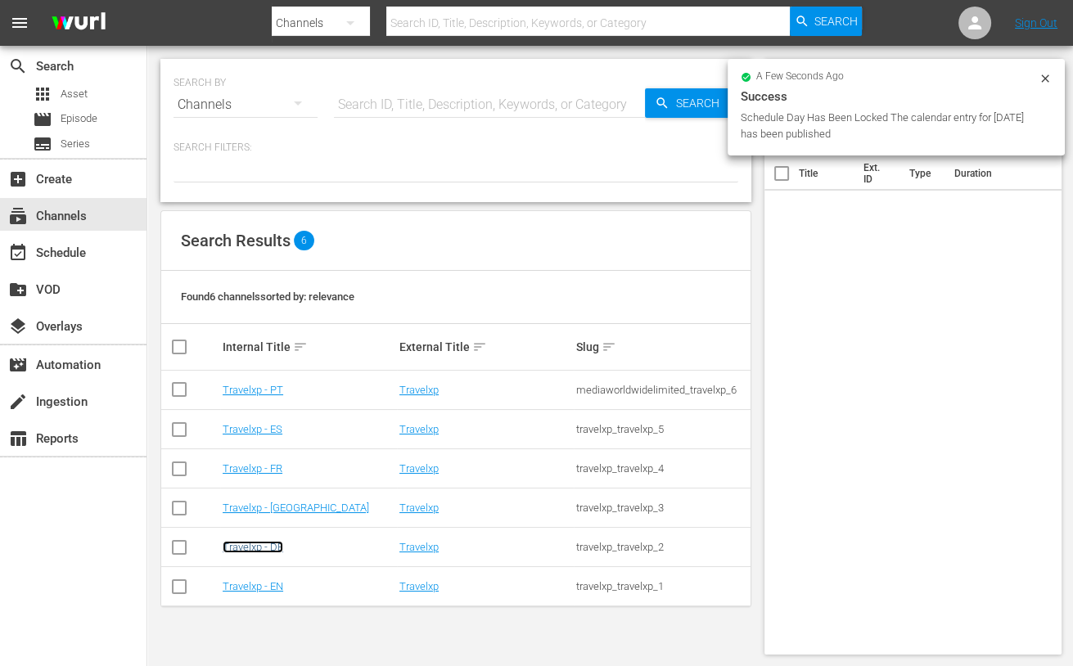
click at [257, 552] on link "Travelxp - DE" at bounding box center [253, 547] width 61 height 12
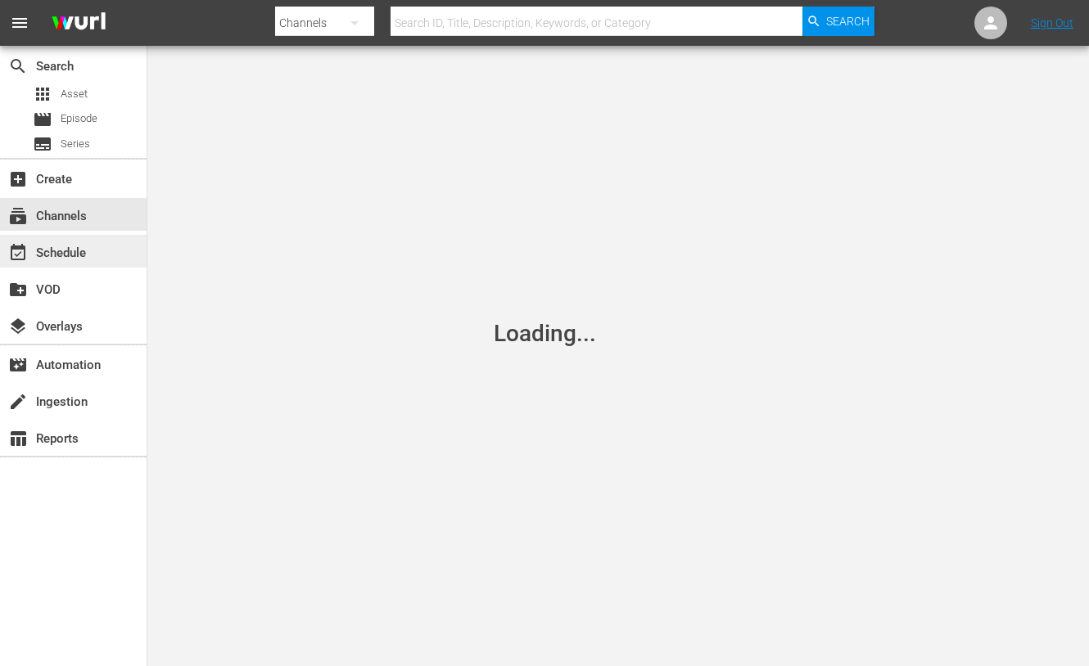
click at [101, 251] on div "event_available Schedule" at bounding box center [73, 251] width 147 height 33
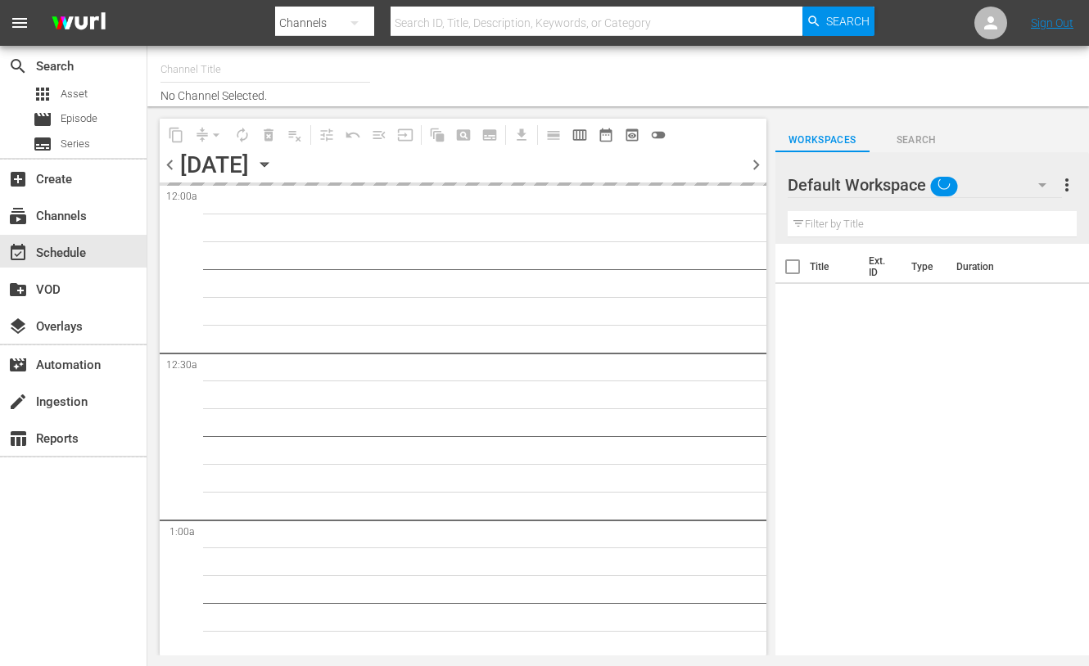
type input "Travelxp - DE (556)"
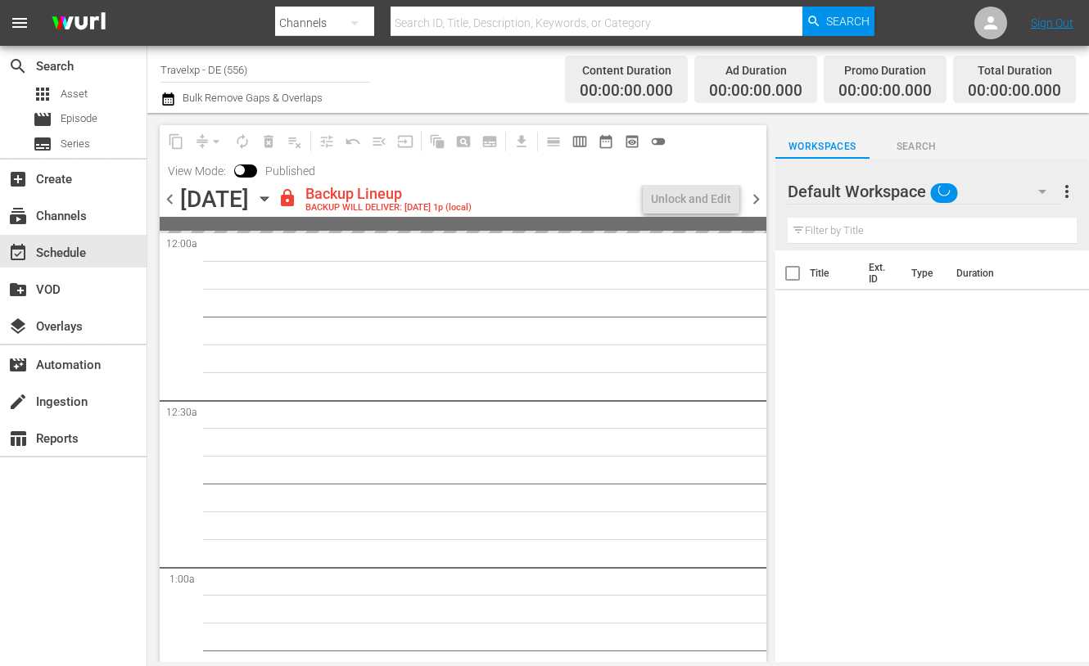
click at [172, 200] on span "chevron_left" at bounding box center [170, 199] width 20 height 20
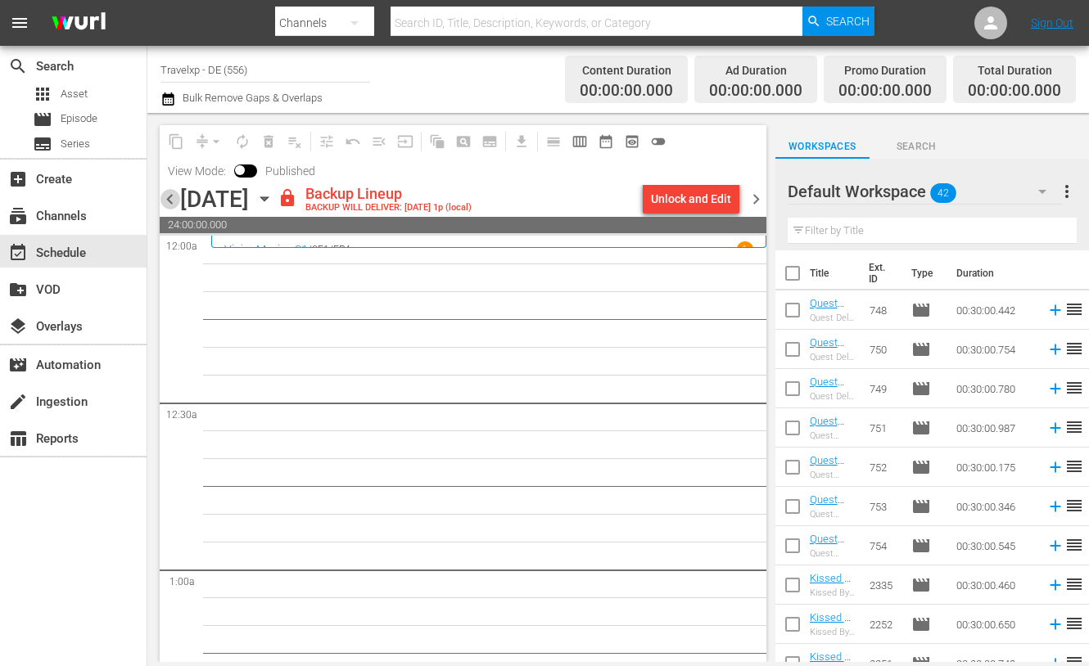
click at [169, 205] on span "chevron_left" at bounding box center [170, 199] width 20 height 20
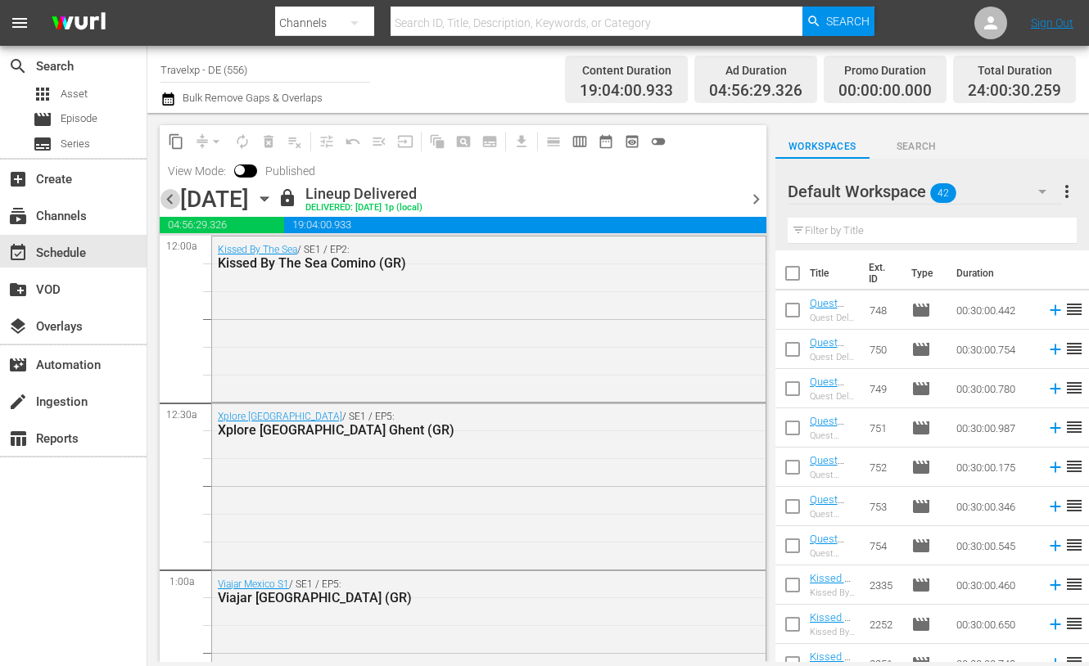
click at [174, 196] on span "chevron_left" at bounding box center [170, 199] width 20 height 20
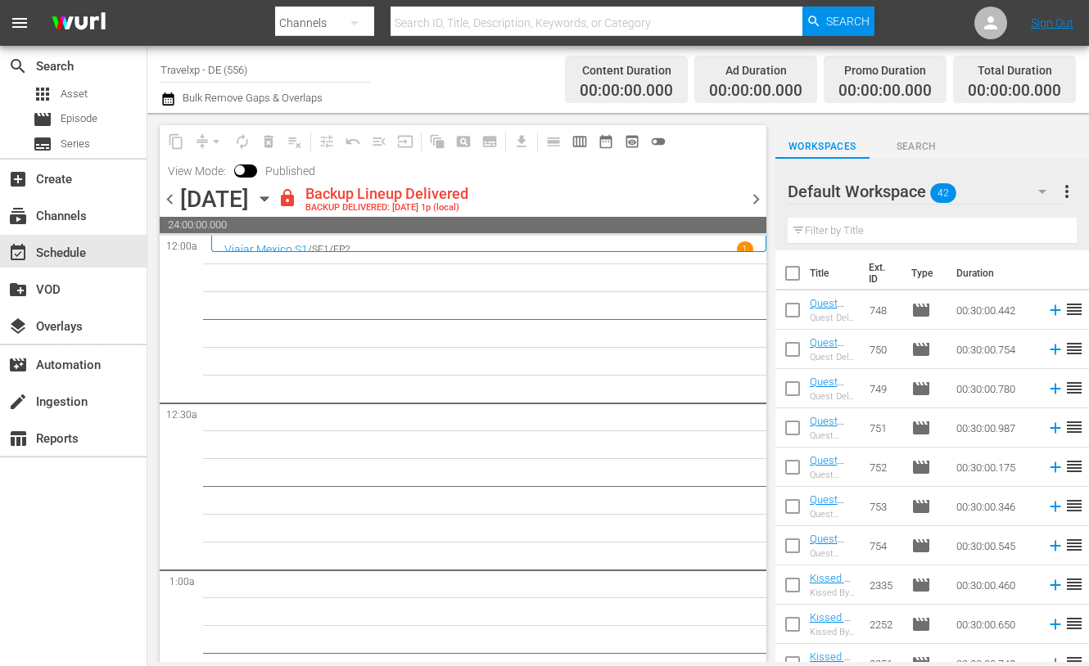
click at [753, 204] on span "chevron_right" at bounding box center [756, 199] width 20 height 20
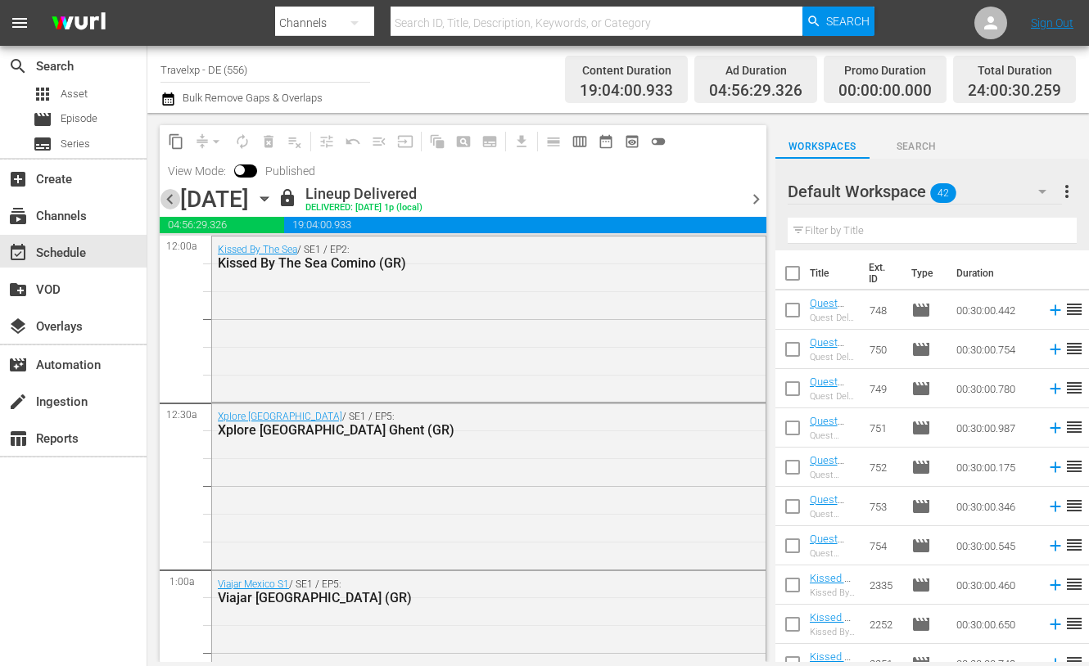
click at [168, 198] on span "chevron_left" at bounding box center [170, 199] width 20 height 20
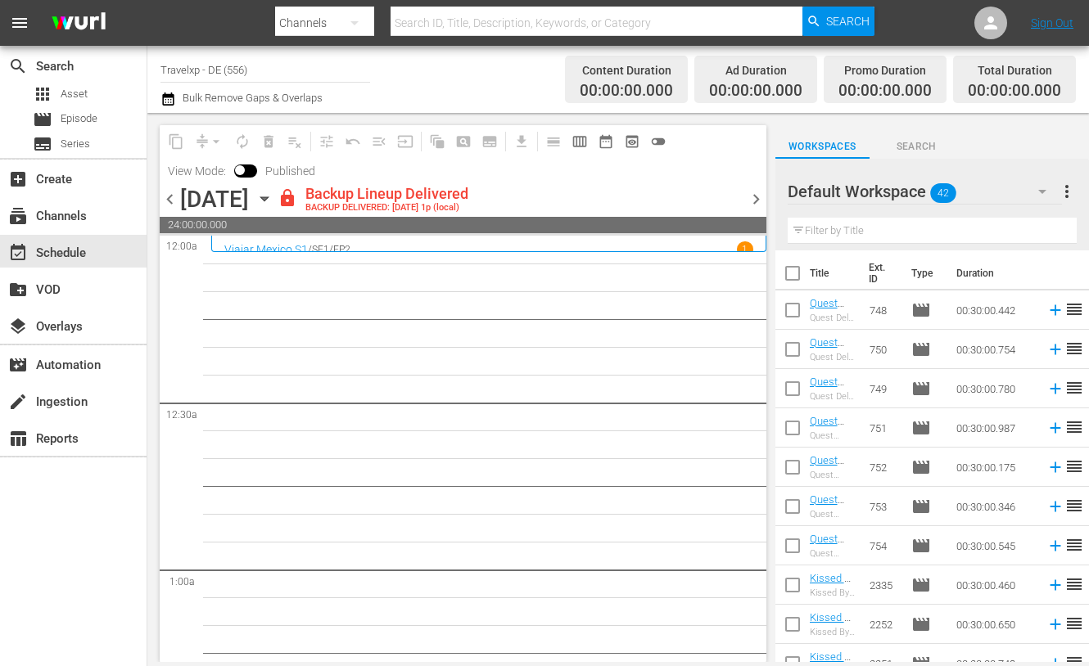
click at [759, 200] on span "chevron_right" at bounding box center [756, 199] width 20 height 20
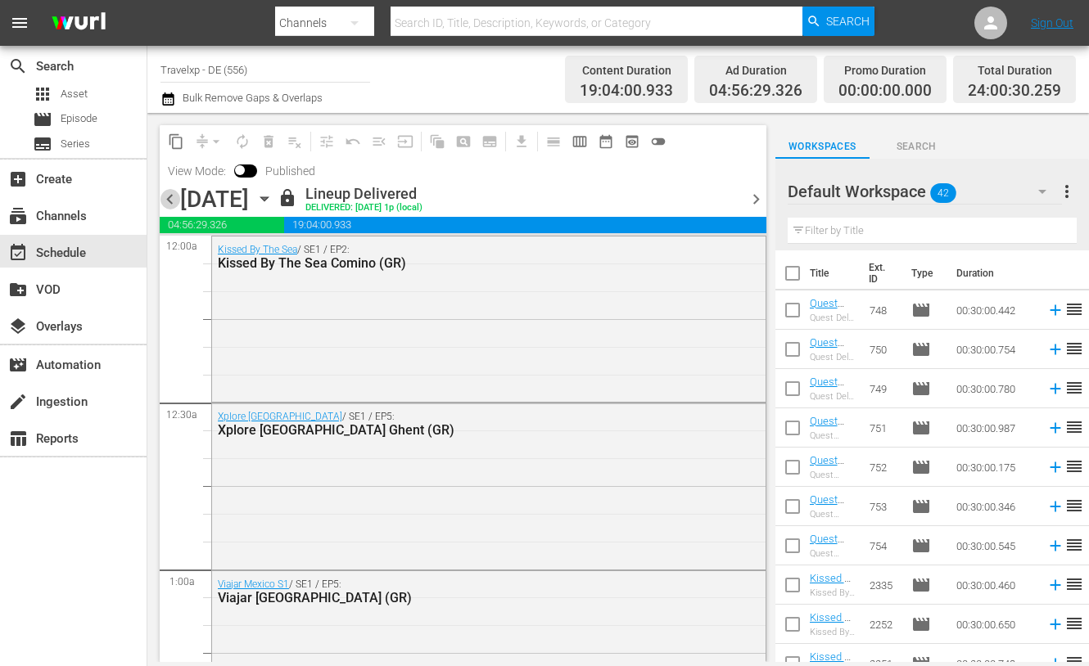
click at [173, 195] on span "chevron_left" at bounding box center [170, 199] width 20 height 20
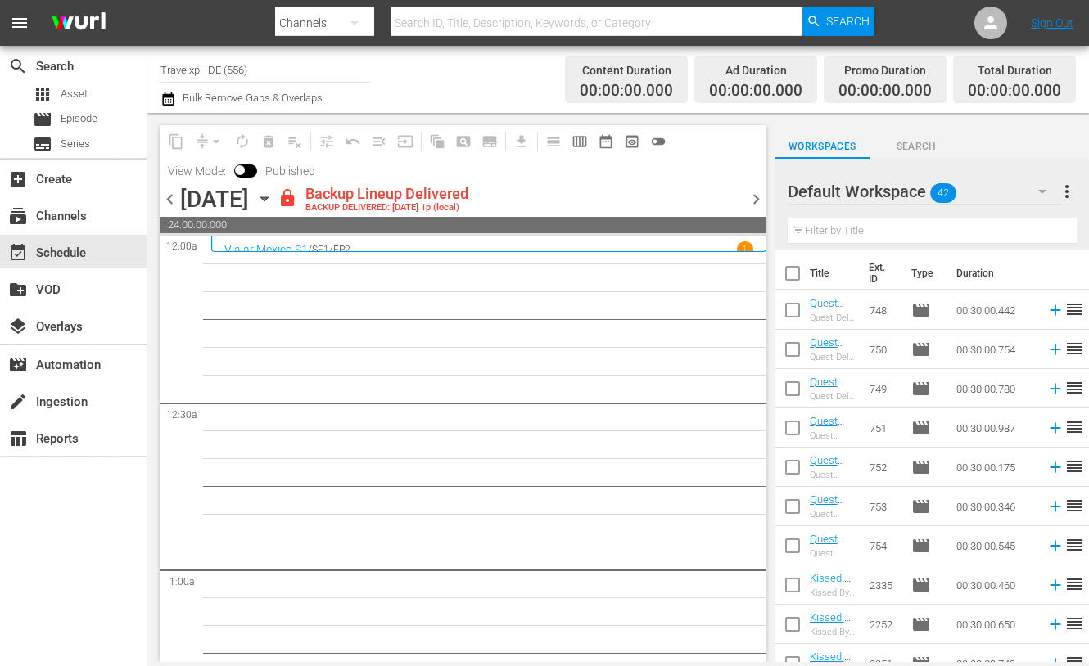
click at [176, 195] on span "chevron_left" at bounding box center [170, 199] width 20 height 20
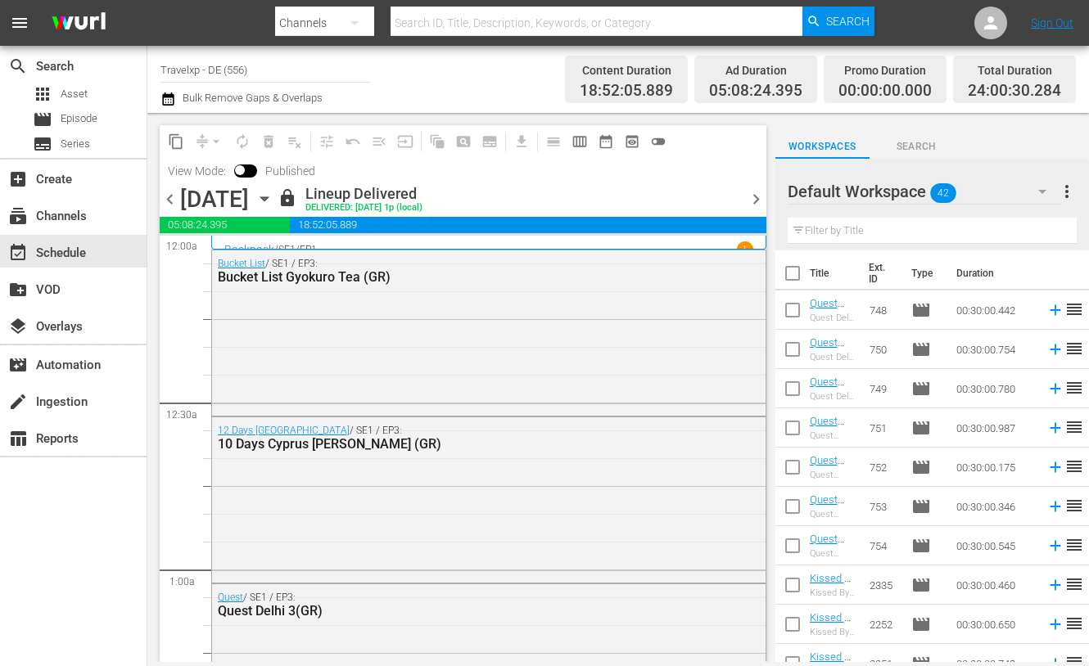
click at [760, 198] on span "chevron_right" at bounding box center [756, 199] width 20 height 20
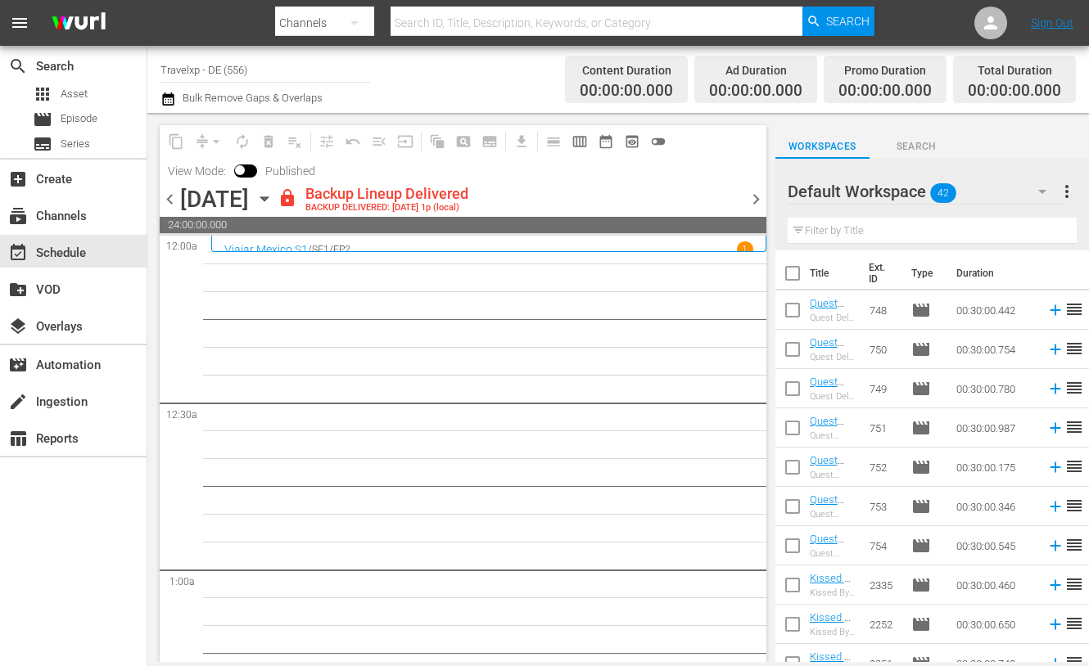
click at [753, 196] on span "chevron_right" at bounding box center [756, 199] width 20 height 20
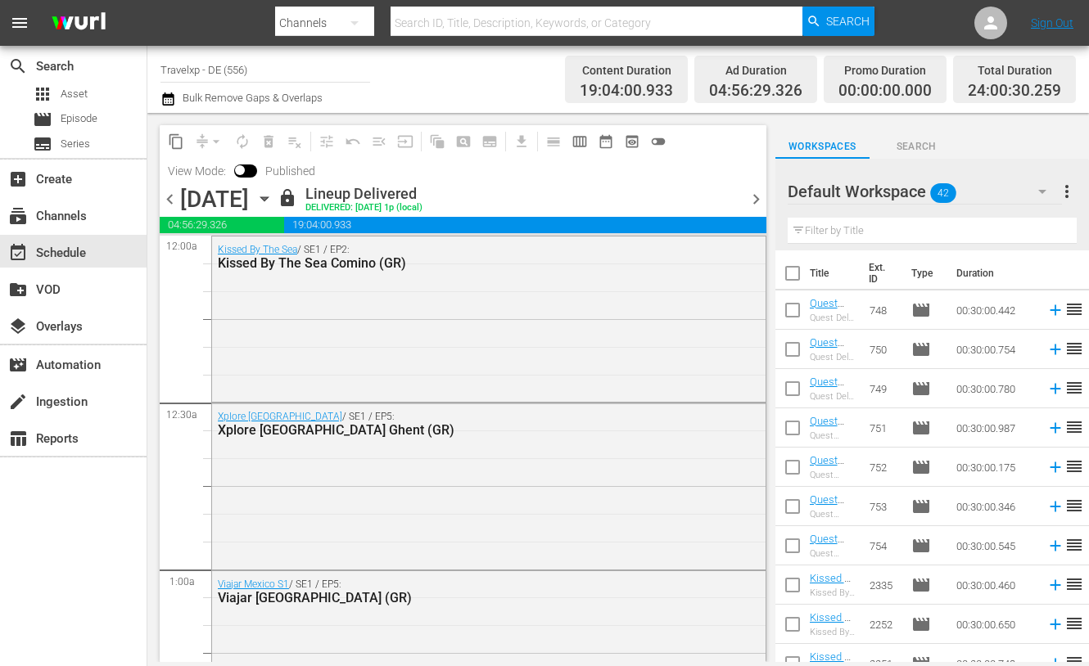
click at [168, 198] on span "chevron_left" at bounding box center [170, 199] width 20 height 20
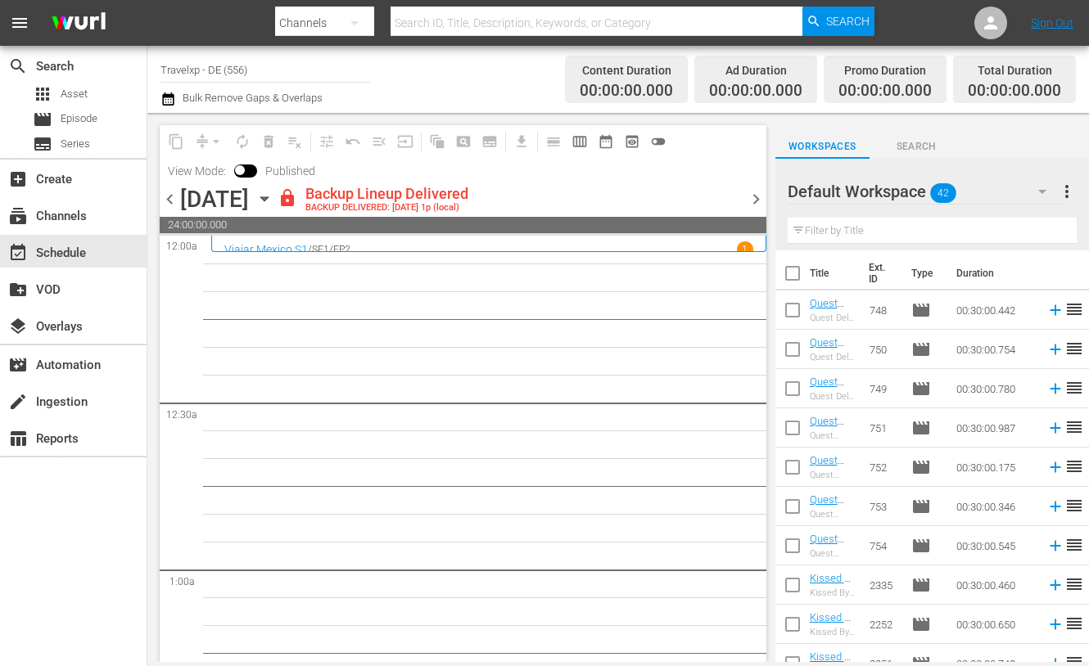
click at [756, 197] on span "chevron_right" at bounding box center [756, 199] width 20 height 20
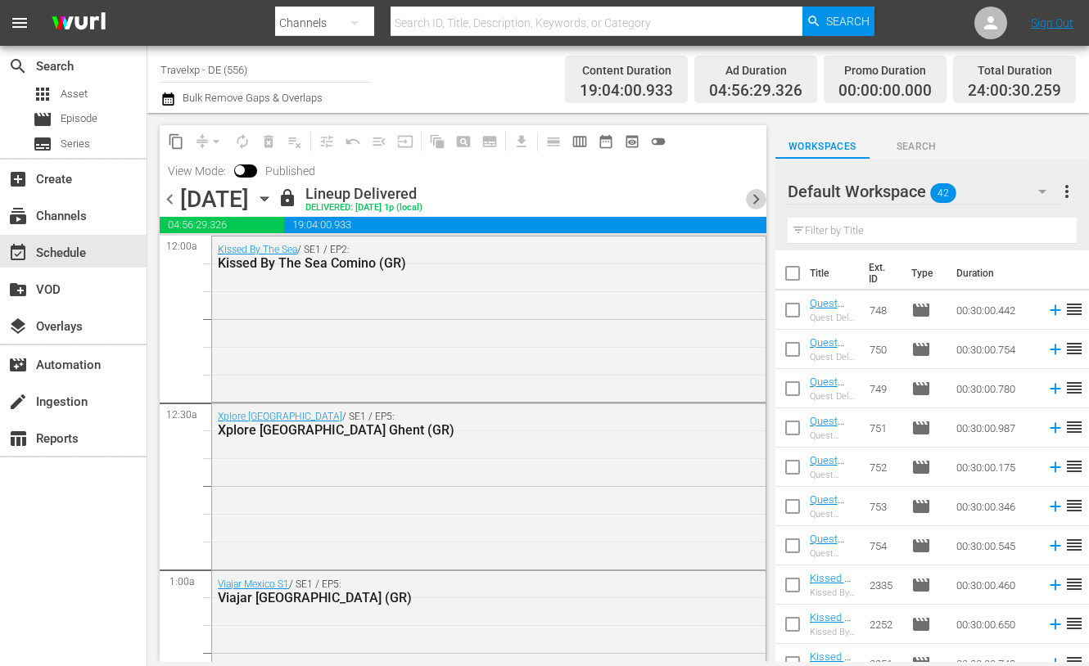
click at [753, 190] on span "chevron_right" at bounding box center [756, 199] width 20 height 20
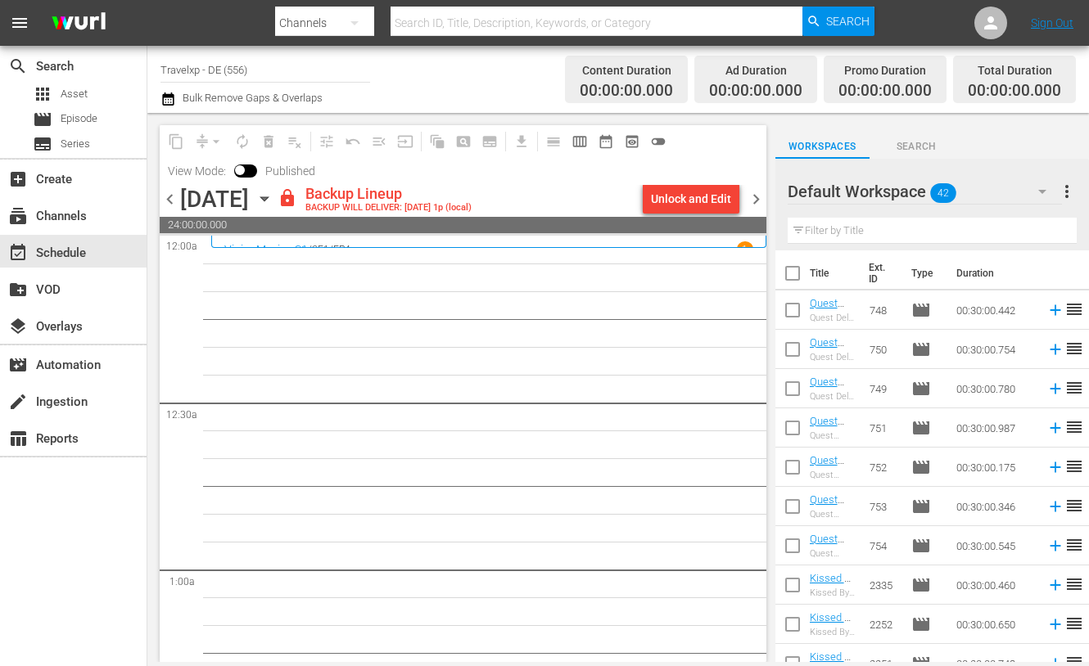
click at [176, 197] on span "chevron_left" at bounding box center [170, 199] width 20 height 20
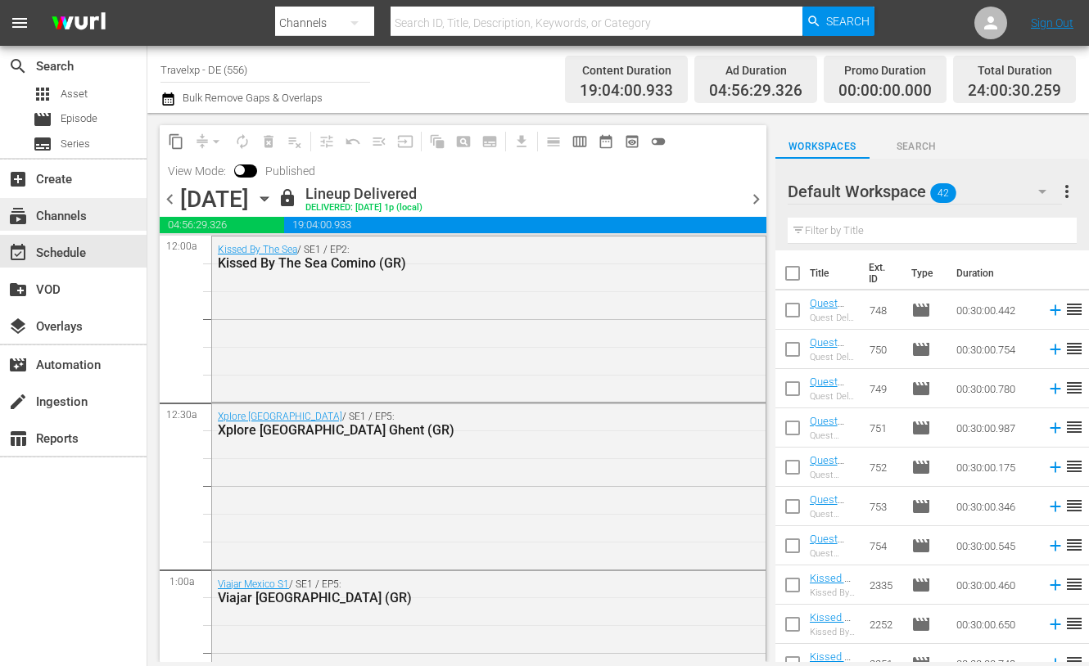
click at [85, 210] on div "subscriptions Channels" at bounding box center [46, 213] width 92 height 15
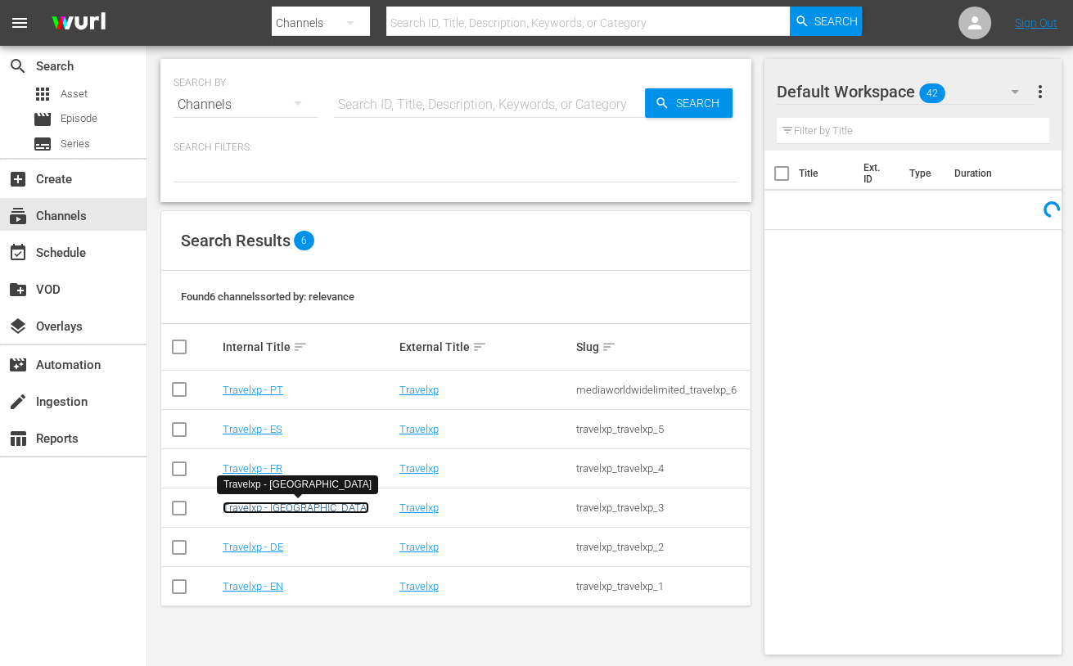
click at [263, 505] on link "Travelxp - [GEOGRAPHIC_DATA]" at bounding box center [296, 508] width 147 height 12
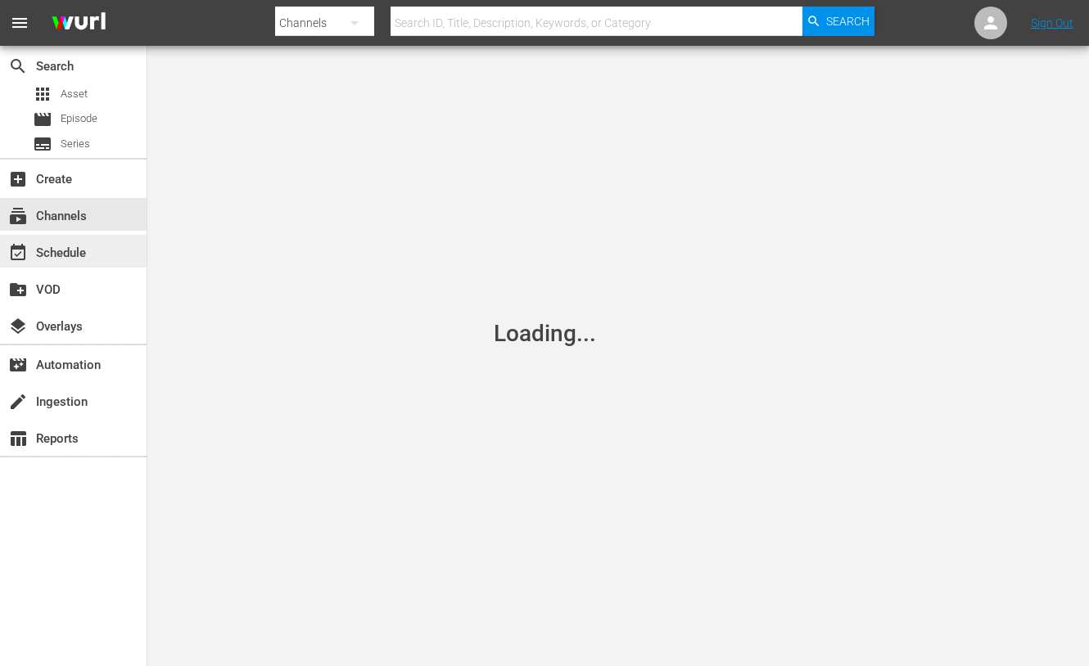
click at [84, 257] on div "event_available Schedule" at bounding box center [46, 250] width 92 height 15
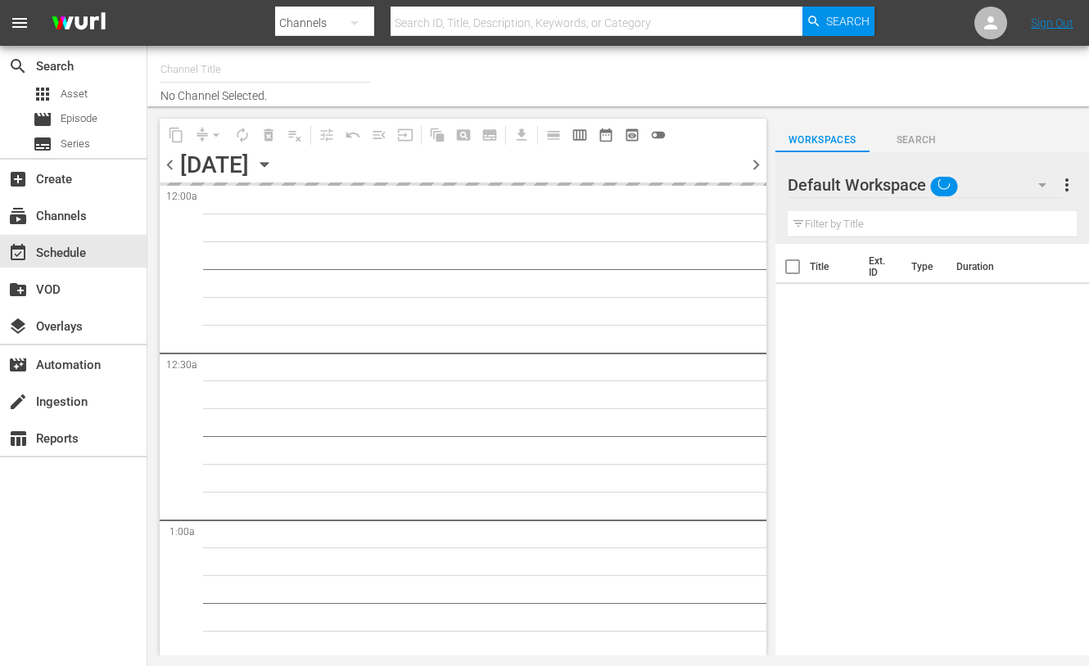
type input "Travelxp - NL (788)"
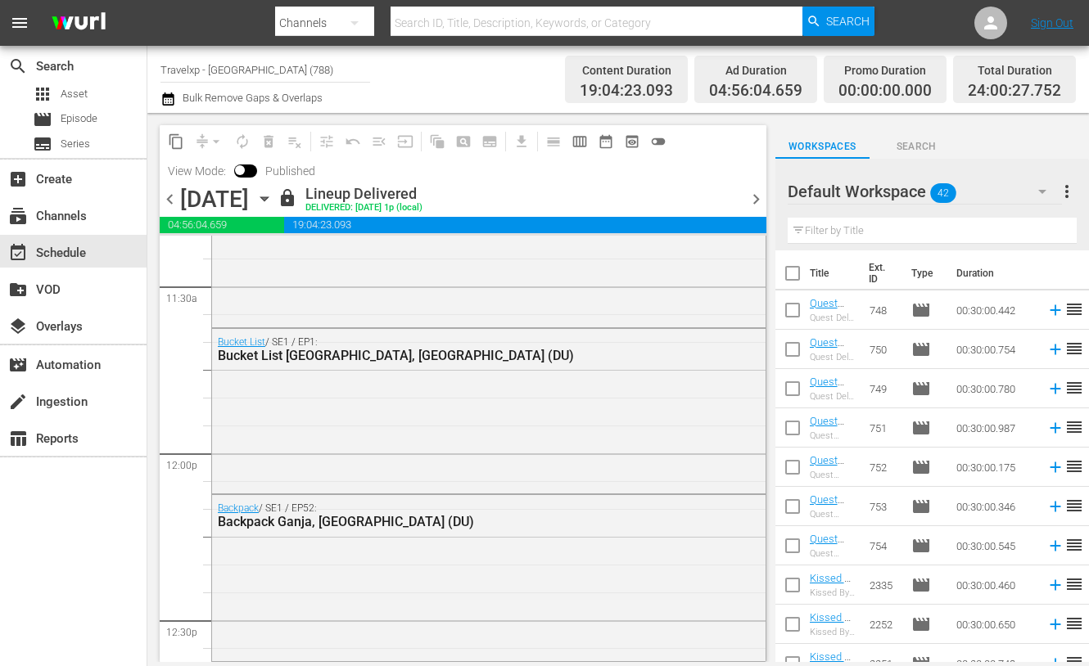
scroll to position [3641, 0]
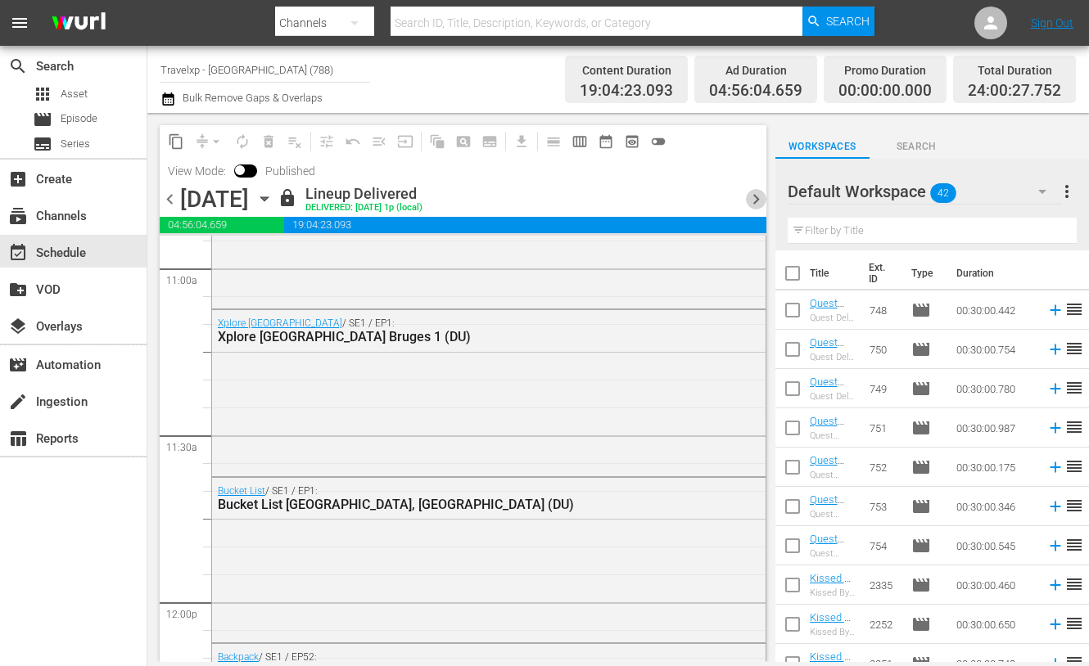
click at [760, 206] on span "chevron_right" at bounding box center [756, 199] width 20 height 20
